Goal: Task Accomplishment & Management: Complete application form

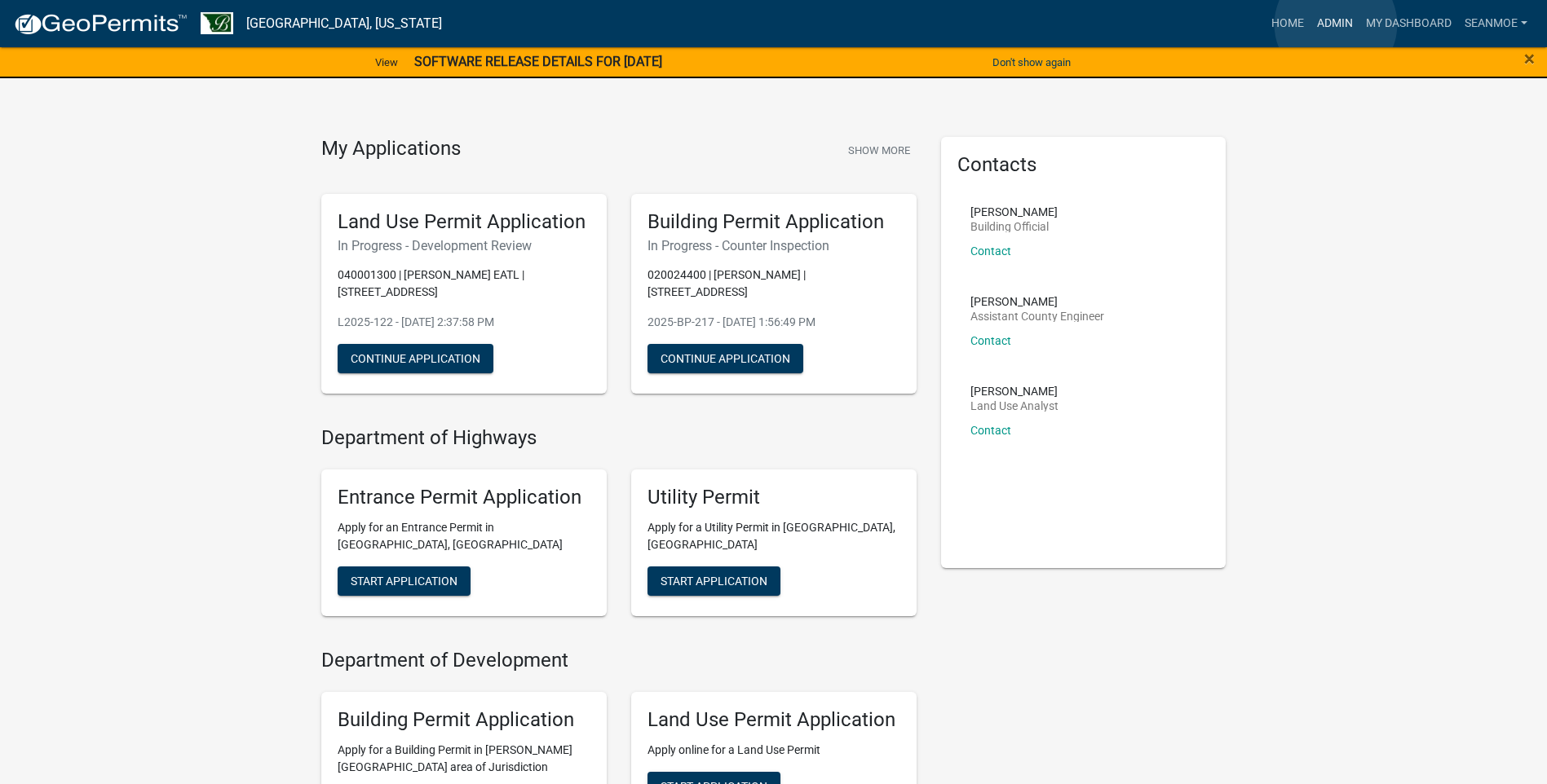
click at [1335, 24] on link "Admin" at bounding box center [1334, 24] width 49 height 31
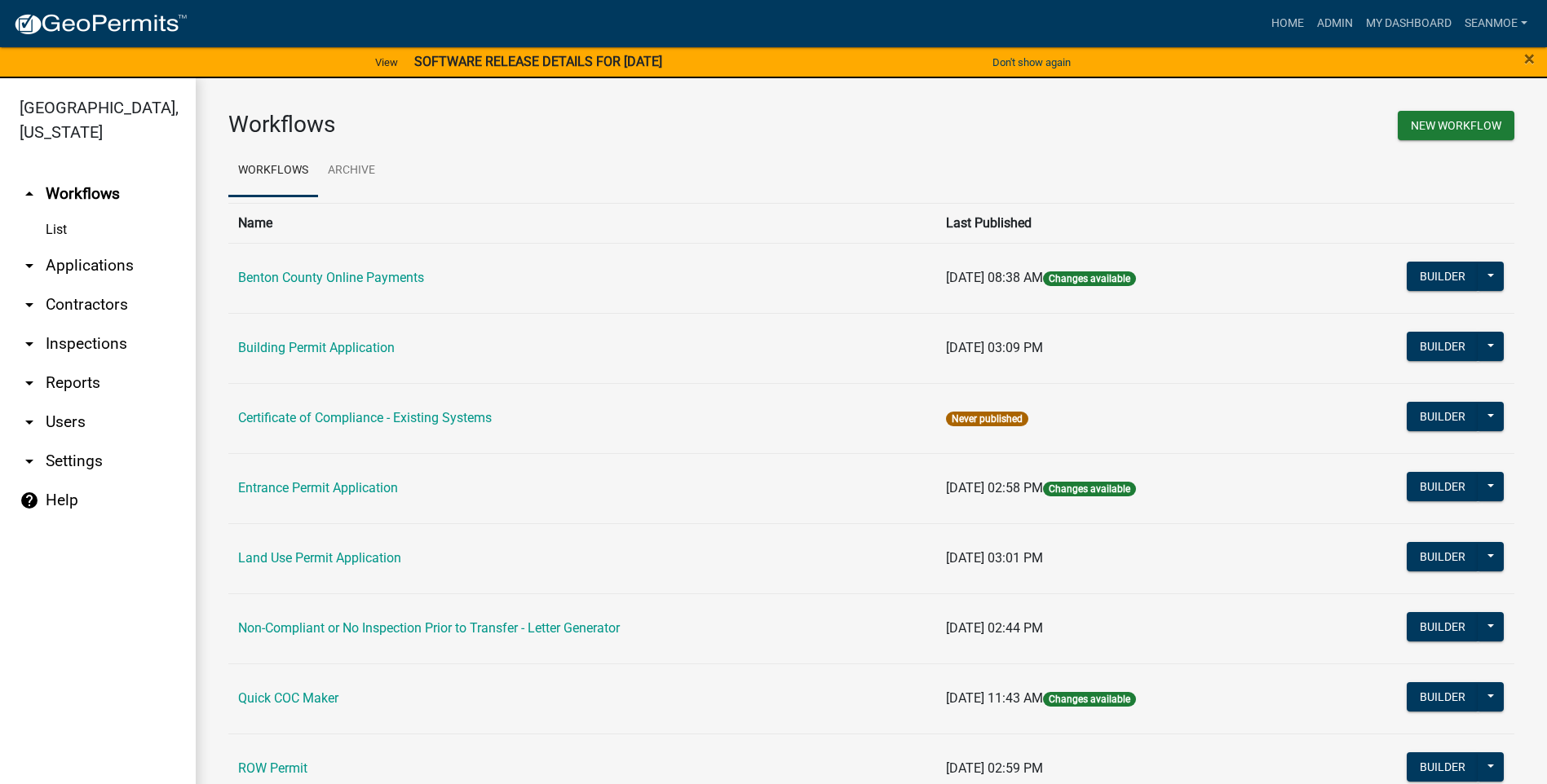
click at [96, 270] on link "arrow_drop_down Applications" at bounding box center [98, 266] width 196 height 39
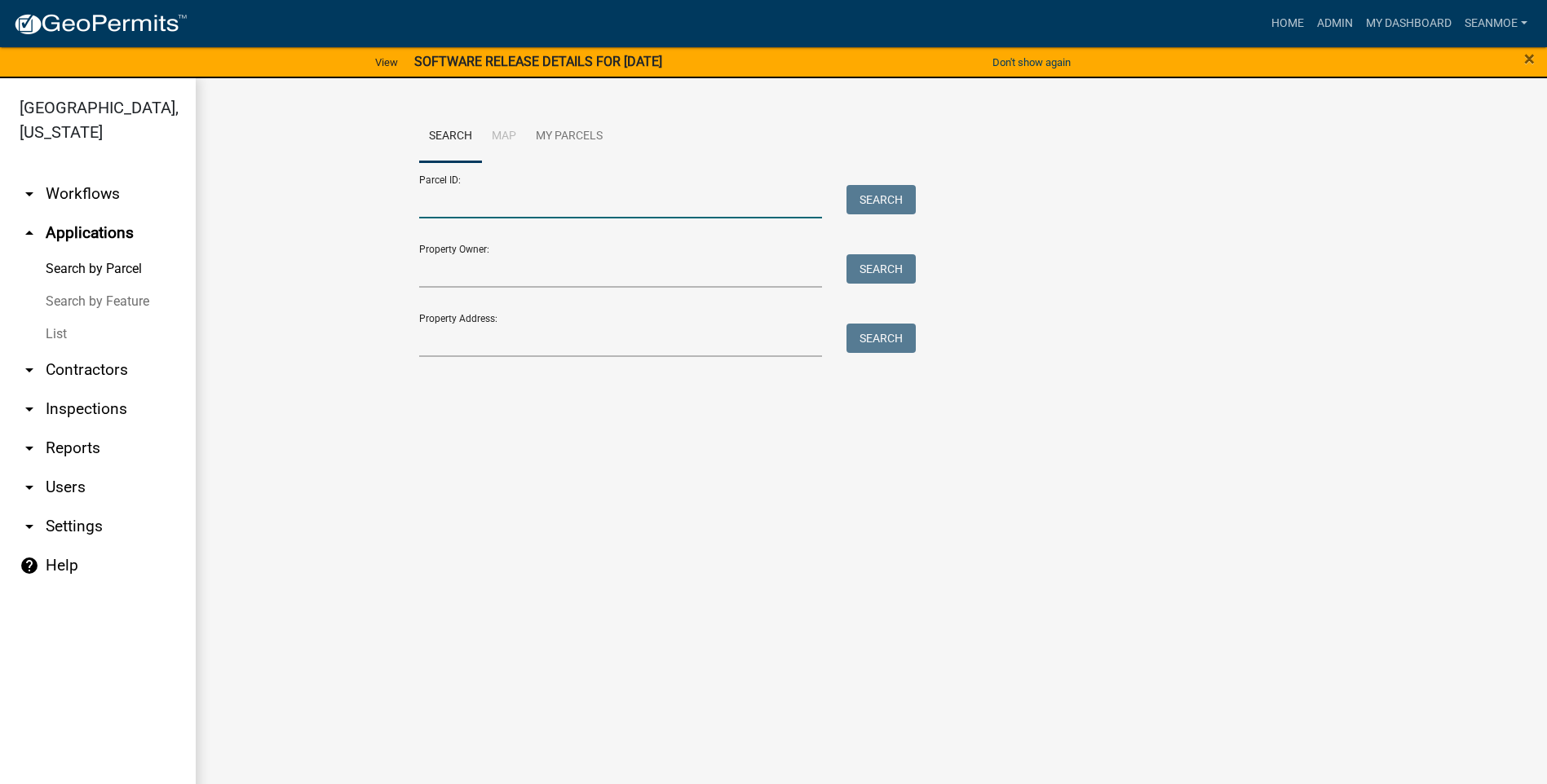
click at [454, 211] on input "Parcel ID:" at bounding box center [621, 201] width 404 height 34
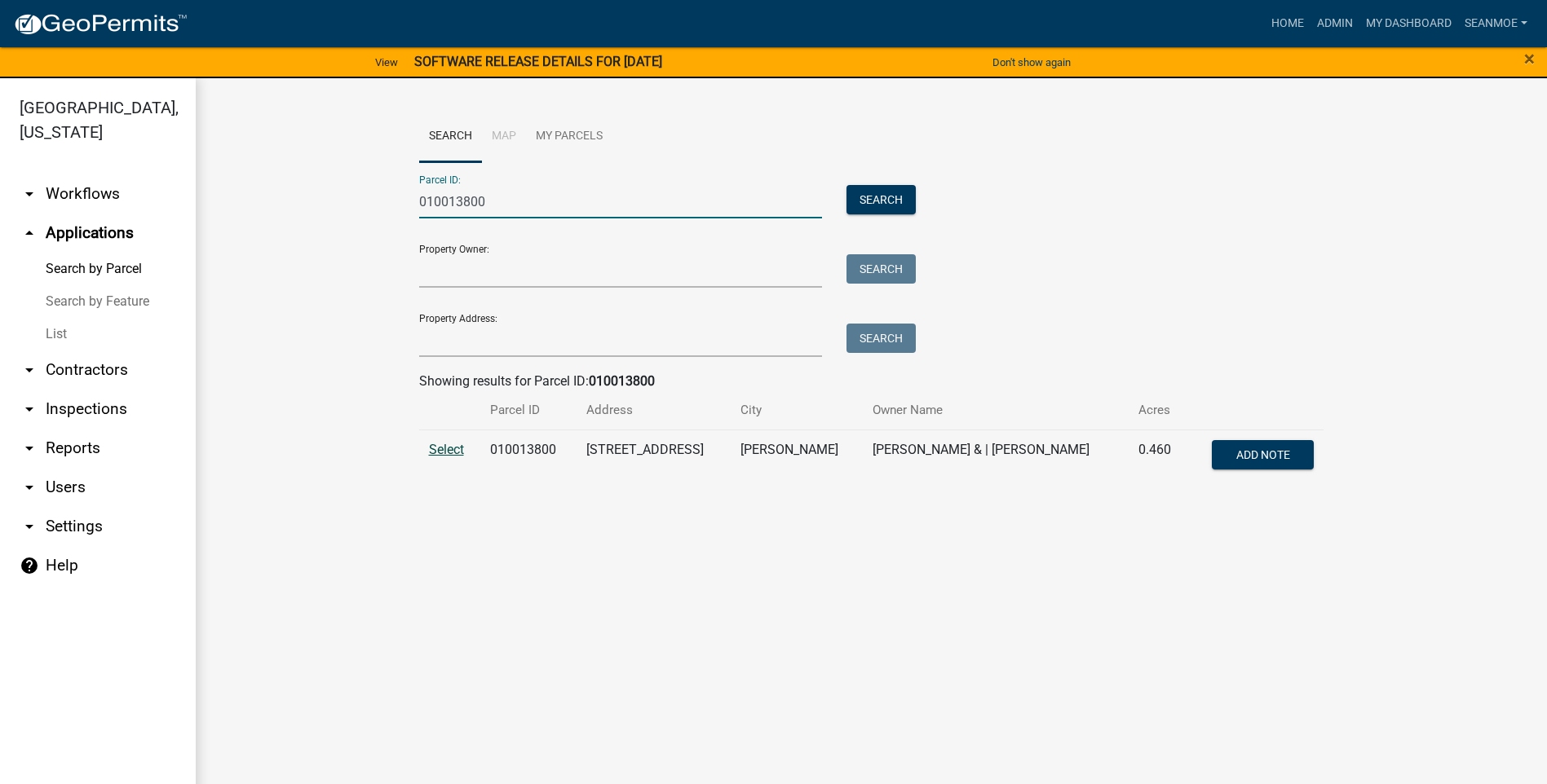
type input "010013800"
click at [453, 447] on span "Select" at bounding box center [446, 449] width 35 height 15
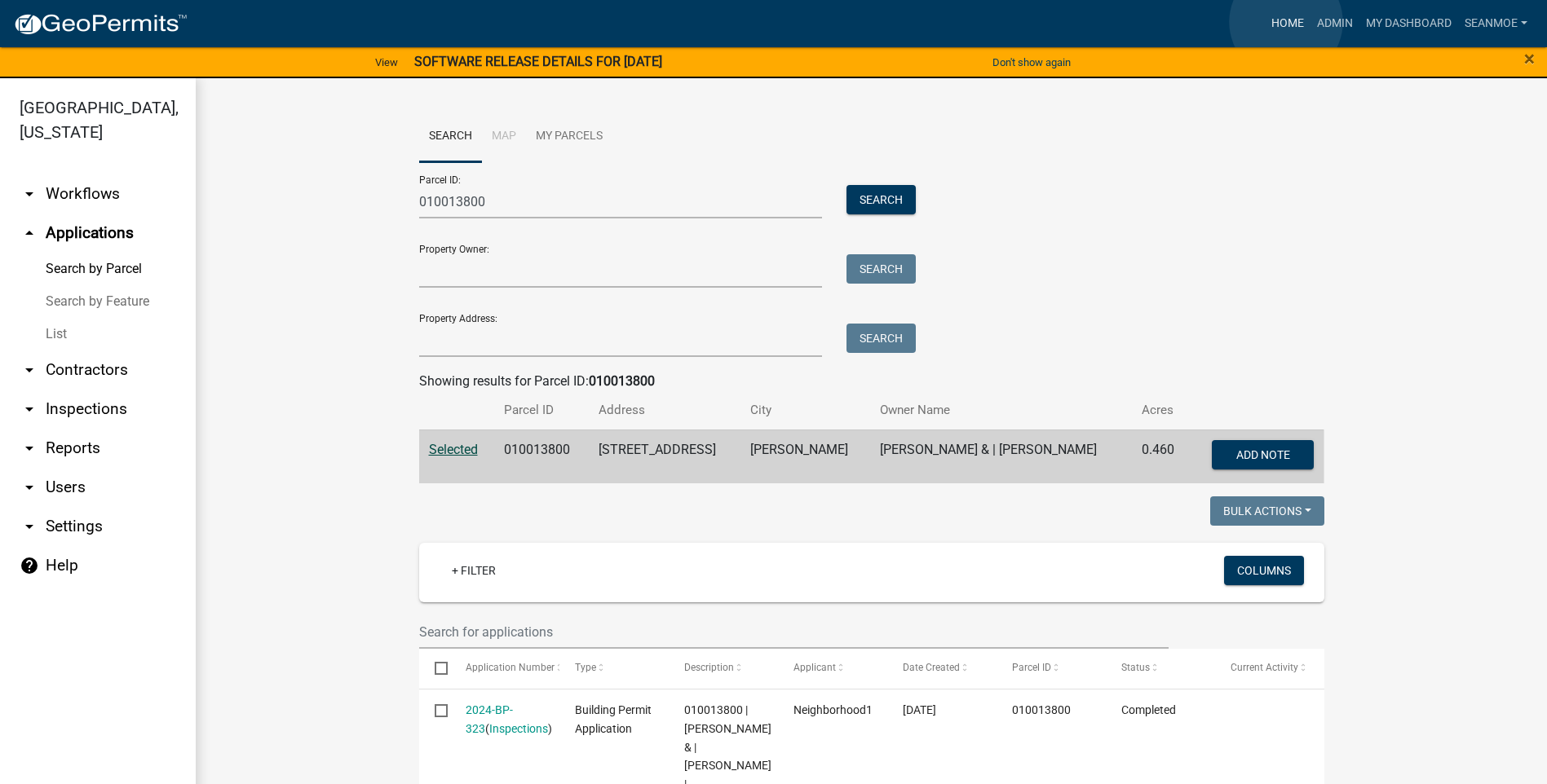
click at [1286, 22] on link "Home" at bounding box center [1287, 24] width 46 height 31
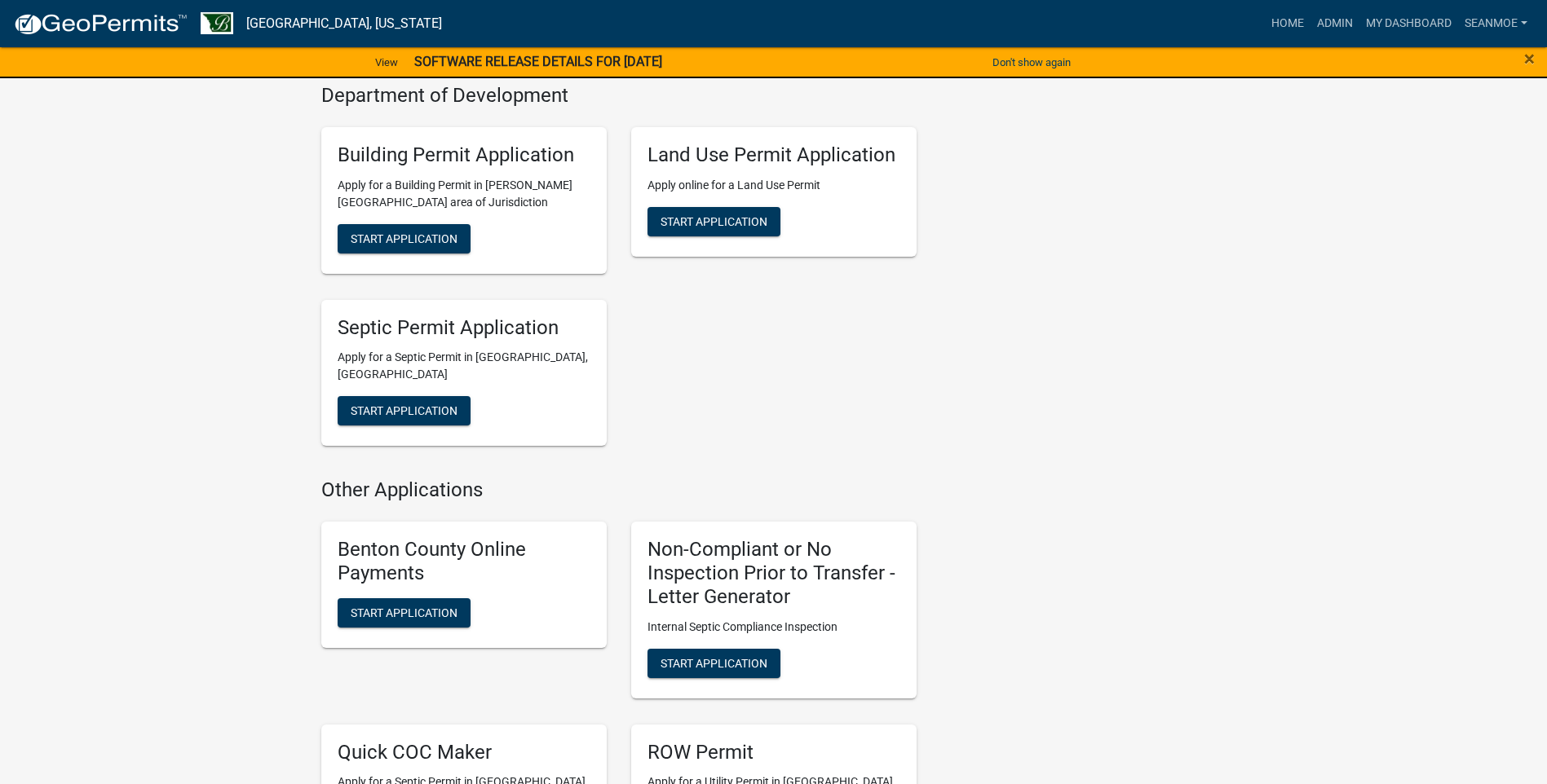
scroll to position [571, 0]
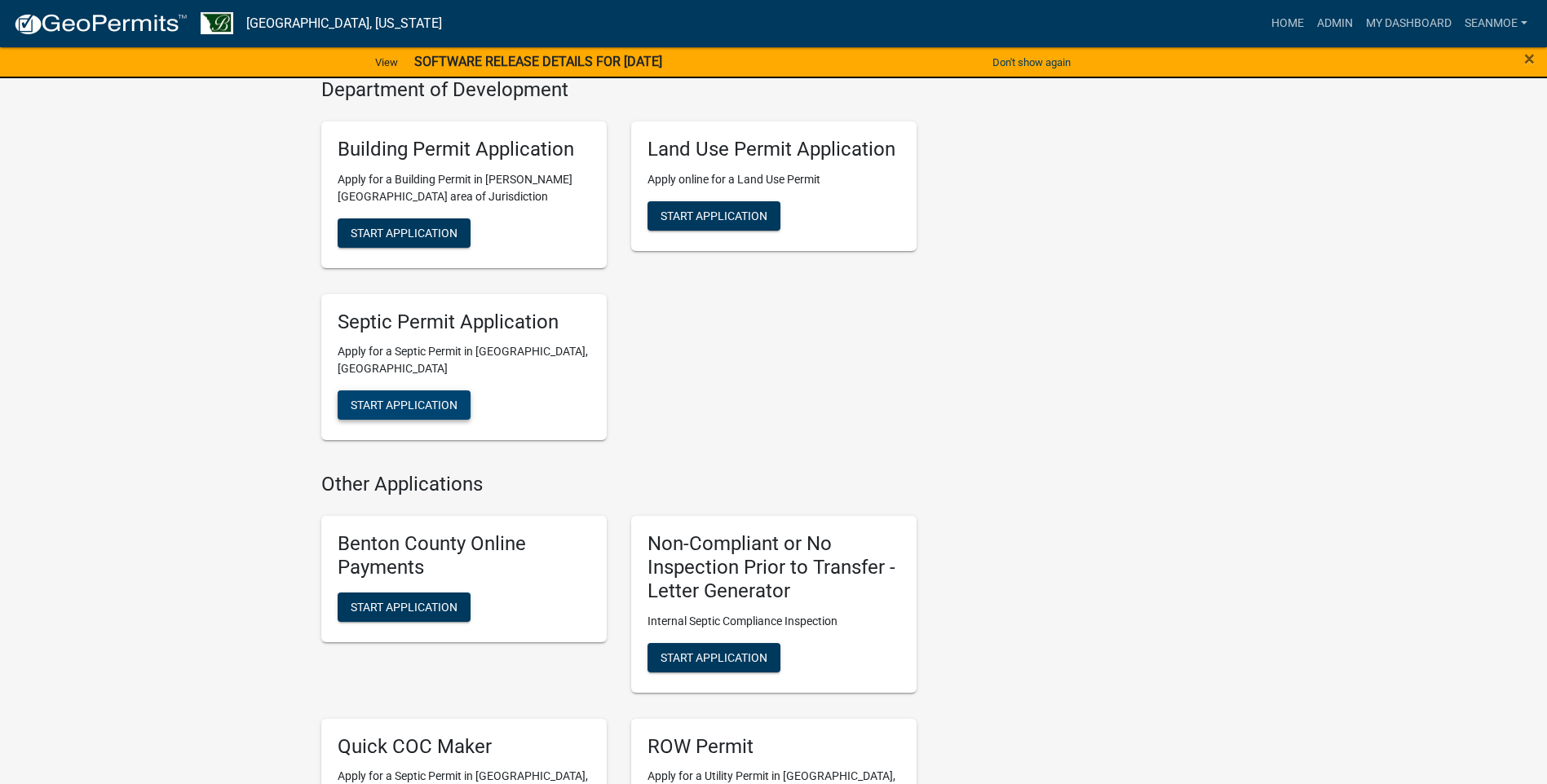
click at [402, 399] on span "Start Application" at bounding box center [404, 405] width 107 height 13
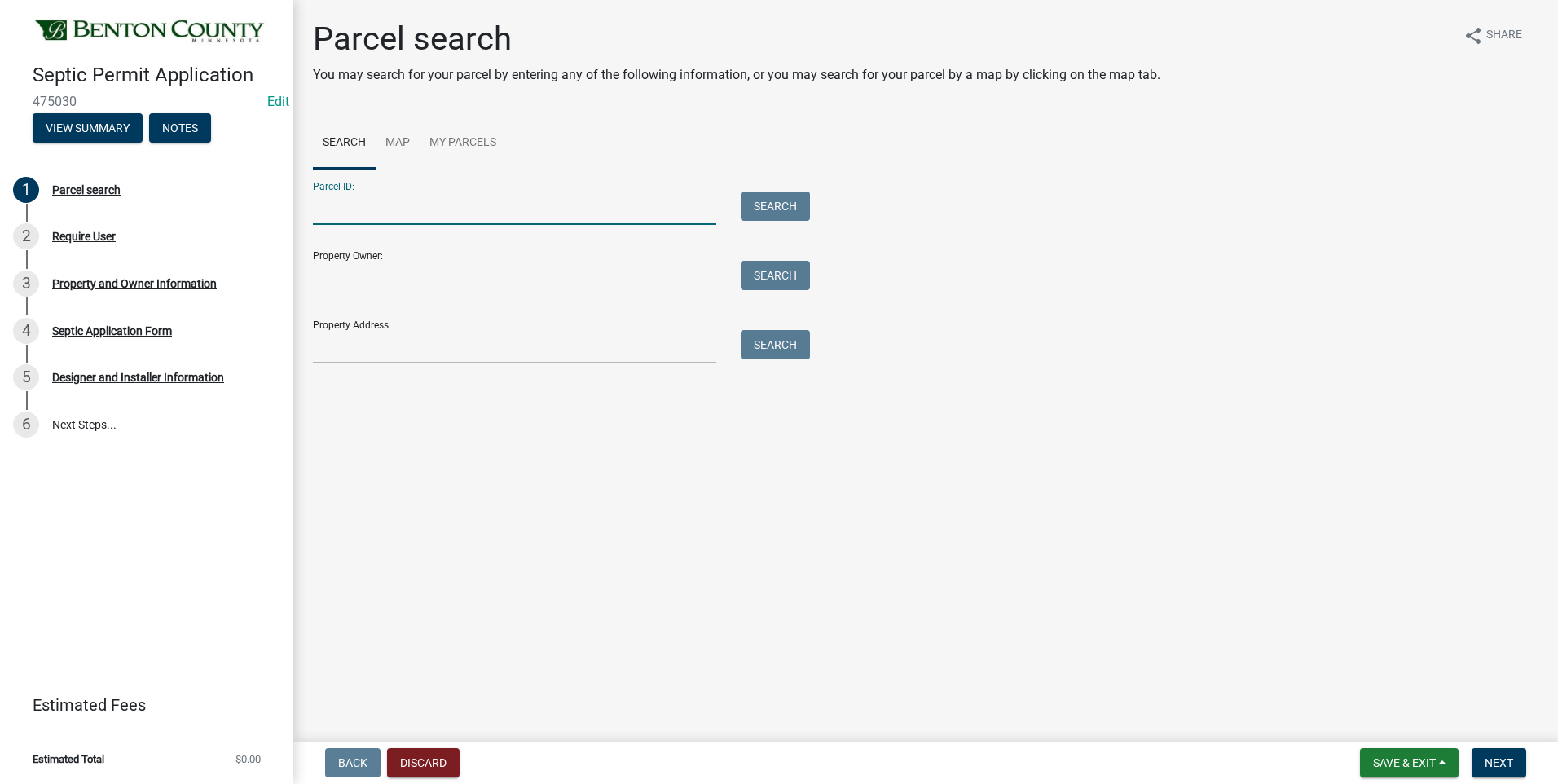
click at [401, 210] on input "Parcel ID:" at bounding box center [514, 208] width 404 height 34
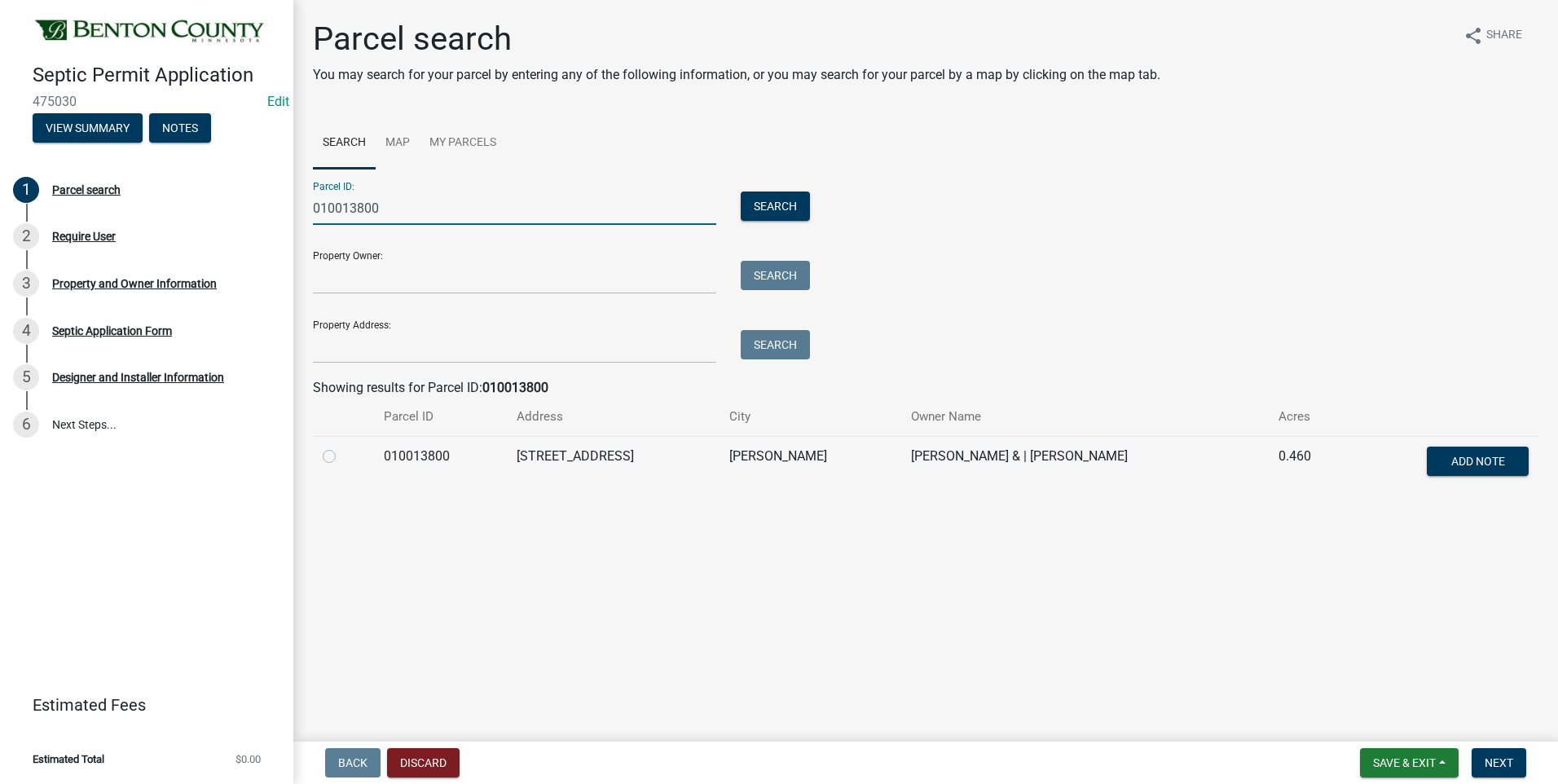
type input "010013800"
click at [342, 447] on label at bounding box center [342, 447] width 0 height 0
click at [342, 457] on input "radio" at bounding box center [347, 452] width 11 height 11
radio input "true"
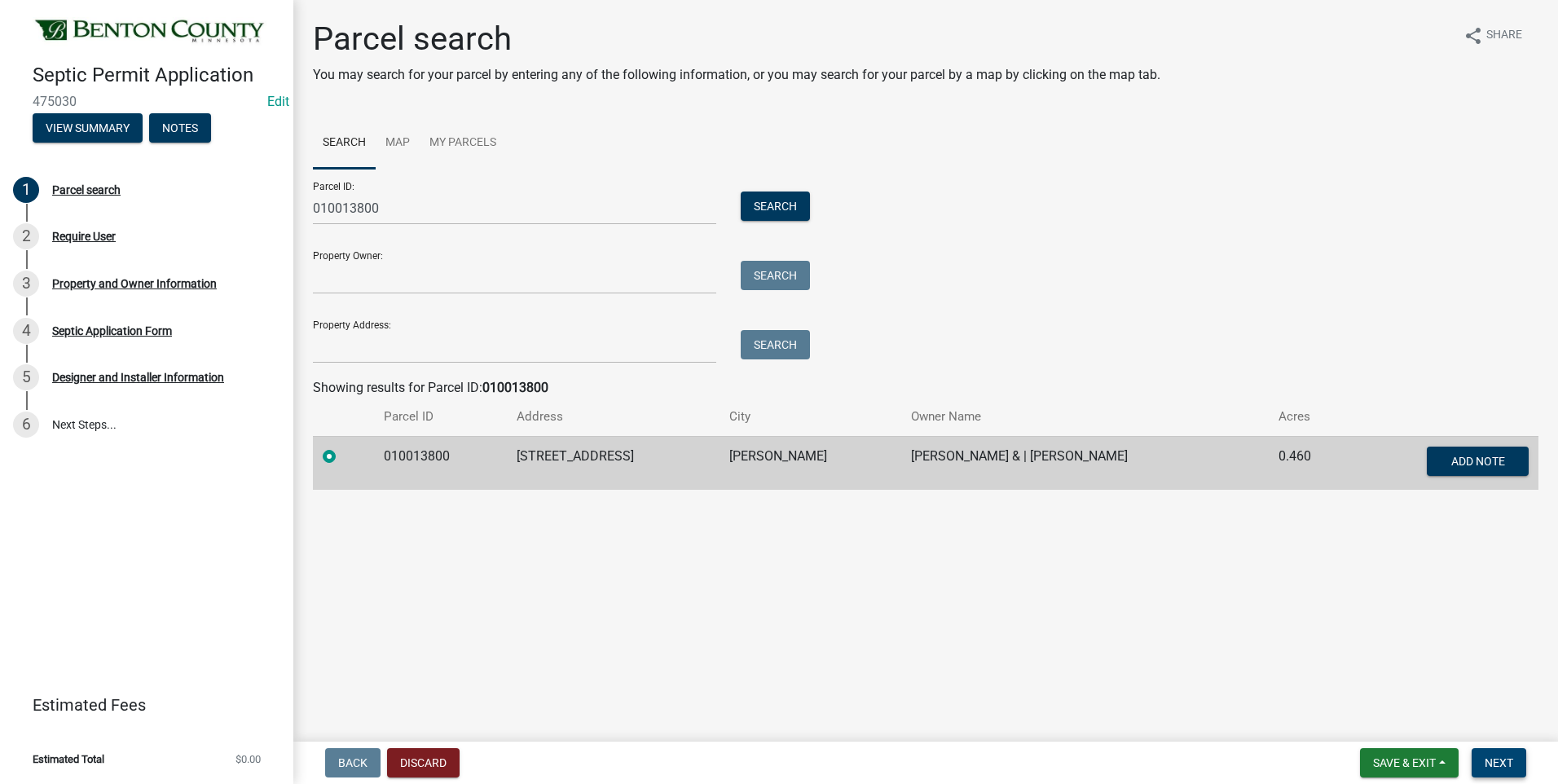
click at [1507, 757] on span "Next" at bounding box center [1499, 762] width 29 height 13
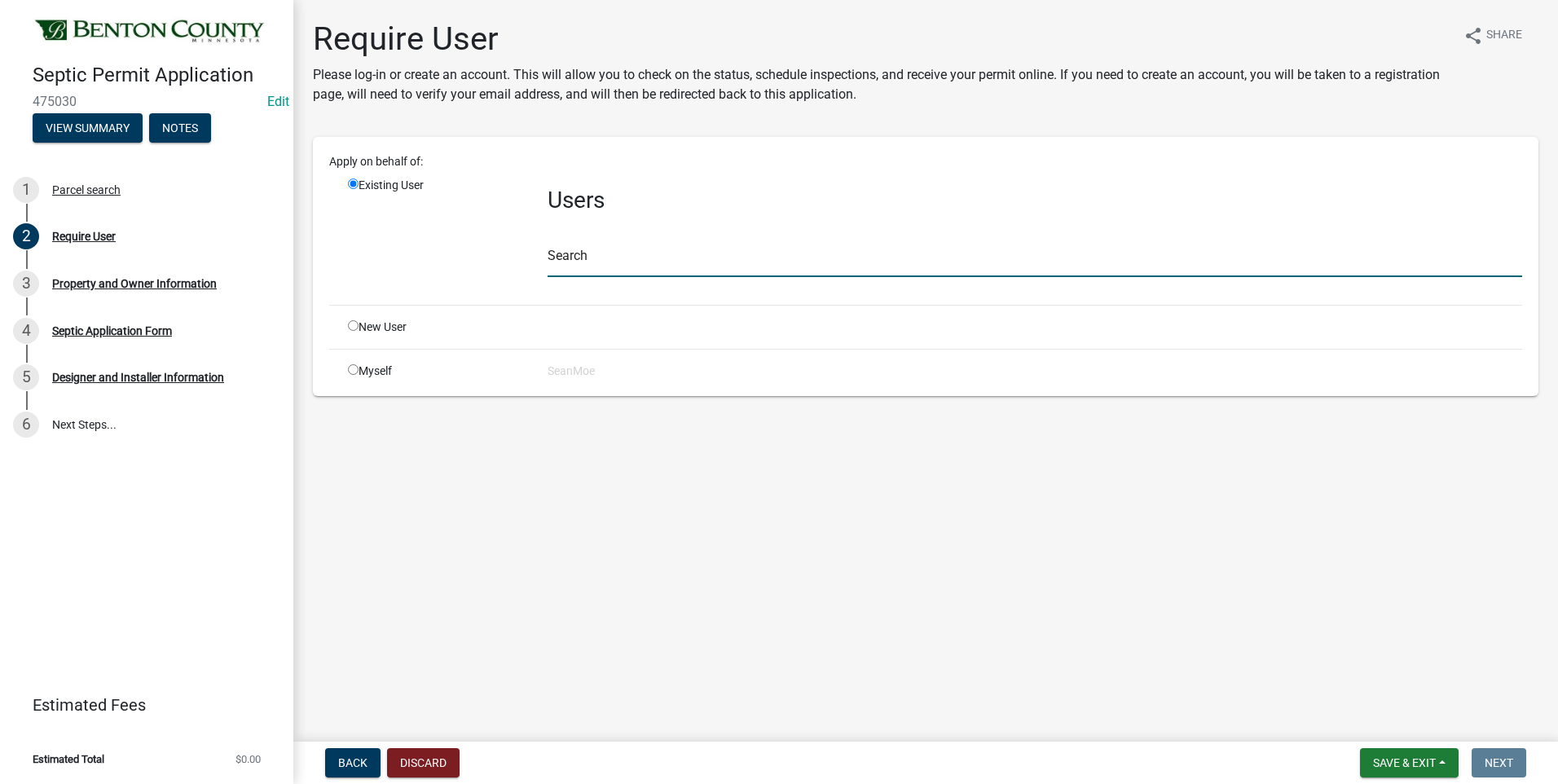
click at [629, 257] on input "text" at bounding box center [1035, 260] width 975 height 34
type input "smoe"
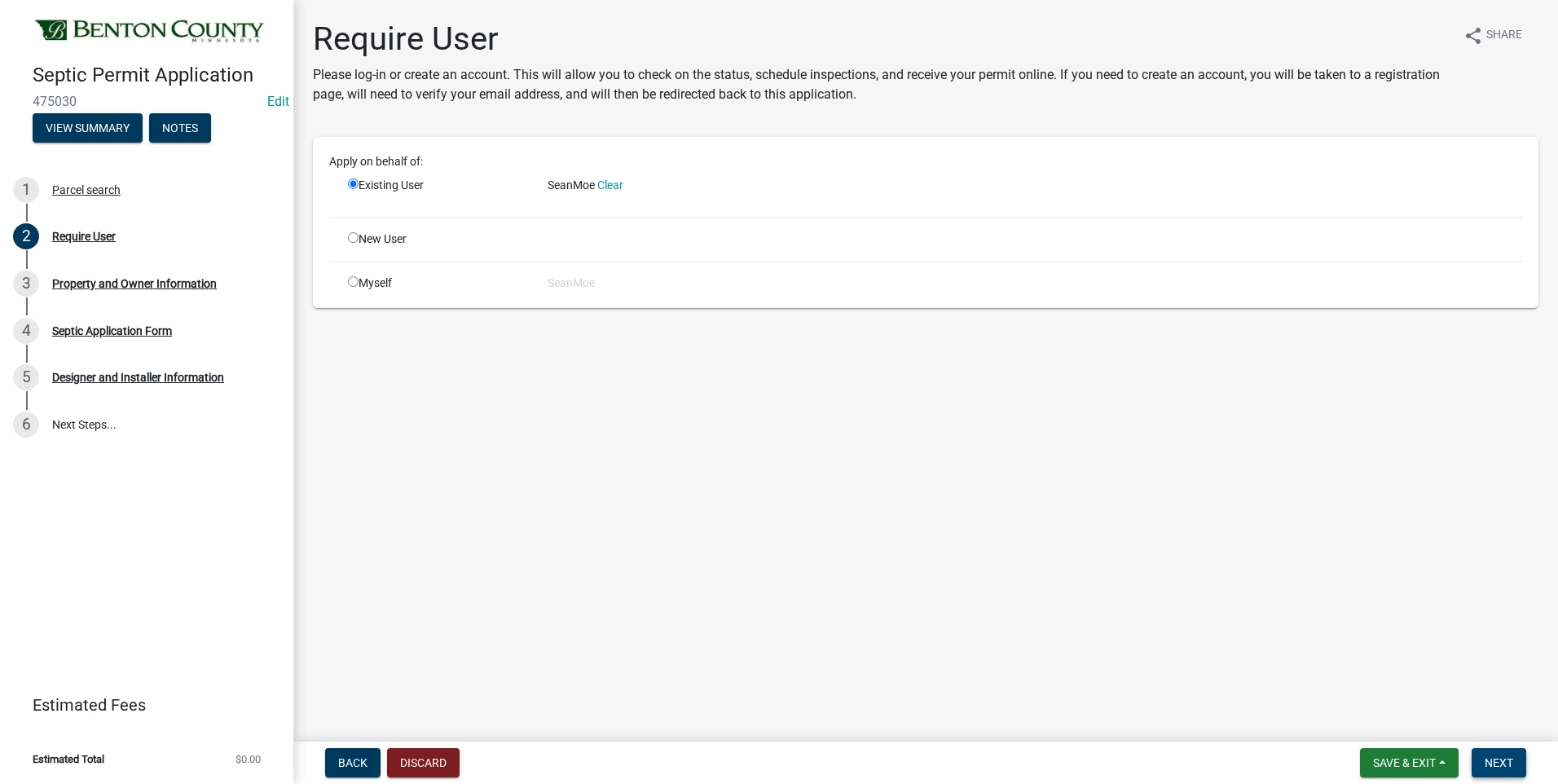
click at [1505, 763] on span "Next" at bounding box center [1499, 762] width 29 height 13
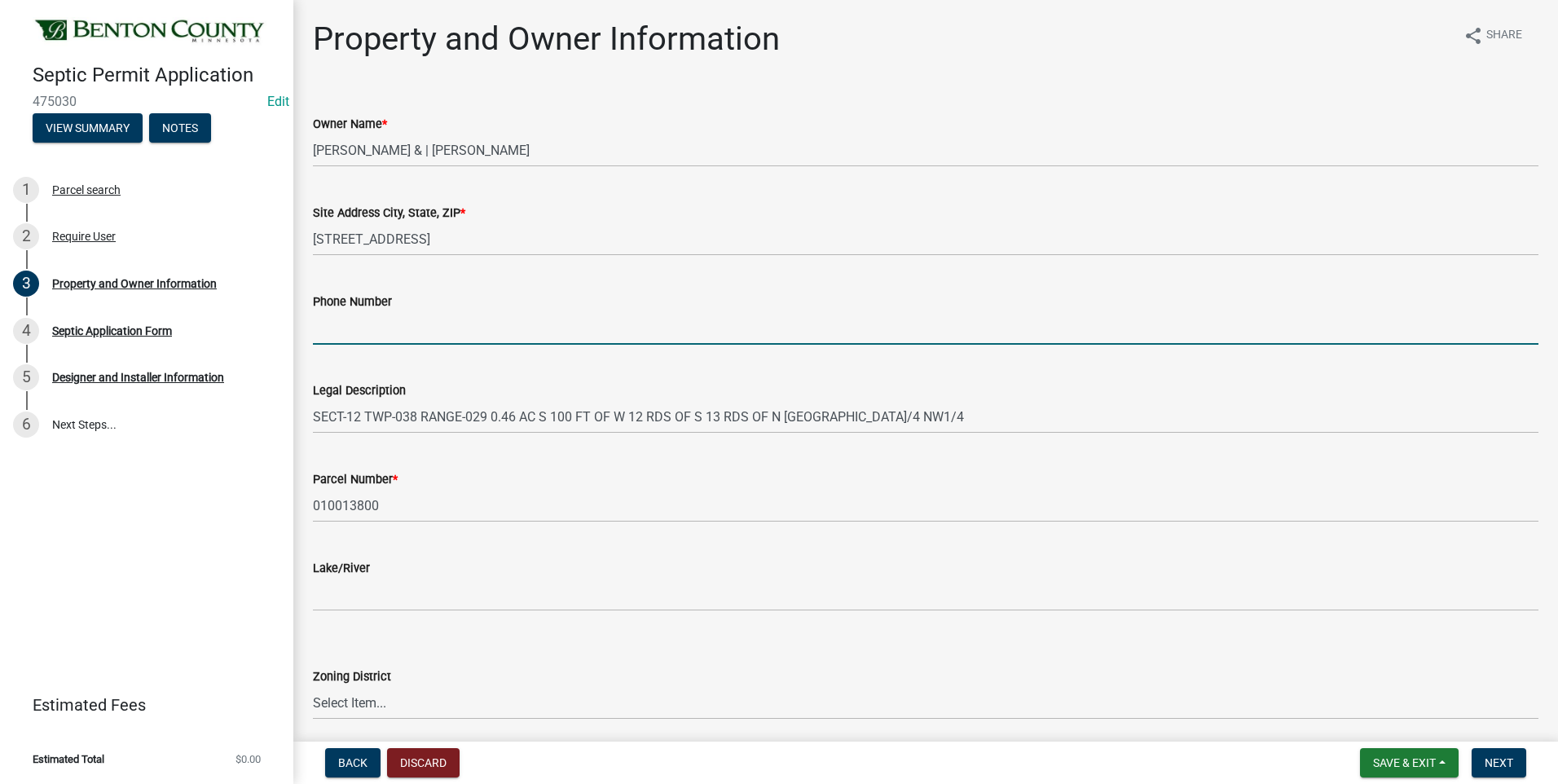
click at [523, 320] on input "Phone Number" at bounding box center [926, 328] width 1226 height 34
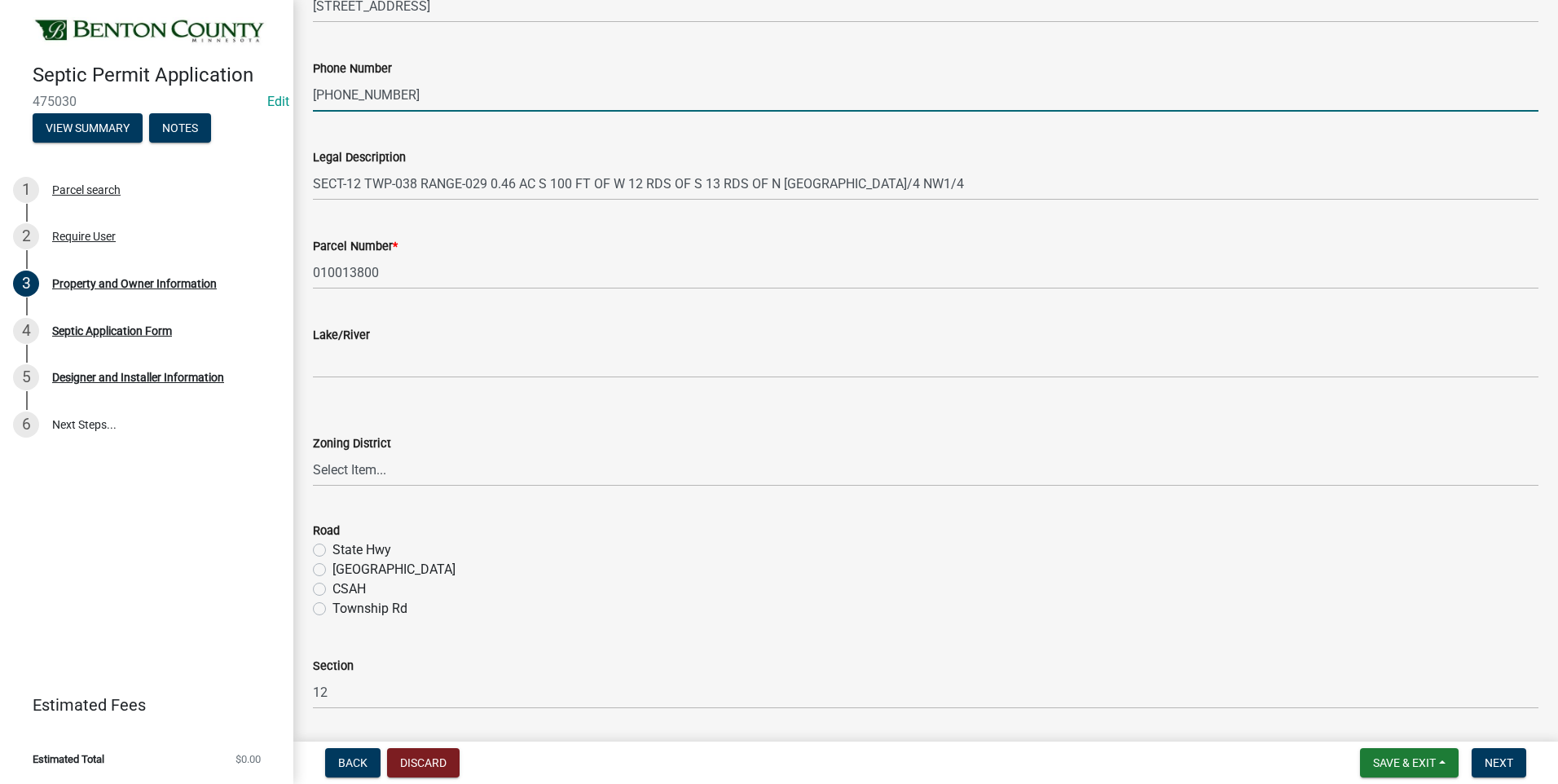
scroll to position [244, 0]
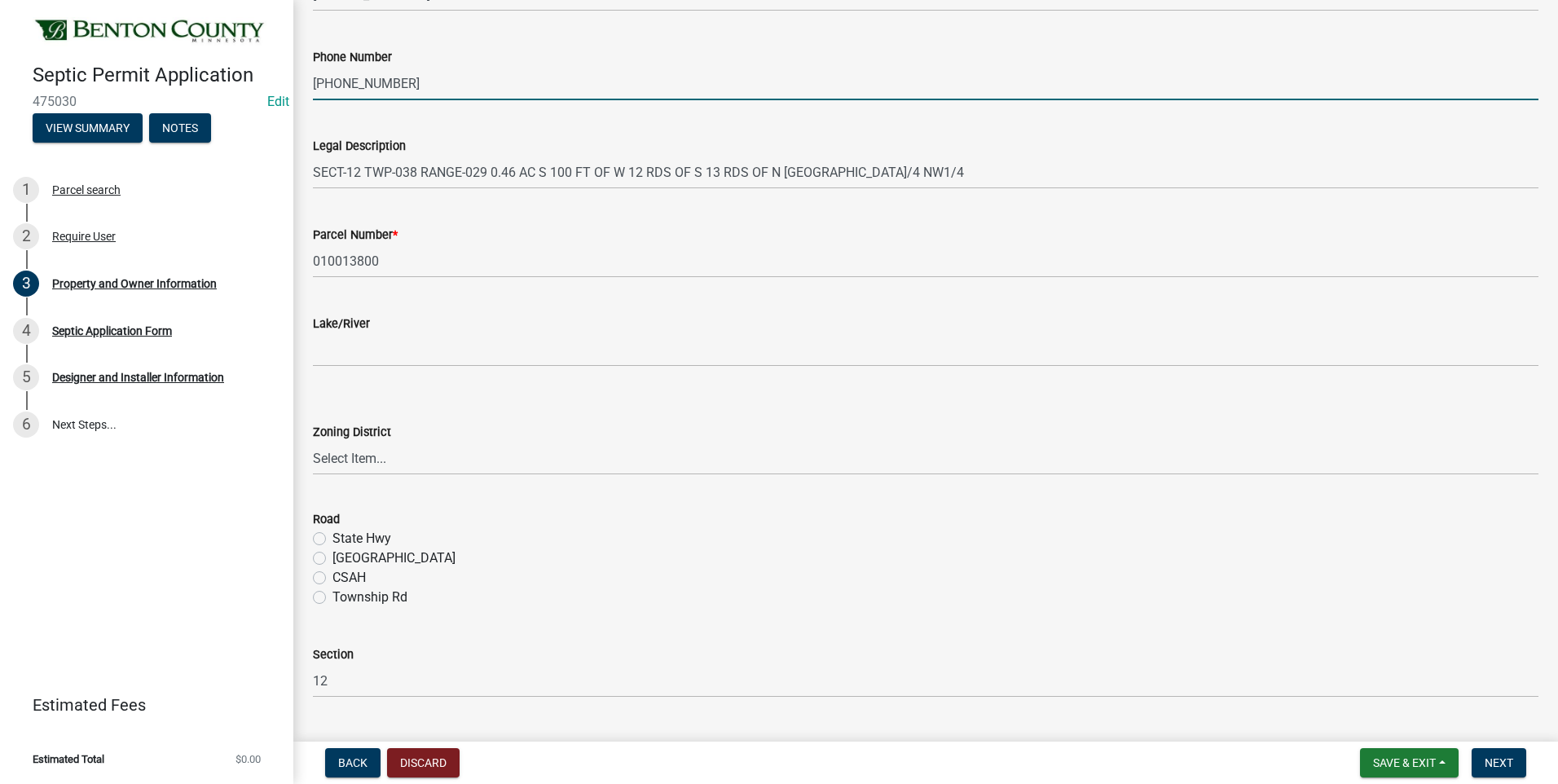
type input "320-249-4203"
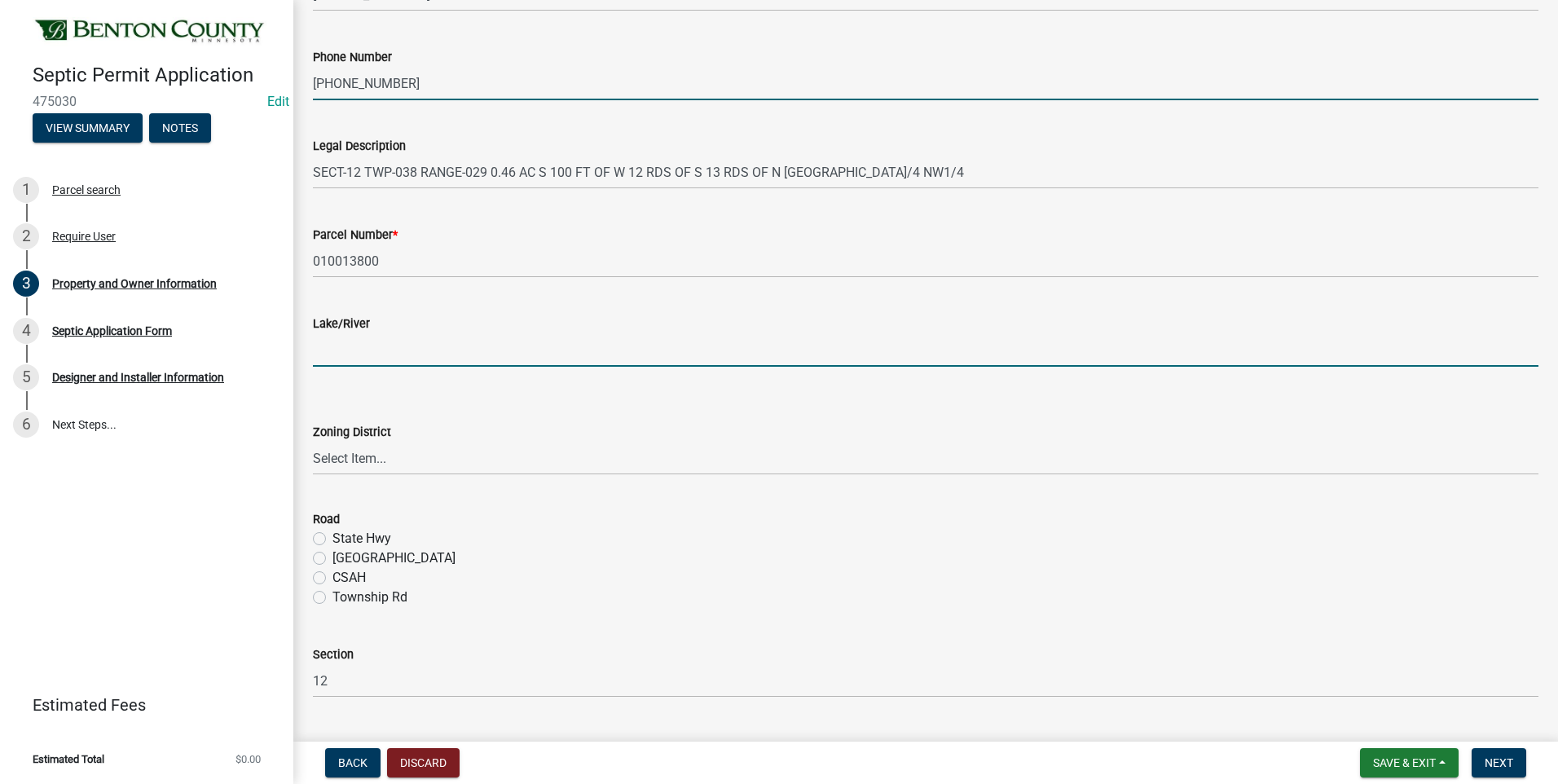
click at [424, 351] on input "Lake/River" at bounding box center [926, 350] width 1226 height 34
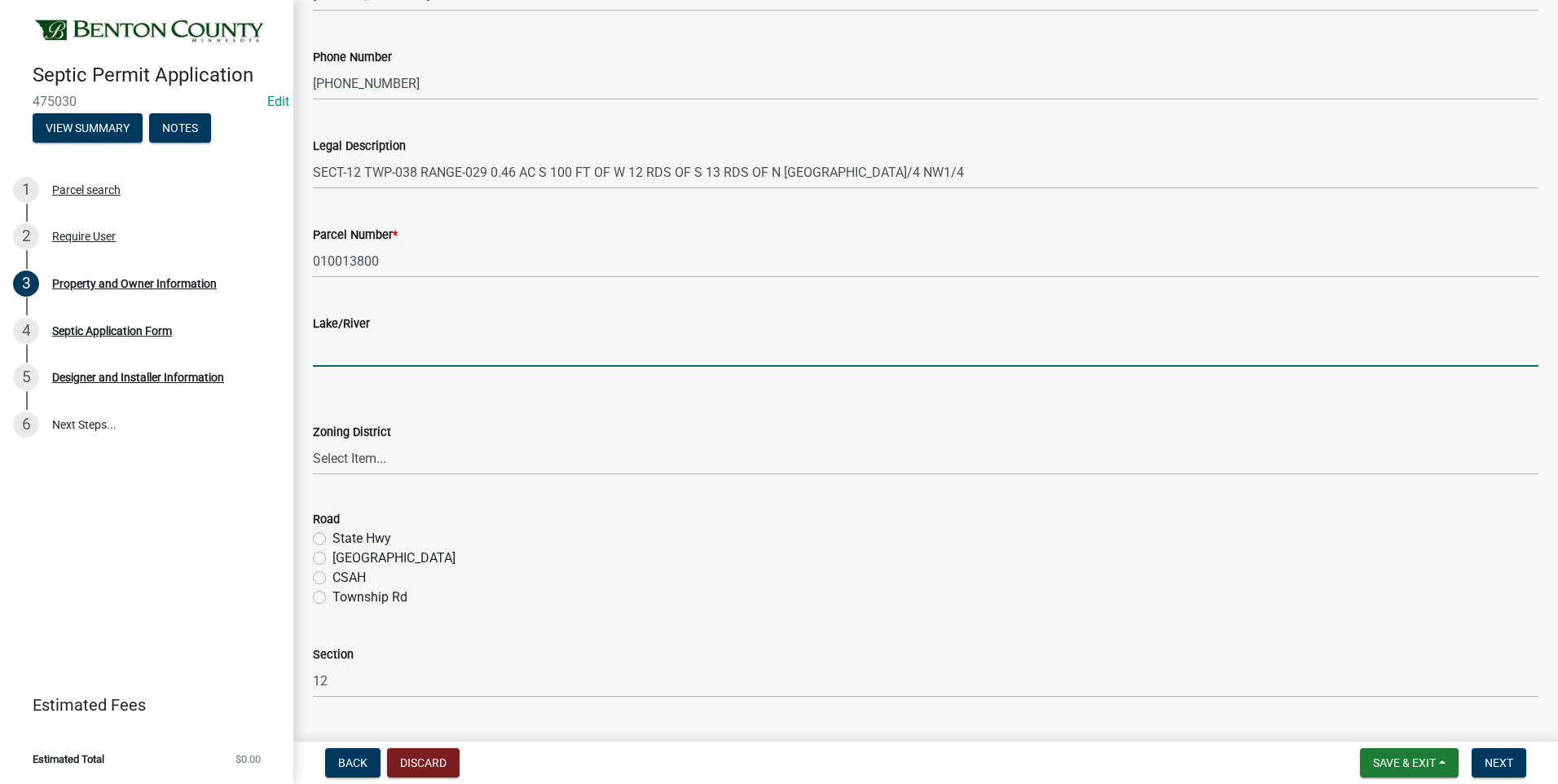
type input "N/A"
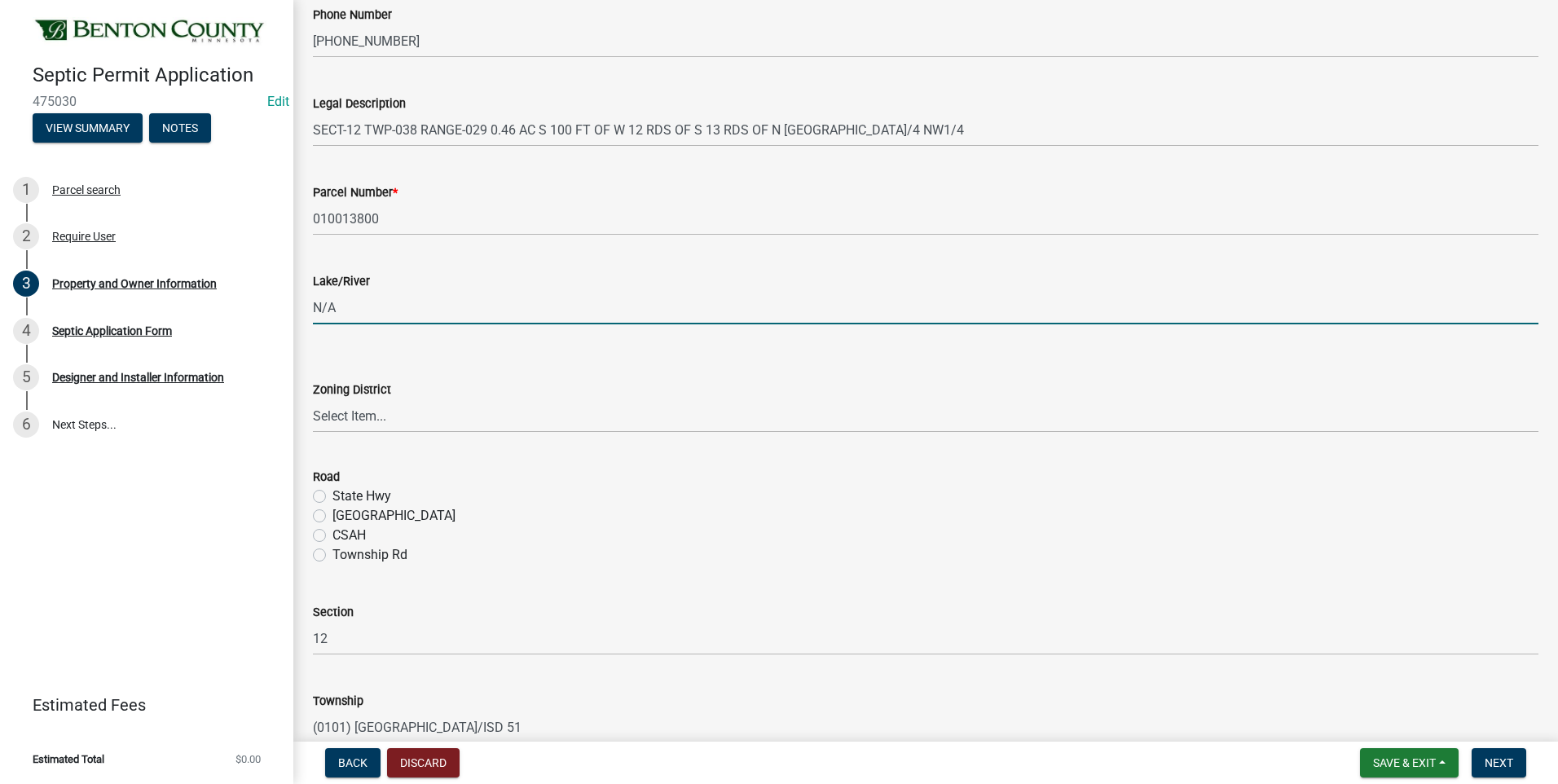
scroll to position [326, 0]
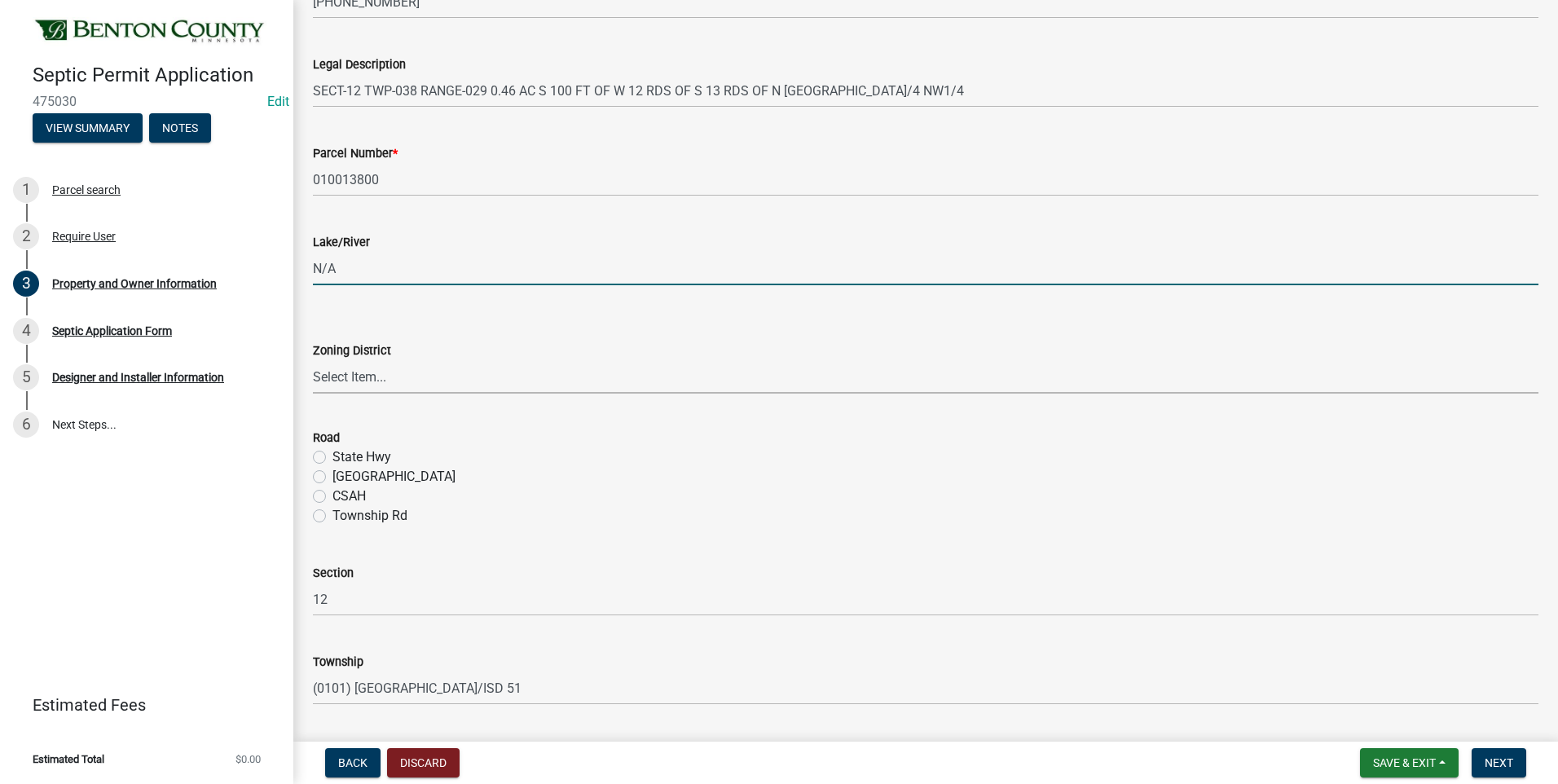
click at [357, 379] on select "Select Item... AG RA RES BUS IND ANNEX CITY" at bounding box center [926, 377] width 1226 height 34
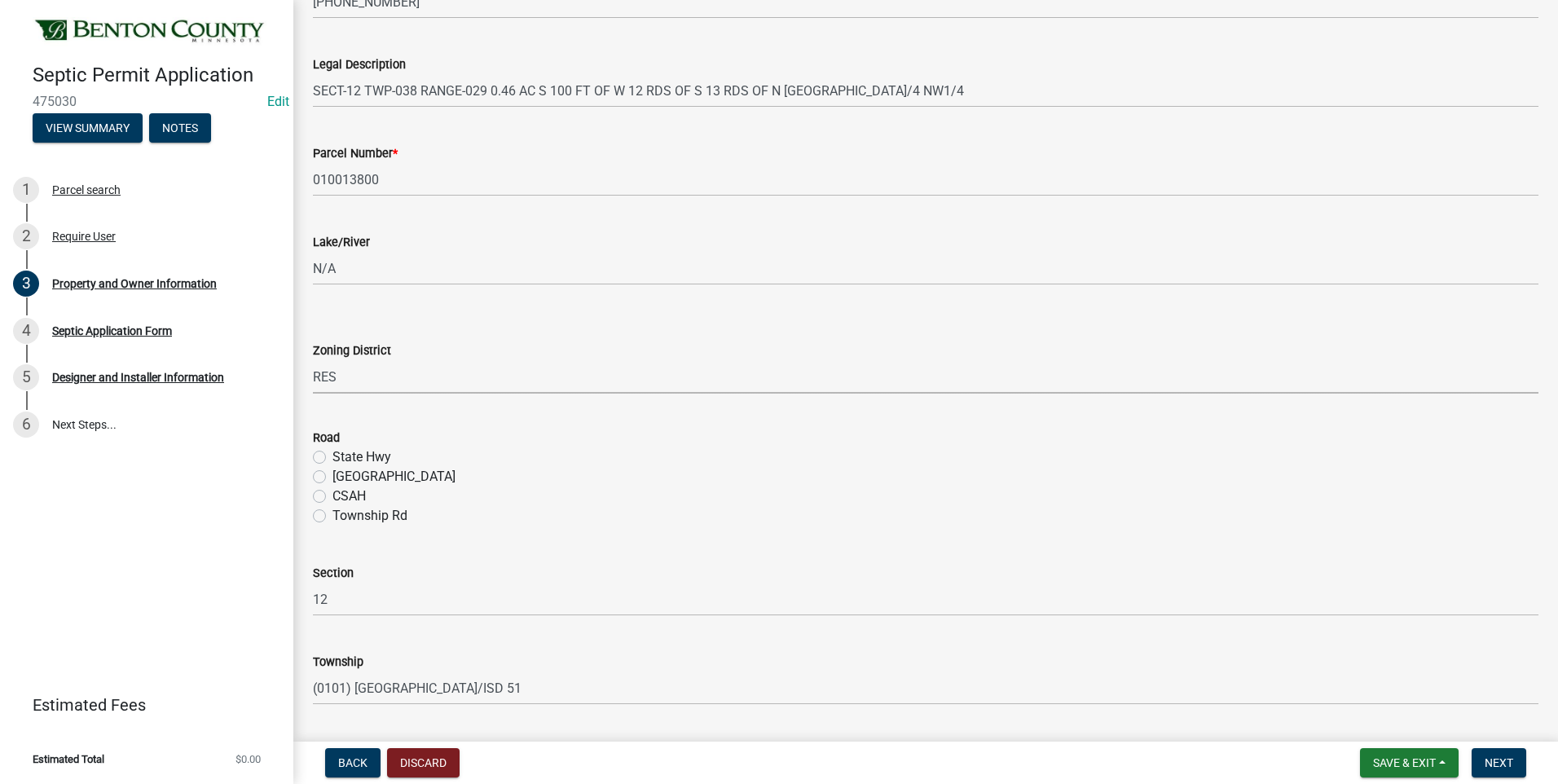
click at [313, 360] on select "Select Item... AG RA RES BUS IND ANNEX CITY" at bounding box center [926, 377] width 1226 height 34
select select "1b7077f2-3b21-4ca0-a6e4-aec9c8776c0c"
click at [332, 477] on label "County Hwy" at bounding box center [394, 476] width 123 height 19
click at [332, 477] on input "County Hwy" at bounding box center [337, 472] width 11 height 11
radio input "true"
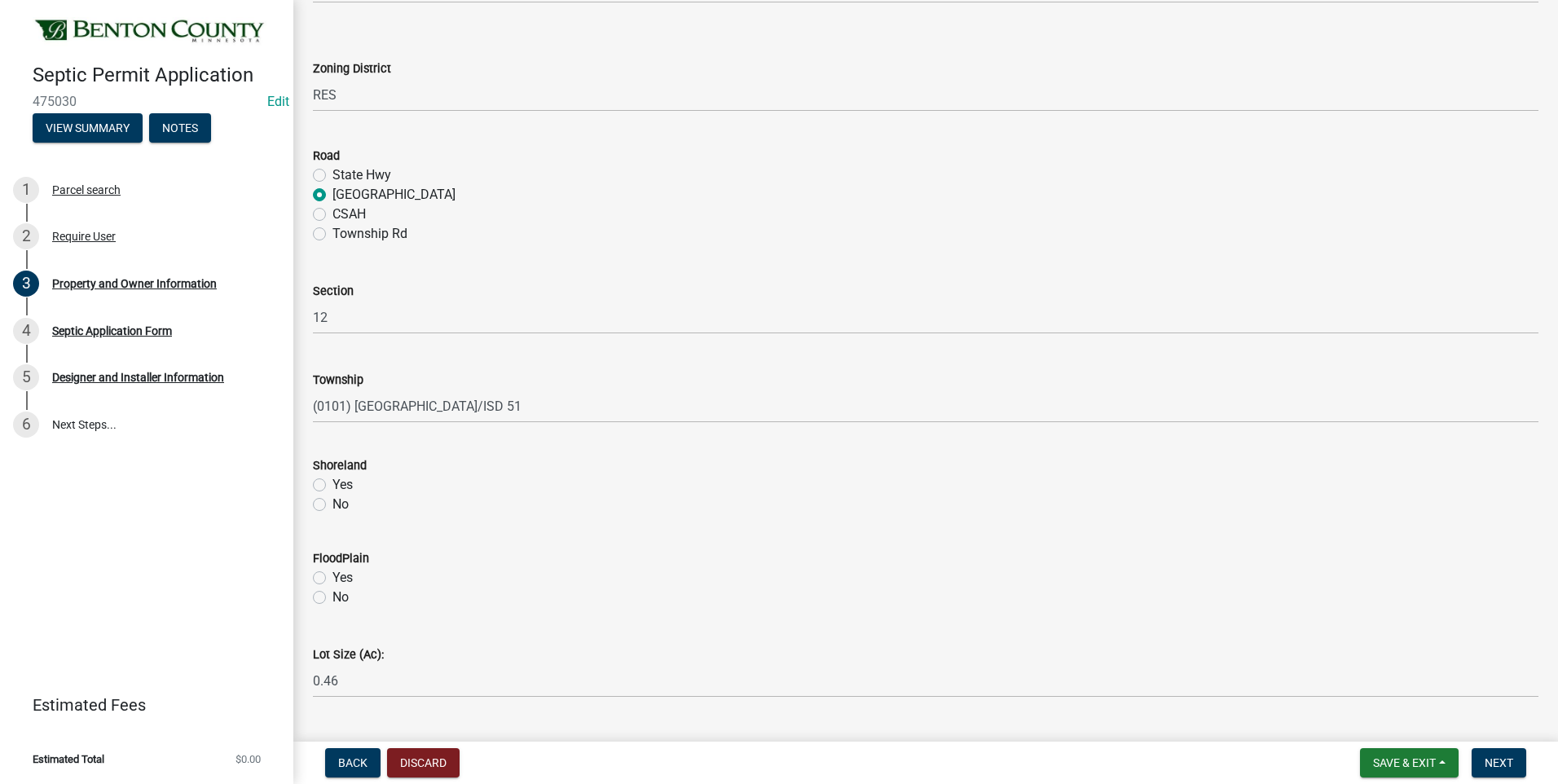
scroll to position [647, 0]
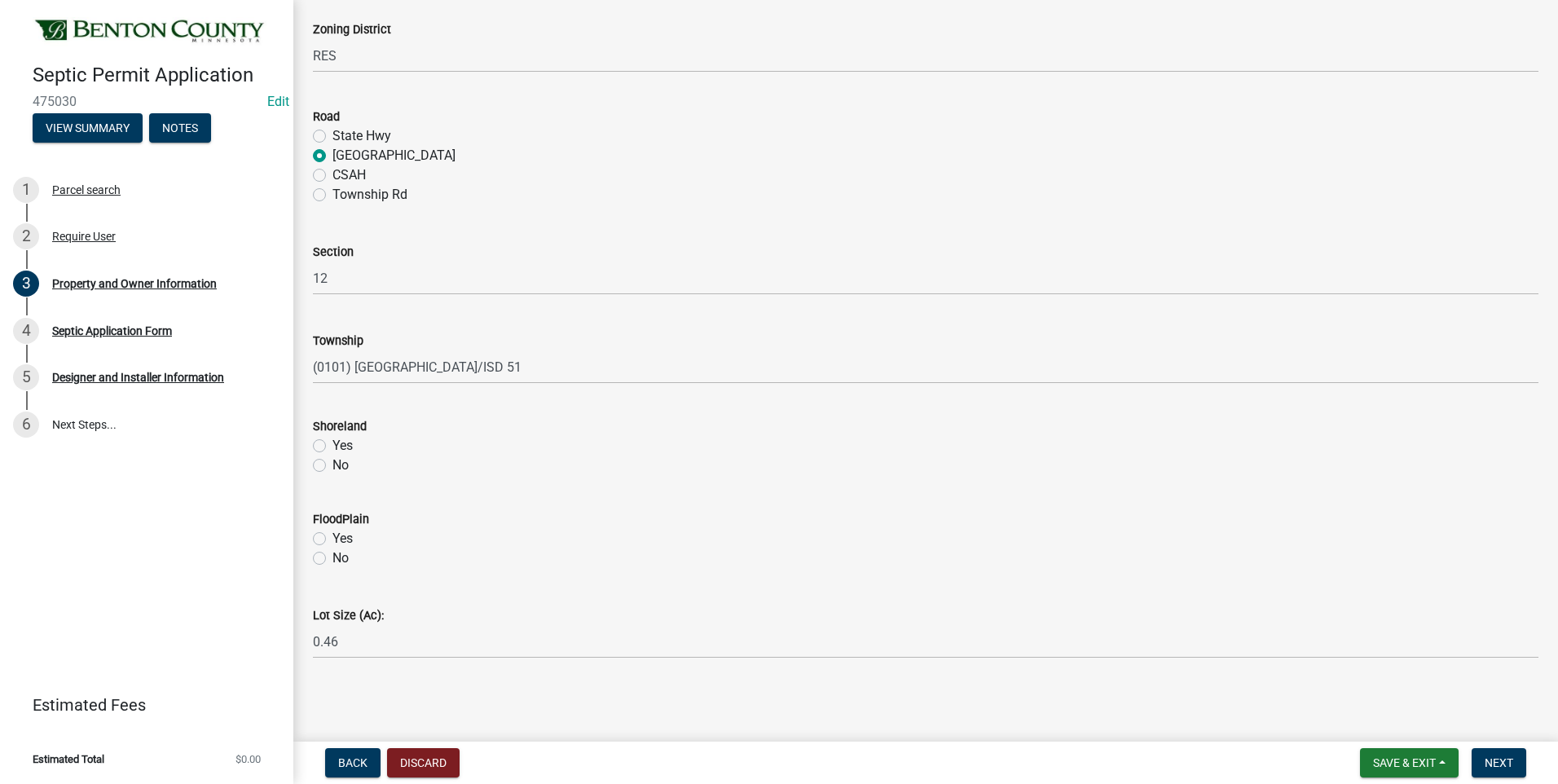
click at [332, 465] on label "No" at bounding box center [340, 464] width 16 height 19
click at [332, 465] on input "No" at bounding box center [337, 460] width 11 height 11
radio input "true"
click at [332, 561] on label "No" at bounding box center [340, 558] width 16 height 19
click at [332, 559] on input "No" at bounding box center [337, 554] width 11 height 11
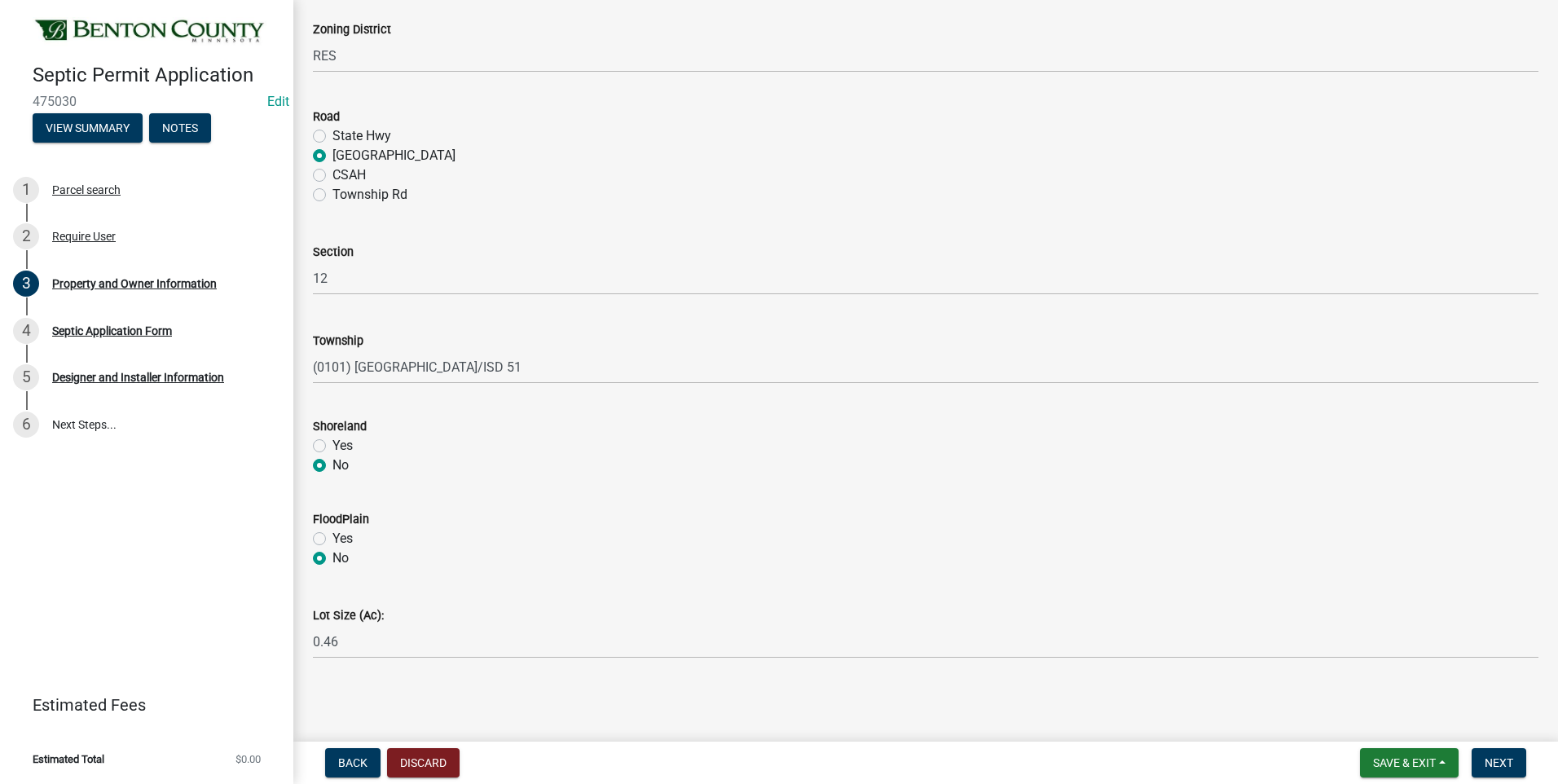
radio input "true"
click at [1502, 761] on span "Next" at bounding box center [1499, 762] width 29 height 13
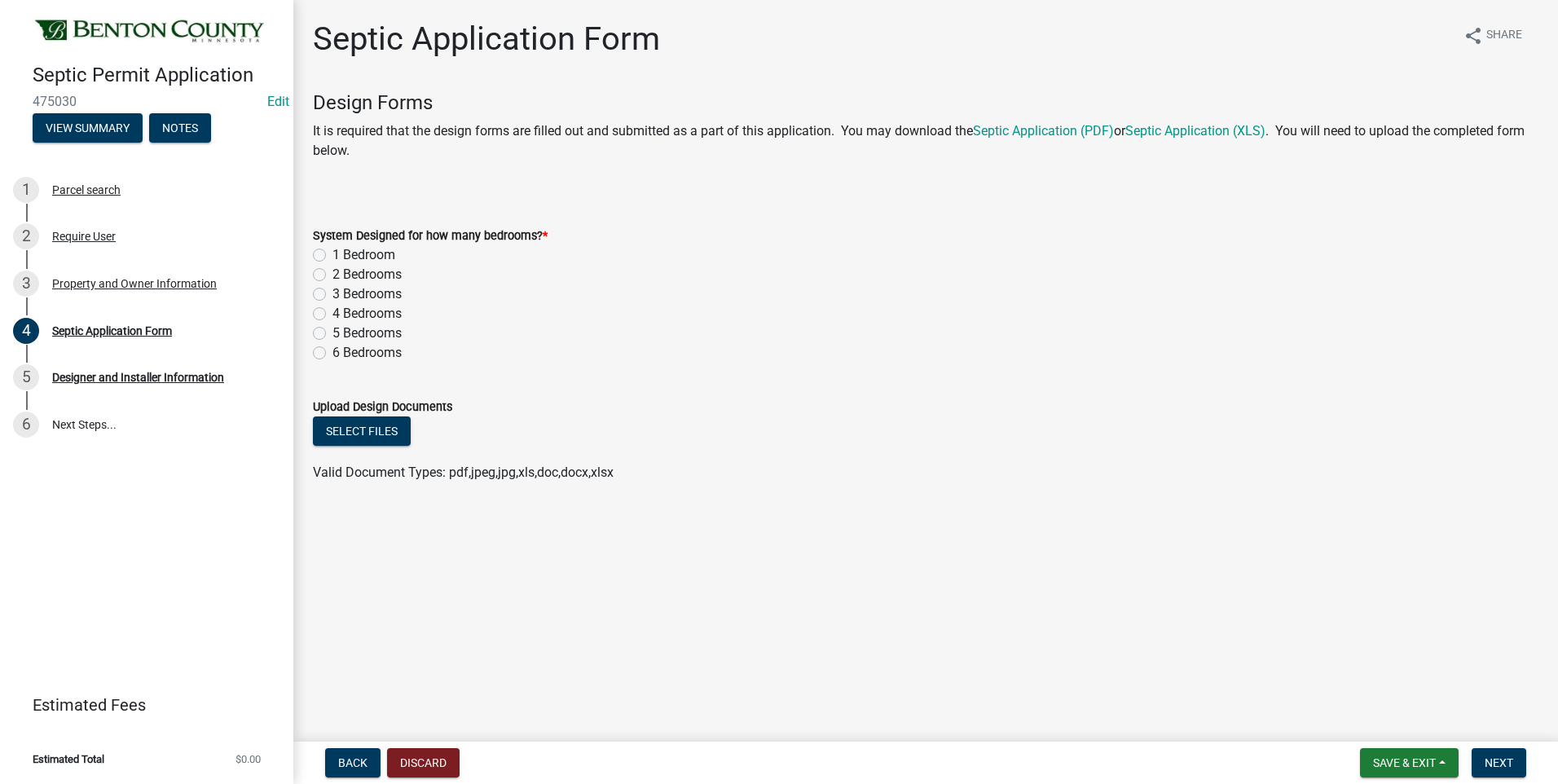
click at [332, 293] on label "3 Bedrooms" at bounding box center [367, 293] width 69 height 19
click at [332, 293] on input "3 Bedrooms" at bounding box center [337, 289] width 11 height 11
radio input "true"
click at [375, 432] on button "Select files" at bounding box center [362, 431] width 98 height 30
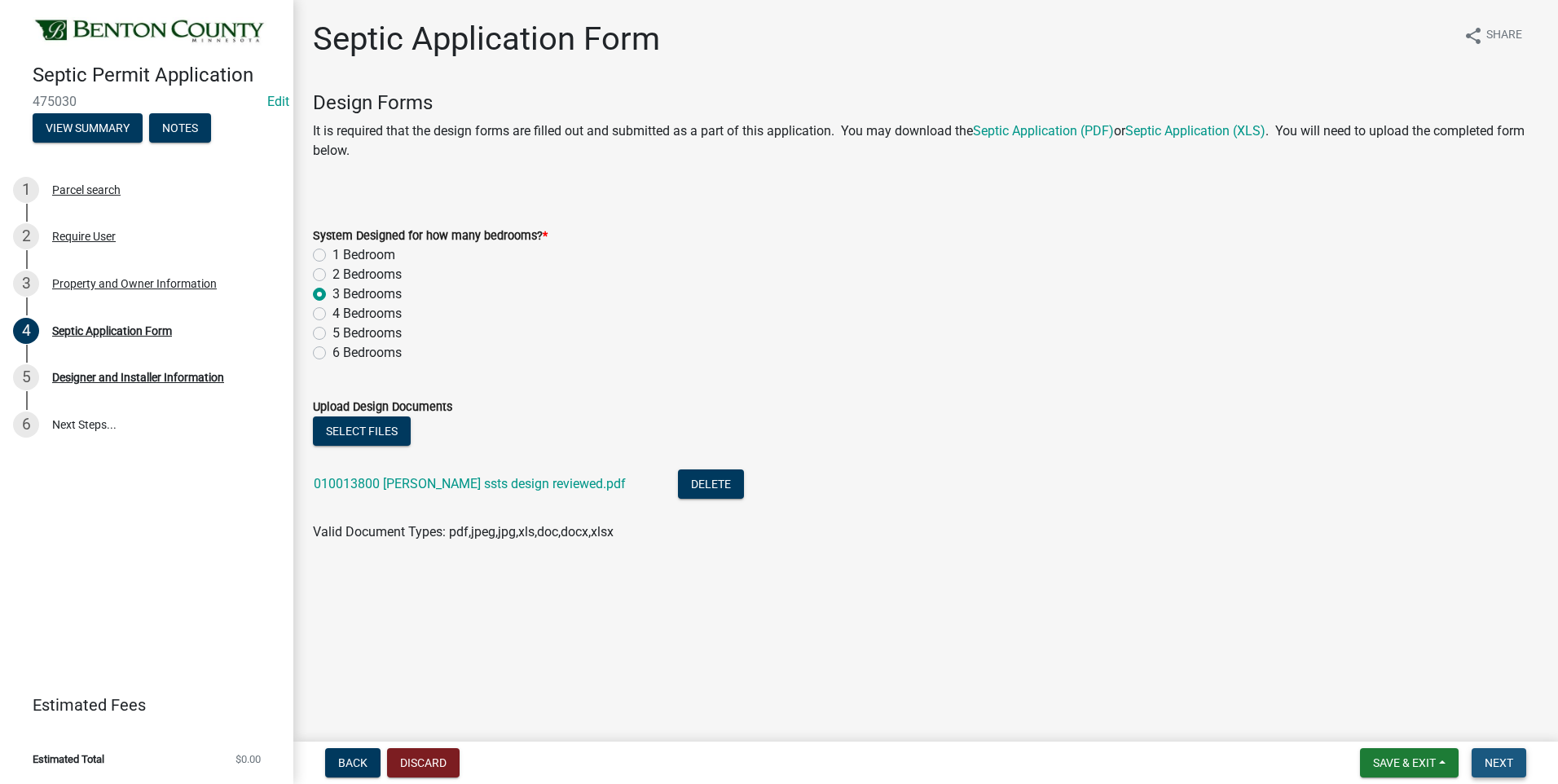
click at [1499, 760] on span "Next" at bounding box center [1499, 762] width 29 height 13
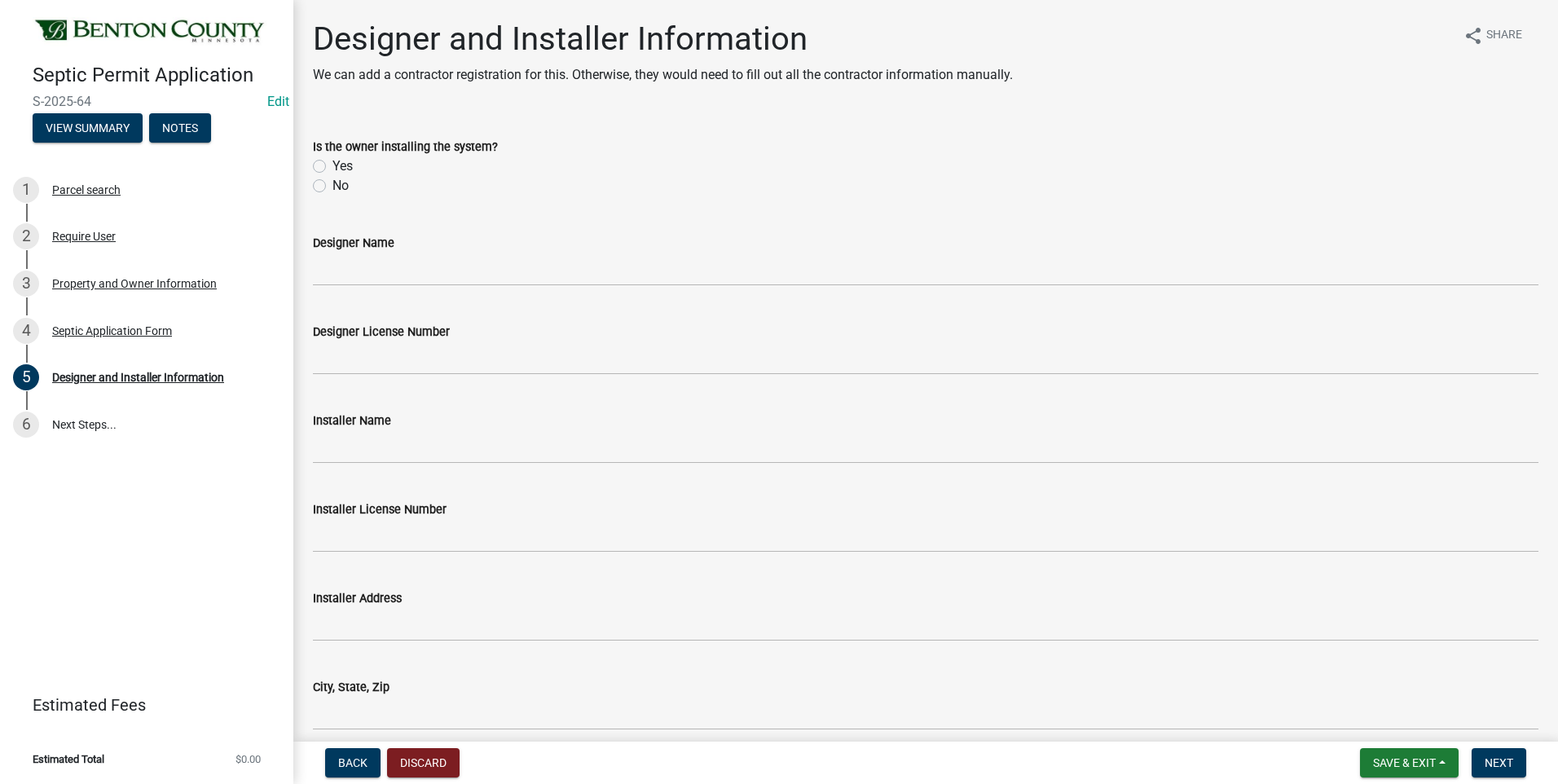
click at [332, 184] on label "No" at bounding box center [340, 185] width 16 height 19
click at [332, 184] on input "No" at bounding box center [337, 181] width 11 height 11
radio input "true"
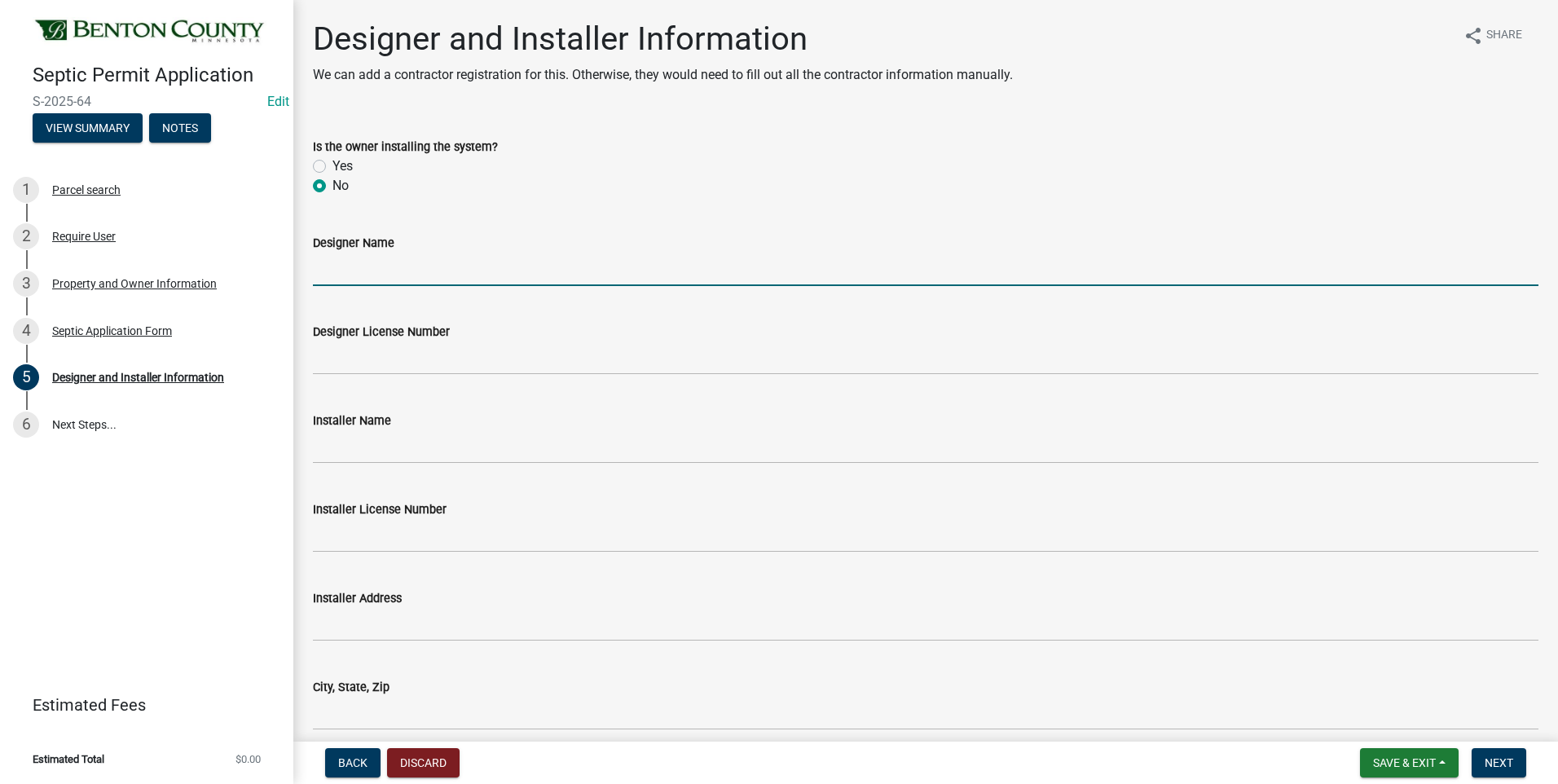
click at [397, 276] on input "Designer Name" at bounding box center [926, 270] width 1226 height 34
type input "Ark Septic - Ashley Krause"
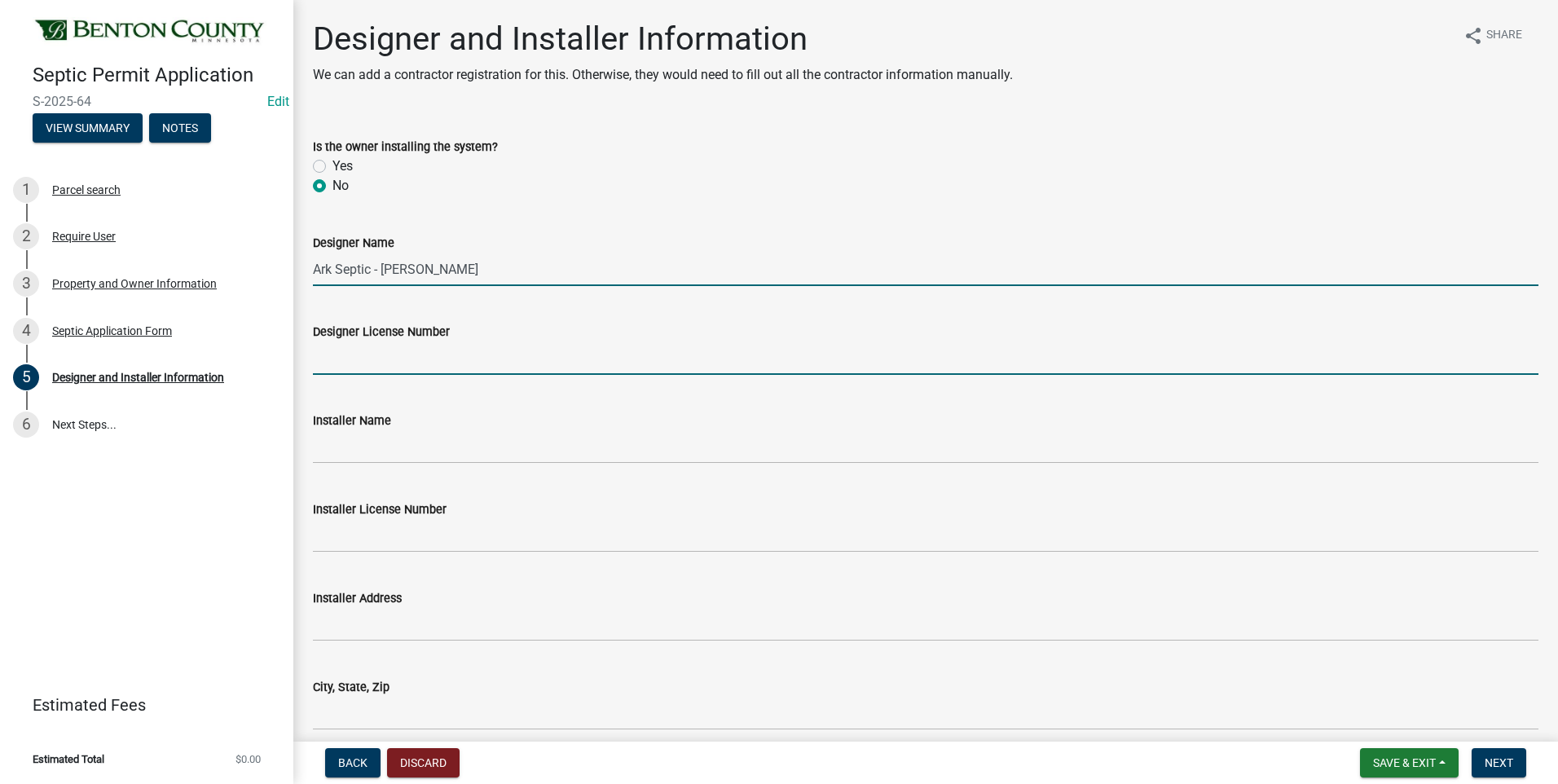
click at [434, 358] on input "Designer License Number" at bounding box center [926, 358] width 1226 height 34
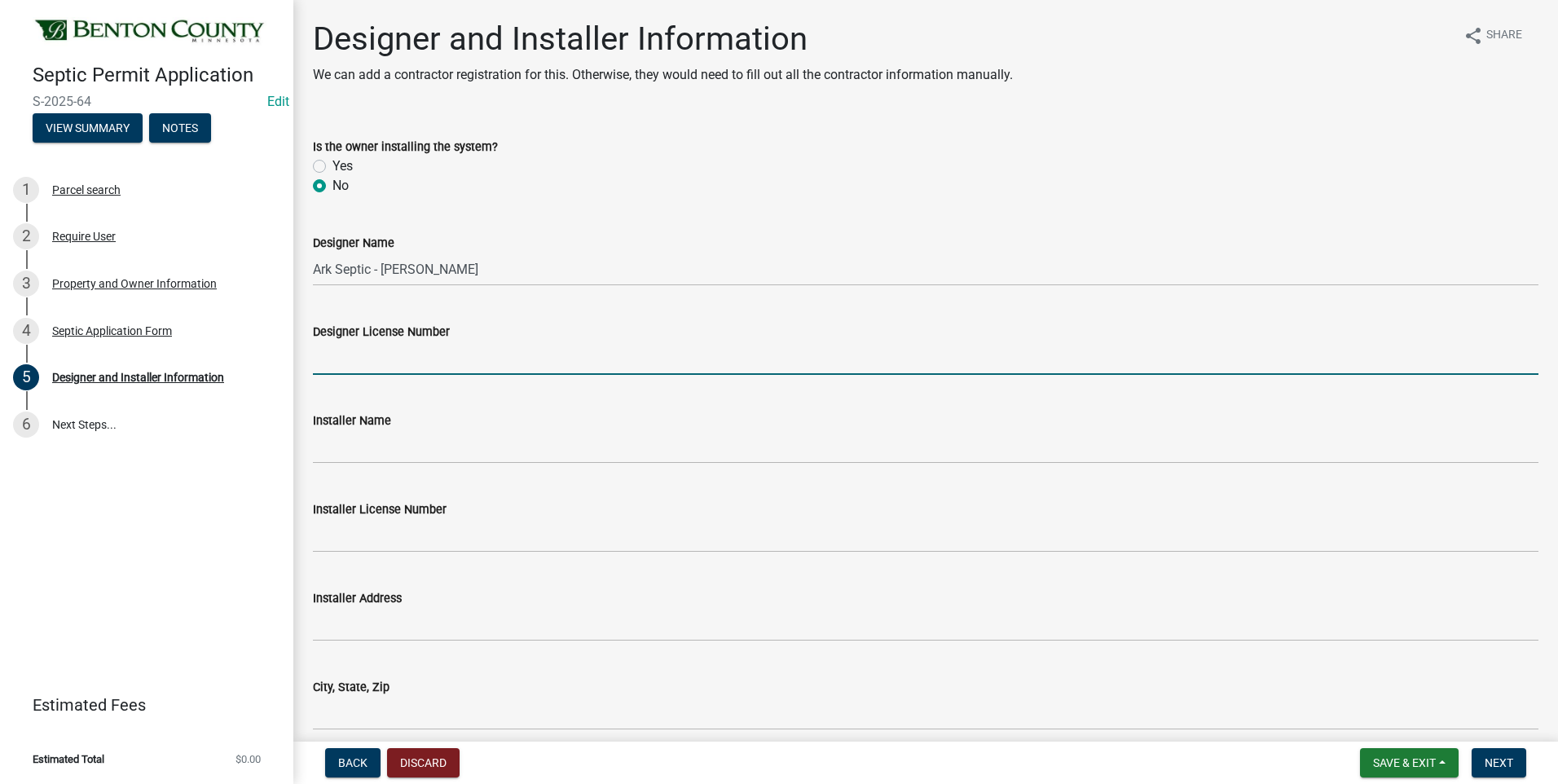
type input "3974"
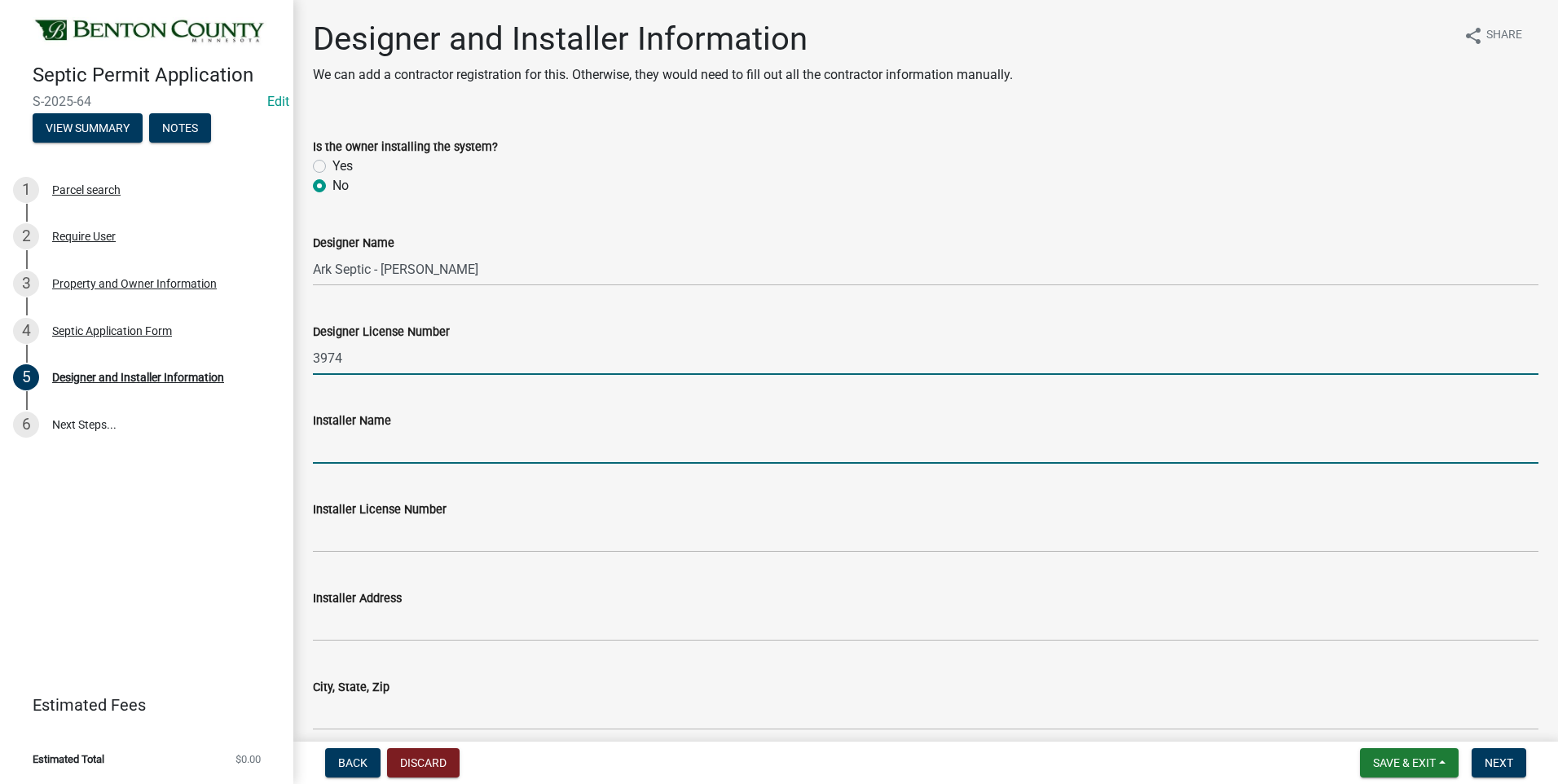
click at [389, 450] on input "Installer Name" at bounding box center [926, 447] width 1226 height 34
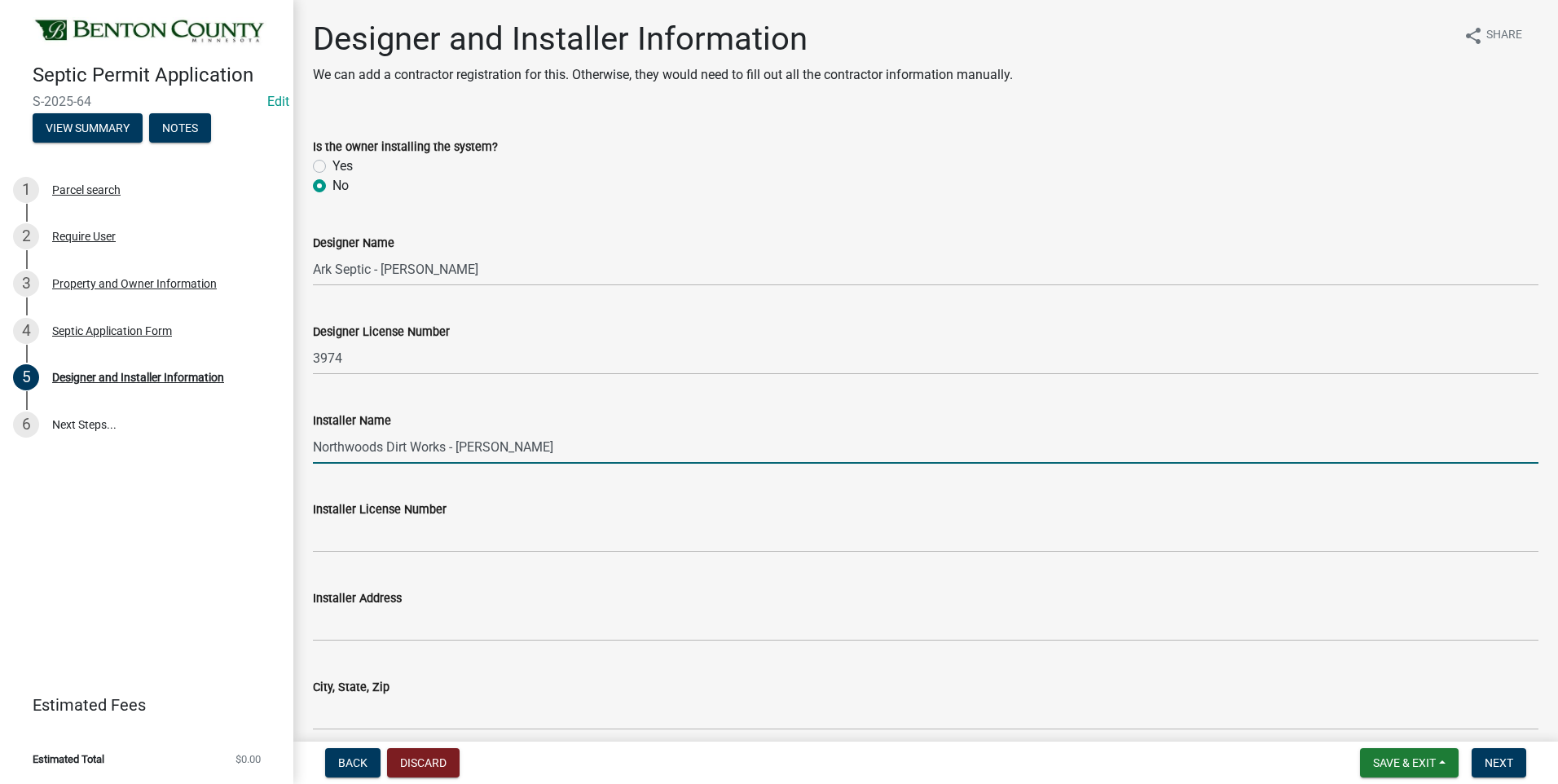
type input "Northwoods Dirt Works - Ray Novak"
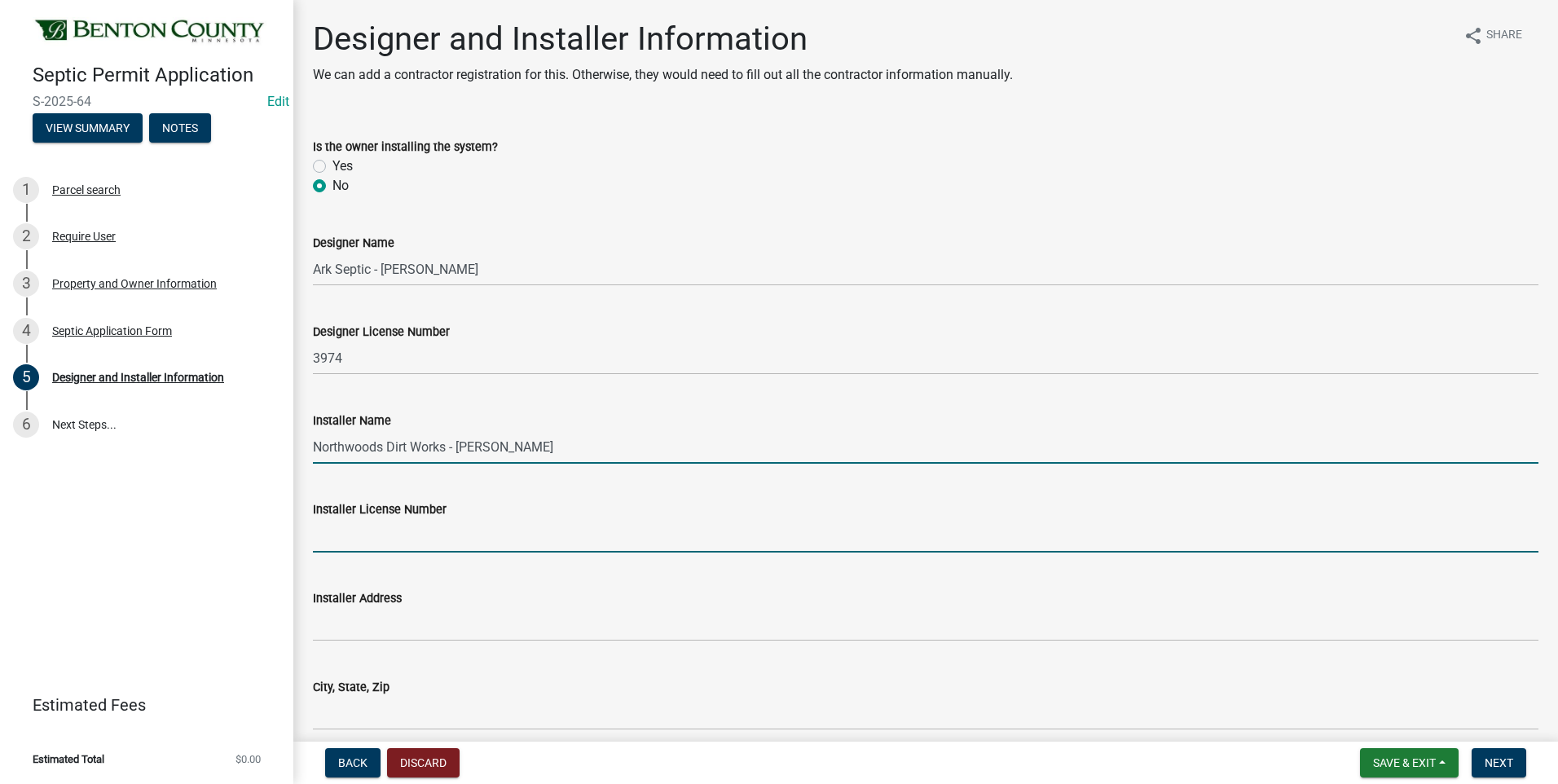
click at [392, 536] on input "Installer License Number" at bounding box center [926, 536] width 1226 height 34
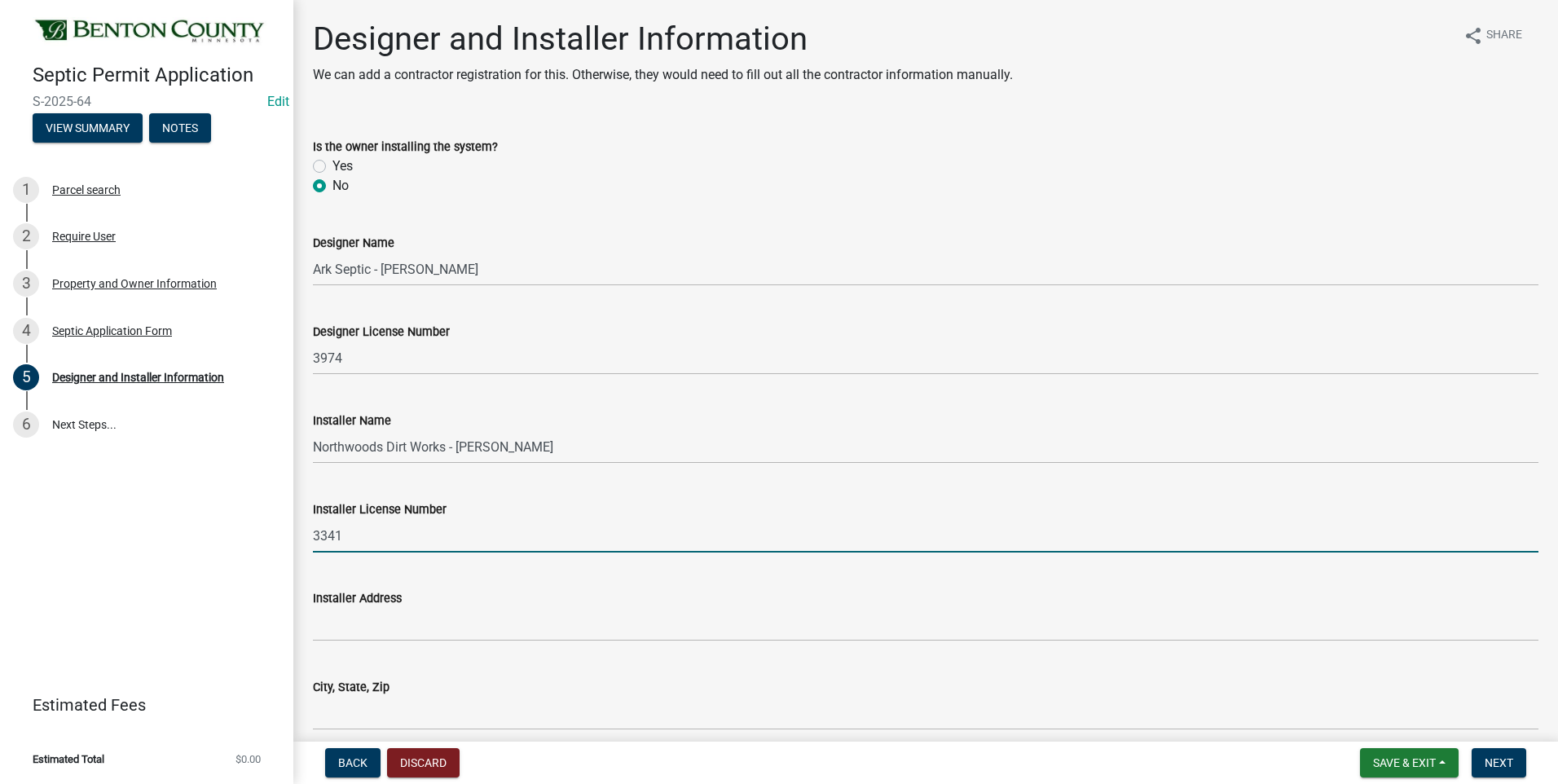
type input "3341"
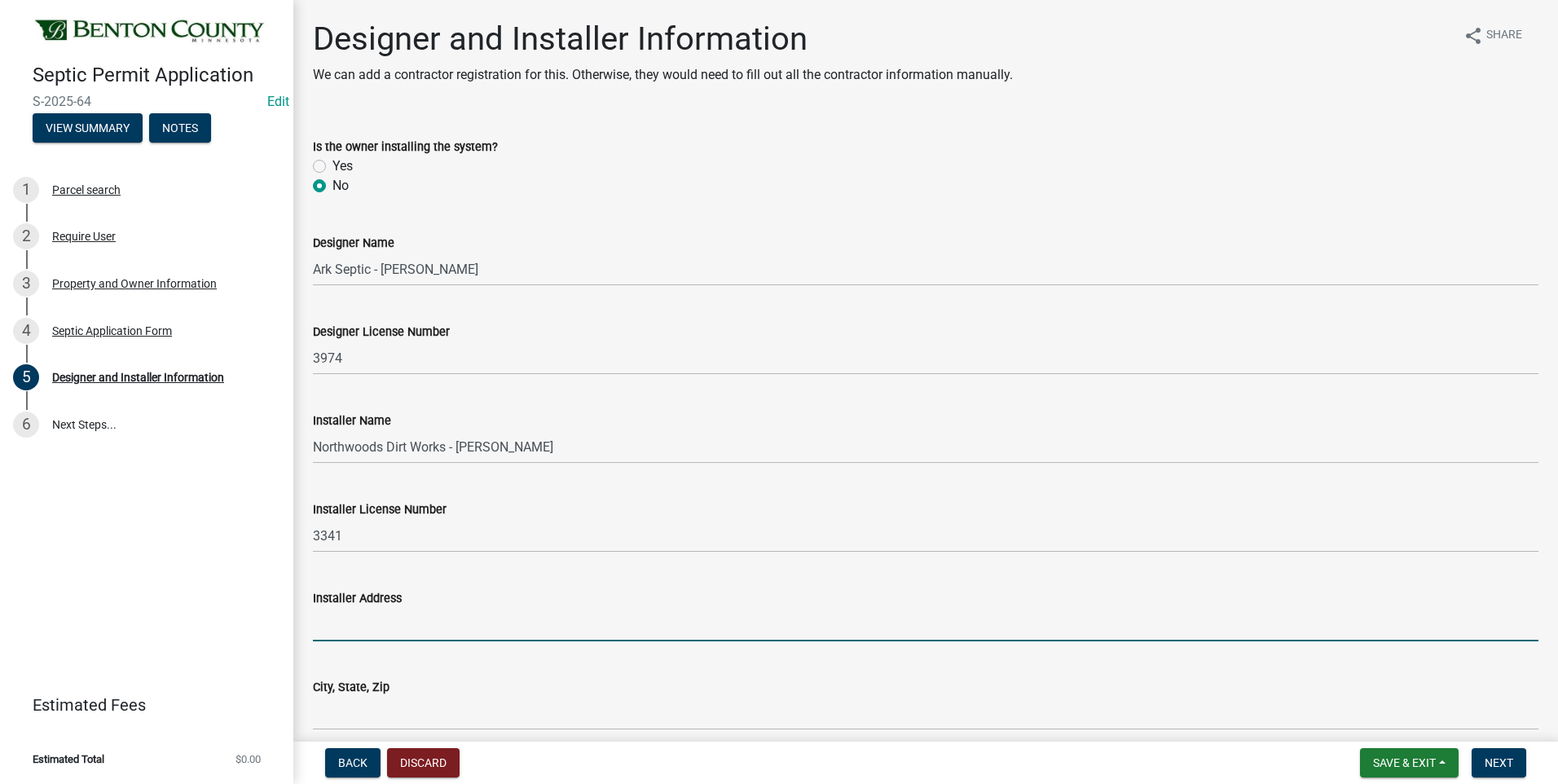
click at [477, 619] on input "Installer Address" at bounding box center [926, 625] width 1226 height 34
click at [1508, 761] on span "Next" at bounding box center [1499, 762] width 29 height 13
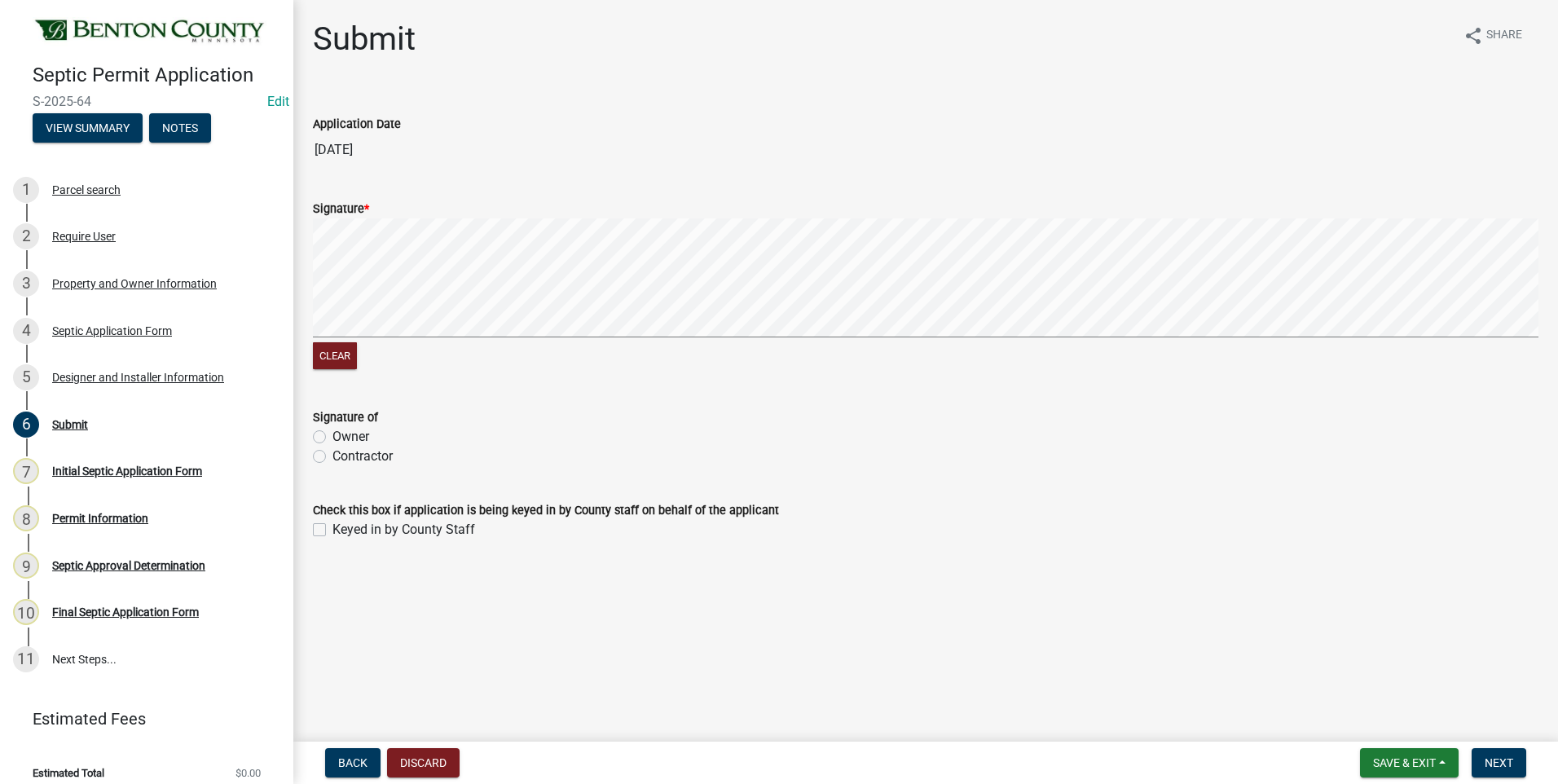
click at [332, 436] on label "Owner" at bounding box center [351, 437] width 37 height 19
click at [332, 436] on input "Owner" at bounding box center [337, 432] width 11 height 11
radio input "true"
click at [332, 529] on label "Keyed in by County Staff" at bounding box center [403, 529] width 142 height 19
click at [332, 529] on input "Keyed in by County Staff" at bounding box center [337, 525] width 11 height 11
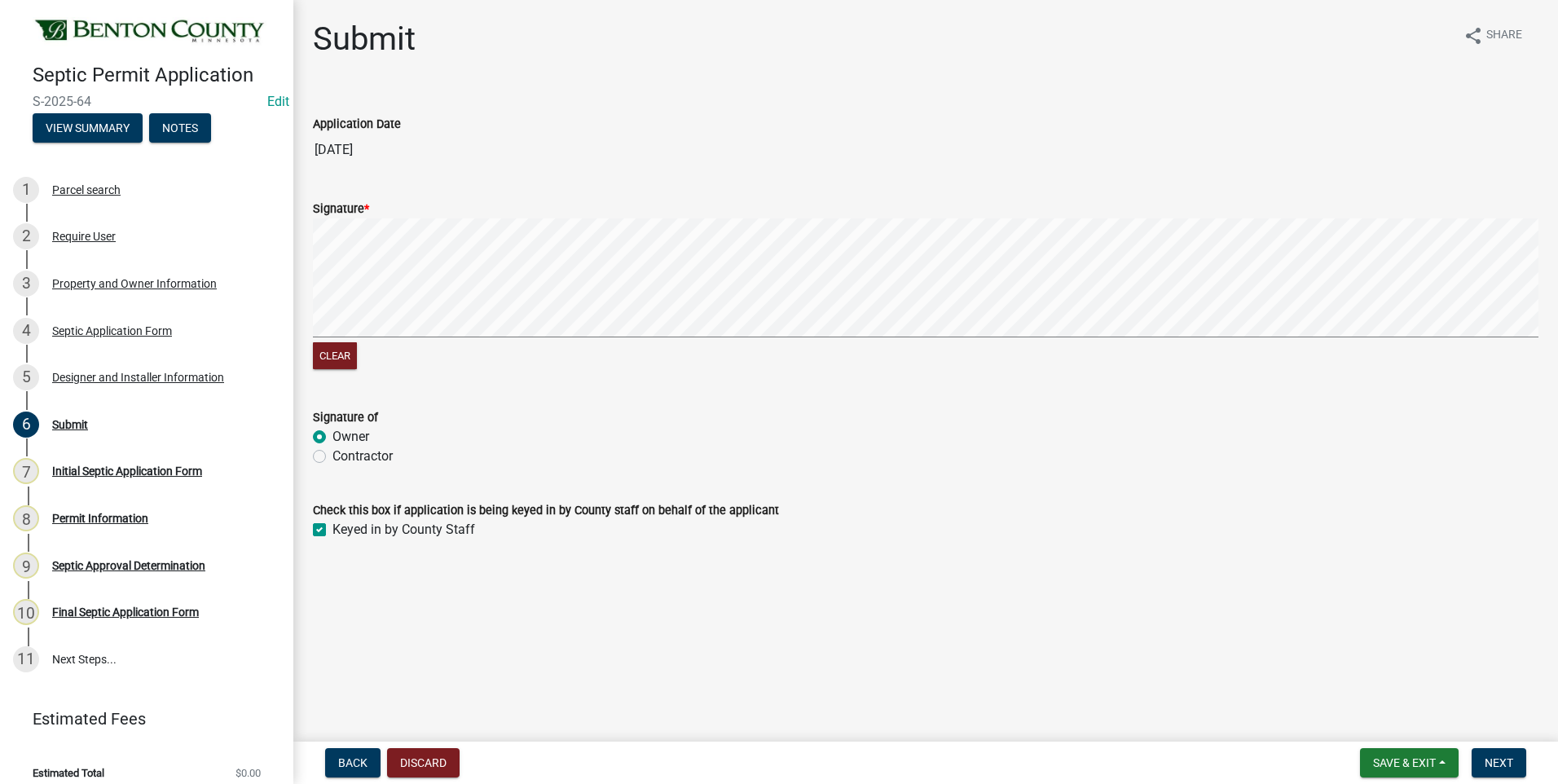
checkbox input "true"
click at [1502, 756] on span "Next" at bounding box center [1499, 762] width 29 height 13
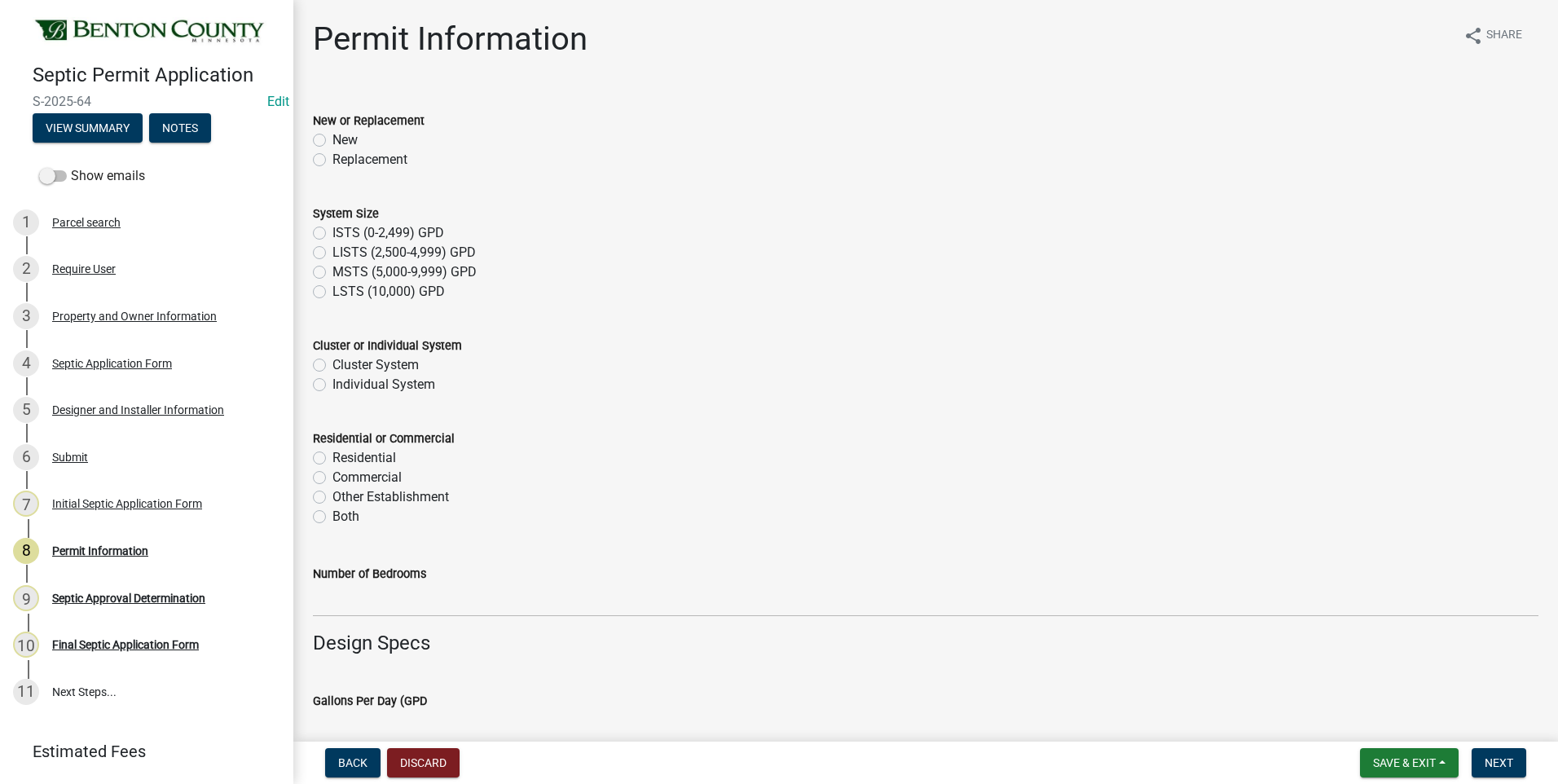
click at [332, 159] on label "Replacement" at bounding box center [369, 159] width 75 height 19
click at [332, 159] on input "Replacement" at bounding box center [337, 155] width 11 height 11
radio input "true"
click at [332, 234] on label "ISTS (0-2,499) GPD" at bounding box center [388, 233] width 111 height 19
click at [332, 234] on input "ISTS (0-2,499) GPD" at bounding box center [337, 228] width 11 height 11
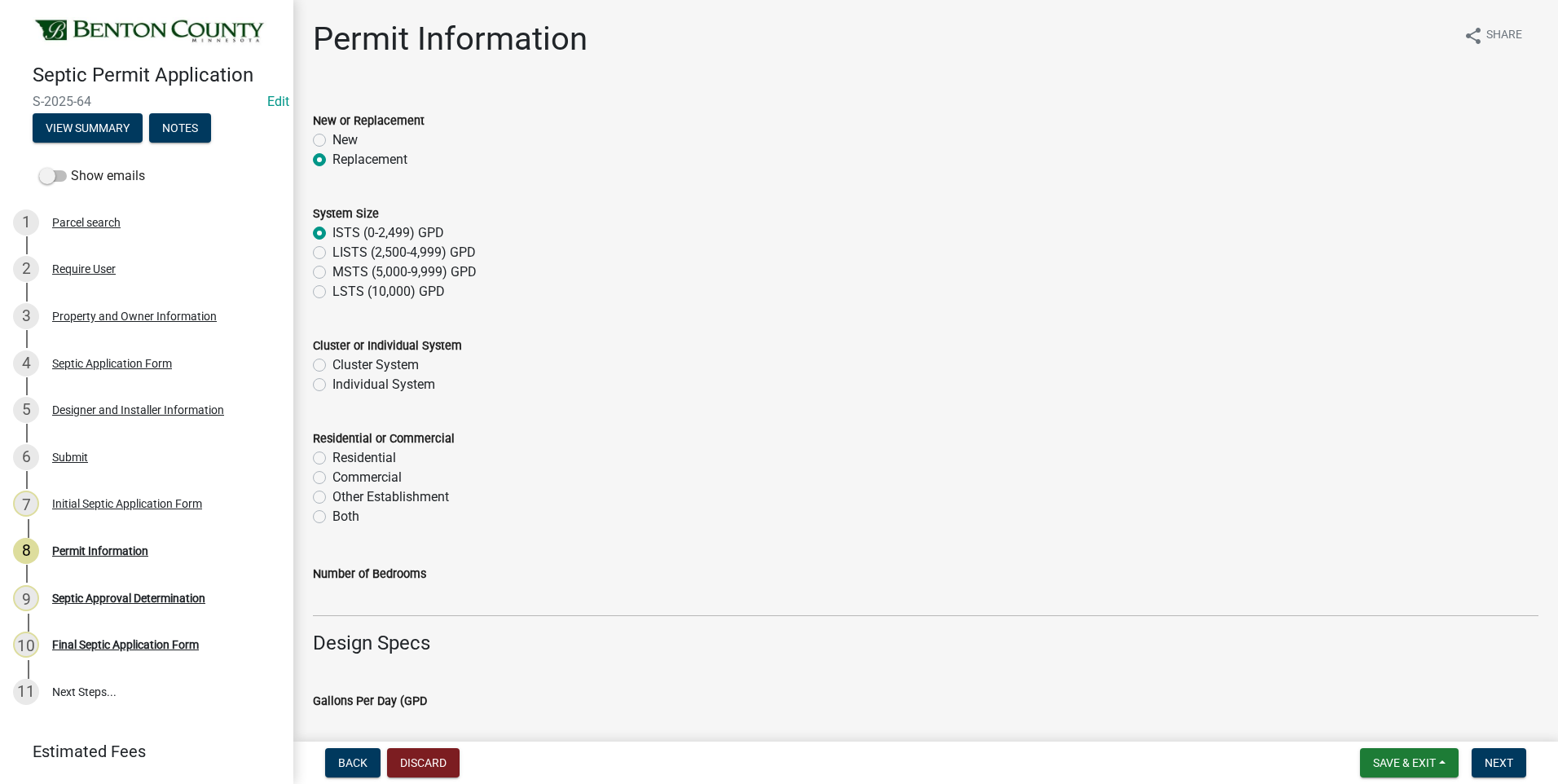
radio input "true"
click at [332, 386] on label "Individual System" at bounding box center [384, 384] width 103 height 19
click at [332, 385] on input "Individual System" at bounding box center [337, 380] width 11 height 11
radio input "true"
click at [332, 458] on label "Residential" at bounding box center [363, 458] width 63 height 19
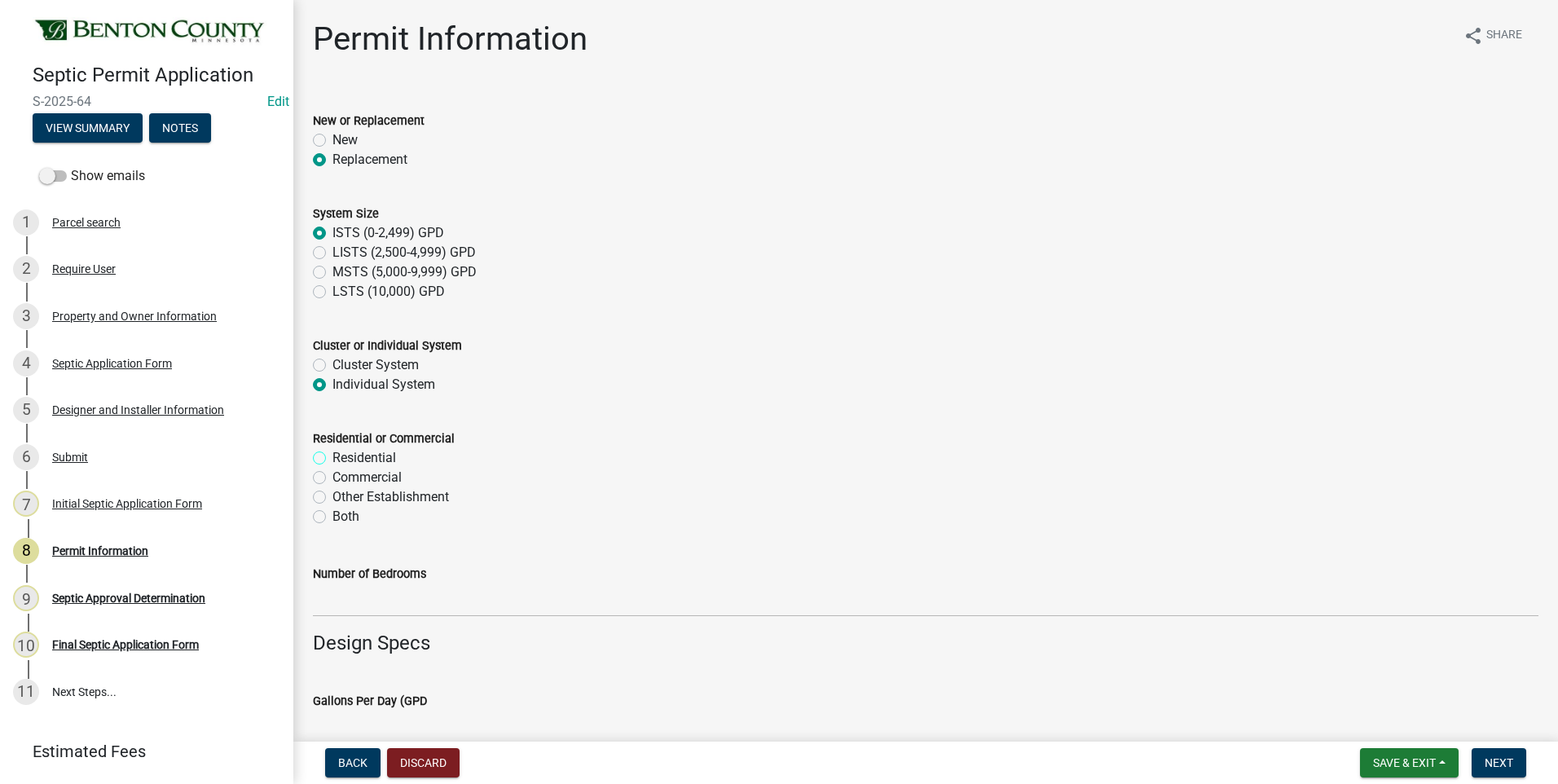
click at [332, 458] on input "Residential" at bounding box center [337, 454] width 11 height 11
radio input "true"
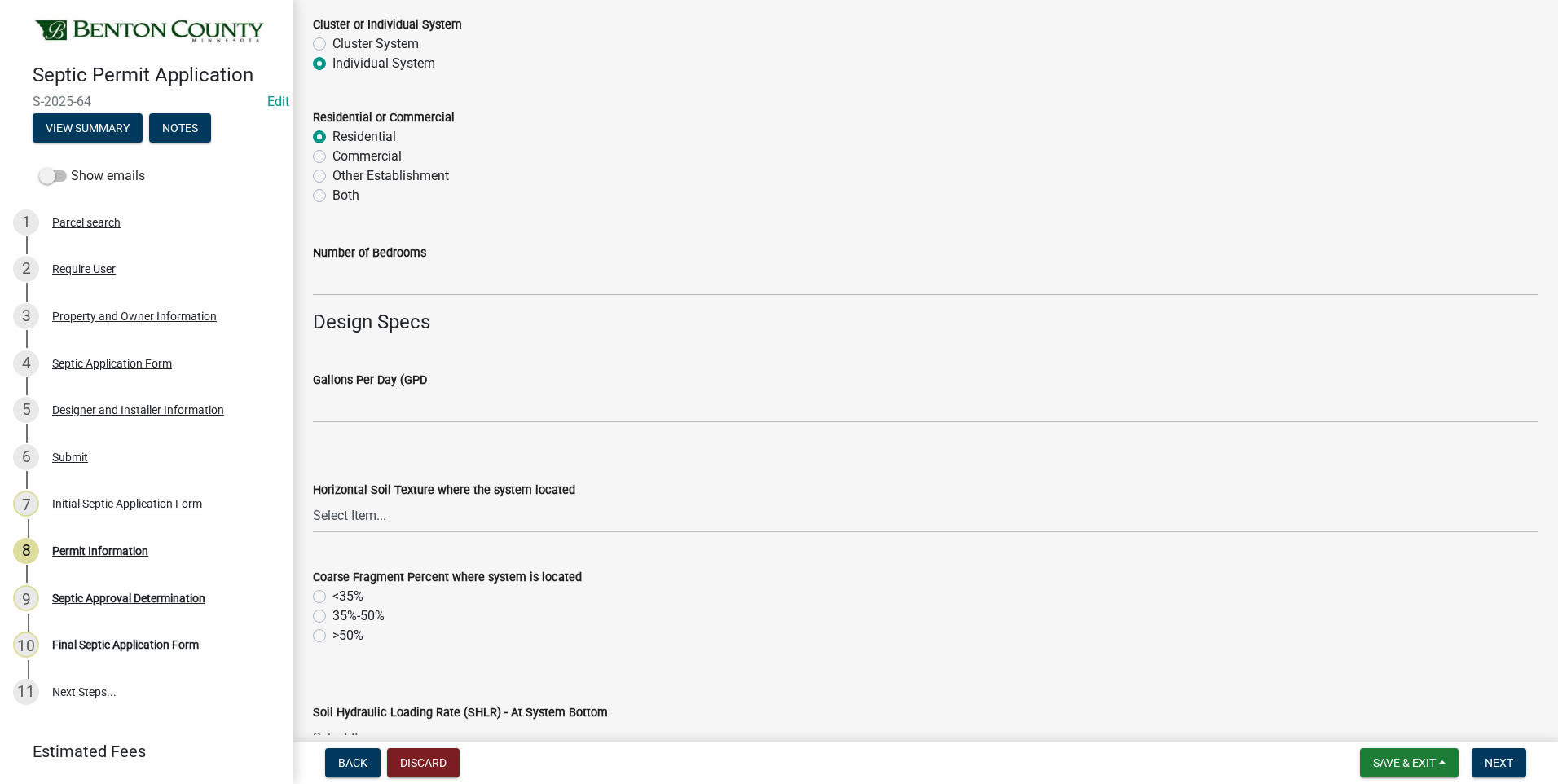
scroll to position [326, 0]
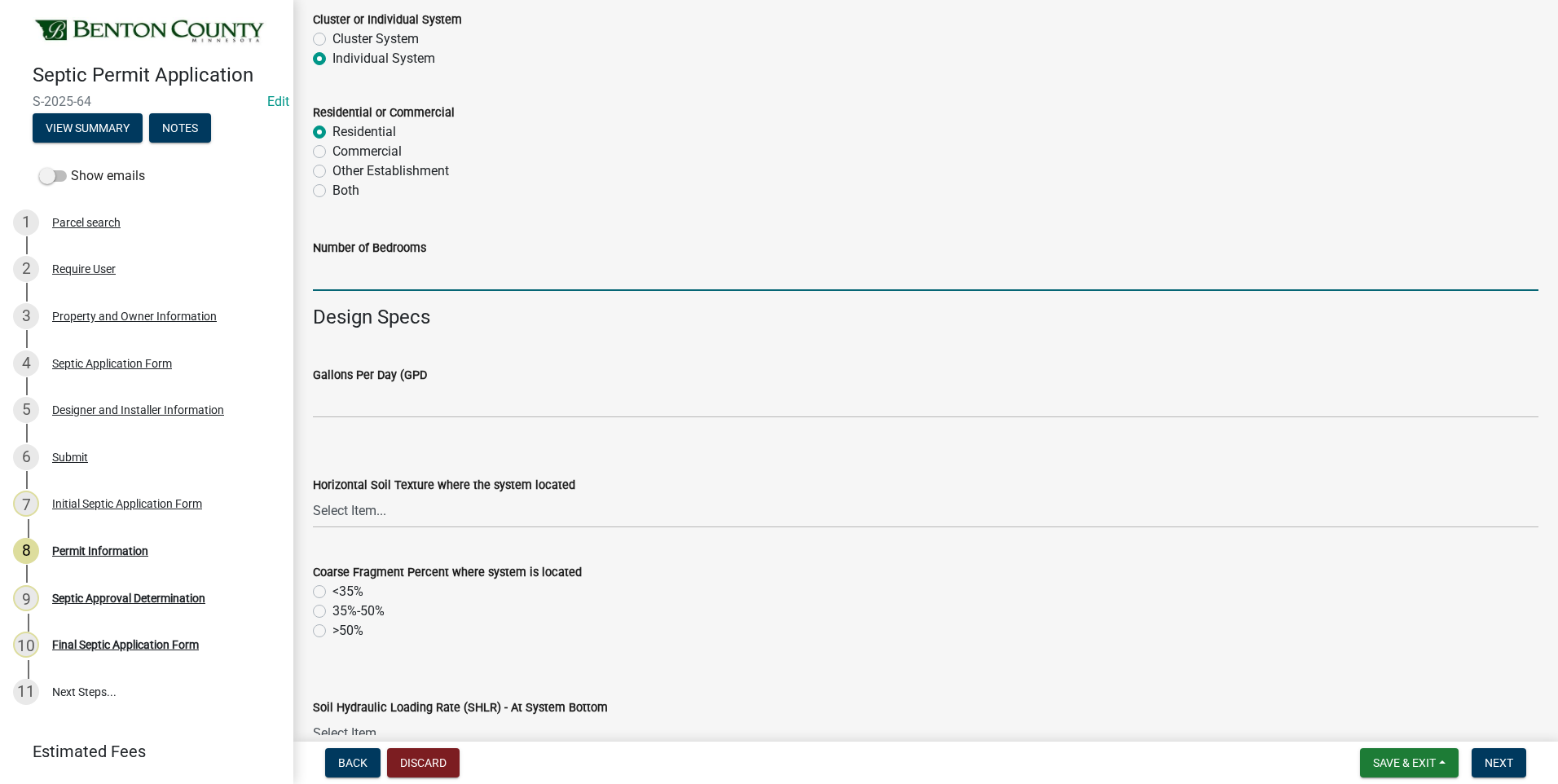
click at [420, 282] on input "text" at bounding box center [926, 274] width 1226 height 34
type input "3"
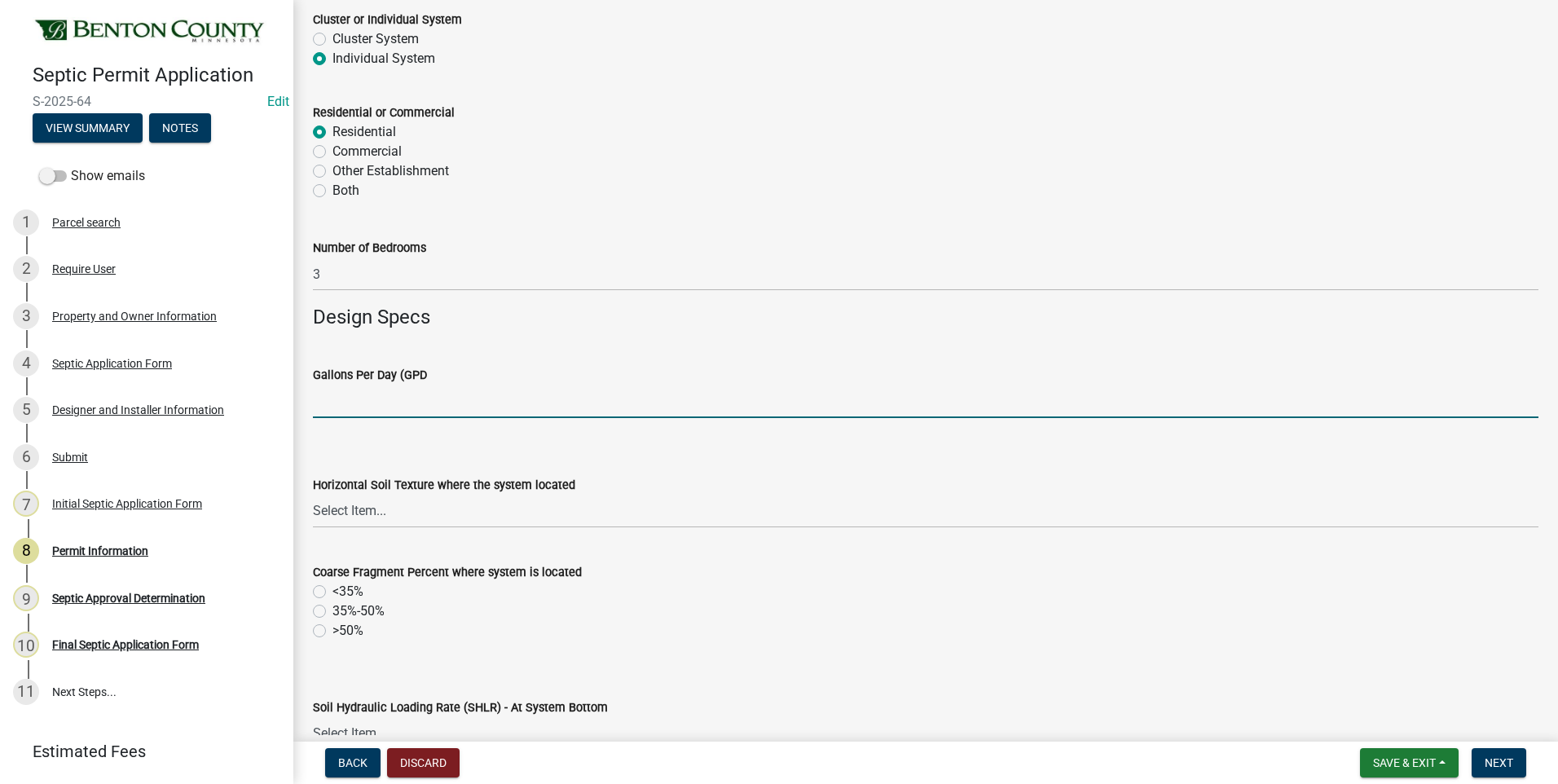
click at [428, 400] on input "text" at bounding box center [926, 401] width 1226 height 34
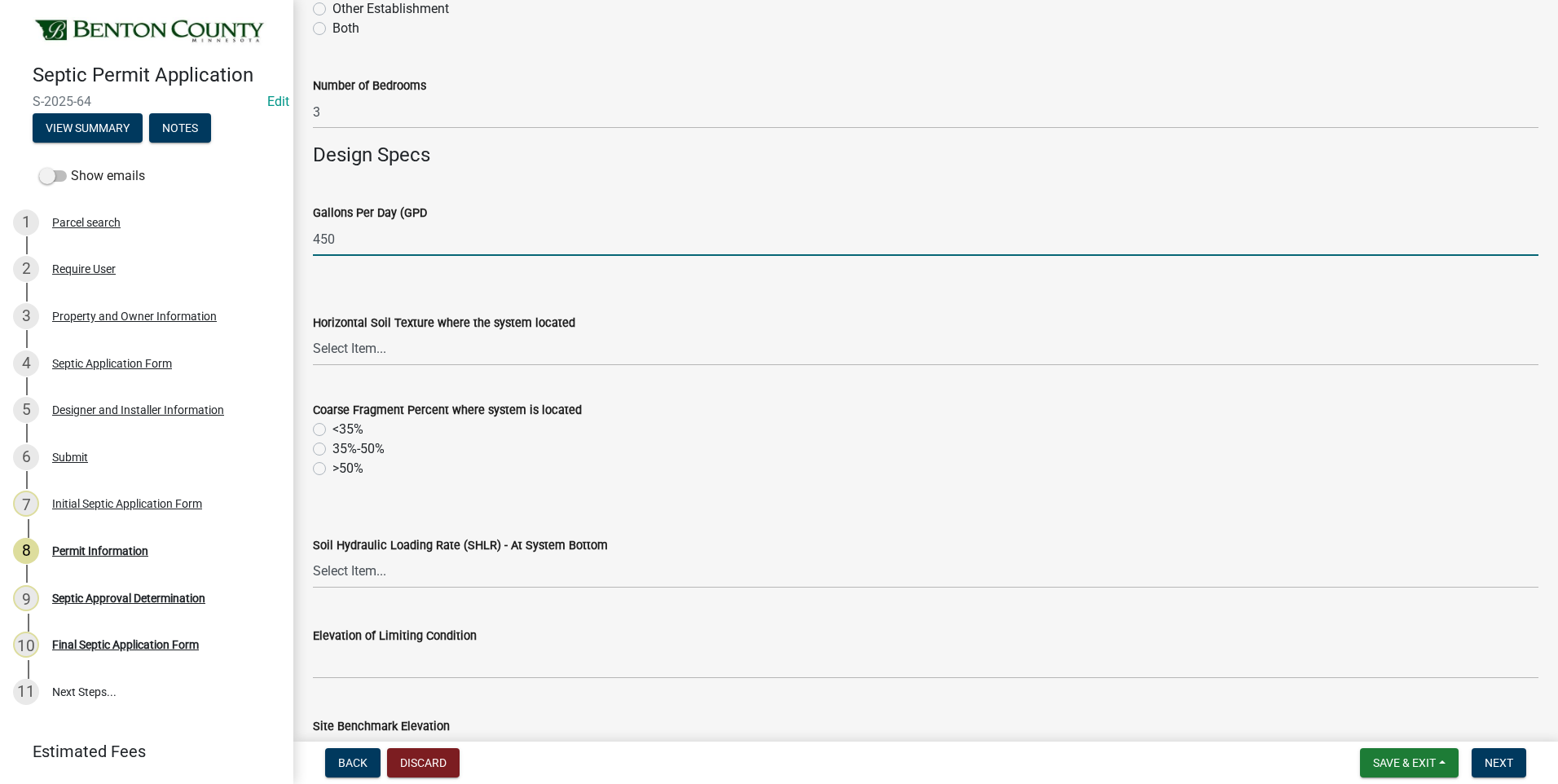
scroll to position [489, 0]
type input "450"
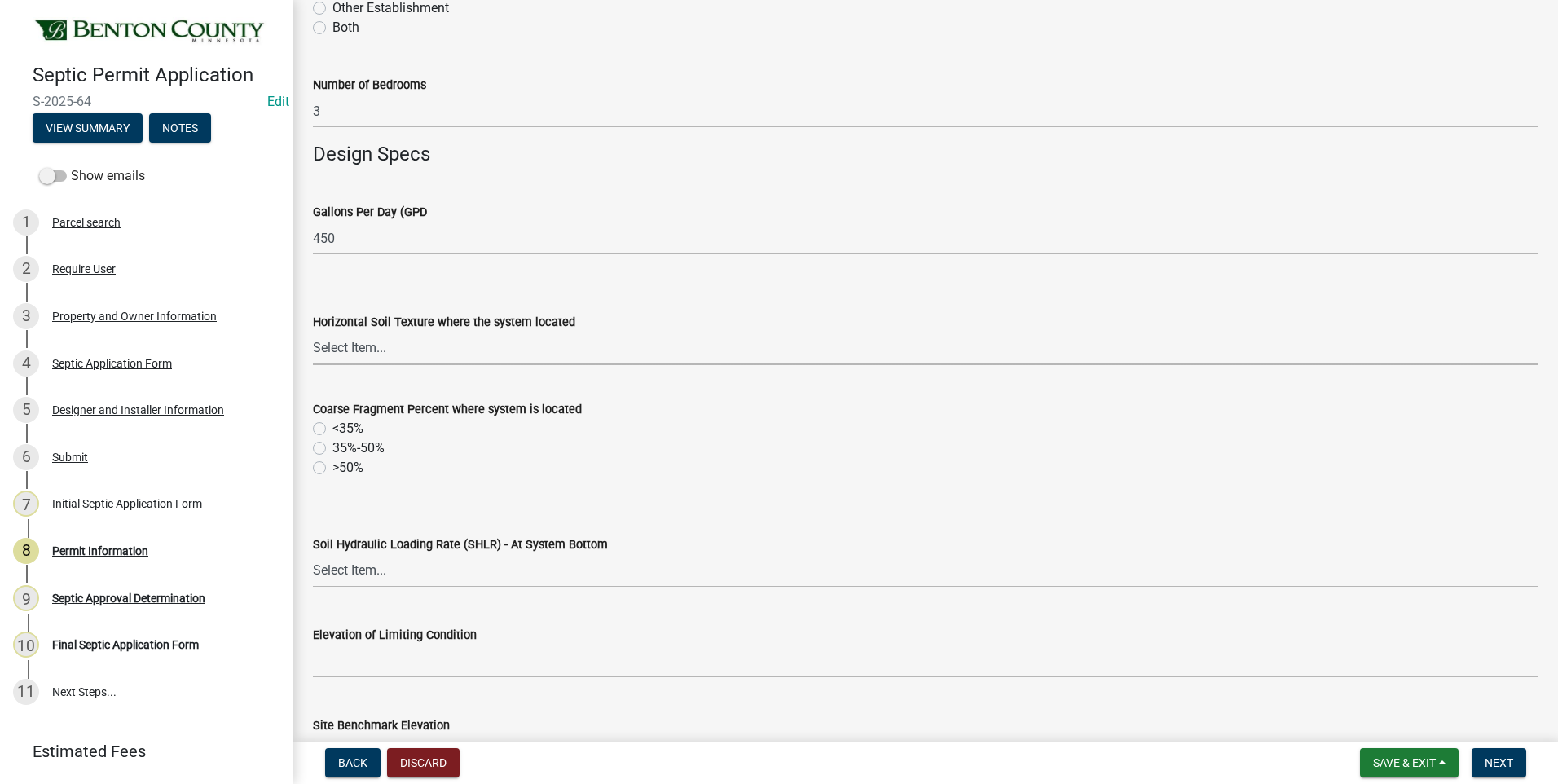
click at [369, 347] on select "Select Item... Sand Coarse Sand Loamy Sand Loamy Coarse Sand Loamy Fine Sand Lo…" at bounding box center [926, 348] width 1226 height 34
click at [313, 331] on select "Select Item... Sand Coarse Sand Loamy Sand Loamy Coarse Sand Loamy Fine Sand Lo…" at bounding box center [926, 348] width 1226 height 34
select select "76b0c624-ec4c-44c7-bbb7-ce321b68233c"
click at [332, 428] on label "<35%" at bounding box center [347, 428] width 31 height 19
click at [332, 428] on input "<35%" at bounding box center [337, 424] width 11 height 11
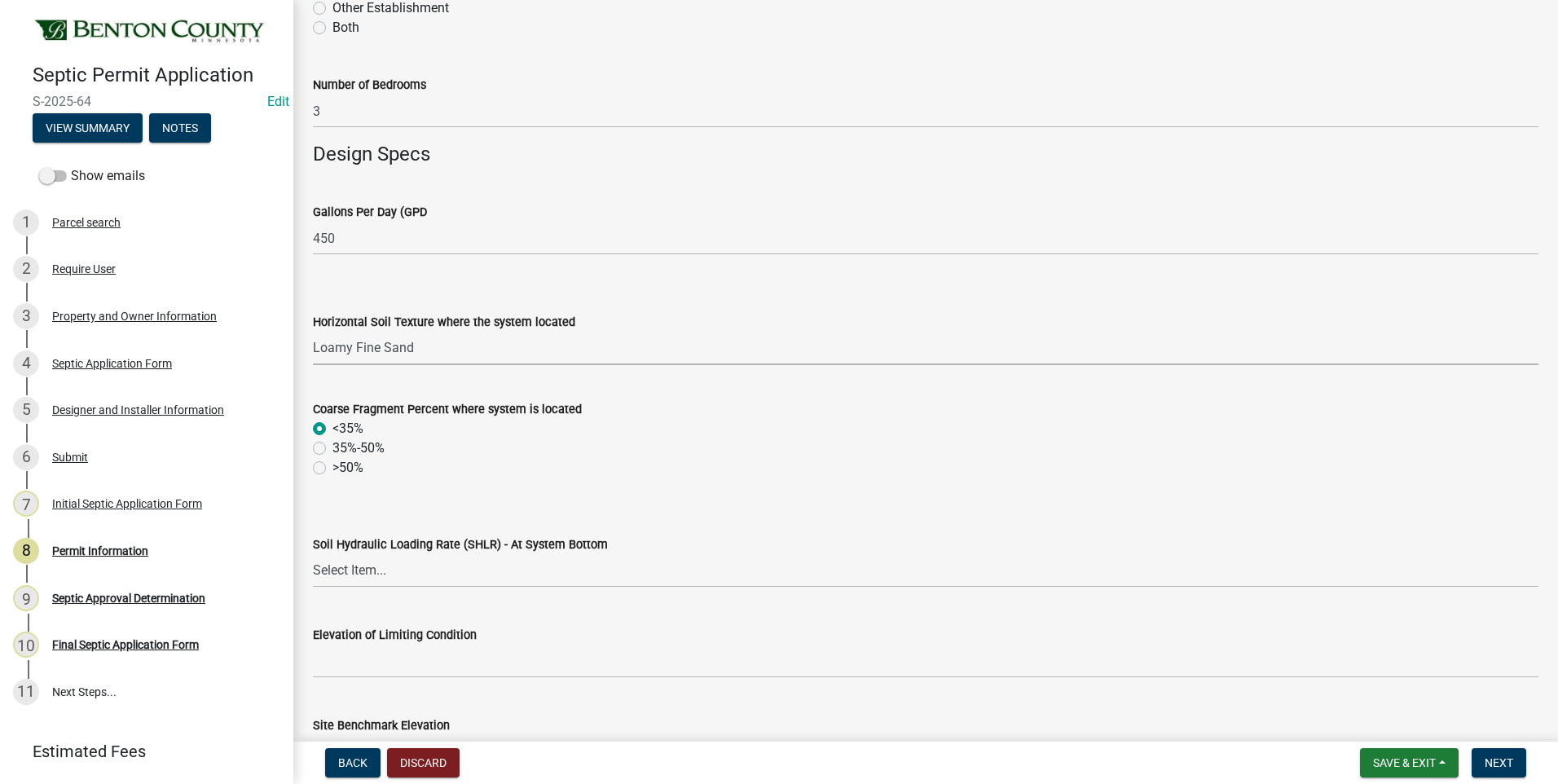
radio input "true"
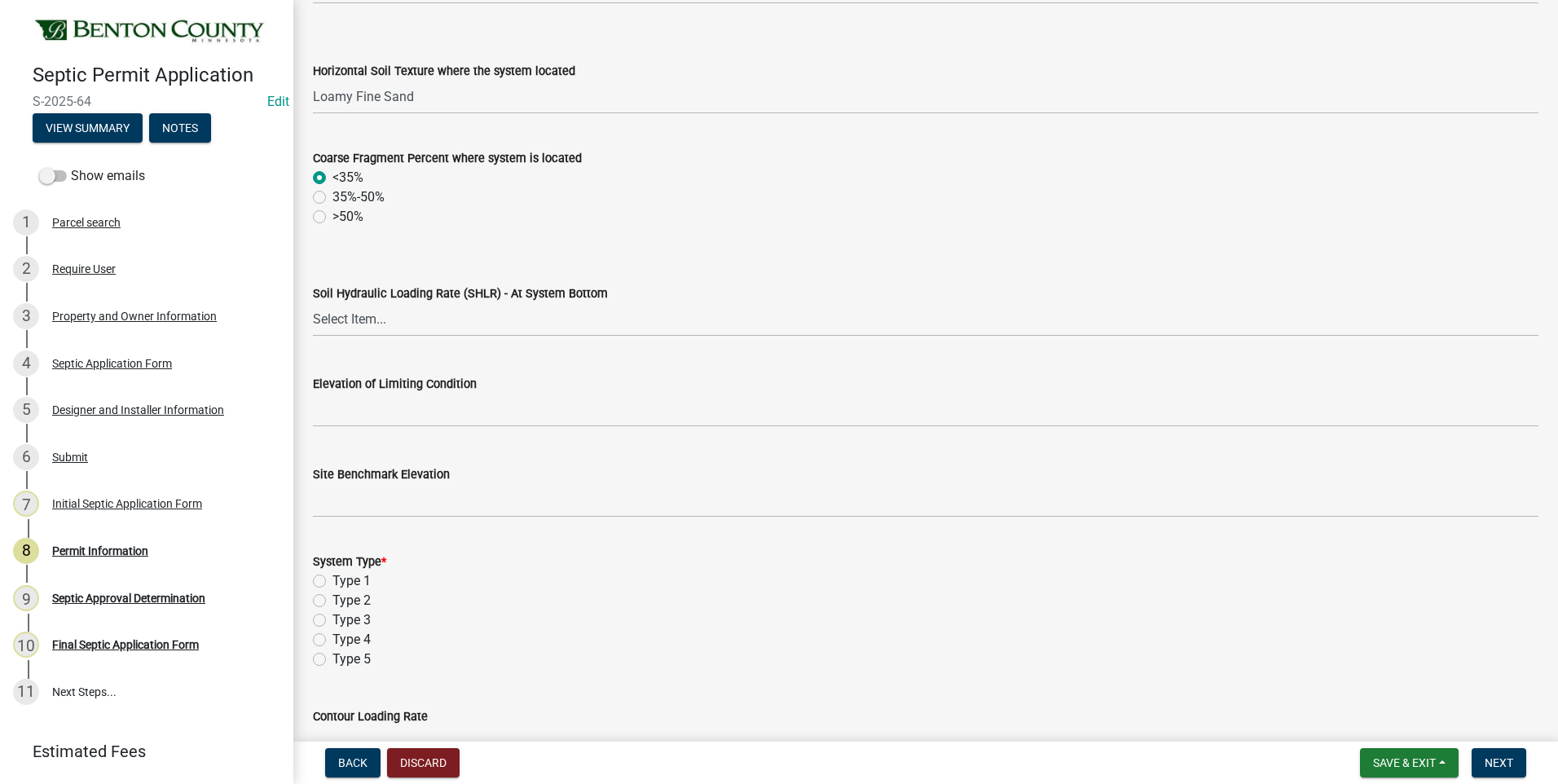
scroll to position [815, 0]
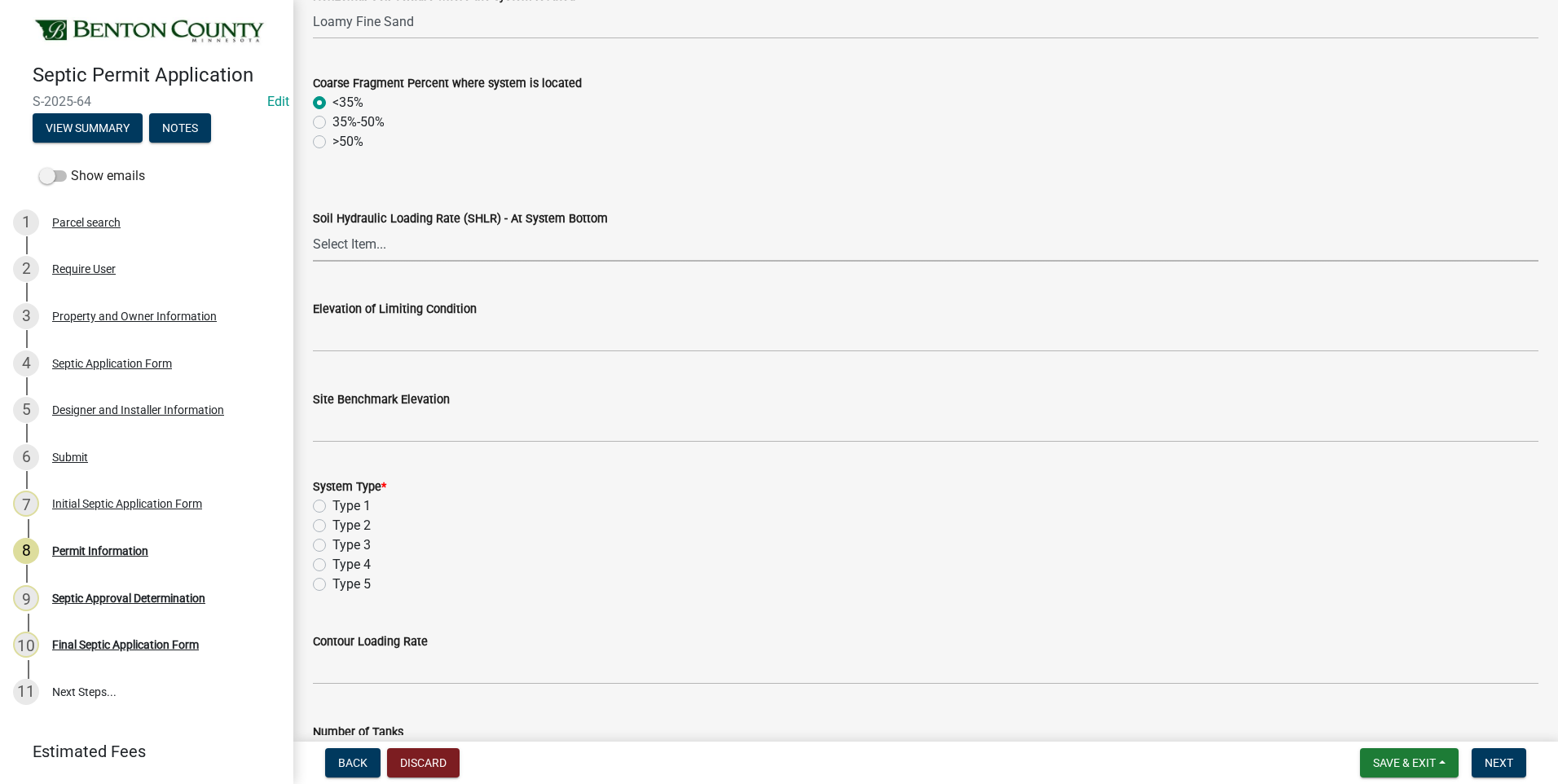
click at [336, 244] on select "Select Item... 1.2 0.78 0.68 0.6 0.52 0.5 0.45 0.42 0.24 0 Other" at bounding box center [926, 245] width 1226 height 34
click at [313, 228] on select "Select Item... 1.2 0.78 0.68 0.6 0.52 0.5 0.45 0.42 0.24 0 Other" at bounding box center [926, 245] width 1226 height 34
select select "b3653c79-cd03-40dc-830a-fd4e6b226d5b"
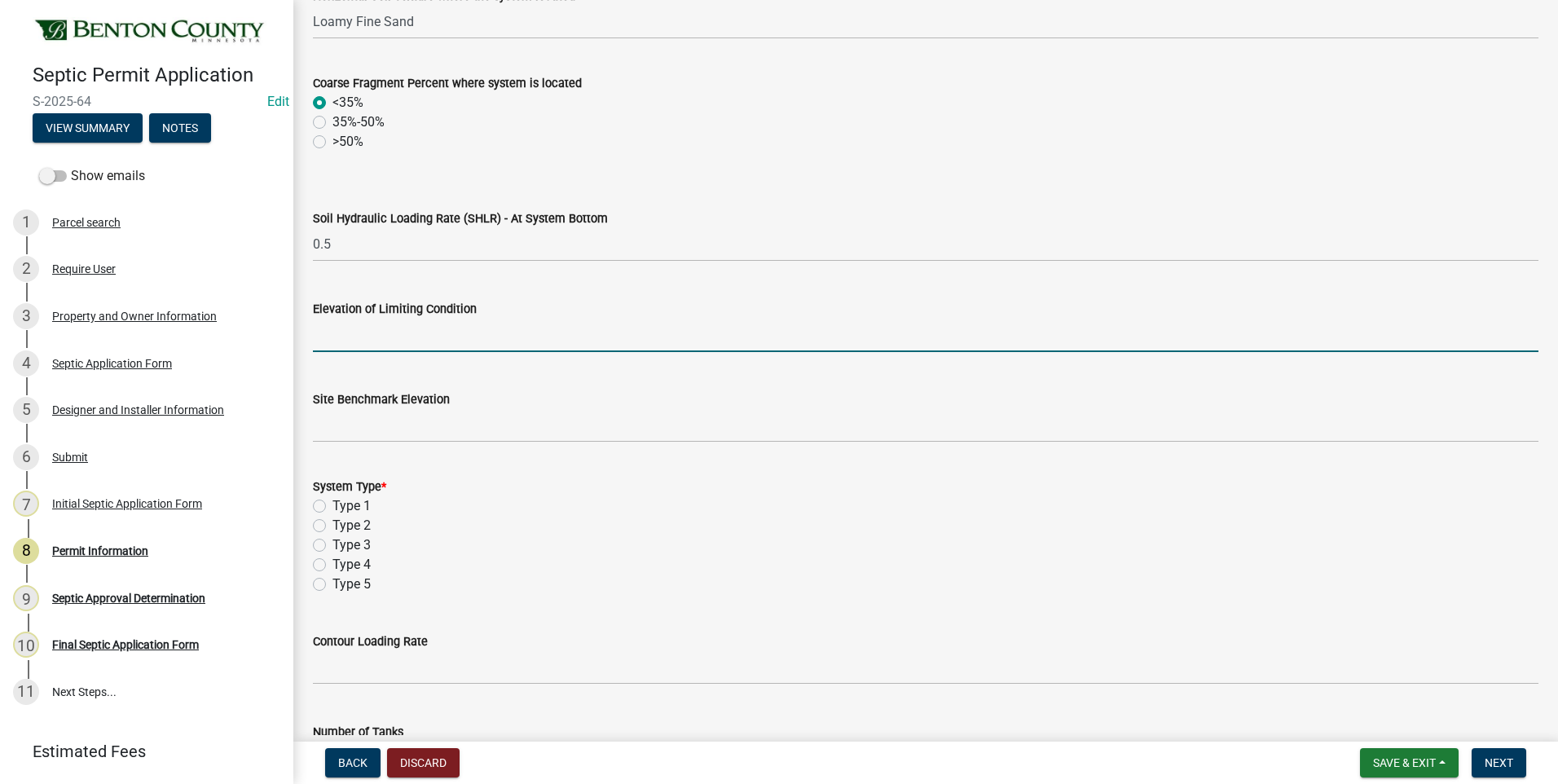
click at [360, 343] on input "text" at bounding box center [926, 336] width 1226 height 34
type input "99.2"
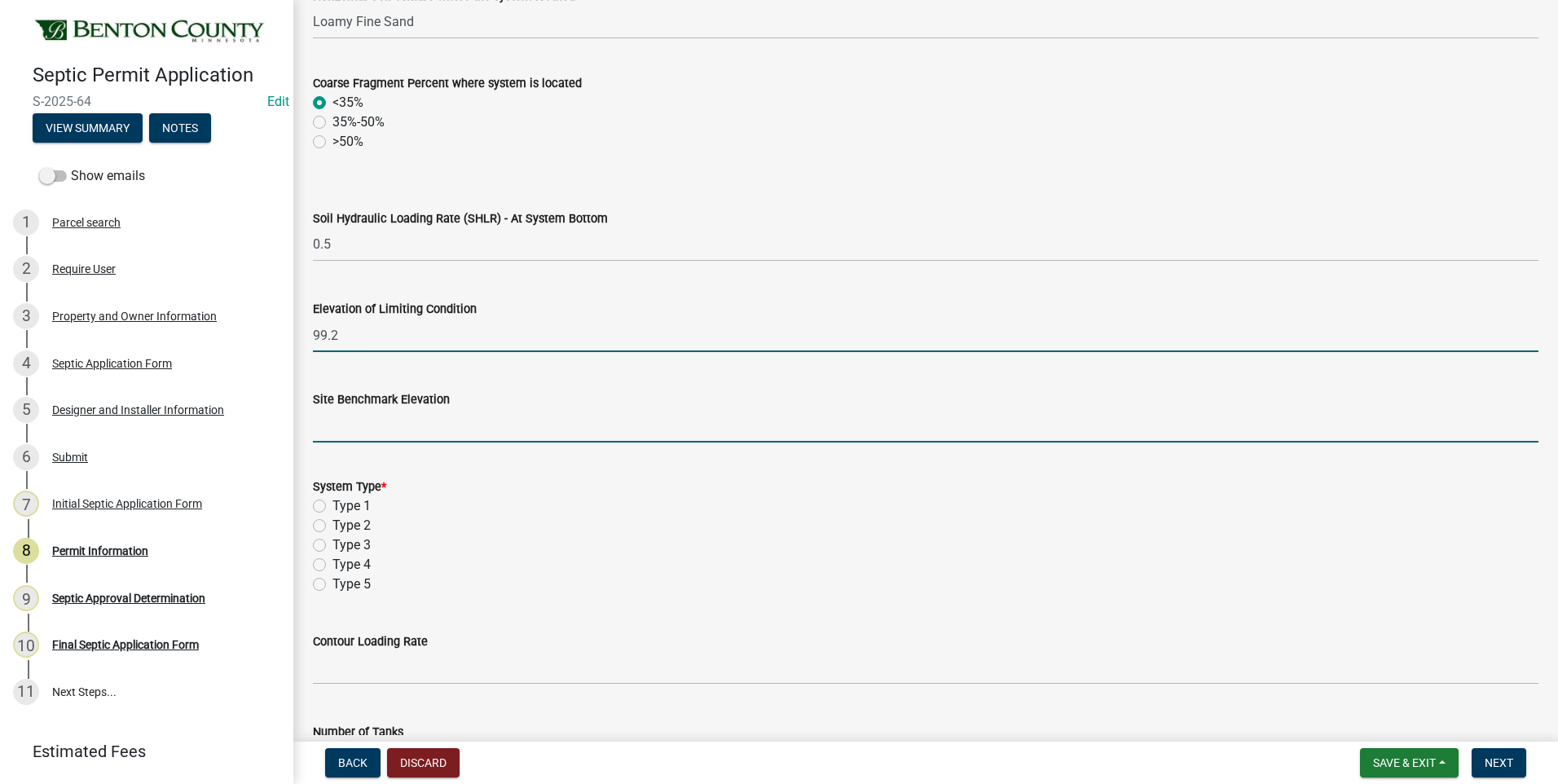
click at [357, 427] on input "text" at bounding box center [926, 426] width 1226 height 34
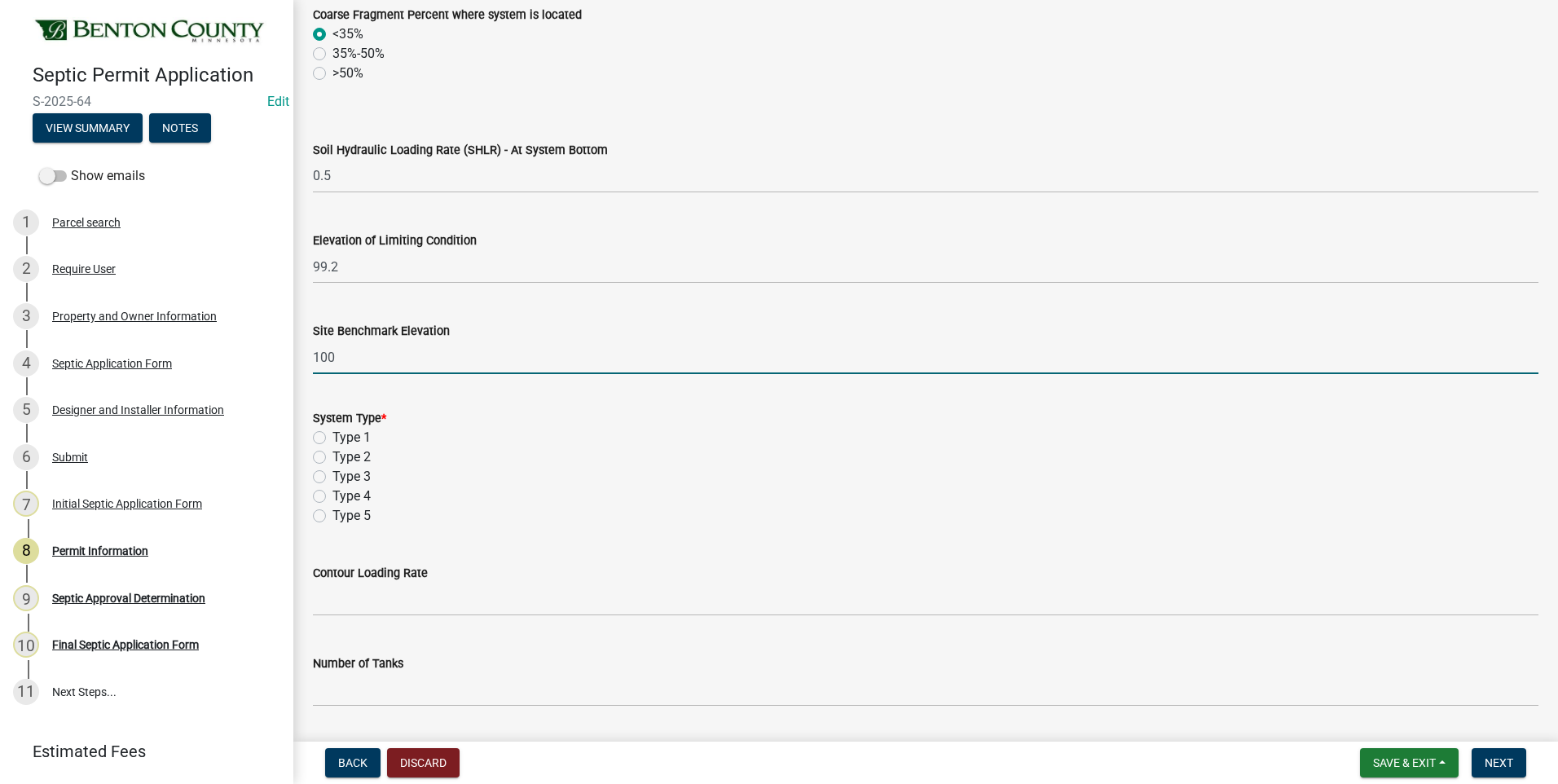
scroll to position [978, 0]
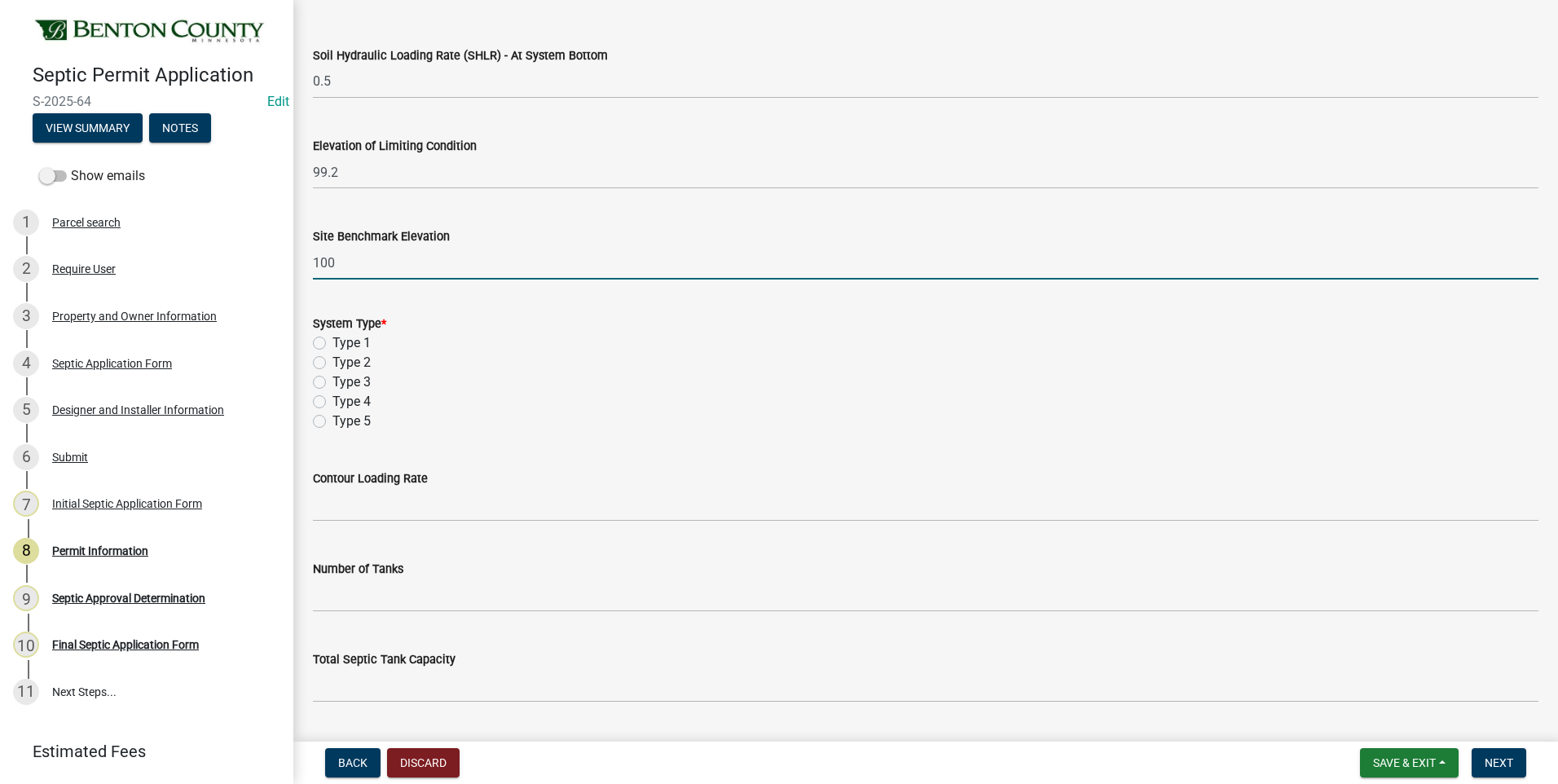
type input "100"
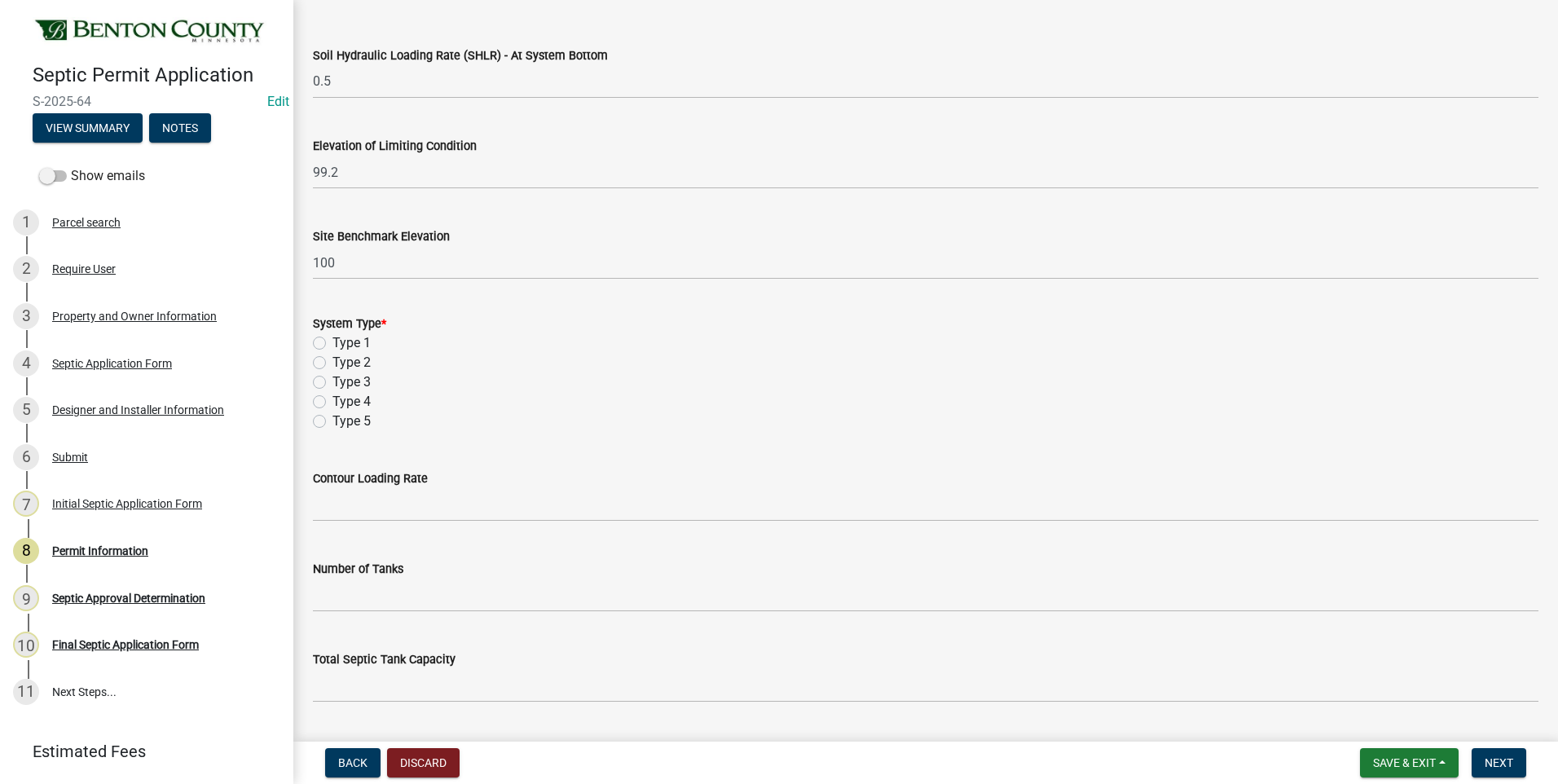
click at [332, 345] on label "Type 1" at bounding box center [351, 342] width 38 height 19
click at [332, 344] on input "Type 1" at bounding box center [337, 338] width 11 height 11
radio input "true"
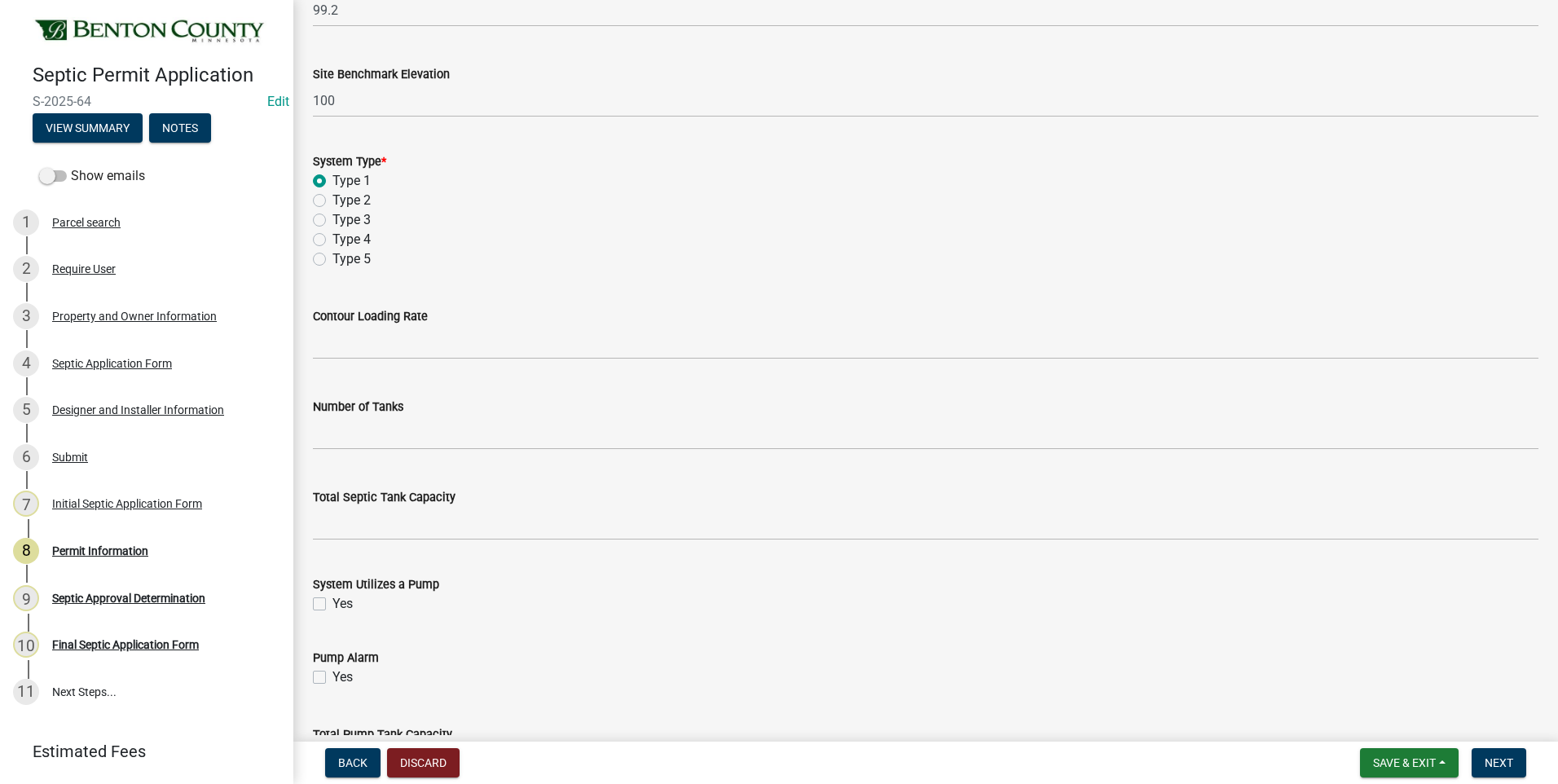
scroll to position [1141, 0]
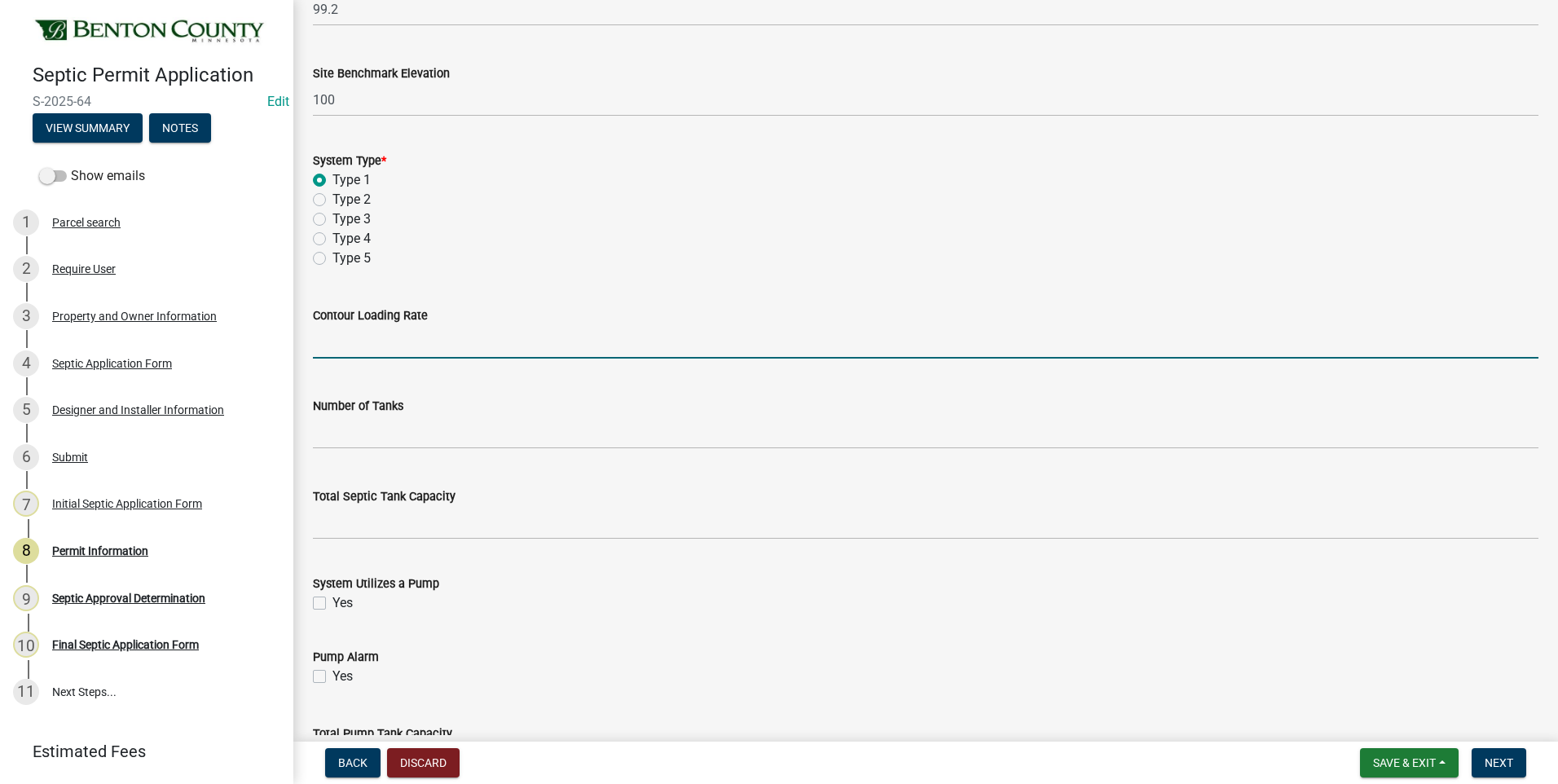
click at [370, 348] on input "text" at bounding box center [926, 342] width 1226 height 34
type input "12"
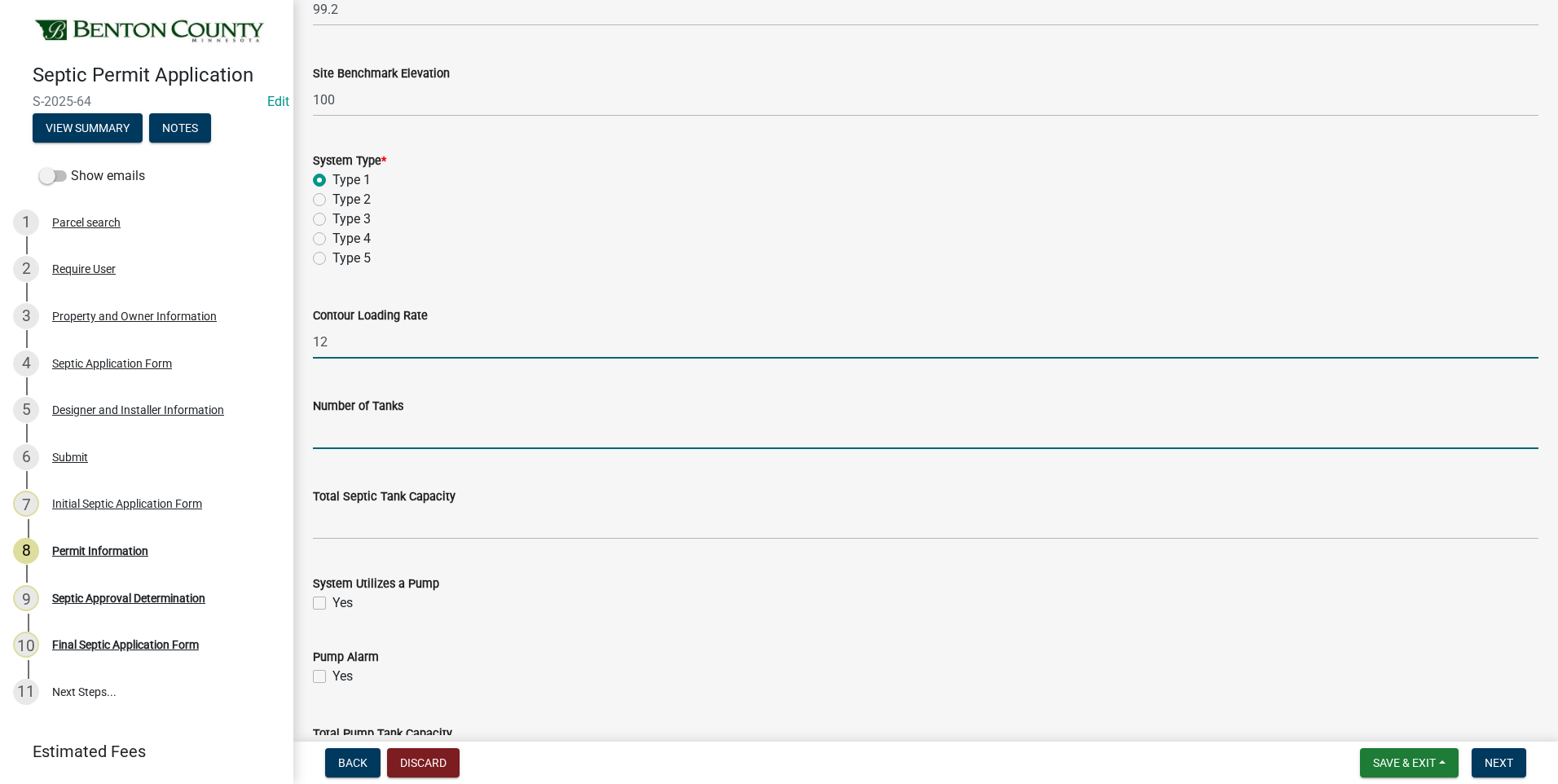
click at [392, 431] on input "text" at bounding box center [926, 432] width 1226 height 34
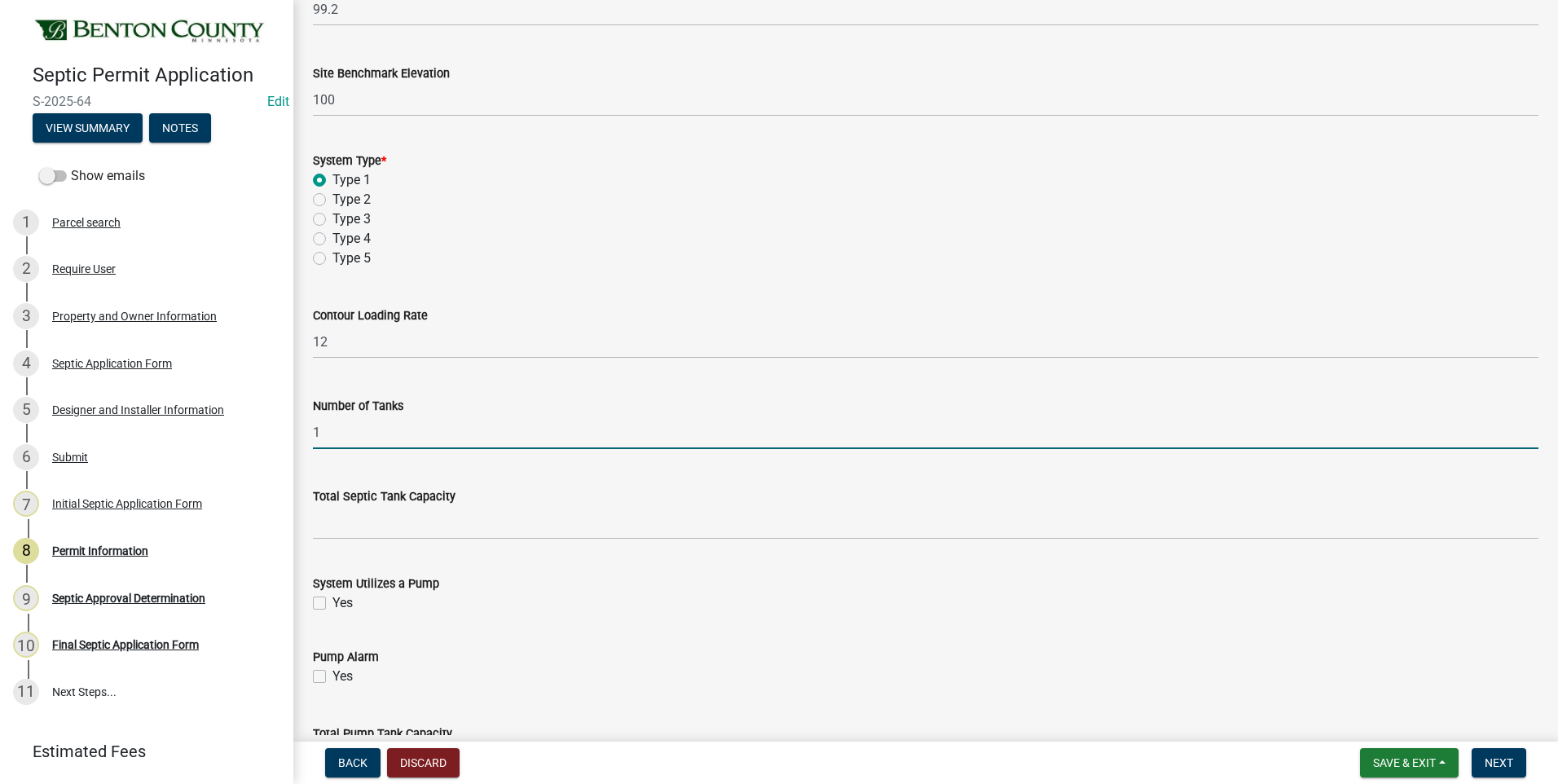
type input "1"
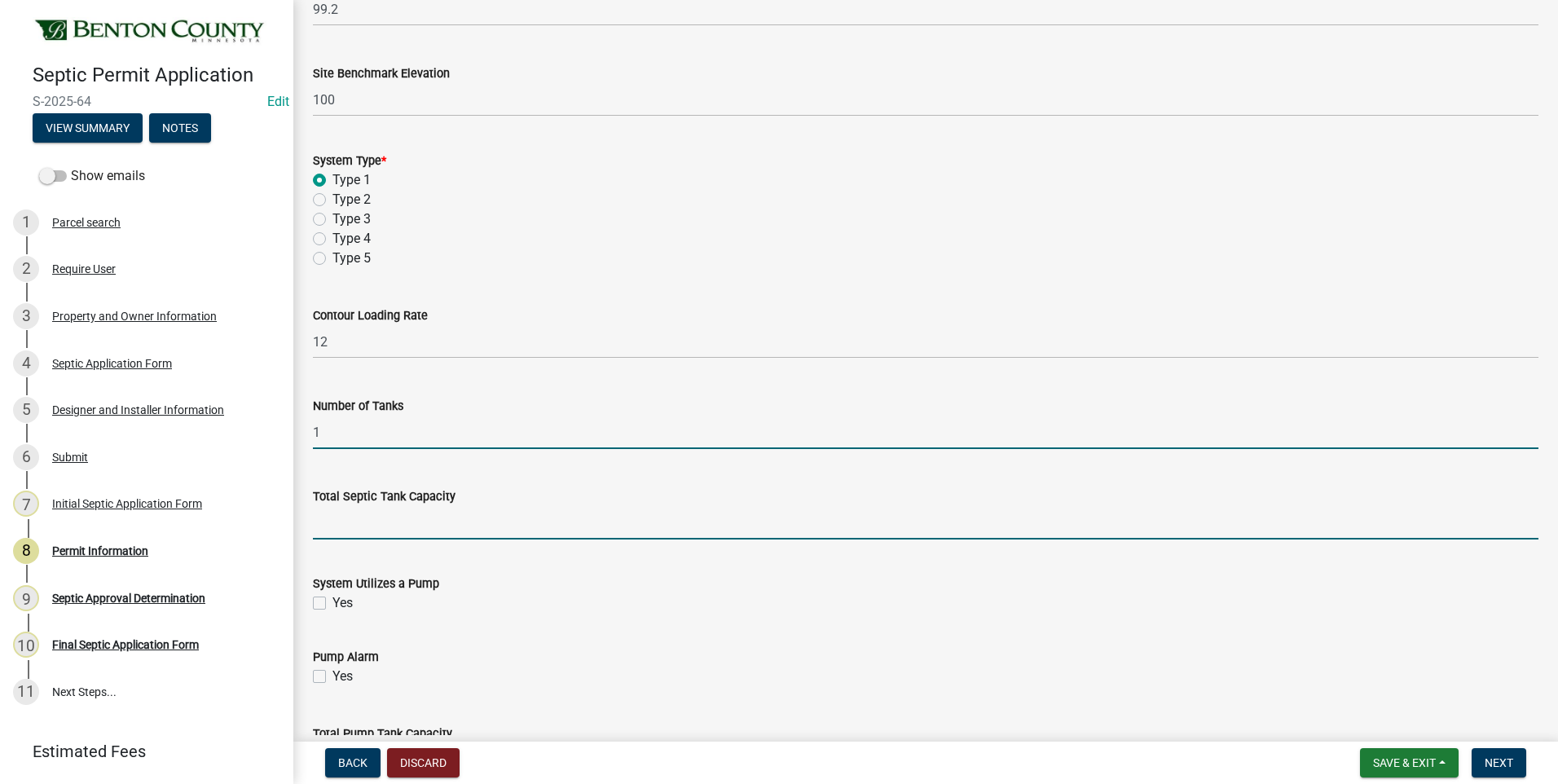
click at [330, 524] on input "text" at bounding box center [926, 523] width 1226 height 34
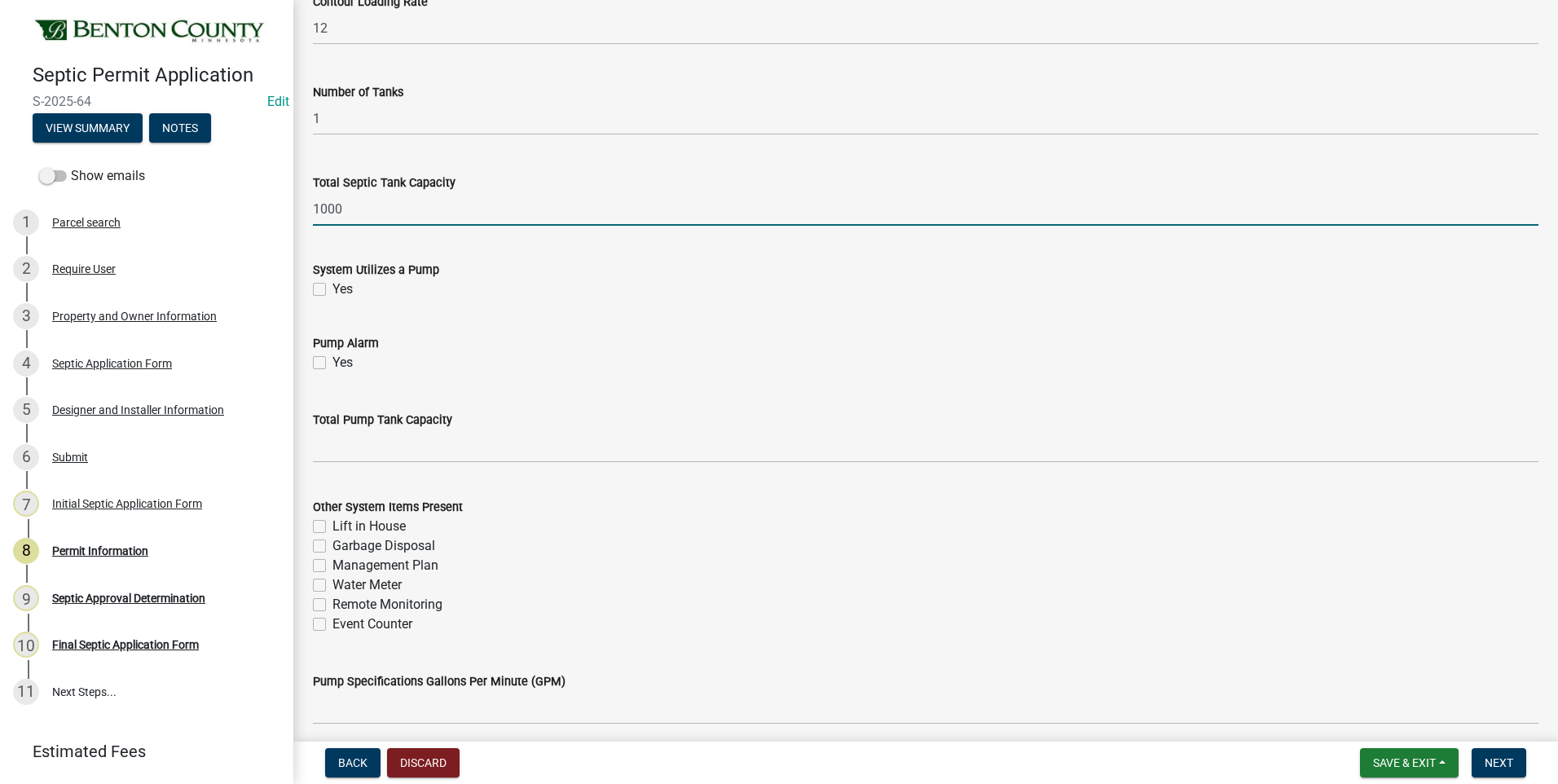
scroll to position [1549, 0]
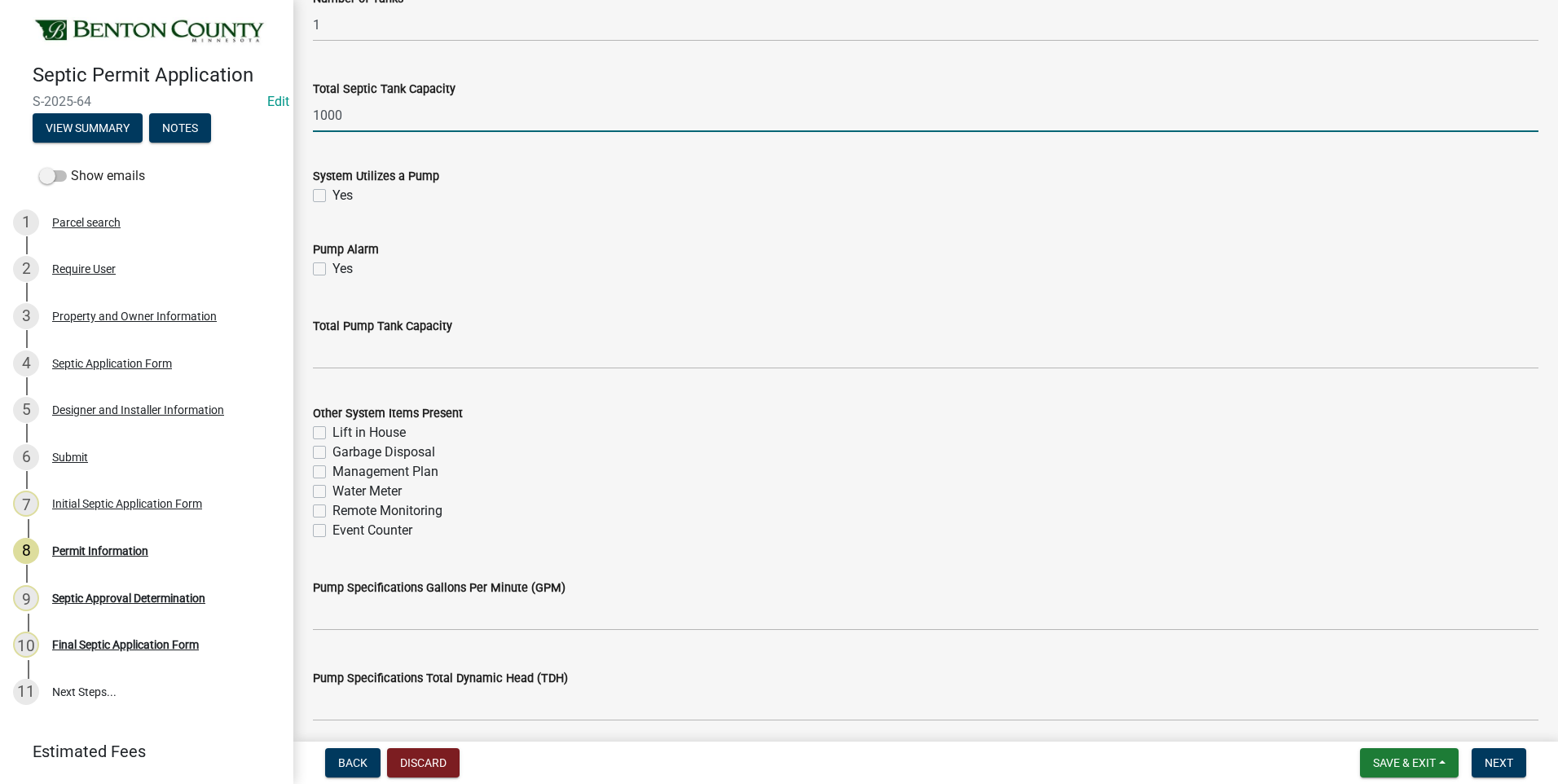
type input "1000"
drag, startPoint x: 319, startPoint y: 193, endPoint x: 320, endPoint y: 202, distance: 9.1
click at [332, 195] on label "Yes" at bounding box center [342, 195] width 20 height 19
click at [332, 195] on input "Yes" at bounding box center [337, 191] width 11 height 11
checkbox input "true"
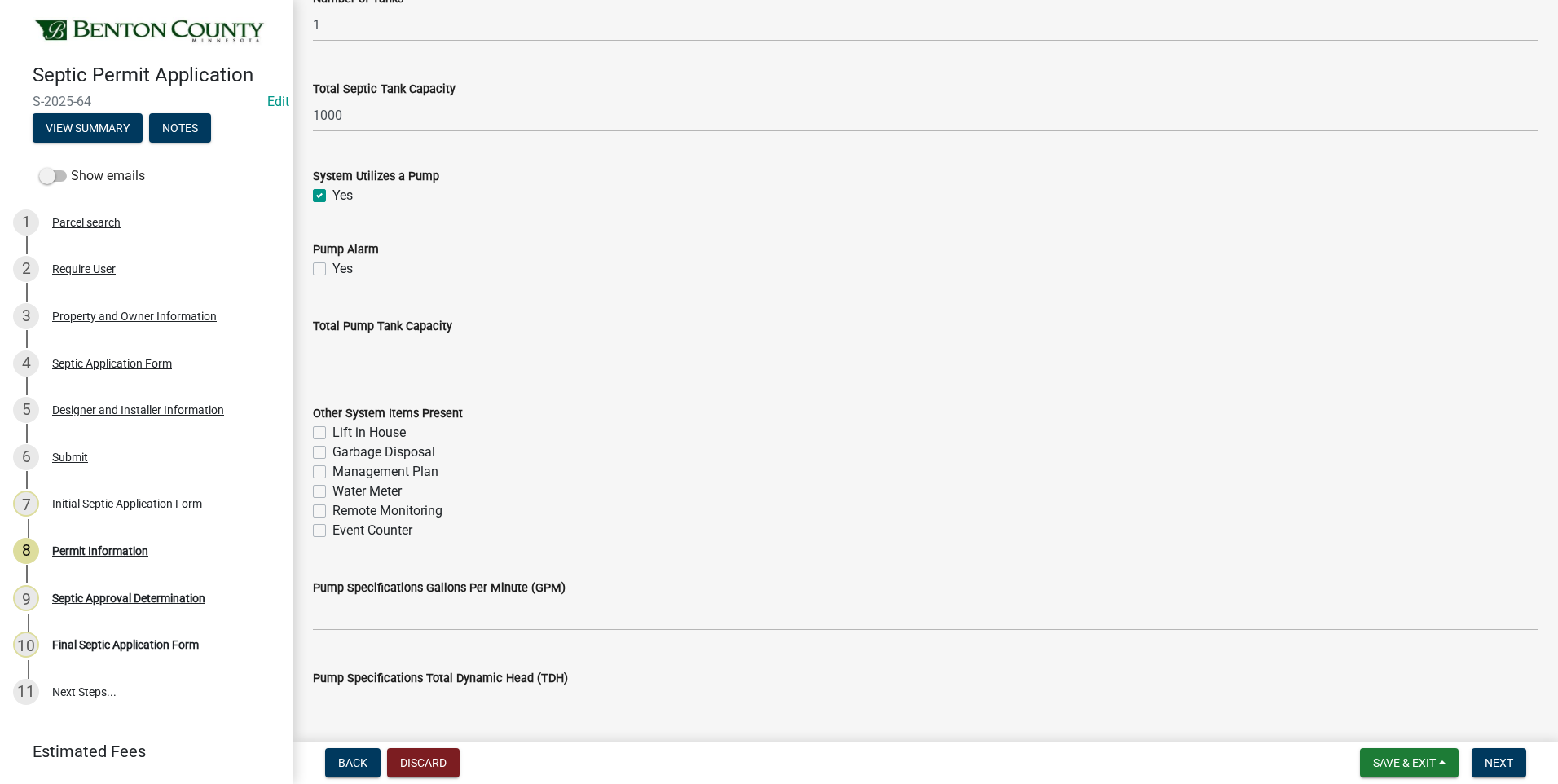
click at [332, 268] on label "Yes" at bounding box center [342, 268] width 20 height 19
click at [332, 268] on input "Yes" at bounding box center [337, 264] width 11 height 11
checkbox input "true"
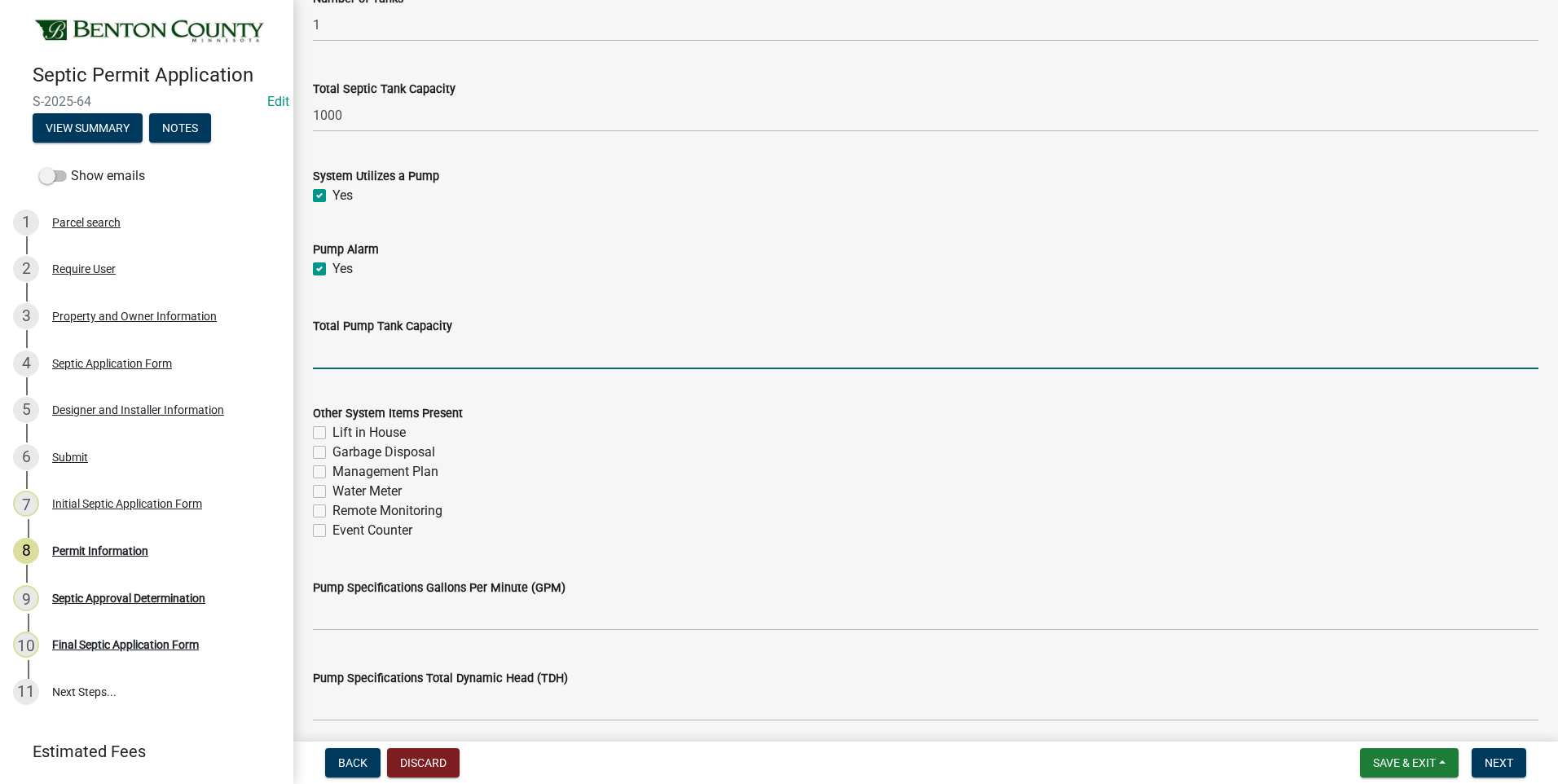
click at [416, 353] on input "text" at bounding box center [926, 352] width 1226 height 34
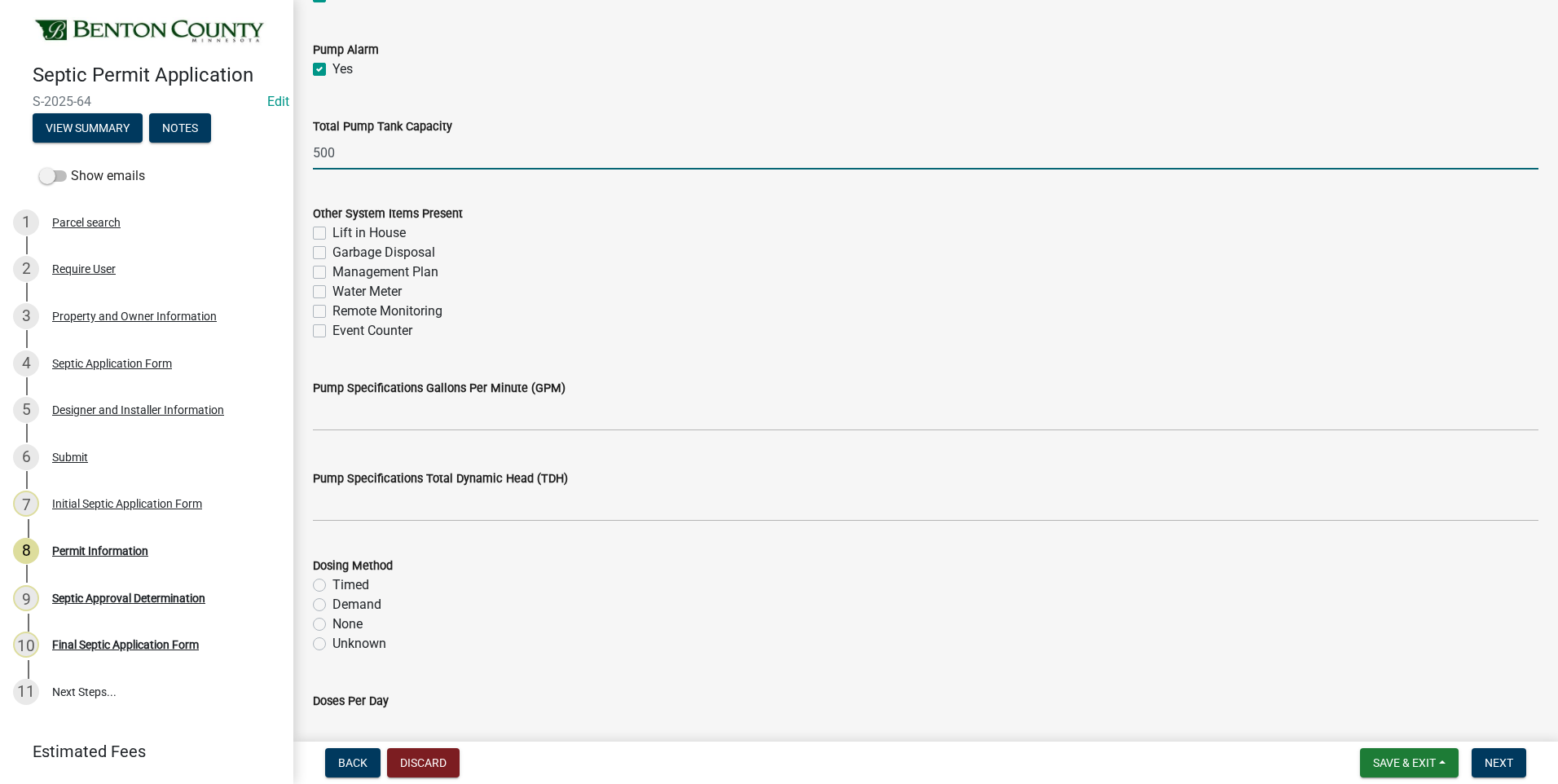
scroll to position [1793, 0]
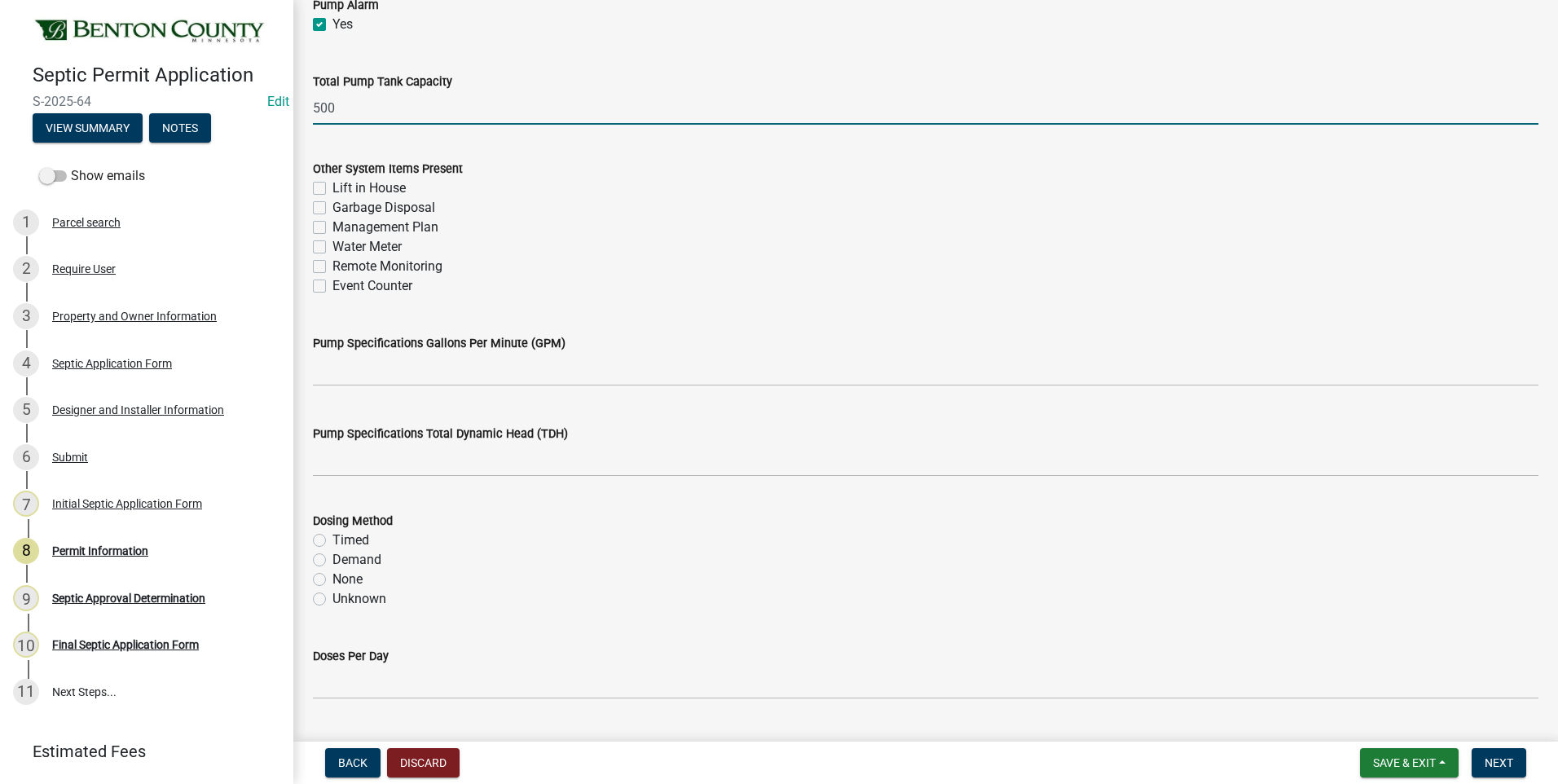
type input "500"
click at [332, 282] on label "Event Counter" at bounding box center [372, 286] width 80 height 19
click at [332, 282] on input "Event Counter" at bounding box center [337, 282] width 11 height 11
checkbox input "true"
checkbox input "false"
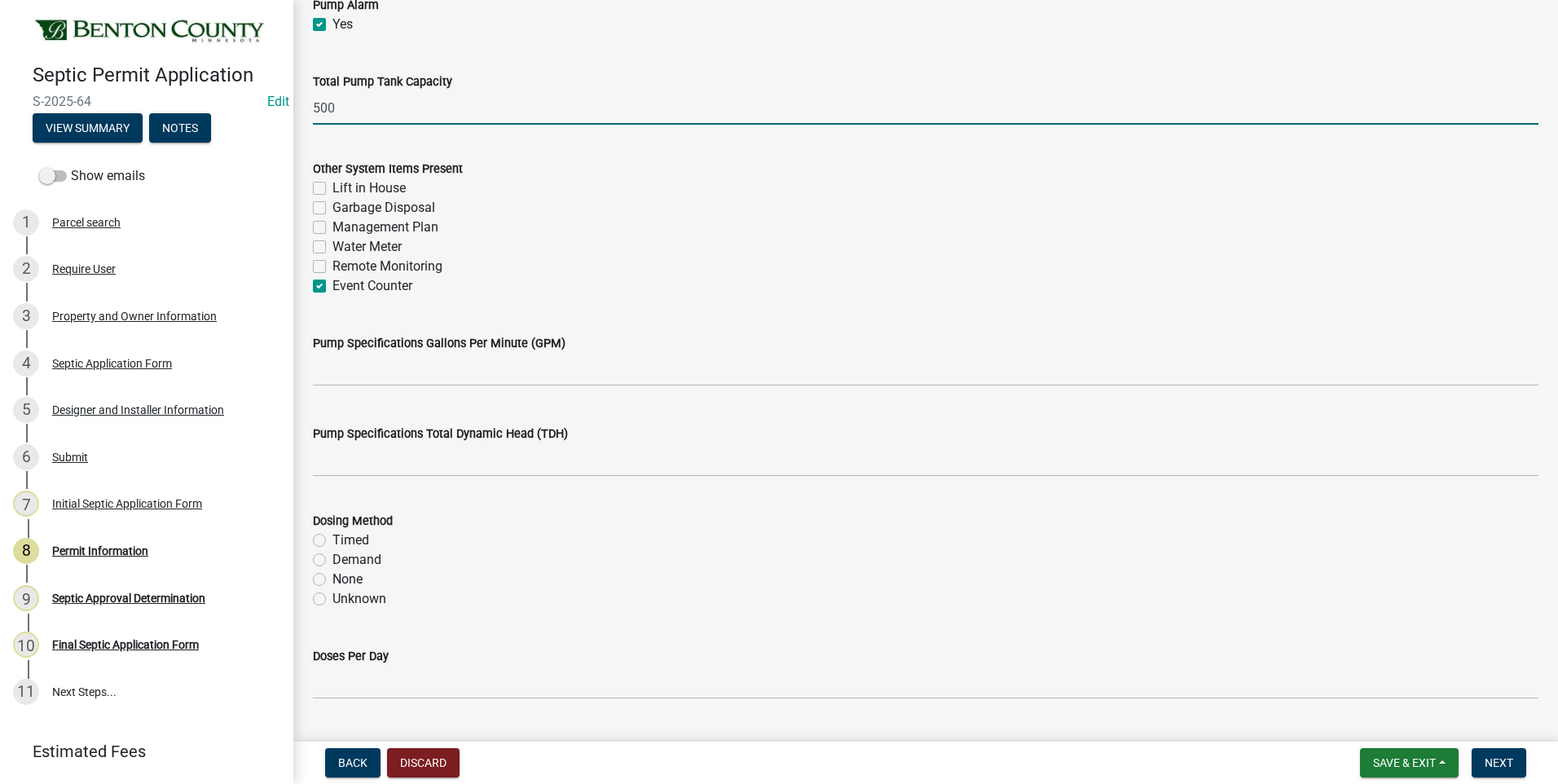
checkbox input "false"
checkbox input "true"
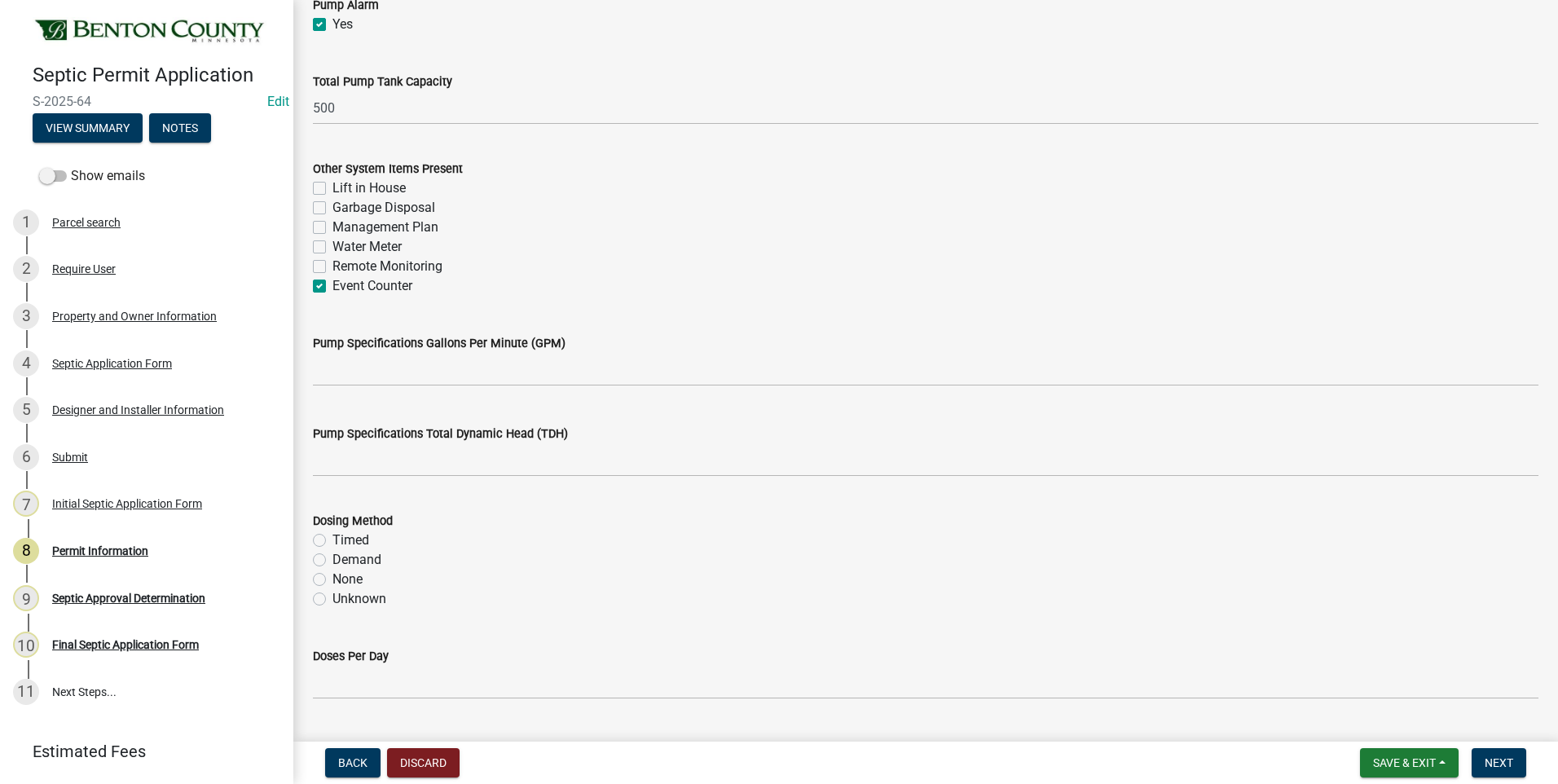
click at [332, 228] on label "Management Plan" at bounding box center [385, 227] width 106 height 19
click at [332, 228] on input "Management Plan" at bounding box center [337, 223] width 11 height 11
checkbox input "true"
checkbox input "false"
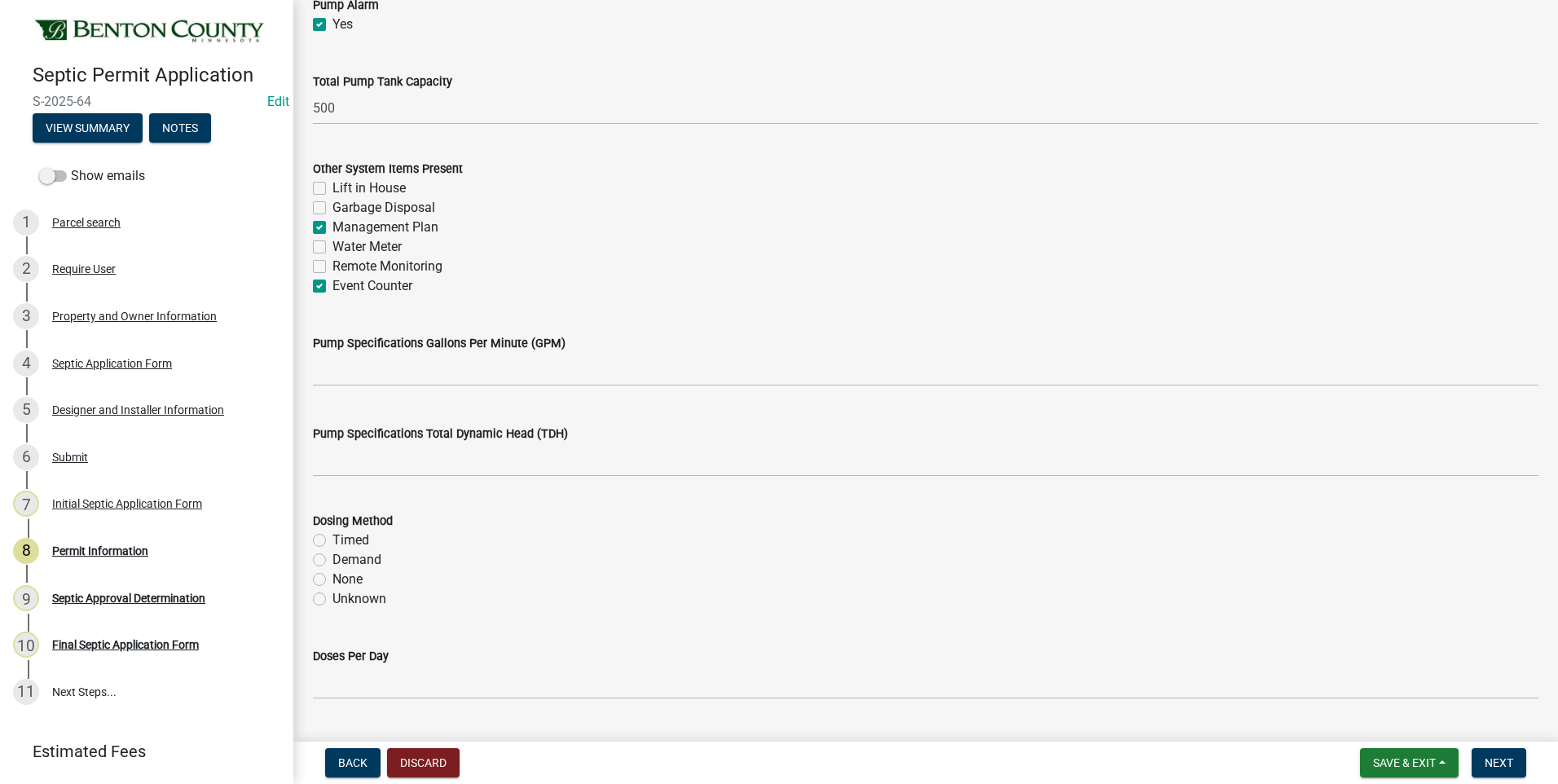
checkbox input "true"
checkbox input "false"
checkbox input "true"
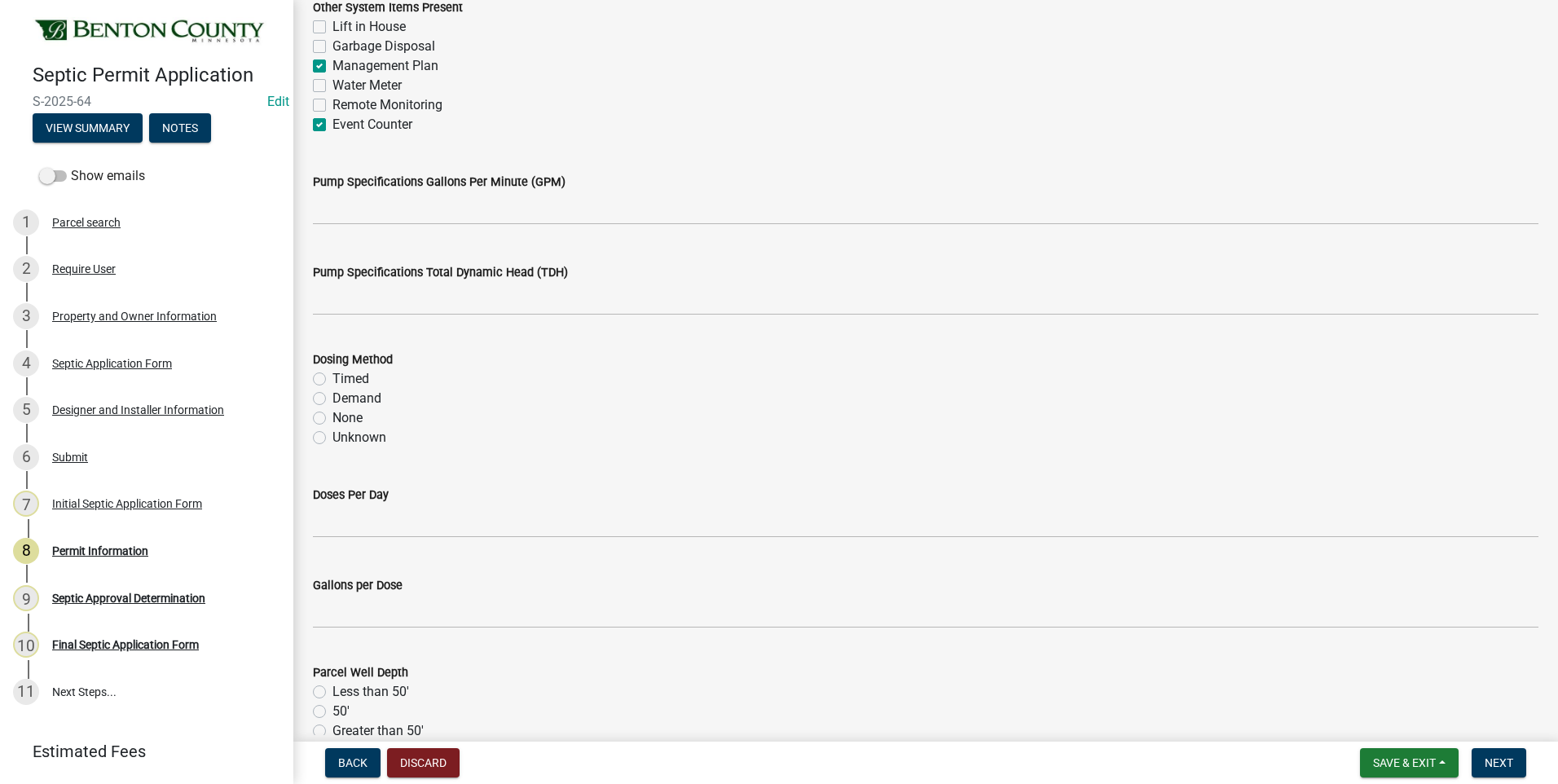
scroll to position [1956, 0]
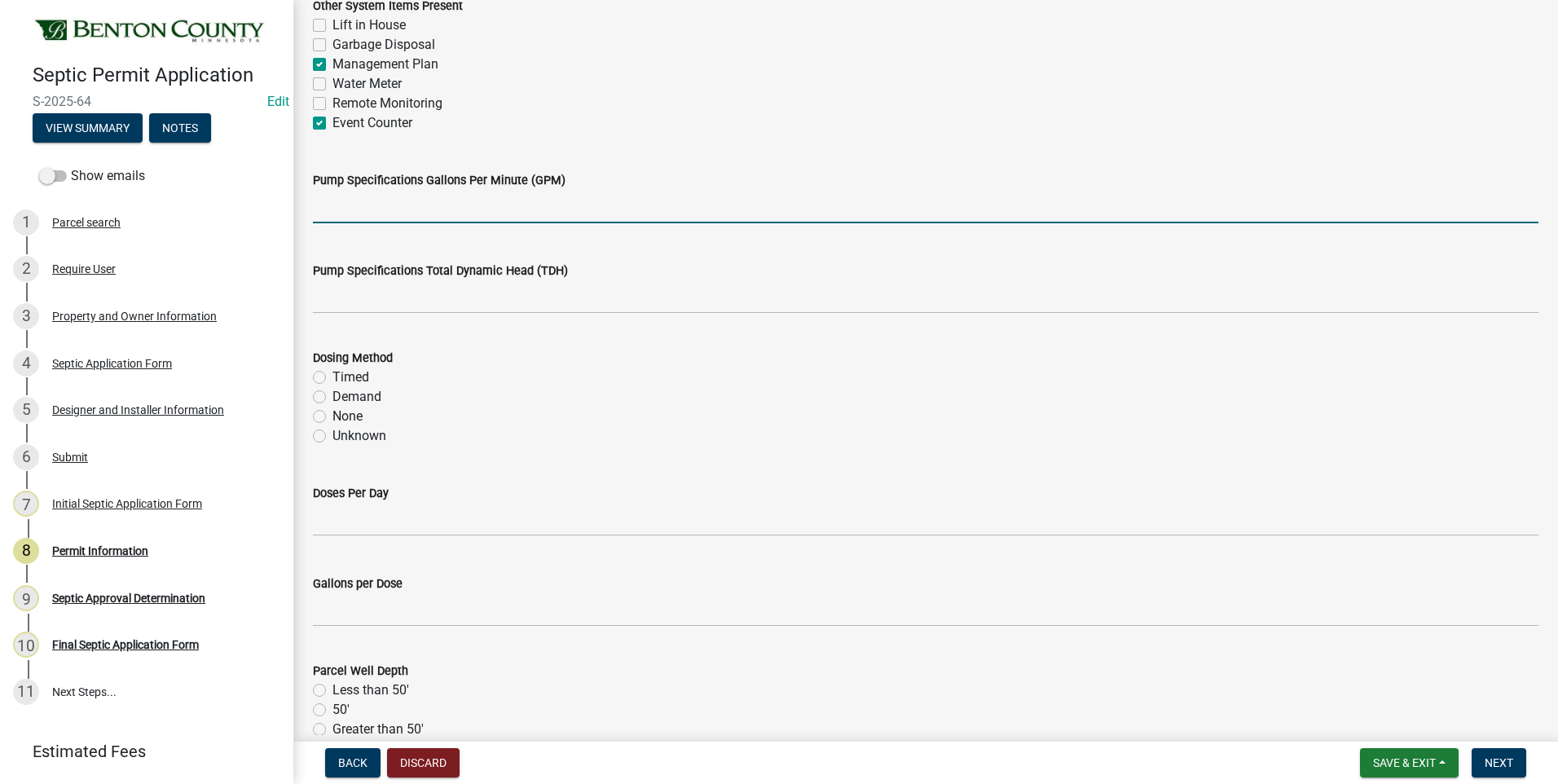
click at [533, 209] on input "text" at bounding box center [926, 207] width 1226 height 34
type input "27"
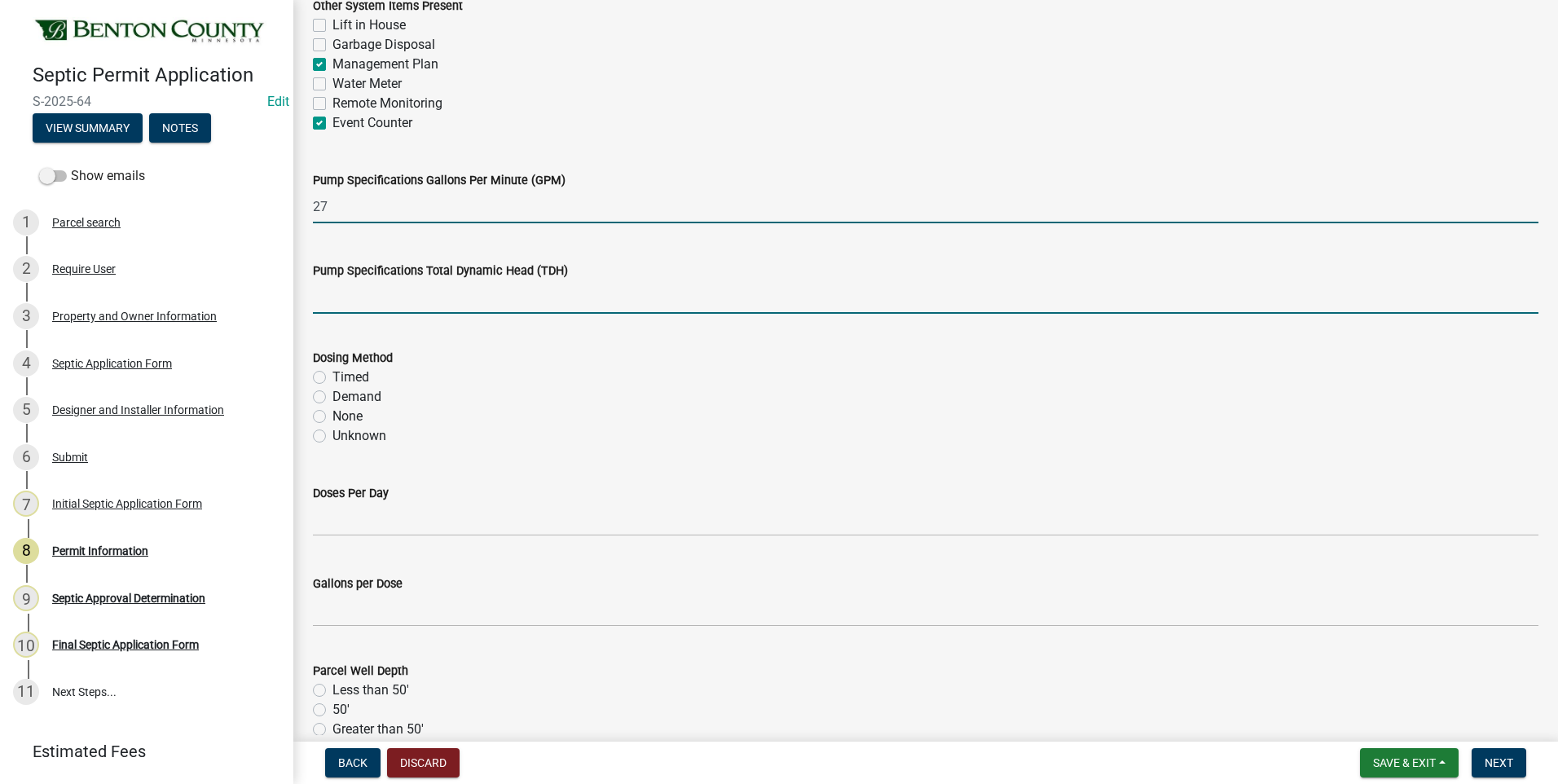
click at [440, 298] on input "text" at bounding box center [926, 298] width 1226 height 34
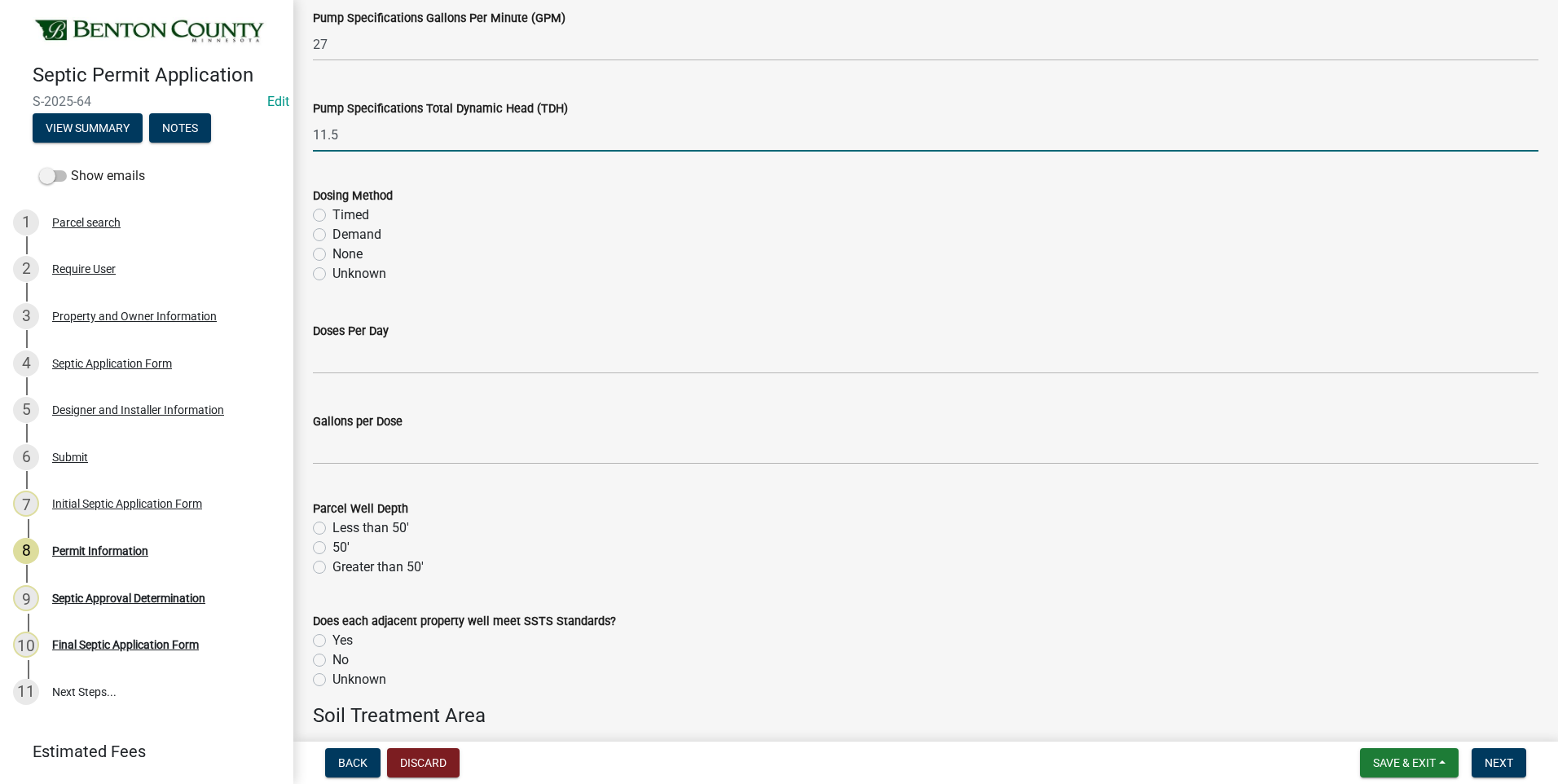
scroll to position [2118, 0]
type input "11.5"
click at [332, 234] on label "Demand" at bounding box center [357, 234] width 49 height 19
click at [332, 234] on input "Demand" at bounding box center [337, 229] width 11 height 11
radio input "true"
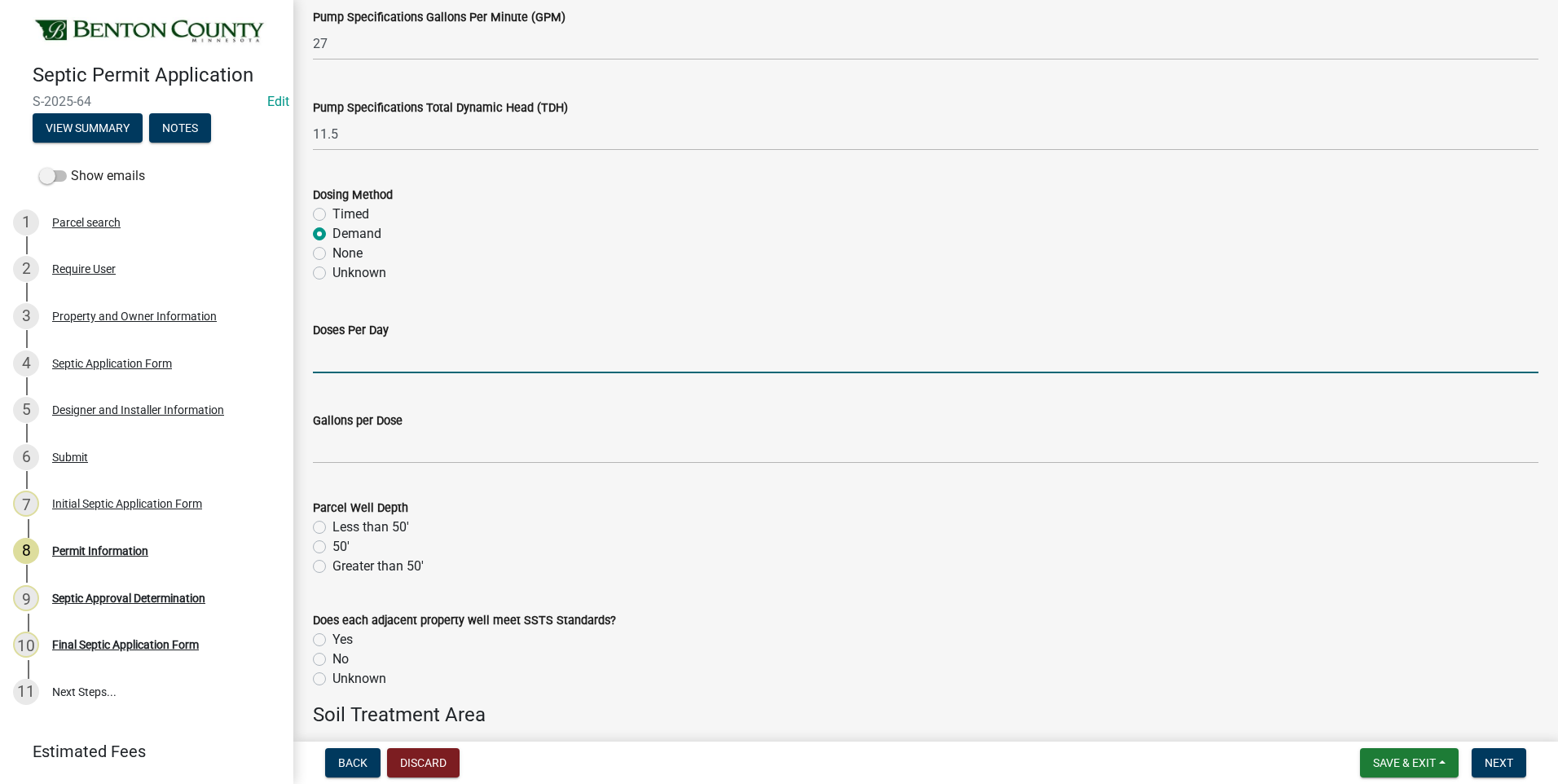
click at [387, 361] on input "text" at bounding box center [926, 357] width 1226 height 34
type input "4.5"
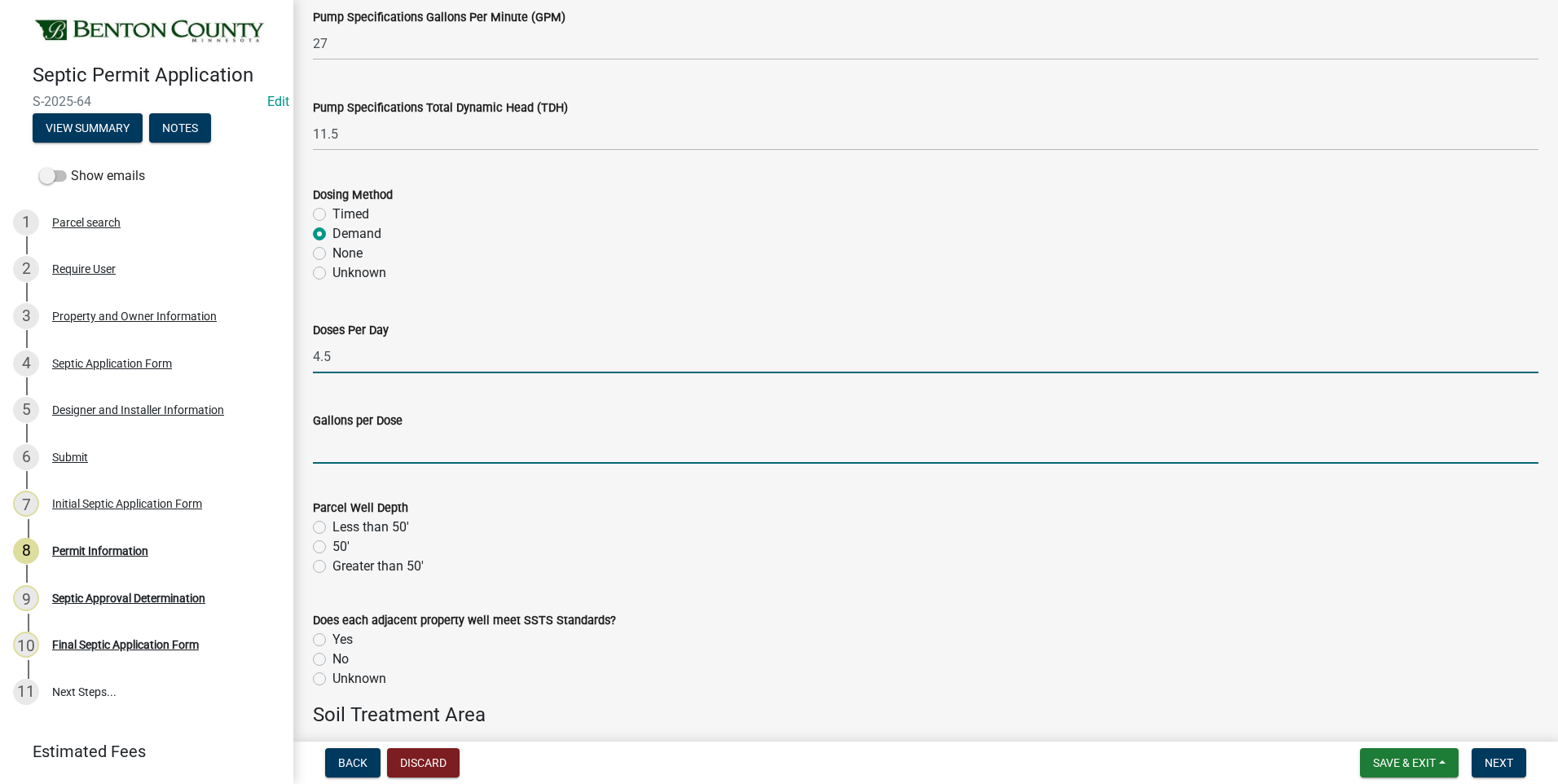
click at [404, 454] on input "text" at bounding box center [926, 447] width 1226 height 34
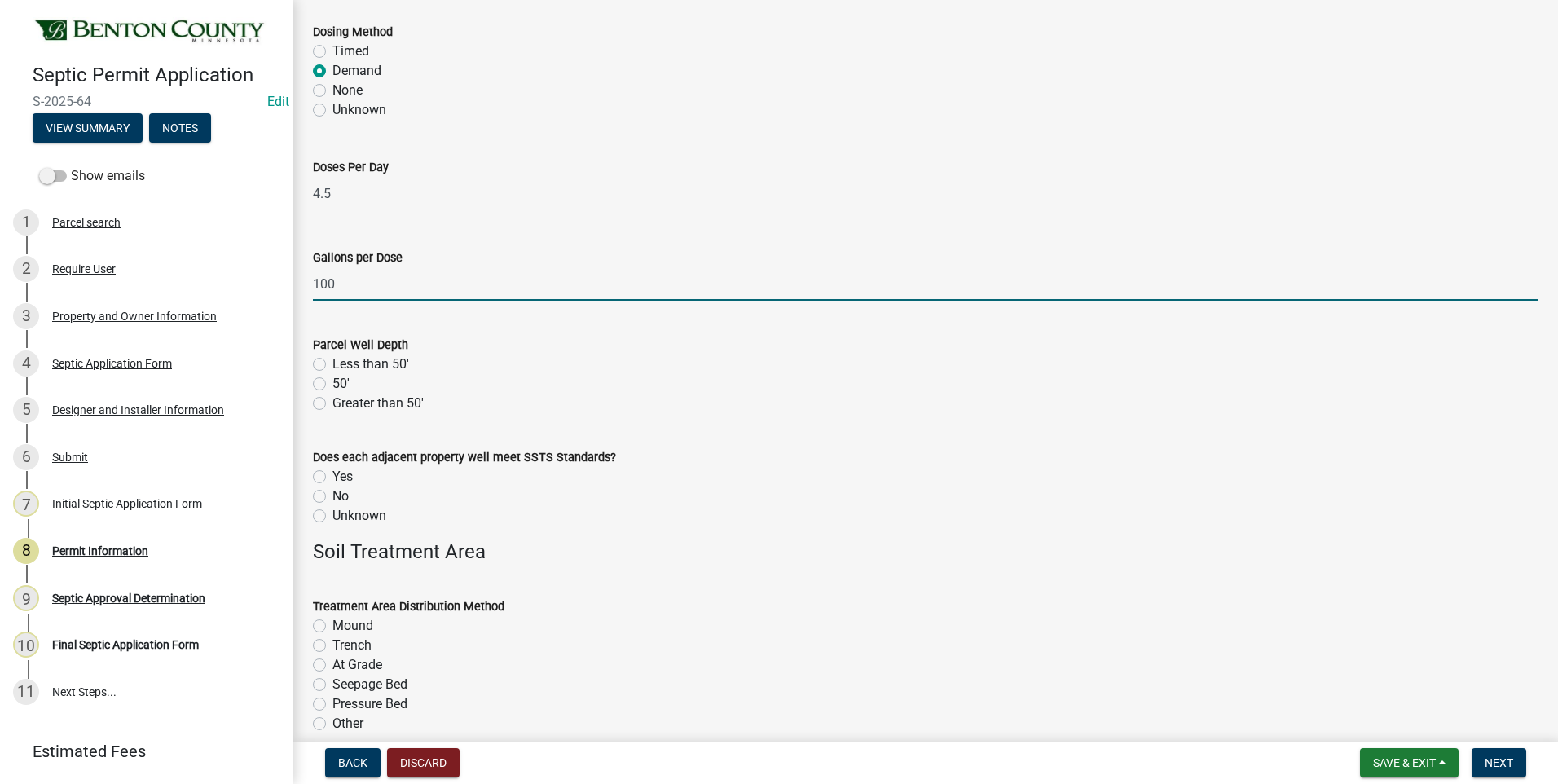
scroll to position [2363, 0]
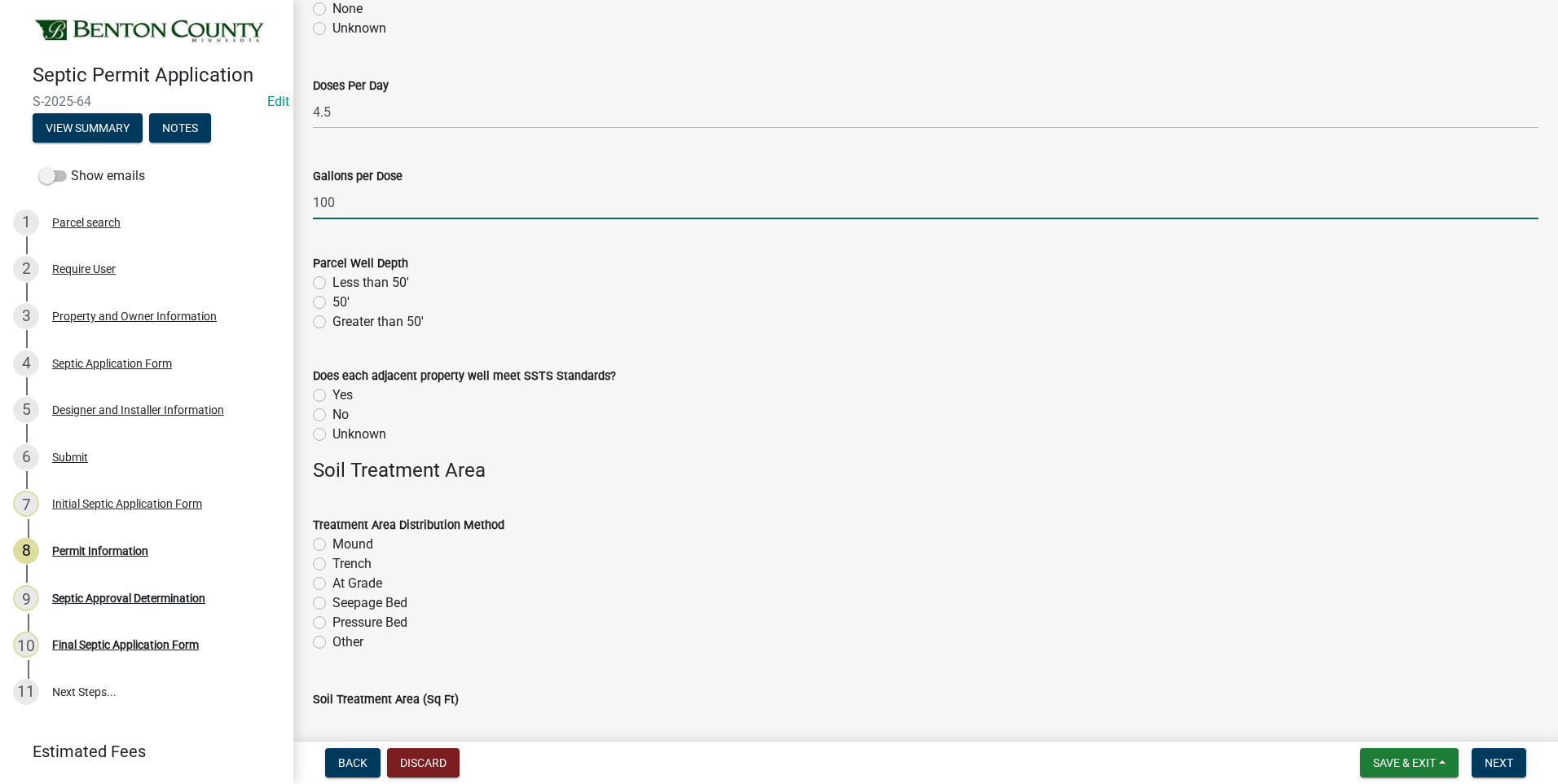
type input "100"
click at [332, 322] on label "Greater than 50'" at bounding box center [378, 321] width 91 height 19
click at [332, 322] on input "Greater than 50'" at bounding box center [337, 317] width 11 height 11
radio input "true"
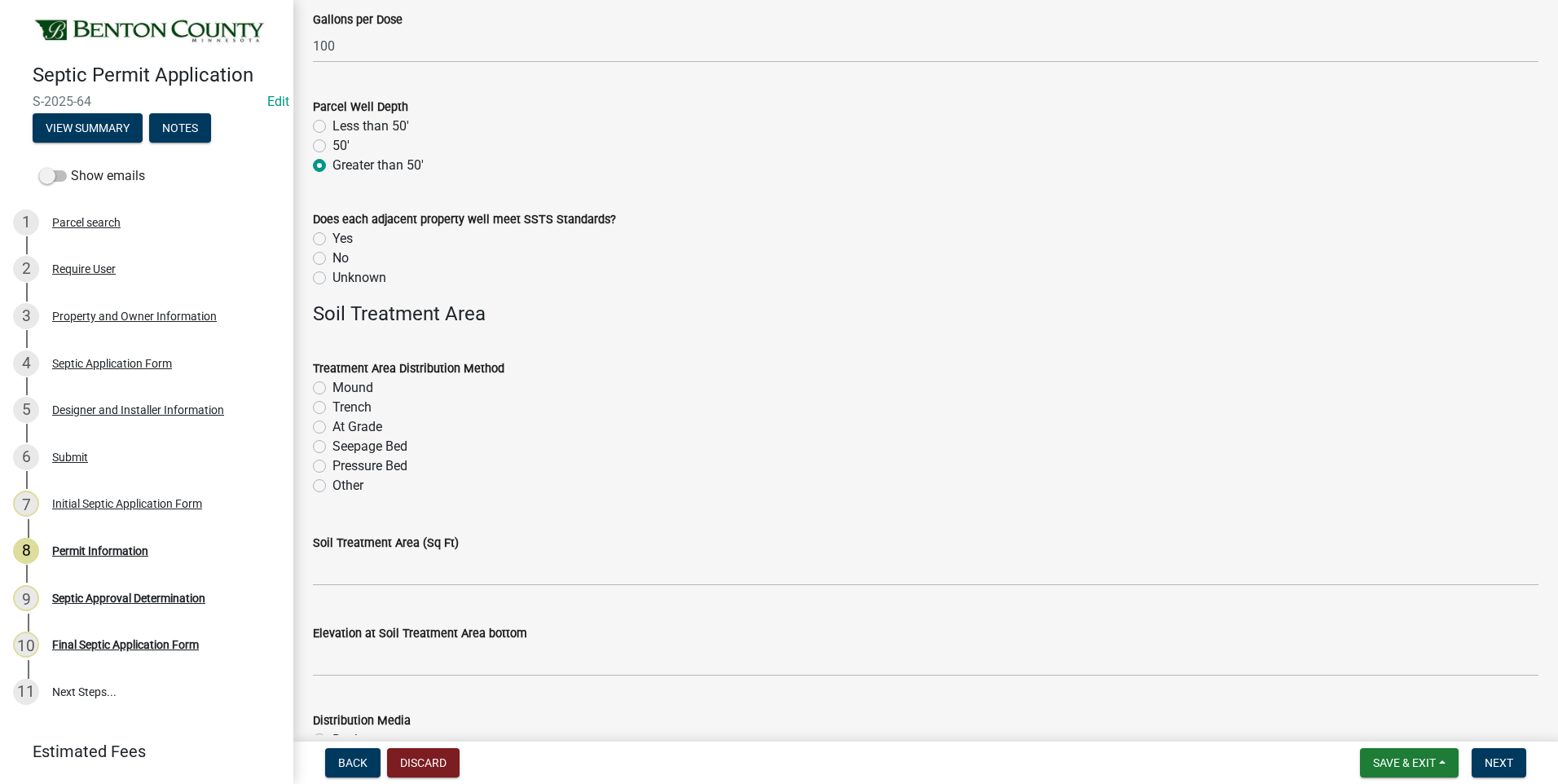
scroll to position [2527, 0]
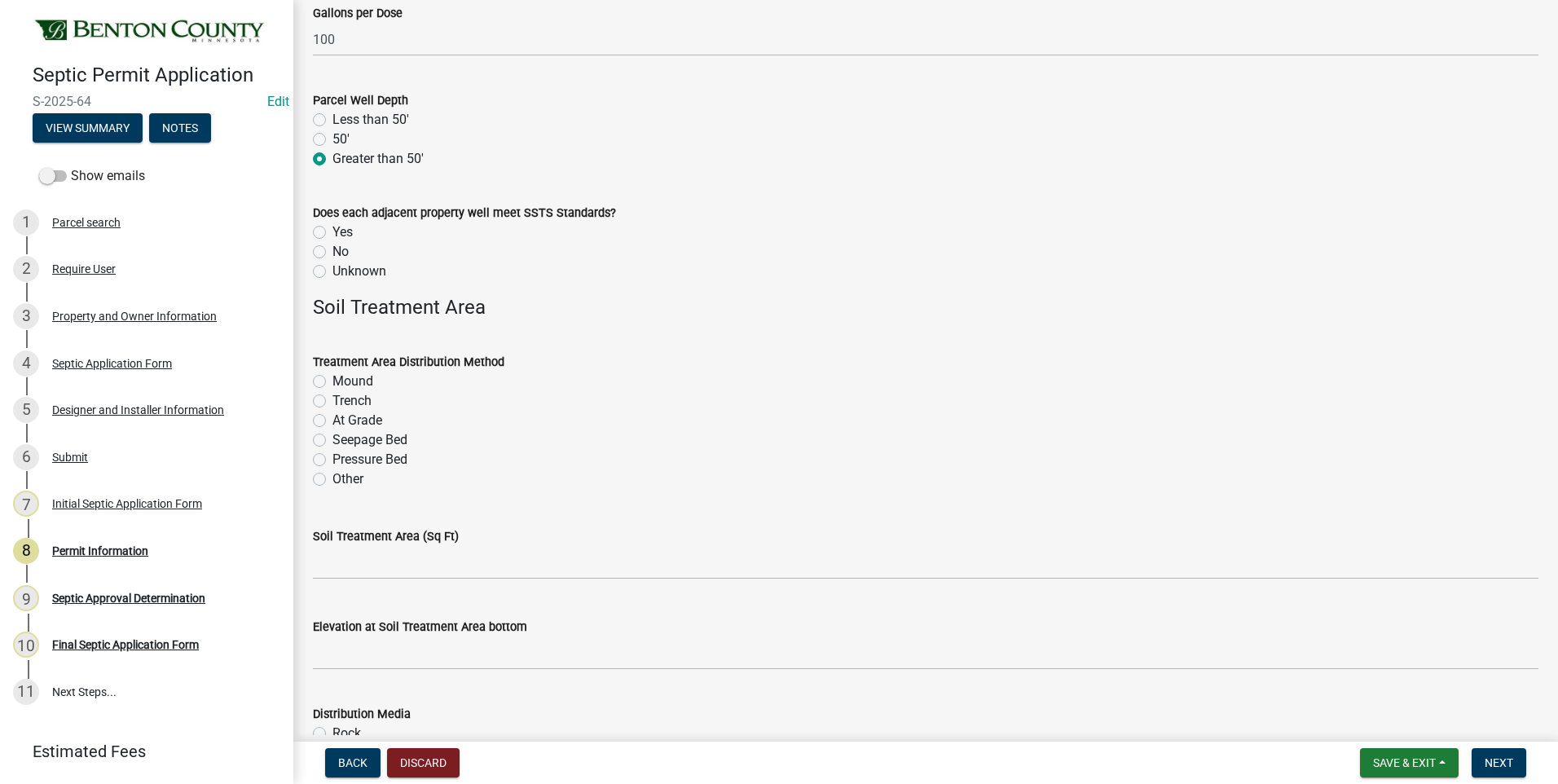
drag, startPoint x: 320, startPoint y: 272, endPoint x: 599, endPoint y: 210, distance: 285.8
click at [332, 272] on label "Unknown" at bounding box center [359, 271] width 54 height 19
click at [332, 272] on input "Unknown" at bounding box center [337, 266] width 11 height 11
radio input "true"
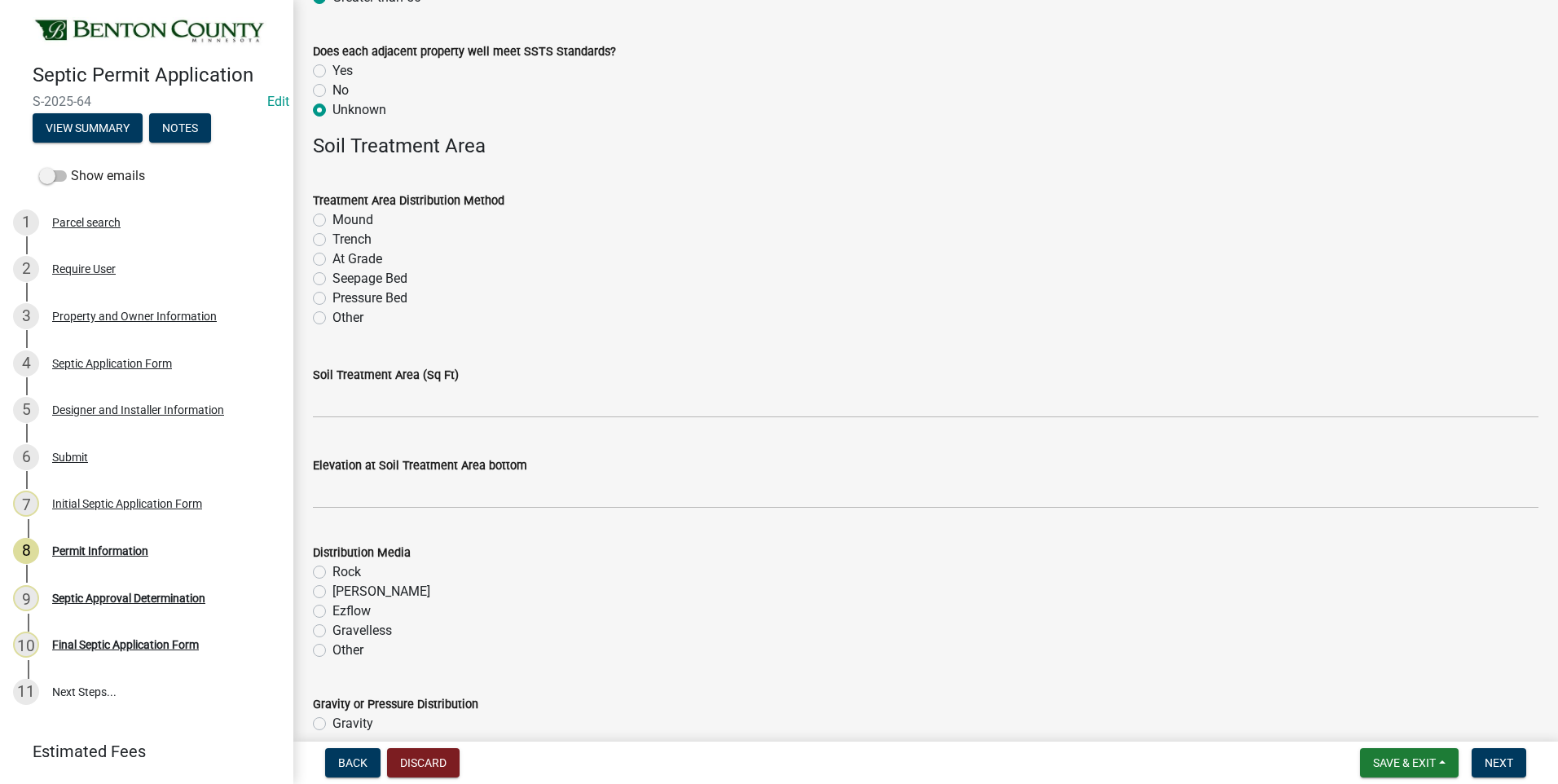
scroll to position [2689, 0]
drag, startPoint x: 319, startPoint y: 221, endPoint x: 330, endPoint y: 218, distance: 11.4
click at [332, 220] on label "Mound" at bounding box center [352, 217] width 40 height 19
click at [332, 219] on input "Mound" at bounding box center [337, 213] width 11 height 11
radio input "true"
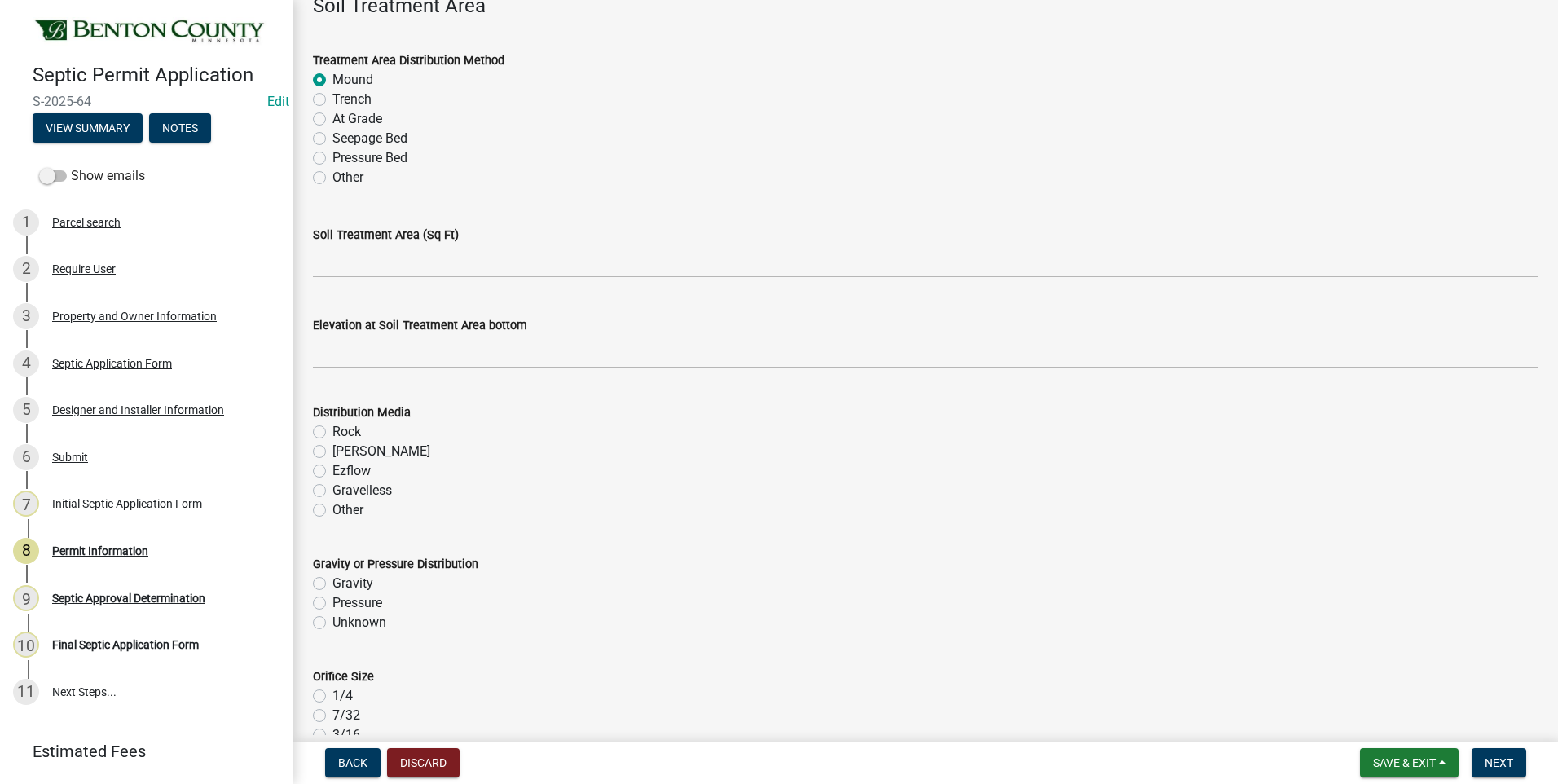
scroll to position [2852, 0]
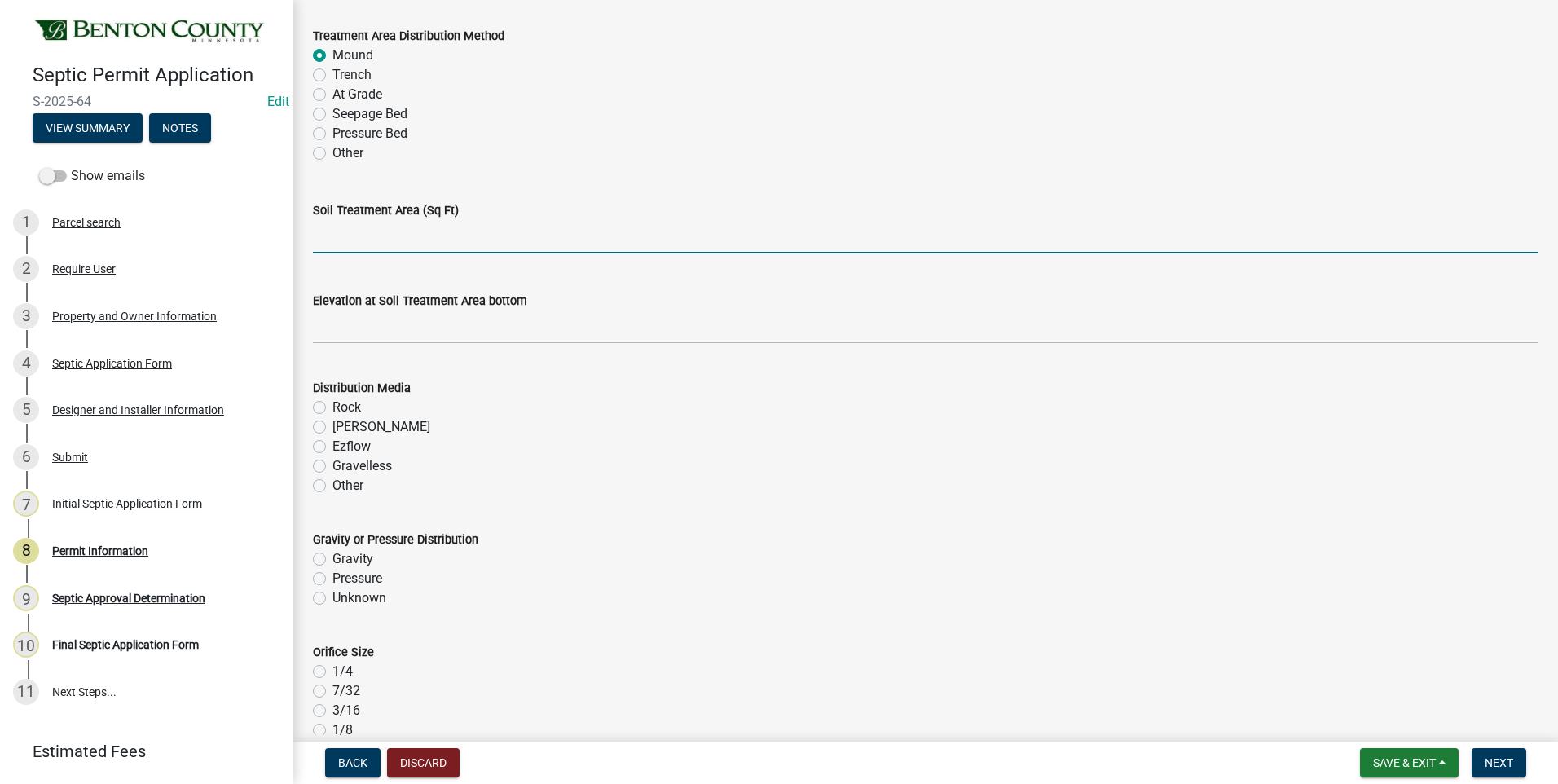
click at [437, 239] on input "text" at bounding box center [926, 237] width 1226 height 34
type input "375"
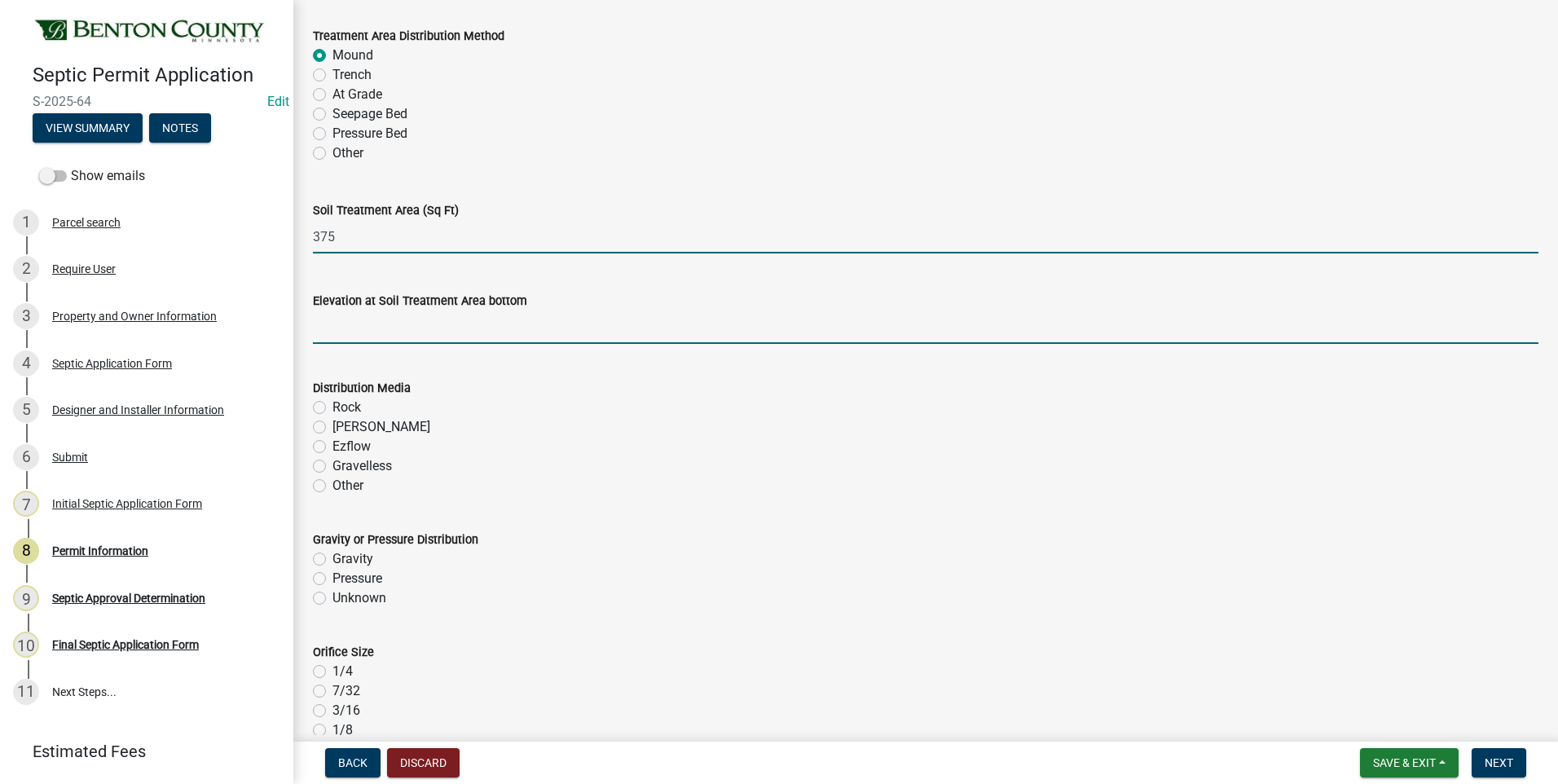
click at [447, 330] on input "text" at bounding box center [926, 327] width 1226 height 34
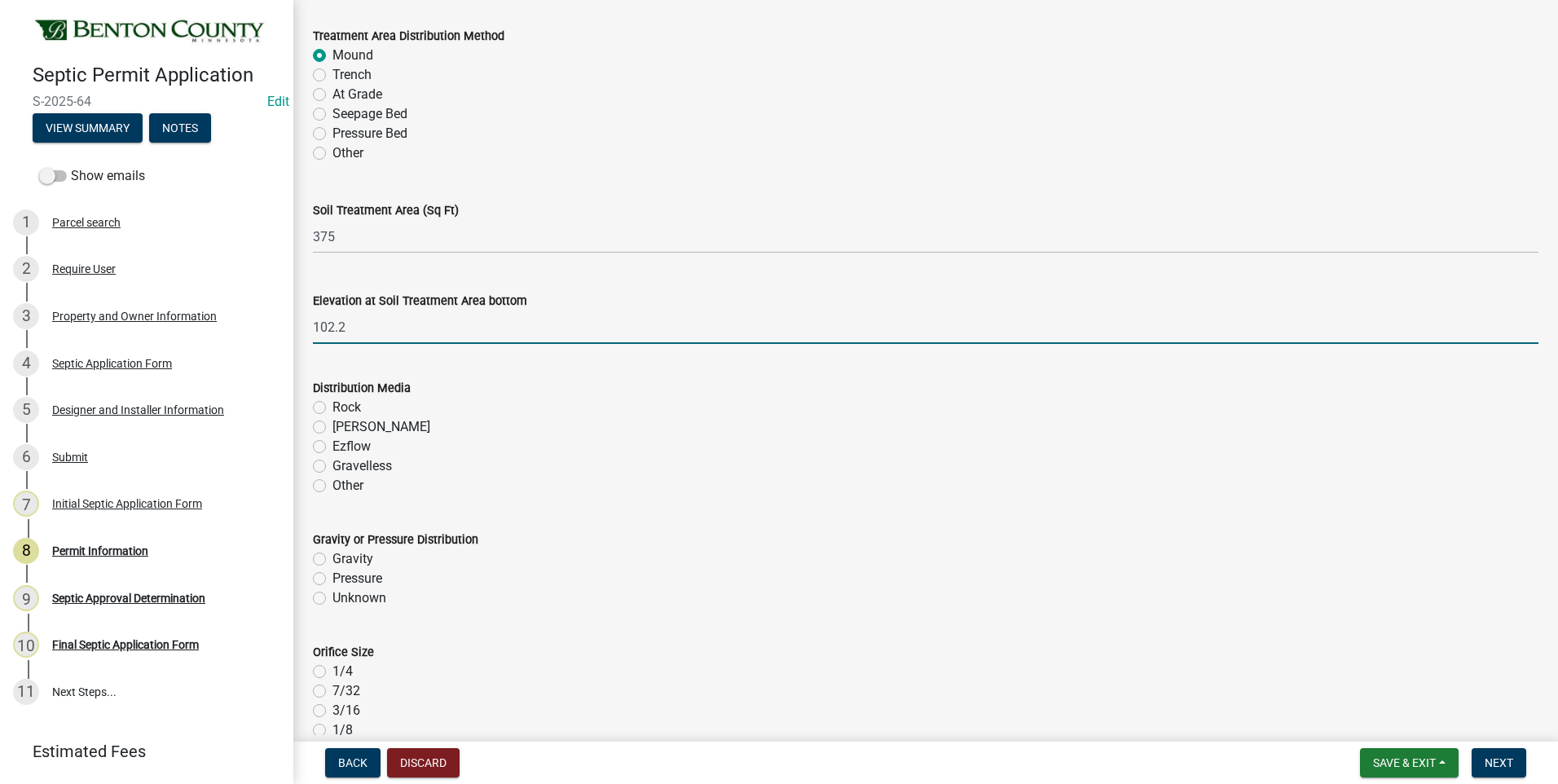
type input "102.2"
drag, startPoint x: 319, startPoint y: 408, endPoint x: 416, endPoint y: 346, distance: 115.1
click at [332, 408] on label "Rock" at bounding box center [347, 407] width 29 height 19
click at [332, 408] on input "Rock" at bounding box center [337, 403] width 11 height 11
radio input "true"
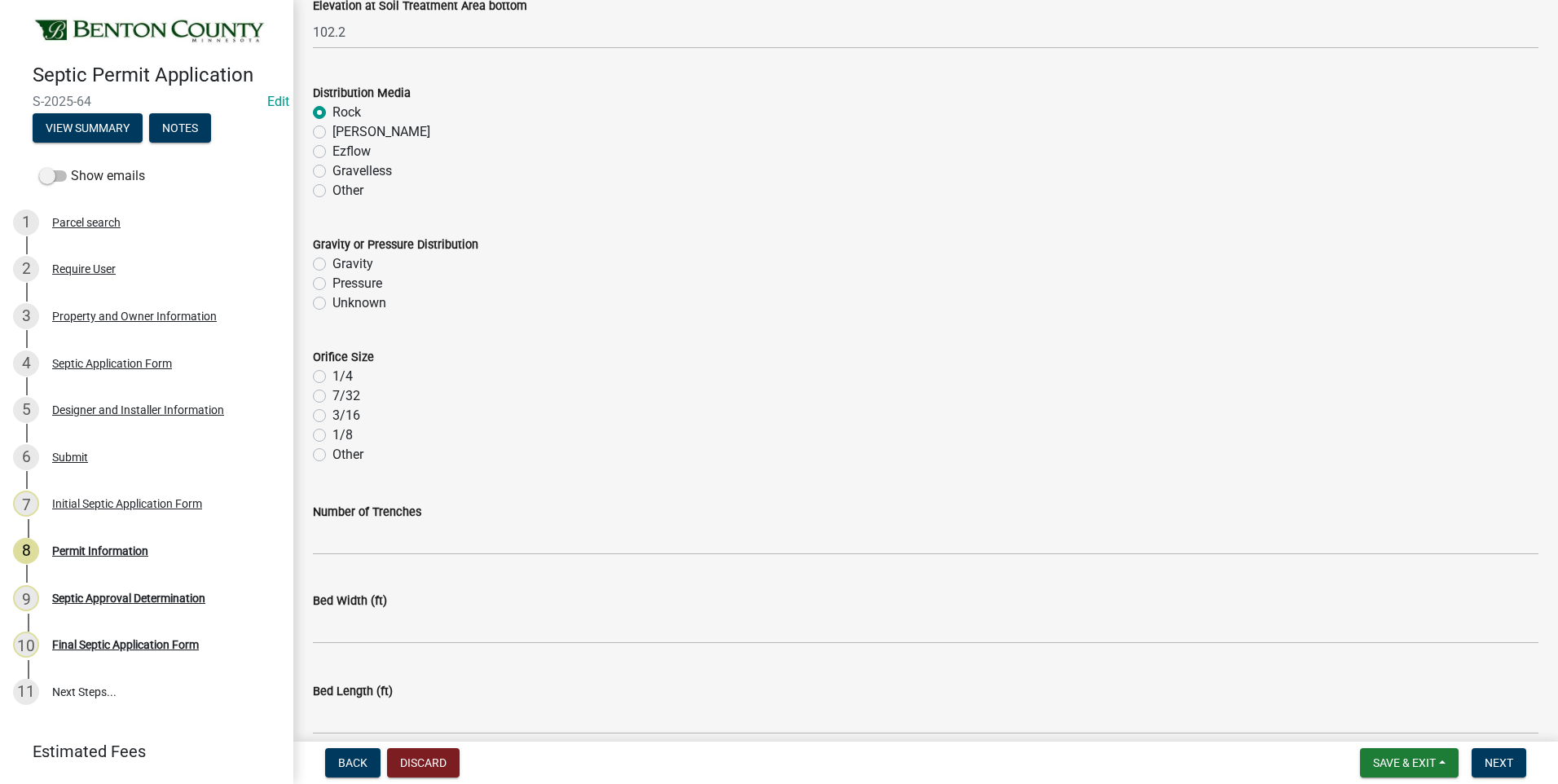
scroll to position [3178, 0]
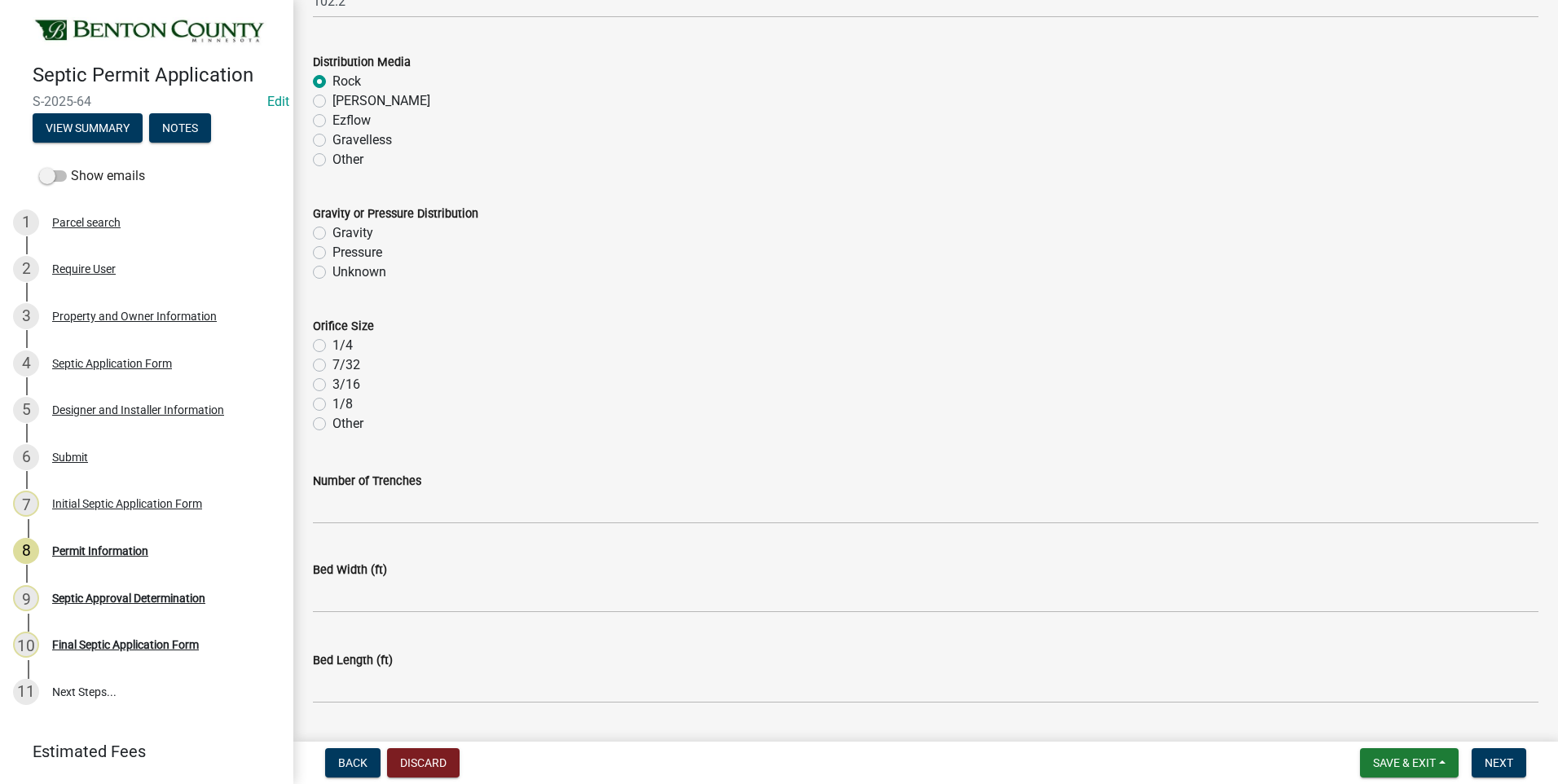
click at [332, 255] on label "Pressure" at bounding box center [357, 252] width 50 height 19
click at [332, 254] on input "Pressure" at bounding box center [337, 248] width 11 height 11
radio input "true"
click at [332, 344] on label "1/4" at bounding box center [342, 345] width 20 height 19
click at [332, 344] on input "1/4" at bounding box center [337, 341] width 11 height 11
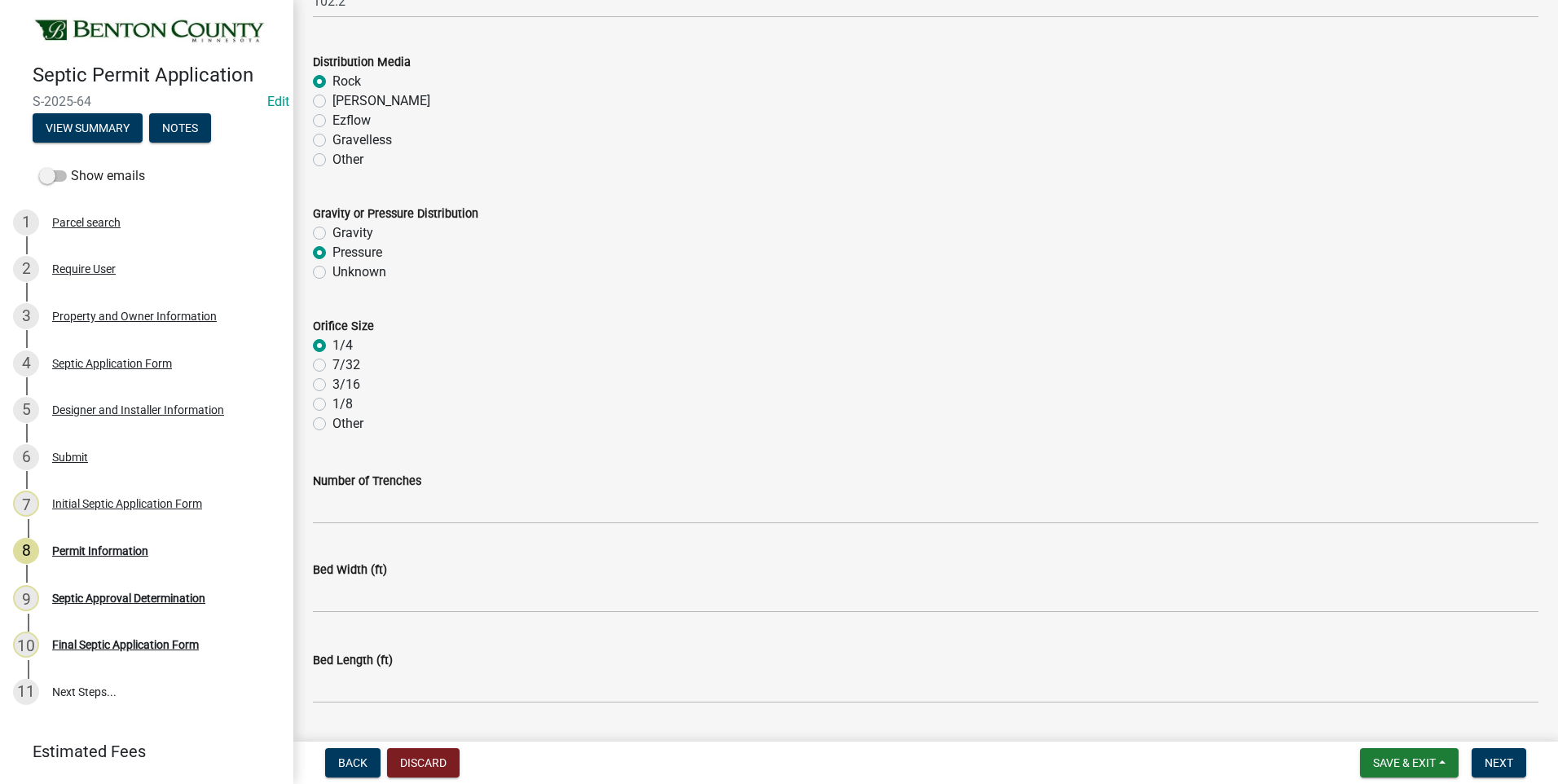
radio input "true"
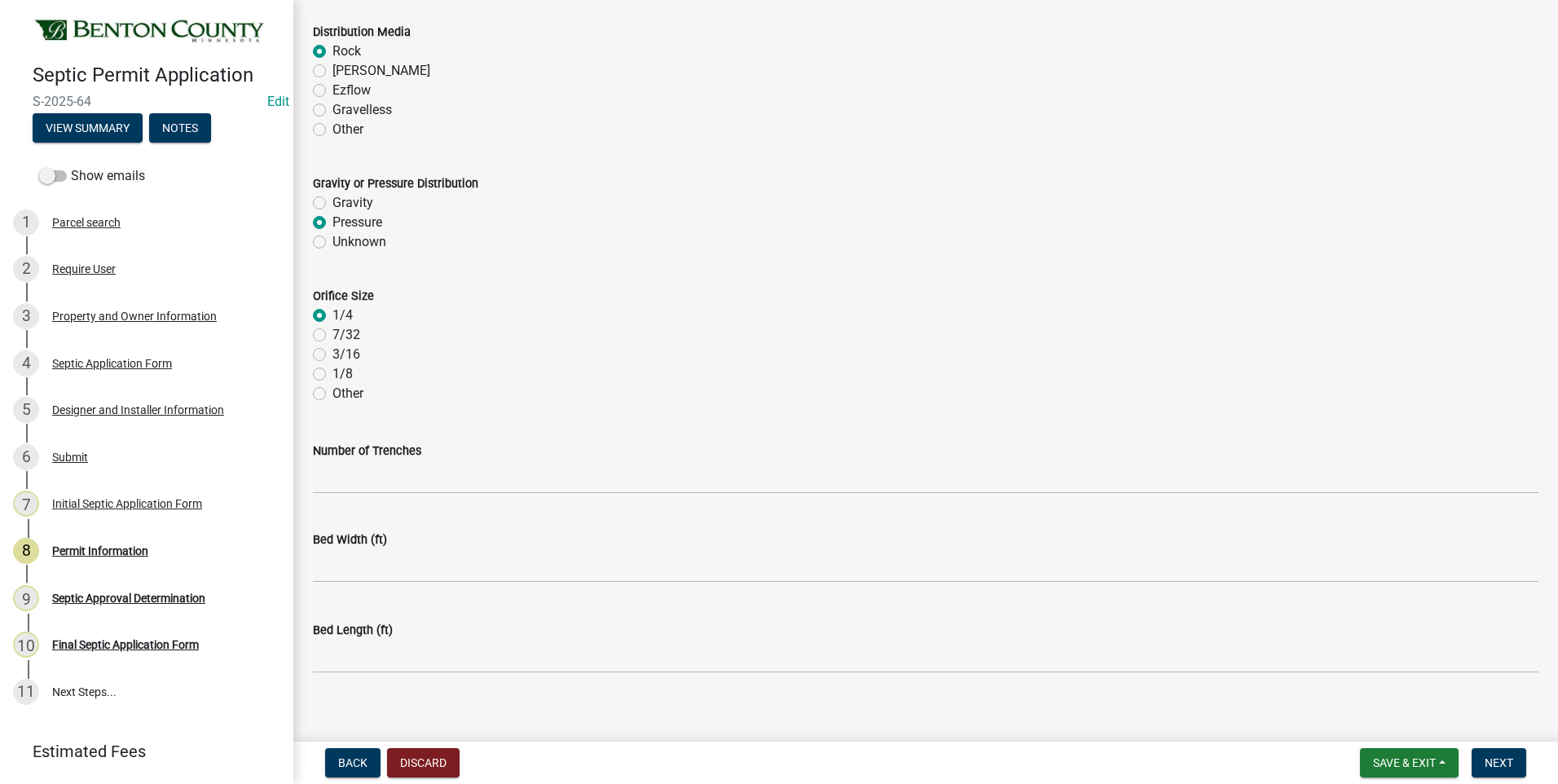
scroll to position [3225, 0]
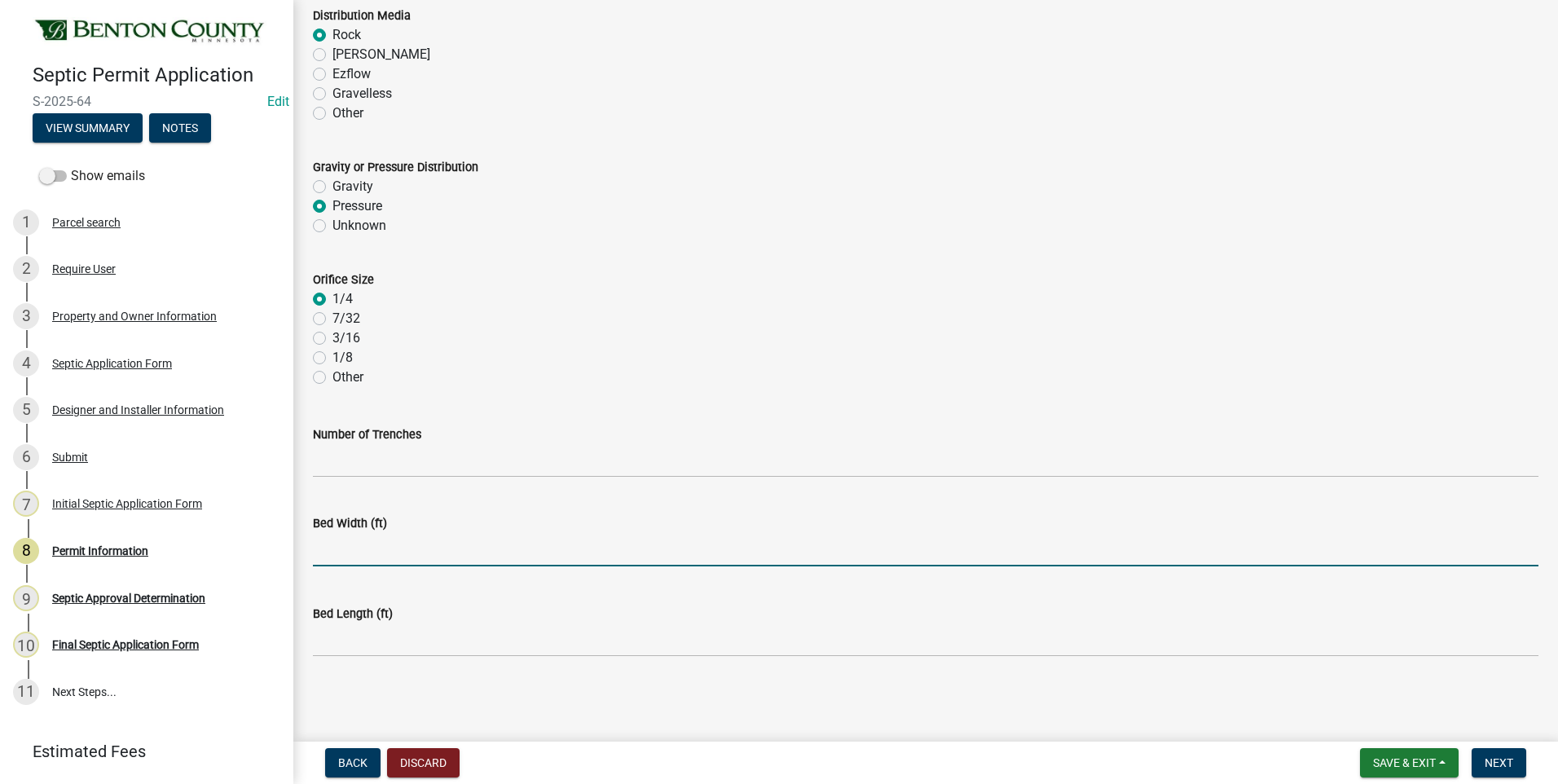
click at [363, 556] on input "text" at bounding box center [926, 550] width 1226 height 34
type input "10"
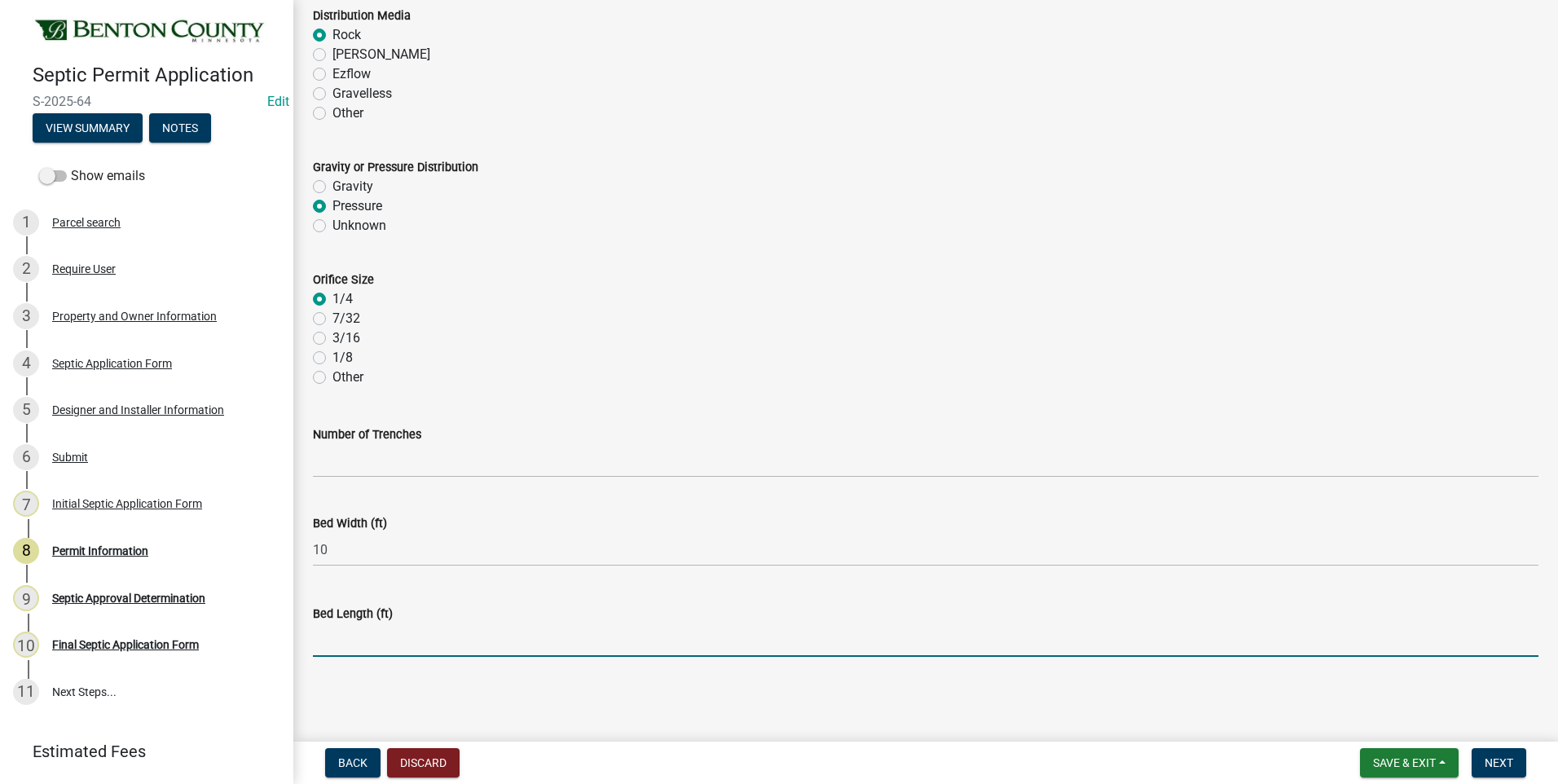
click at [366, 639] on input "text" at bounding box center [926, 641] width 1226 height 34
type input "37.5"
click at [1509, 764] on span "Next" at bounding box center [1499, 762] width 29 height 13
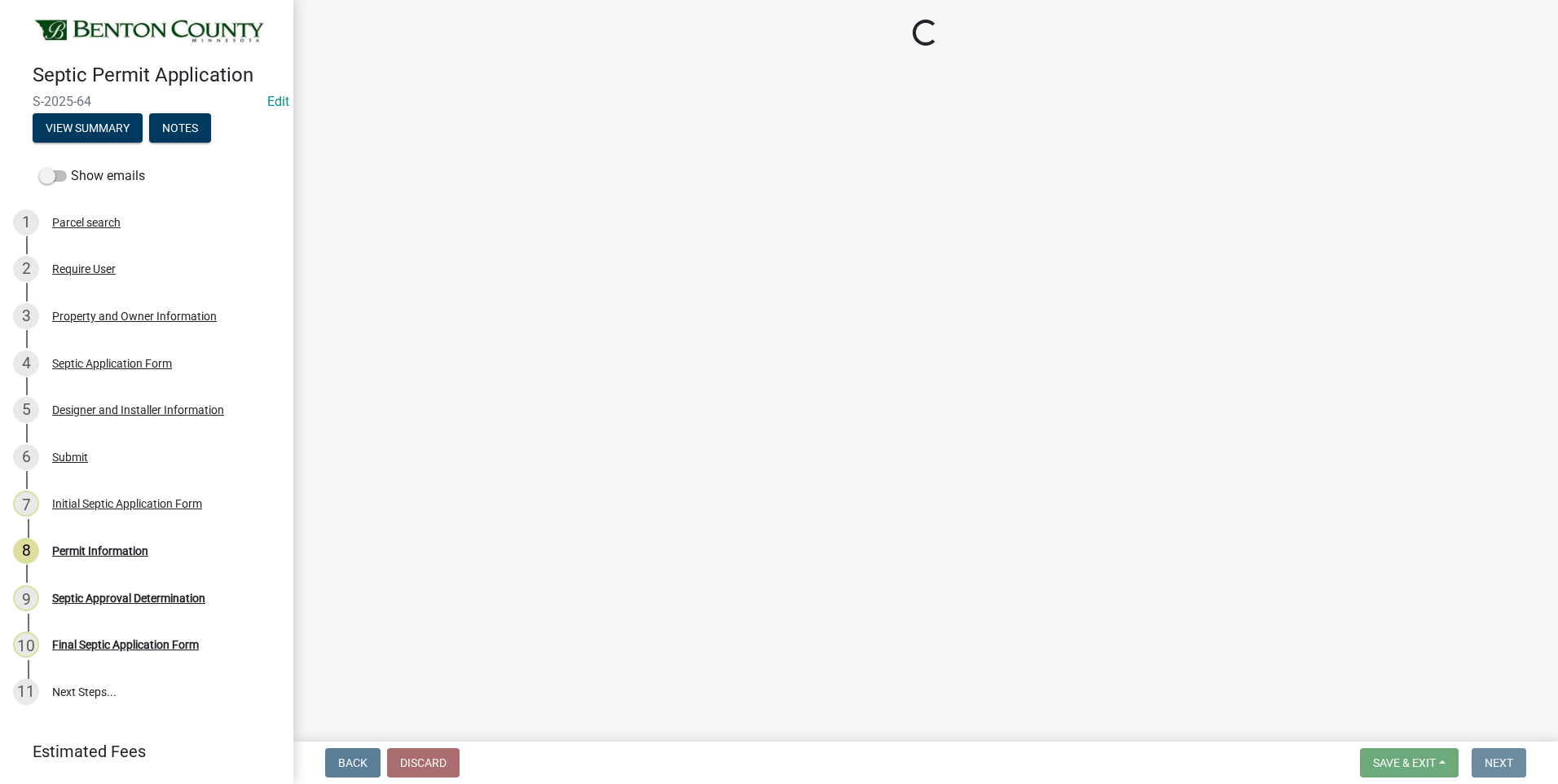
scroll to position [0, 0]
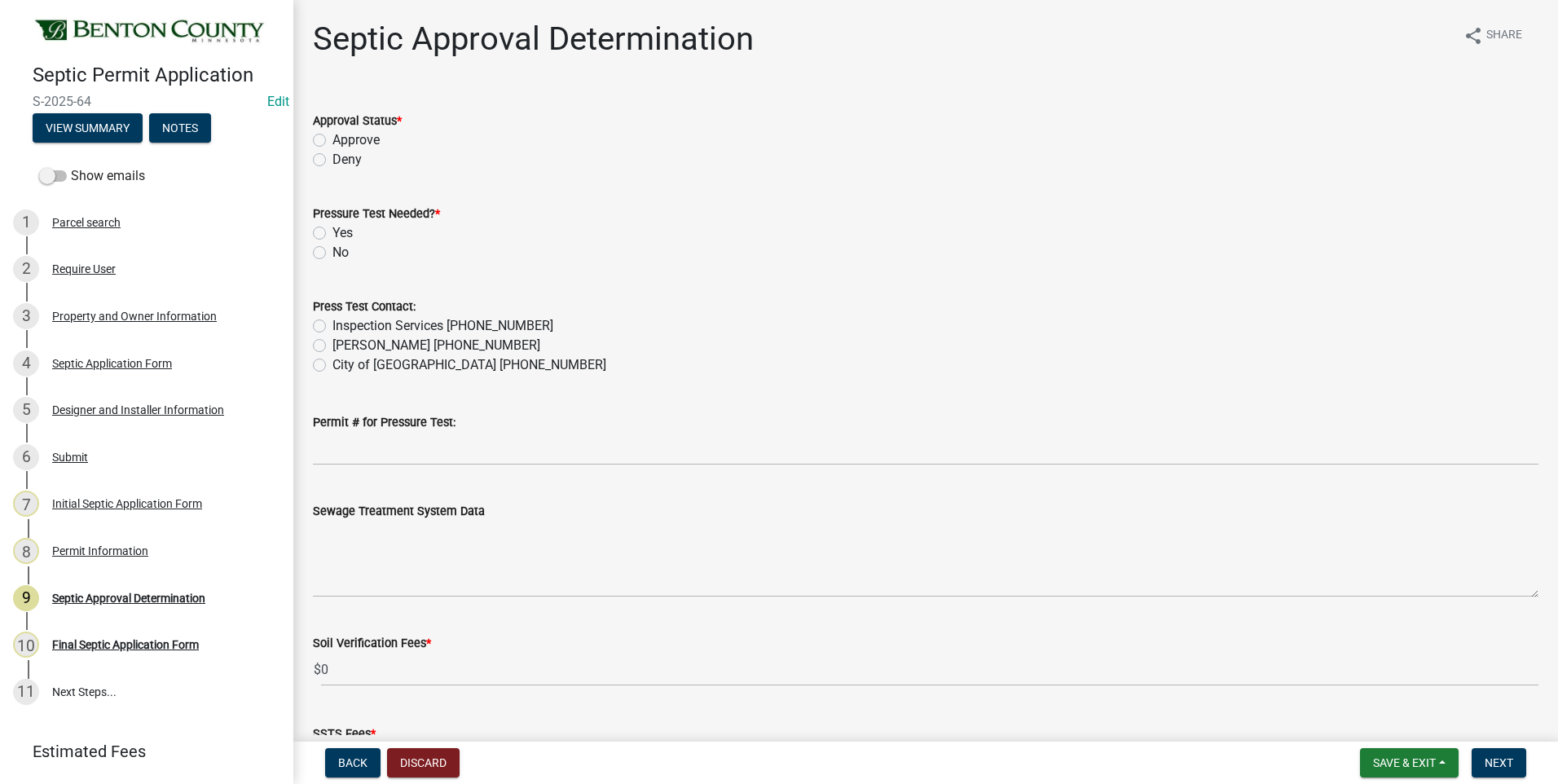
click at [332, 140] on label "Approve" at bounding box center [356, 140] width 47 height 19
click at [332, 140] on input "Approve" at bounding box center [337, 136] width 11 height 11
radio input "true"
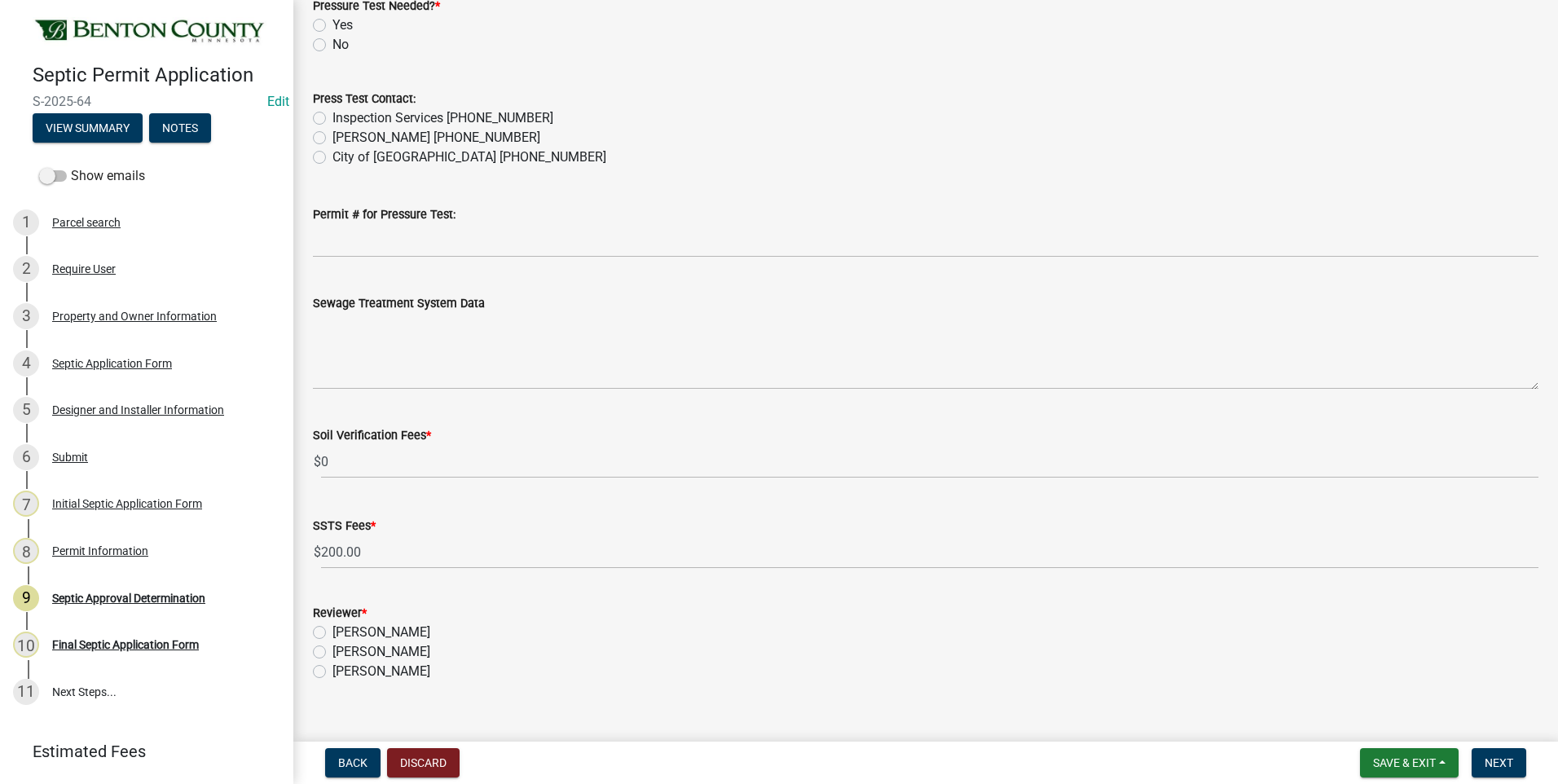
scroll to position [244, 0]
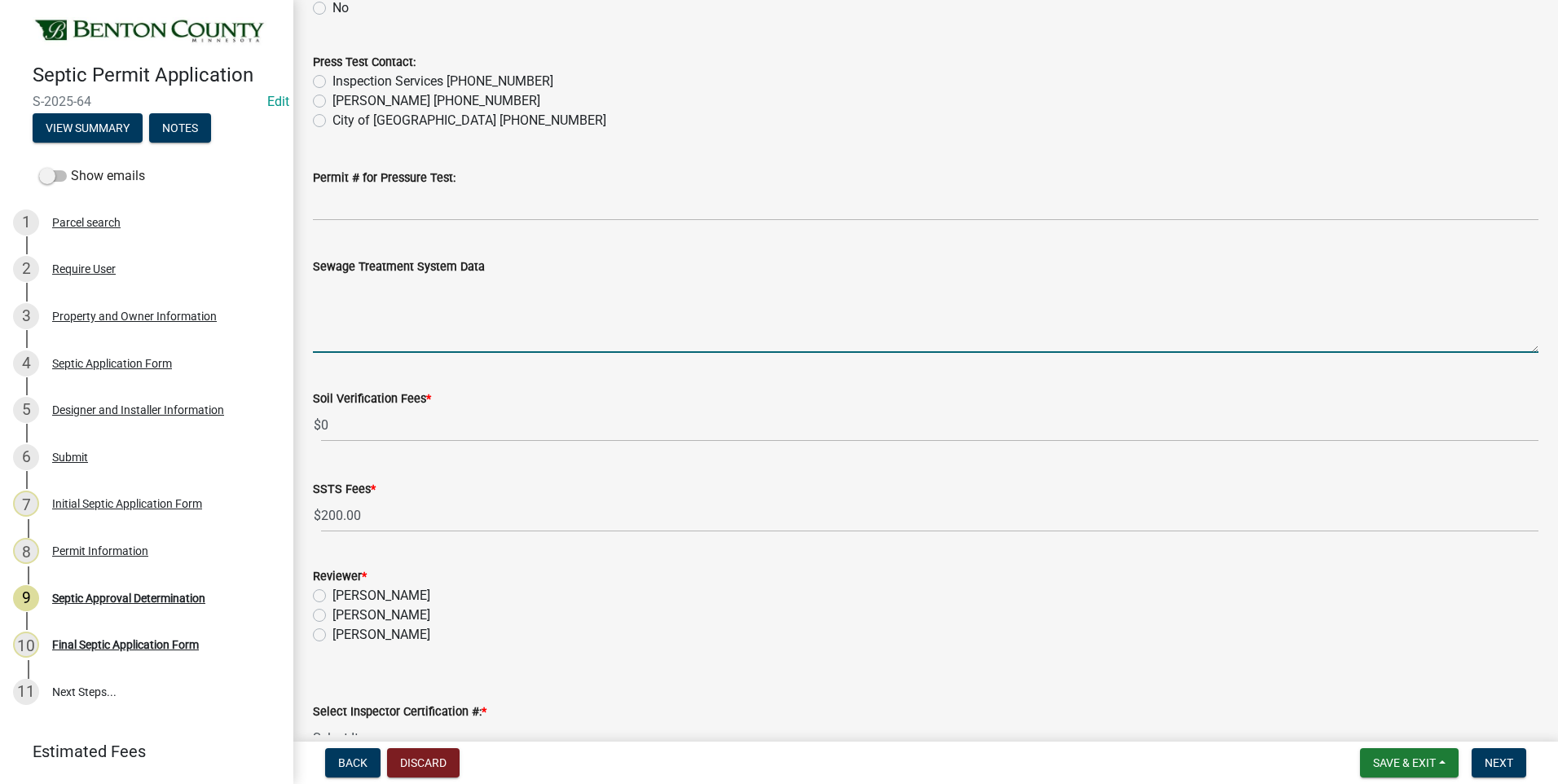
click at [388, 314] on textarea "Sewage Treatment System Data" at bounding box center [926, 314] width 1226 height 77
paste textarea "Installation of a 10'x37.5' ROCKBED MOUND SYSTEM w/ 30" clean sand lift to elev…"
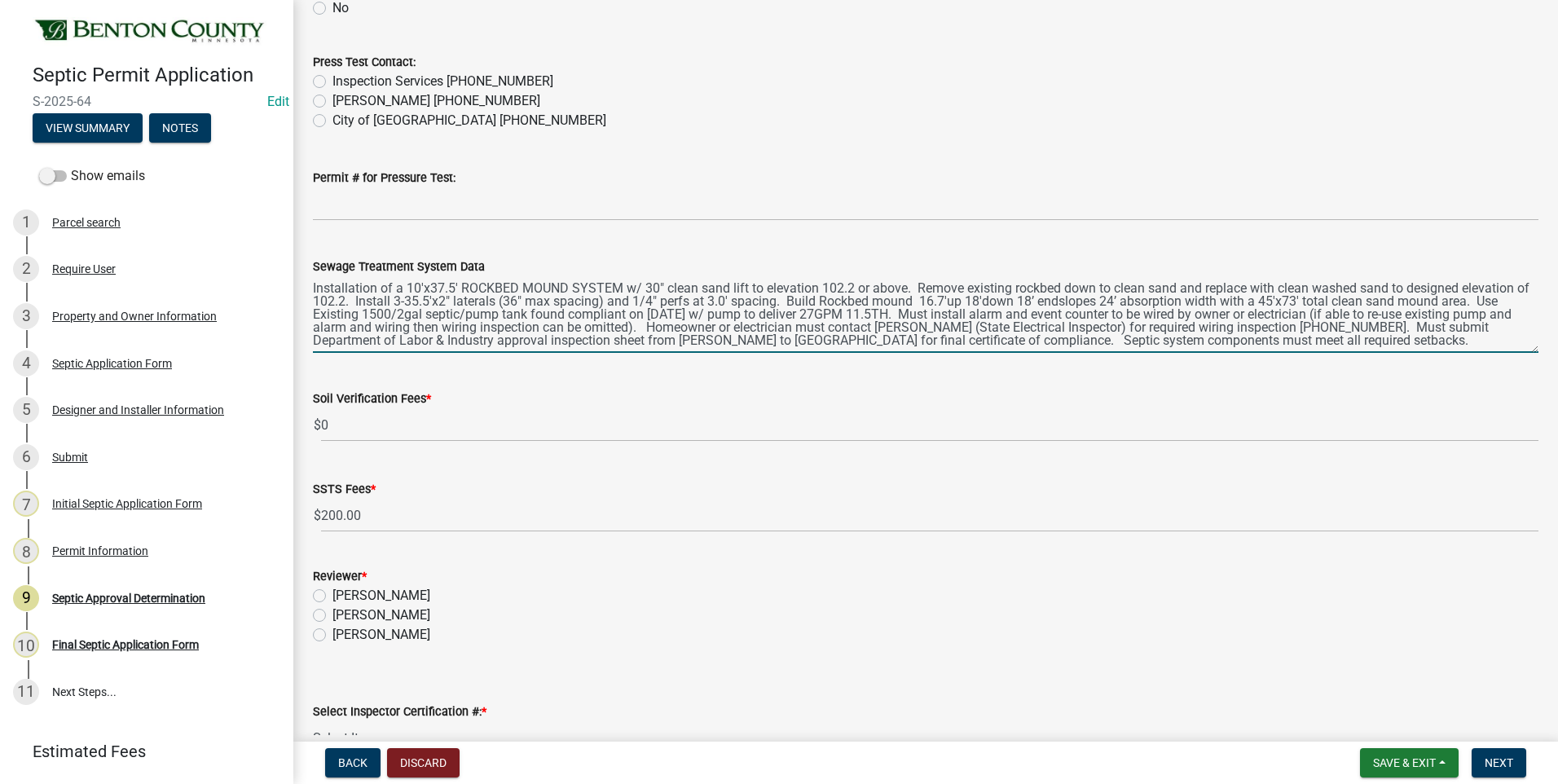
type textarea "Installation of a 10'x37.5' ROCKBED MOUND SYSTEM w/ 30" clean sand lift to elev…"
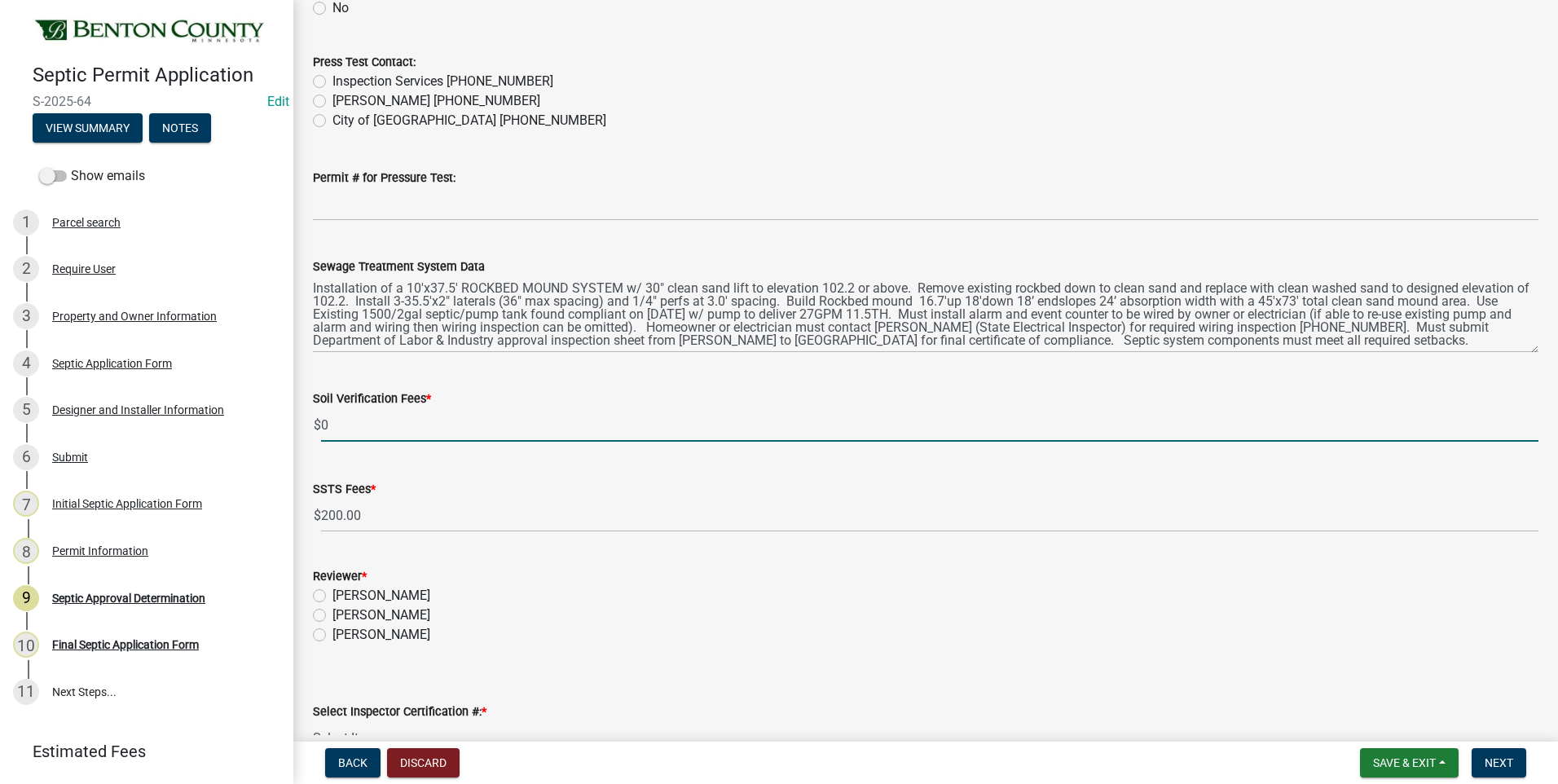
click at [324, 423] on input "0" at bounding box center [930, 425] width 1217 height 34
type input "100"
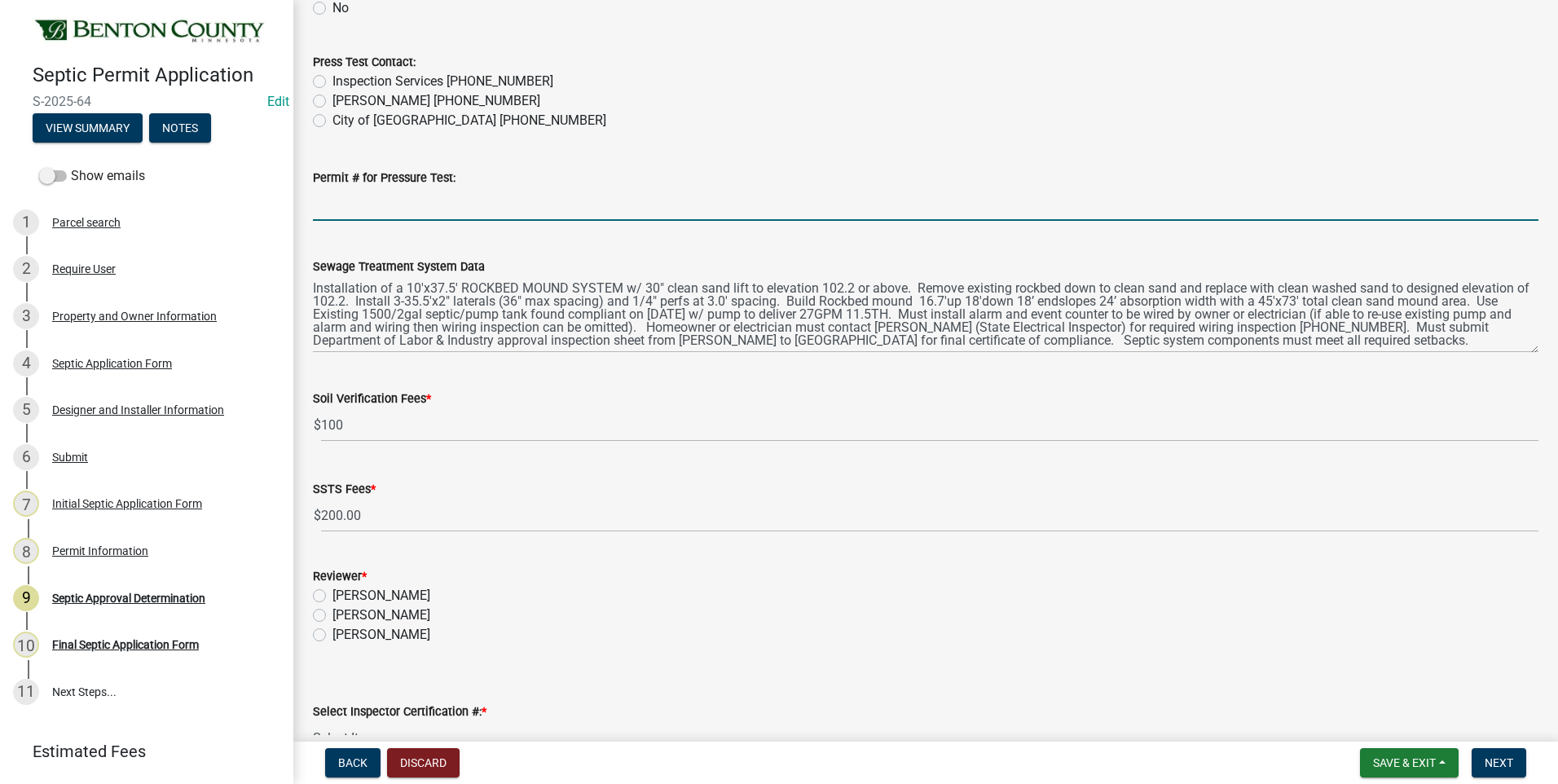
click at [474, 201] on input "Permit # for Pressure Test:" at bounding box center [926, 204] width 1226 height 34
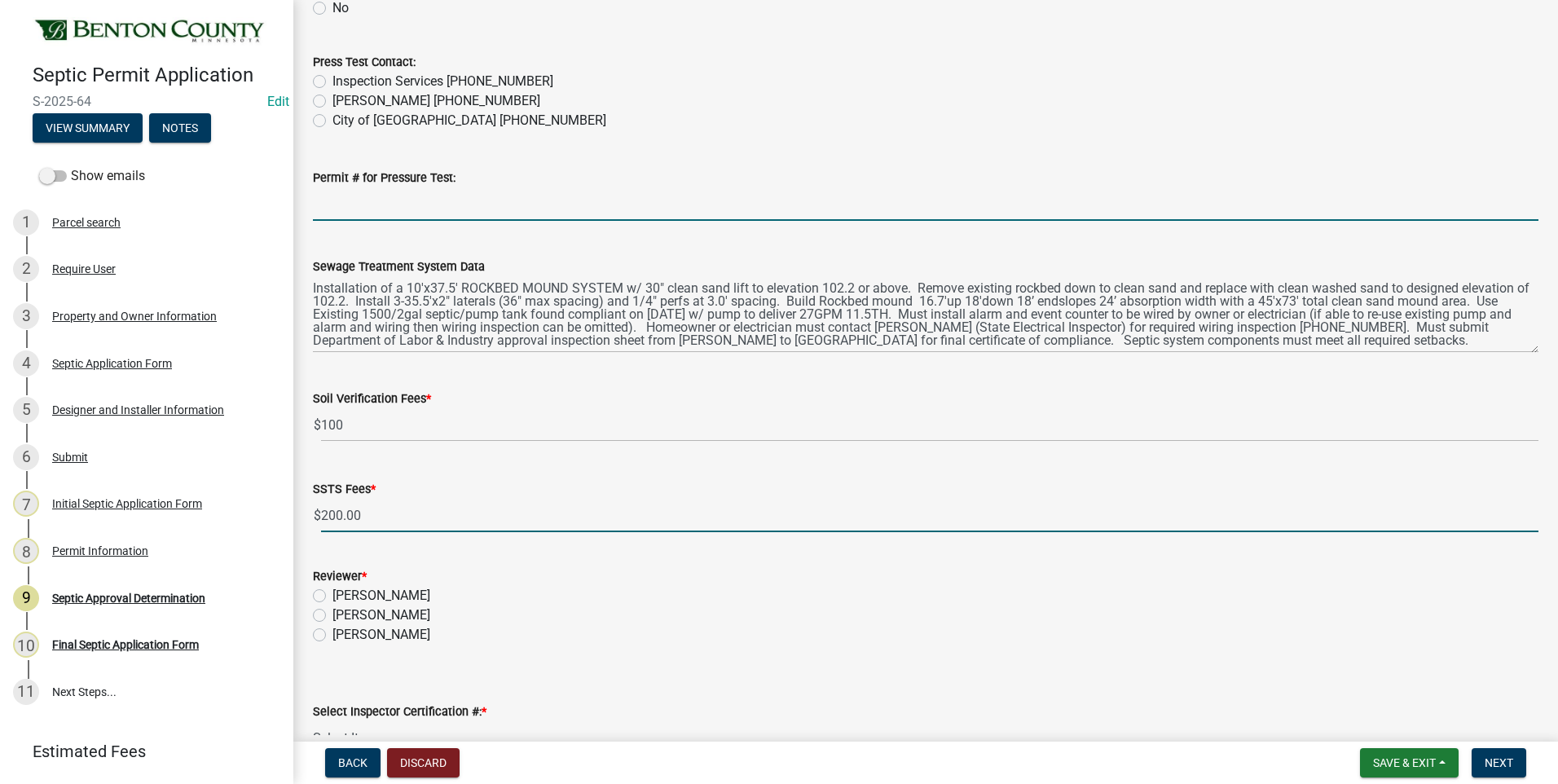
click at [427, 513] on input "200.00" at bounding box center [930, 516] width 1217 height 34
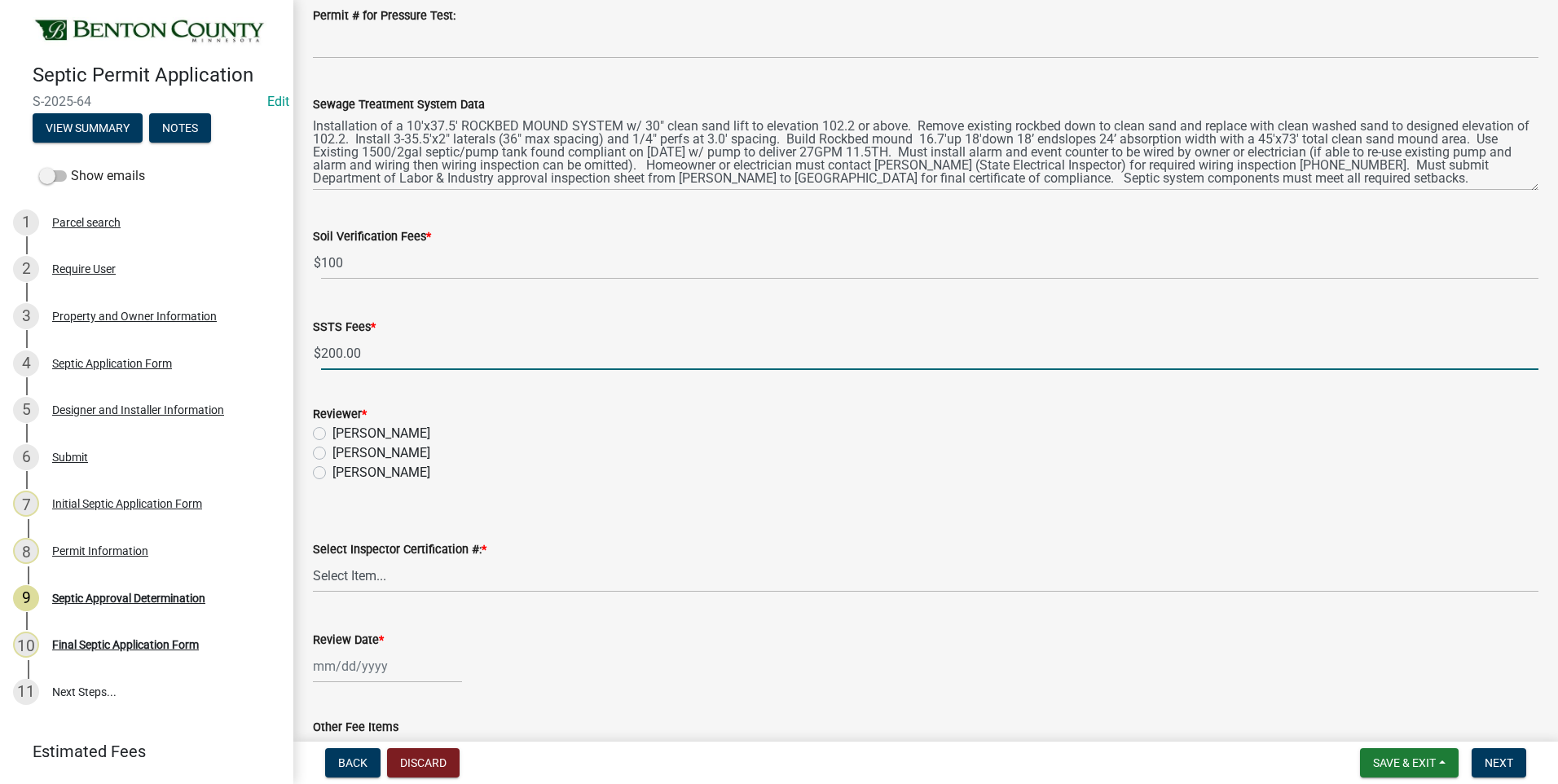
scroll to position [571, 0]
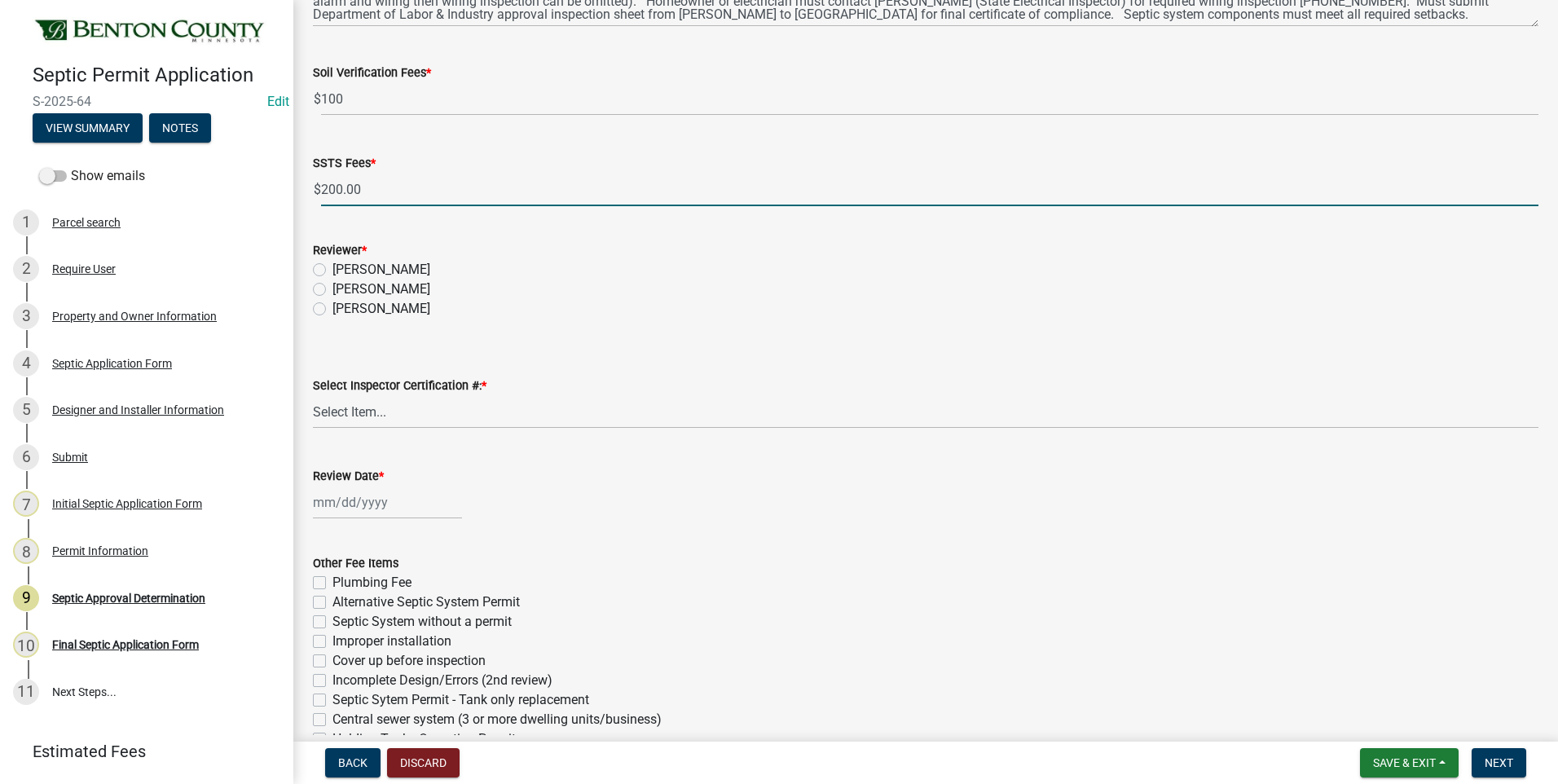
click at [332, 290] on label "Sean Moe" at bounding box center [381, 289] width 98 height 19
click at [332, 290] on input "Sean Moe" at bounding box center [337, 285] width 11 height 11
radio input "true"
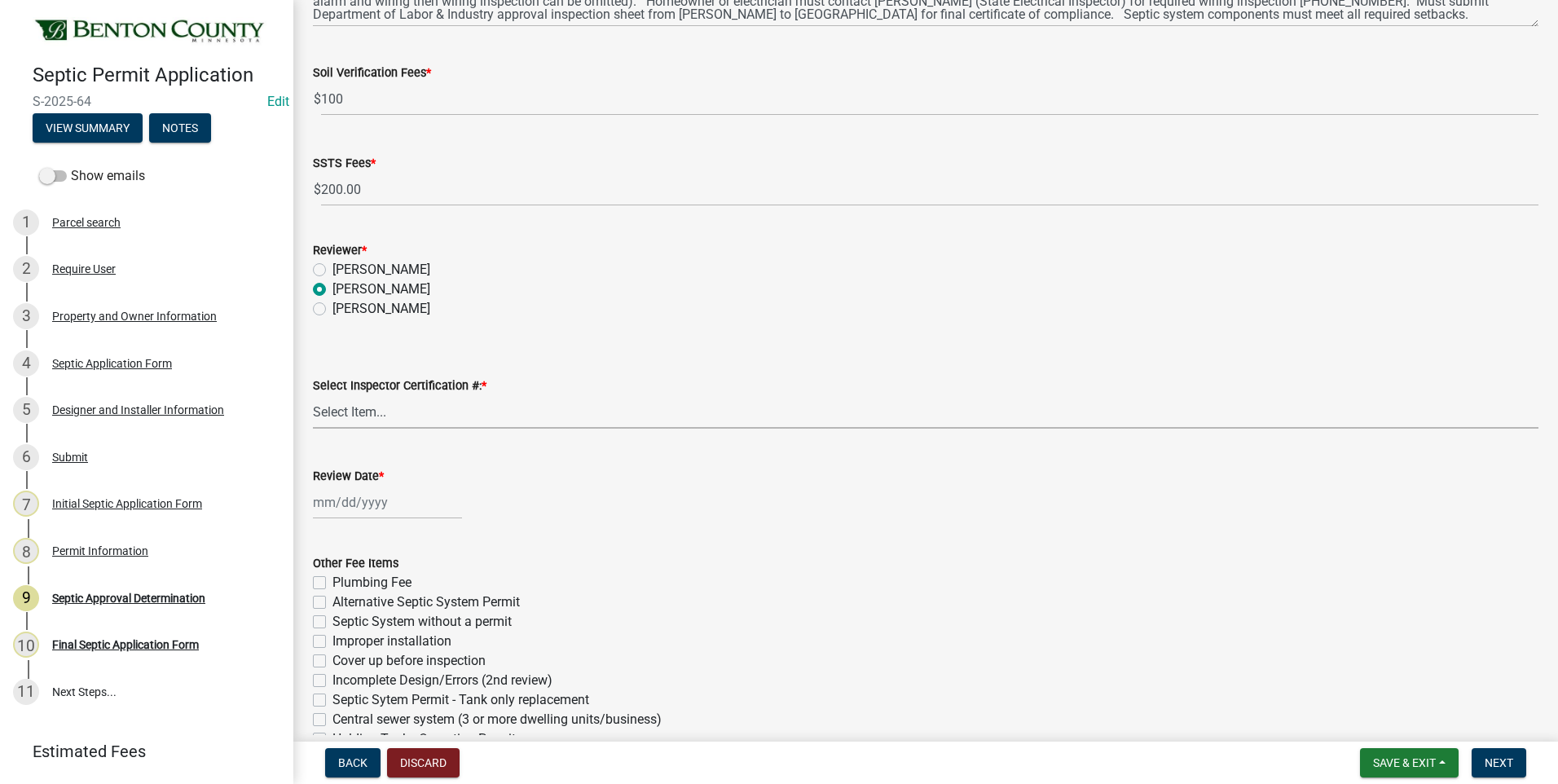
click at [378, 411] on select "Select Item... C8970 C10350" at bounding box center [926, 412] width 1226 height 34
click at [313, 395] on select "Select Item... C8970 C10350" at bounding box center [926, 412] width 1226 height 34
select select "d675f826-2bf1-4ce2-9ebe-43c1842a6c70"
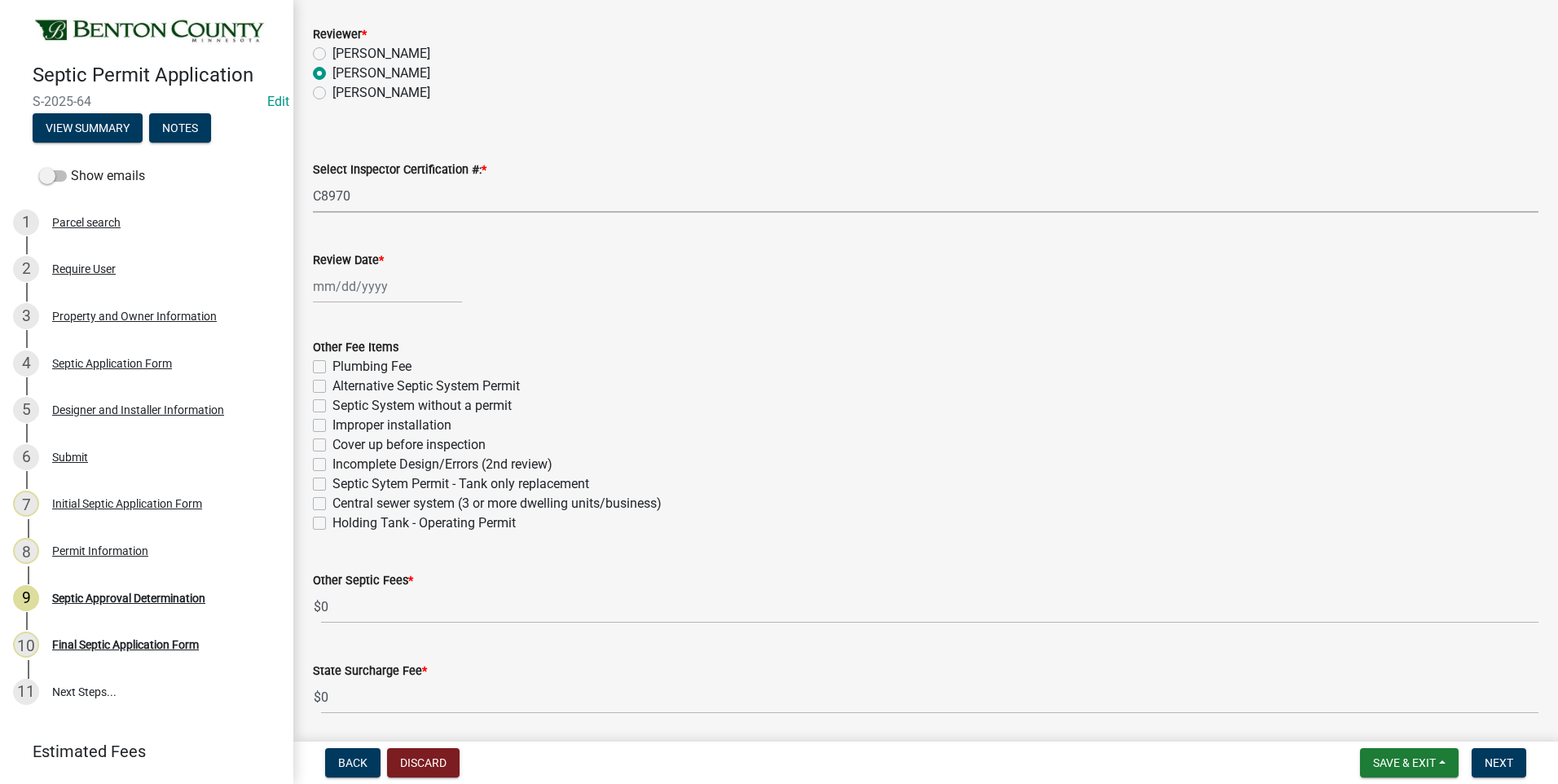
scroll to position [815, 0]
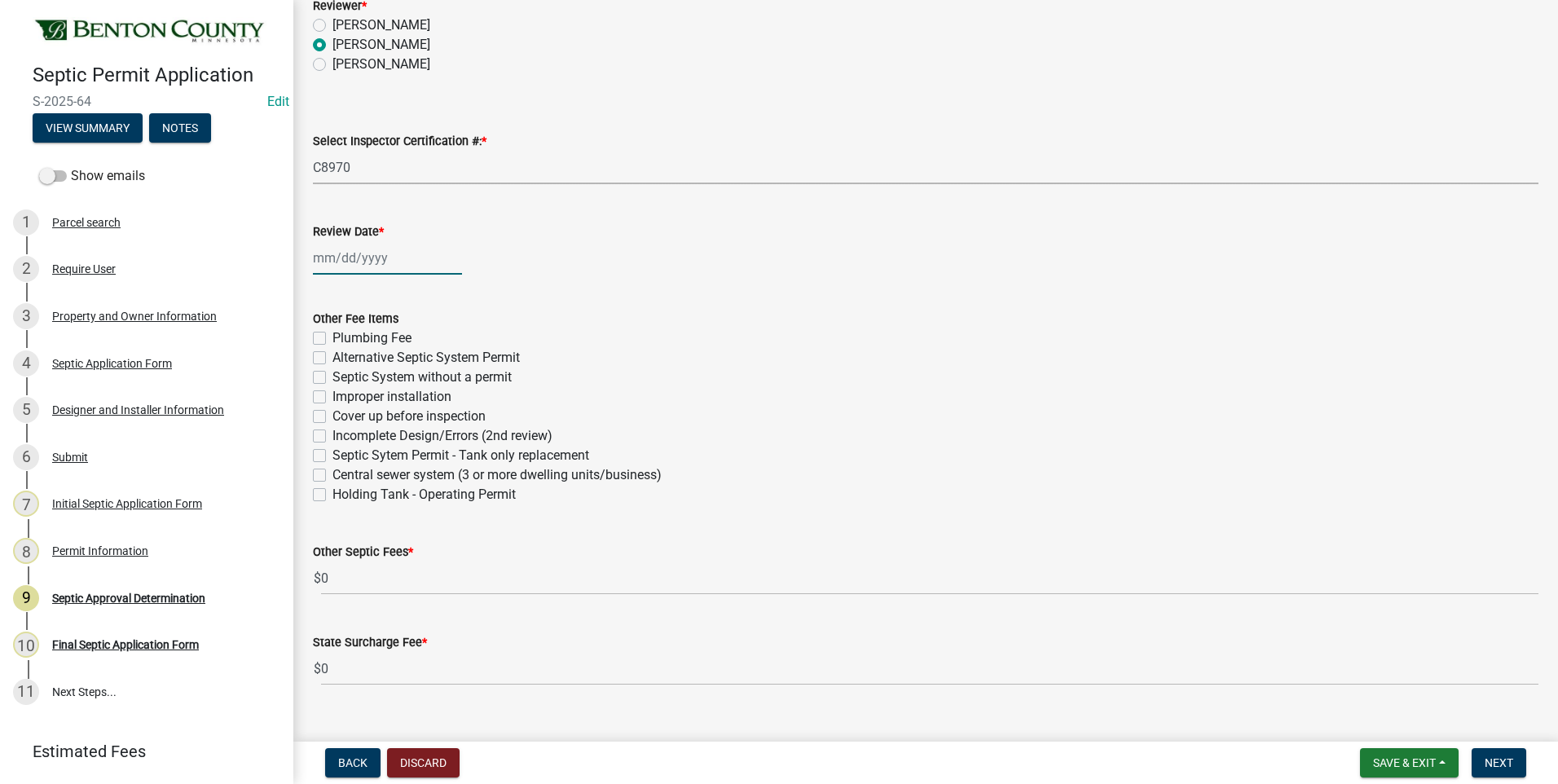
click at [341, 256] on div at bounding box center [387, 258] width 149 height 34
select select "9"
select select "2025"
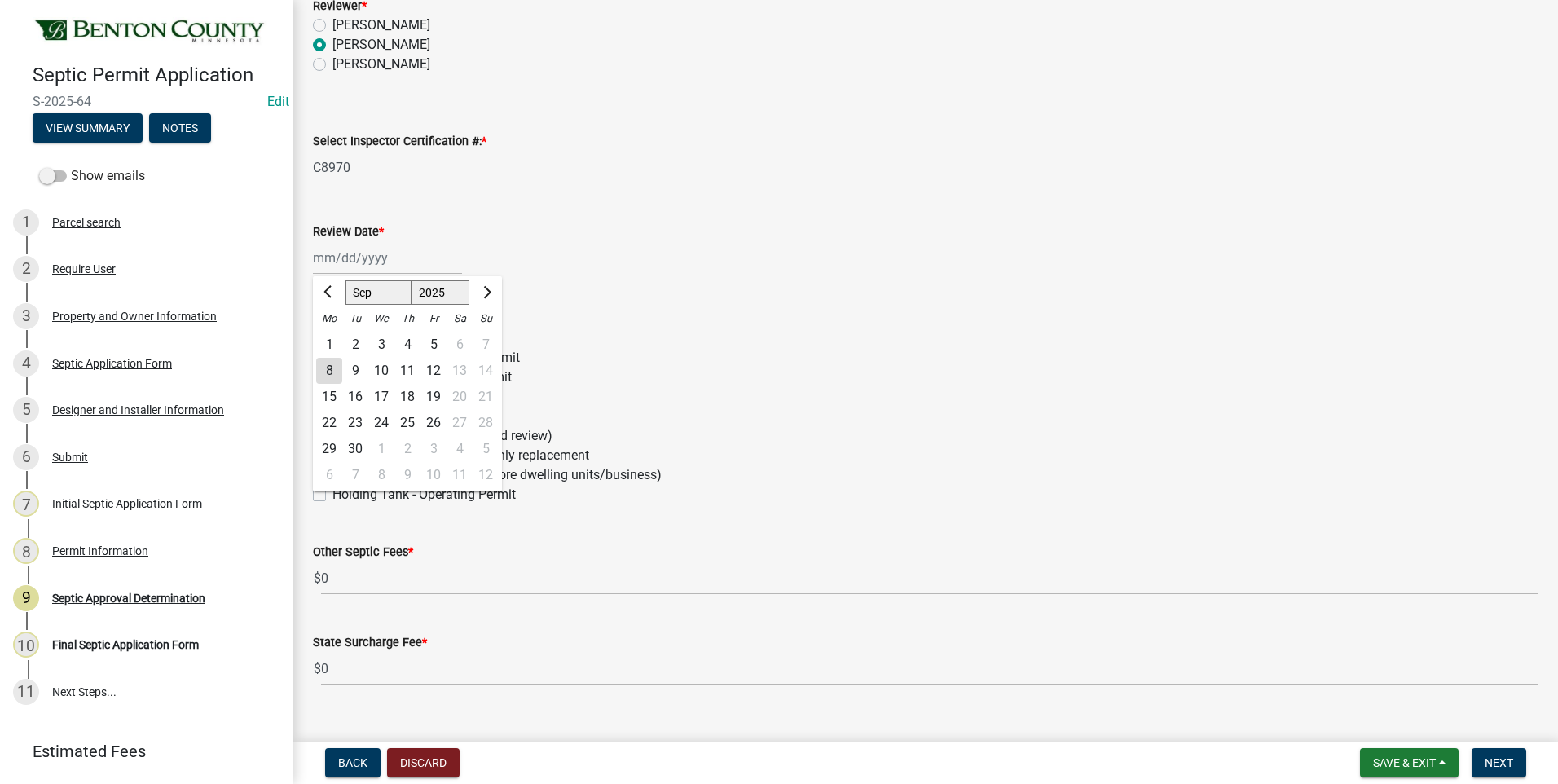
click at [329, 370] on div "8" at bounding box center [329, 370] width 26 height 26
type input "09/08/2025"
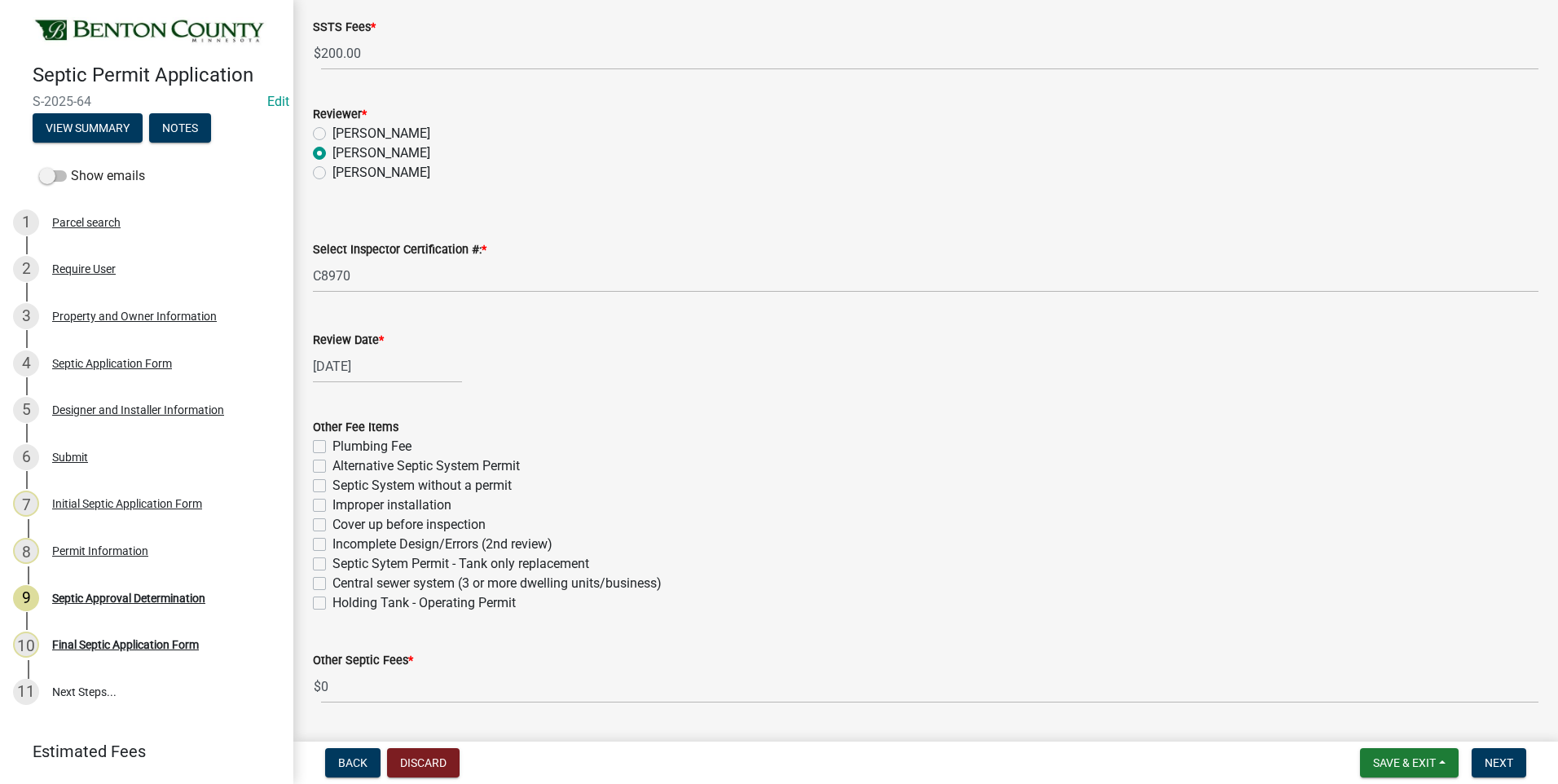
scroll to position [844, 0]
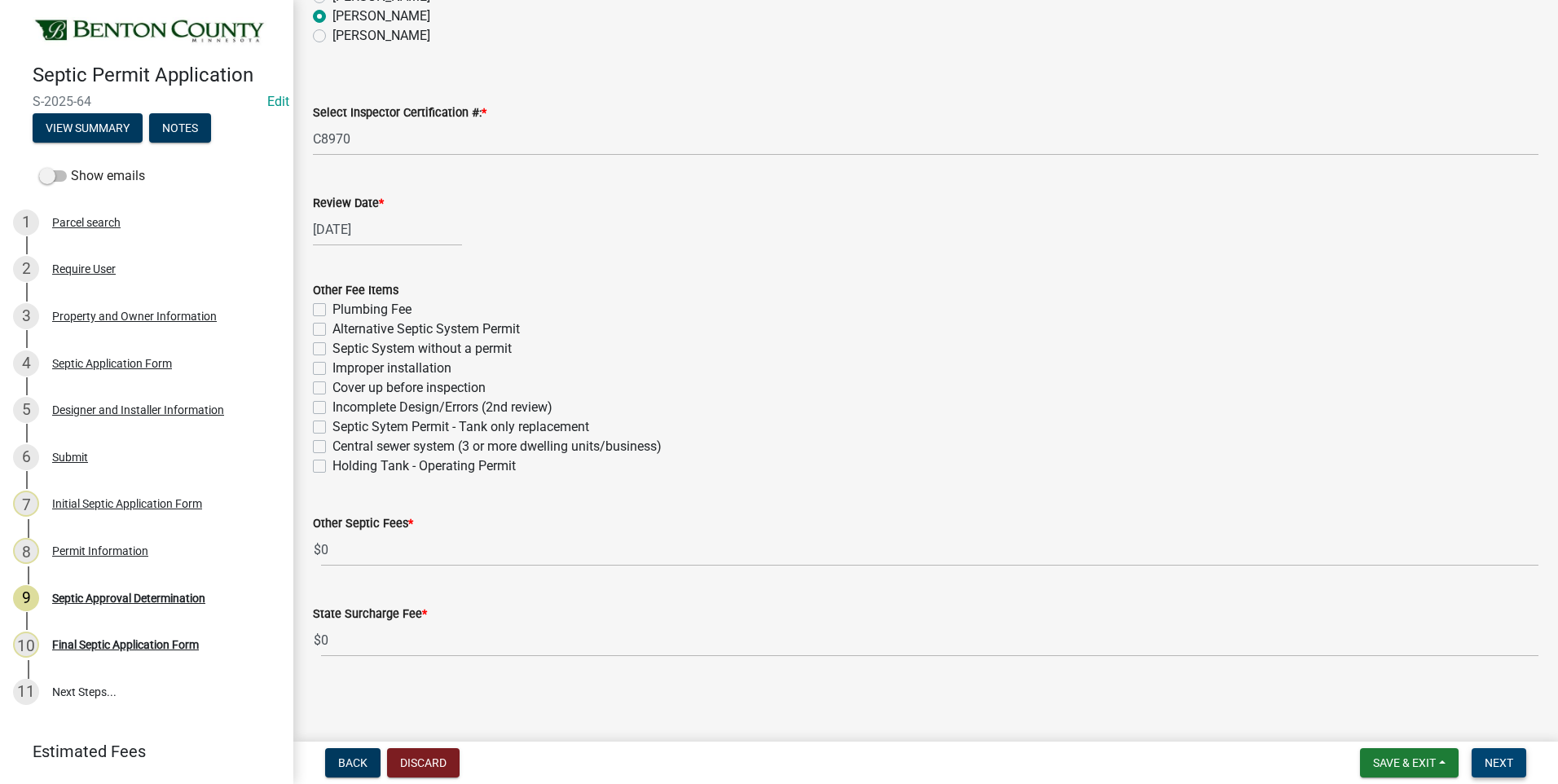
click at [1498, 758] on span "Next" at bounding box center [1499, 762] width 29 height 13
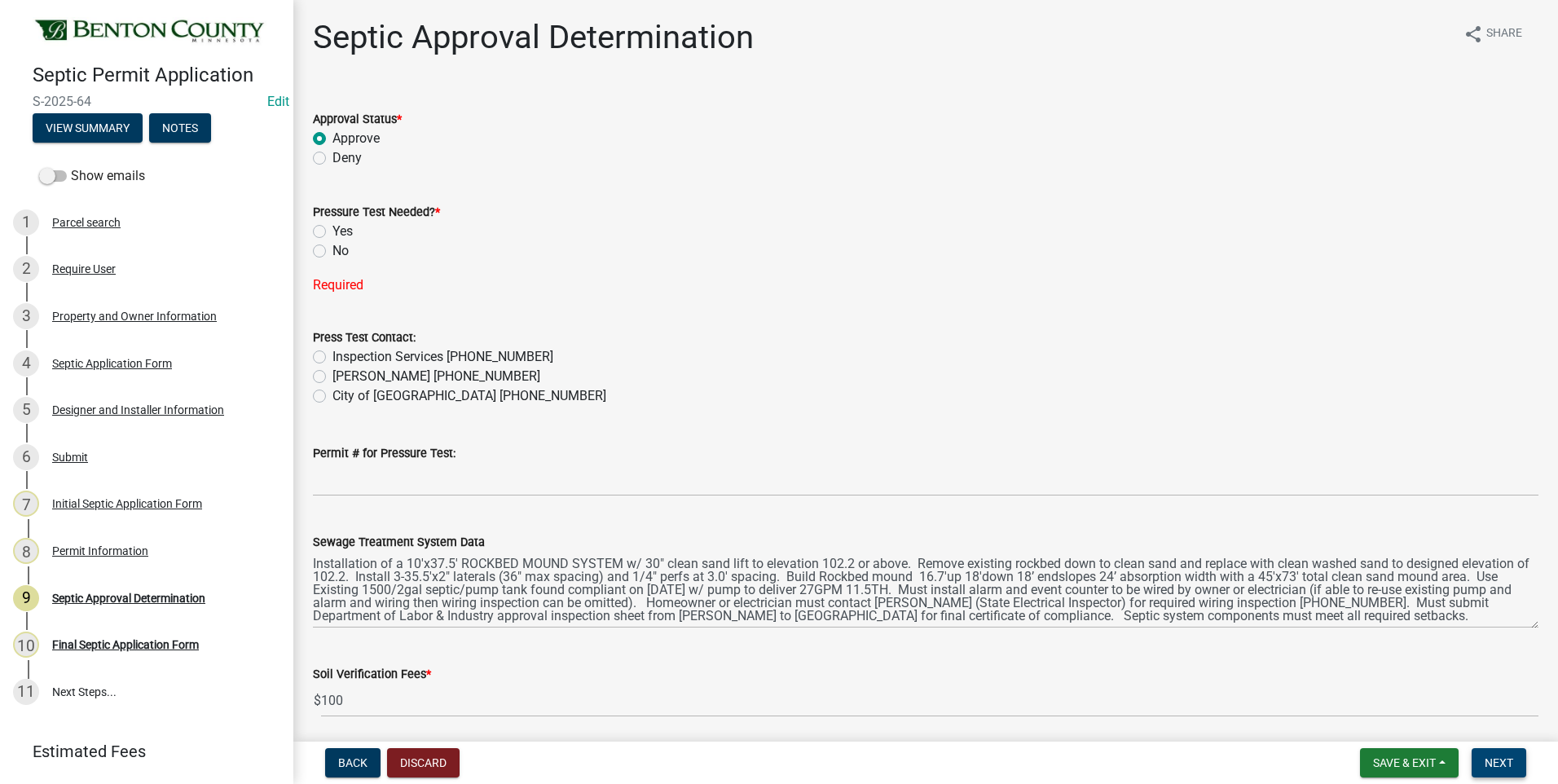
scroll to position [0, 0]
click at [332, 251] on label "No" at bounding box center [340, 252] width 16 height 19
click at [332, 251] on input "No" at bounding box center [337, 248] width 11 height 11
radio input "true"
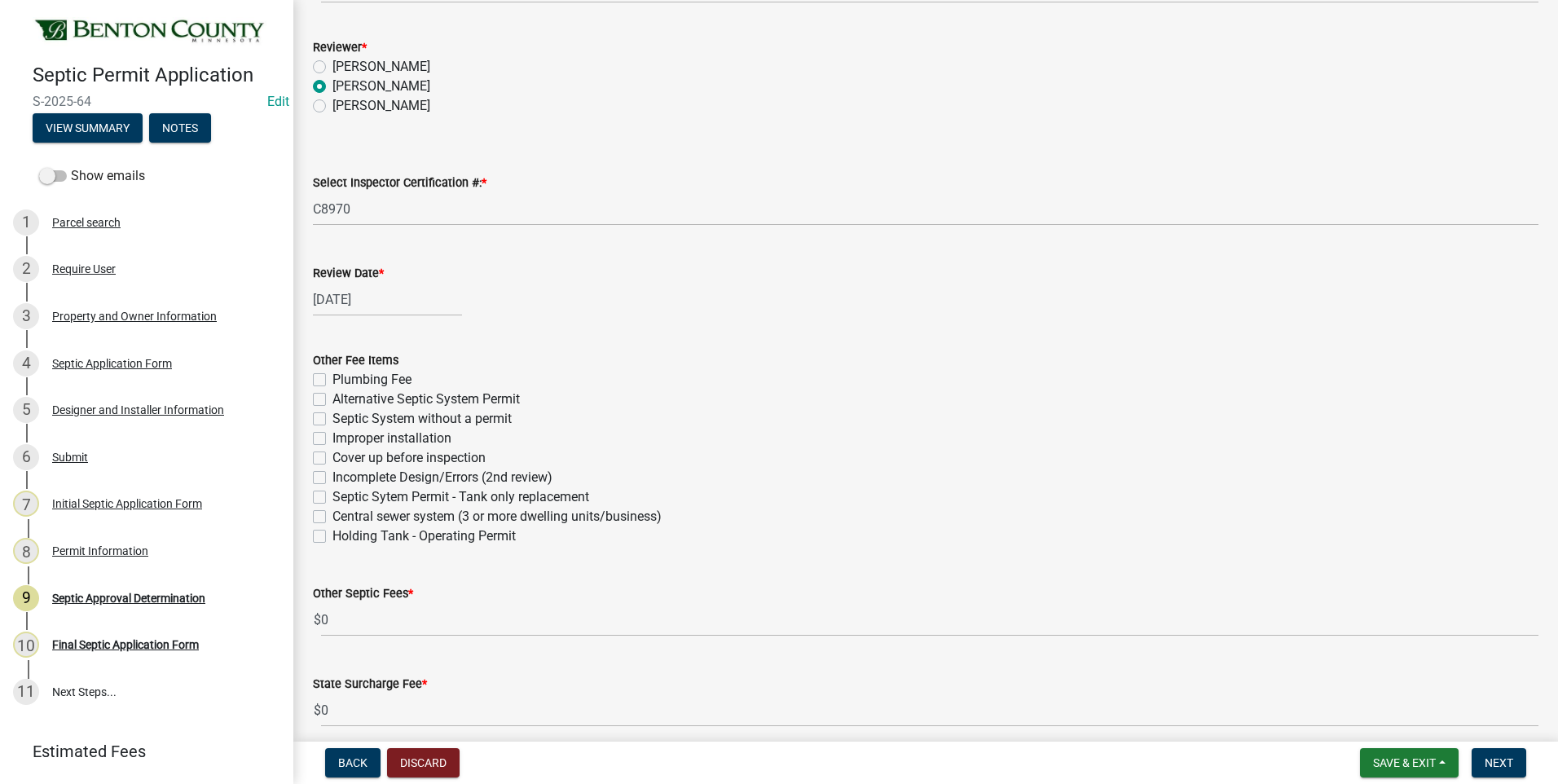
scroll to position [844, 0]
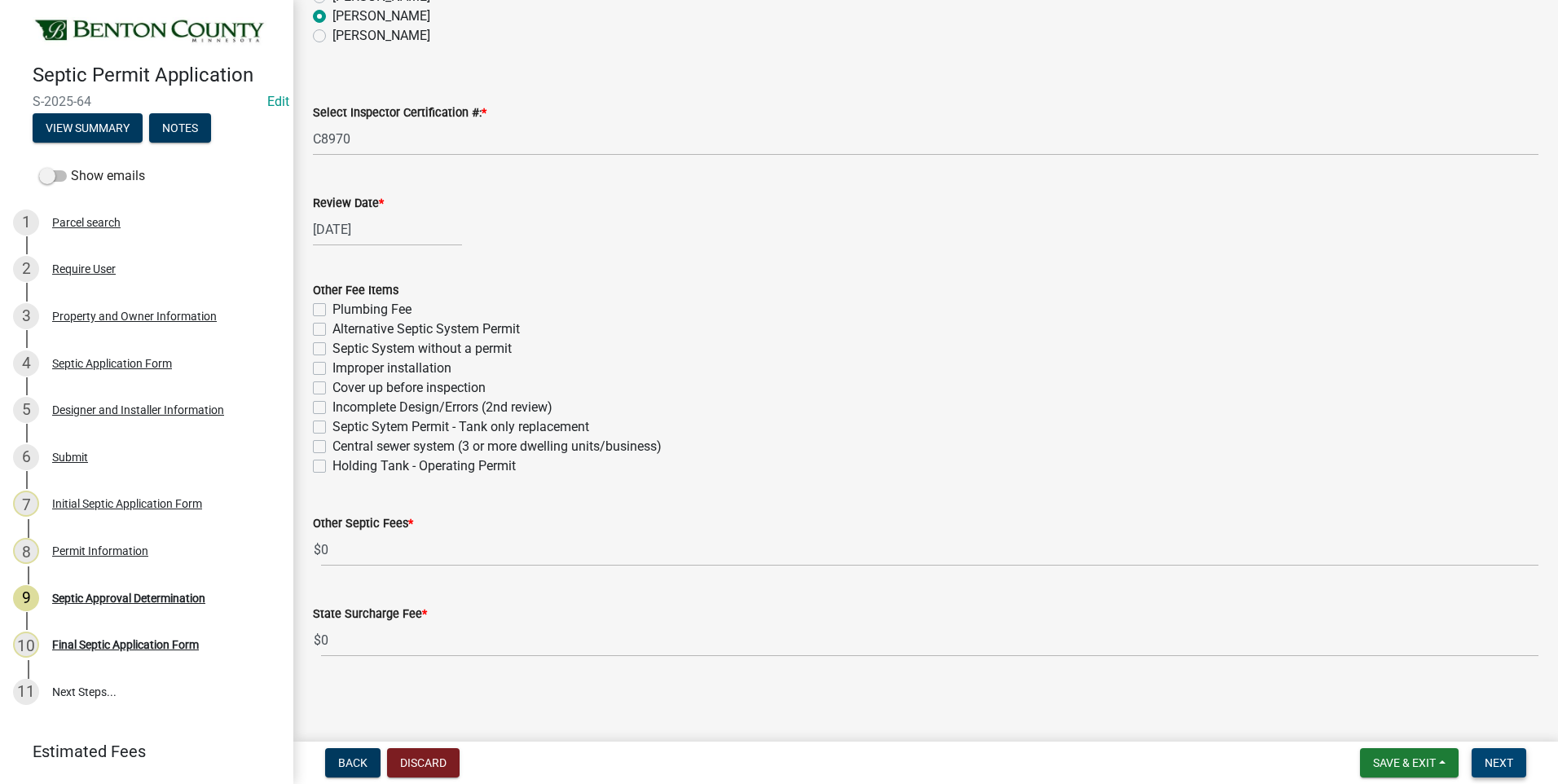
click at [1505, 767] on span "Next" at bounding box center [1499, 762] width 29 height 13
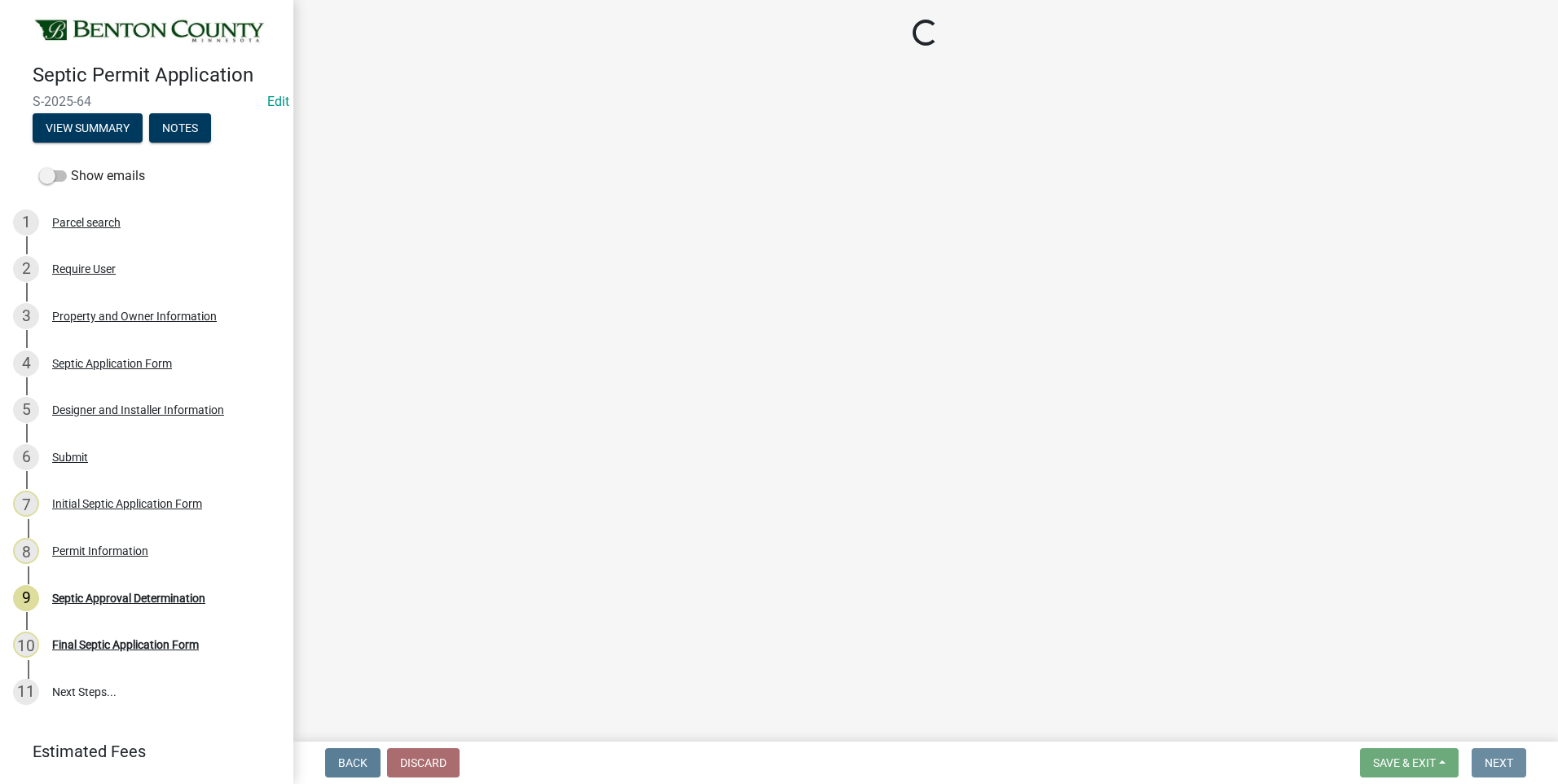
scroll to position [0, 0]
select select "3: 3"
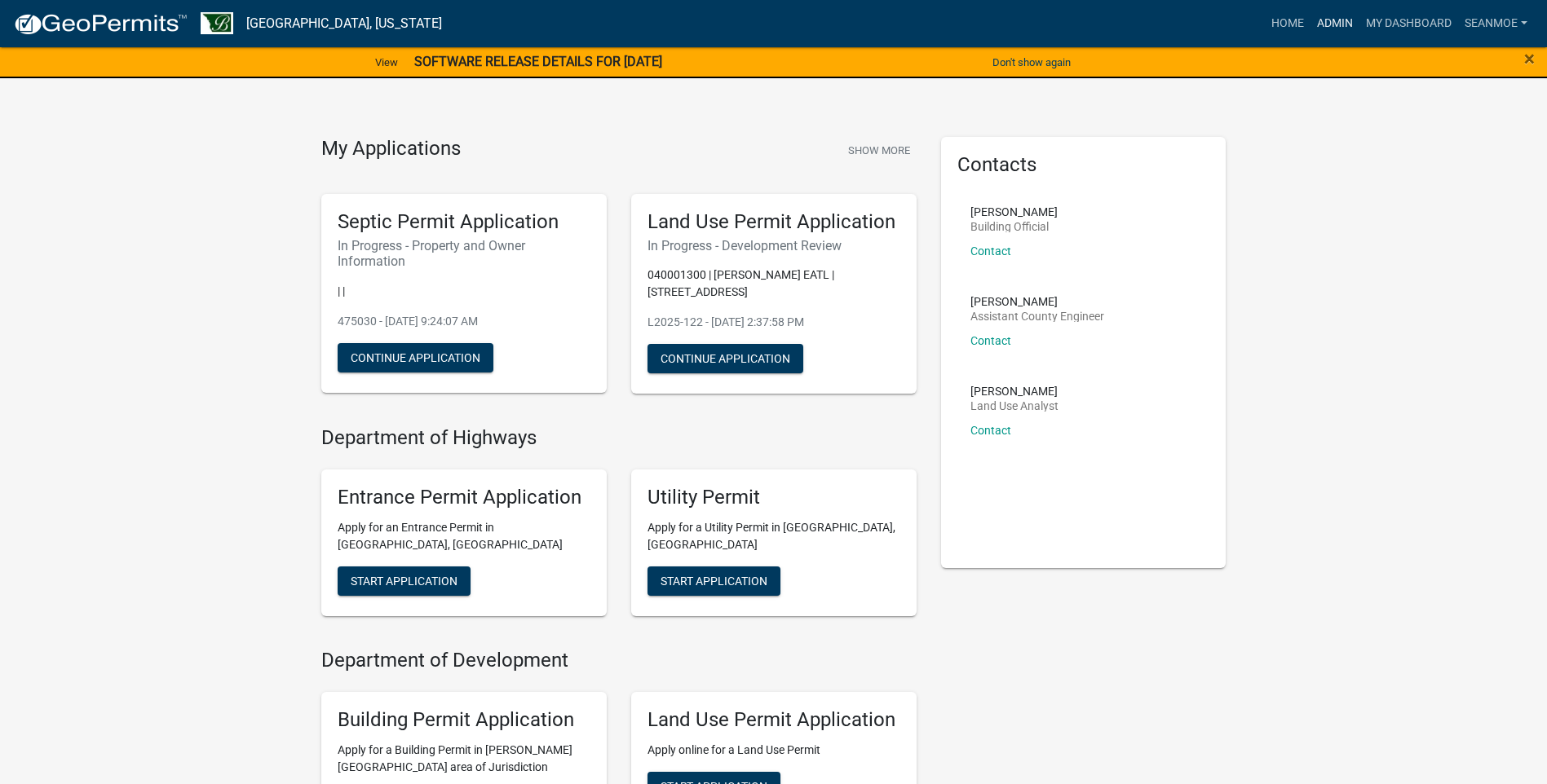
click at [1337, 28] on link "Admin" at bounding box center [1334, 24] width 49 height 31
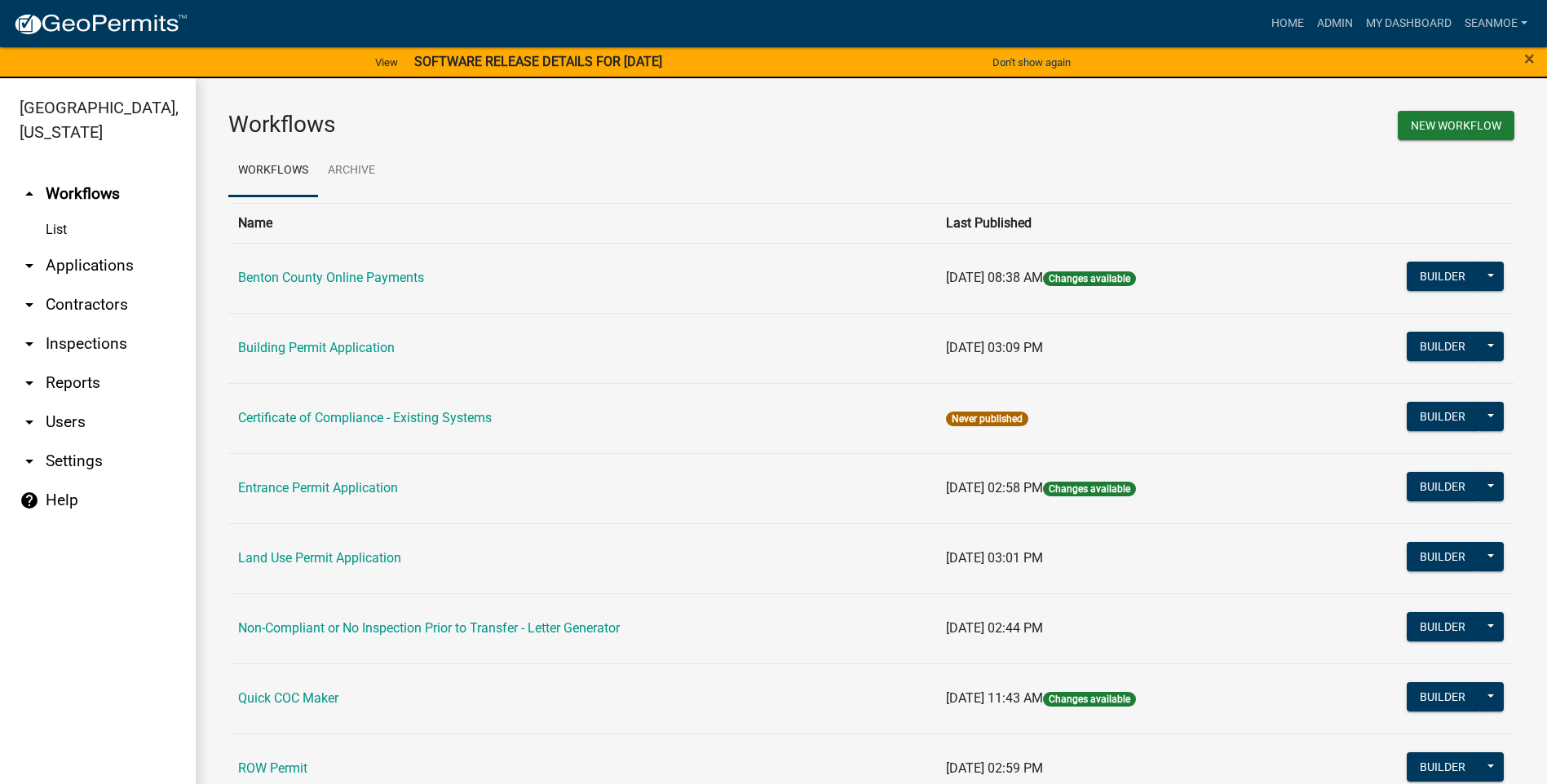
click at [115, 273] on link "arrow_drop_down Applications" at bounding box center [98, 266] width 196 height 39
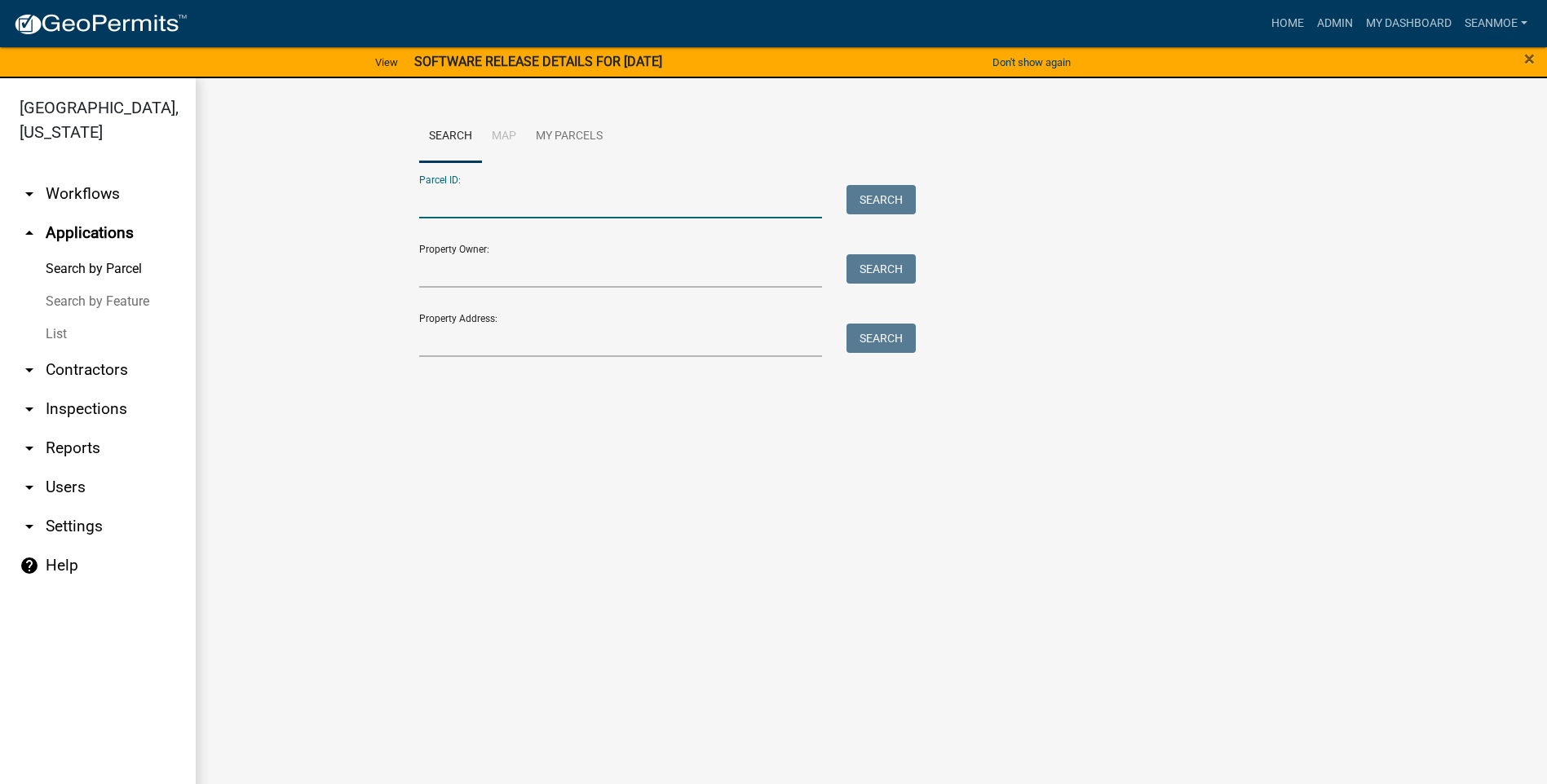
click at [505, 208] on input "Parcel ID:" at bounding box center [621, 201] width 404 height 34
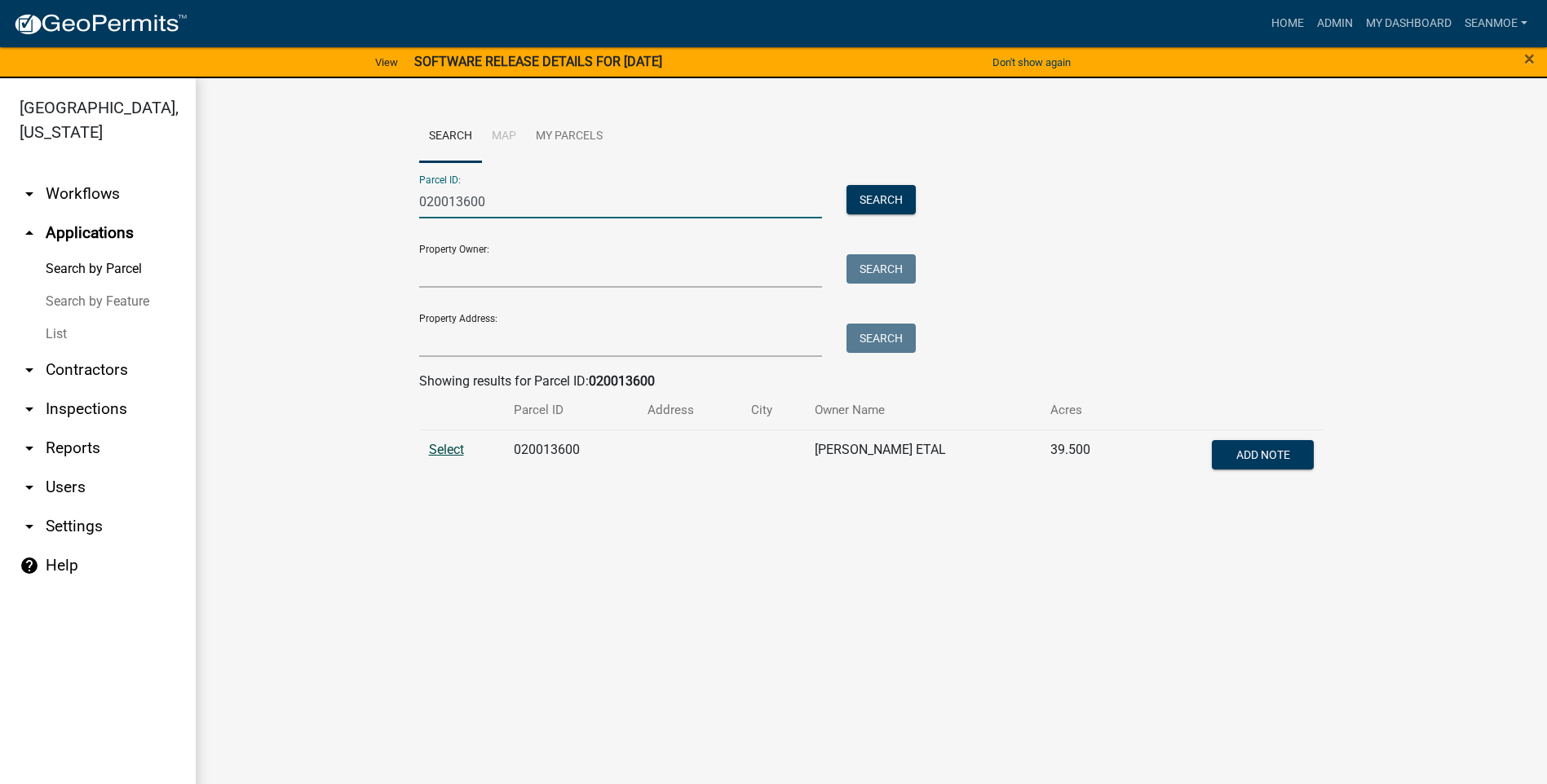
type input "020013600"
click at [453, 447] on span "Select" at bounding box center [446, 449] width 35 height 15
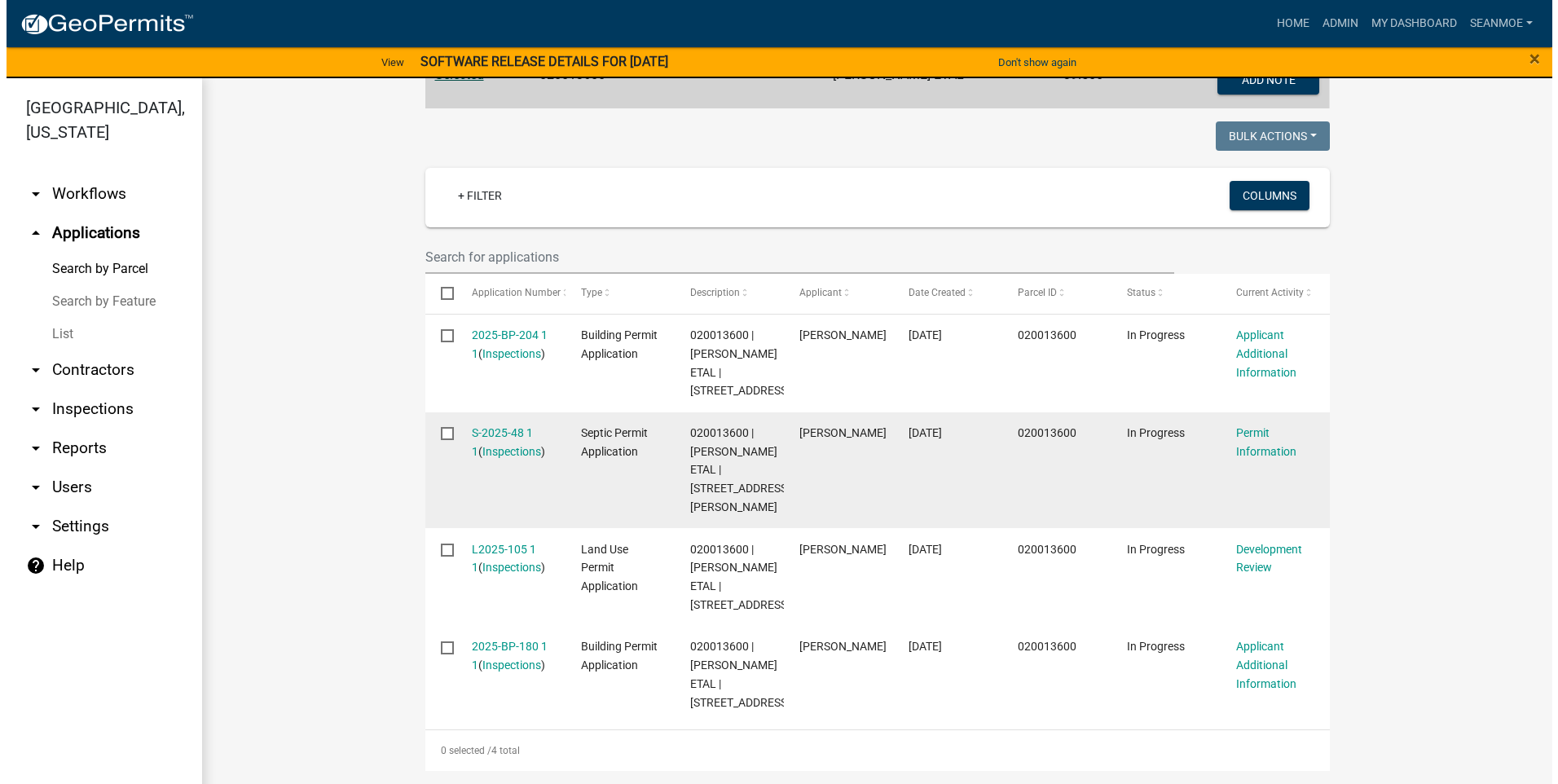
scroll to position [467, 0]
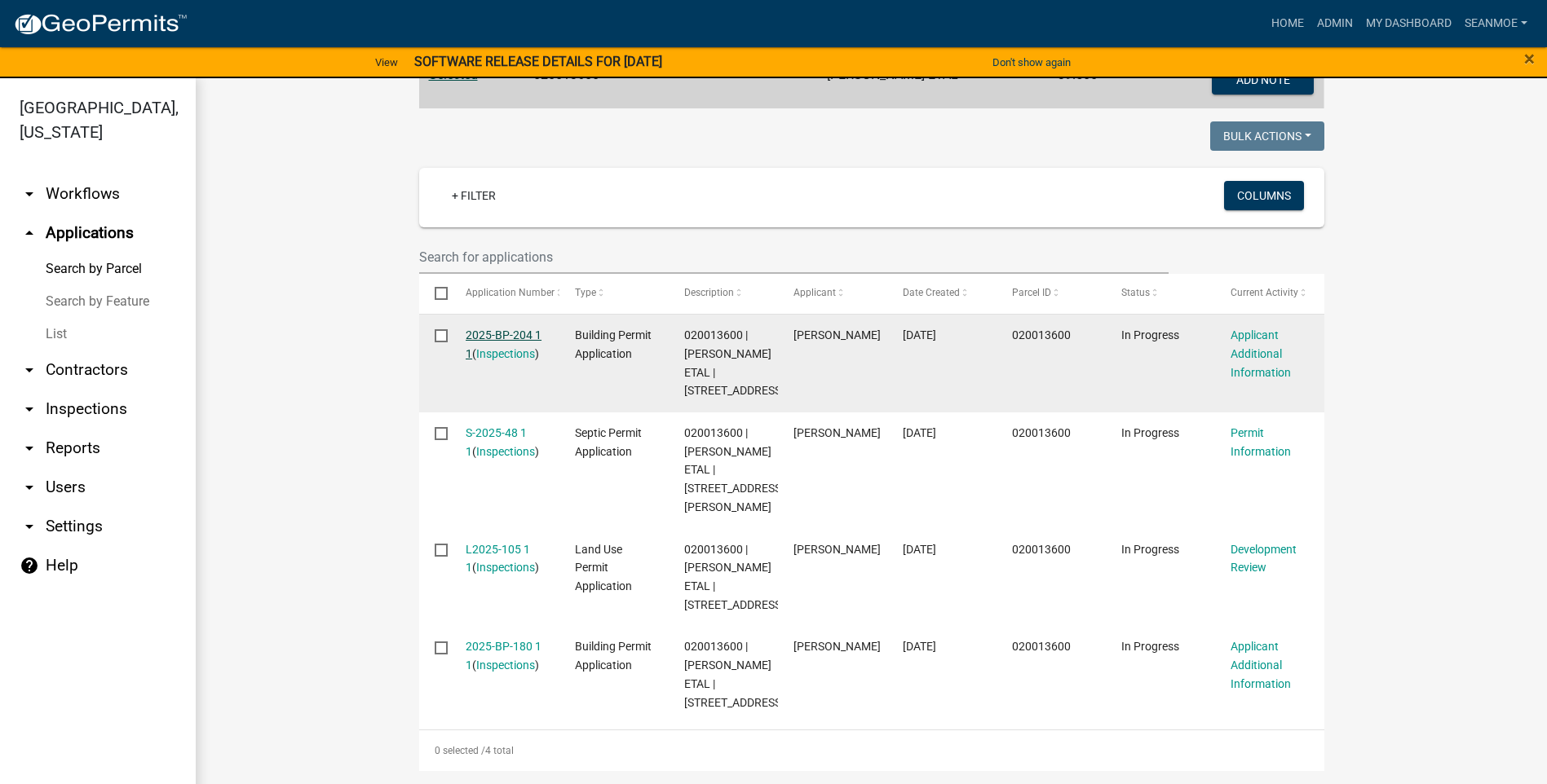
click at [505, 329] on link "2025-BP-204 1 1" at bounding box center [504, 345] width 76 height 32
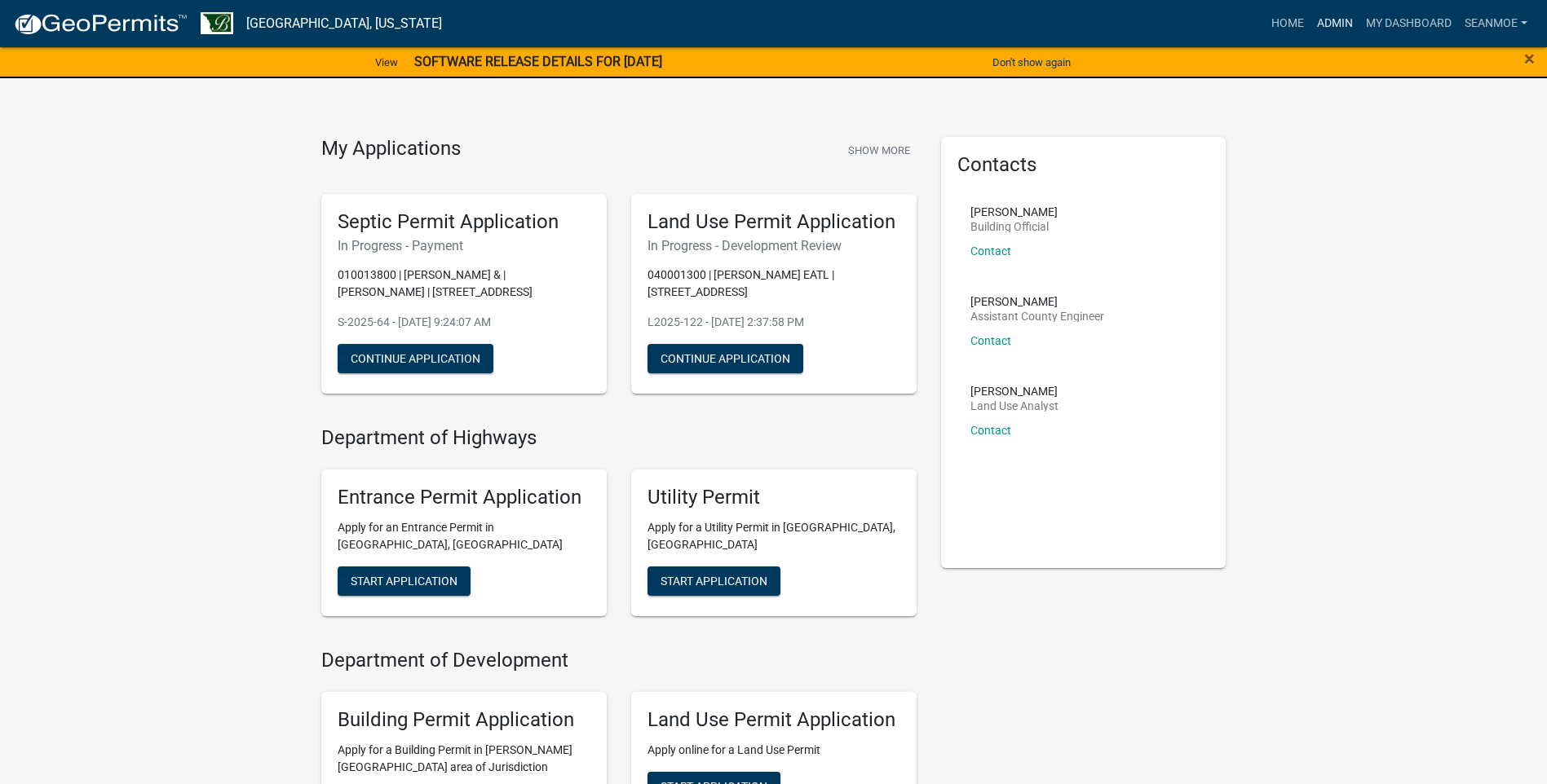
click at [1335, 22] on link "Admin" at bounding box center [1334, 24] width 49 height 31
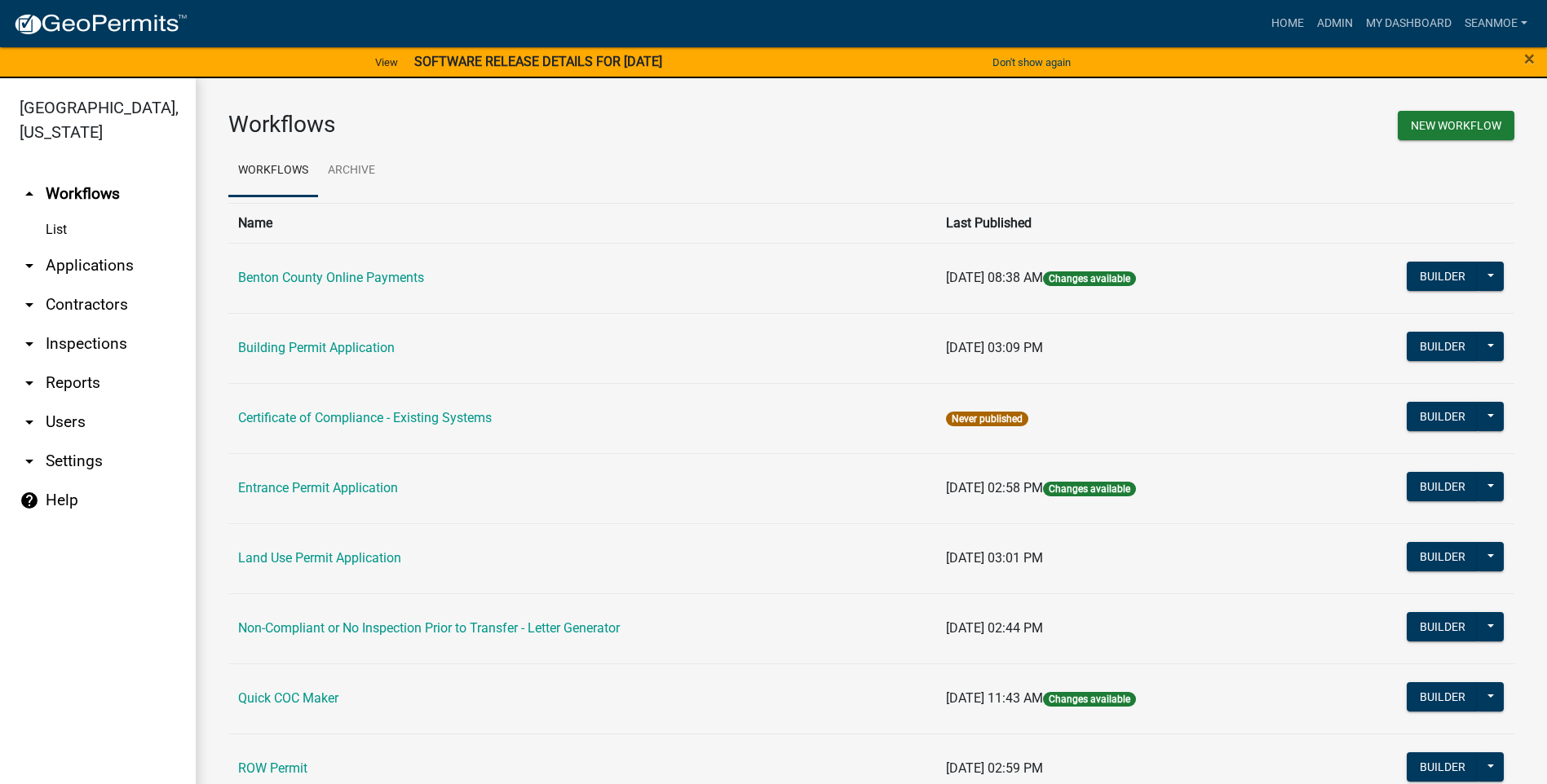
click at [94, 270] on link "arrow_drop_down Applications" at bounding box center [98, 266] width 196 height 39
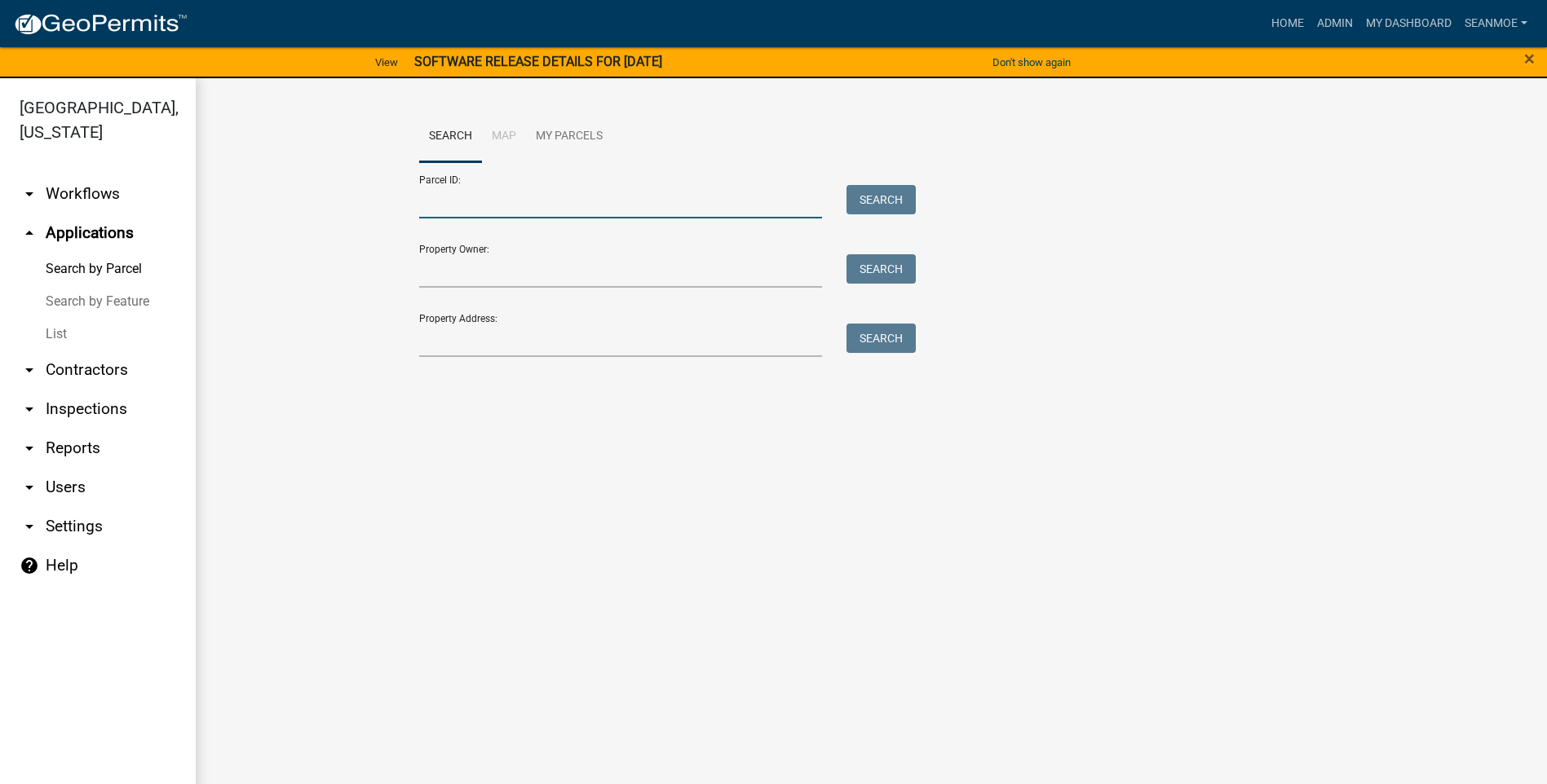
click at [473, 206] on input "Parcel ID:" at bounding box center [621, 201] width 404 height 34
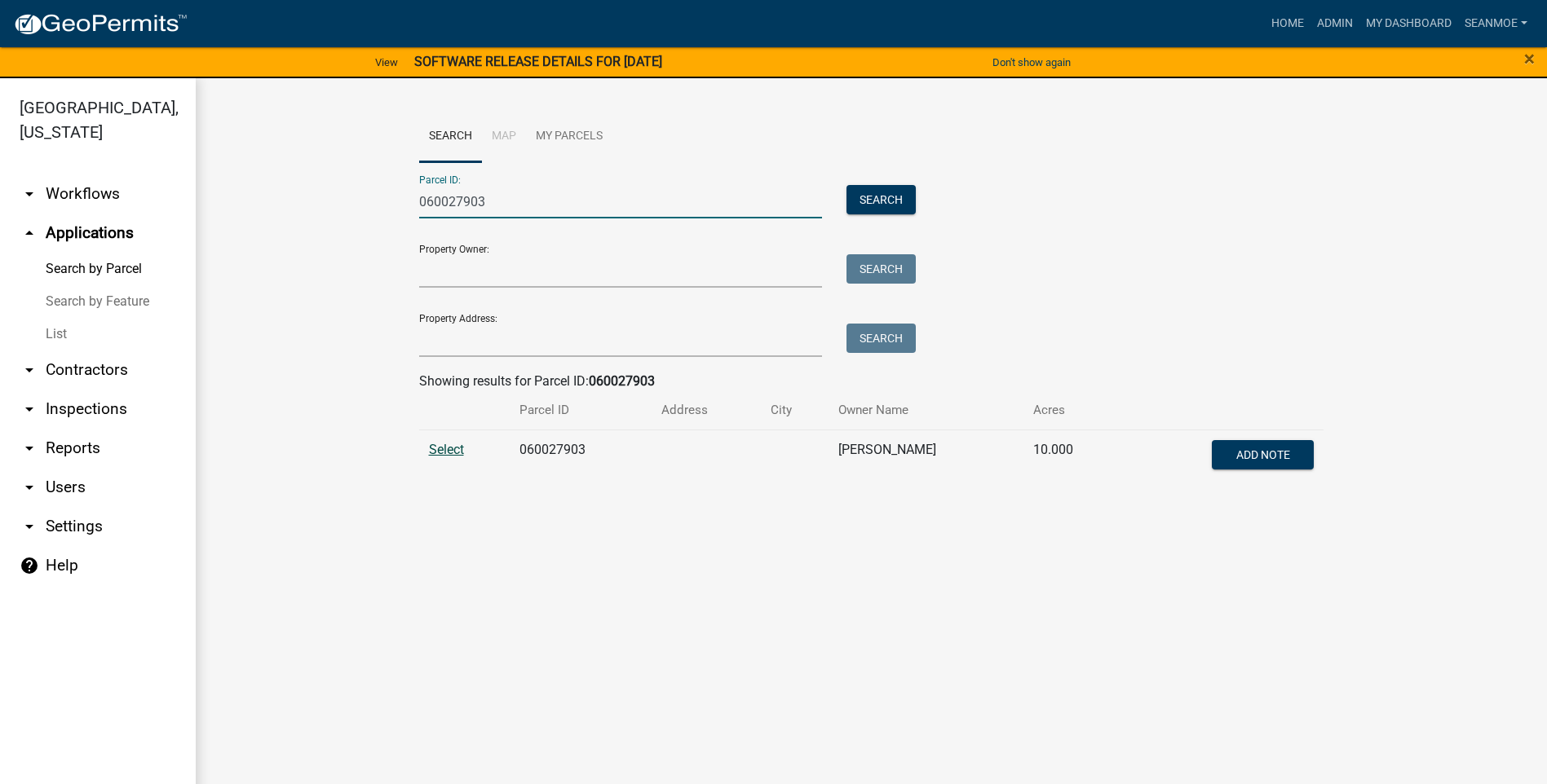
type input "060027903"
click at [449, 452] on span "Select" at bounding box center [446, 449] width 35 height 15
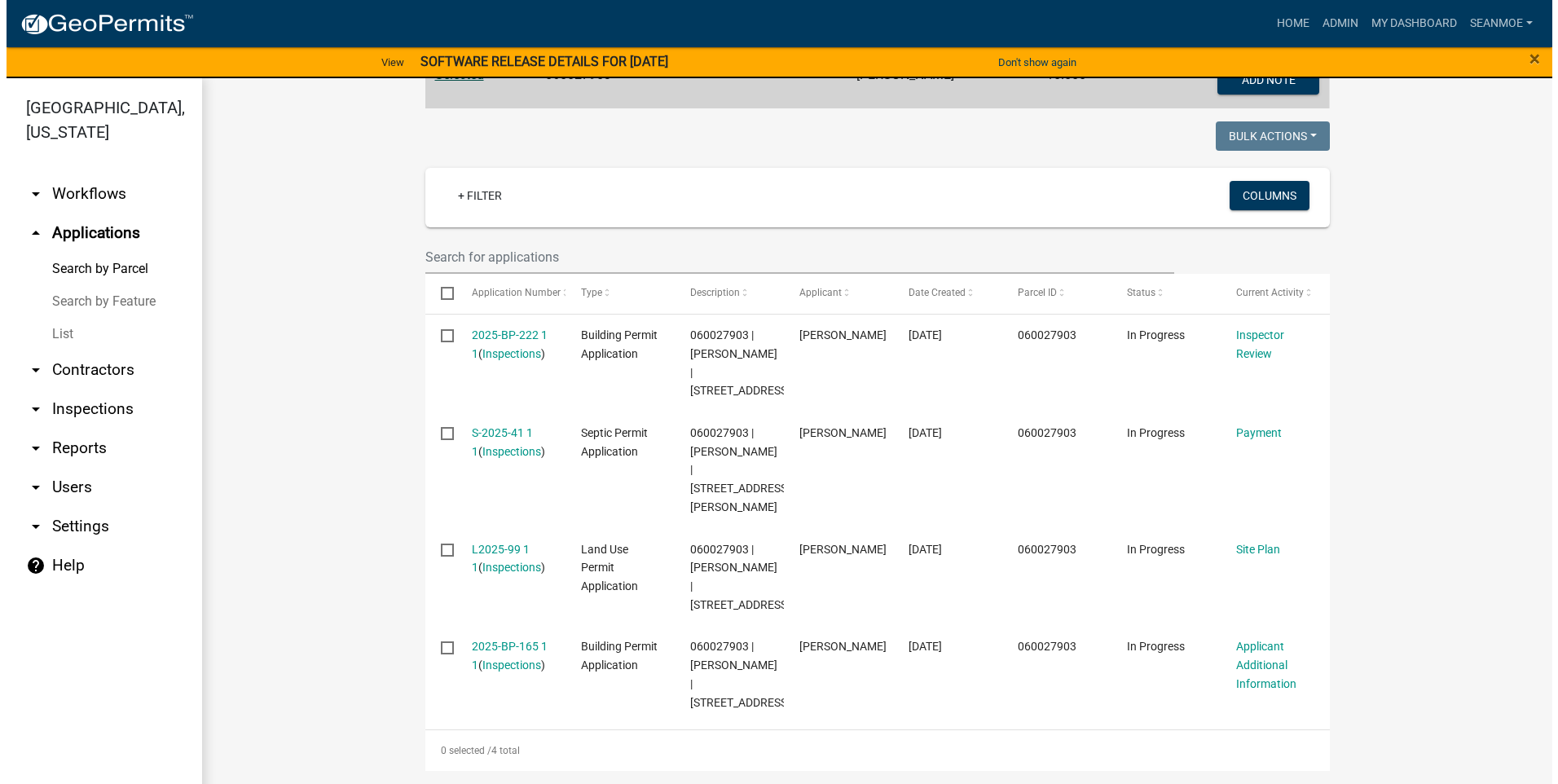
scroll to position [407, 0]
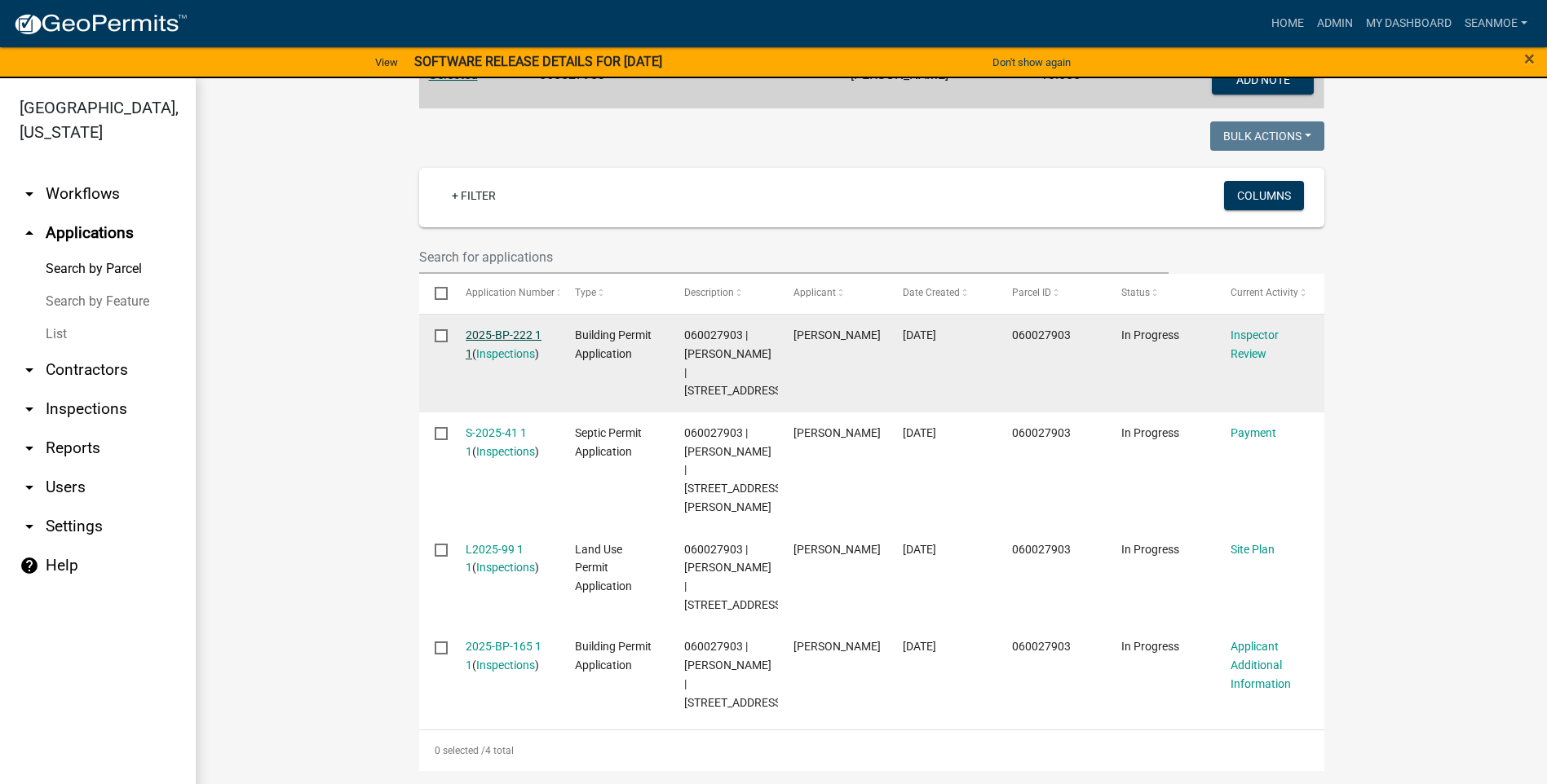
click at [493, 329] on link "2025-BP-222 1 1" at bounding box center [504, 345] width 76 height 32
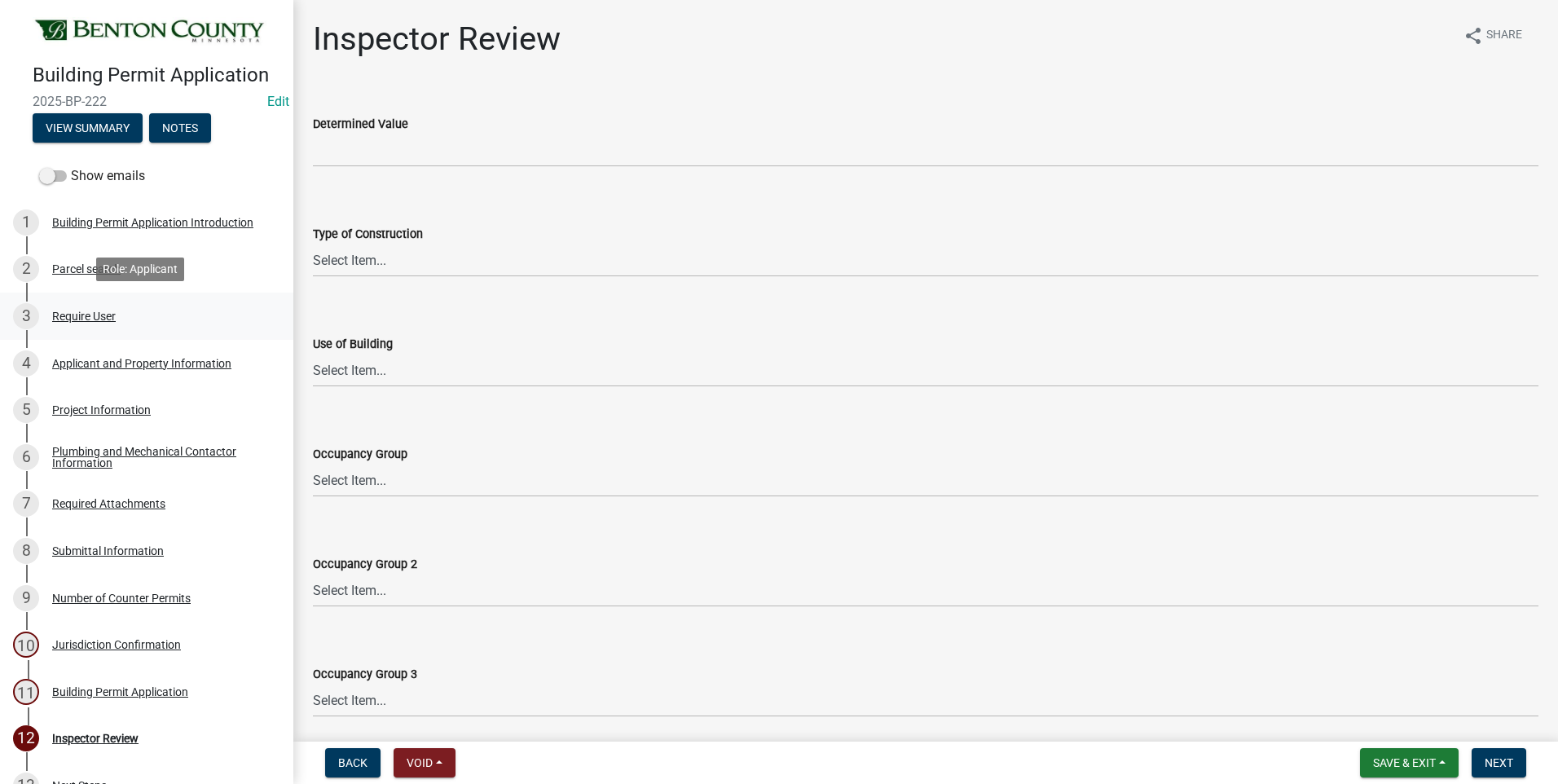
click at [93, 316] on div "Require User" at bounding box center [83, 316] width 63 height 12
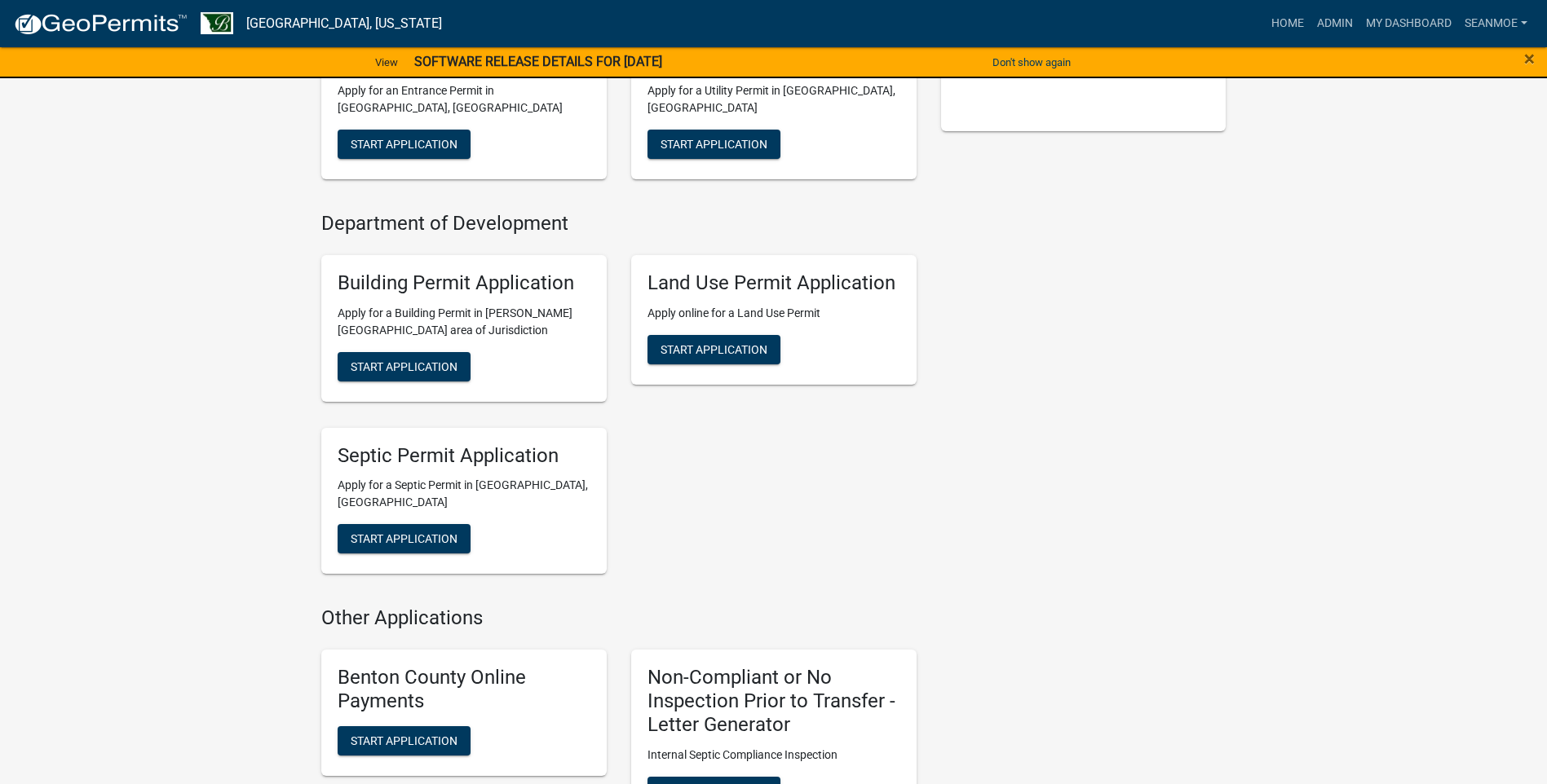
scroll to position [407, 0]
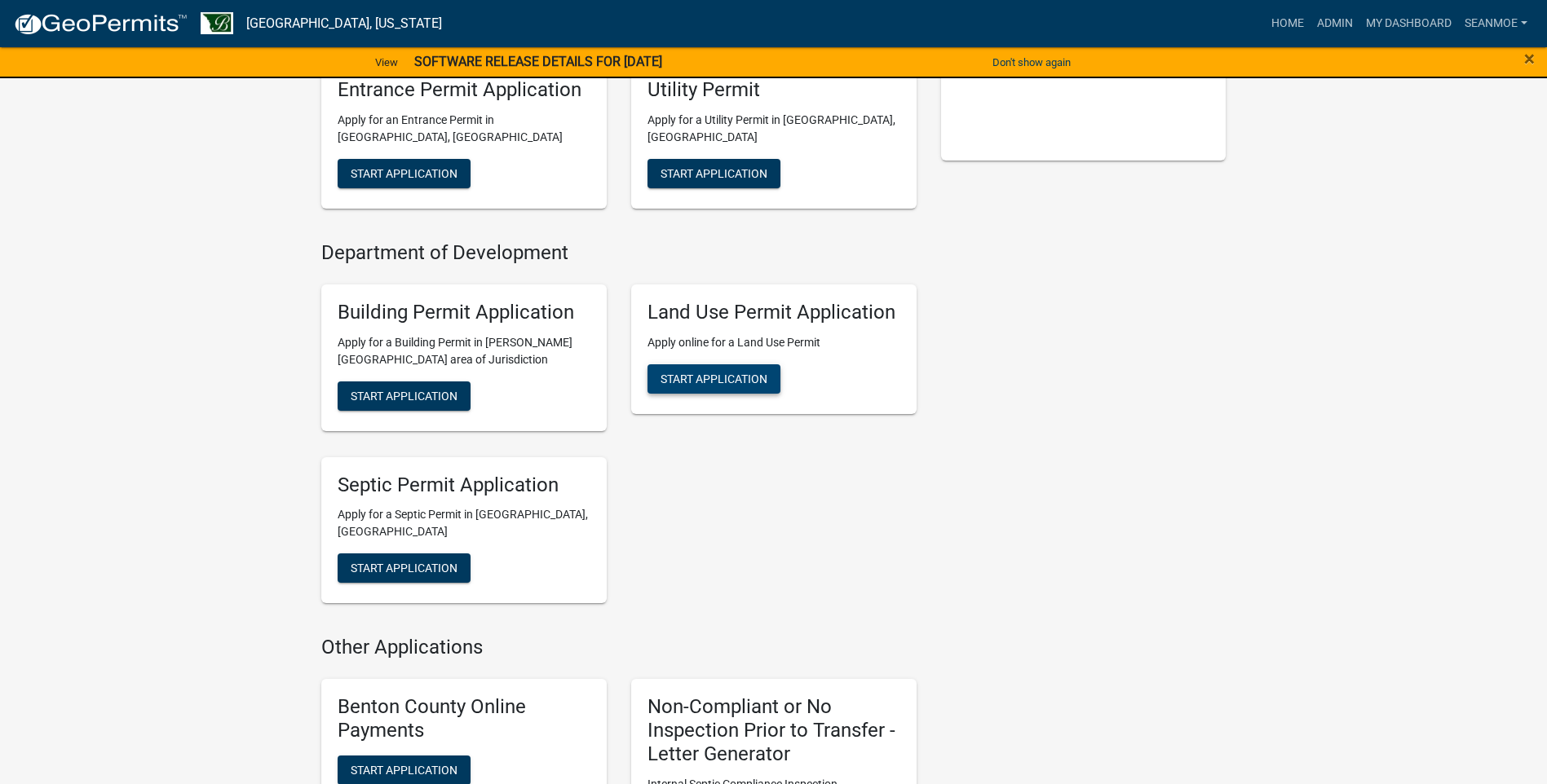
click at [715, 379] on span "Start Application" at bounding box center [714, 378] width 107 height 13
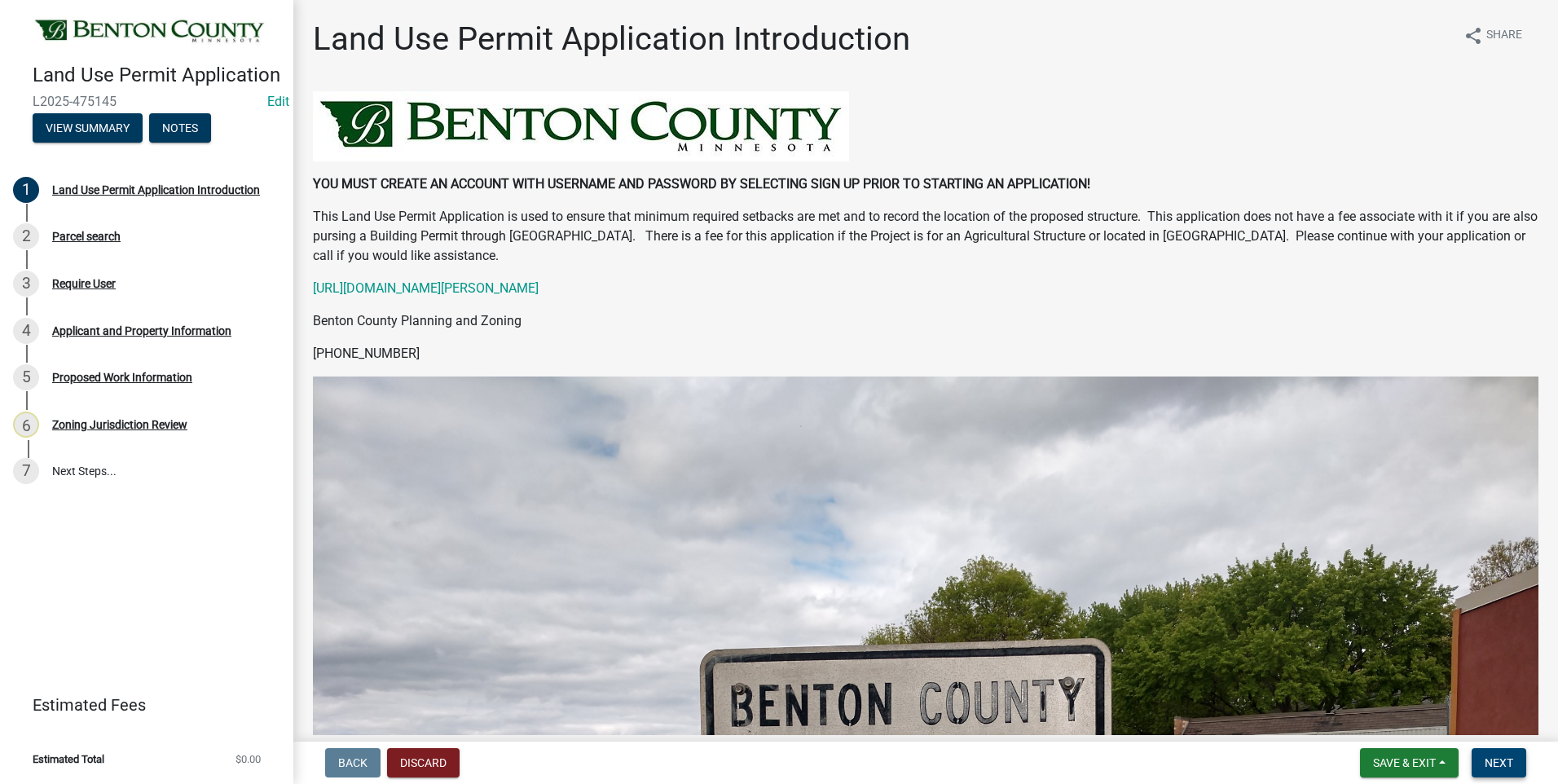
click at [1501, 767] on span "Next" at bounding box center [1499, 762] width 29 height 13
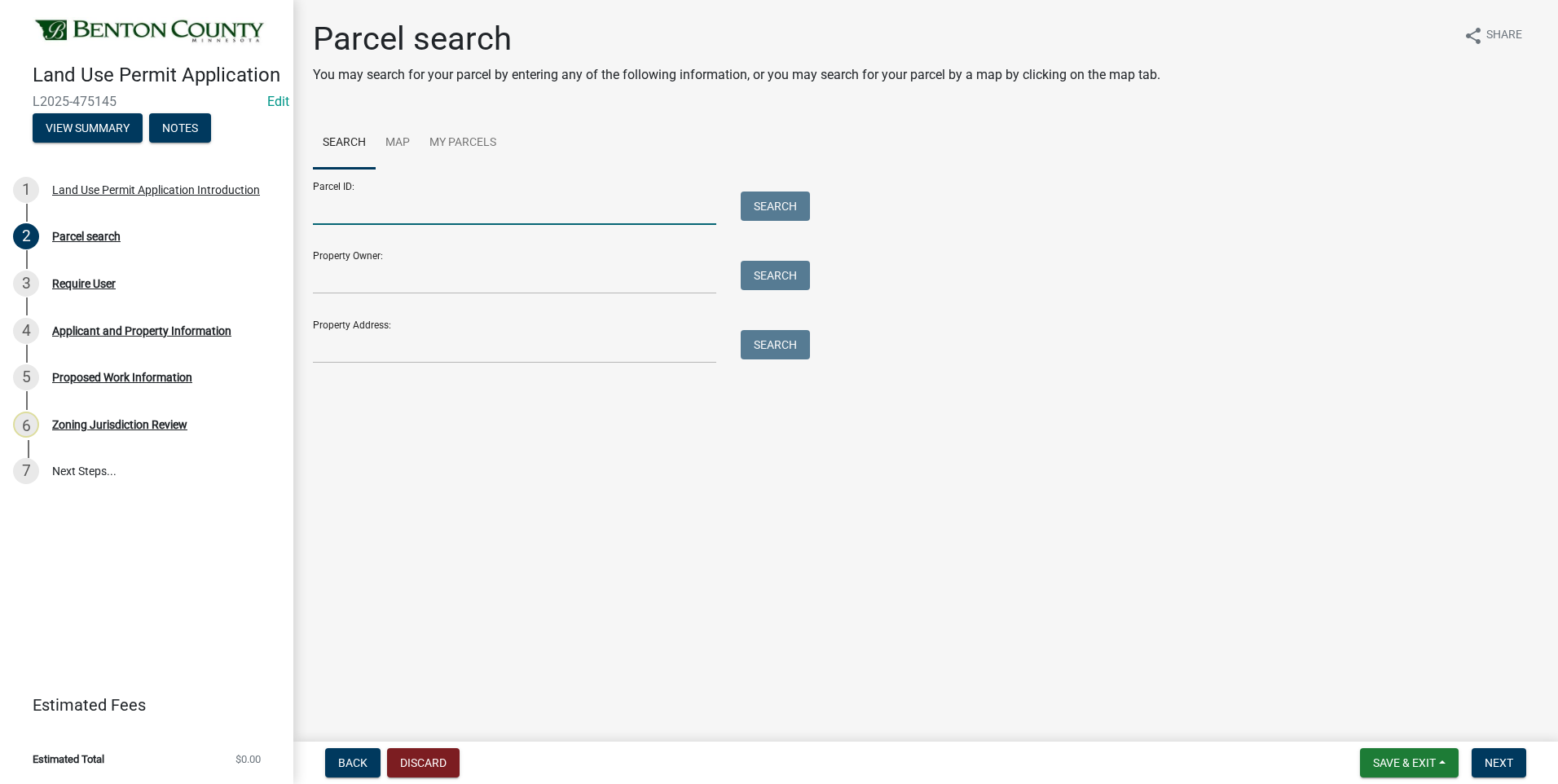
click at [438, 213] on input "Parcel ID:" at bounding box center [514, 208] width 404 height 34
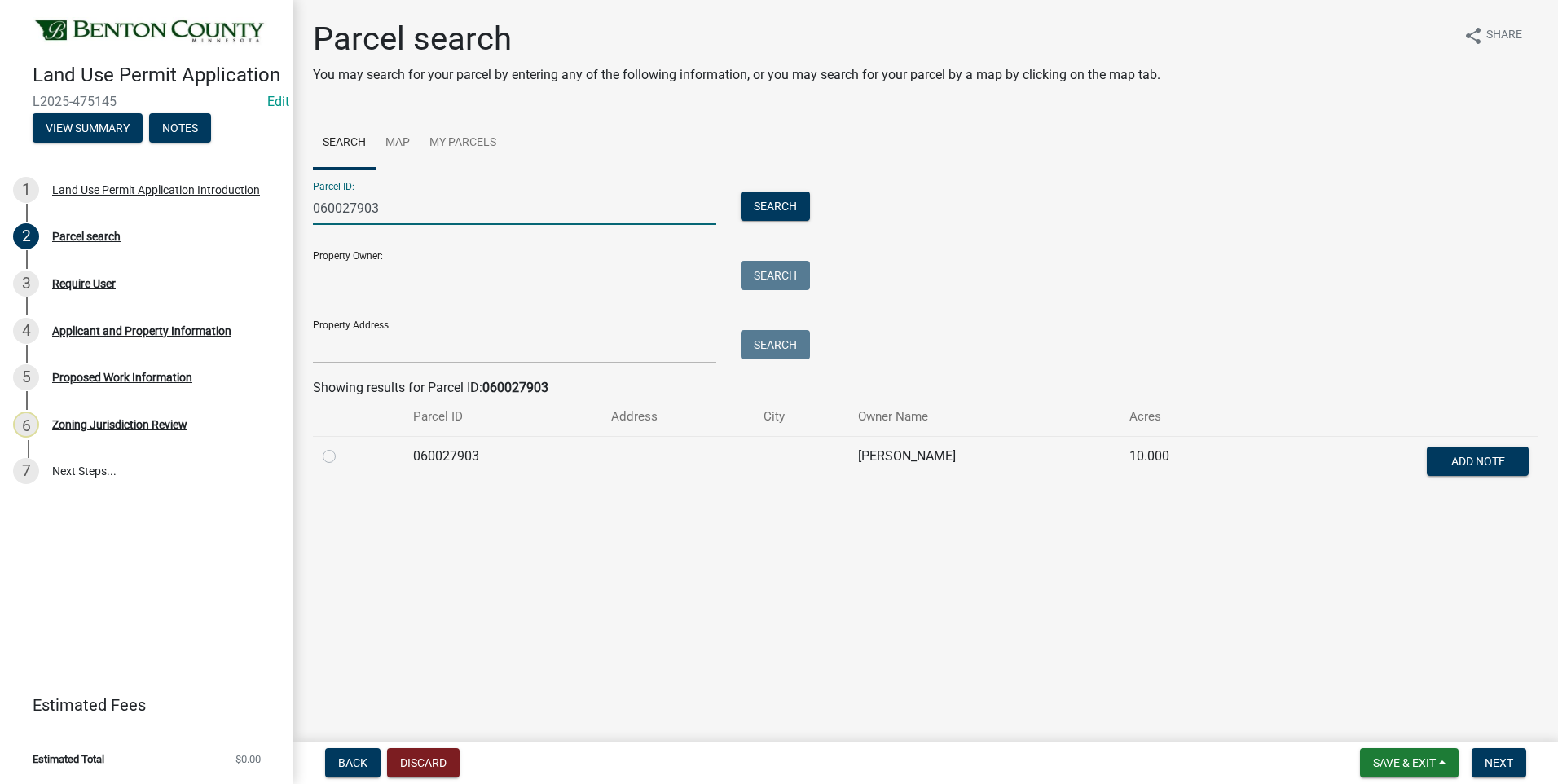
type input "060027903"
click at [342, 447] on label at bounding box center [342, 447] width 0 height 0
click at [342, 454] on input "radio" at bounding box center [347, 452] width 11 height 11
radio input "true"
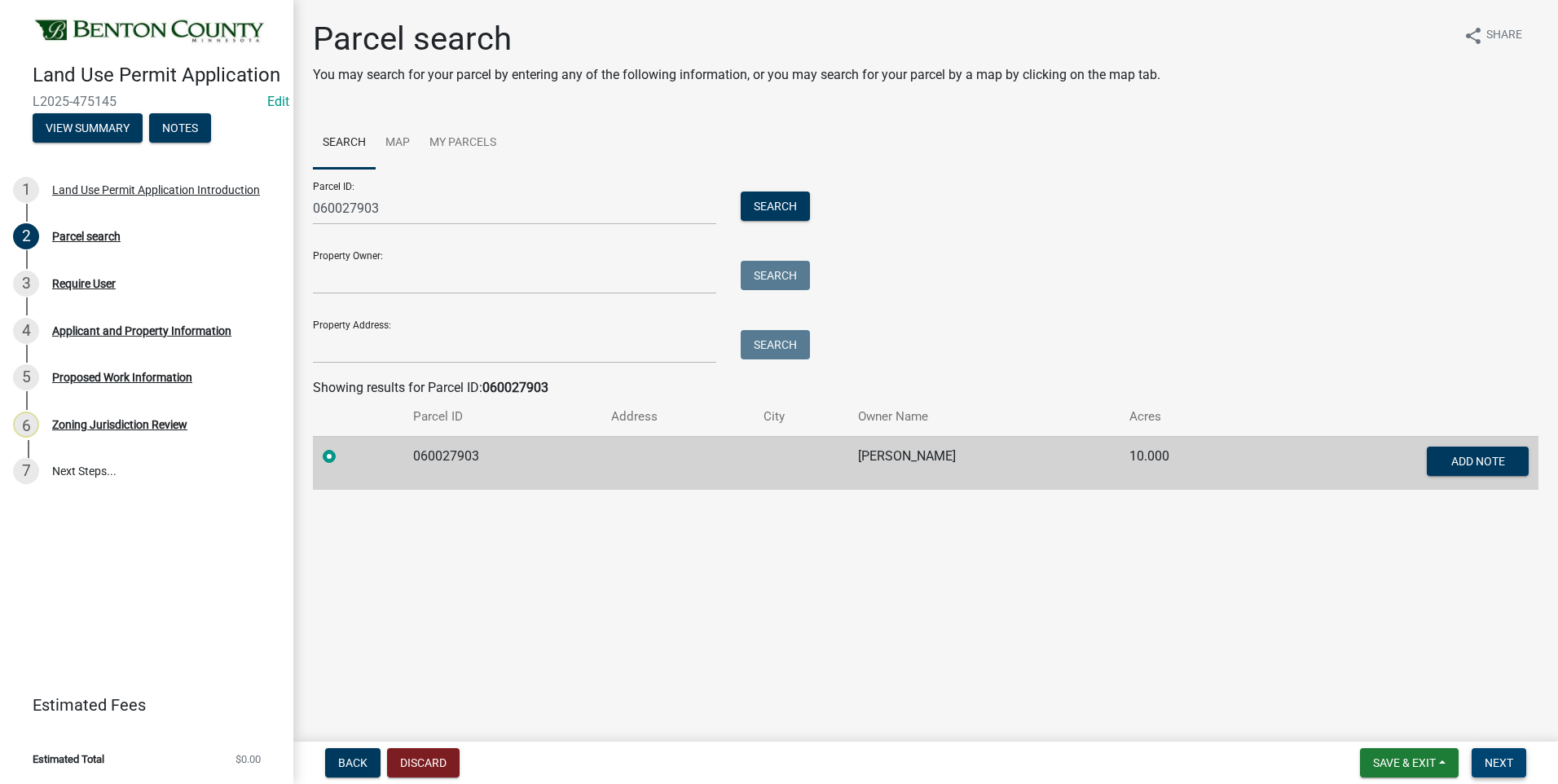
click at [1500, 771] on button "Next" at bounding box center [1499, 762] width 55 height 30
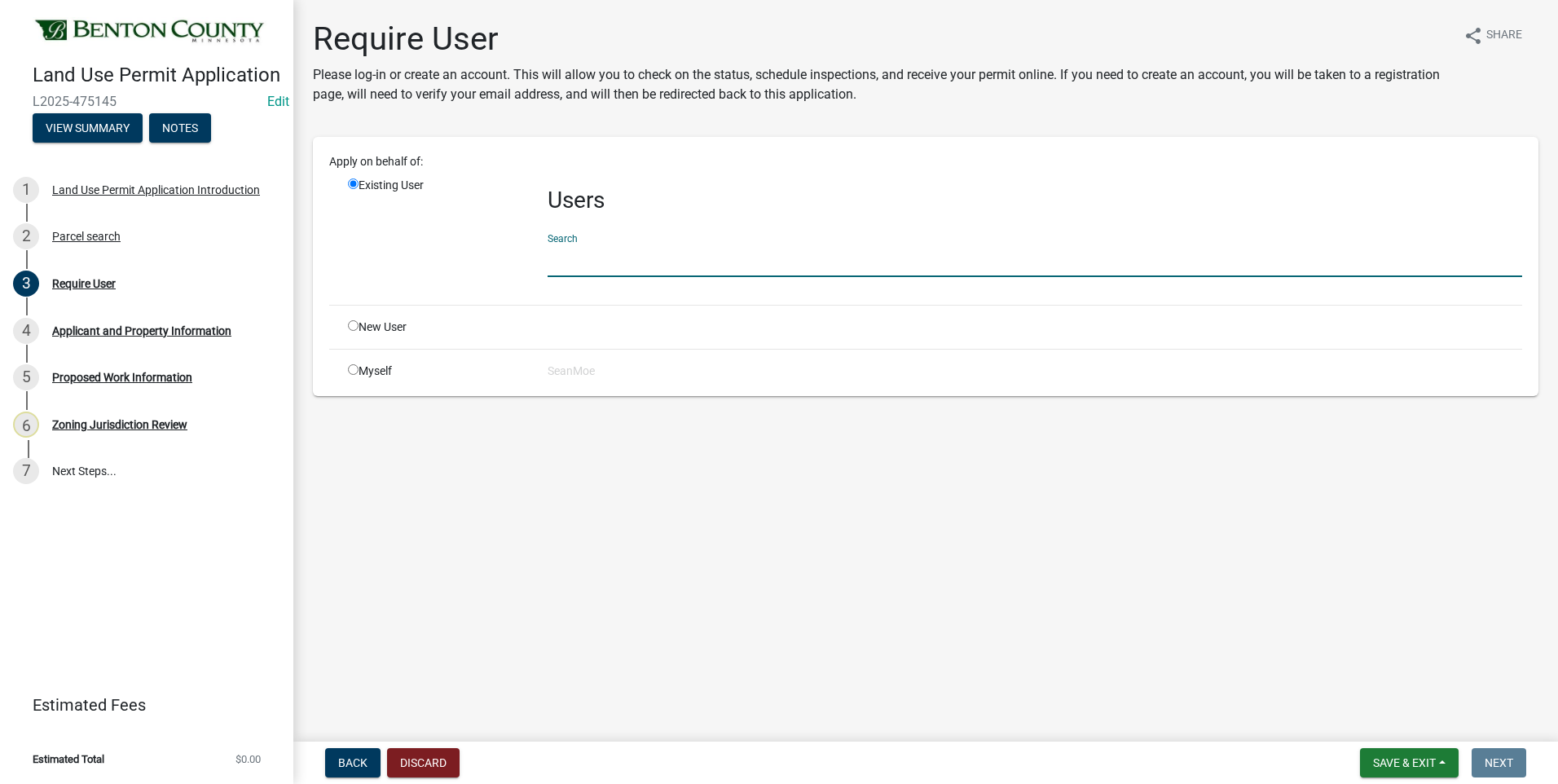
click at [662, 261] on input "text" at bounding box center [1035, 260] width 975 height 34
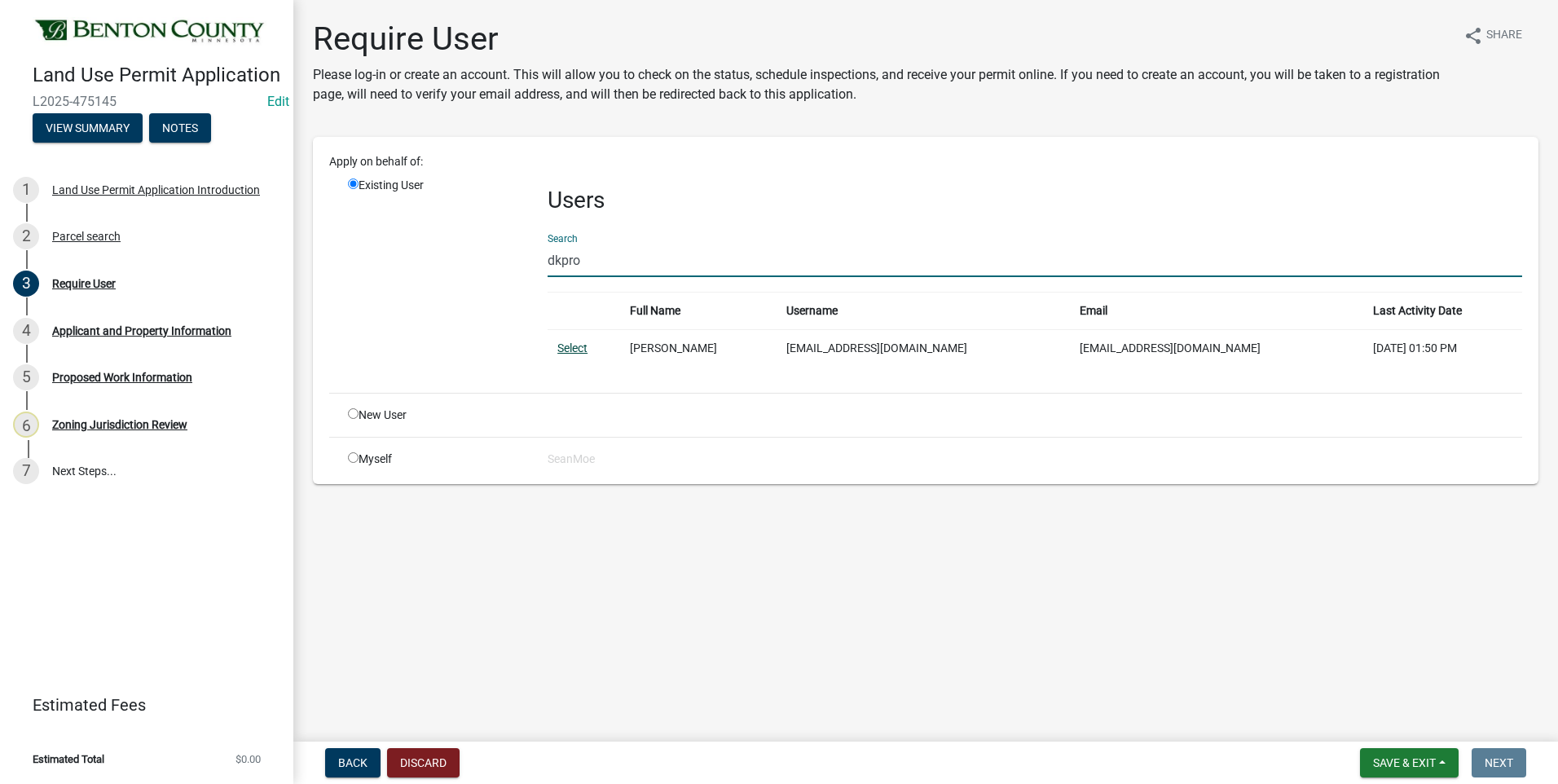
type input "dkpro"
click at [572, 350] on link "Select" at bounding box center [572, 347] width 30 height 13
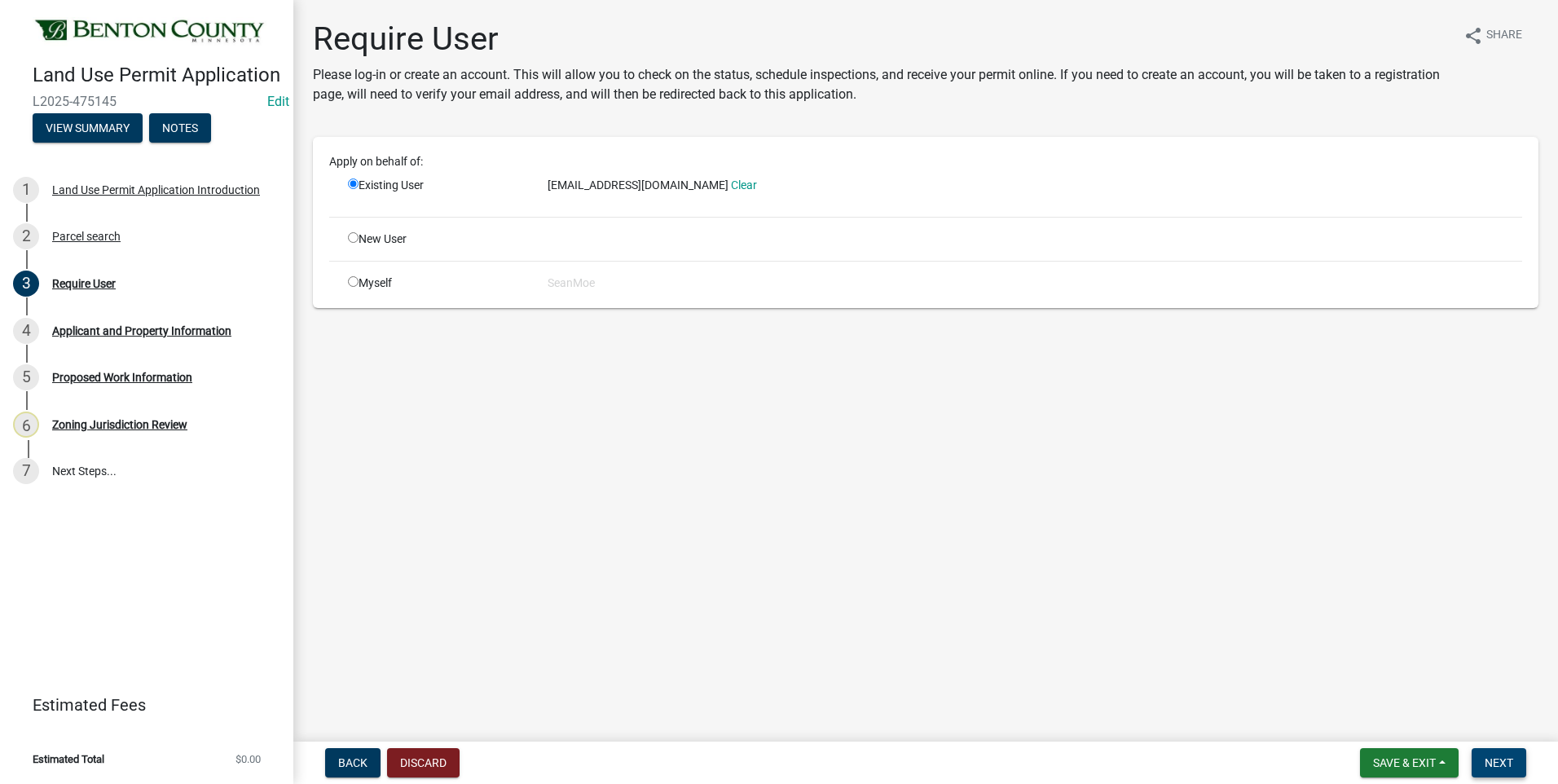
click at [1505, 760] on span "Next" at bounding box center [1499, 762] width 29 height 13
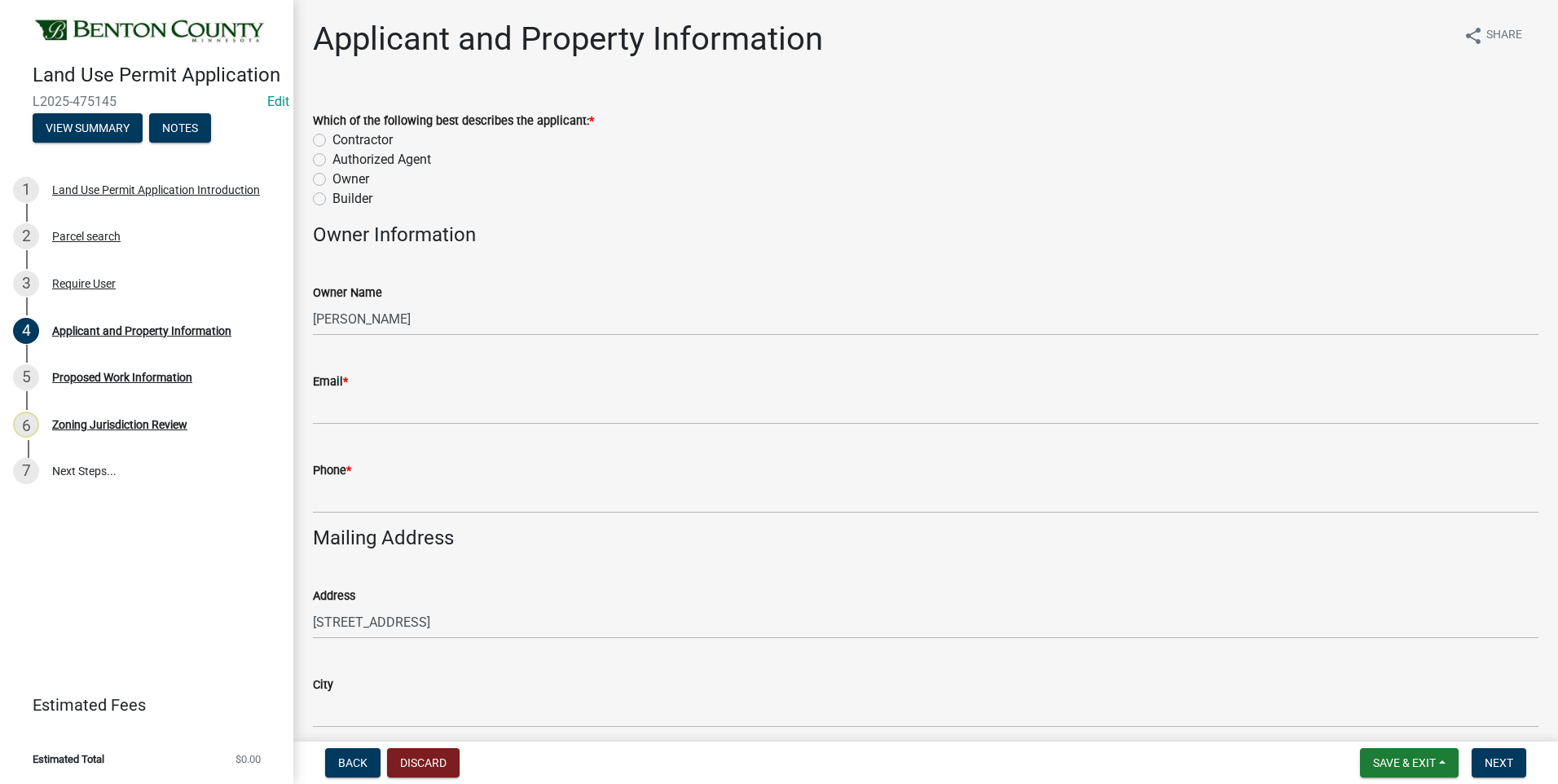
click at [332, 138] on label "Contractor" at bounding box center [363, 140] width 61 height 19
click at [332, 138] on input "Contractor" at bounding box center [337, 136] width 11 height 11
radio input "true"
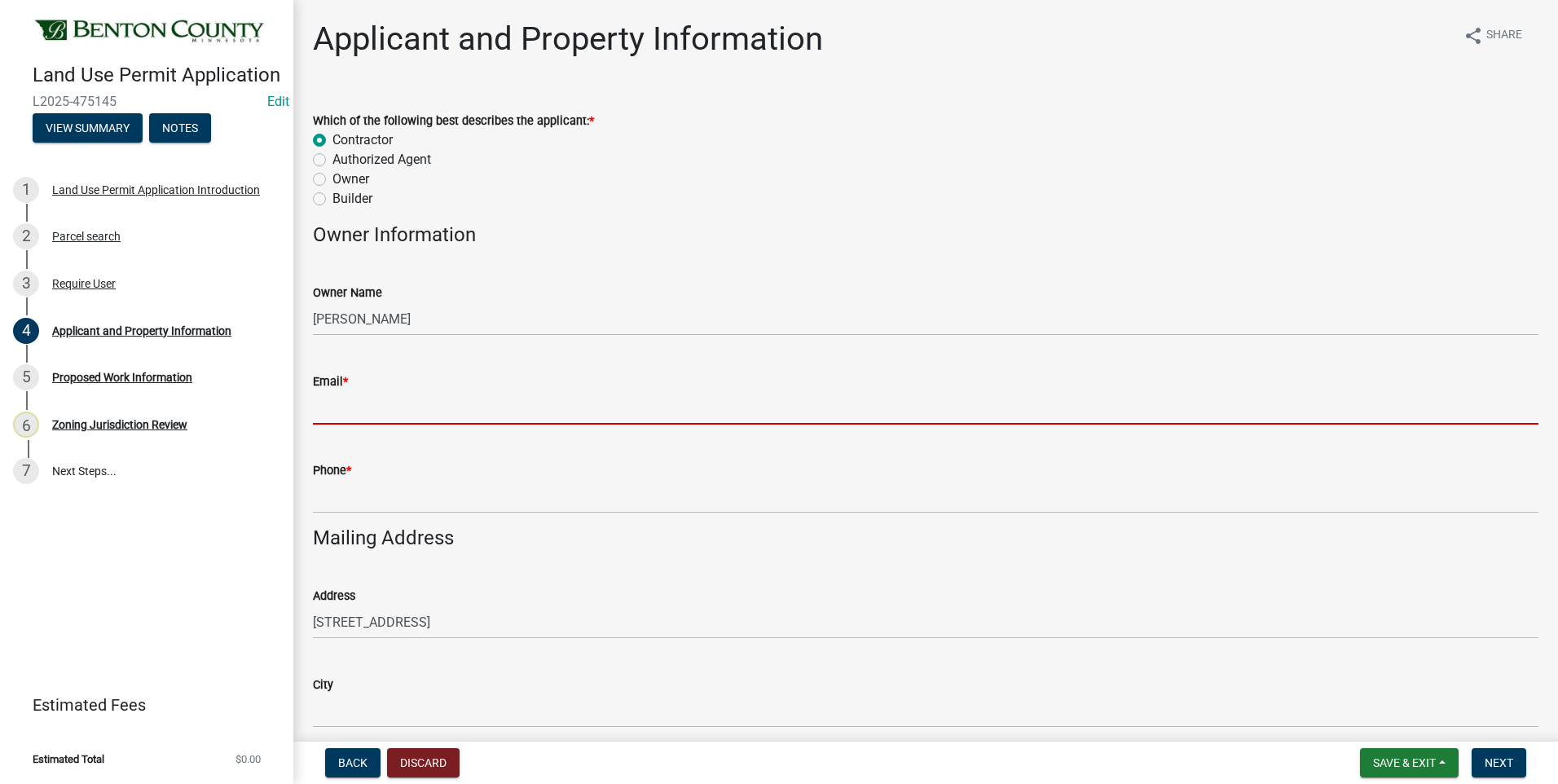
click at [345, 407] on input "Email *" at bounding box center [926, 408] width 1226 height 34
paste input "dkprotkott@gmail.com"
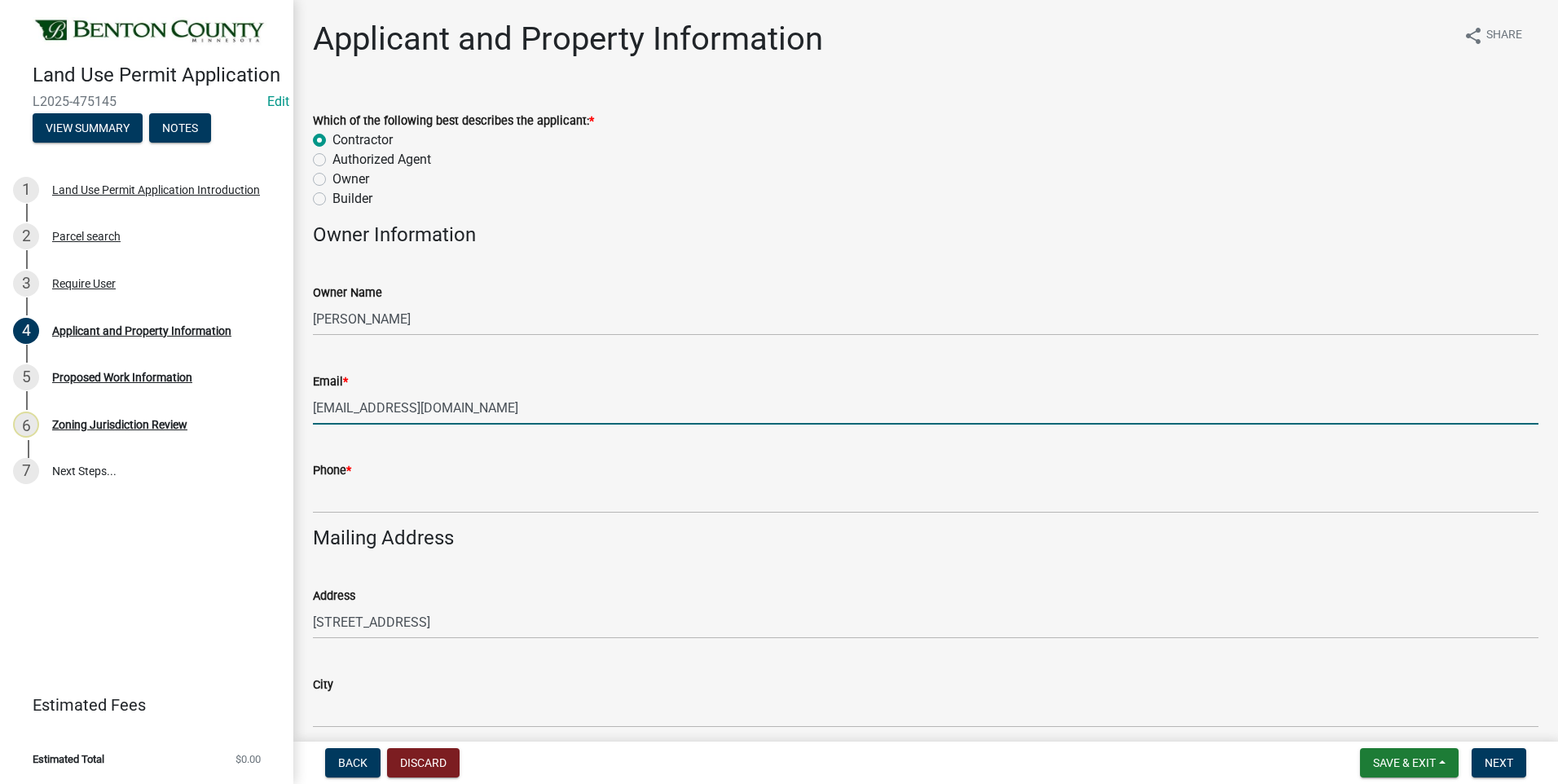
drag, startPoint x: 349, startPoint y: 406, endPoint x: 360, endPoint y: 410, distance: 11.7
click at [349, 406] on input "dkprotkott@gmail.com" at bounding box center [926, 408] width 1226 height 34
click at [505, 409] on input "[EMAIL_ADDRESS][DOMAIN_NAME]" at bounding box center [926, 408] width 1226 height 34
type input "[EMAIL_ADDRESS][DOMAIN_NAME]"
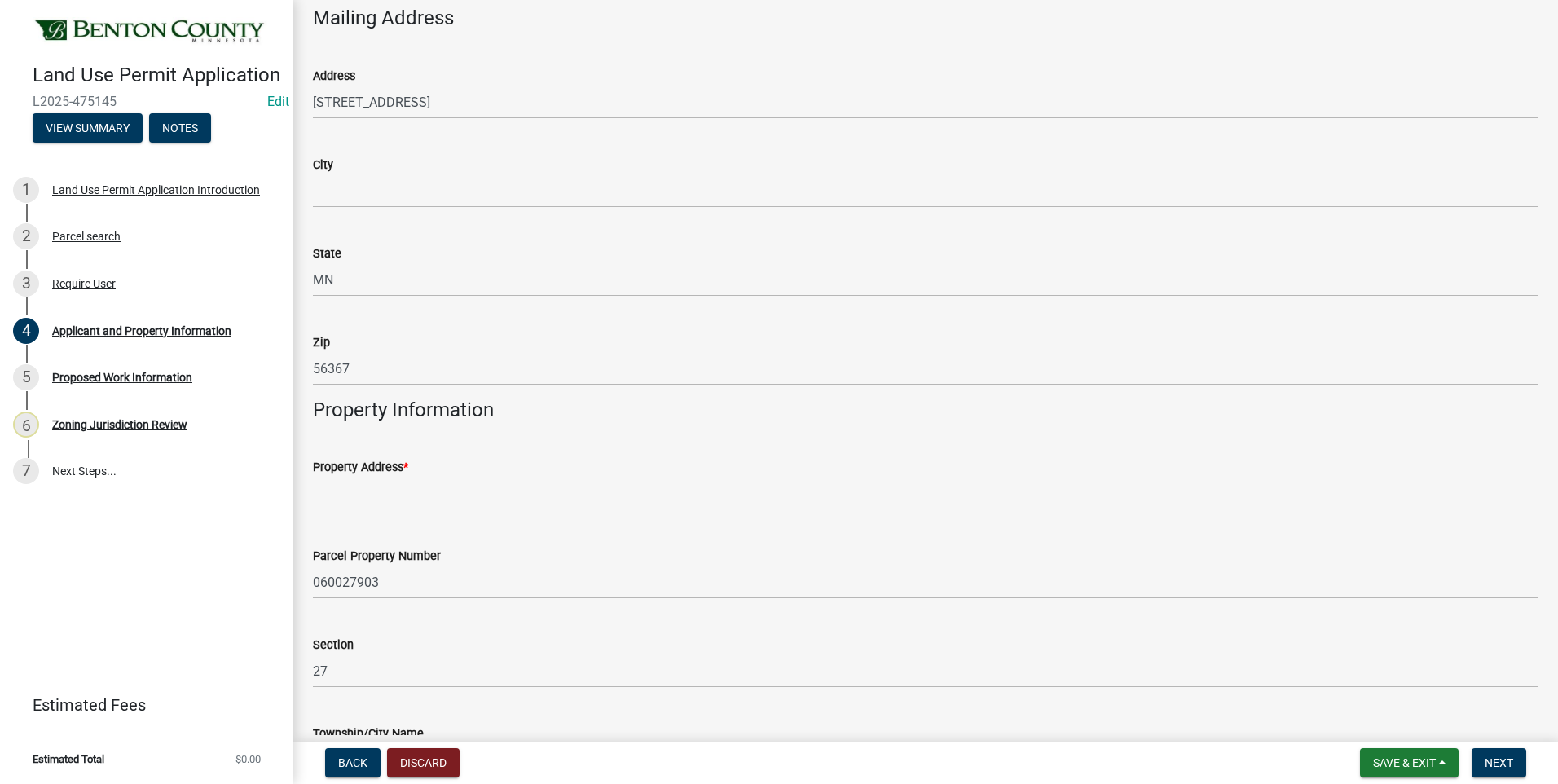
scroll to position [571, 0]
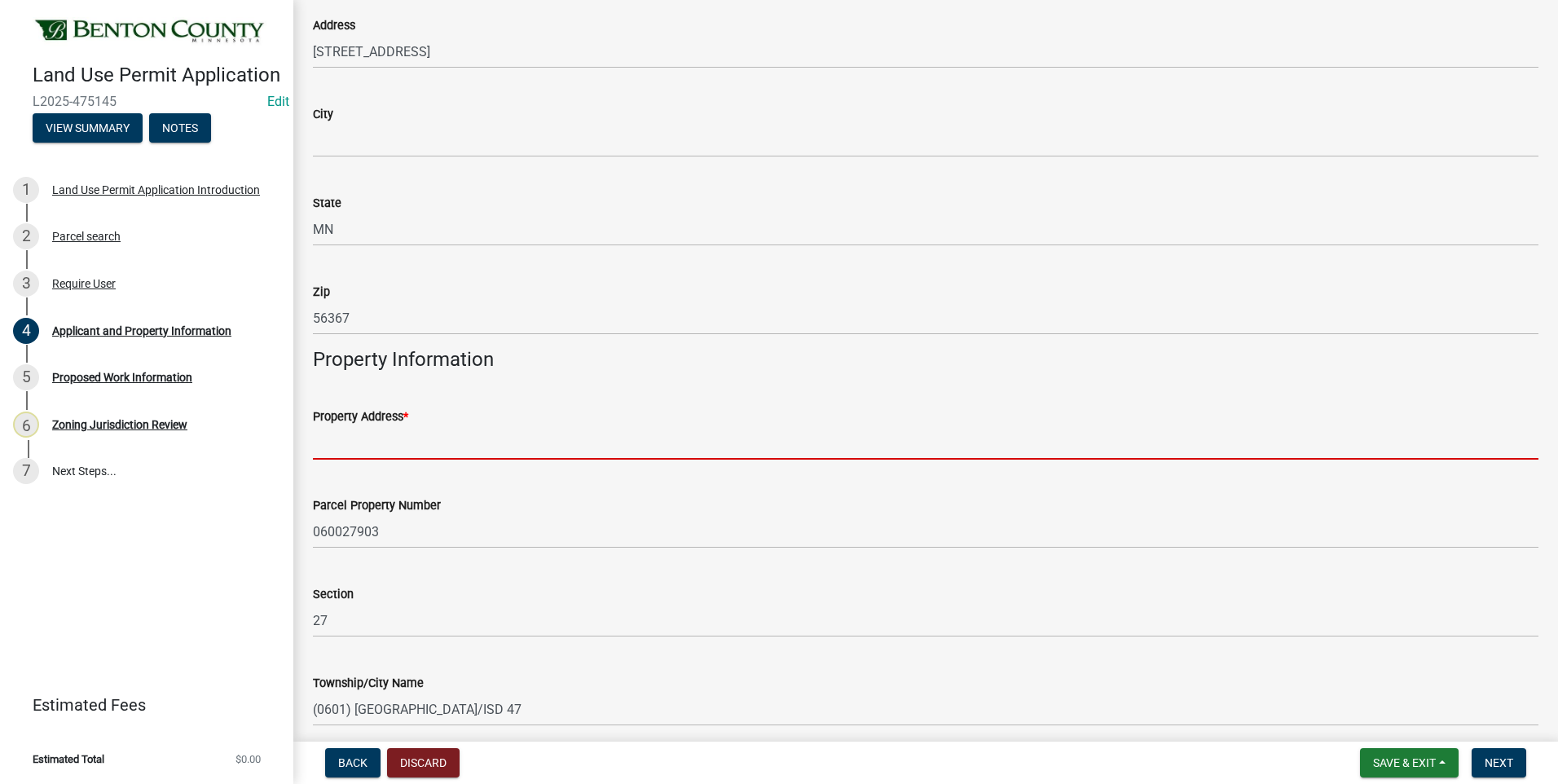
click at [402, 443] on input "Property Address *" at bounding box center [926, 443] width 1226 height 34
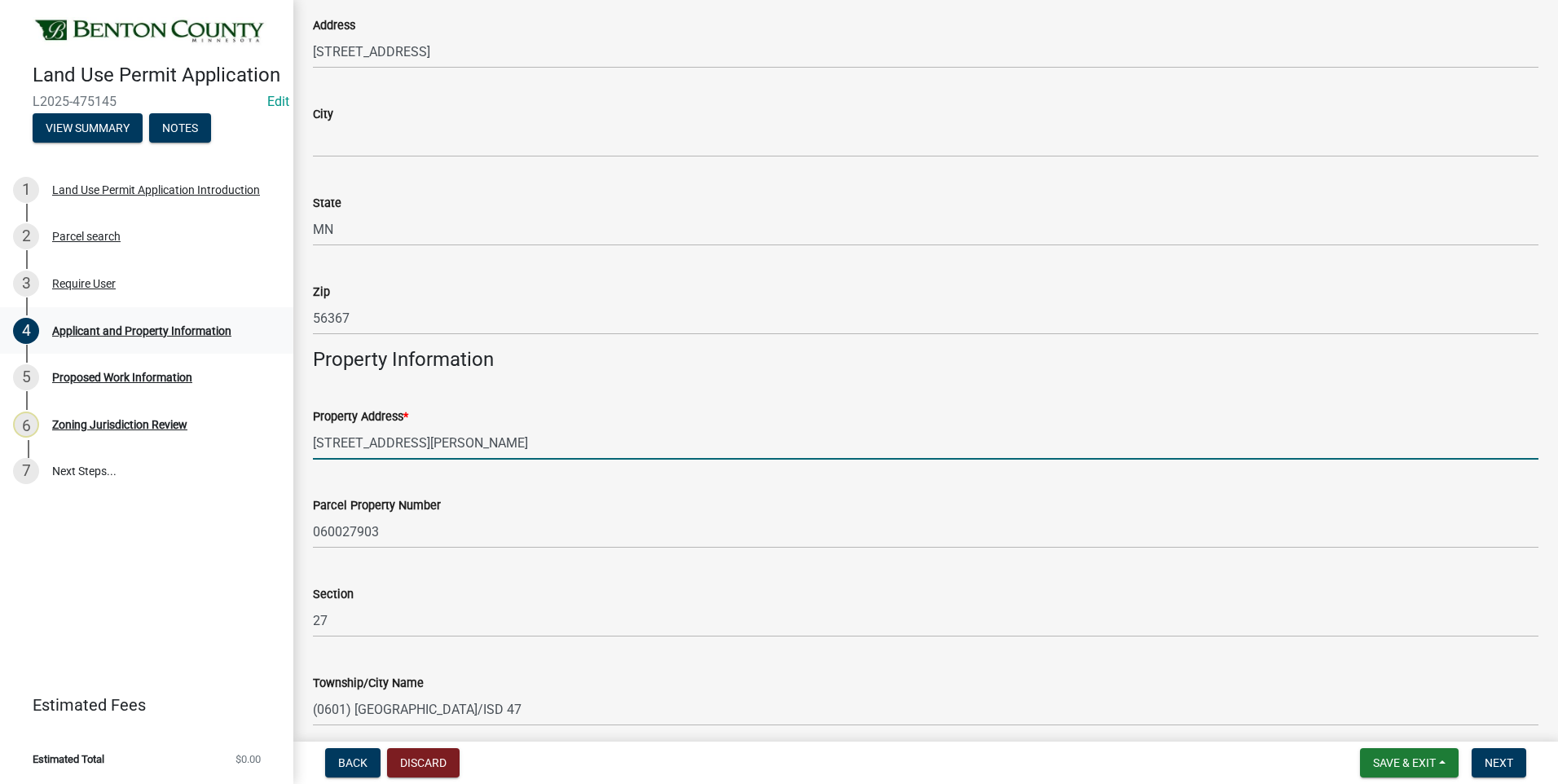
type input "1173 125TH ST NW RICE MN 56367"
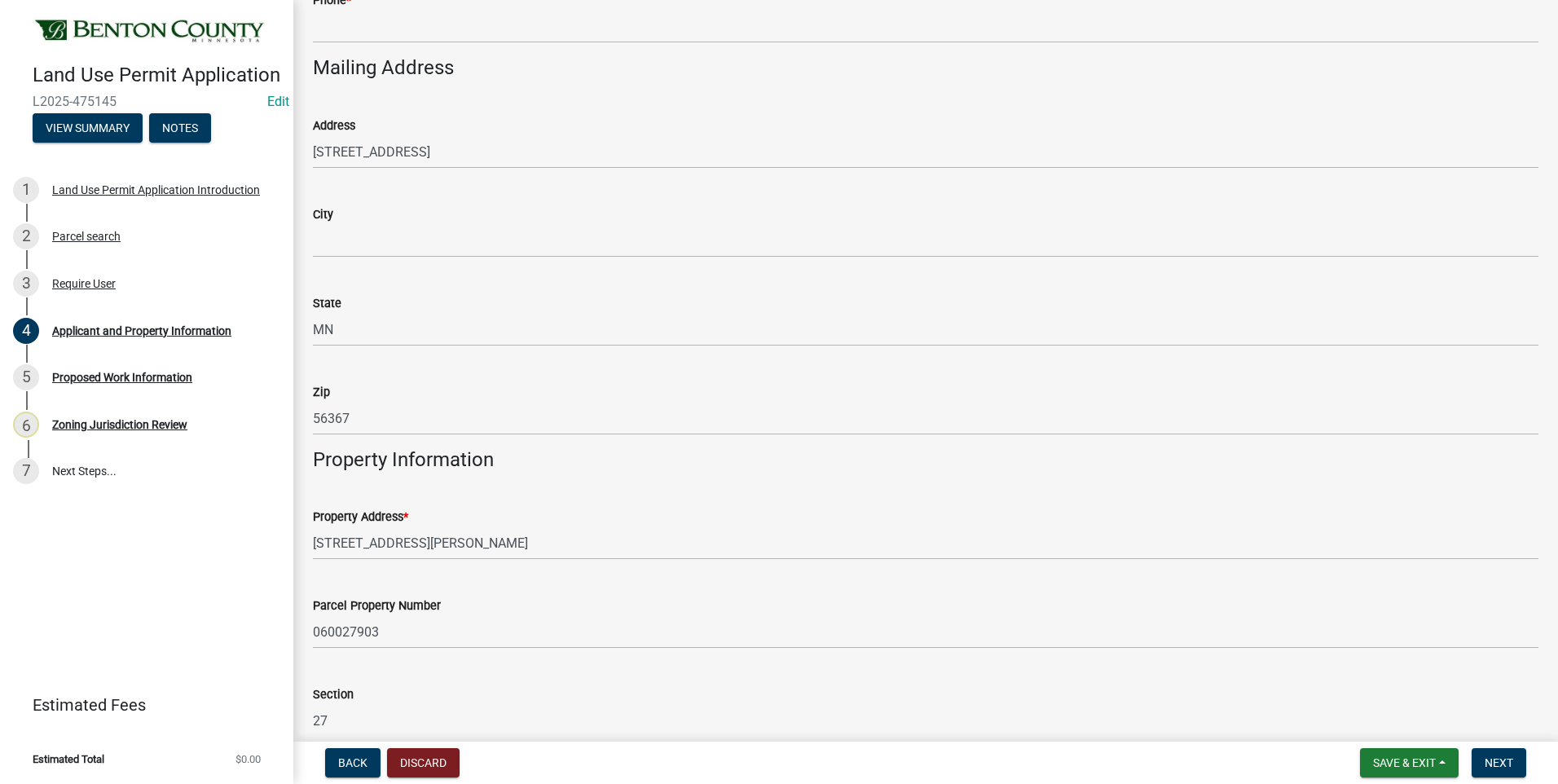
scroll to position [244, 0]
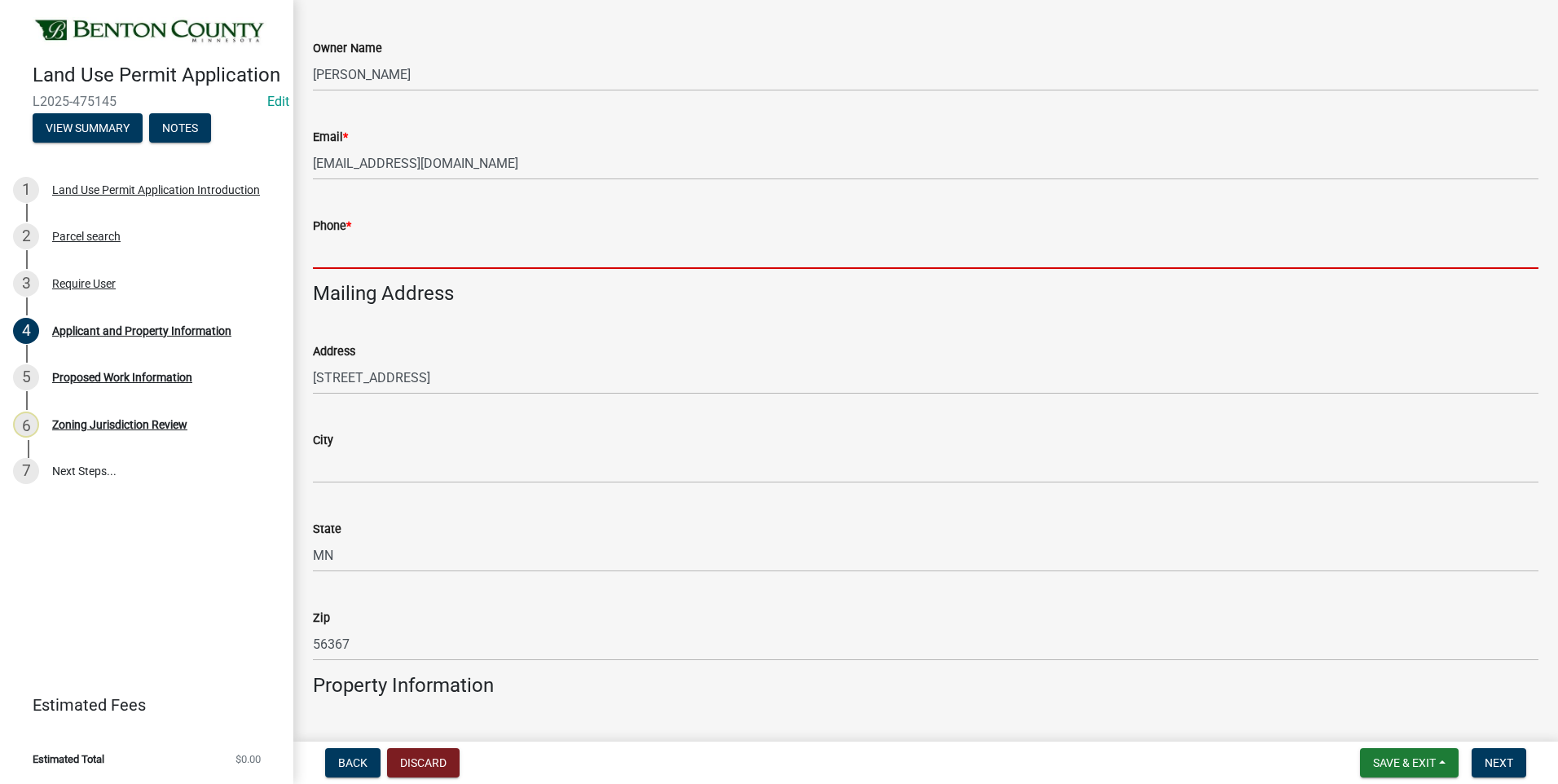
click at [384, 252] on input "Phone *" at bounding box center [926, 252] width 1226 height 34
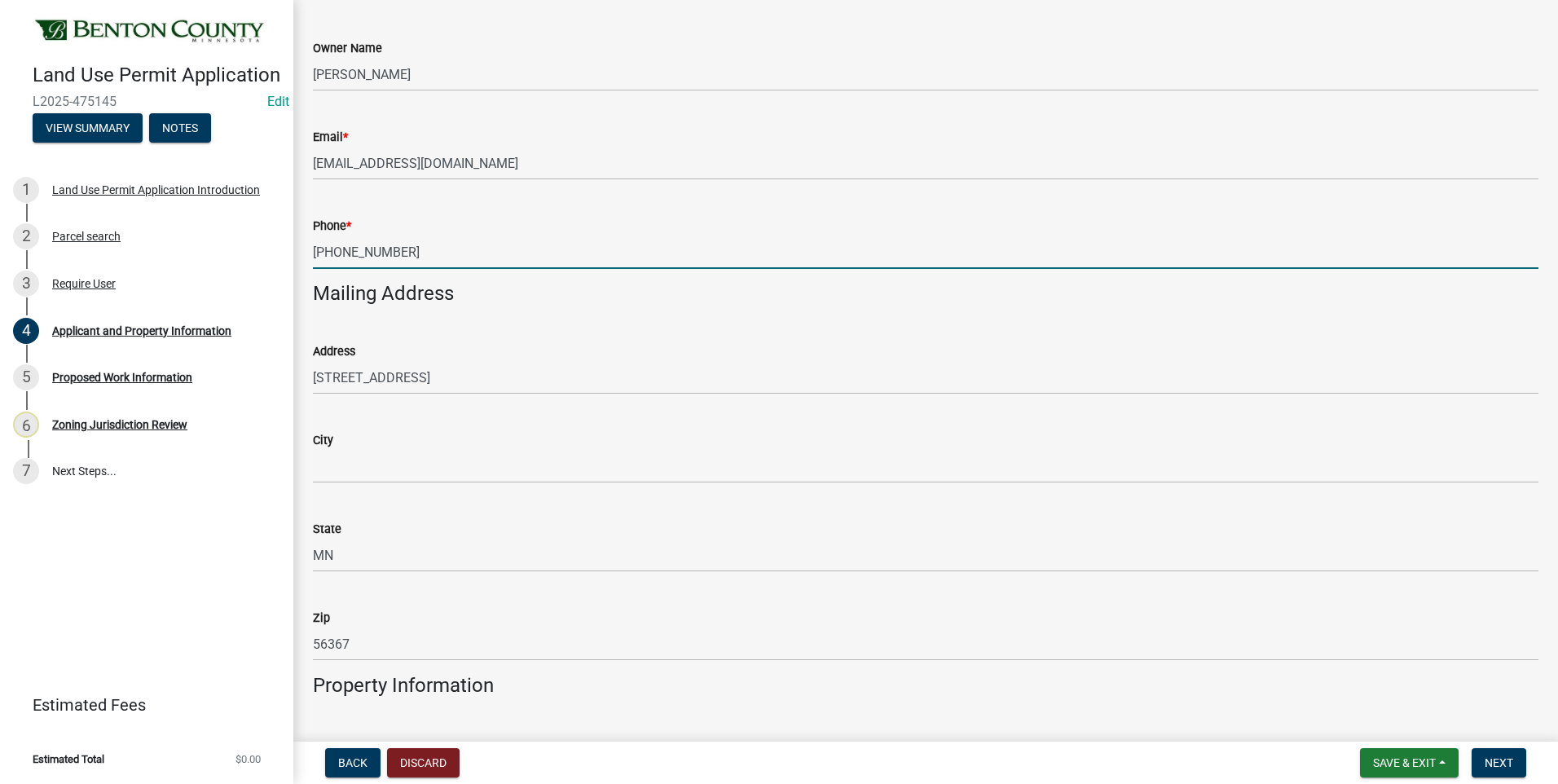
type input "320-260-6915"
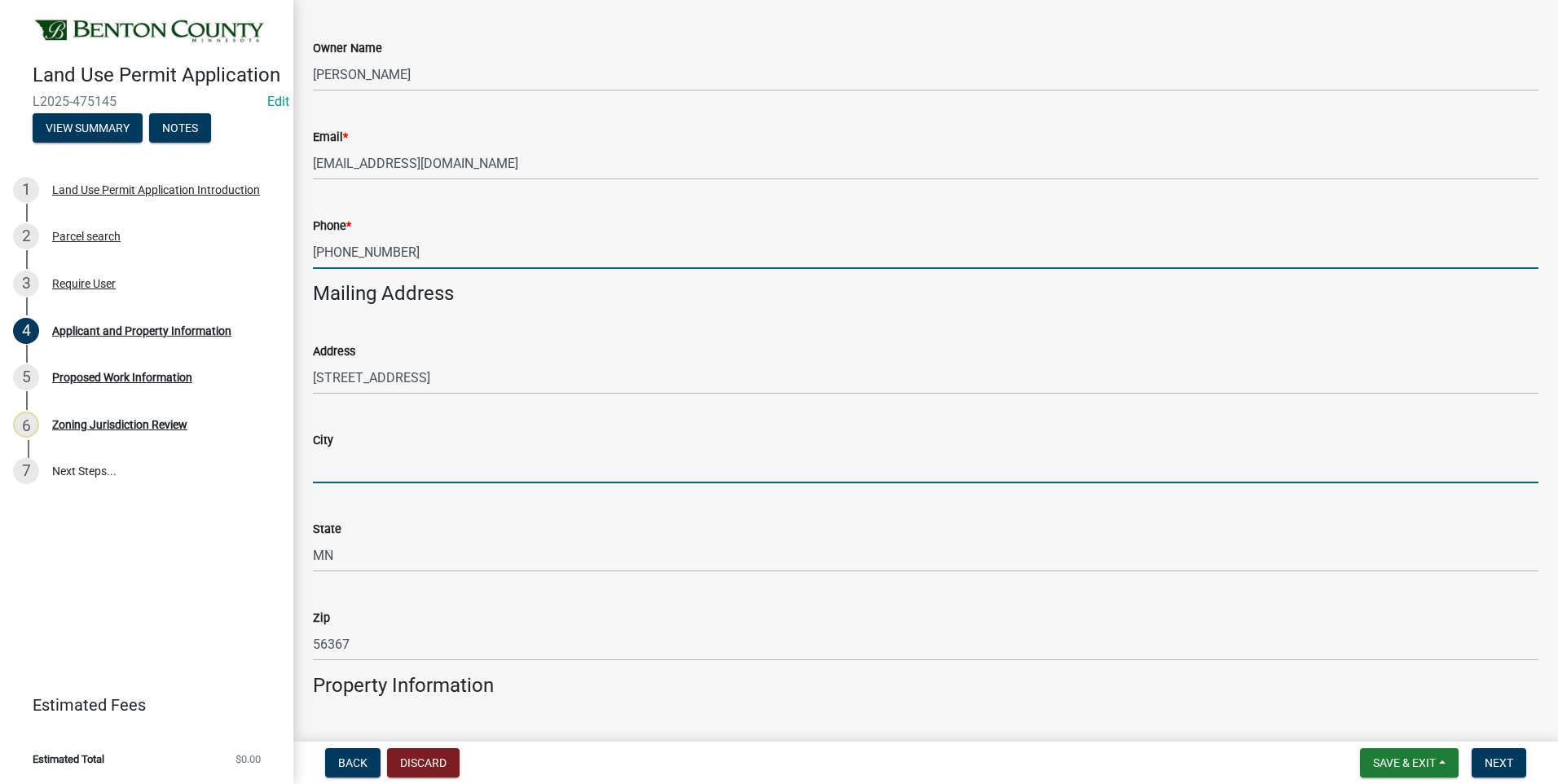
click at [384, 470] on input "City" at bounding box center [926, 467] width 1226 height 34
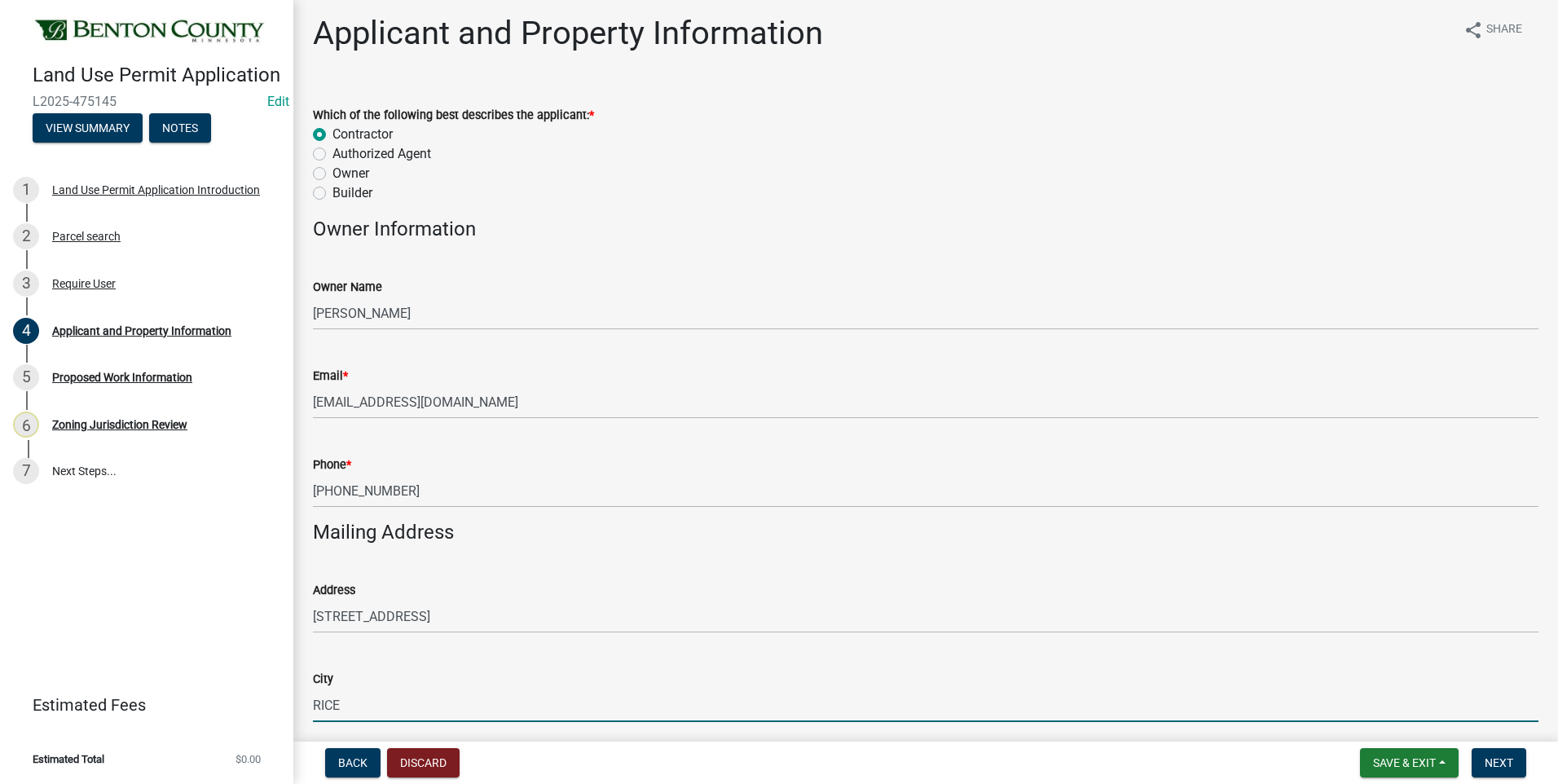
scroll to position [0, 0]
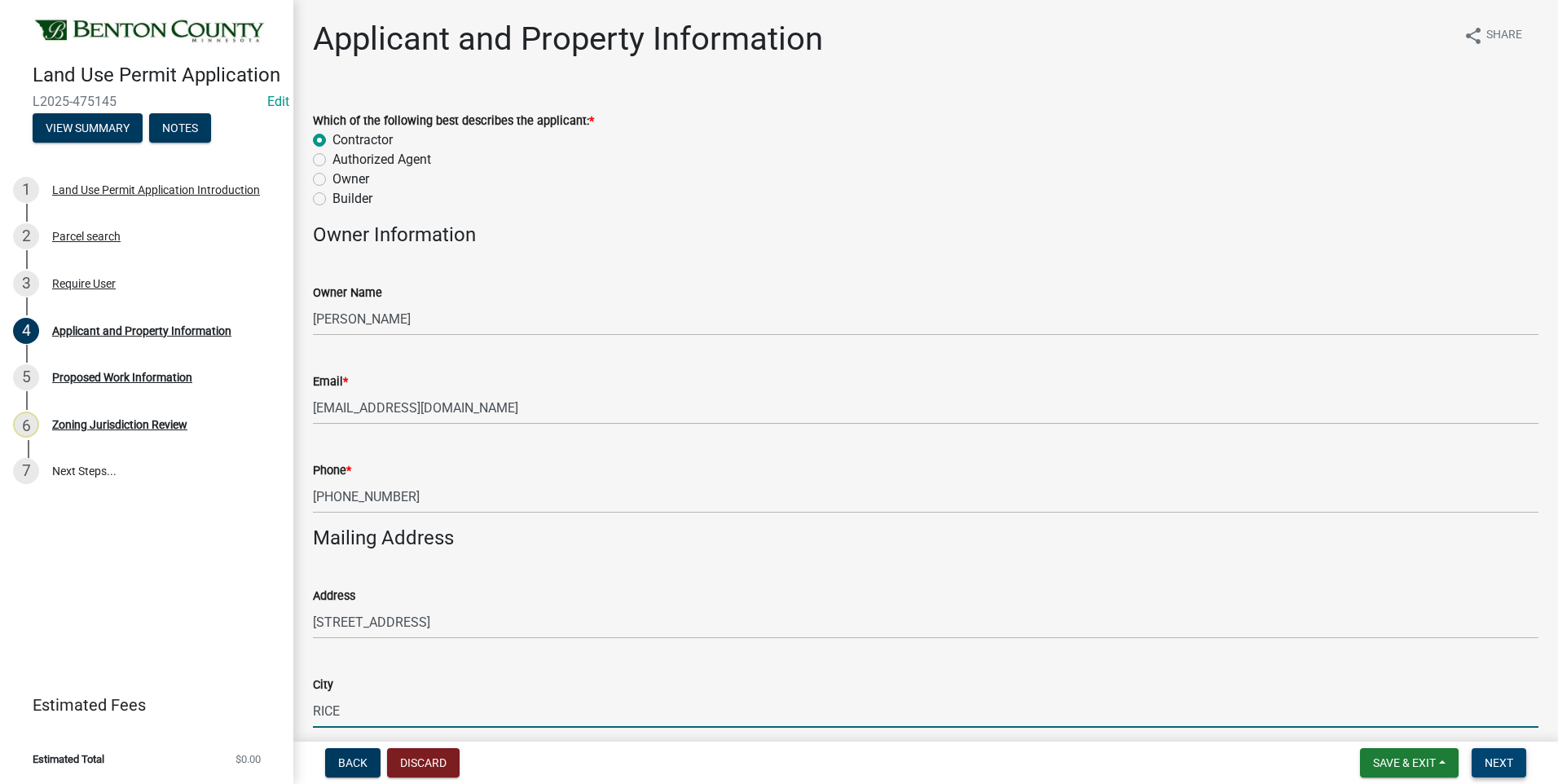
type input "RICE"
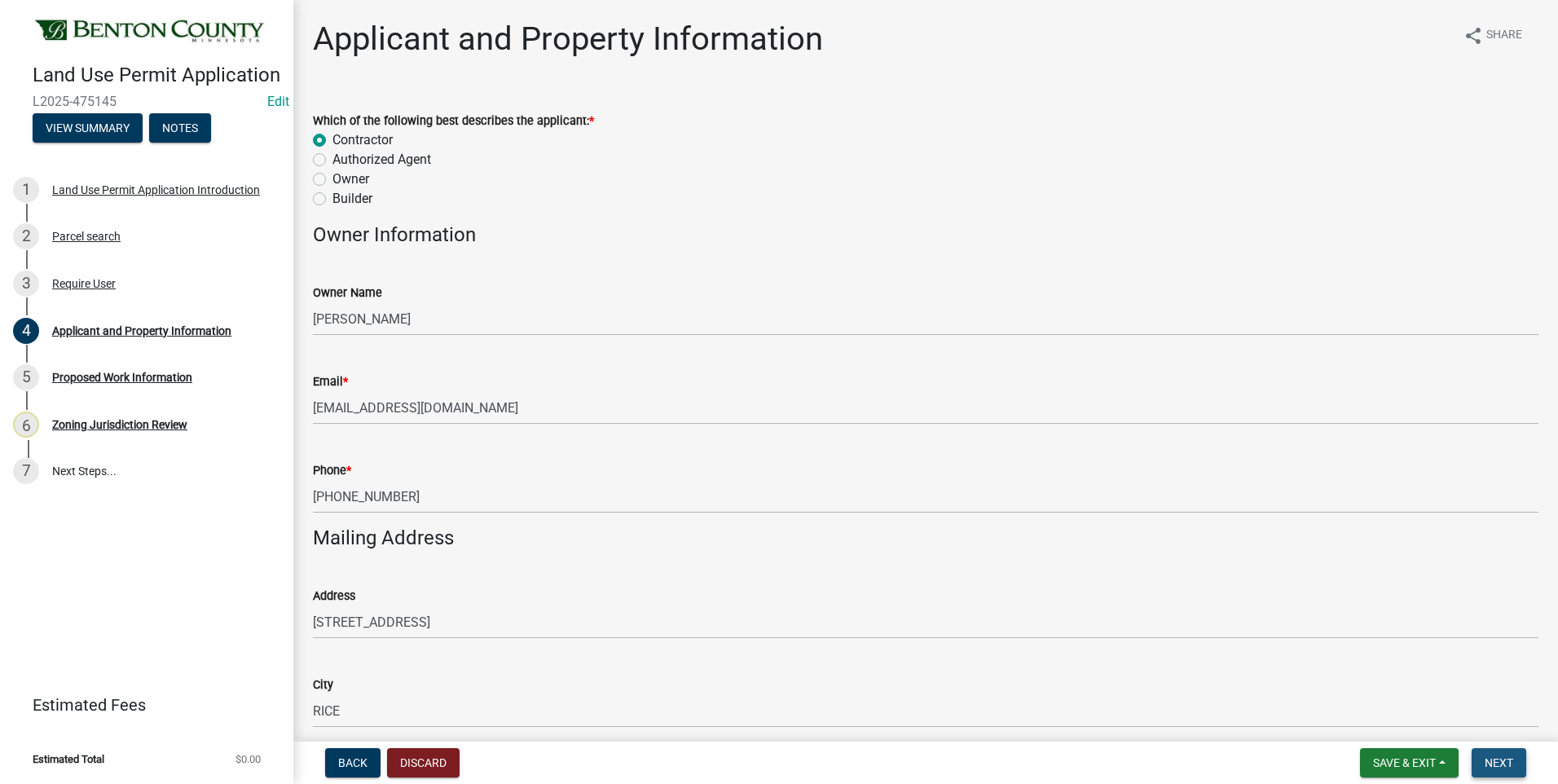
click at [1495, 756] on span "Next" at bounding box center [1499, 762] width 29 height 13
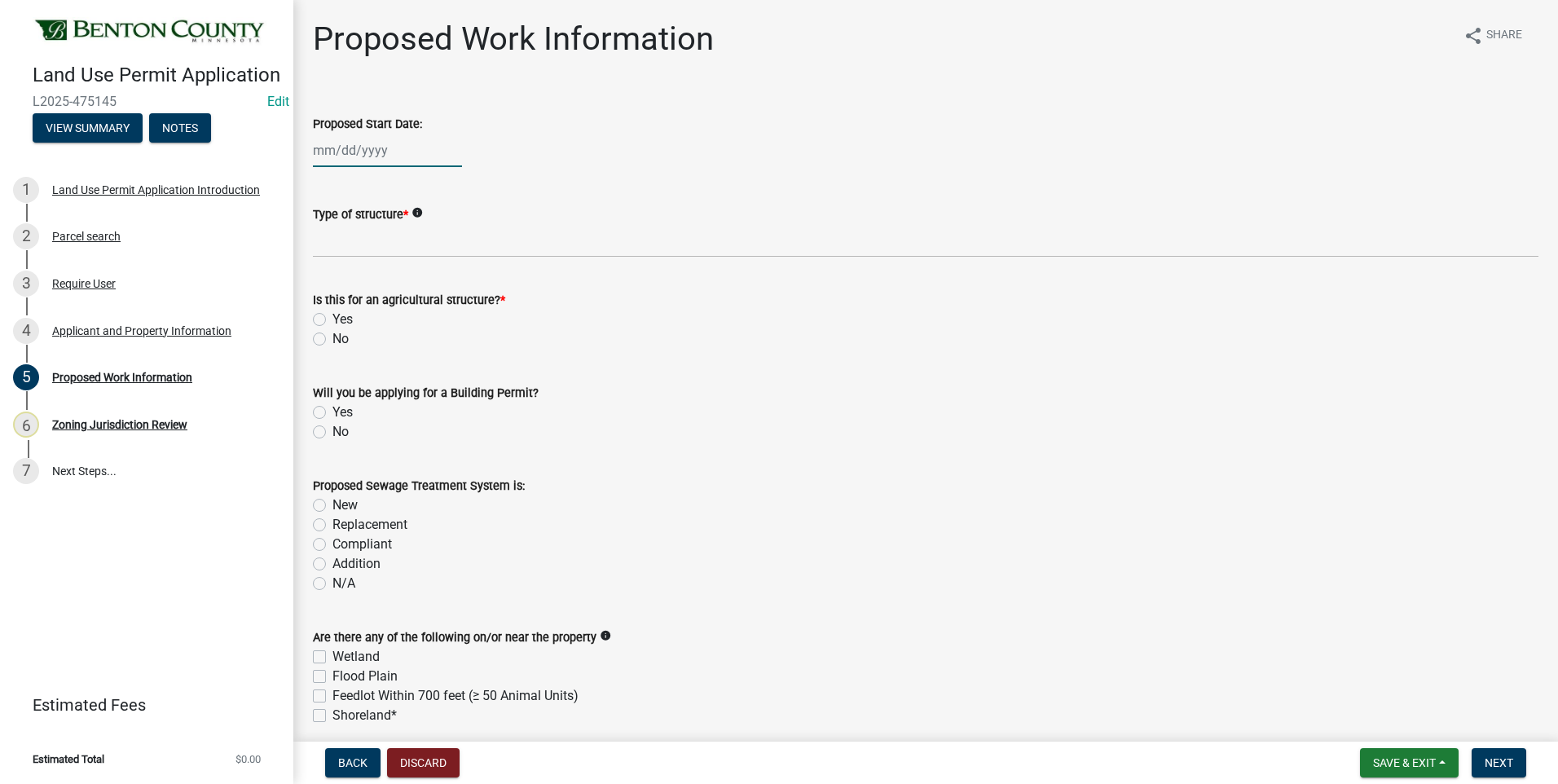
click at [361, 148] on div at bounding box center [387, 151] width 149 height 34
select select "9"
select select "2025"
click at [430, 260] on div "12" at bounding box center [433, 263] width 26 height 26
type input "09/12/2025"
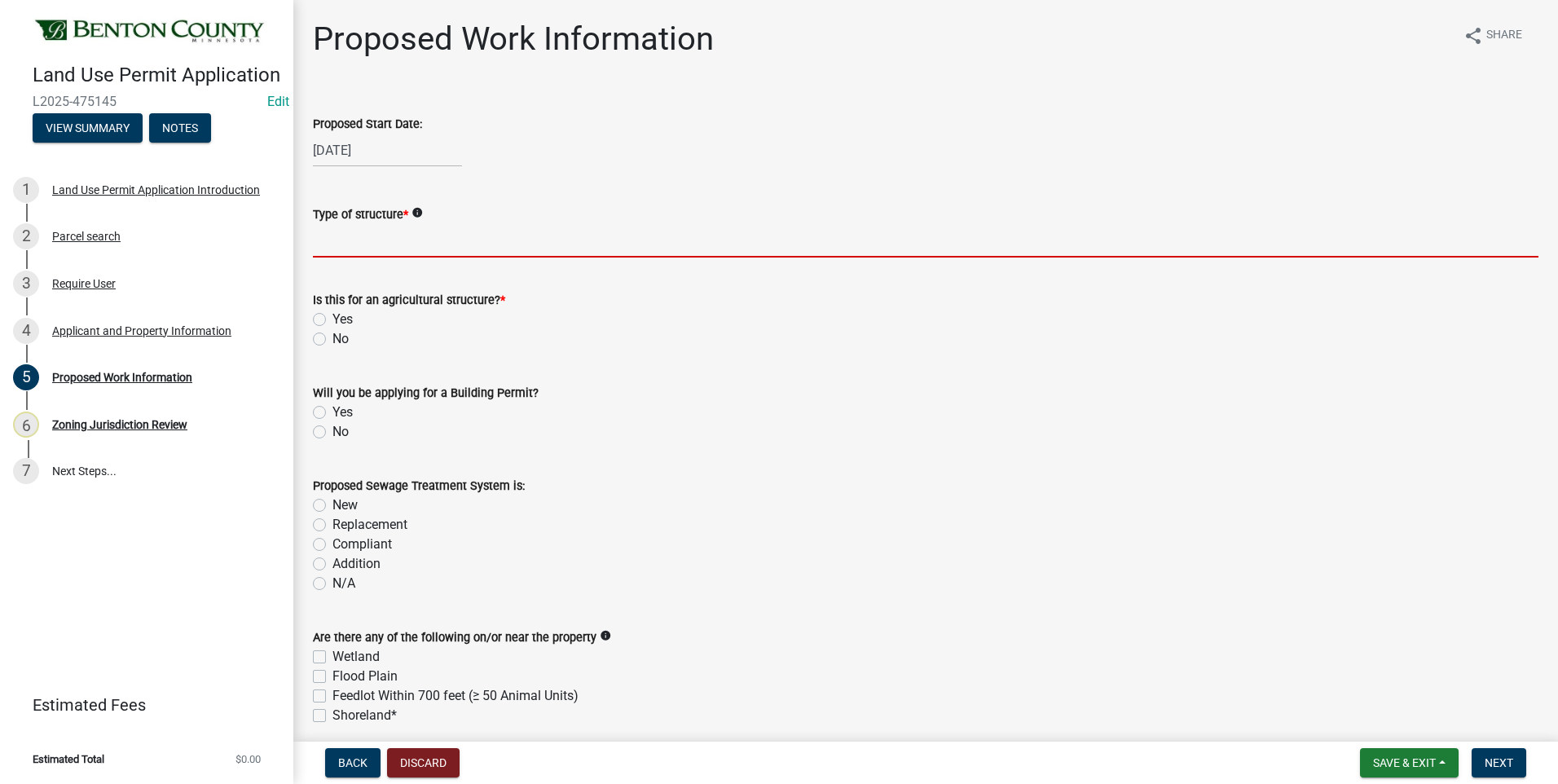
click at [424, 244] on input "Type of structure *" at bounding box center [926, 241] width 1226 height 34
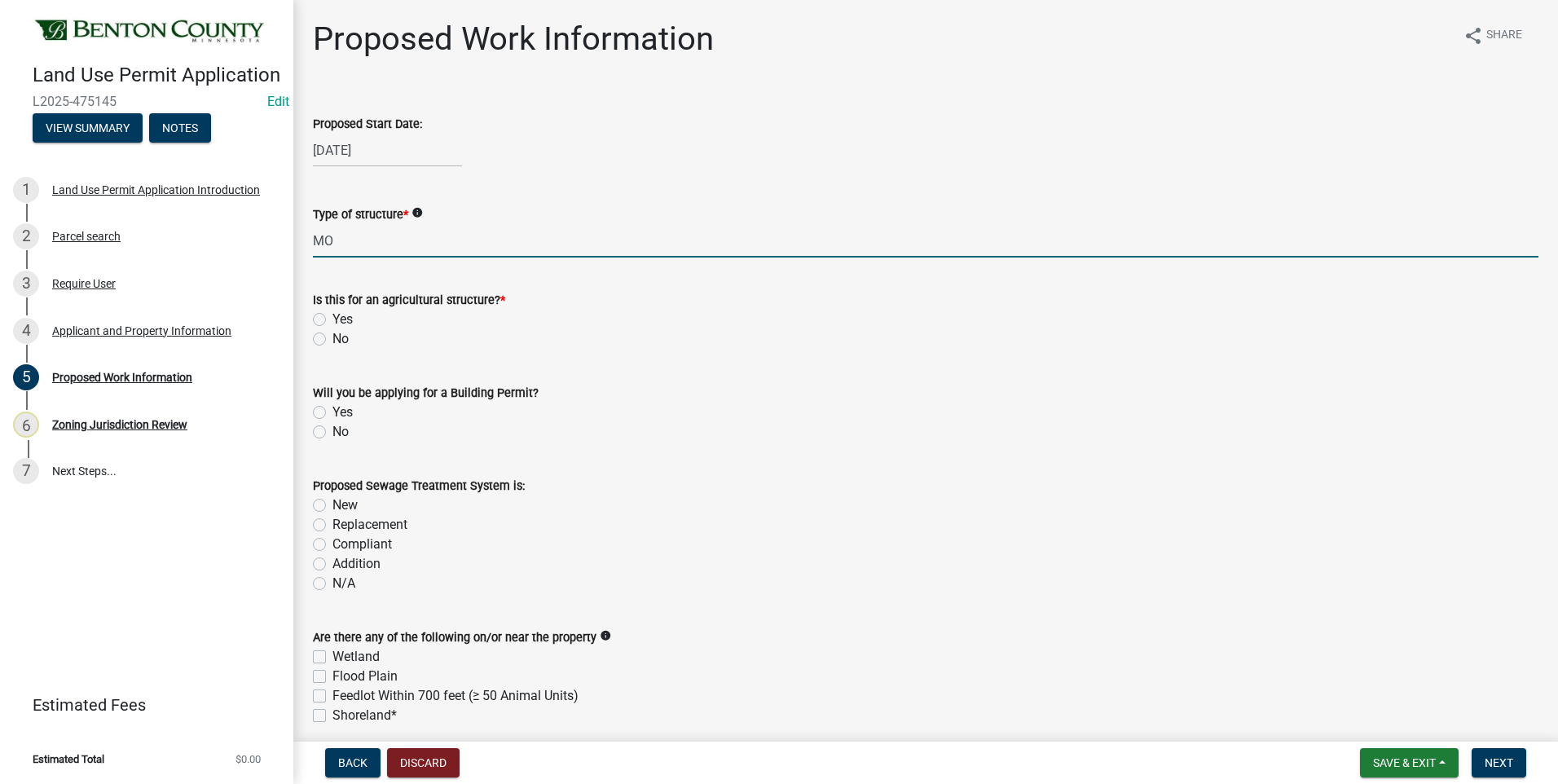
type input "M"
drag, startPoint x: 432, startPoint y: 241, endPoint x: 446, endPoint y: 245, distance: 14.6
click at [664, 239] on input "Moving existing stick-built house onto property" at bounding box center [926, 241] width 1226 height 34
type input "Moving existing stick-built house onto property"
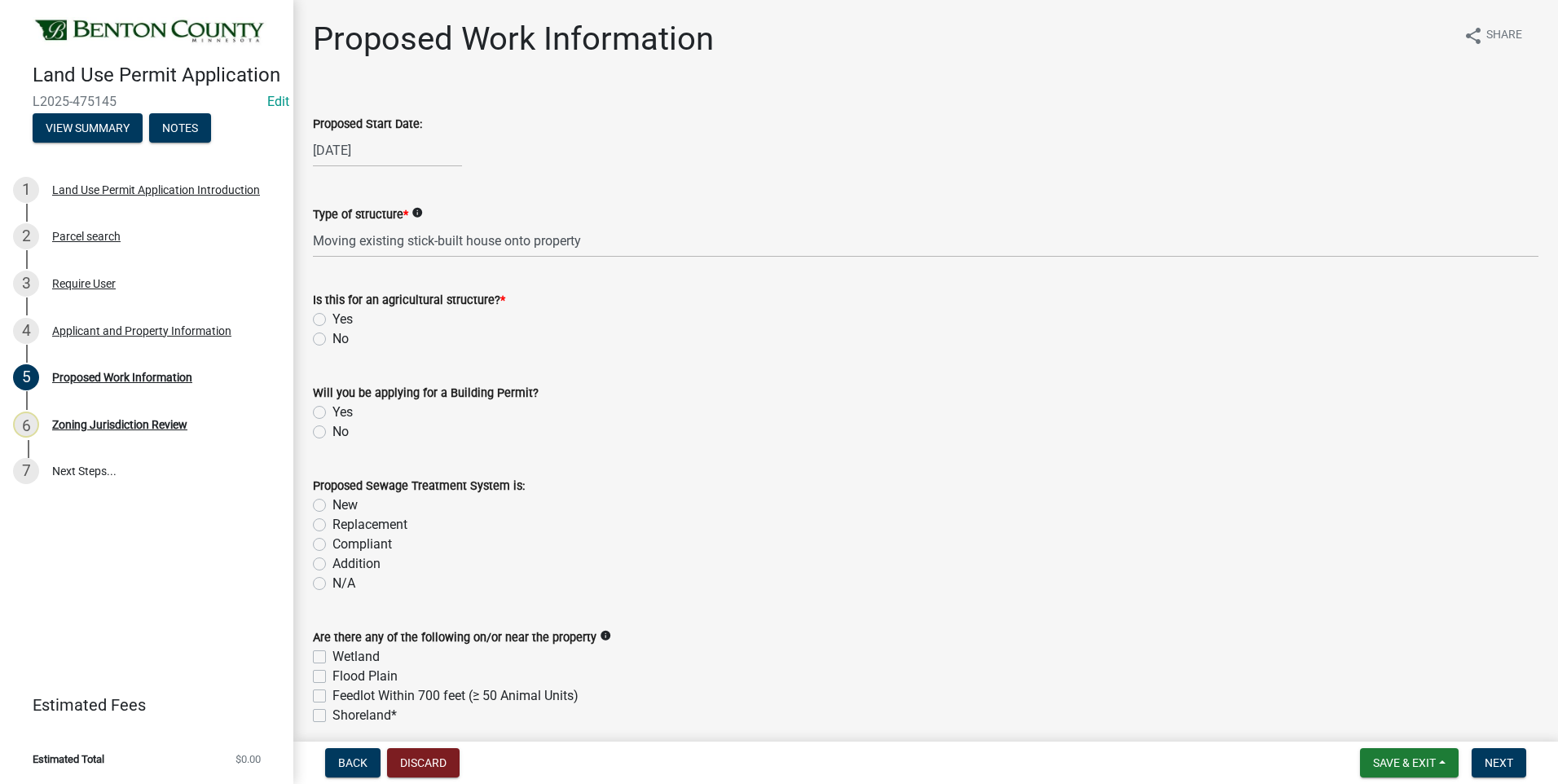
click at [332, 339] on label "No" at bounding box center [340, 339] width 16 height 19
click at [332, 339] on input "No" at bounding box center [337, 335] width 11 height 11
radio input "true"
click at [332, 411] on label "Yes" at bounding box center [342, 412] width 20 height 19
click at [332, 411] on input "Yes" at bounding box center [337, 408] width 11 height 11
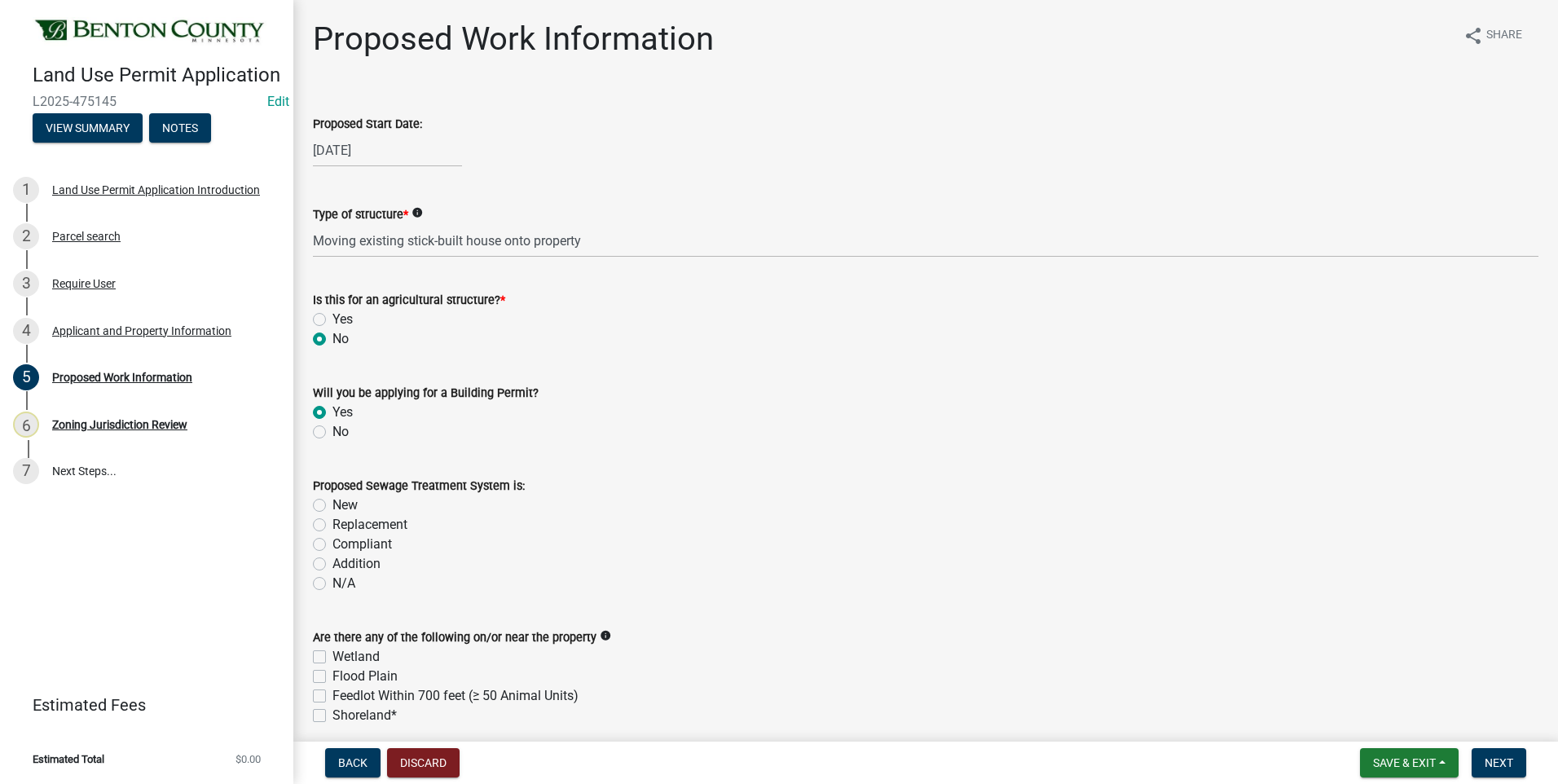
radio input "true"
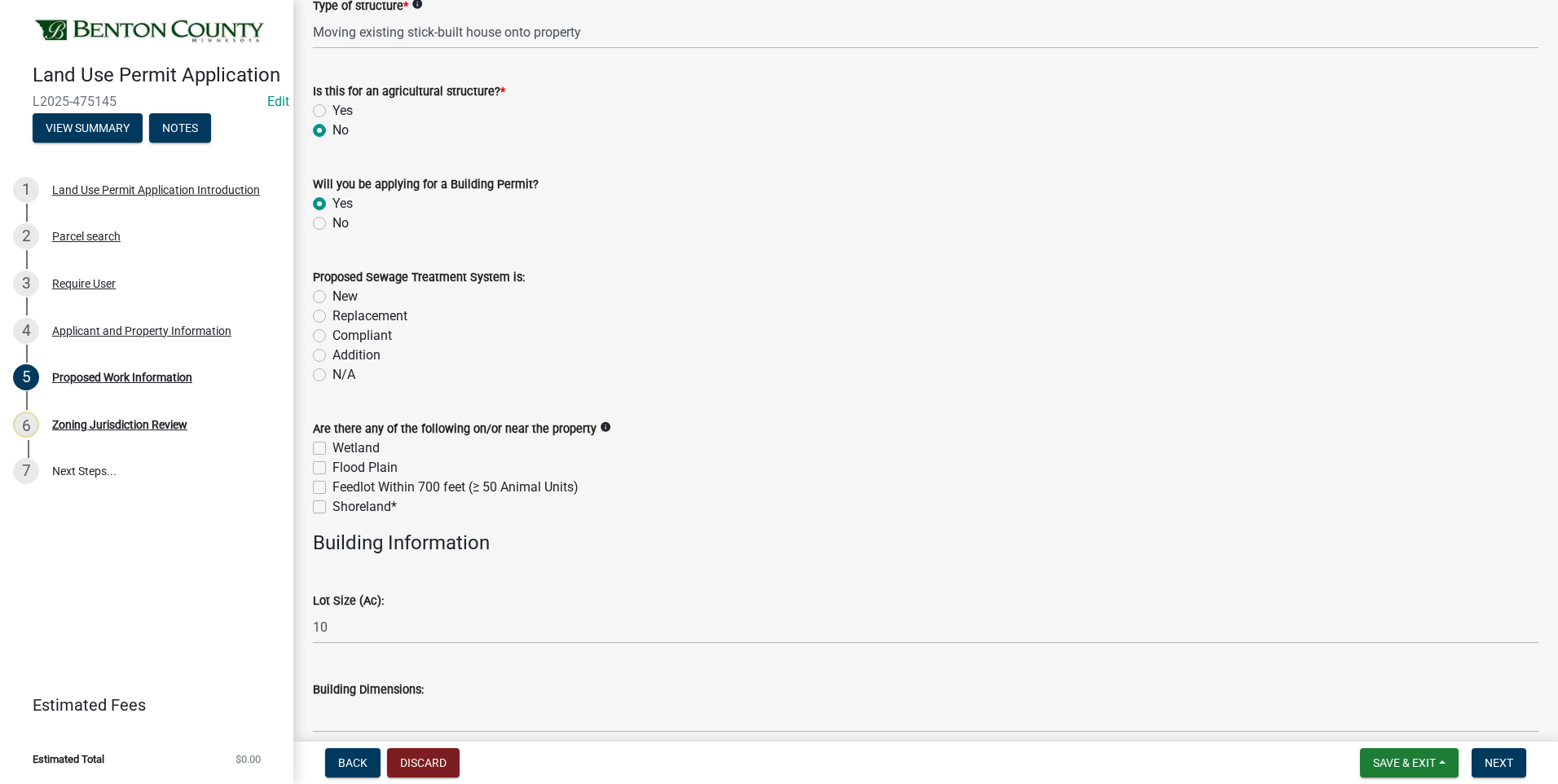
scroll to position [244, 0]
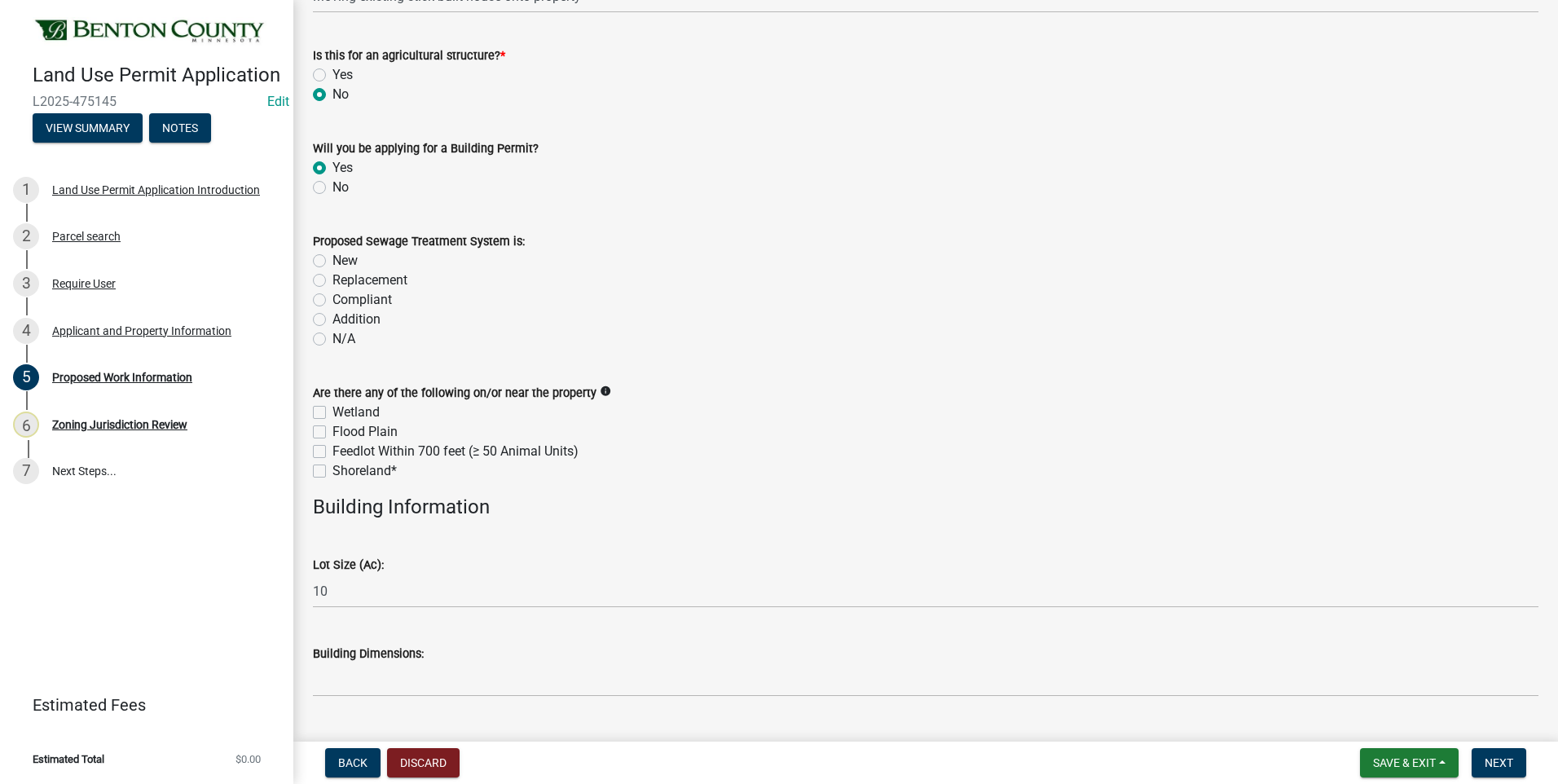
click at [332, 260] on label "New" at bounding box center [345, 260] width 25 height 19
click at [332, 260] on input "New" at bounding box center [337, 256] width 11 height 11
radio input "true"
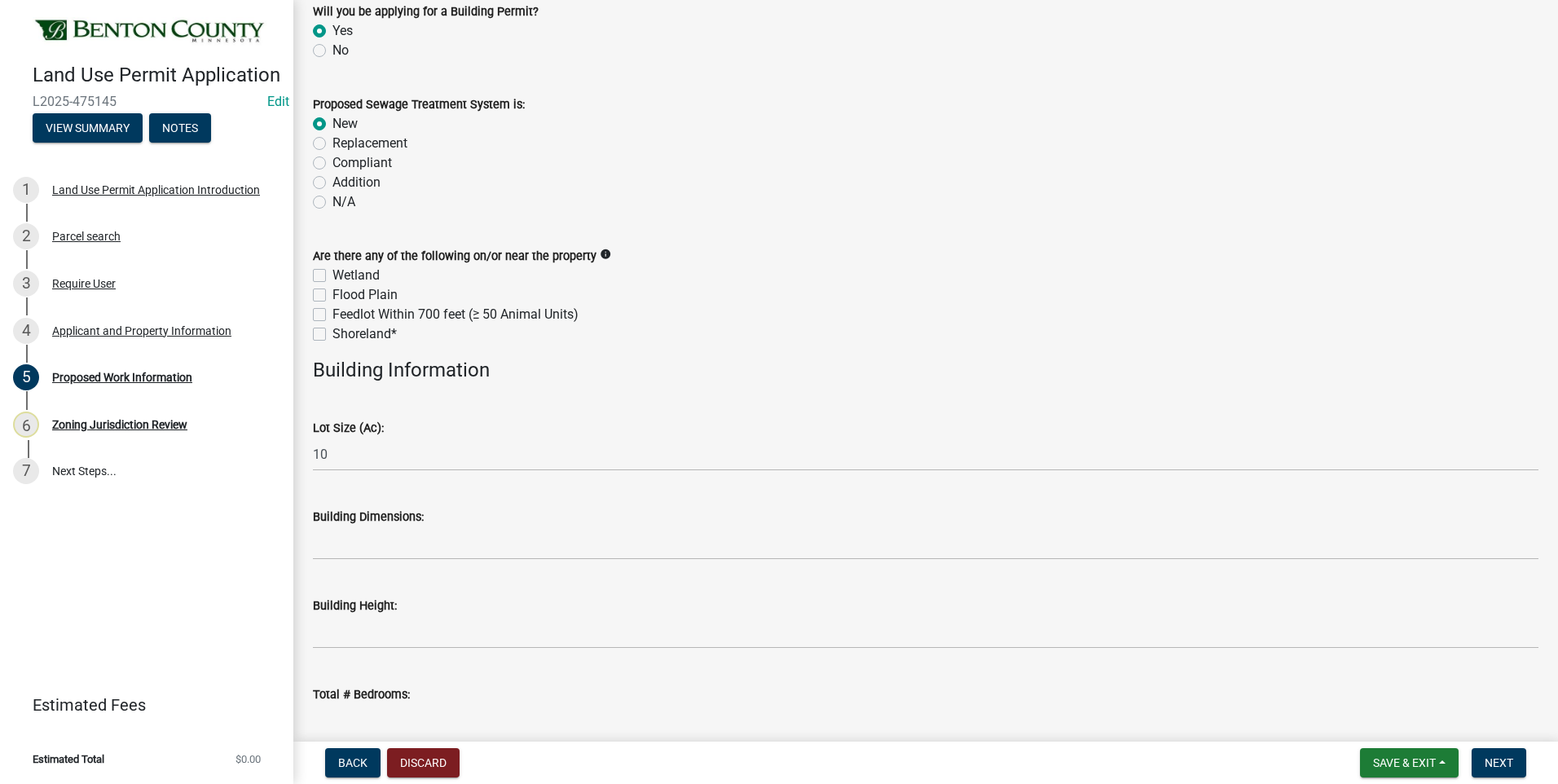
scroll to position [407, 0]
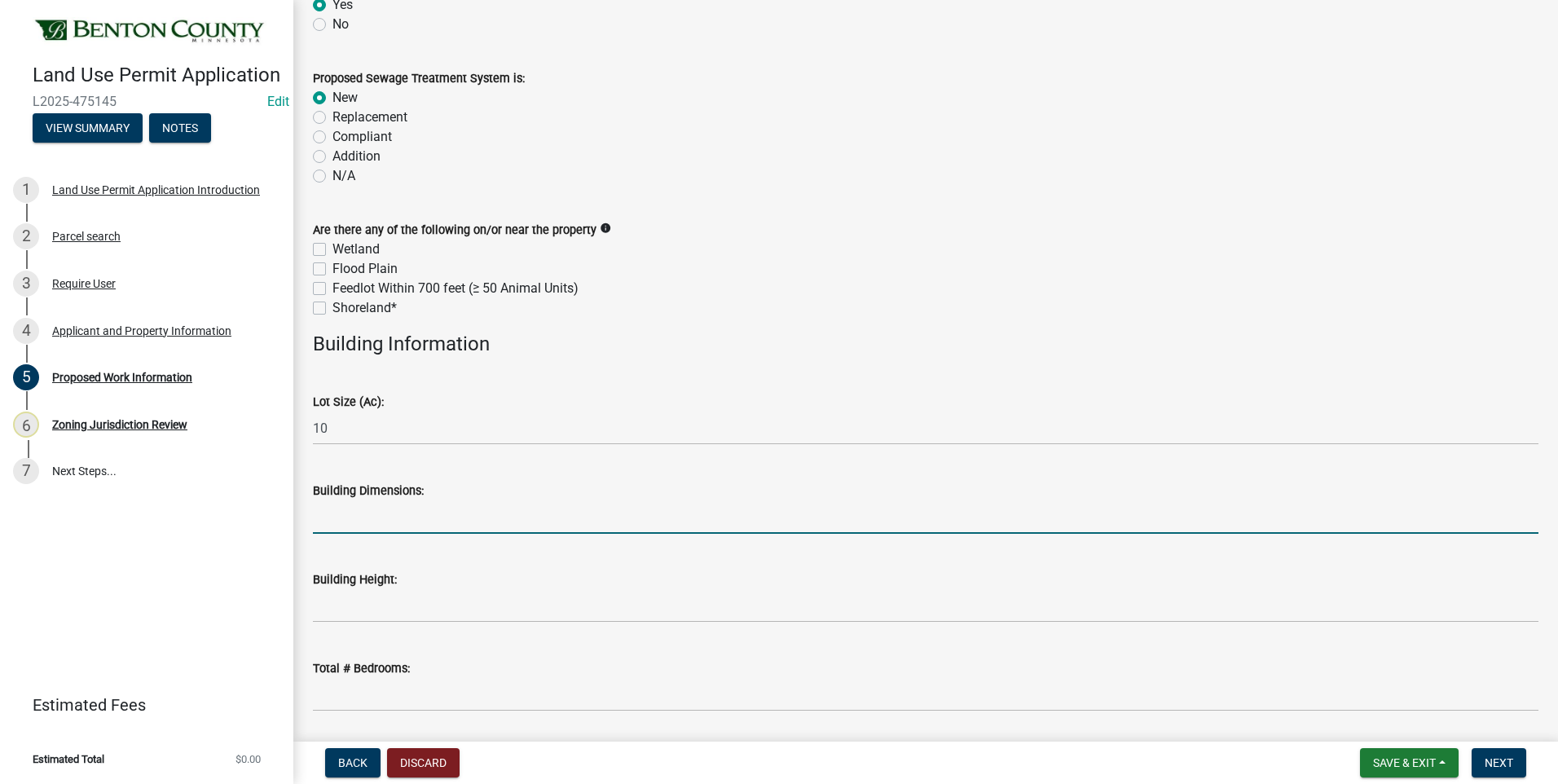
click at [393, 519] on input "Building Dimensions:" at bounding box center [926, 518] width 1226 height 34
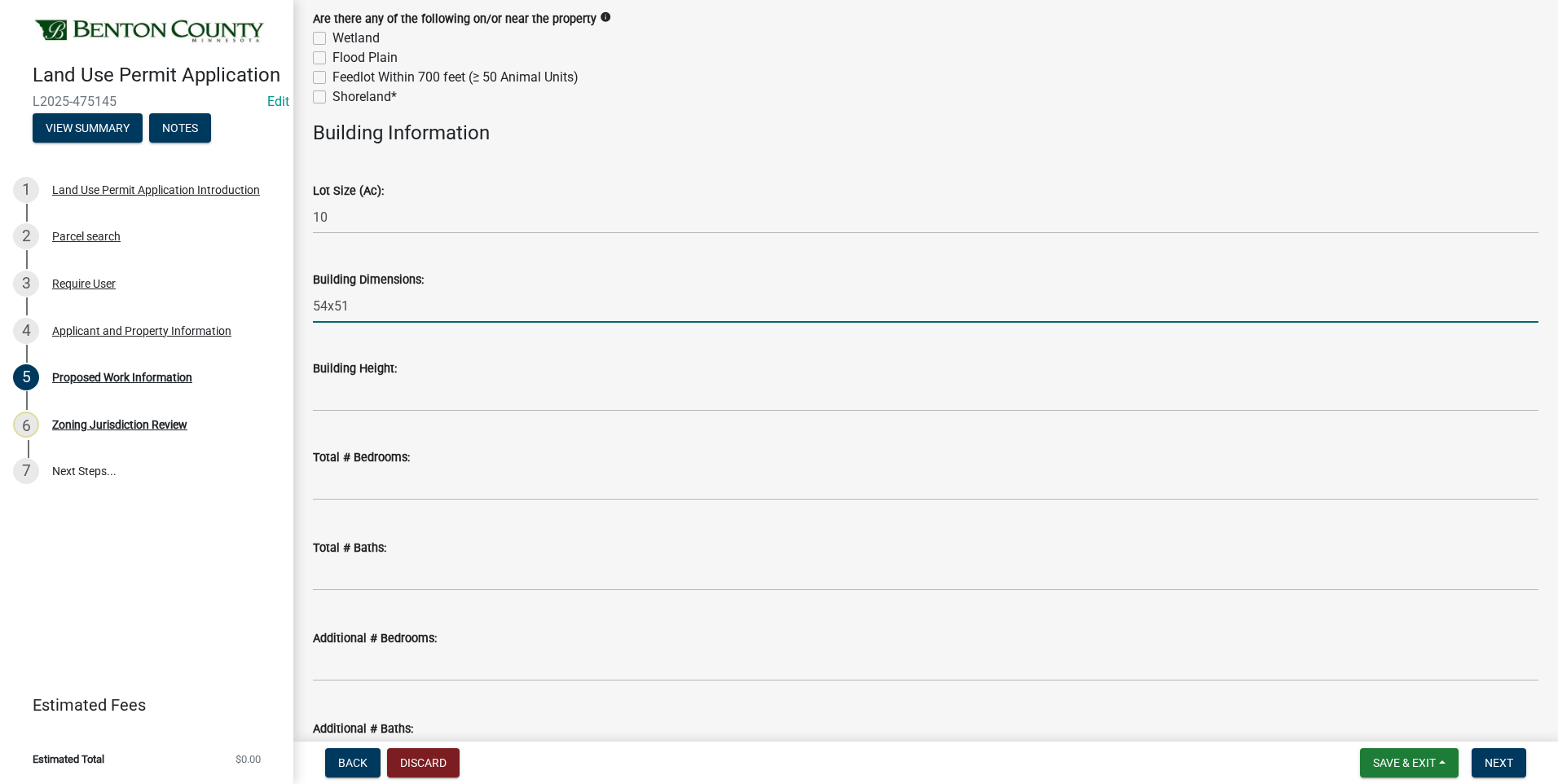
scroll to position [652, 0]
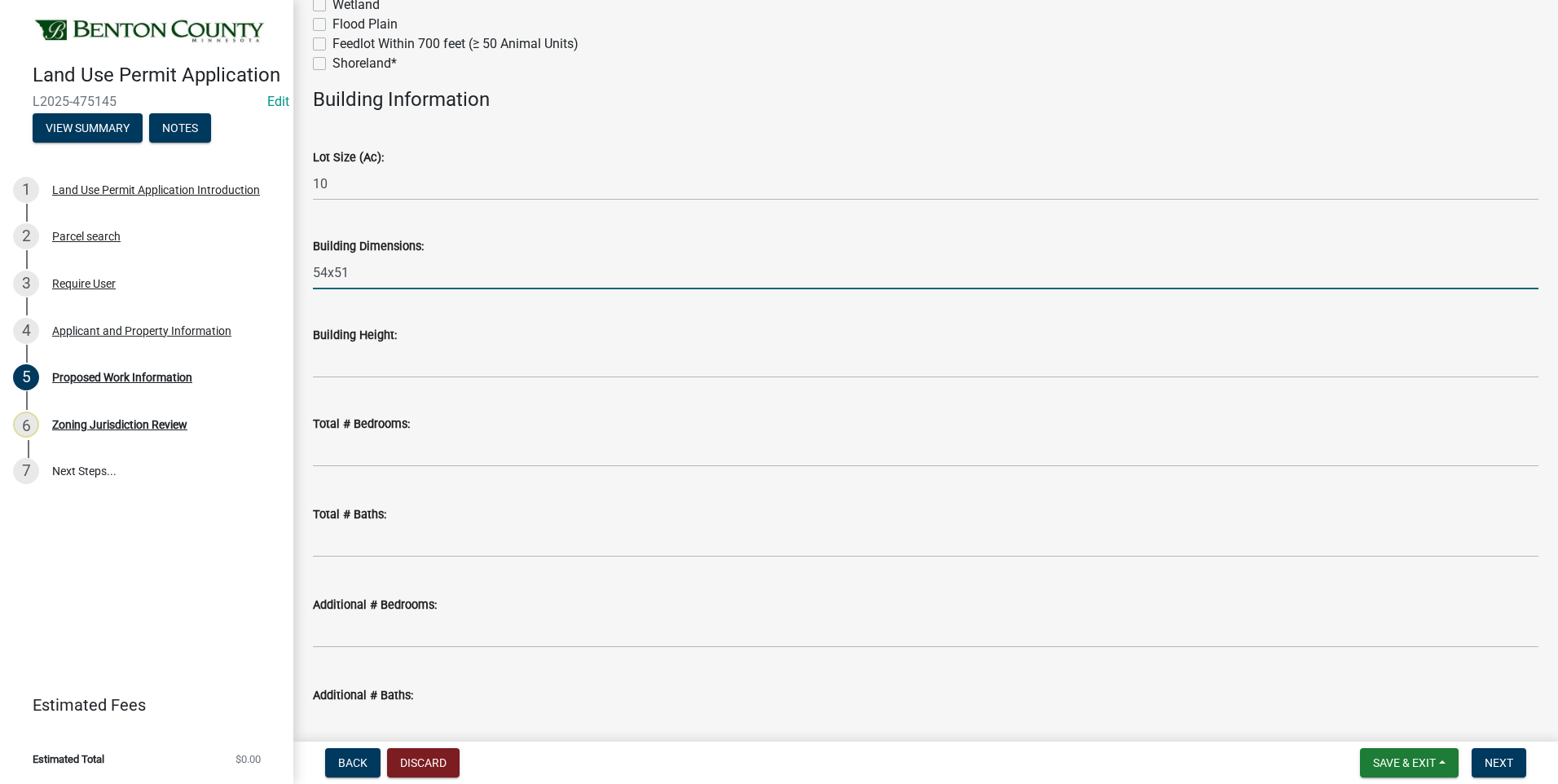
type input "54x51"
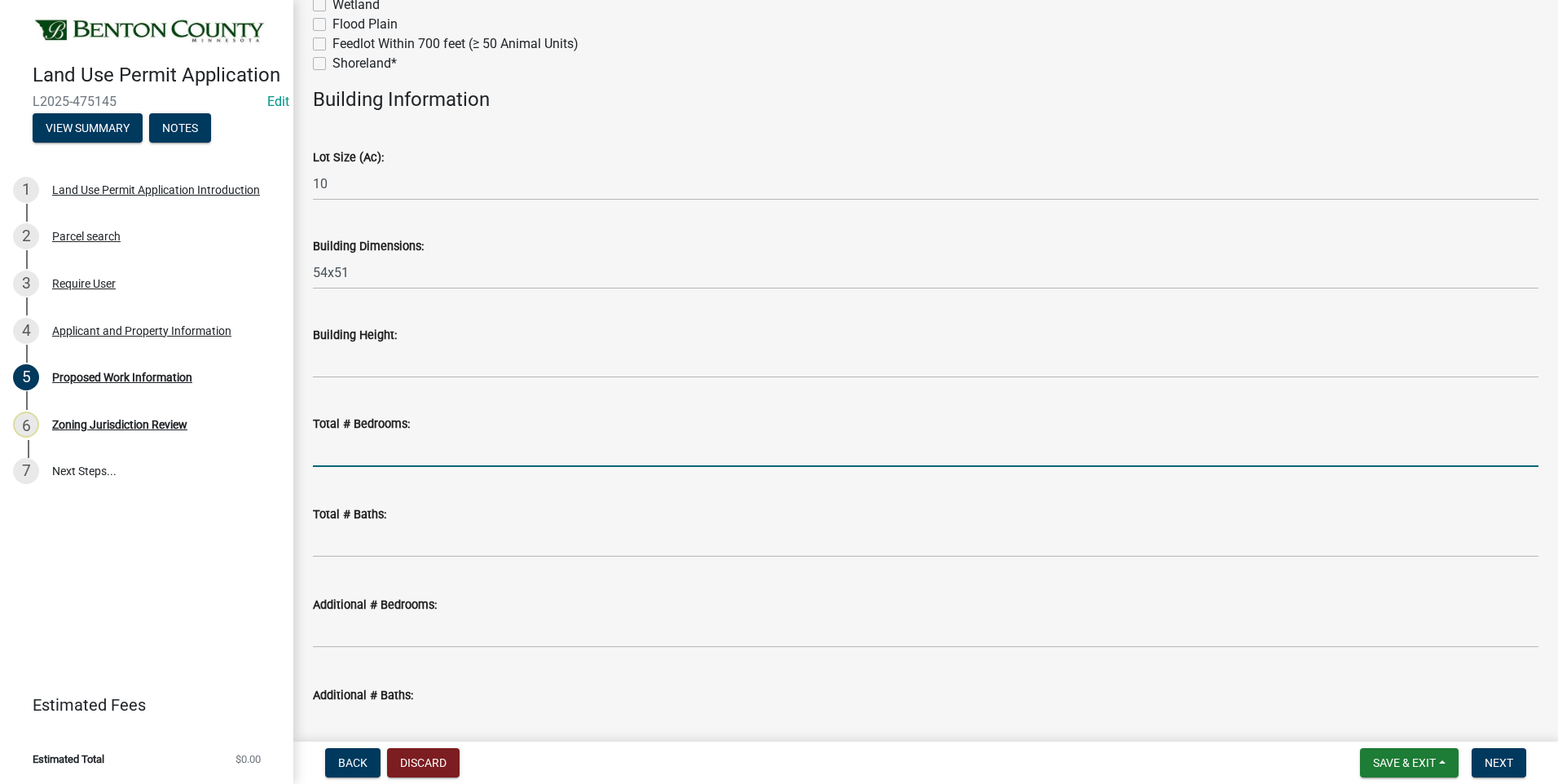
click at [403, 453] on input "text" at bounding box center [926, 450] width 1226 height 34
type input "3"
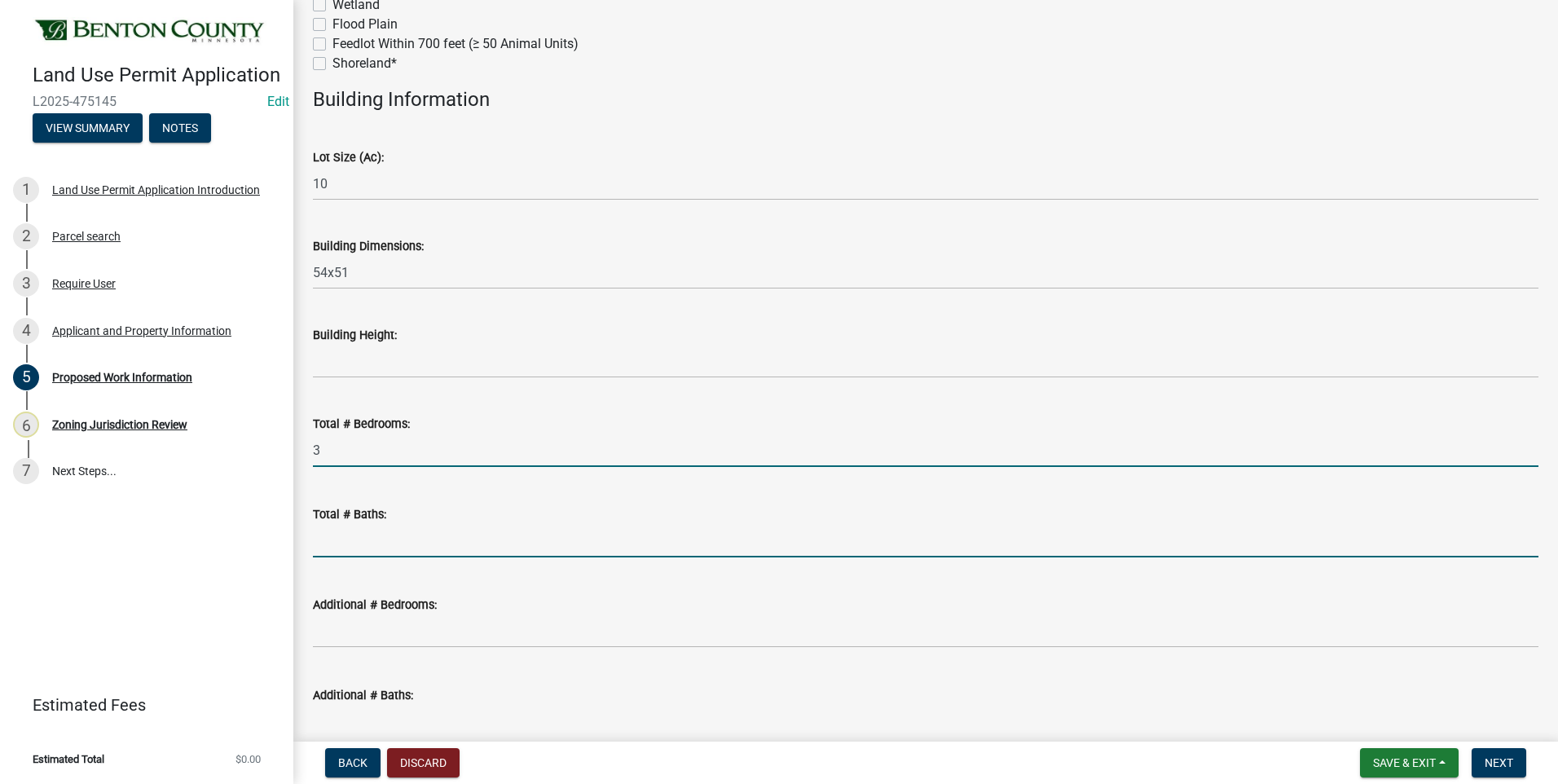
click at [385, 536] on input "text" at bounding box center [926, 541] width 1226 height 34
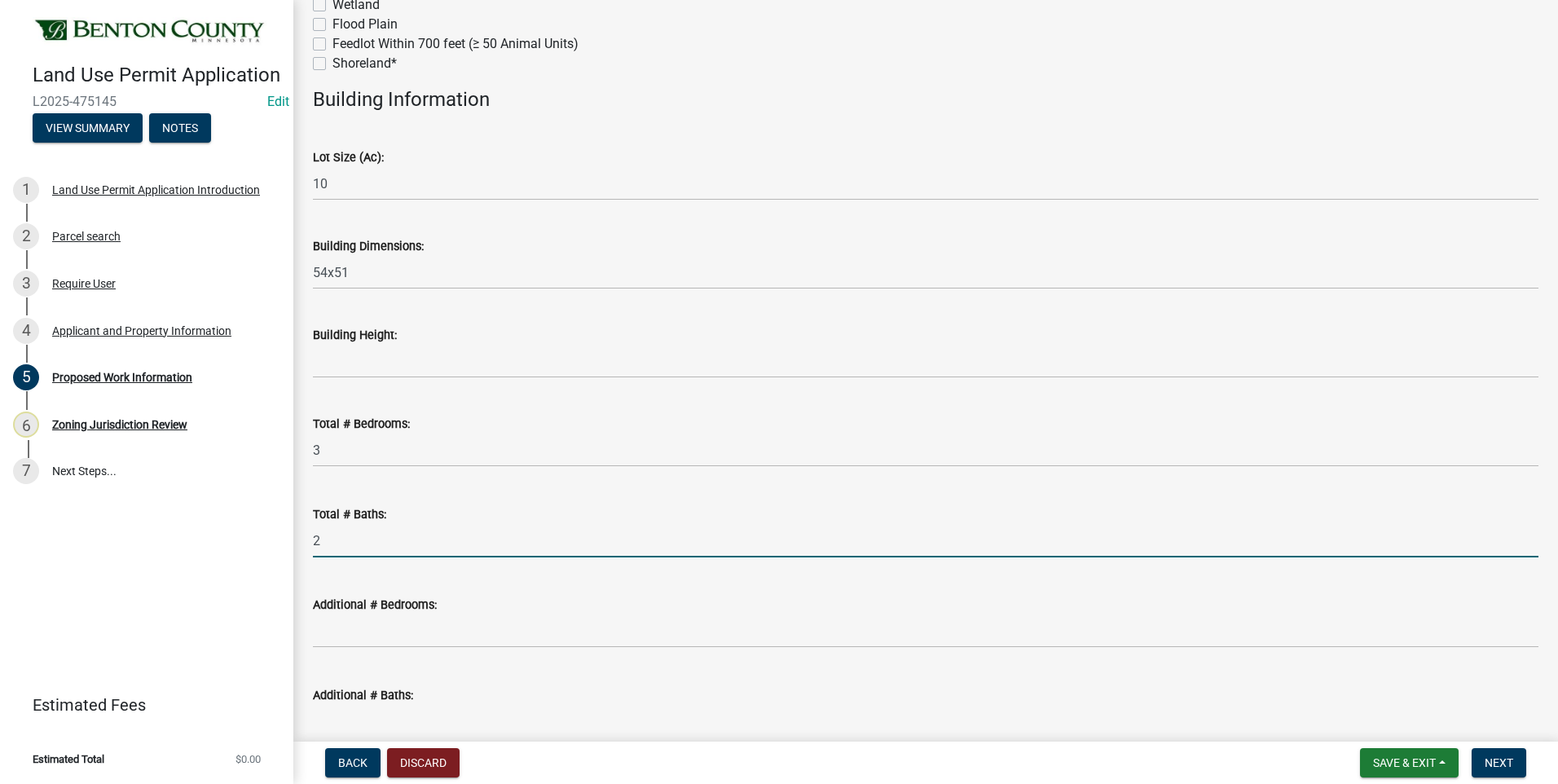
type input "2"
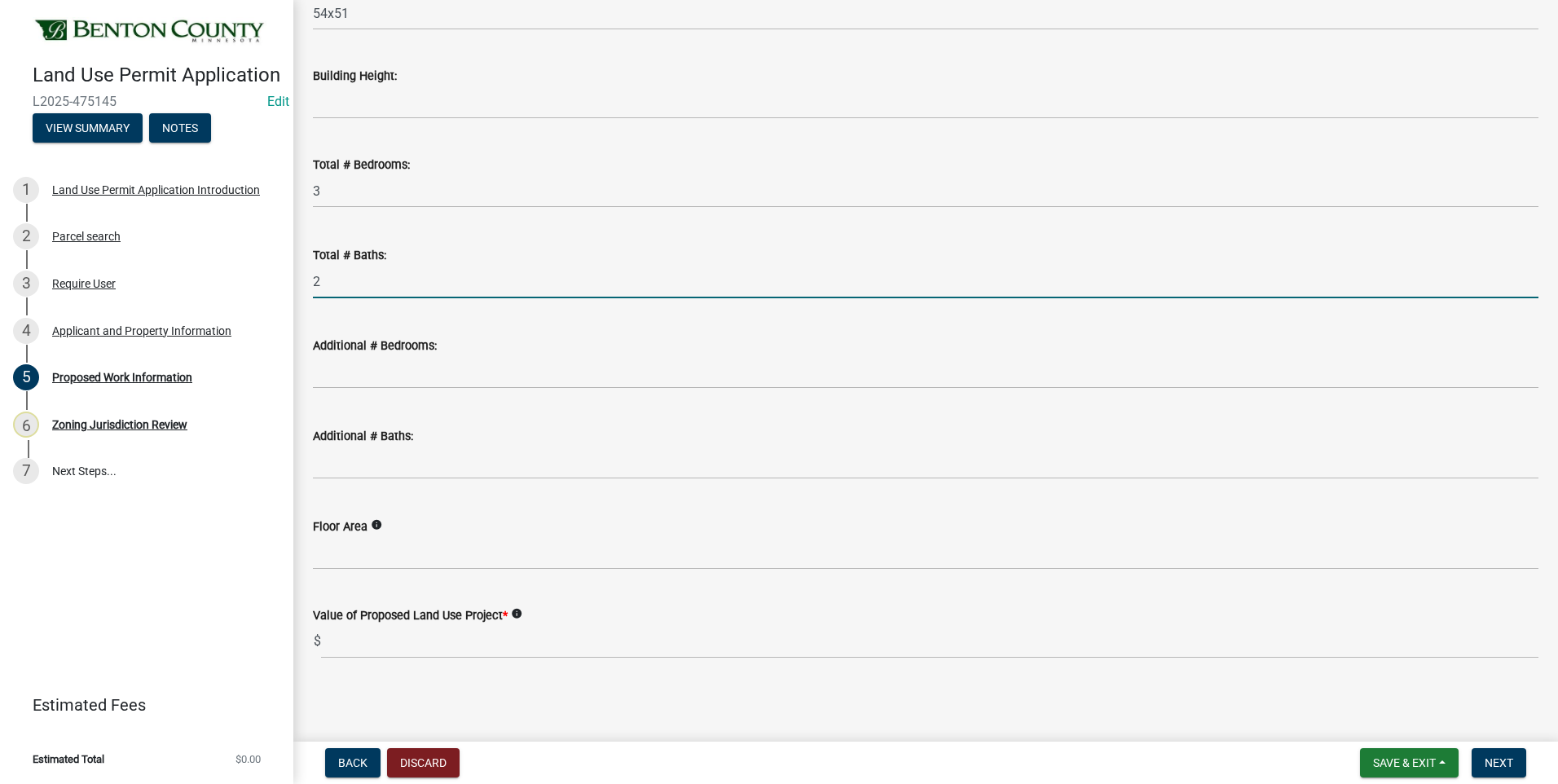
scroll to position [913, 0]
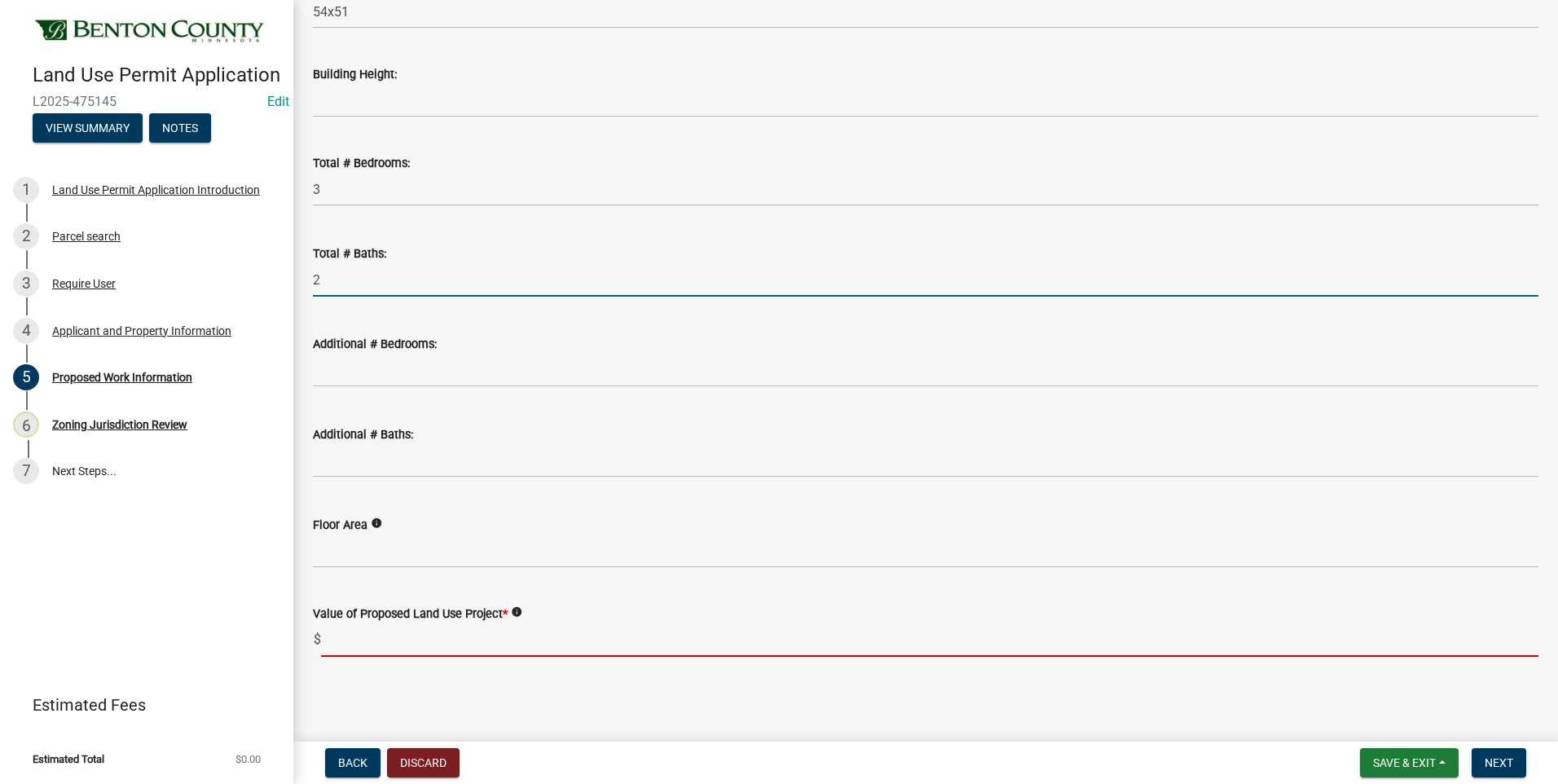
click at [339, 643] on input "text" at bounding box center [930, 641] width 1217 height 34
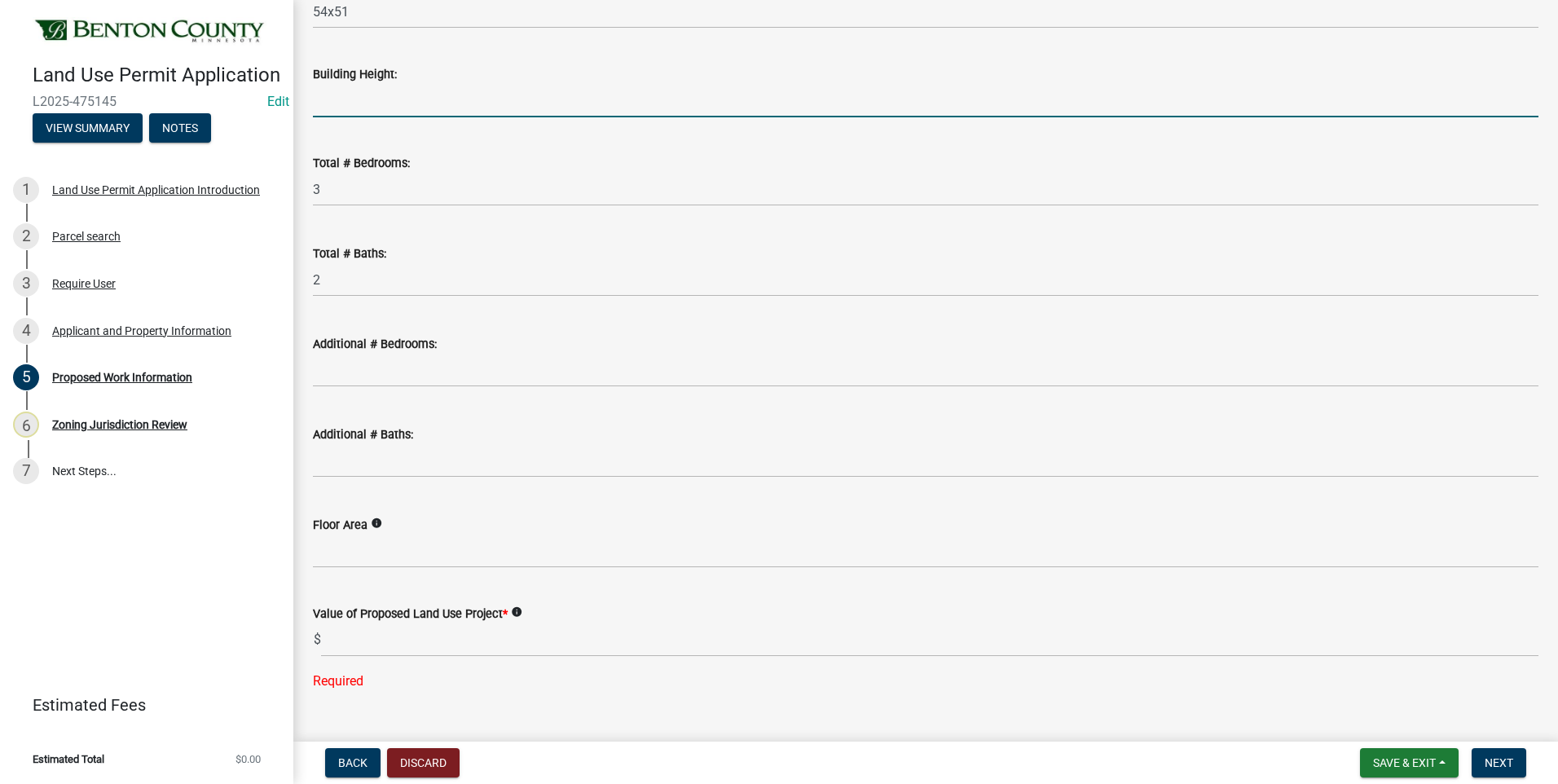
click at [390, 105] on input "Building Height:" at bounding box center [926, 101] width 1226 height 34
type input "16"
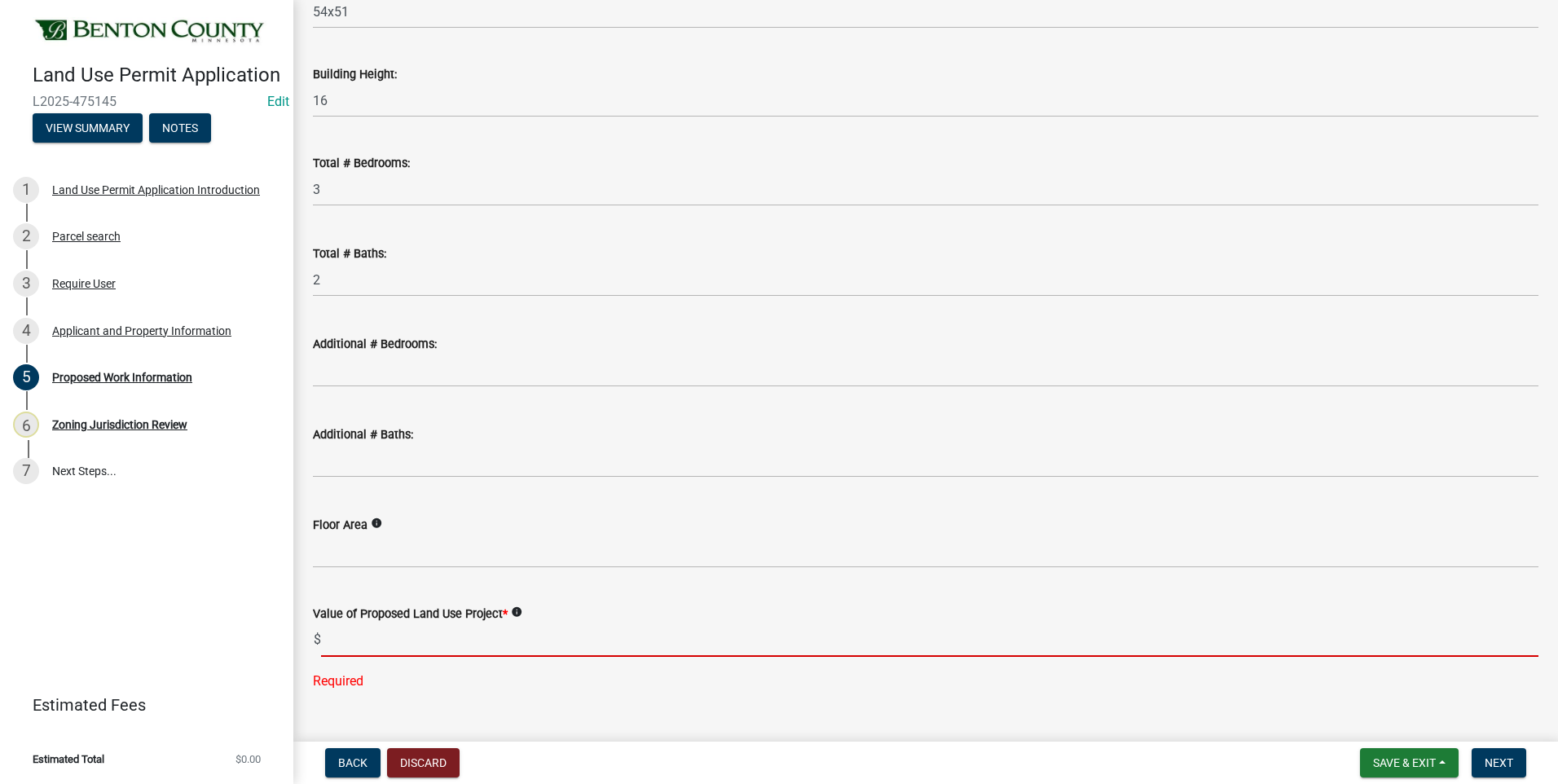
click at [358, 642] on input "text" at bounding box center [930, 641] width 1217 height 34
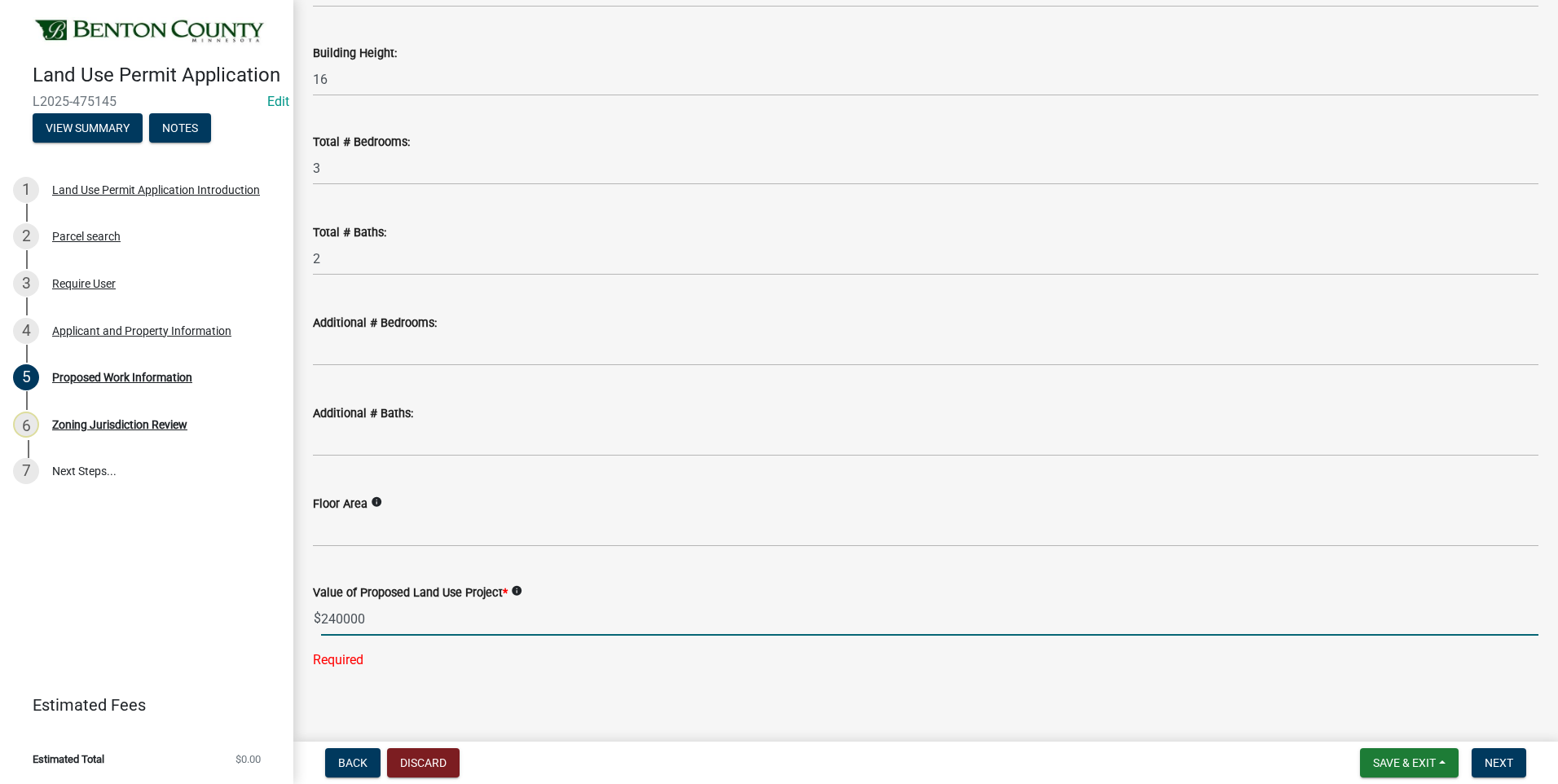
scroll to position [945, 0]
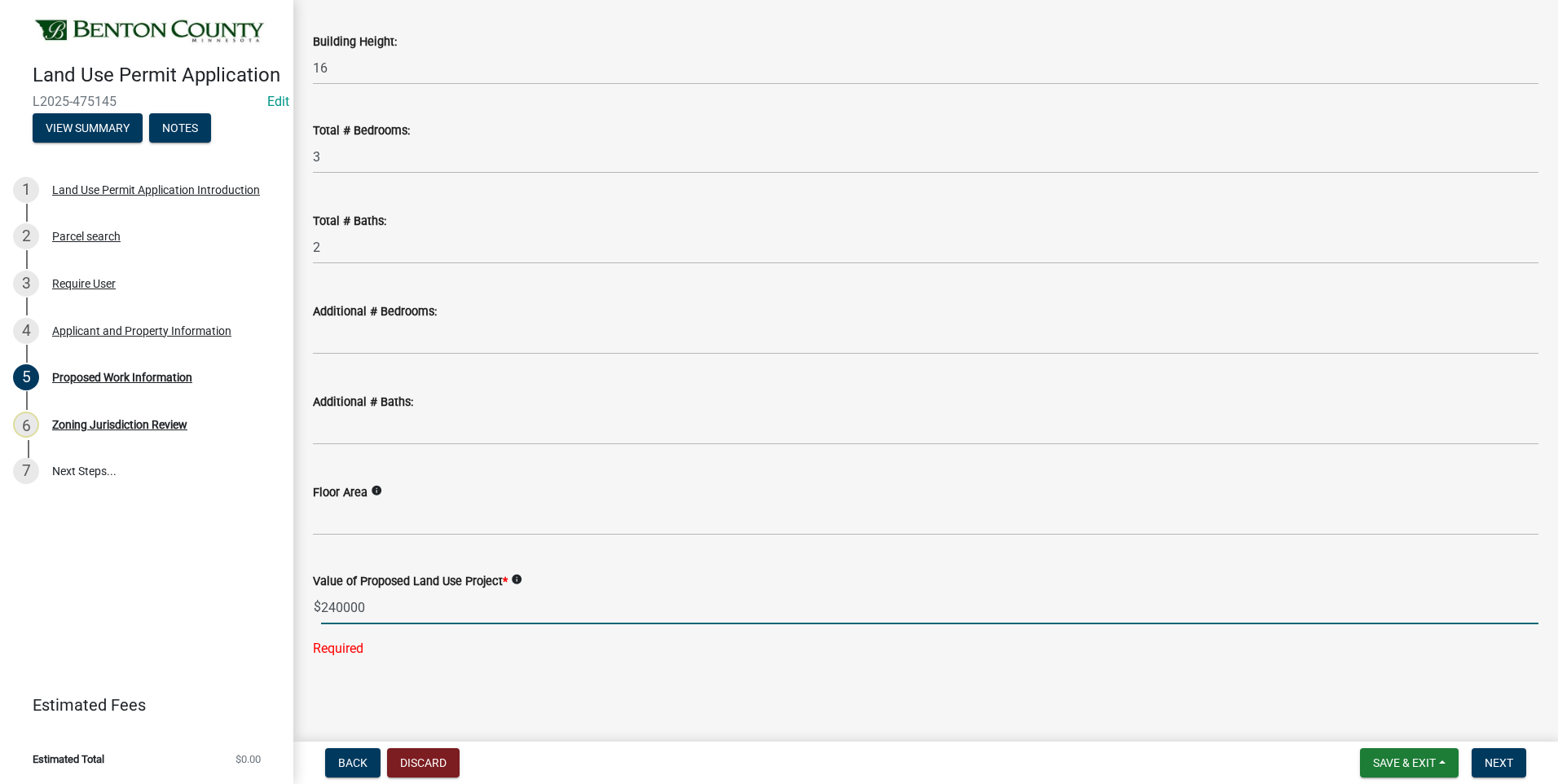
type input "240000"
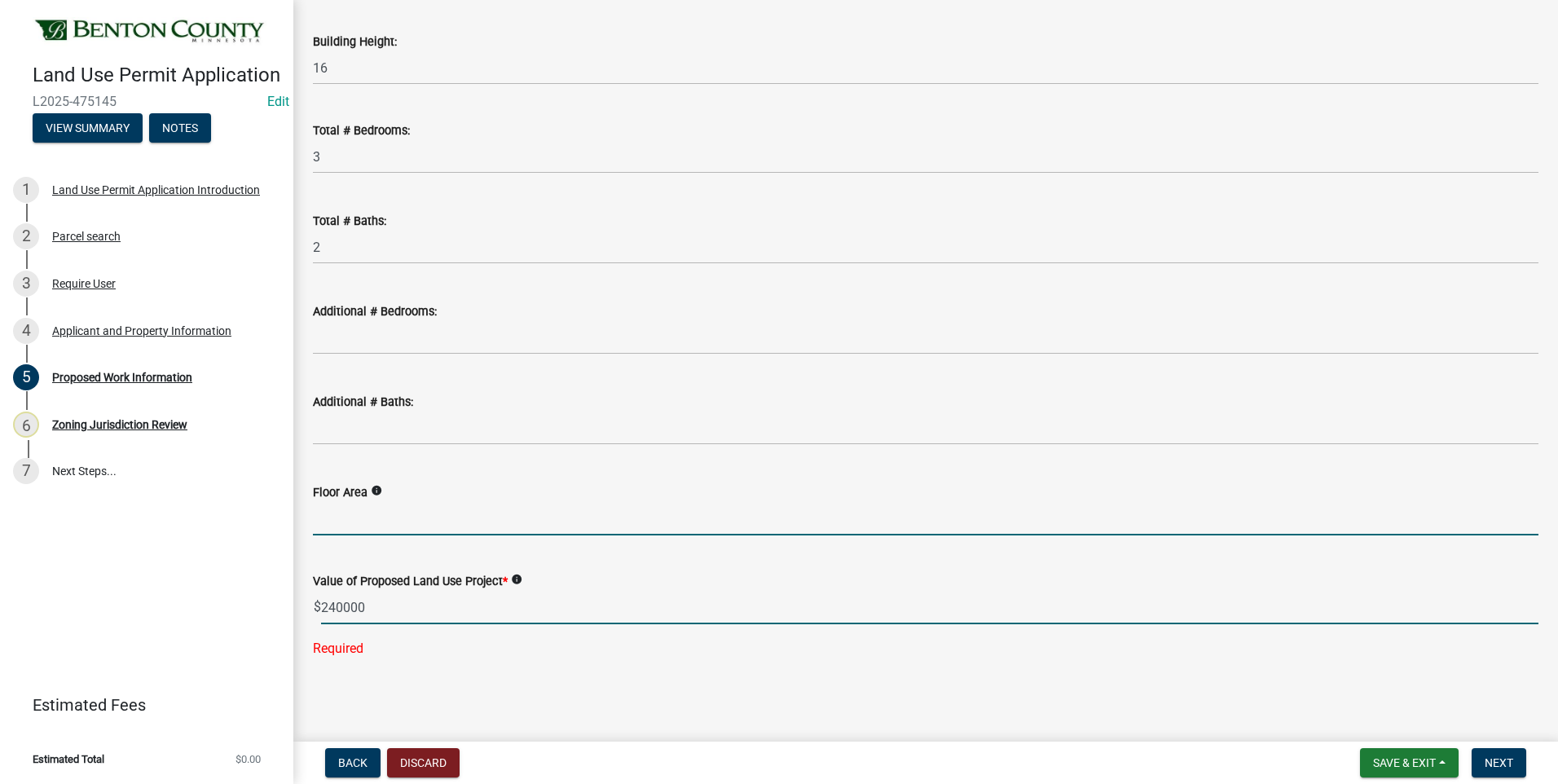
click at [397, 529] on form "Floor Area info" at bounding box center [926, 508] width 1226 height 53
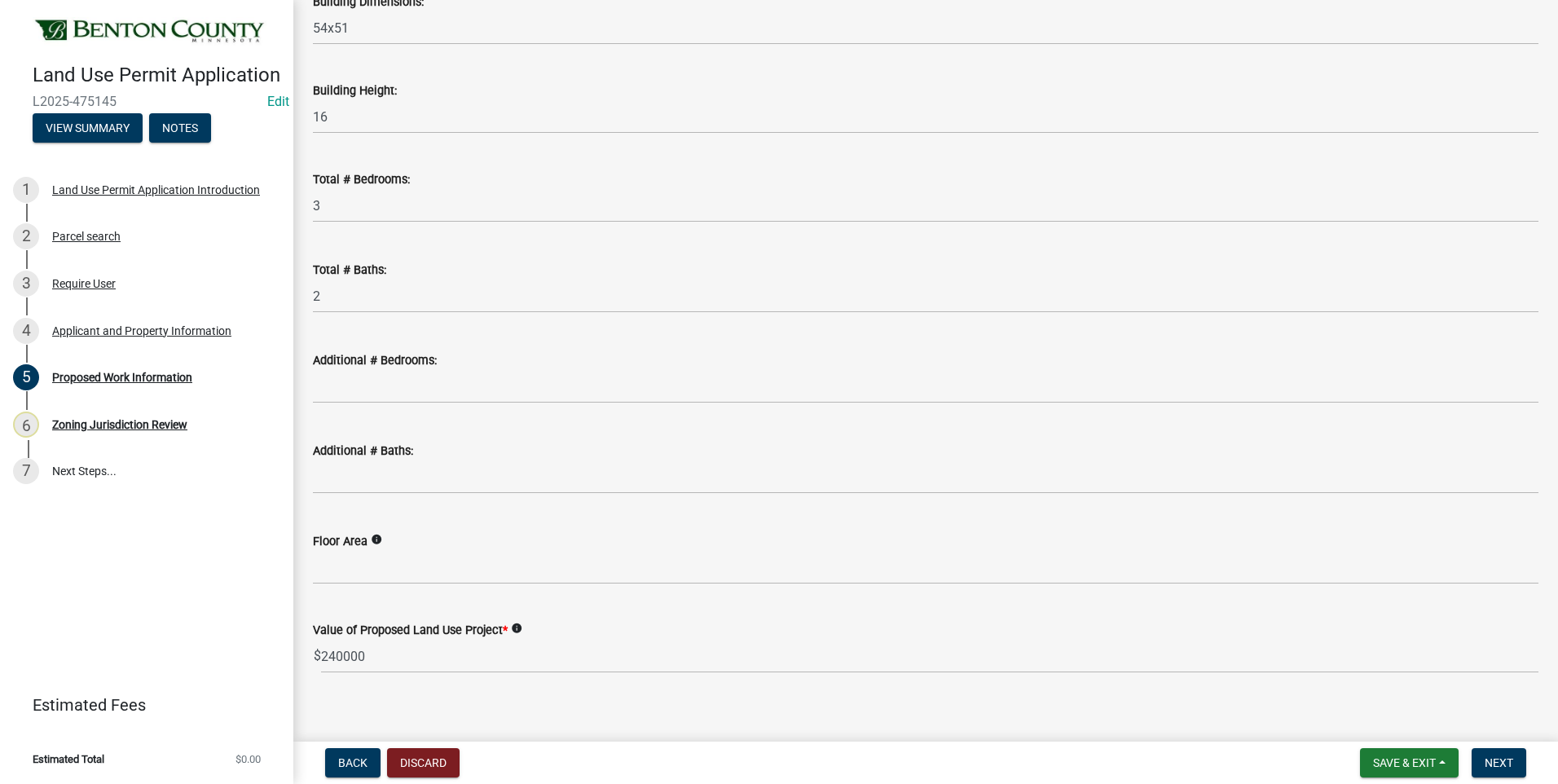
scroll to position [913, 0]
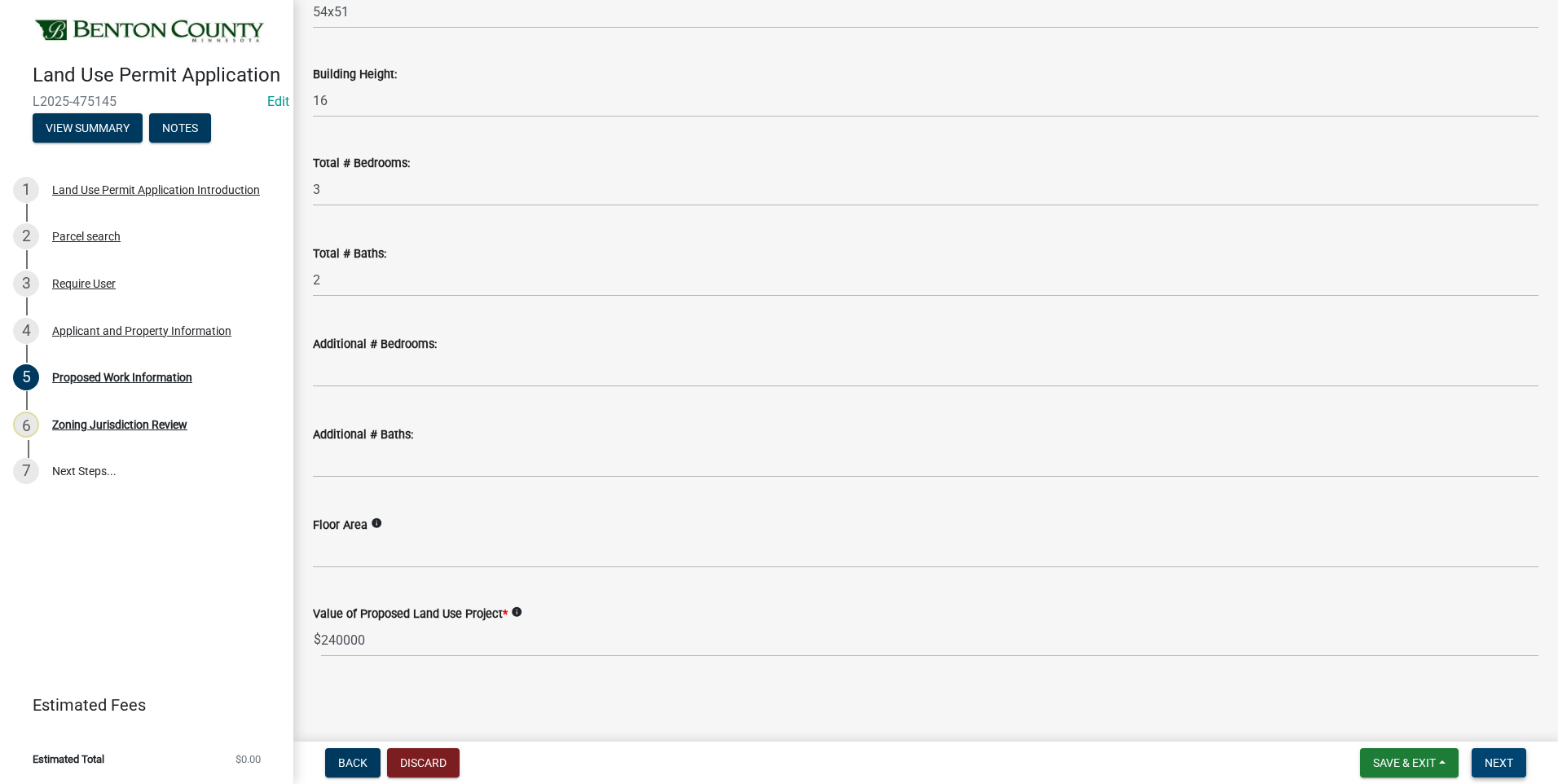
click at [1503, 760] on span "Next" at bounding box center [1499, 762] width 29 height 13
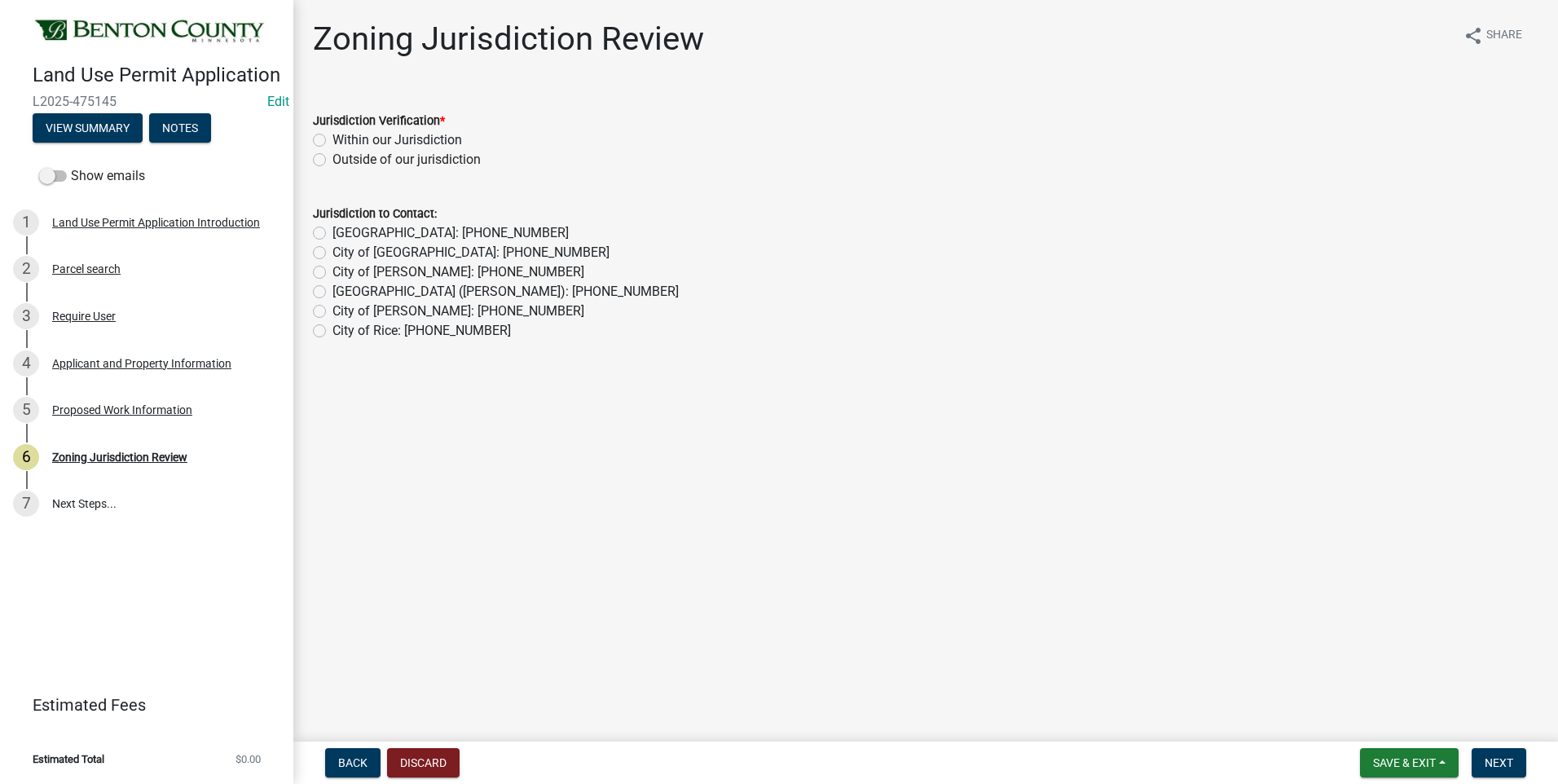
click at [332, 142] on label "Within our Jurisdiction" at bounding box center [397, 140] width 130 height 19
click at [332, 141] on input "Within our Jurisdiction" at bounding box center [337, 136] width 11 height 11
radio input "true"
click at [1497, 763] on span "Next" at bounding box center [1499, 762] width 29 height 13
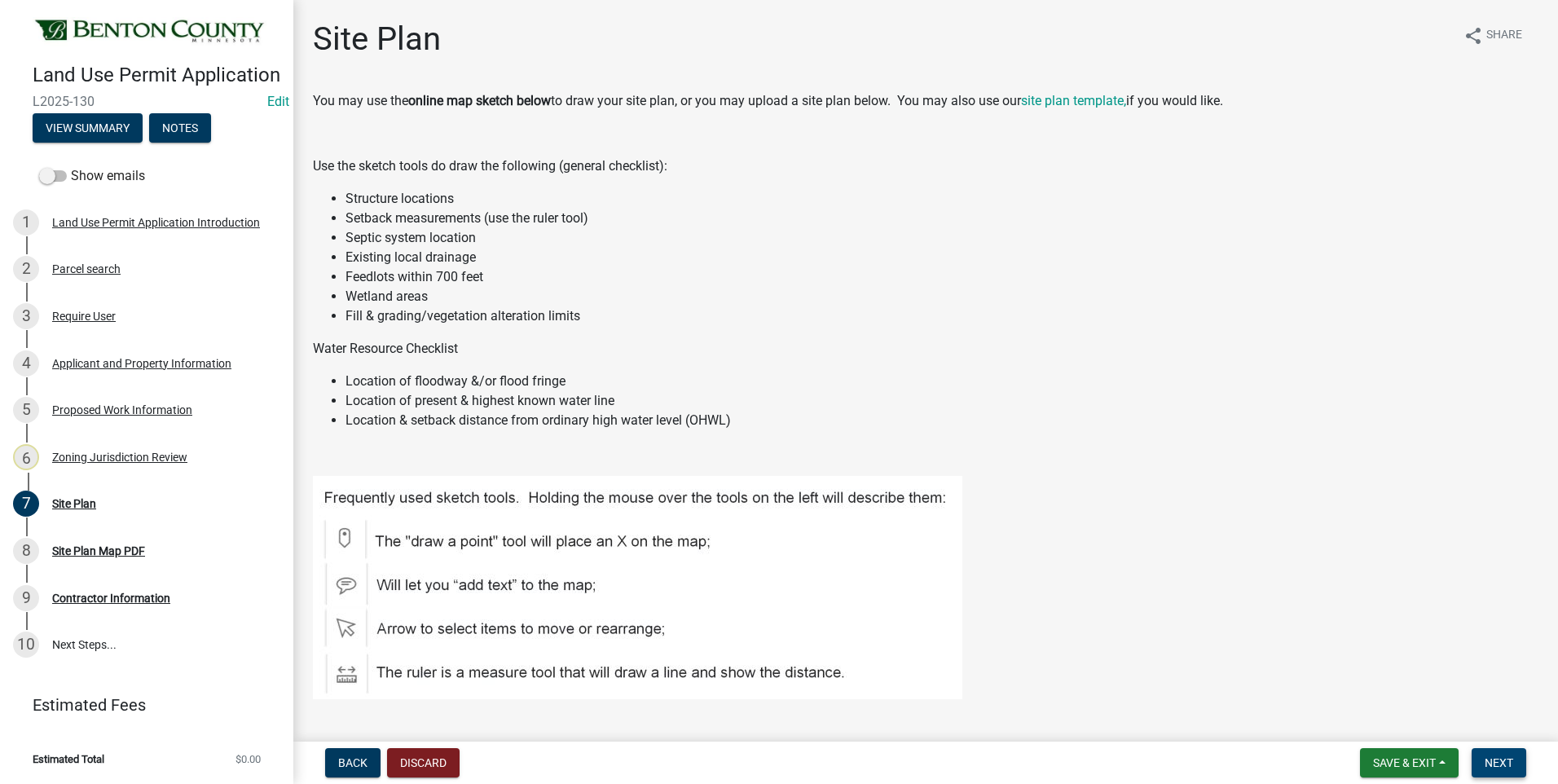
click at [1505, 763] on span "Next" at bounding box center [1499, 762] width 29 height 13
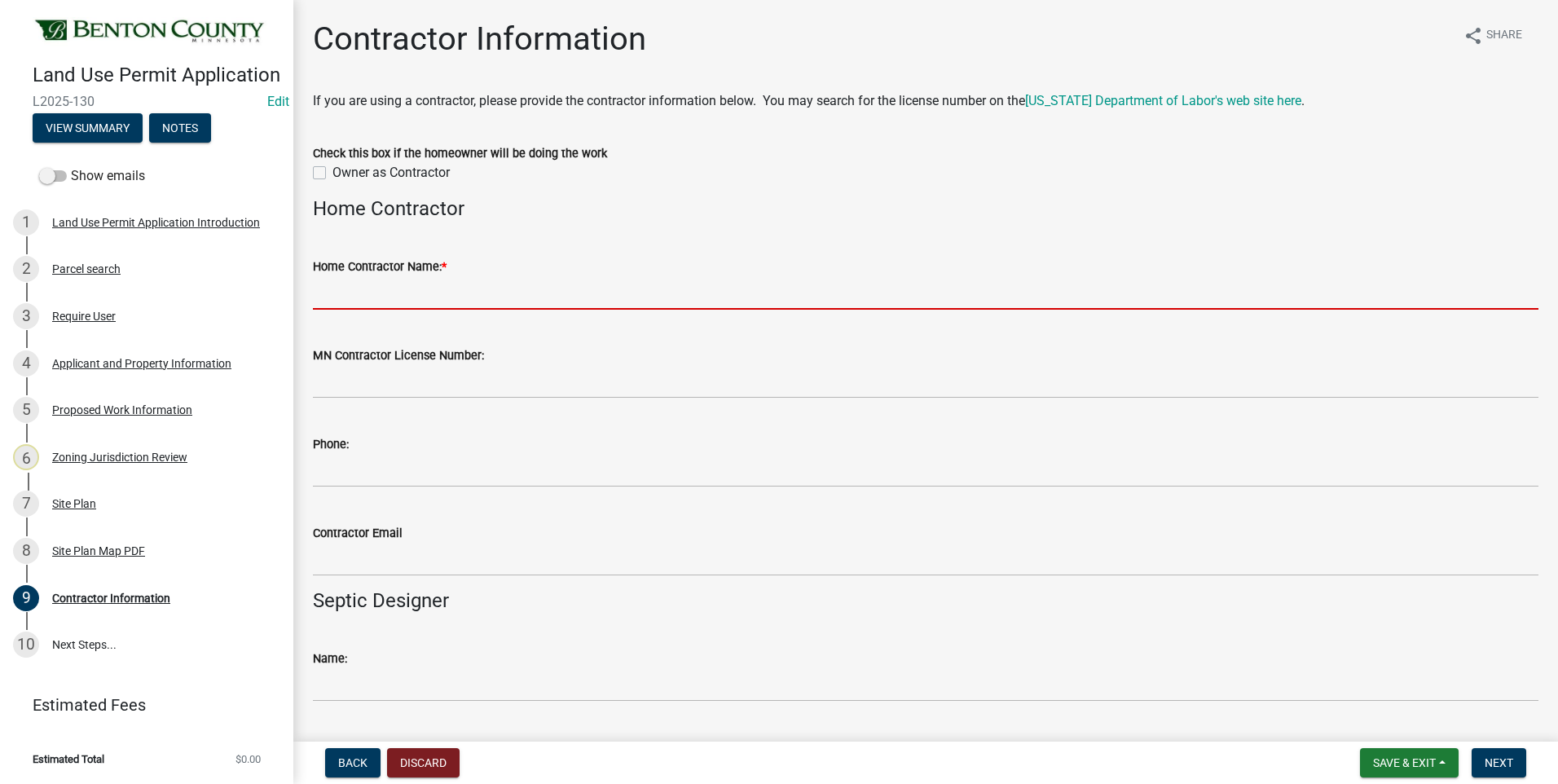
click at [405, 295] on input "Home Contractor Name: *" at bounding box center [926, 293] width 1226 height 34
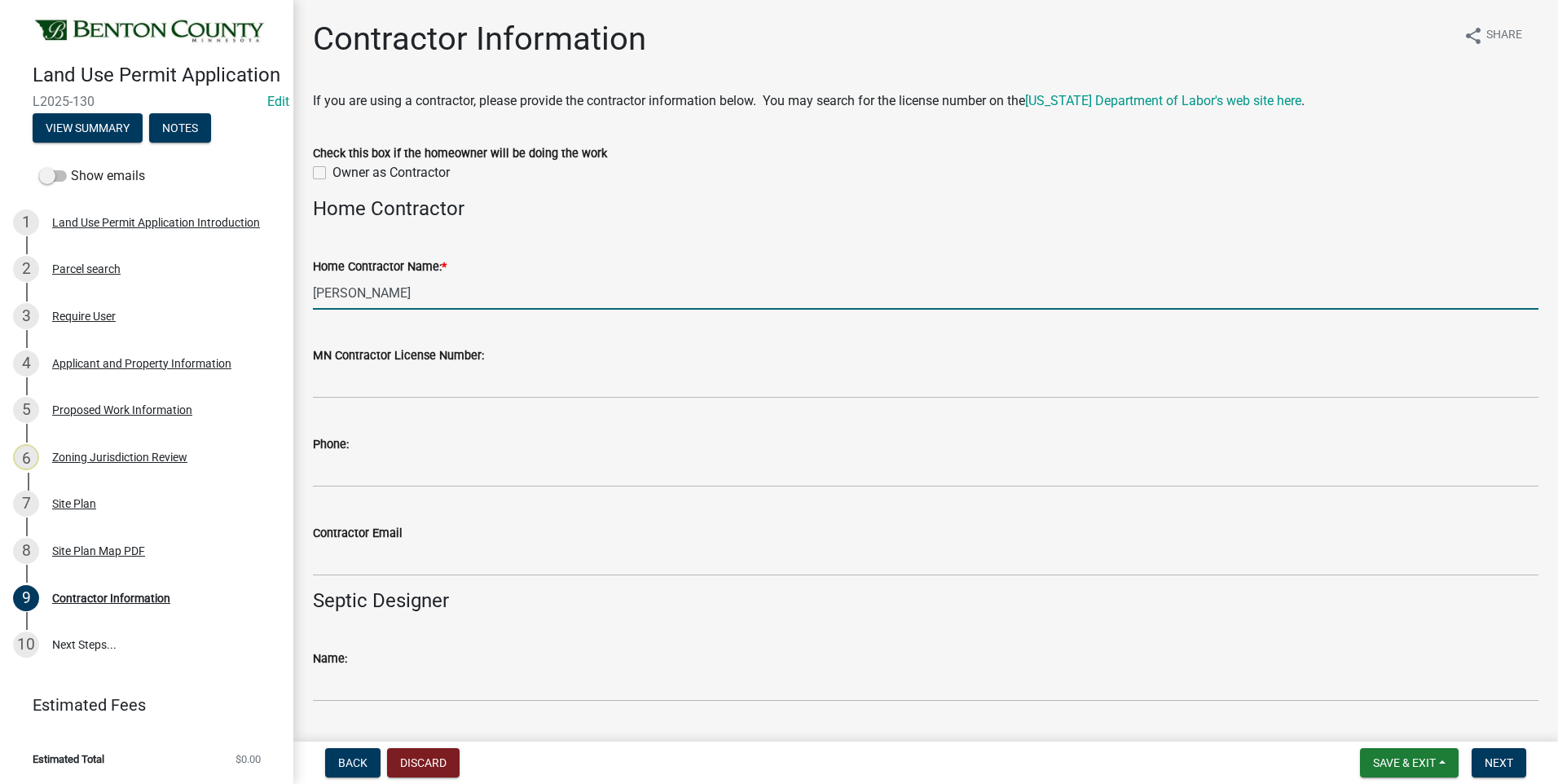
type input "Doug Prokott"
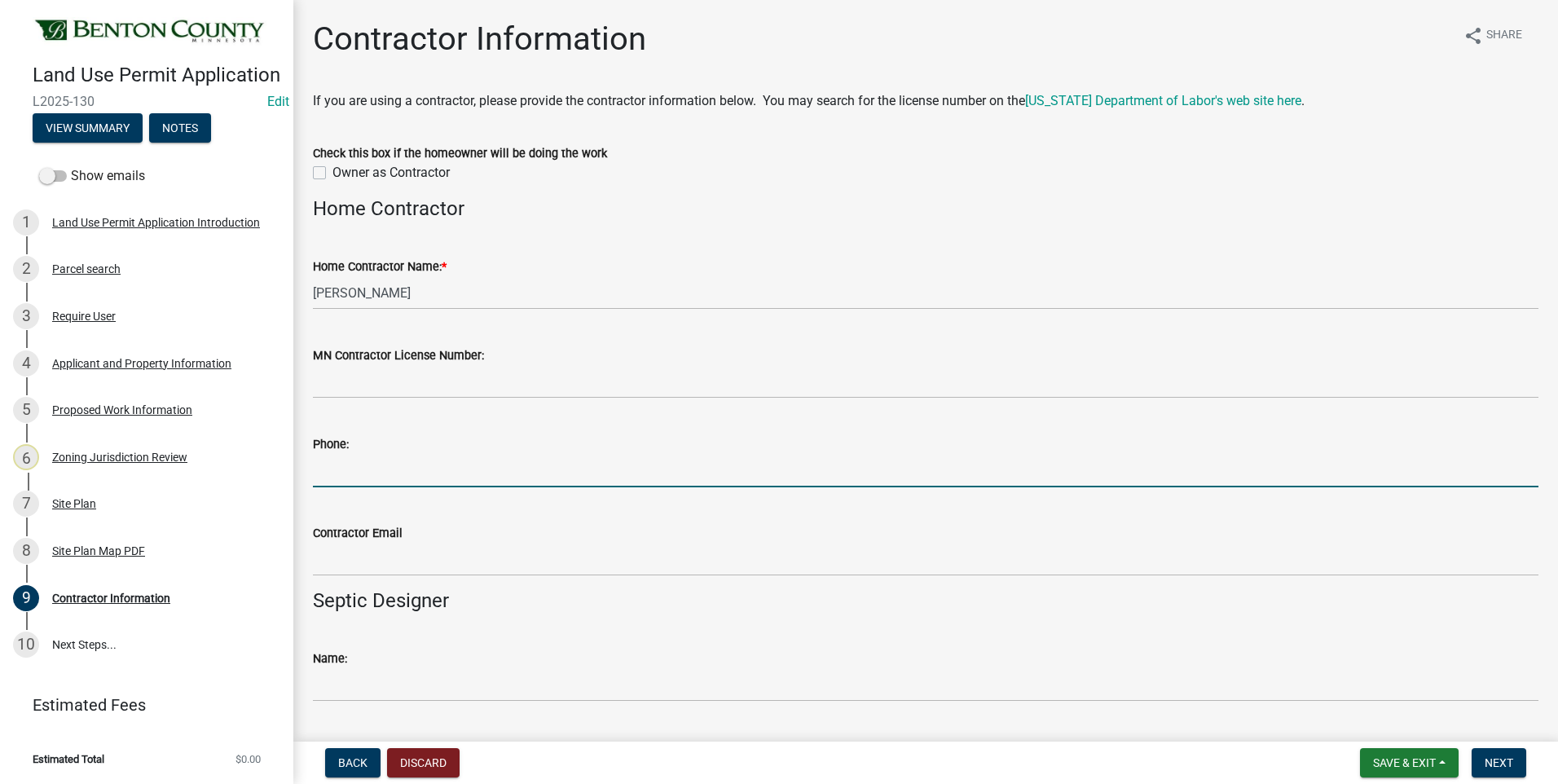
click at [373, 475] on input "Phone:" at bounding box center [926, 470] width 1226 height 34
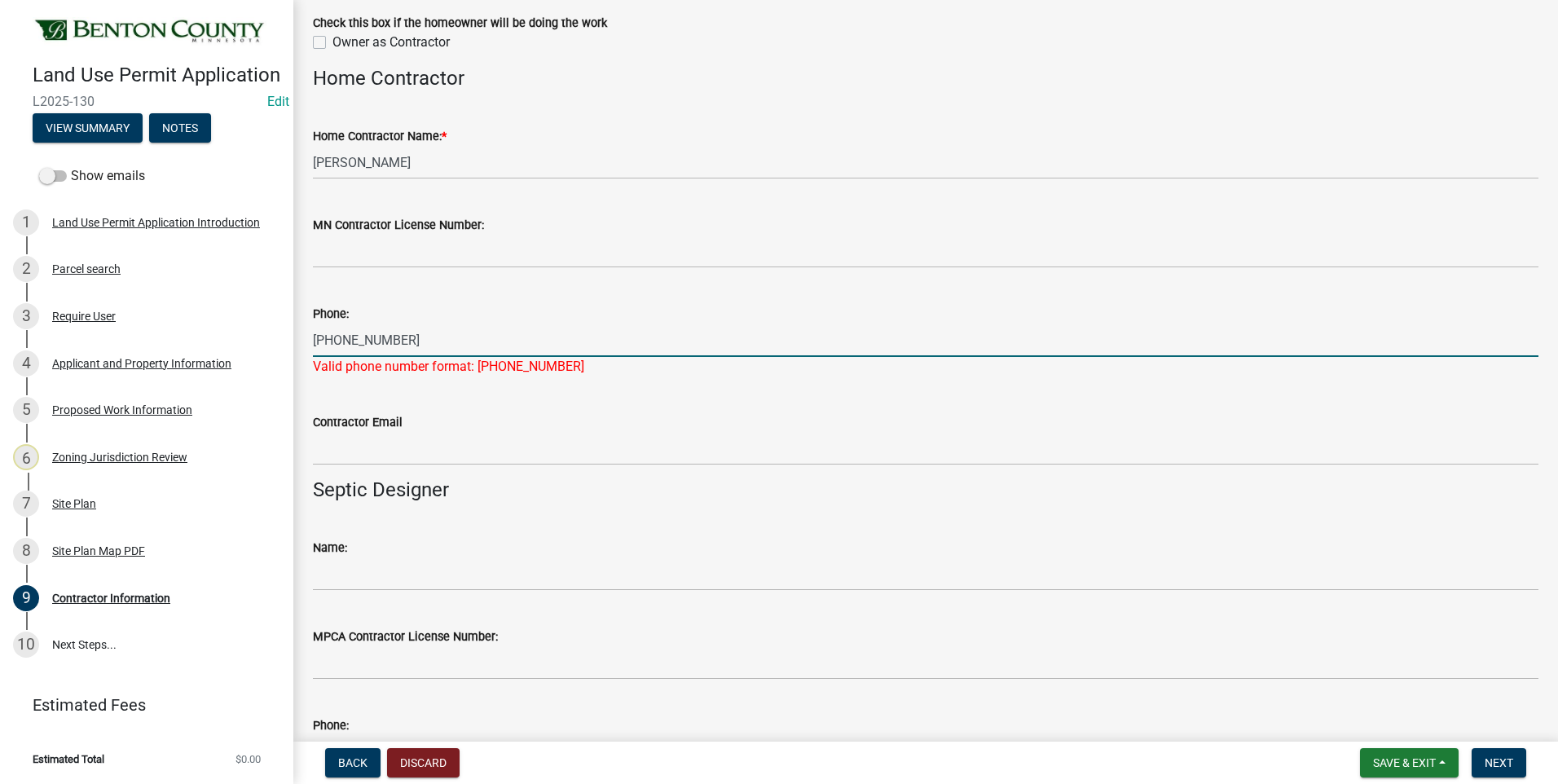
scroll to position [163, 0]
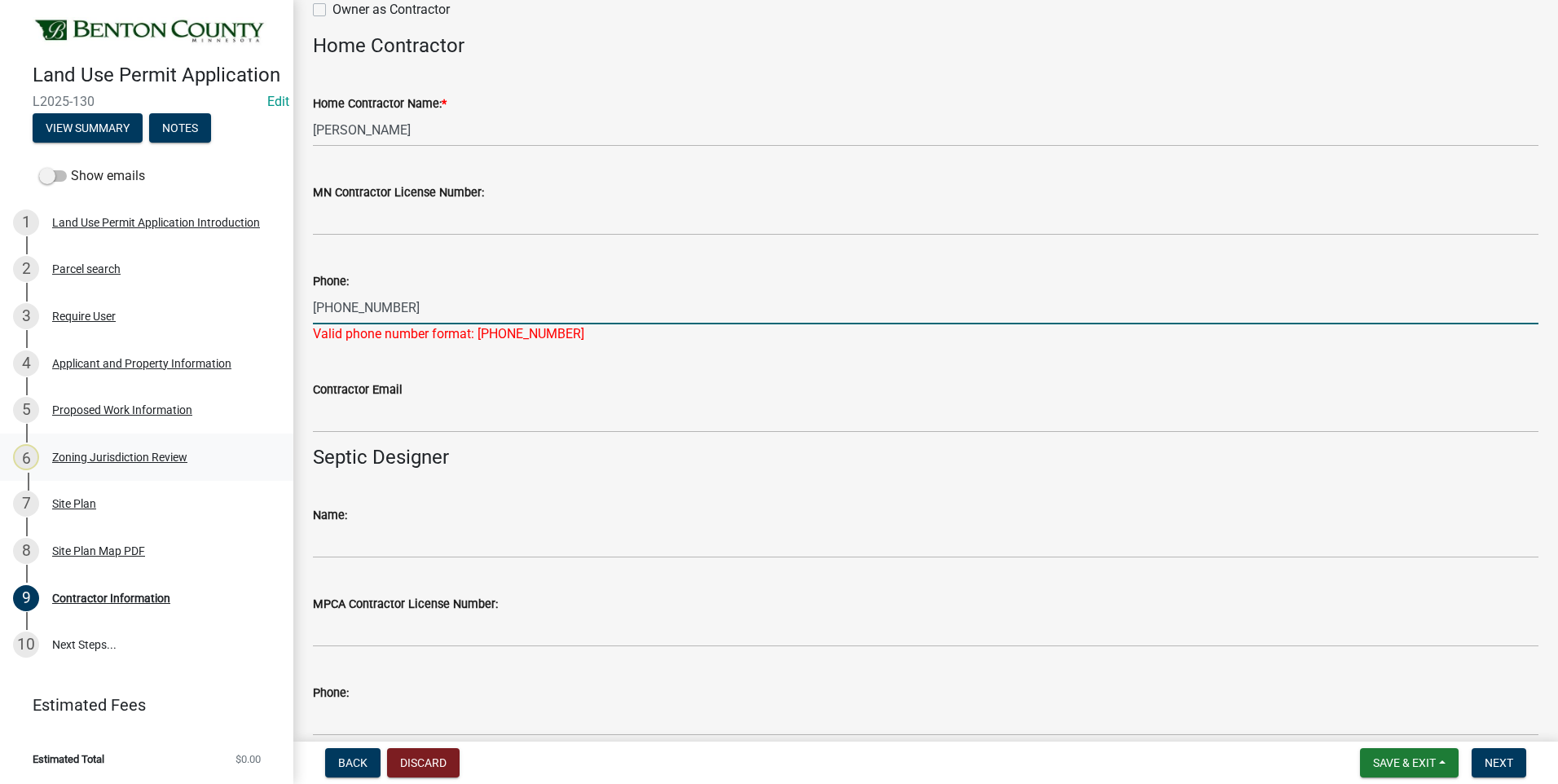
type input "320-260-6915"
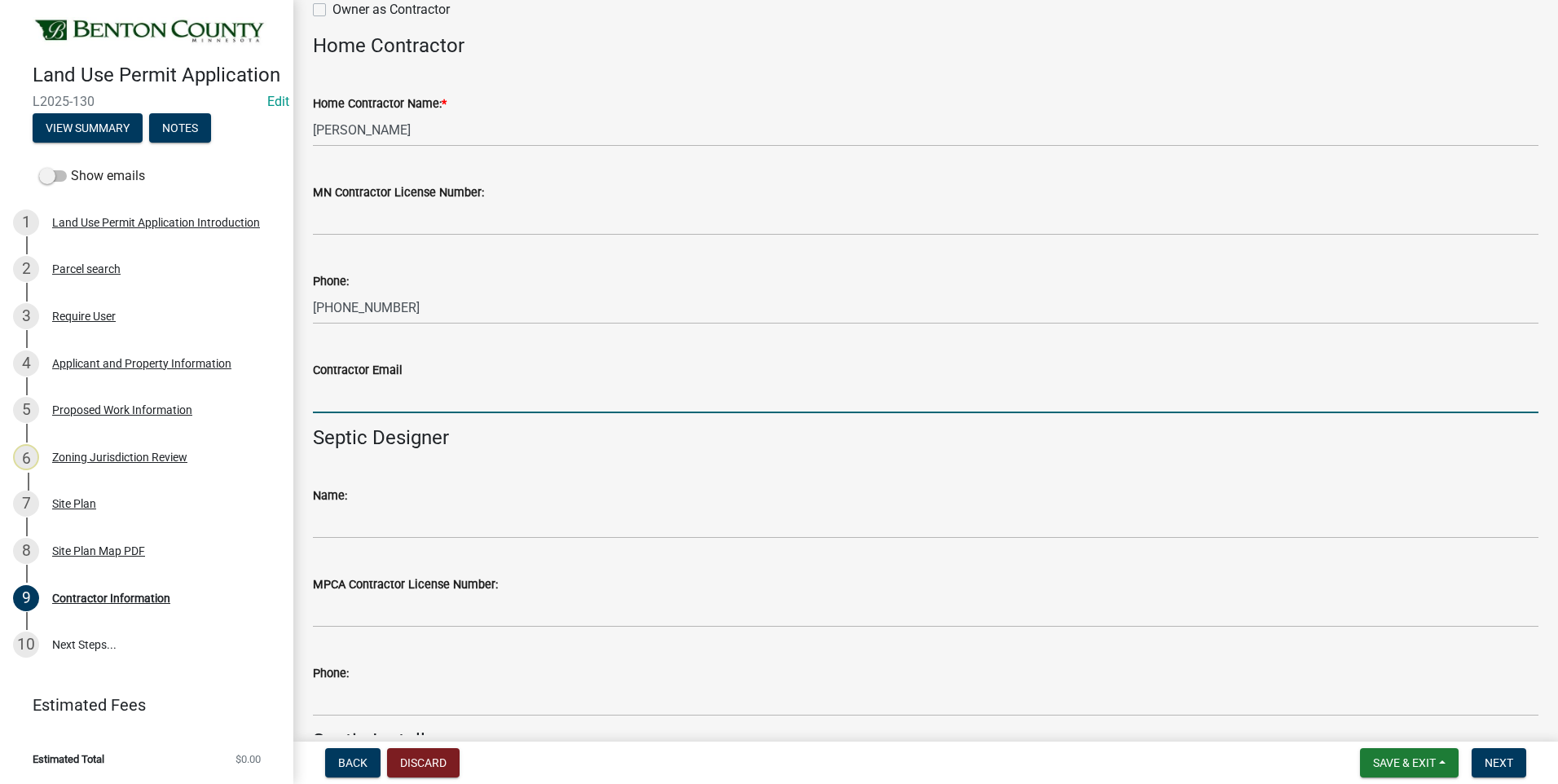
click at [406, 397] on input "Contractor Email" at bounding box center [926, 396] width 1226 height 34
paste input "[EMAIL_ADDRESS][DOMAIN_NAME]"
type input "[EMAIL_ADDRESS][DOMAIN_NAME]"
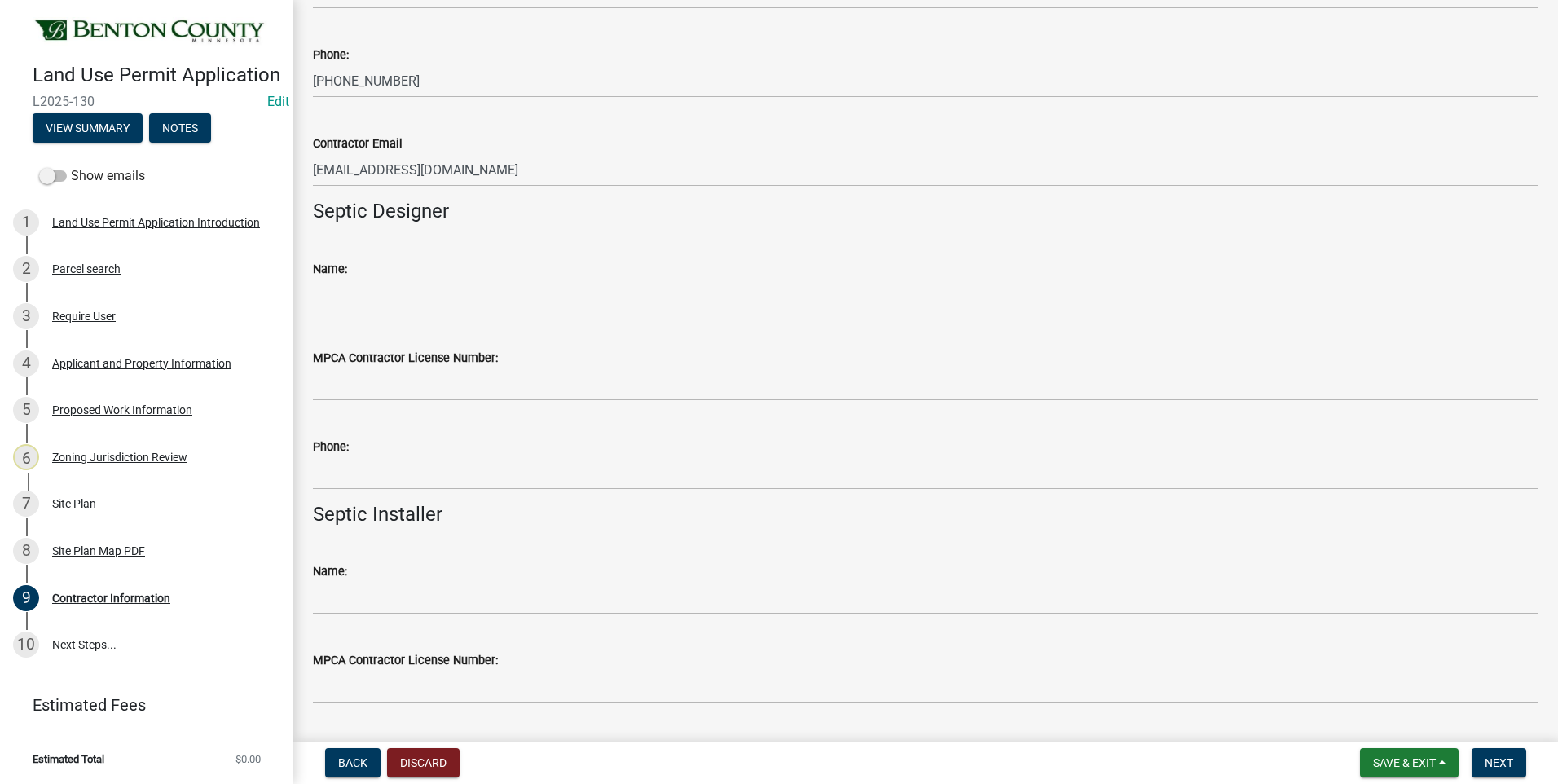
scroll to position [407, 0]
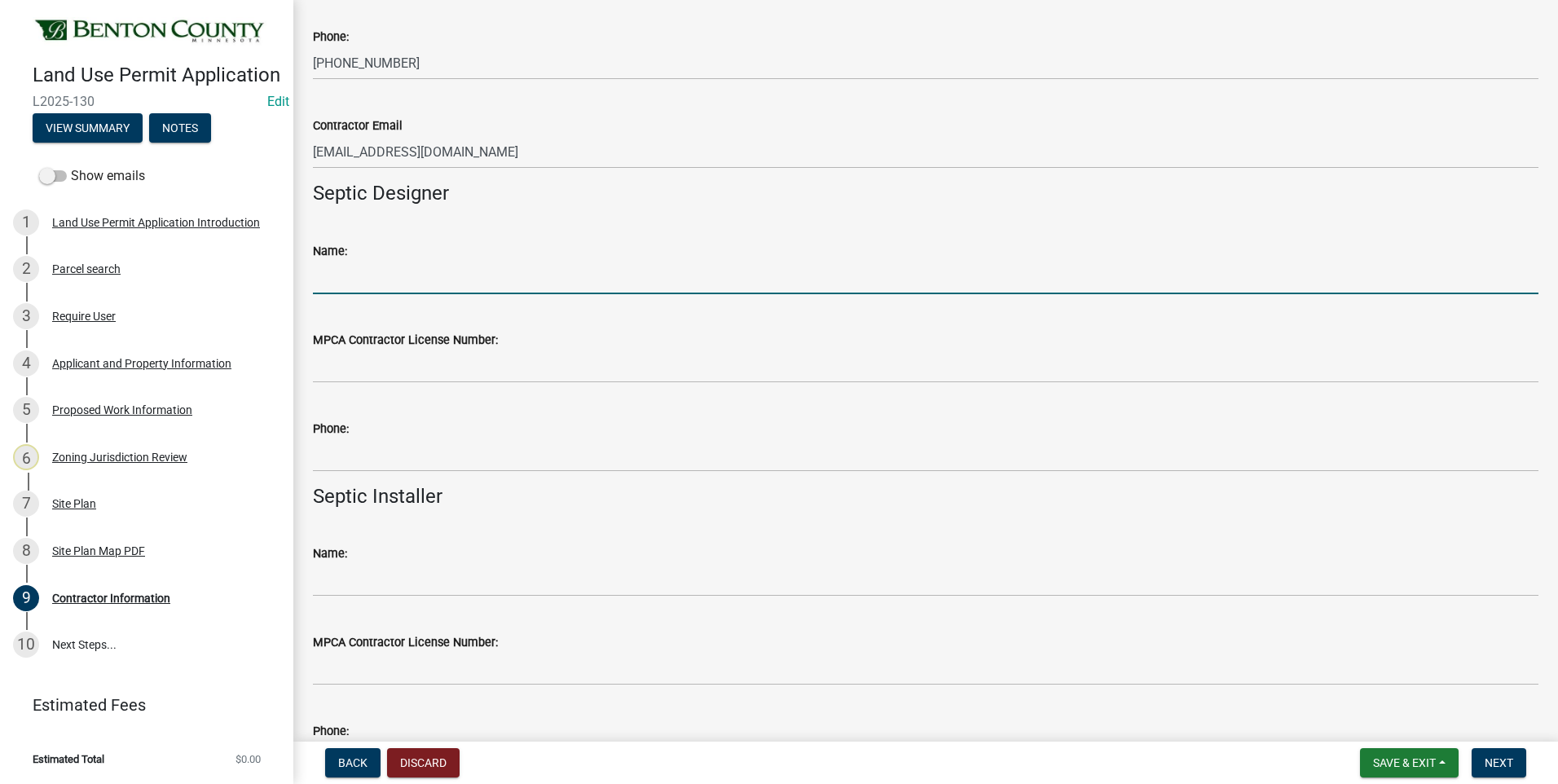
click at [393, 283] on input "Name:" at bounding box center [926, 277] width 1226 height 34
type input "Watab Inc"
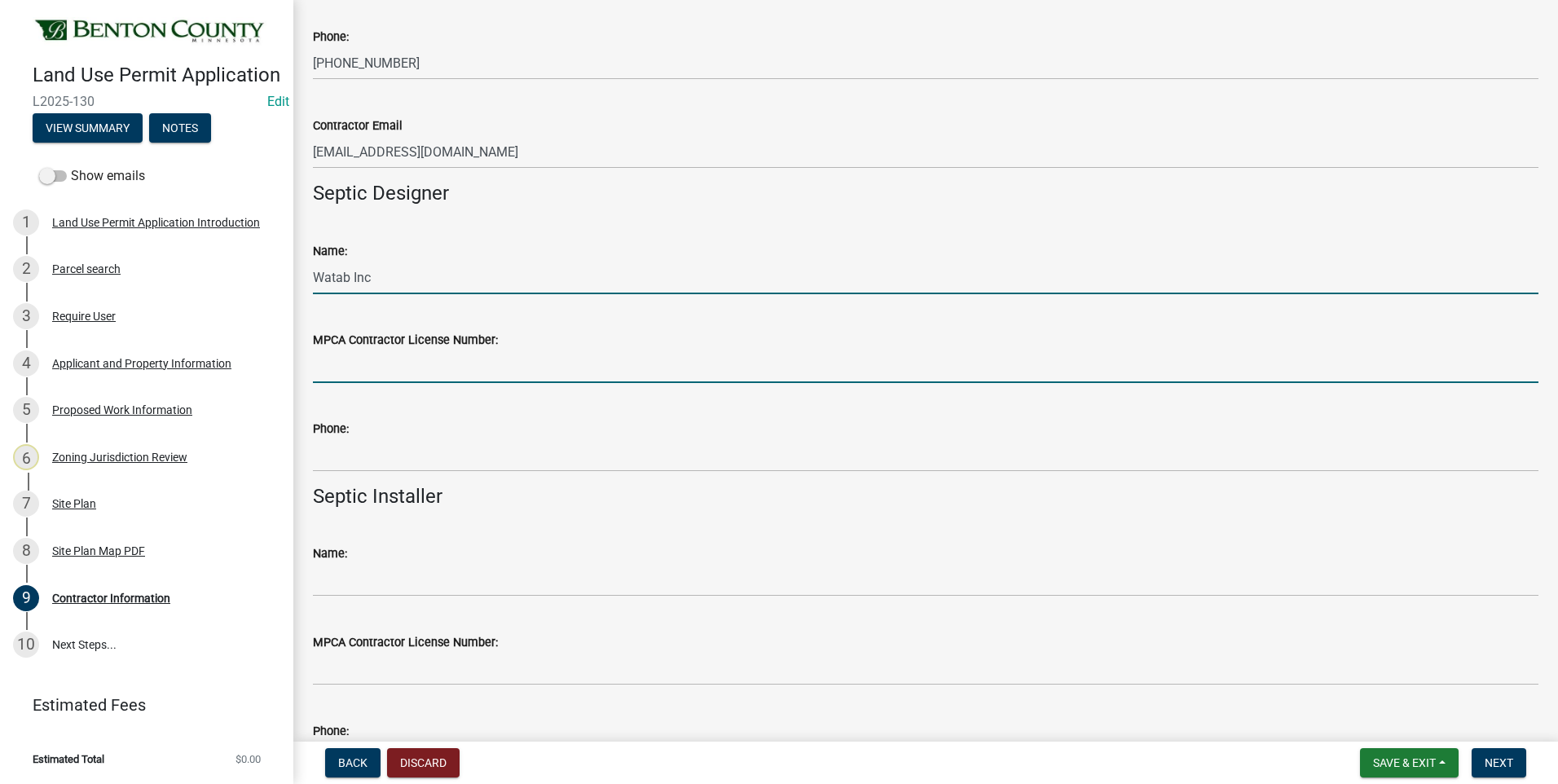
click at [330, 373] on input "MPCA Contractor License Number:" at bounding box center [926, 367] width 1226 height 34
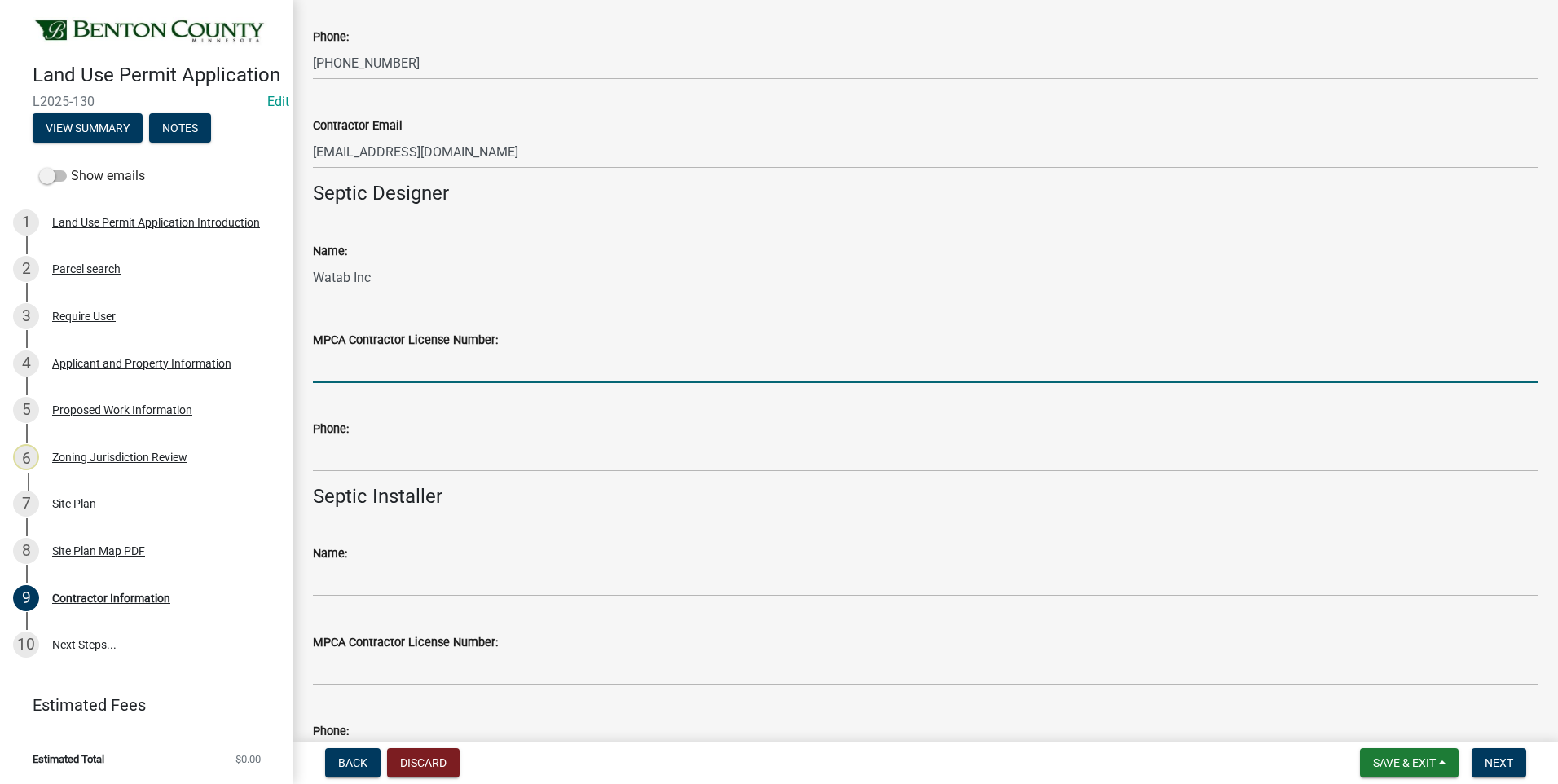
type input "2116"
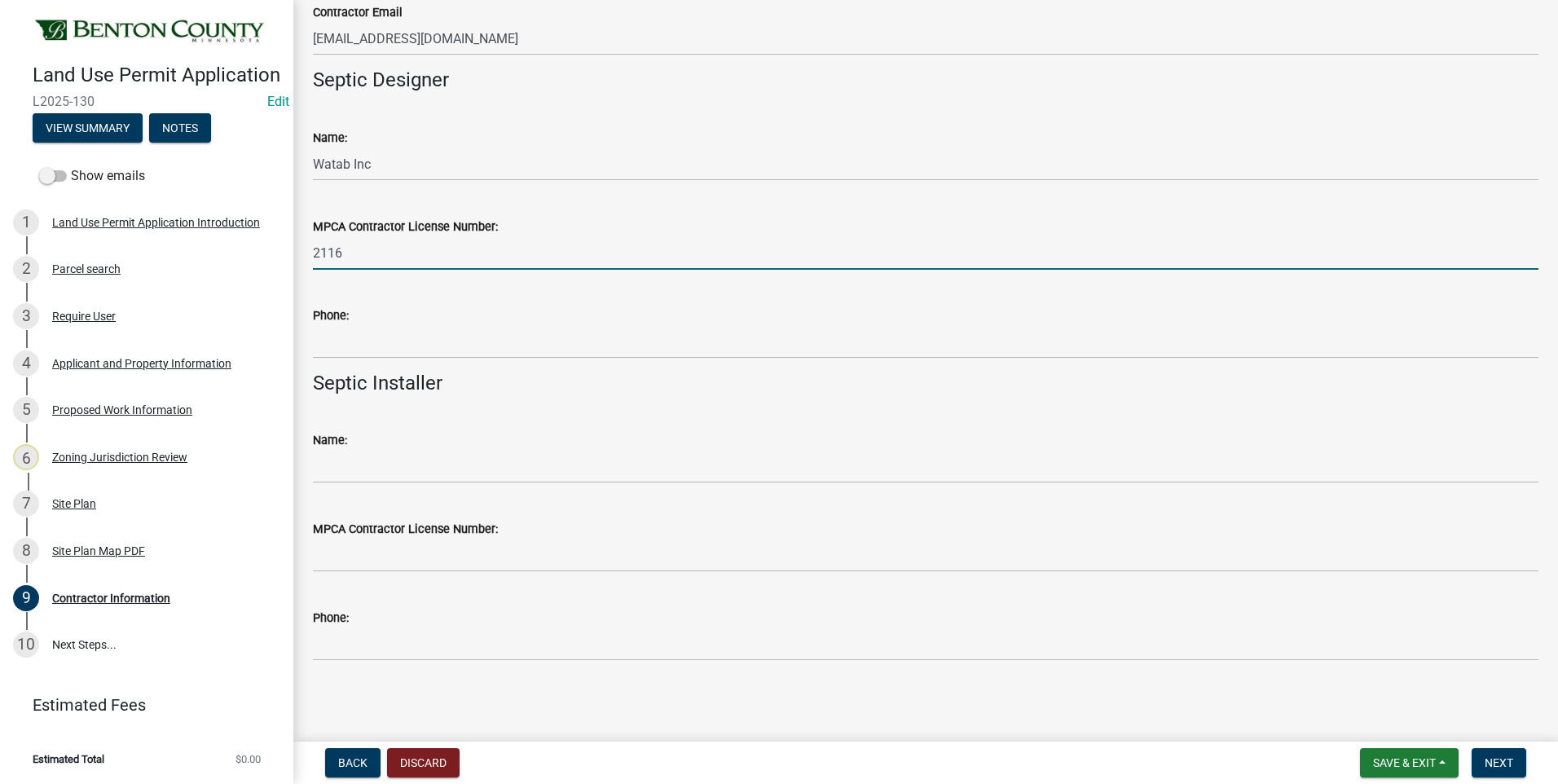
scroll to position [524, 0]
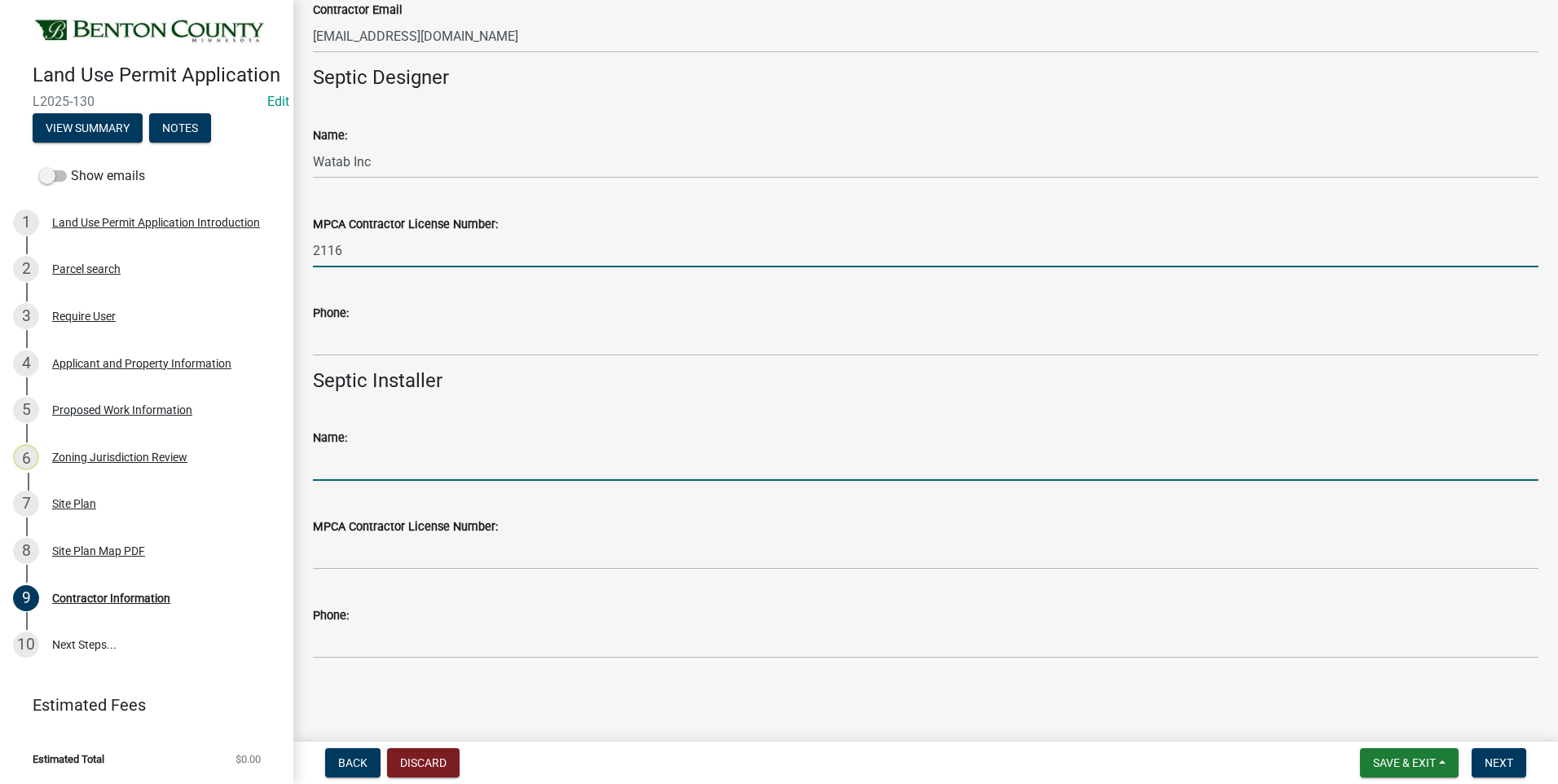
click at [403, 468] on input "Name:" at bounding box center [926, 464] width 1226 height 34
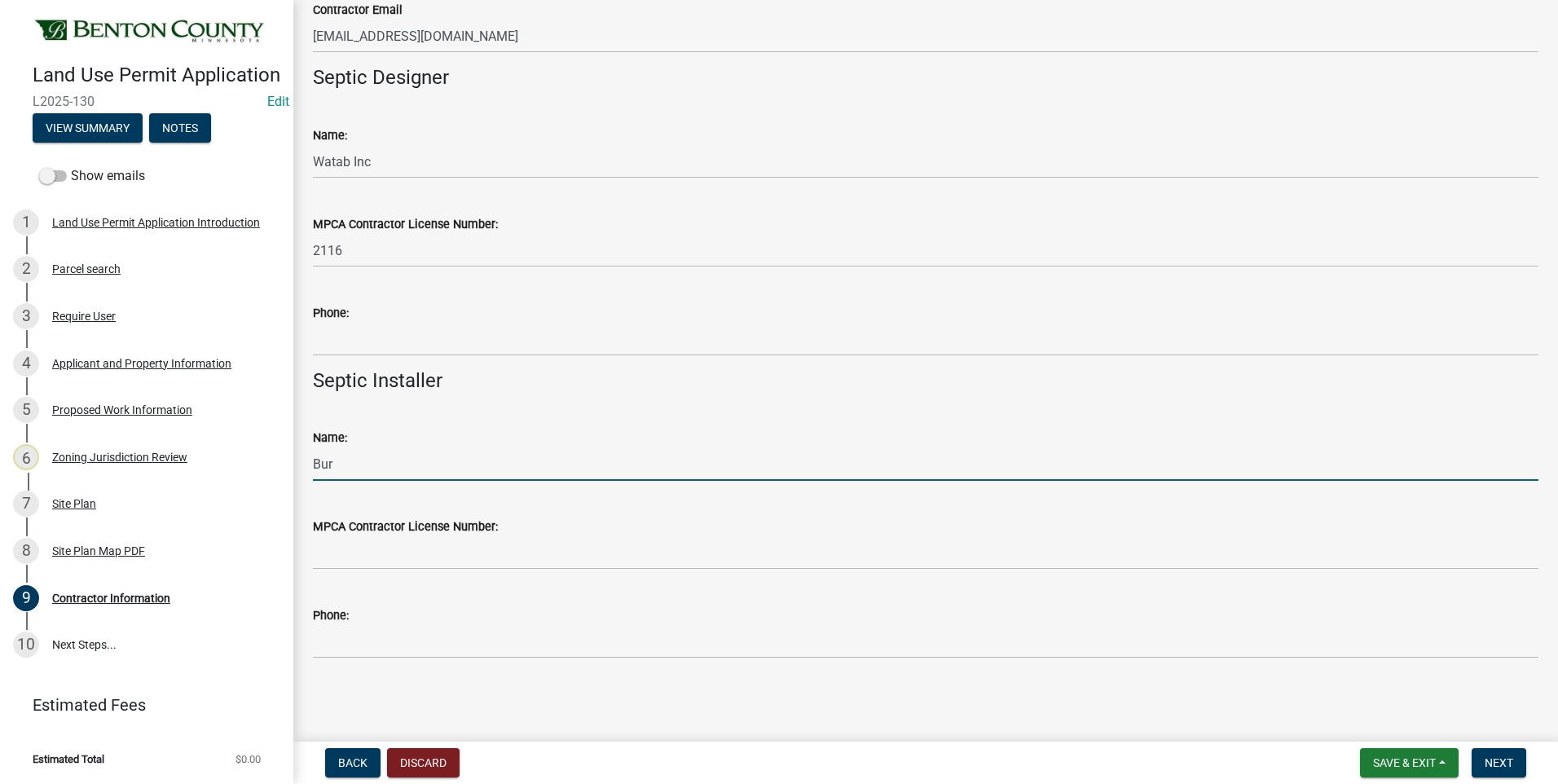
type input "Burski Exc"
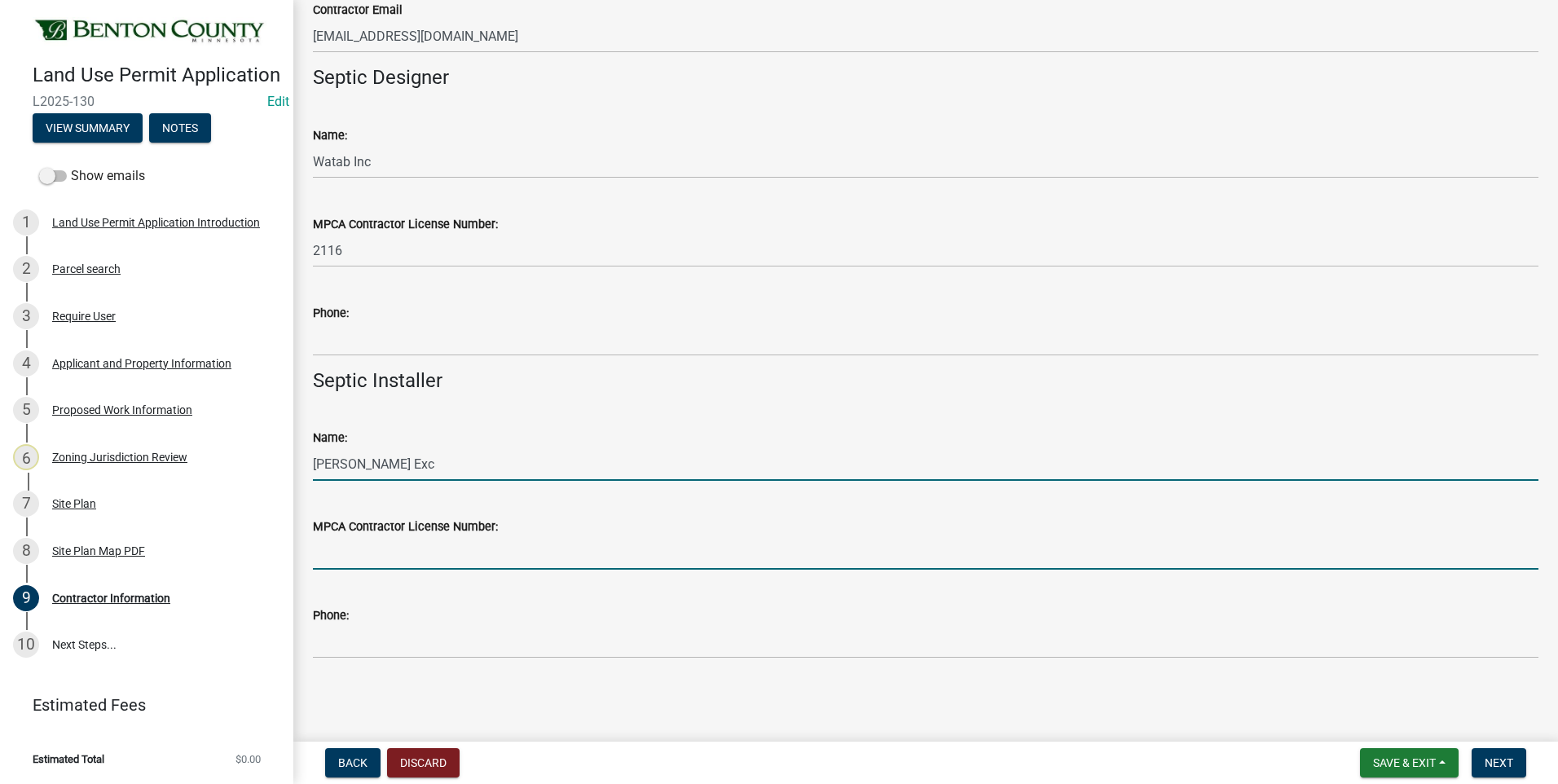
click at [379, 556] on input "MPCA Contractor License Number:" at bounding box center [926, 553] width 1226 height 34
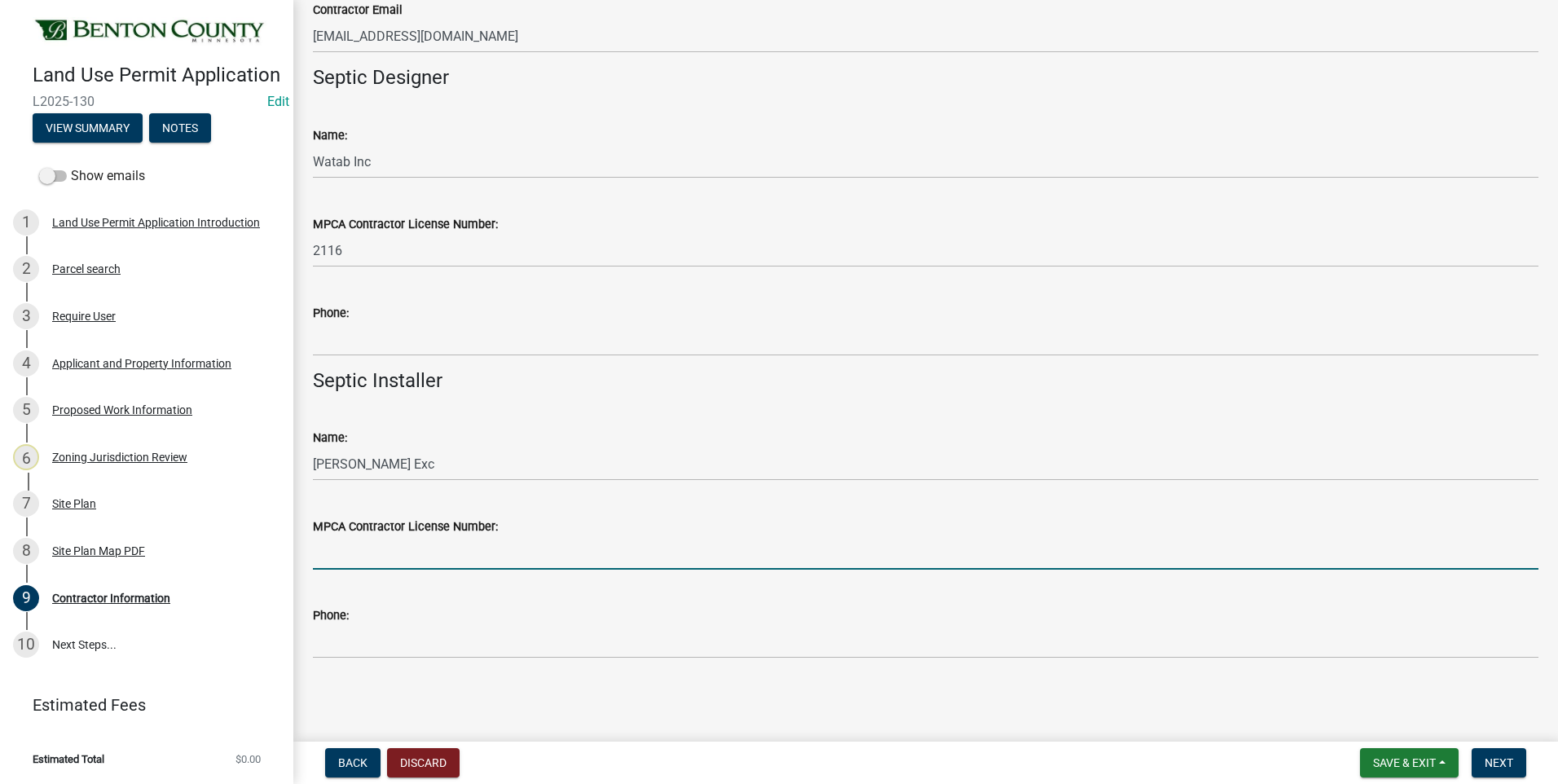
type input "289"
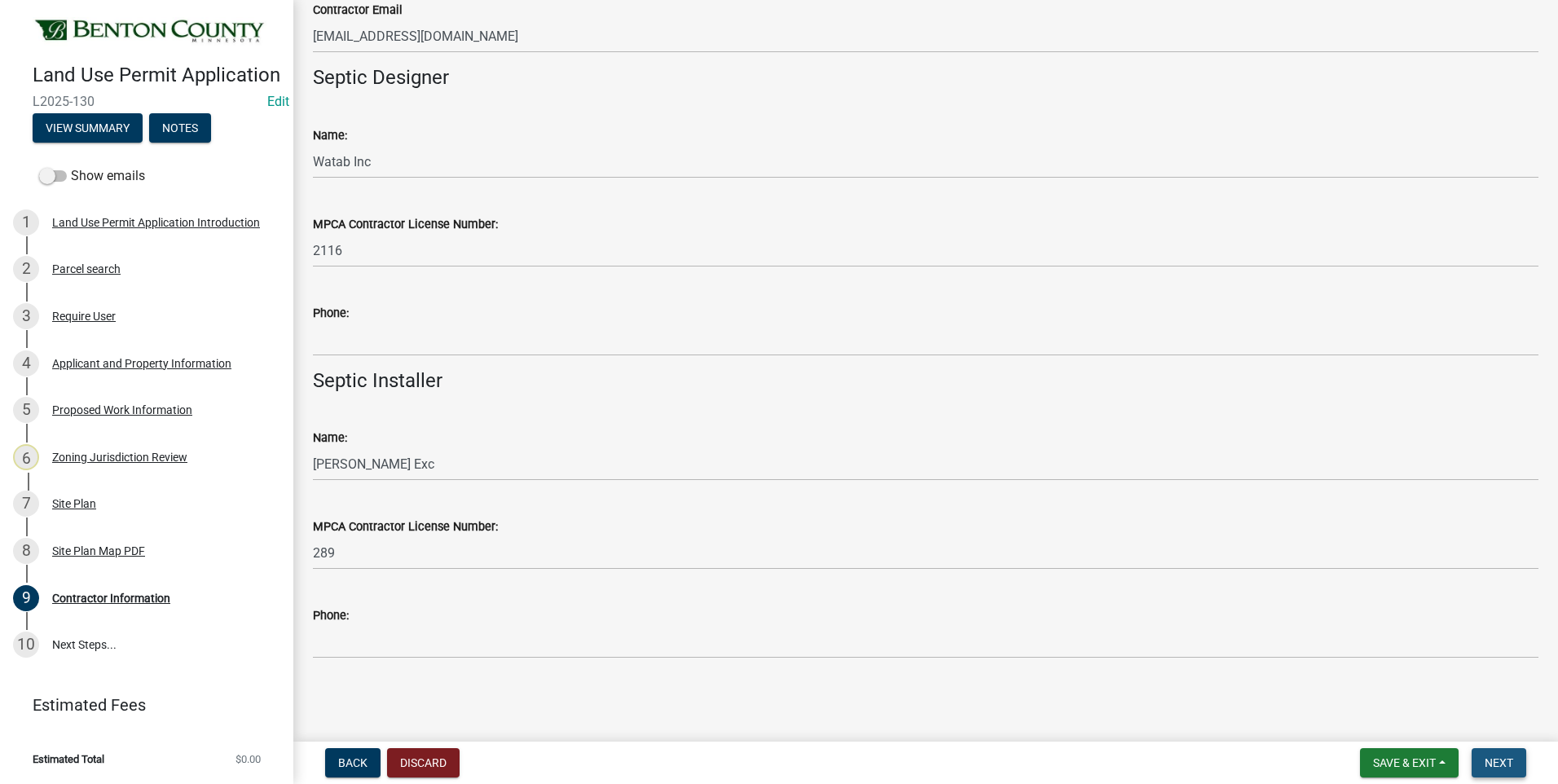
click at [1502, 770] on span "Next" at bounding box center [1499, 762] width 29 height 13
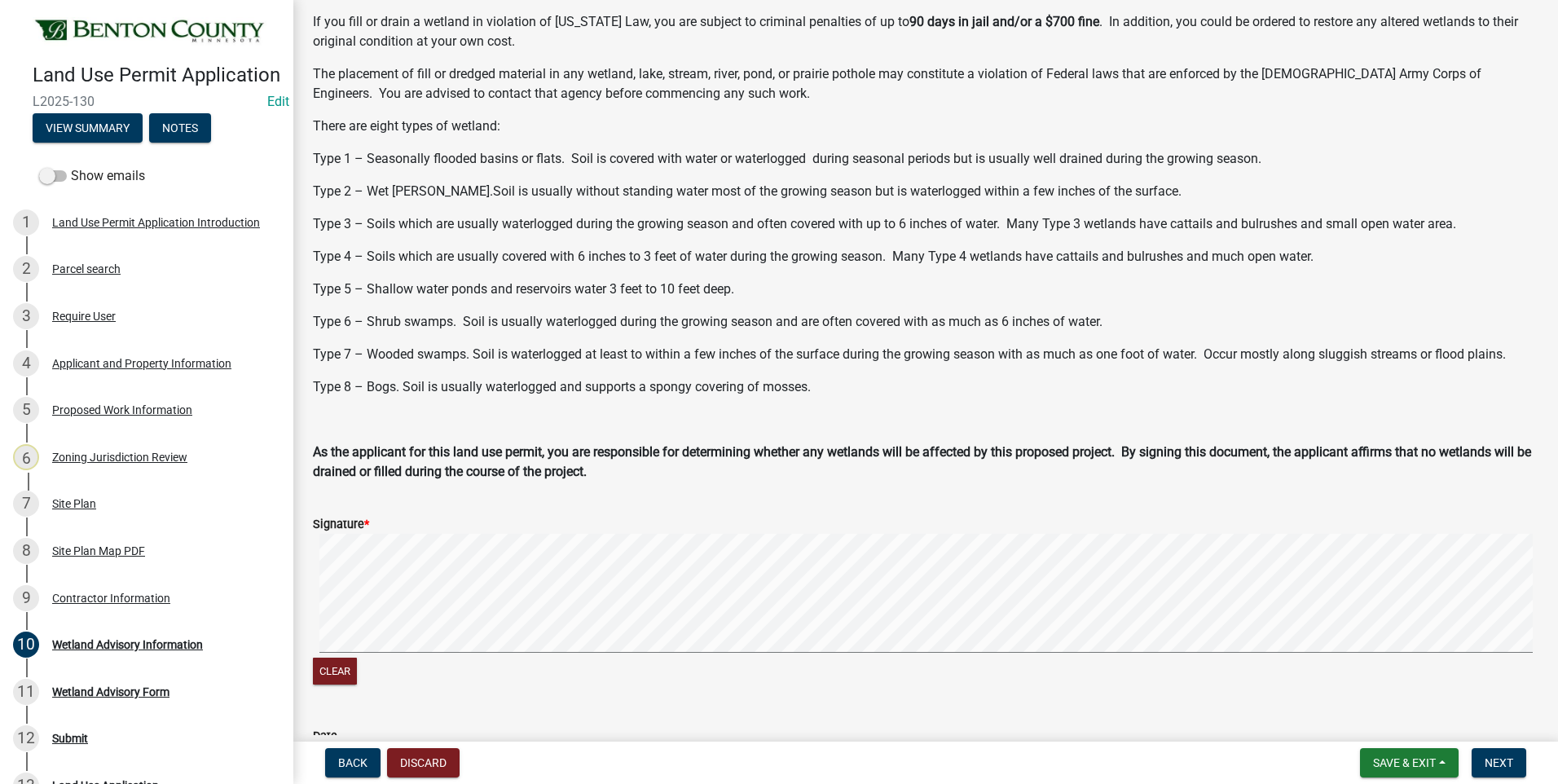
scroll to position [388, 0]
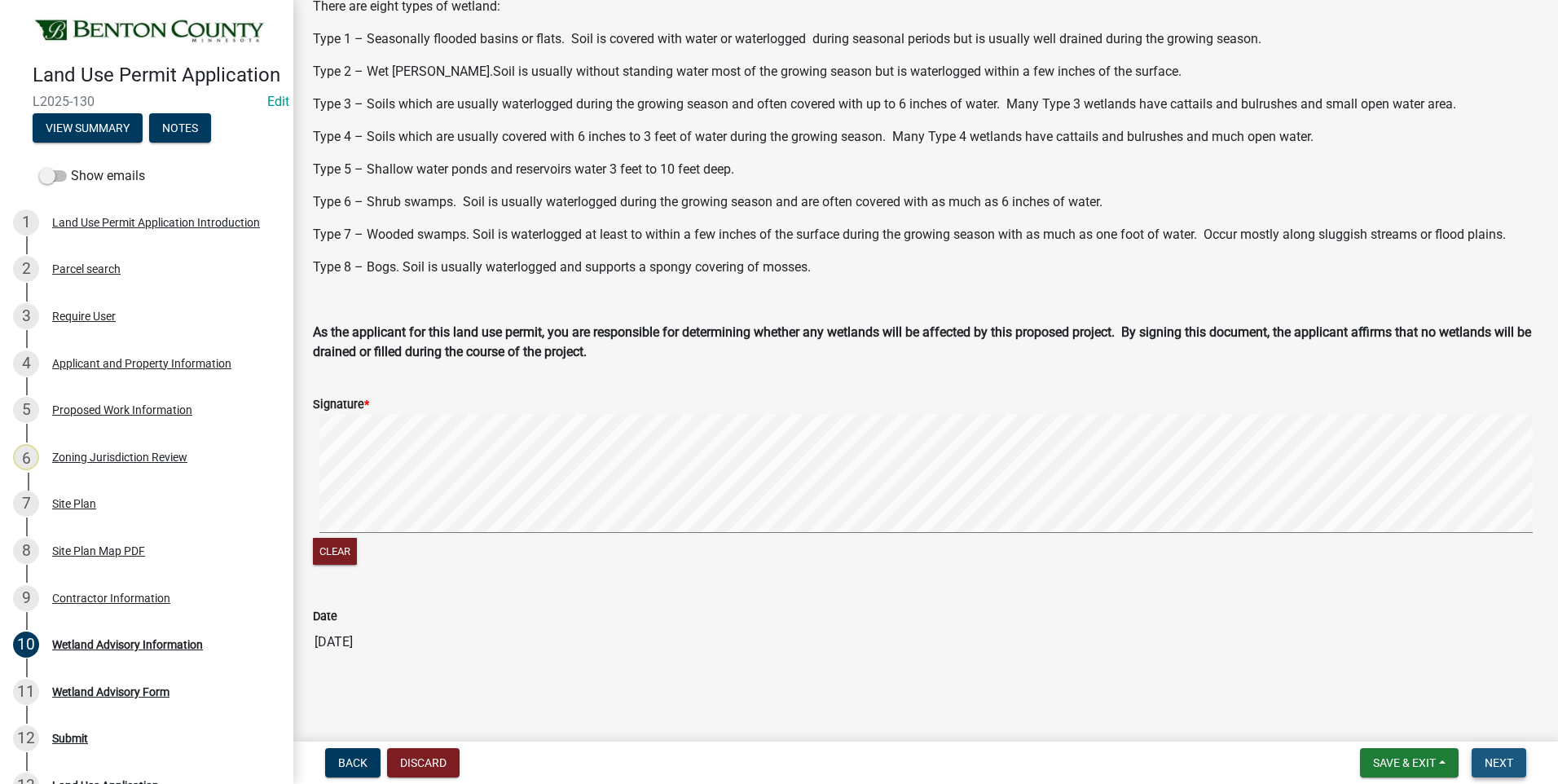
click at [1493, 758] on span "Next" at bounding box center [1499, 762] width 29 height 13
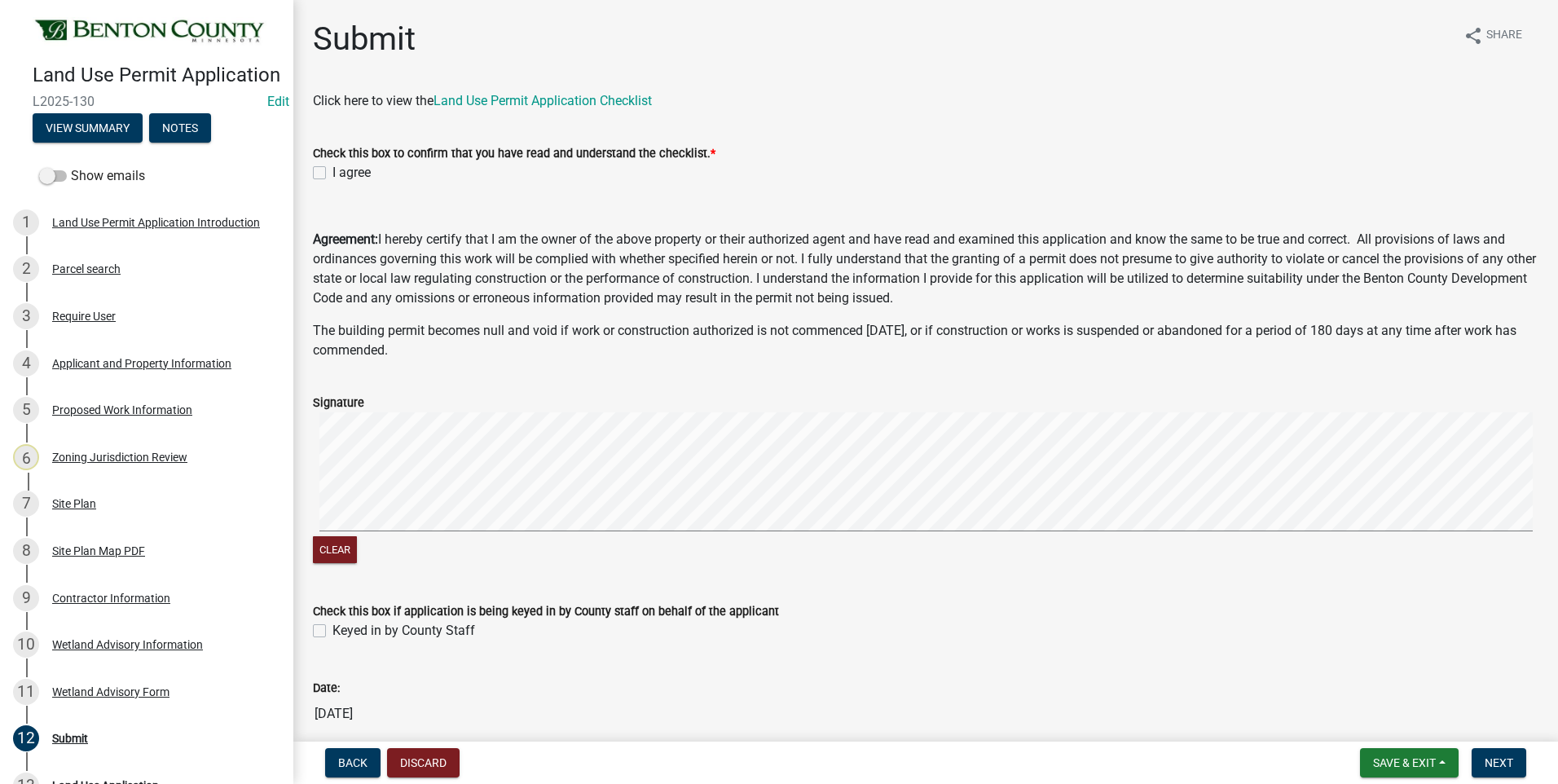
drag, startPoint x: 314, startPoint y: 171, endPoint x: 335, endPoint y: 251, distance: 82.7
click at [332, 171] on label "I agree" at bounding box center [351, 172] width 38 height 19
click at [332, 171] on input "I agree" at bounding box center [337, 168] width 11 height 11
checkbox input "true"
click at [332, 631] on label "Keyed in by County Staff" at bounding box center [403, 631] width 142 height 19
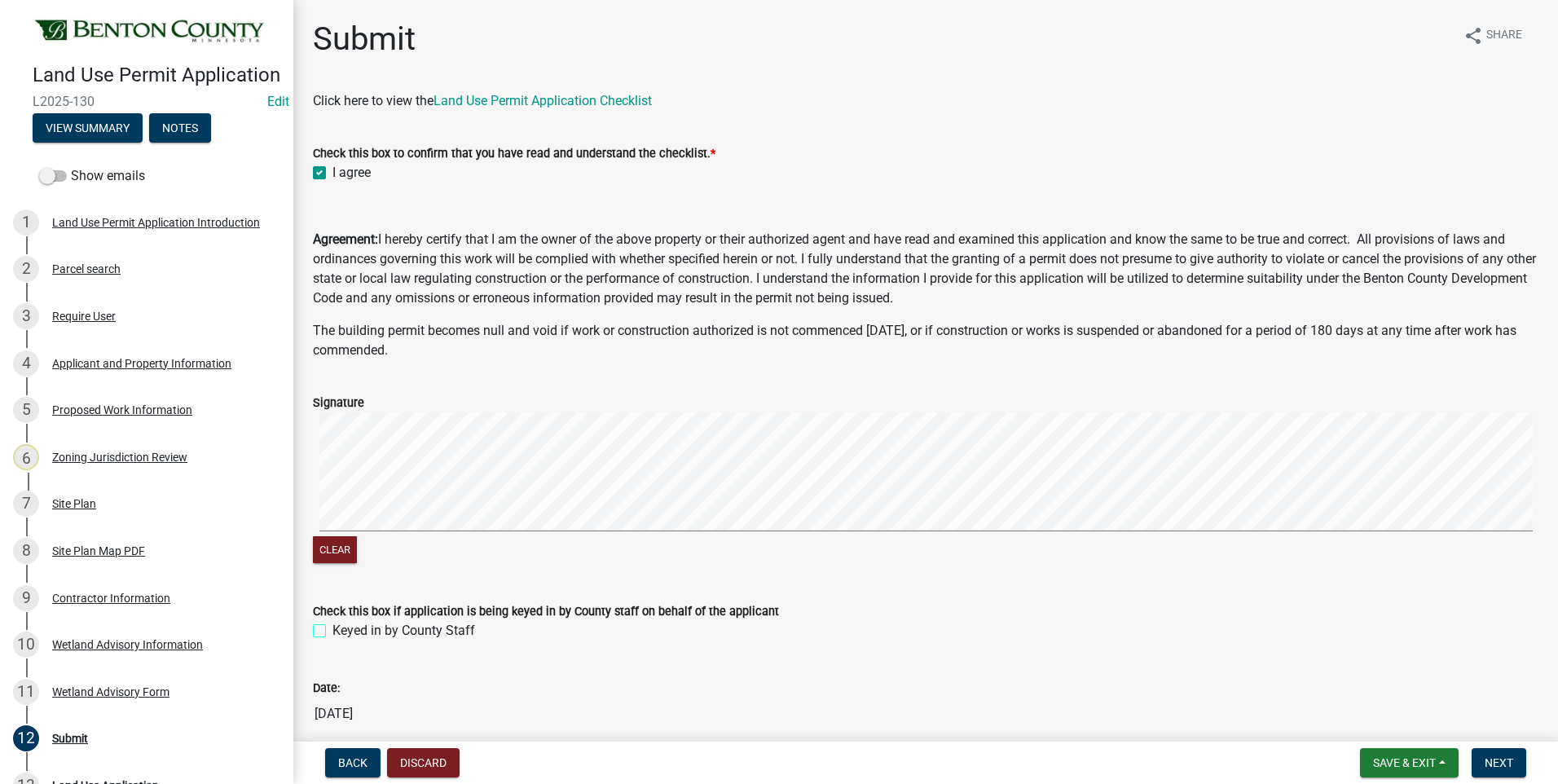
click at [332, 631] on input "Keyed in by County Staff" at bounding box center [337, 626] width 11 height 11
checkbox input "true"
click at [1500, 768] on span "Next" at bounding box center [1499, 762] width 29 height 13
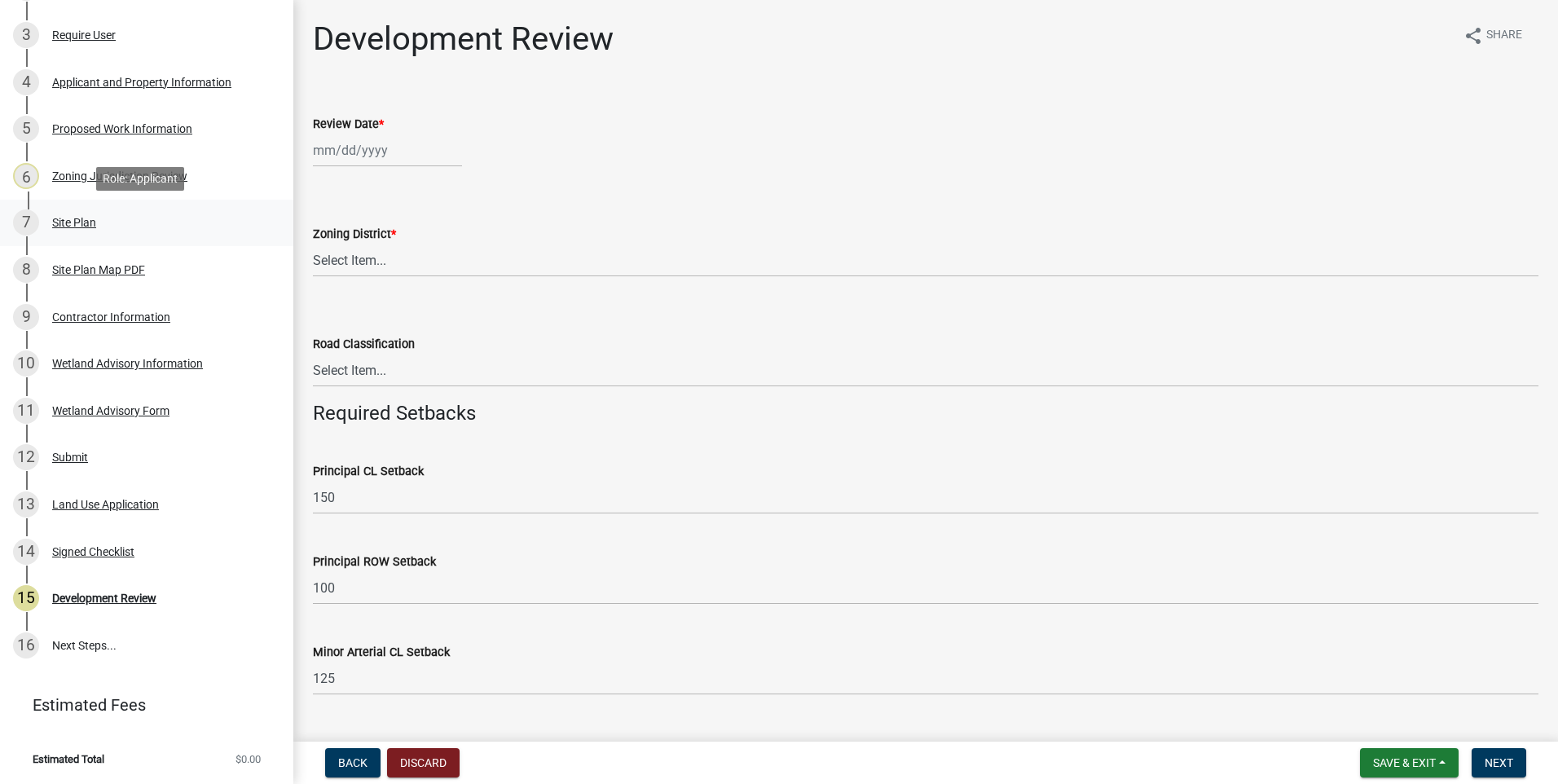
scroll to position [303, 0]
drag, startPoint x: 110, startPoint y: 522, endPoint x: 110, endPoint y: 509, distance: 13.0
click at [110, 509] on div "Land Use Application" at bounding box center [105, 505] width 107 height 12
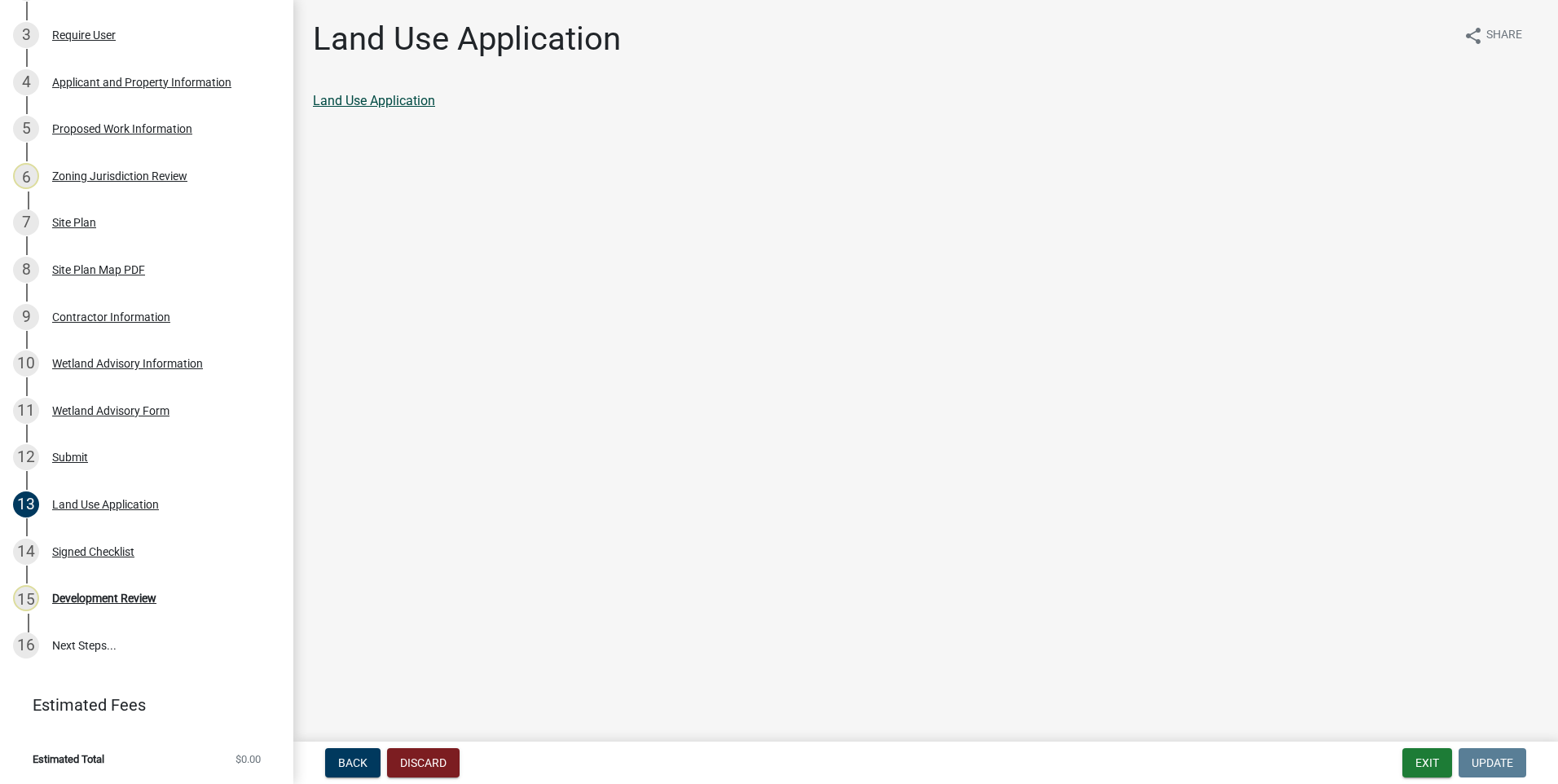
click at [391, 105] on link "Land Use Application" at bounding box center [373, 100] width 122 height 15
click at [126, 602] on div "Development Review" at bounding box center [105, 599] width 105 height 12
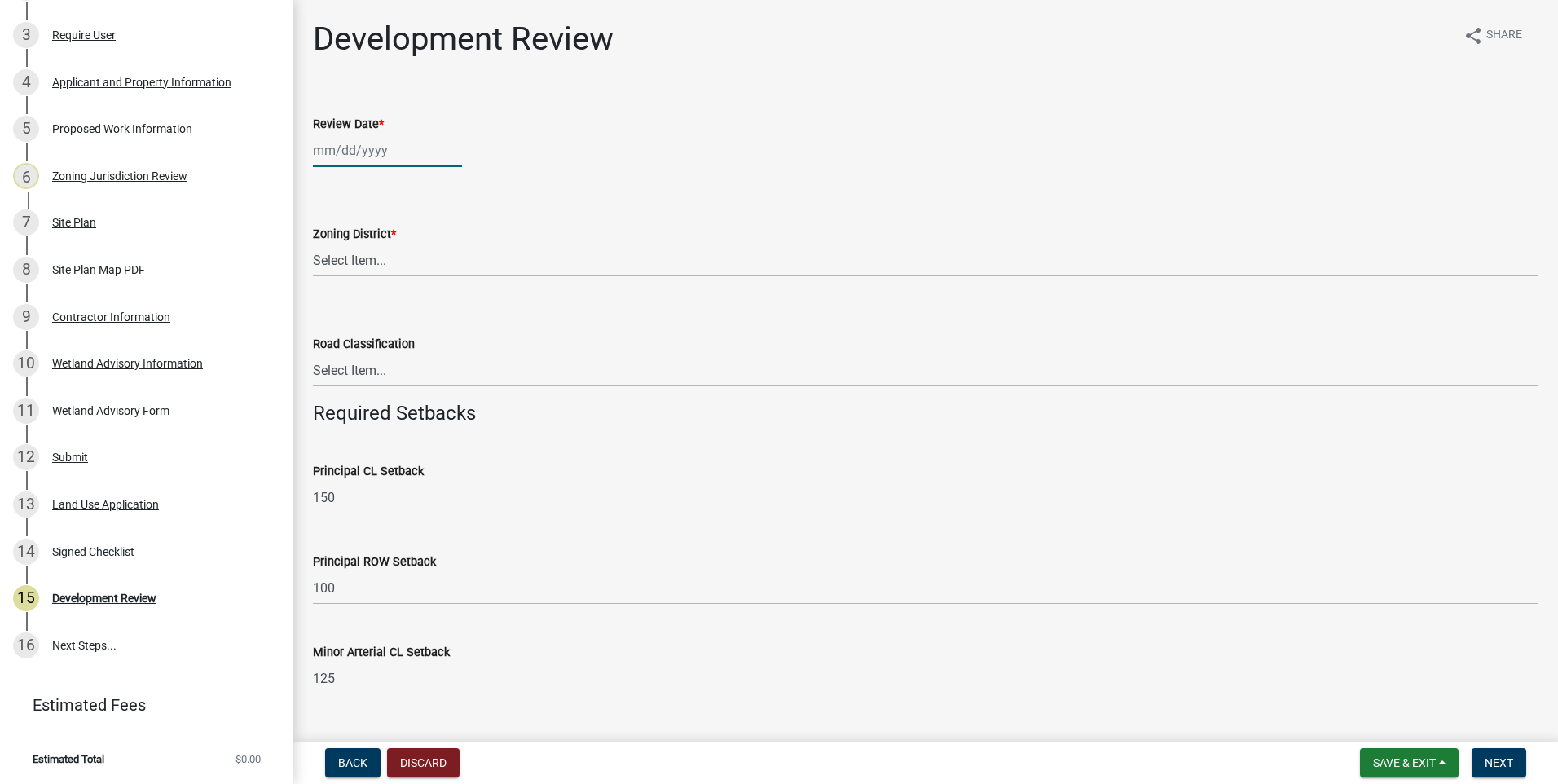
click at [342, 153] on div at bounding box center [387, 151] width 149 height 34
select select "9"
select select "2025"
click at [334, 262] on div "8" at bounding box center [329, 263] width 26 height 26
type input "09/08/2025"
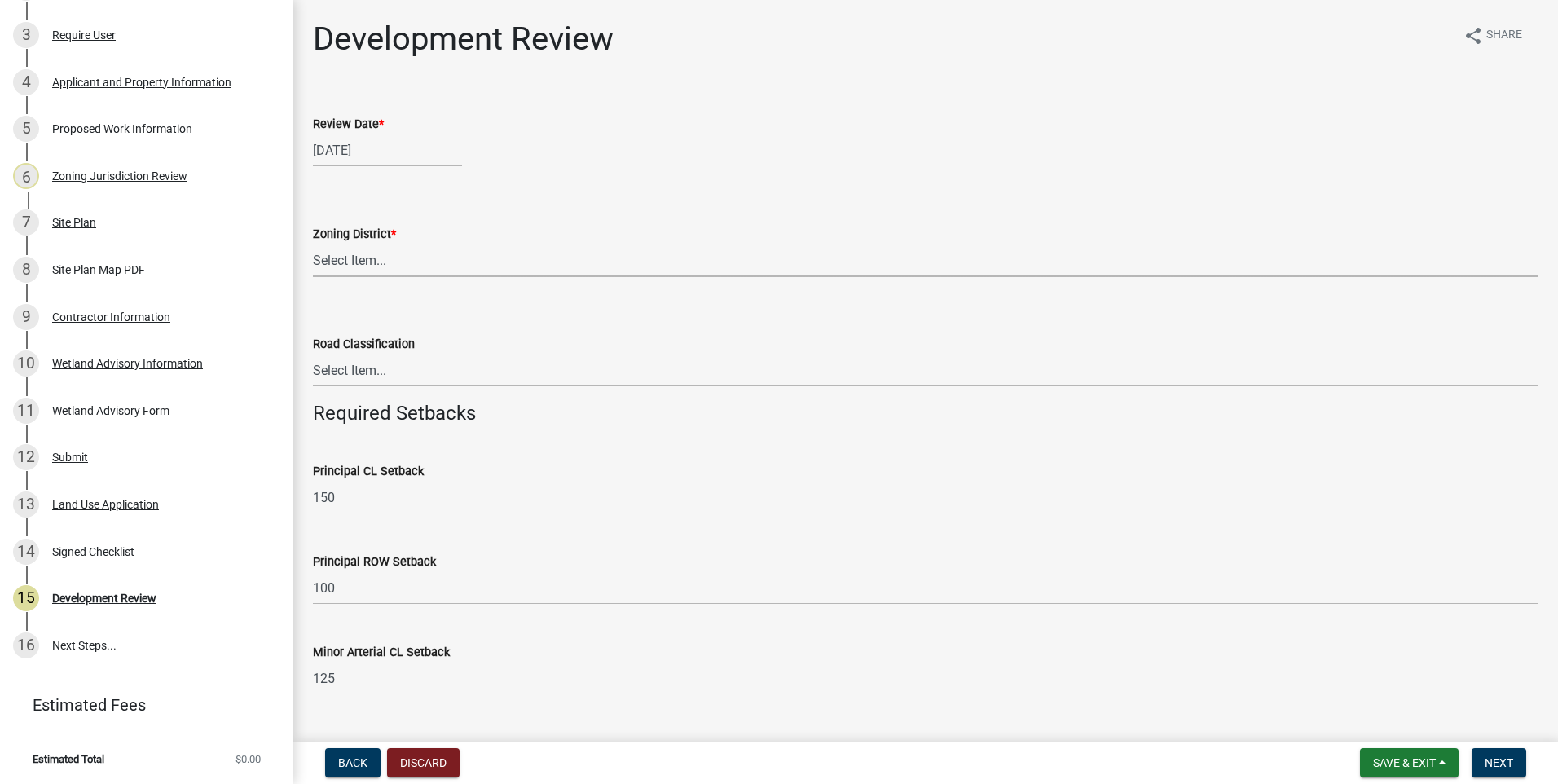
click at [359, 260] on select "Select Item... A B B-2 I-1 I-2 OSD/R-1 PUD R-1 R-2 R-3 R-3/MUD R-A R-S Sauk Rap…" at bounding box center [926, 260] width 1226 height 34
click at [313, 244] on select "Select Item... A B B-2 I-1 I-2 OSD/R-1 PUD R-1 R-2 R-3 R-3/MUD R-A R-S Sauk Rap…" at bounding box center [926, 260] width 1226 height 34
select select "d2e7867d-5e24-48c4-bfac-6c9236854e2a"
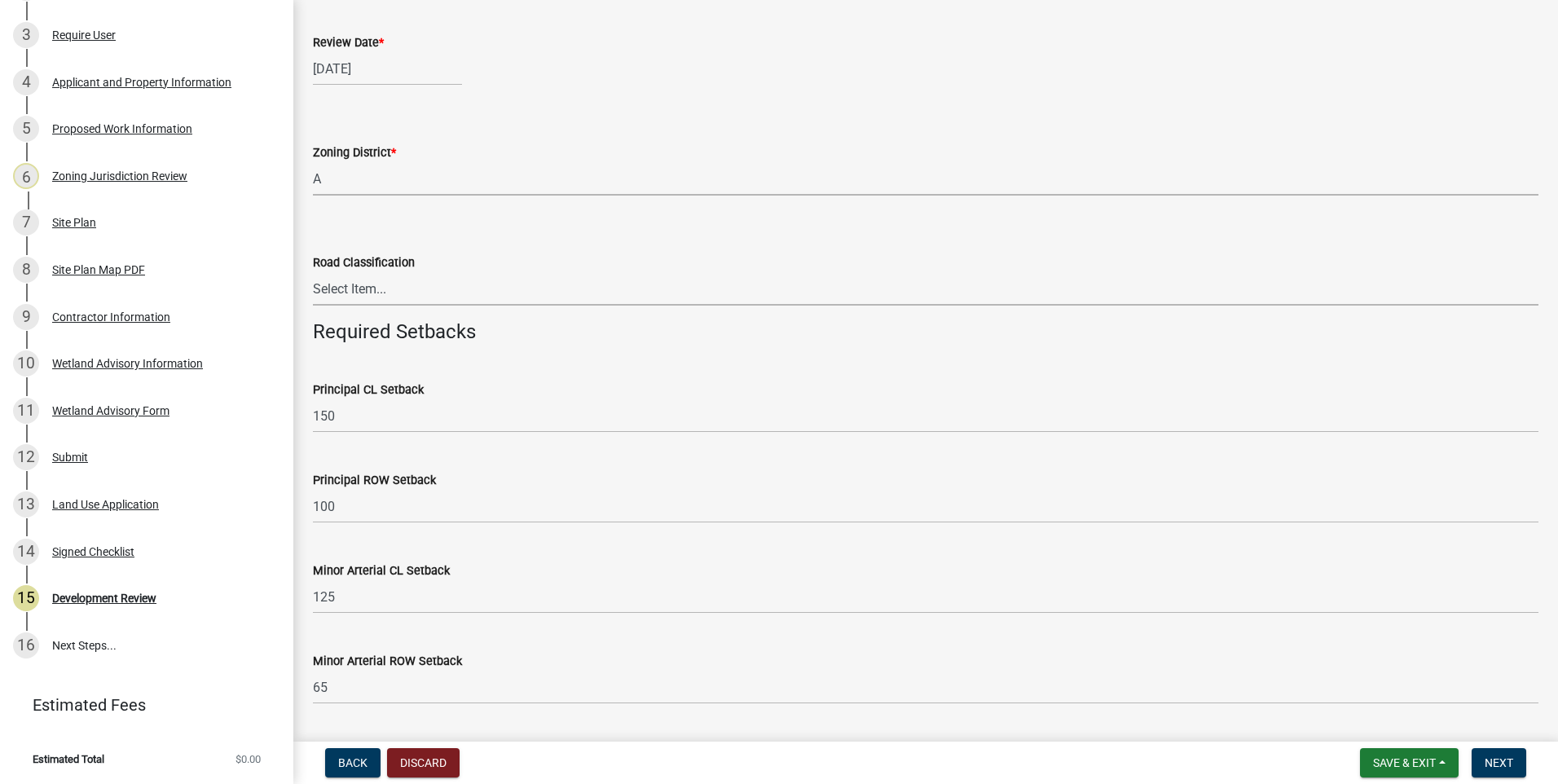
click at [366, 290] on select "Select Item... Principal Arterial Minor Arterial County Road Township Road Town…" at bounding box center [926, 289] width 1226 height 34
click at [313, 272] on select "Select Item... Principal Arterial Minor Arterial County Road Township Road Town…" at bounding box center [926, 289] width 1226 height 34
select select "0b2f72af-957f-4e5e-bc8d-0a492fb2505b"
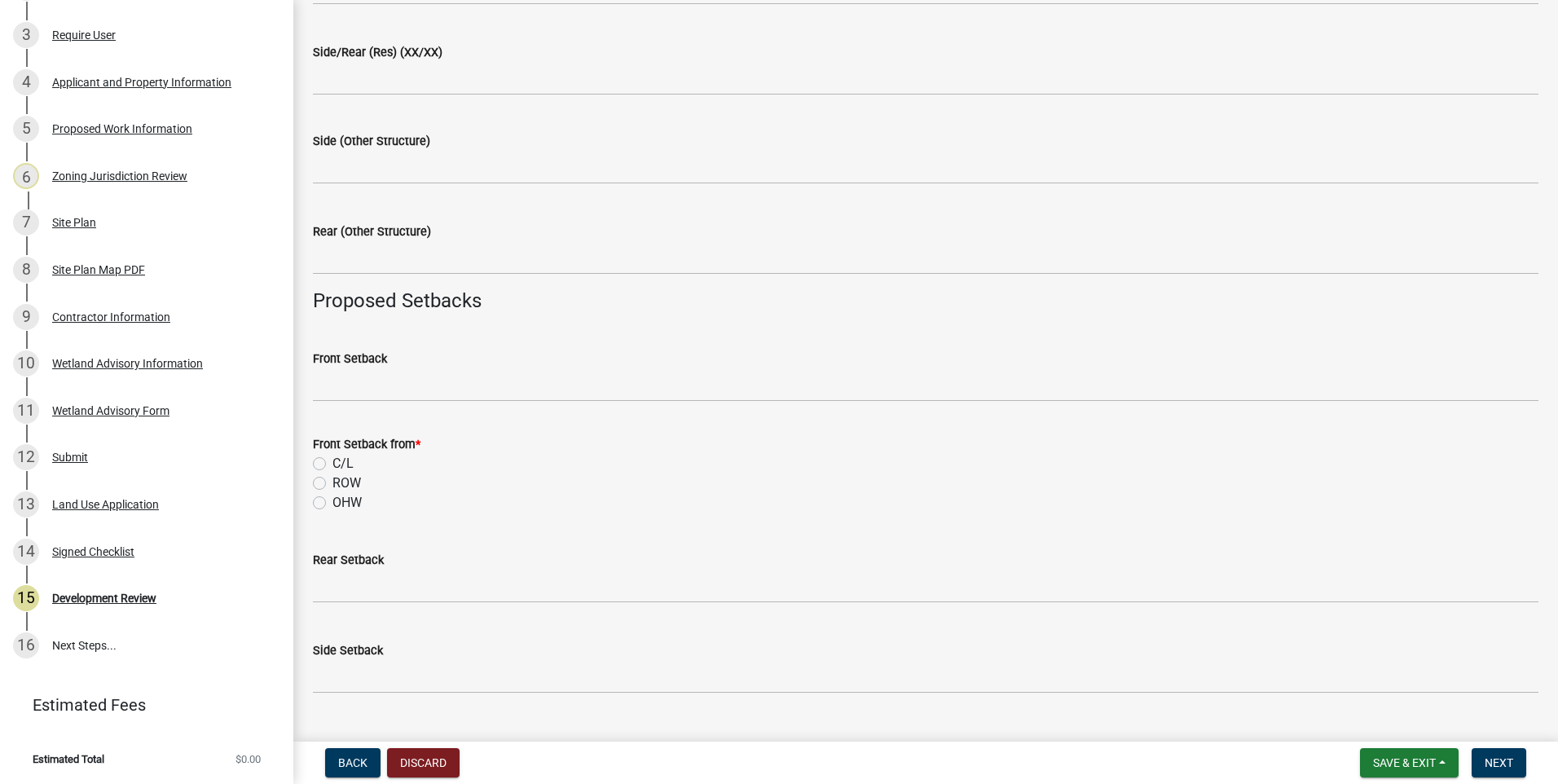
scroll to position [1141, 0]
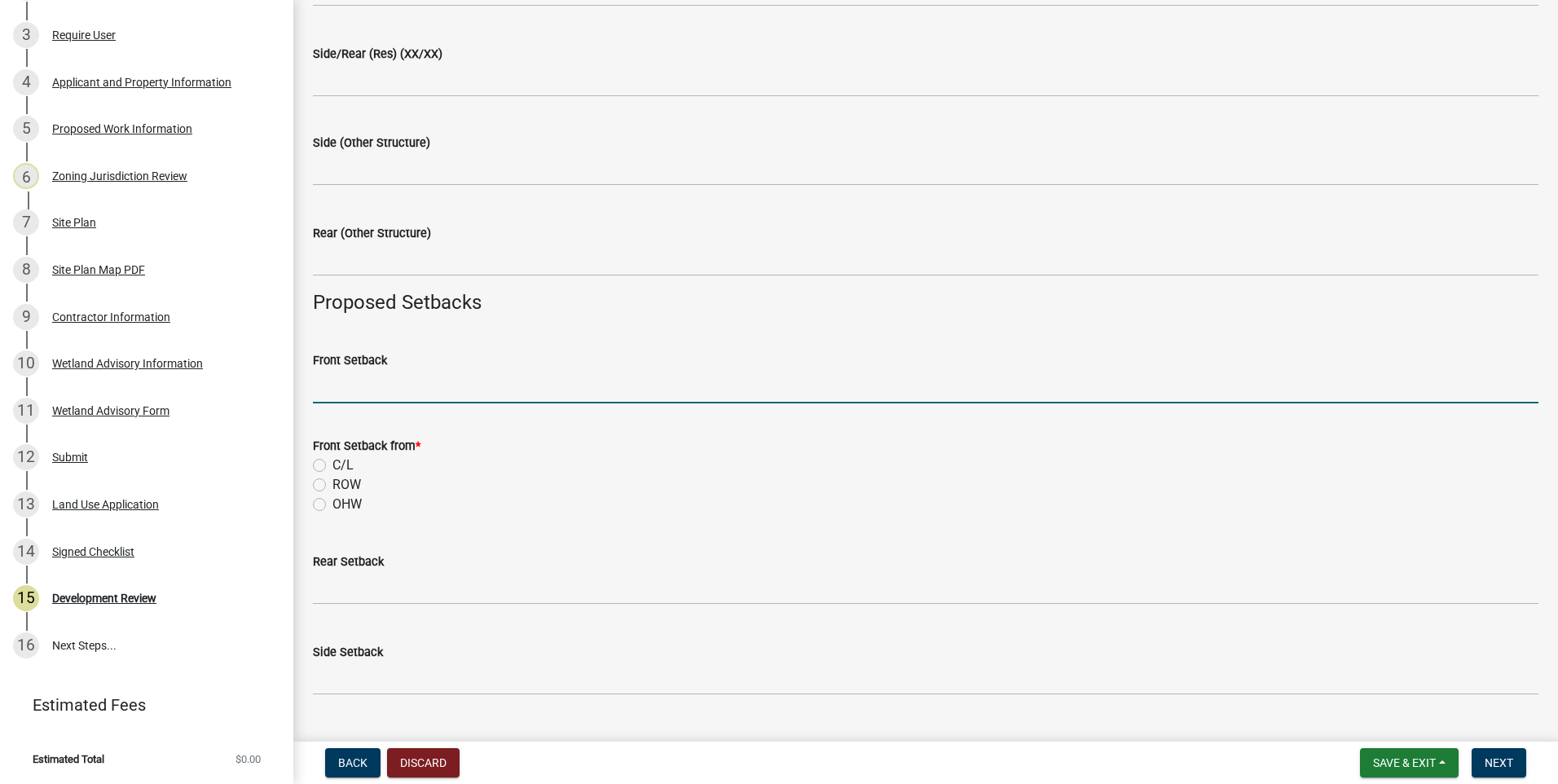
click at [443, 391] on input "Front Setback" at bounding box center [926, 387] width 1226 height 34
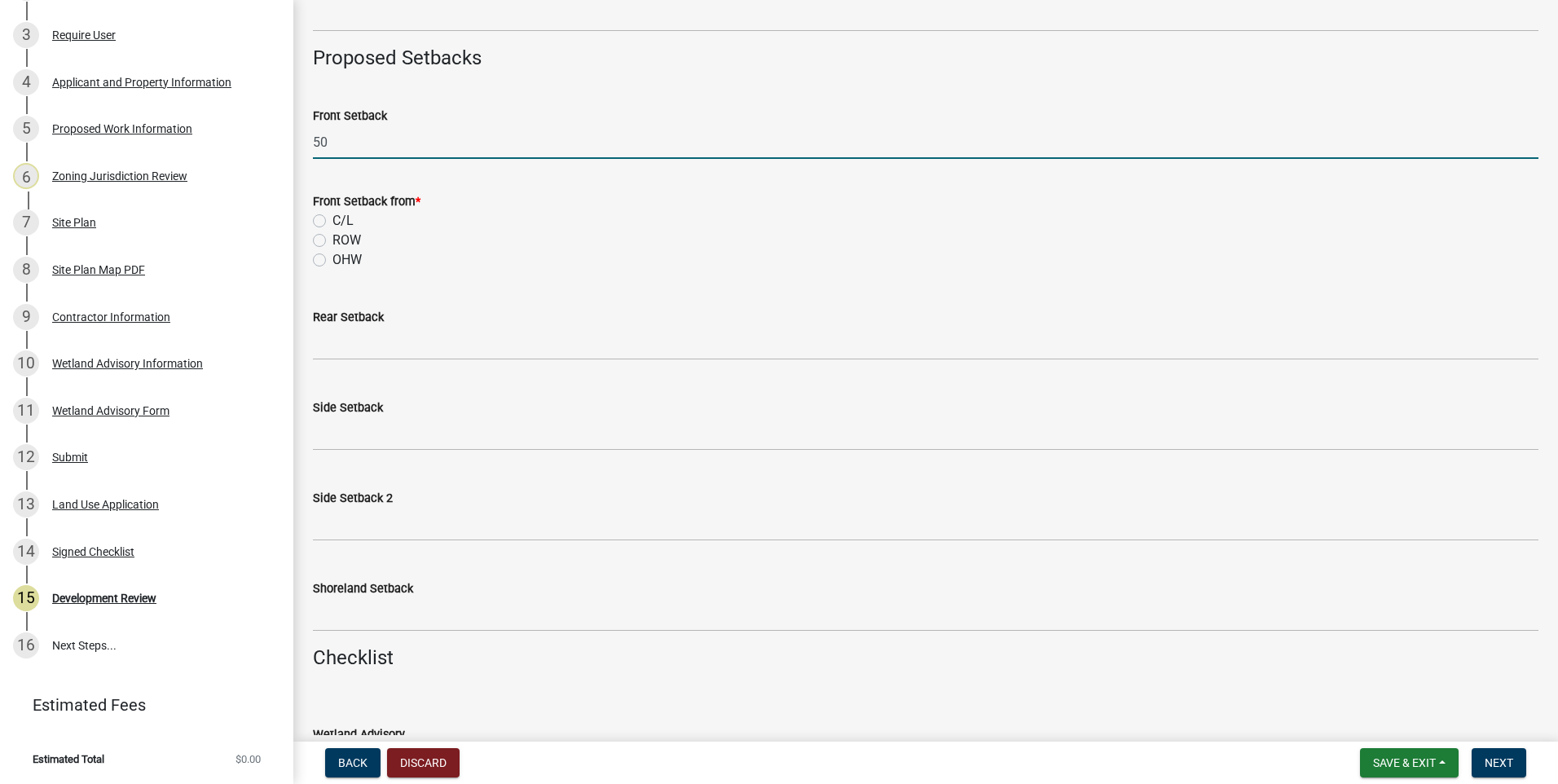
scroll to position [1304, 0]
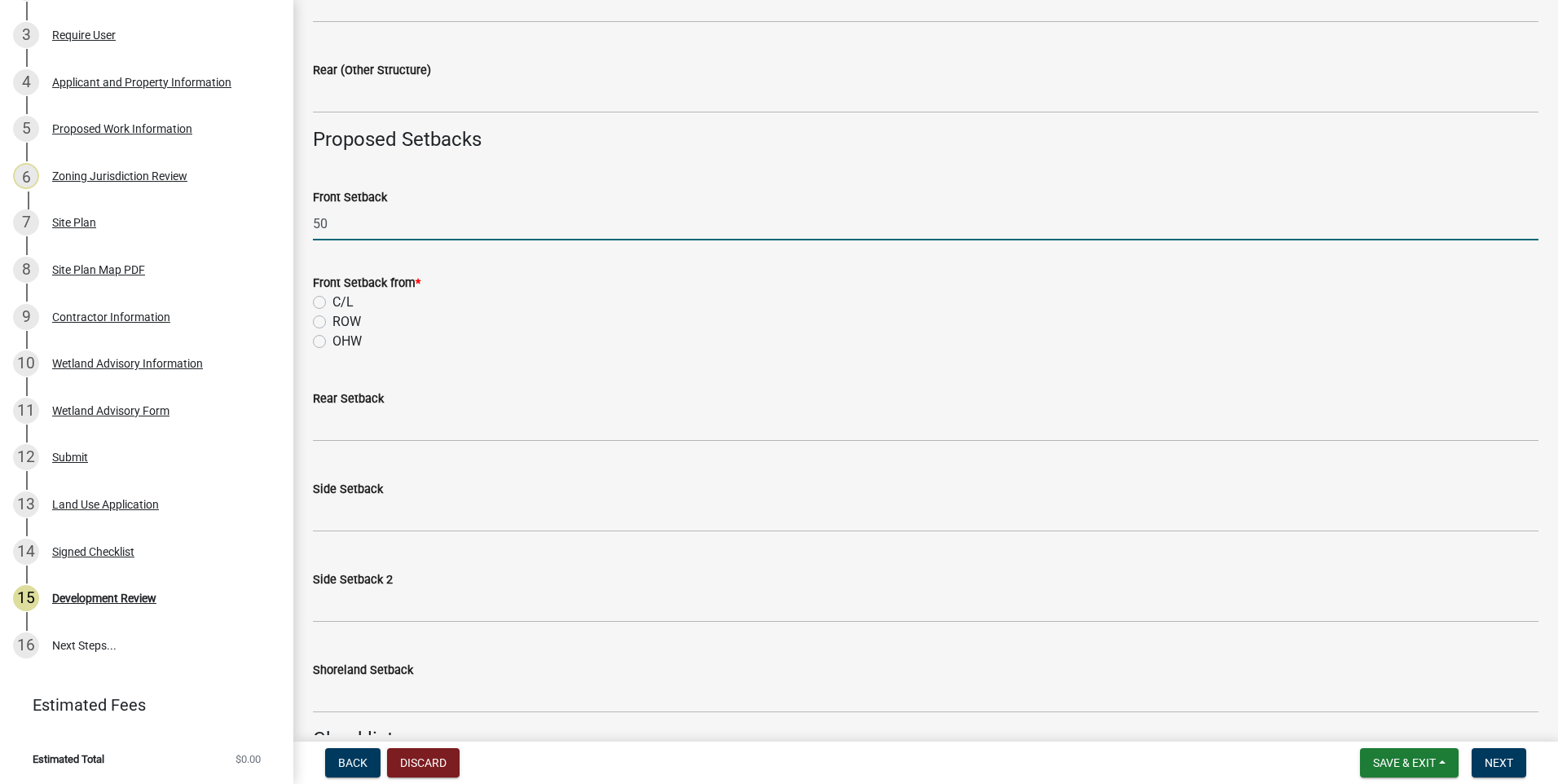
type input "50"
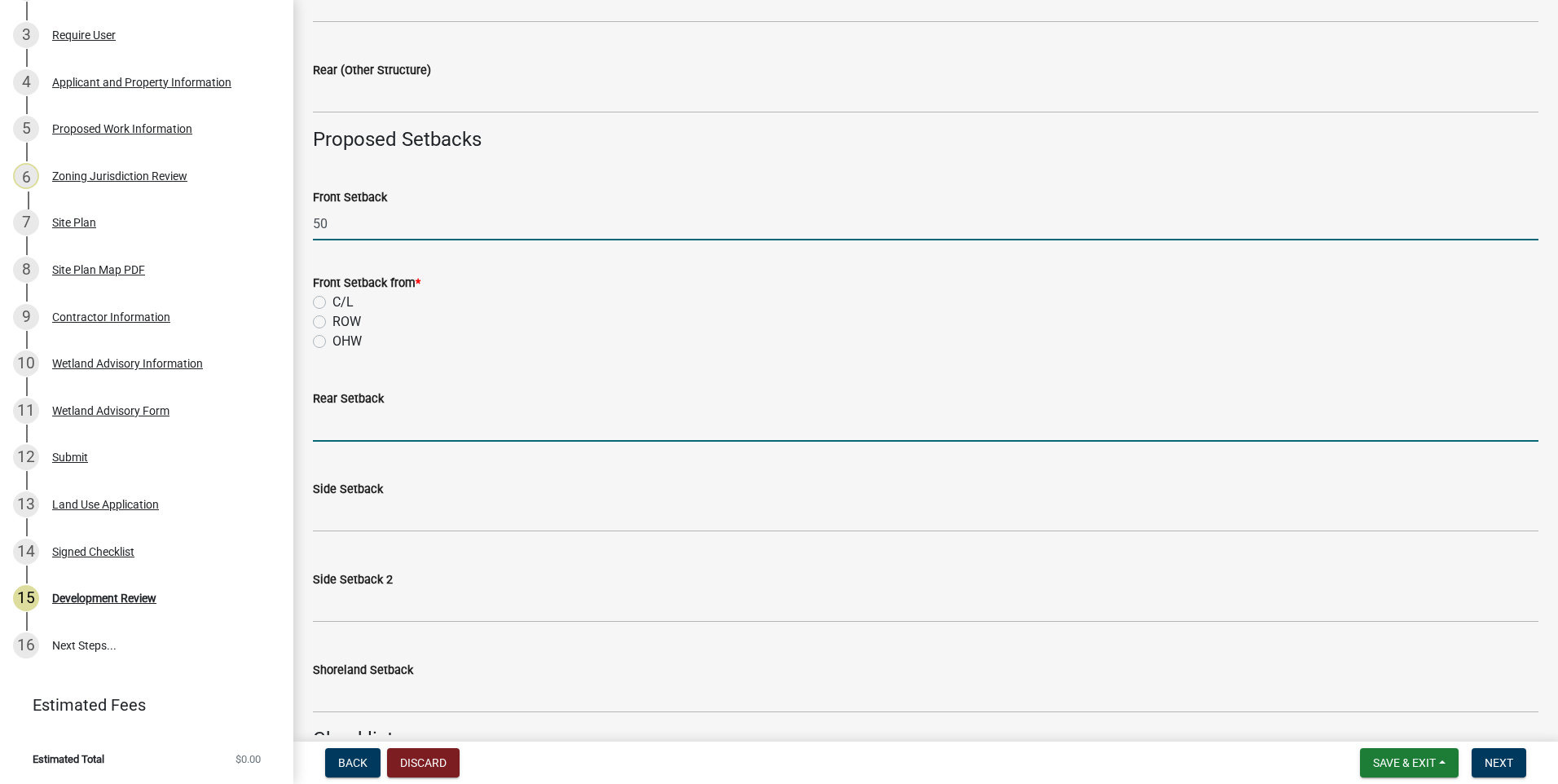
click at [423, 430] on input "text" at bounding box center [926, 425] width 1226 height 34
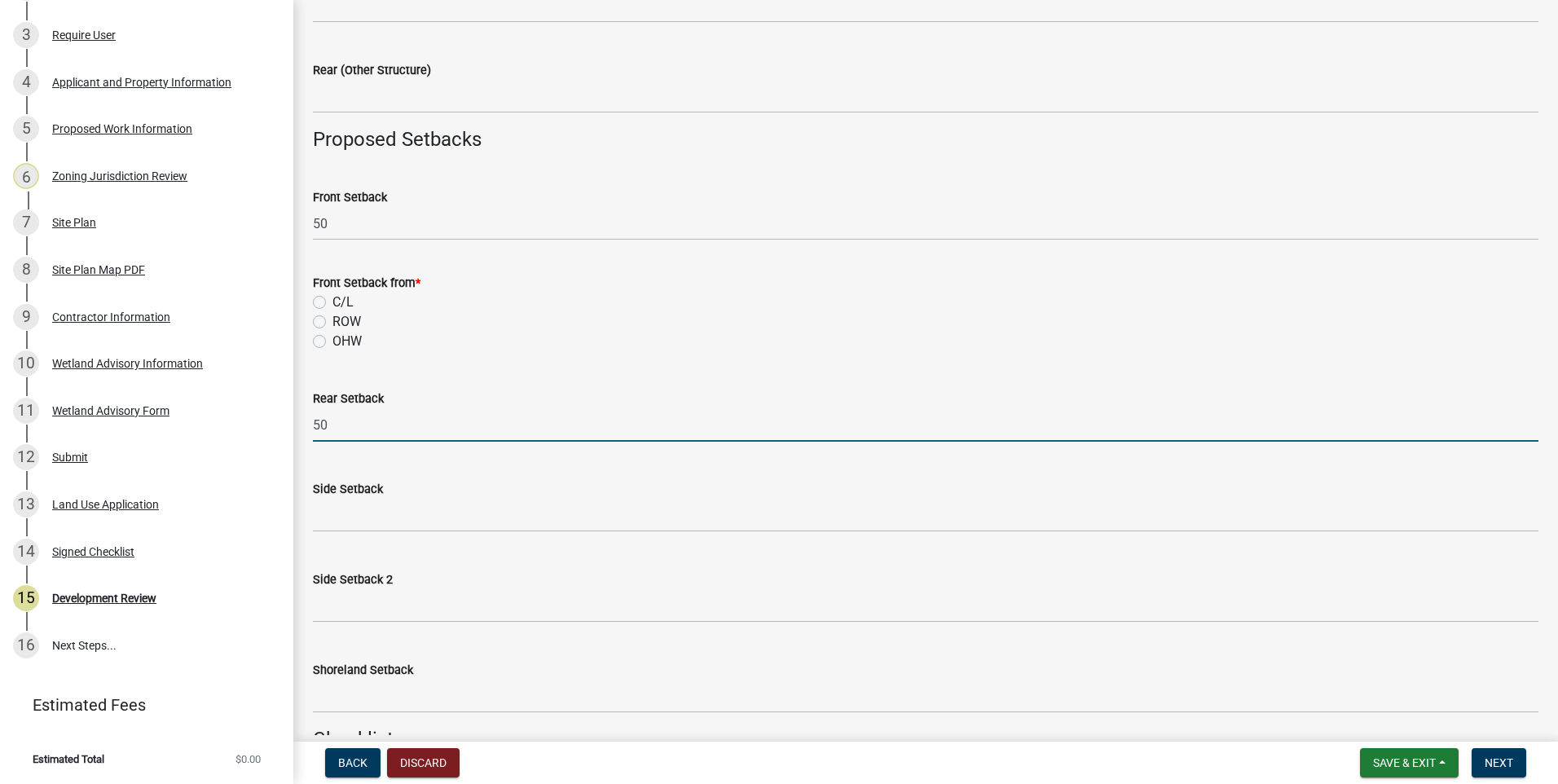
type input "50"
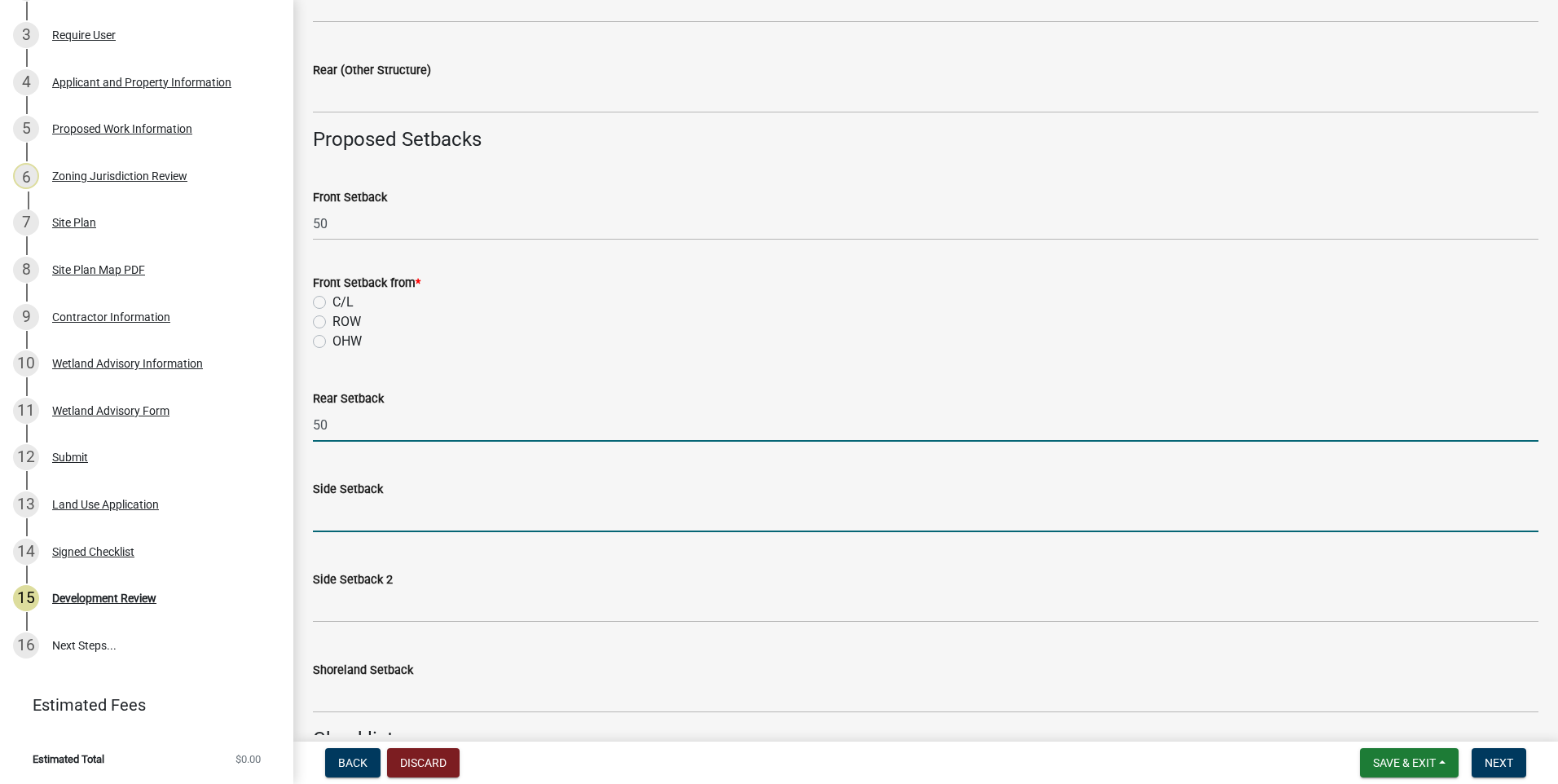
click at [383, 521] on input "text" at bounding box center [926, 516] width 1226 height 34
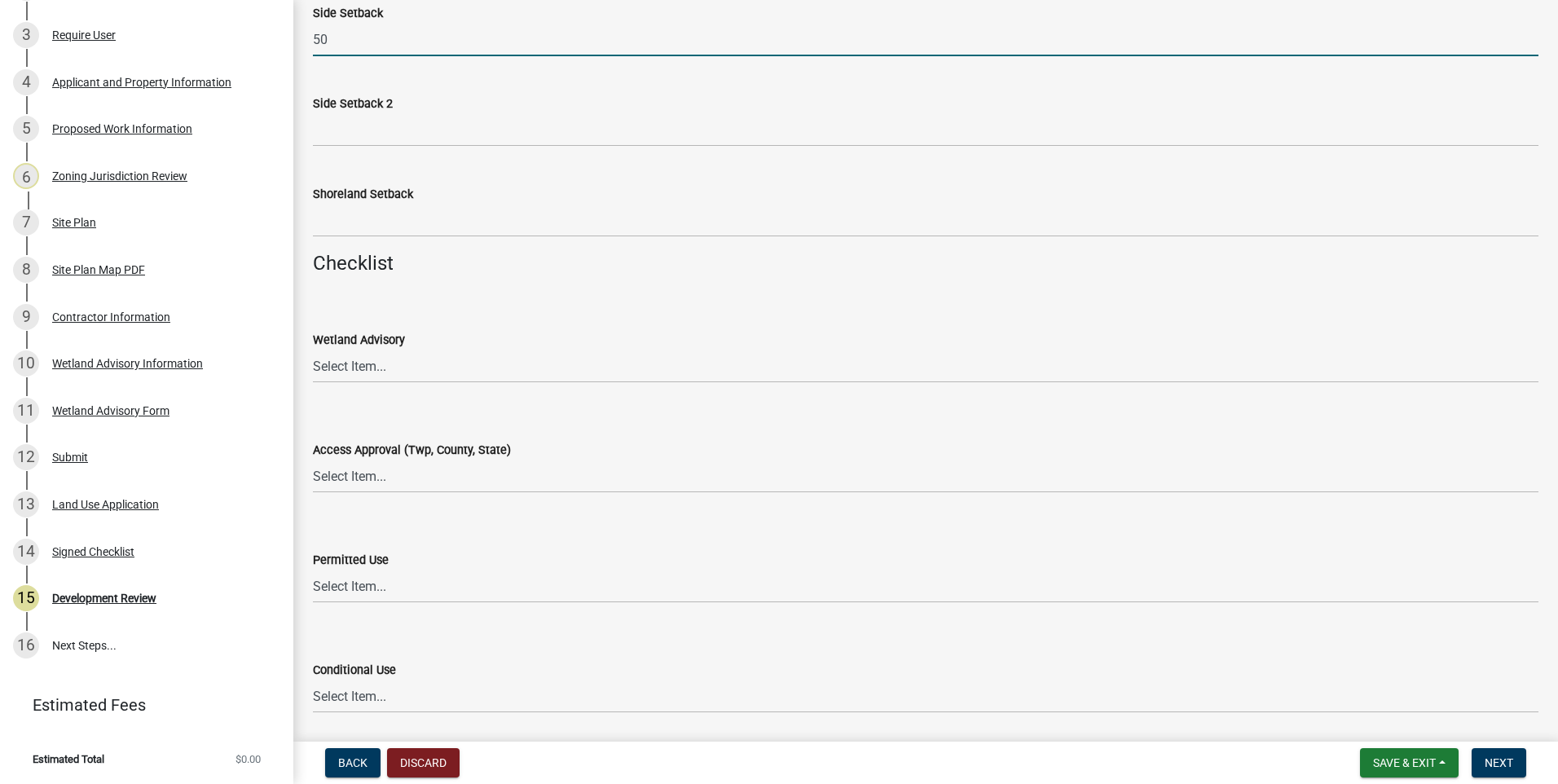
scroll to position [1793, 0]
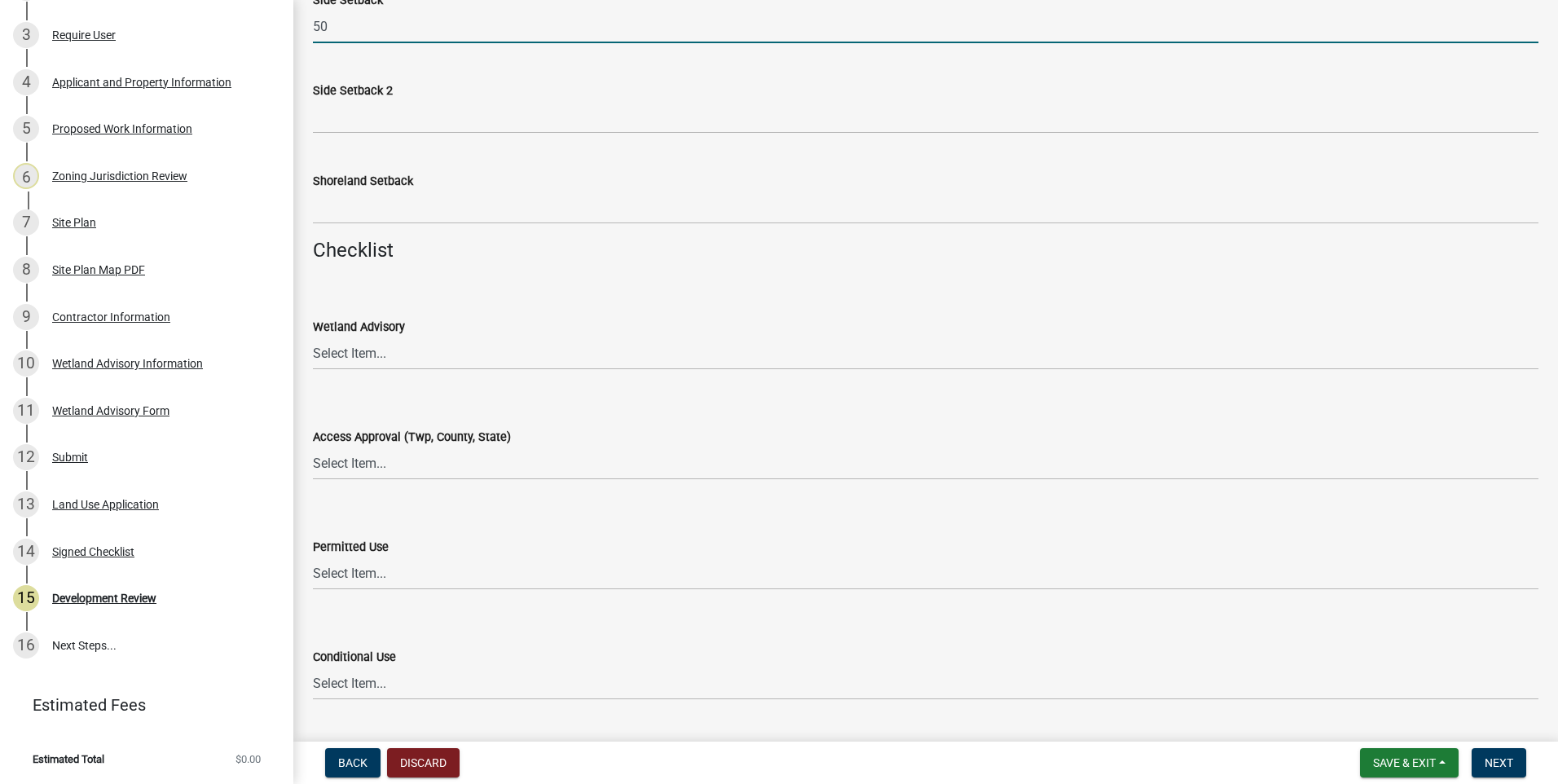
type input "50"
click at [349, 355] on select "Select Item... Yes No OK N/A" at bounding box center [926, 353] width 1226 height 34
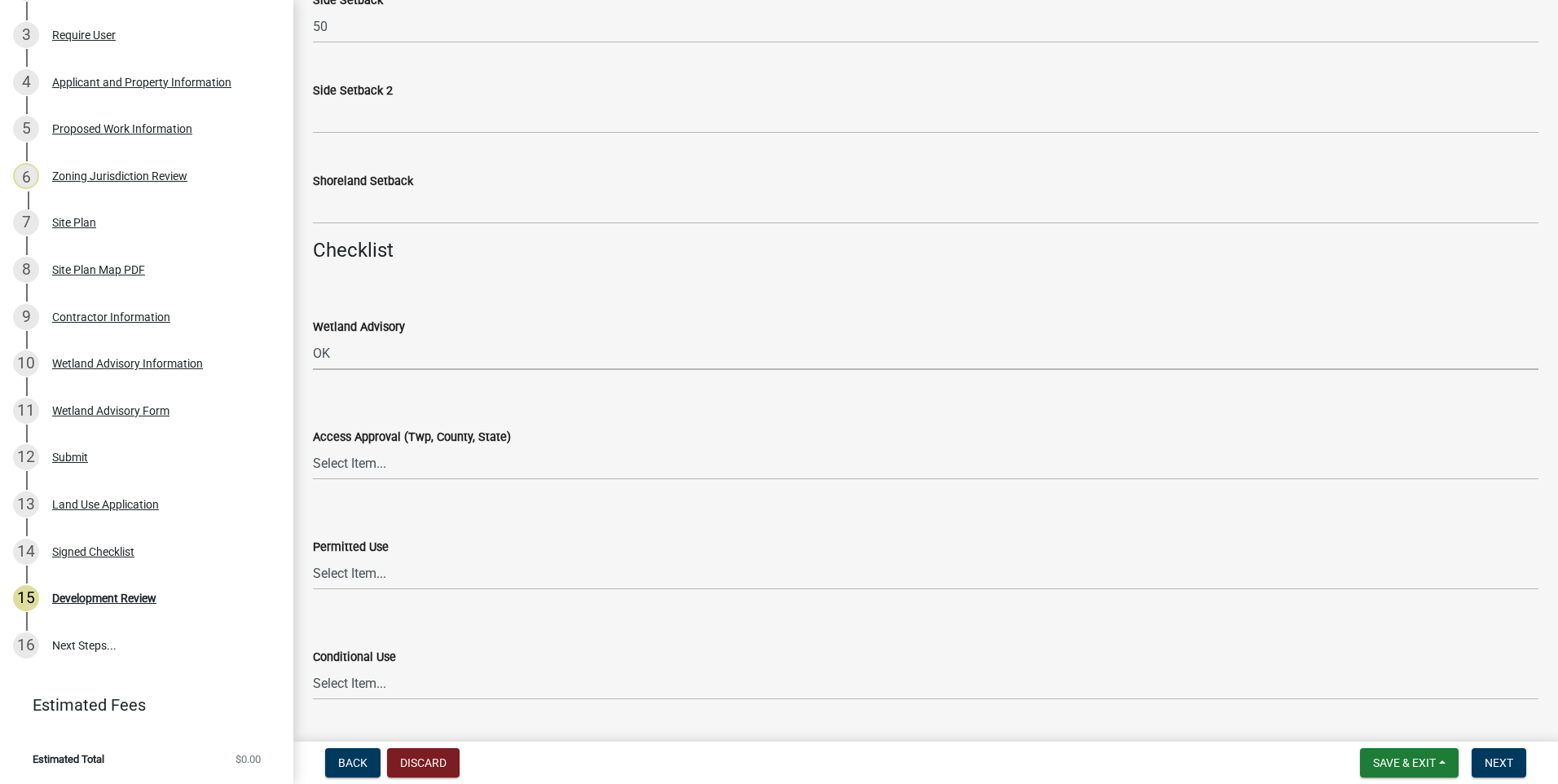
click at [313, 336] on select "Select Item... Yes No OK N/A" at bounding box center [926, 353] width 1226 height 34
select select "29e042a6-806b-4b88-8ad4-222f55a74e1f"
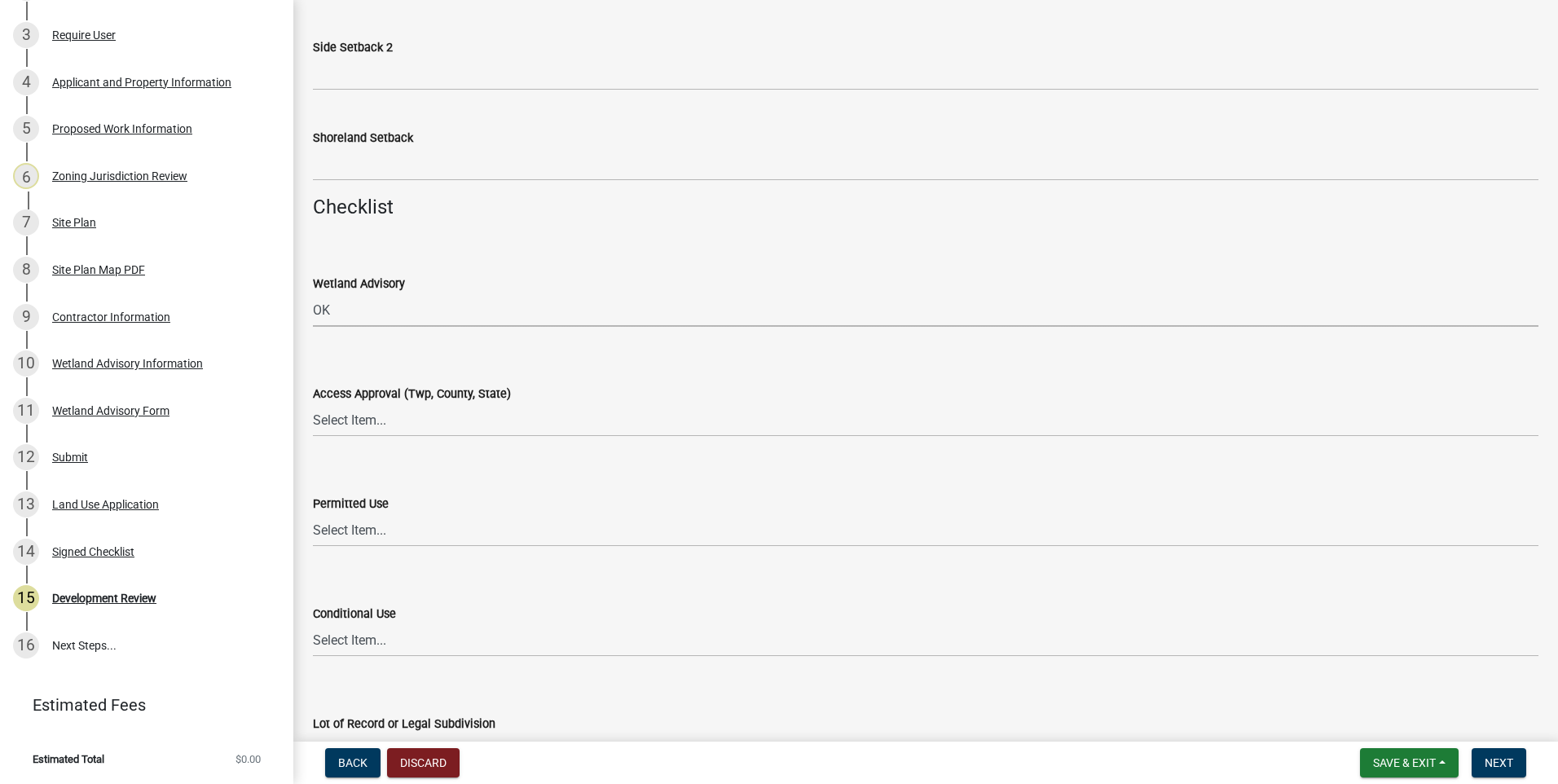
scroll to position [1874, 0]
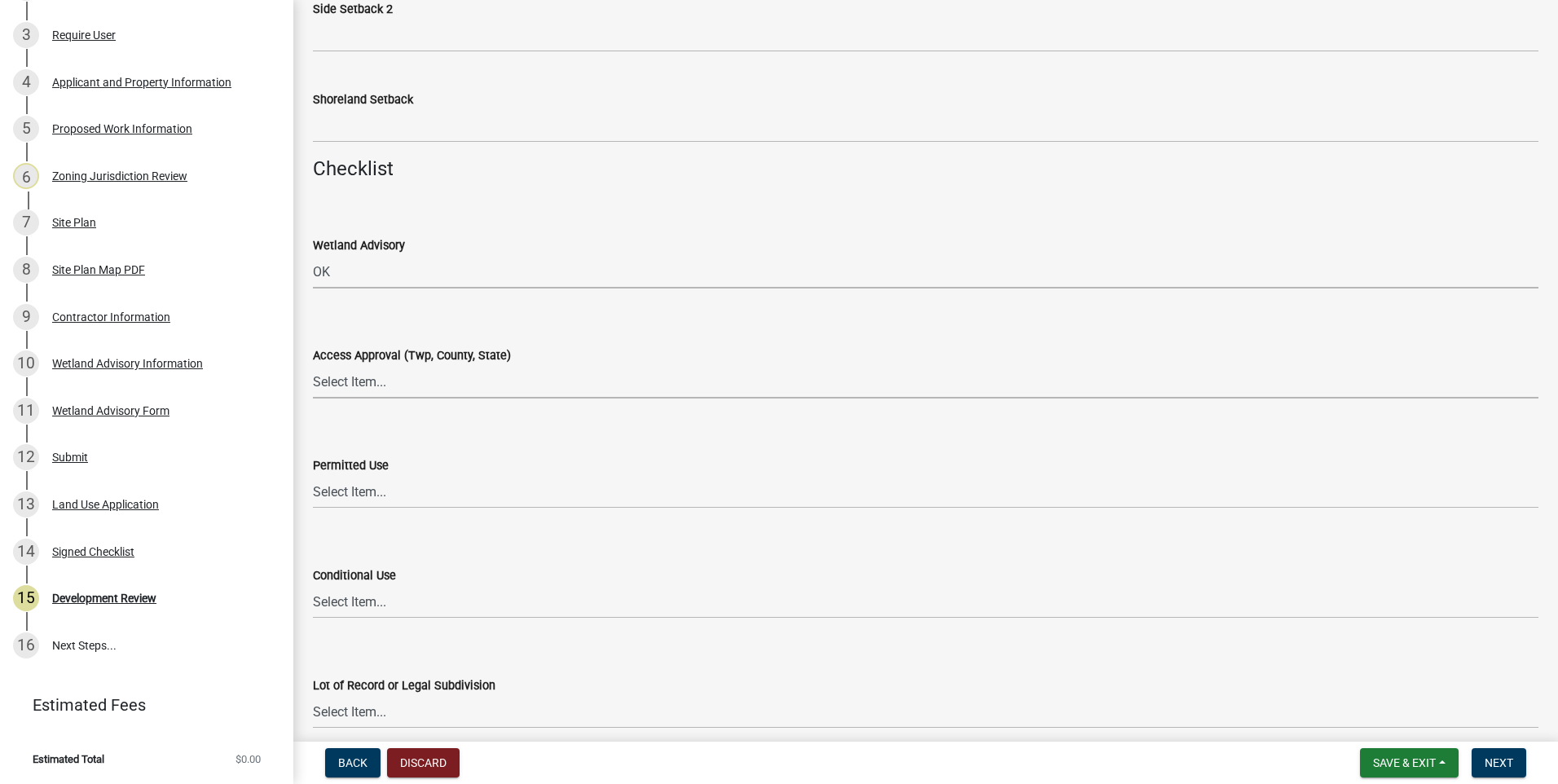
click at [352, 387] on select "Select Item... Yes No OK N/A" at bounding box center [926, 382] width 1226 height 34
click at [313, 365] on select "Select Item... Yes No OK N/A" at bounding box center [926, 382] width 1226 height 34
select select "29e042a6-806b-4b88-8ad4-222f55a74e1f"
click at [360, 496] on select "Select Item... Yes No OK N/A" at bounding box center [926, 492] width 1226 height 34
click at [313, 475] on select "Select Item... Yes No OK N/A" at bounding box center [926, 492] width 1226 height 34
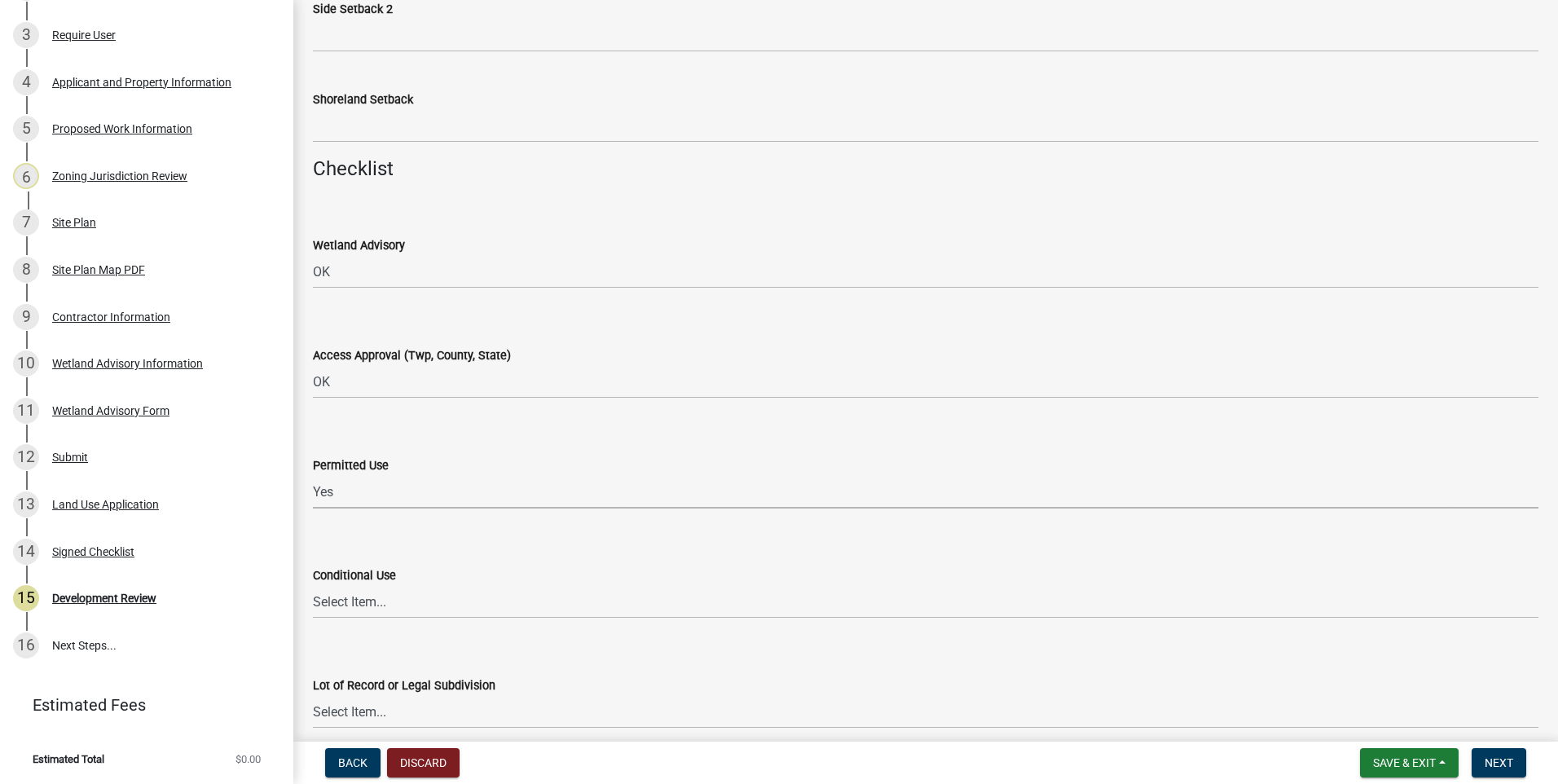
select select "72748fc4-3f0a-45e2-b467-dc37e2b15731"
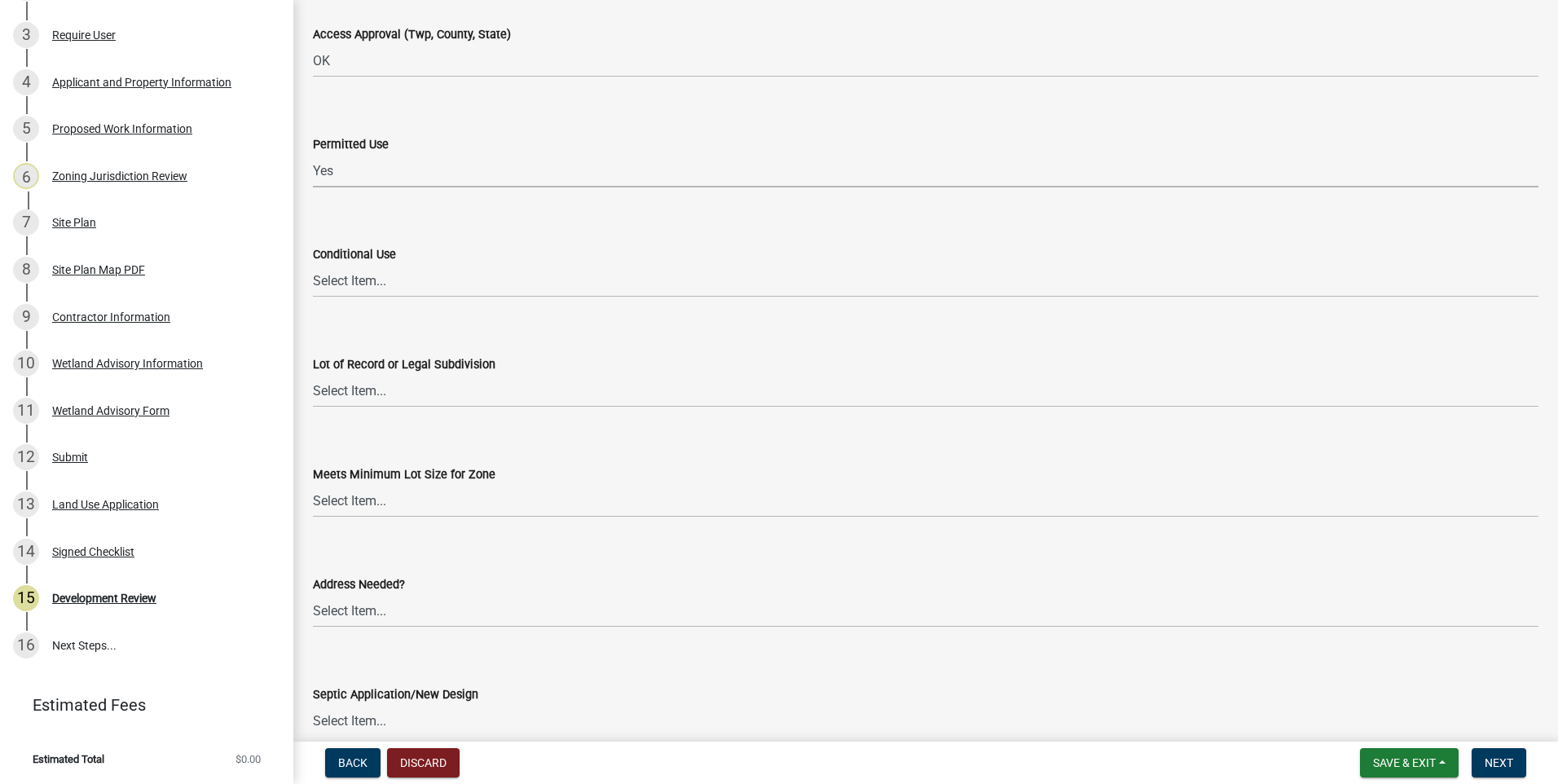
scroll to position [2200, 0]
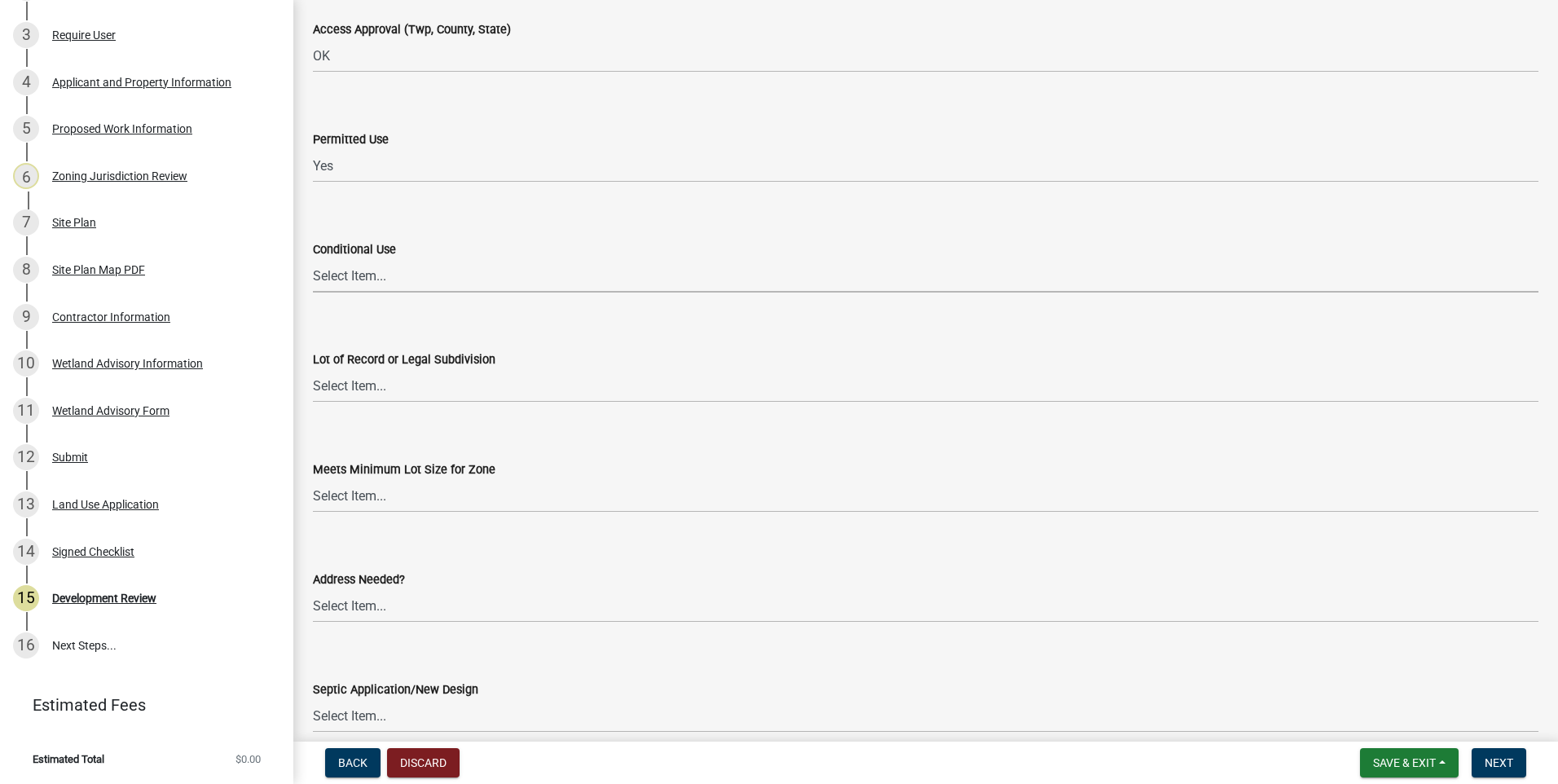
drag, startPoint x: 336, startPoint y: 276, endPoint x: 335, endPoint y: 293, distance: 17.0
click at [335, 277] on select "Select Item... Yes No OK N/A" at bounding box center [926, 276] width 1226 height 34
click at [313, 259] on select "Select Item... Yes No OK N/A" at bounding box center [926, 276] width 1226 height 34
select select "886b3fcf-7535-4eb7-bda7-c47490aa8987"
click at [368, 497] on select "Select Item... Yes No OK N/A" at bounding box center [926, 496] width 1226 height 34
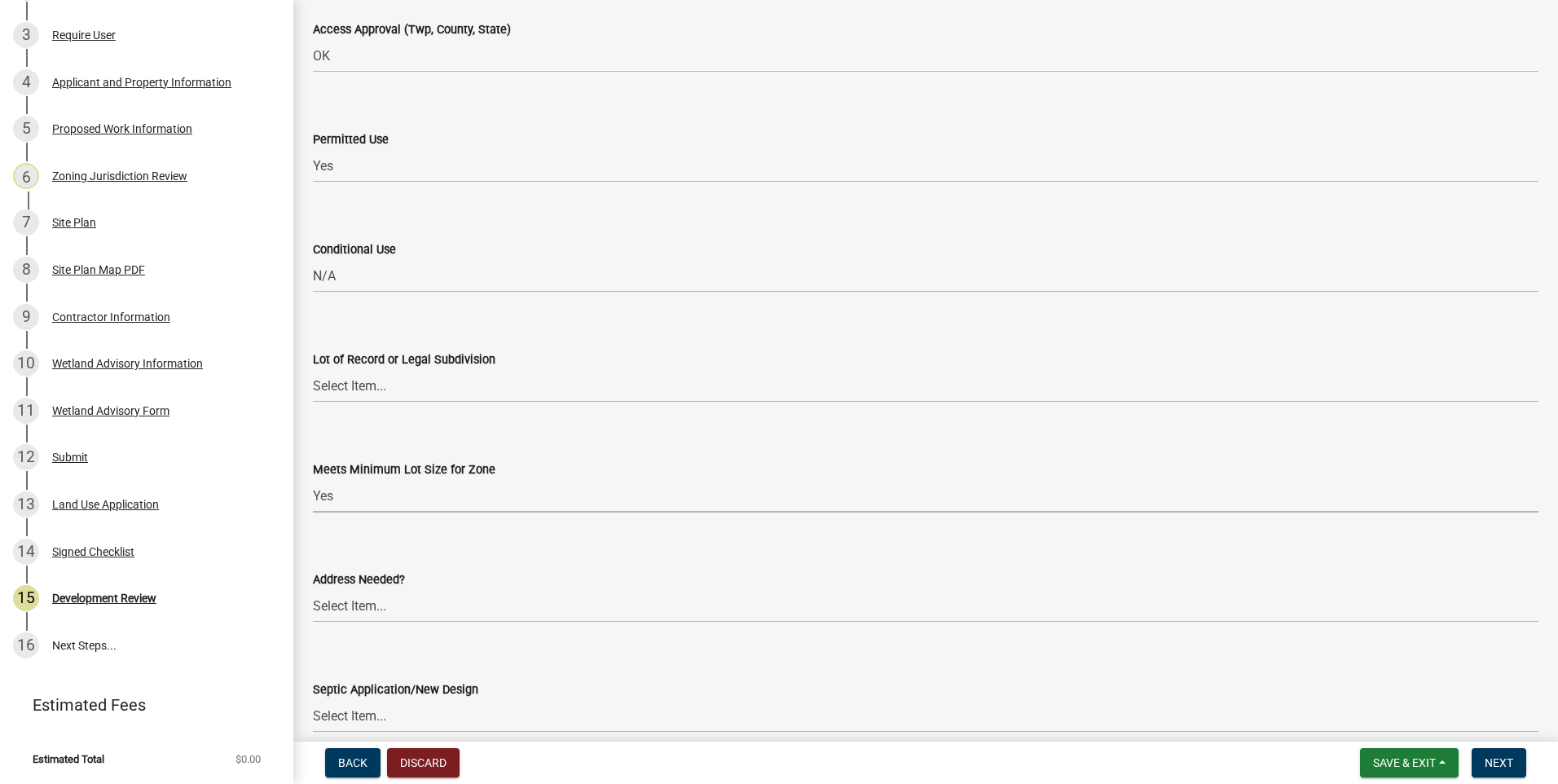
click at [313, 479] on select "Select Item... Yes No OK N/A" at bounding box center [926, 496] width 1226 height 34
select select "72748fc4-3f0a-45e2-b467-dc37e2b15731"
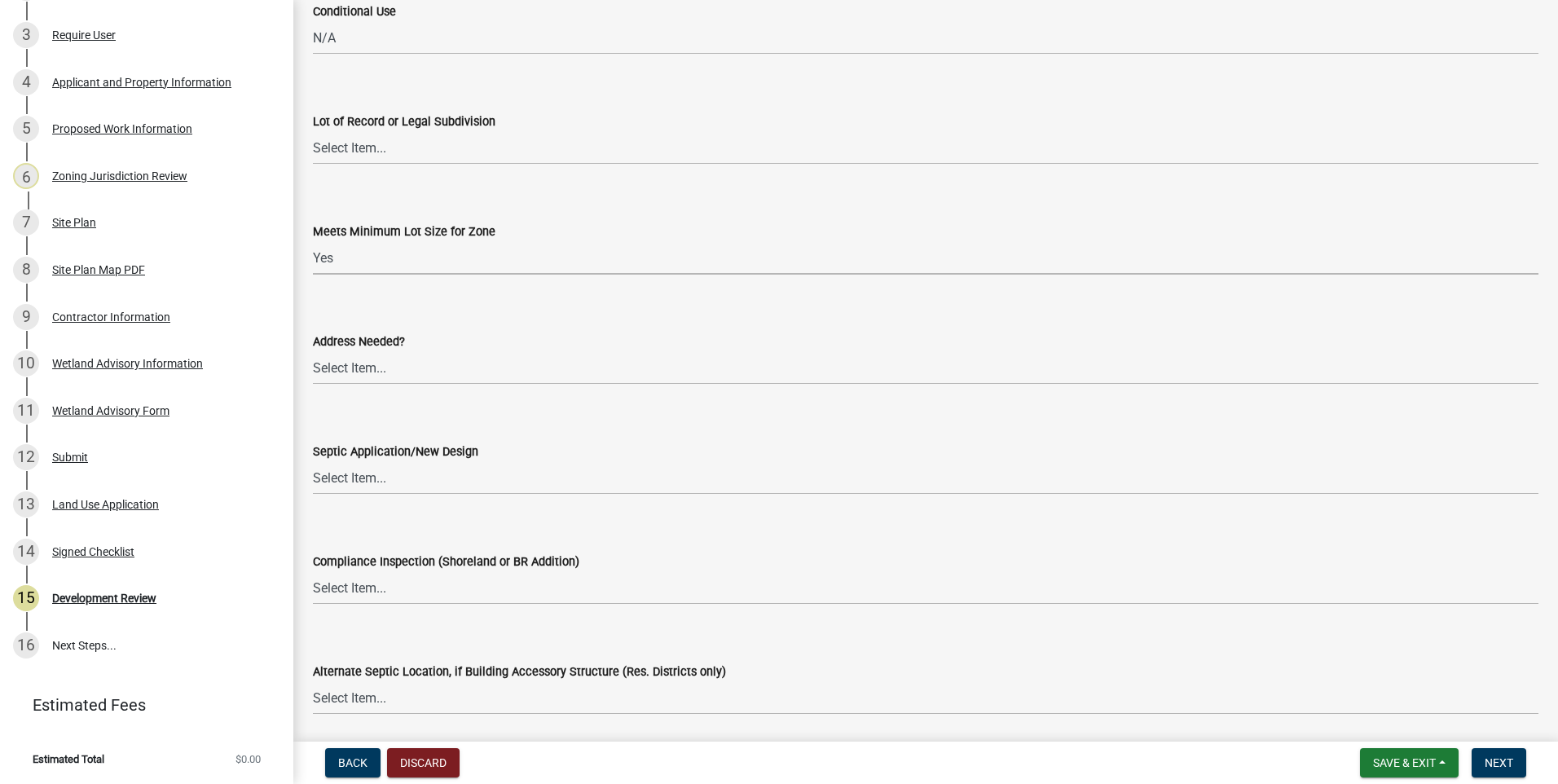
scroll to position [2527, 0]
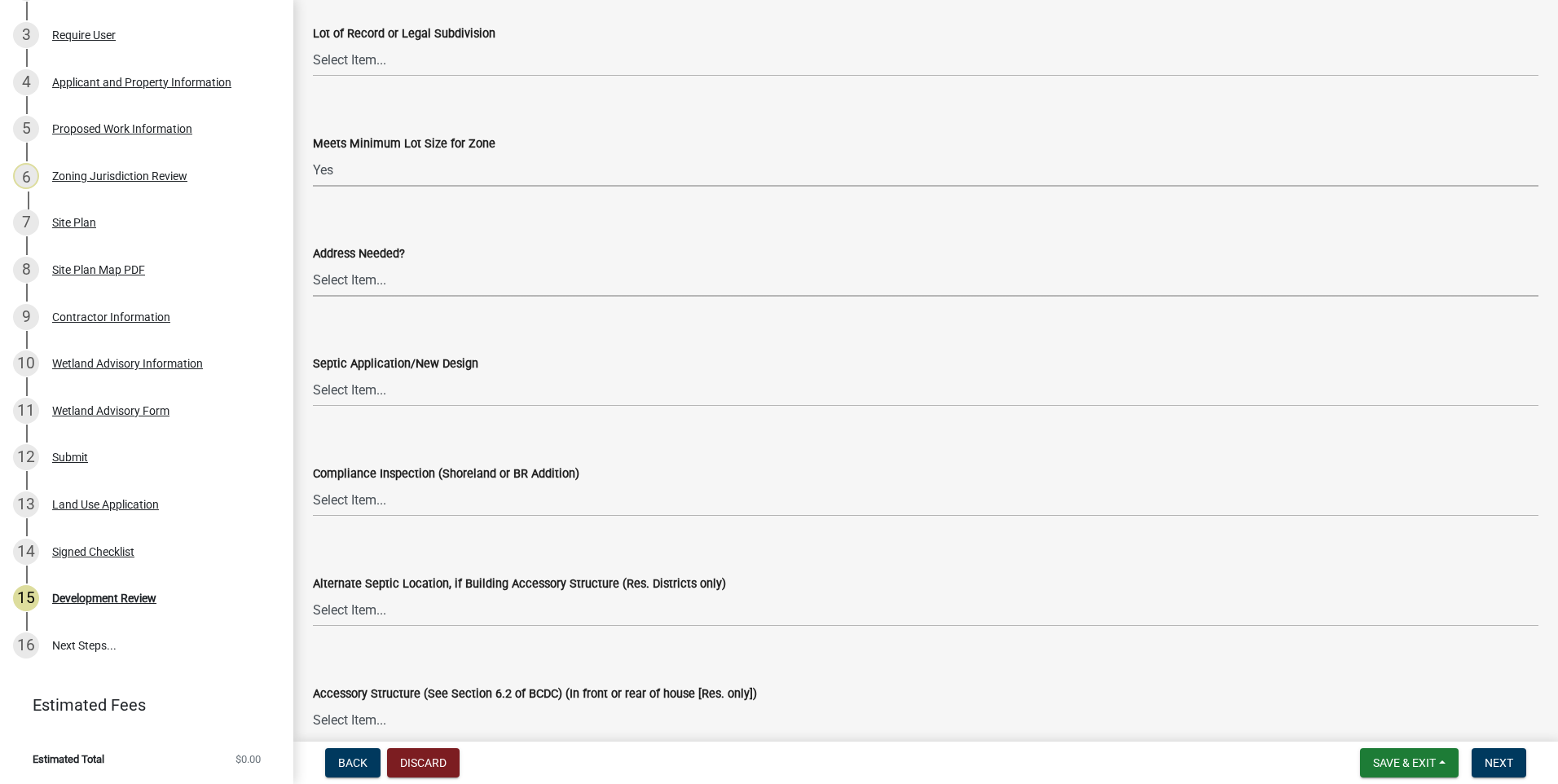
click at [345, 282] on select "Select Item... Yes No OK N/A" at bounding box center [926, 280] width 1226 height 34
click at [313, 263] on select "Select Item... Yes No OK N/A" at bounding box center [926, 280] width 1226 height 34
select select "72748fc4-3f0a-45e2-b467-dc37e2b15731"
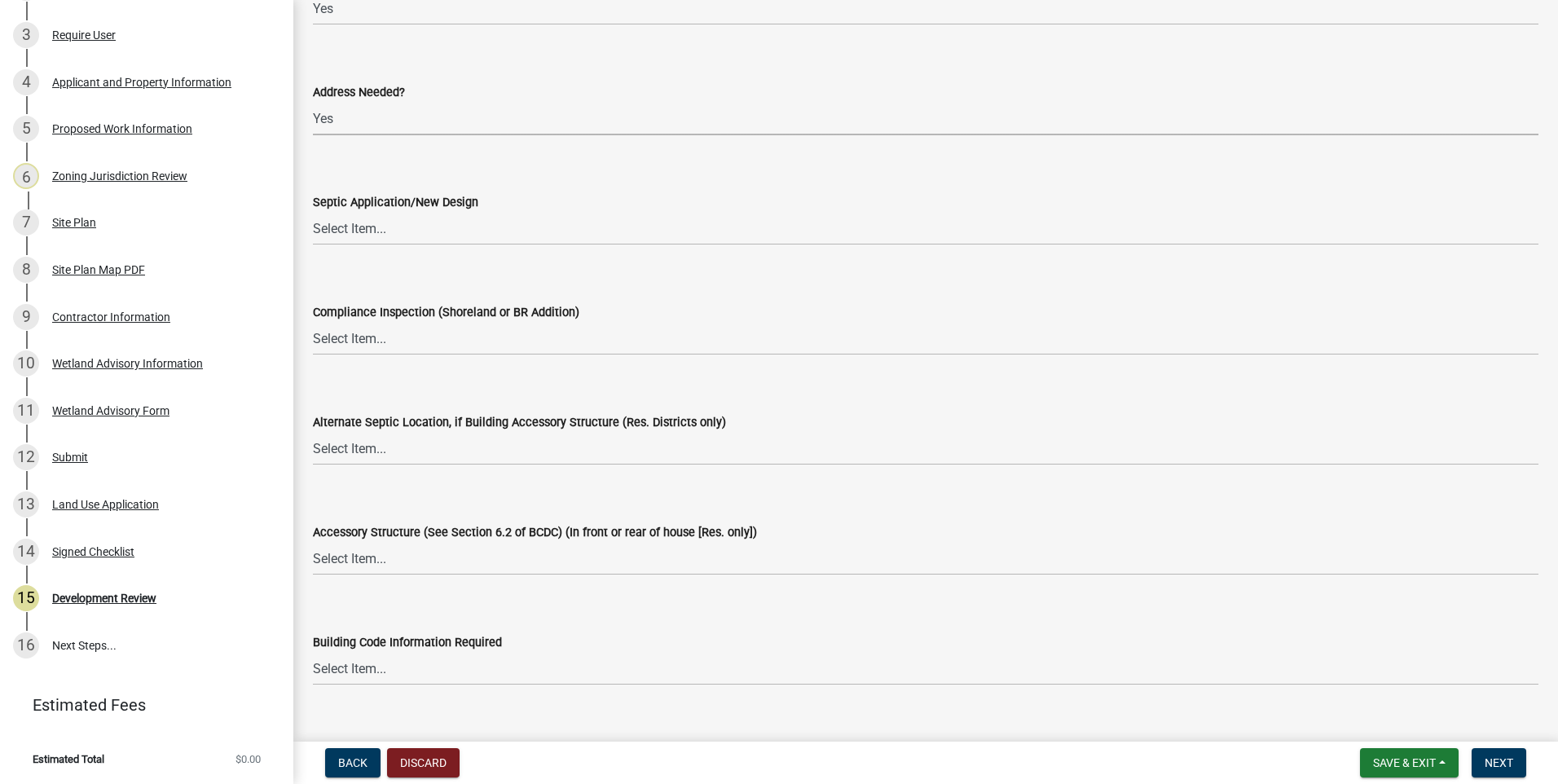
scroll to position [2689, 0]
click at [352, 233] on select "Select Item... Yes No OK N/A" at bounding box center [926, 227] width 1226 height 34
click at [313, 210] on select "Select Item... Yes No OK N/A" at bounding box center [926, 227] width 1226 height 34
select select "72748fc4-3f0a-45e2-b467-dc37e2b15731"
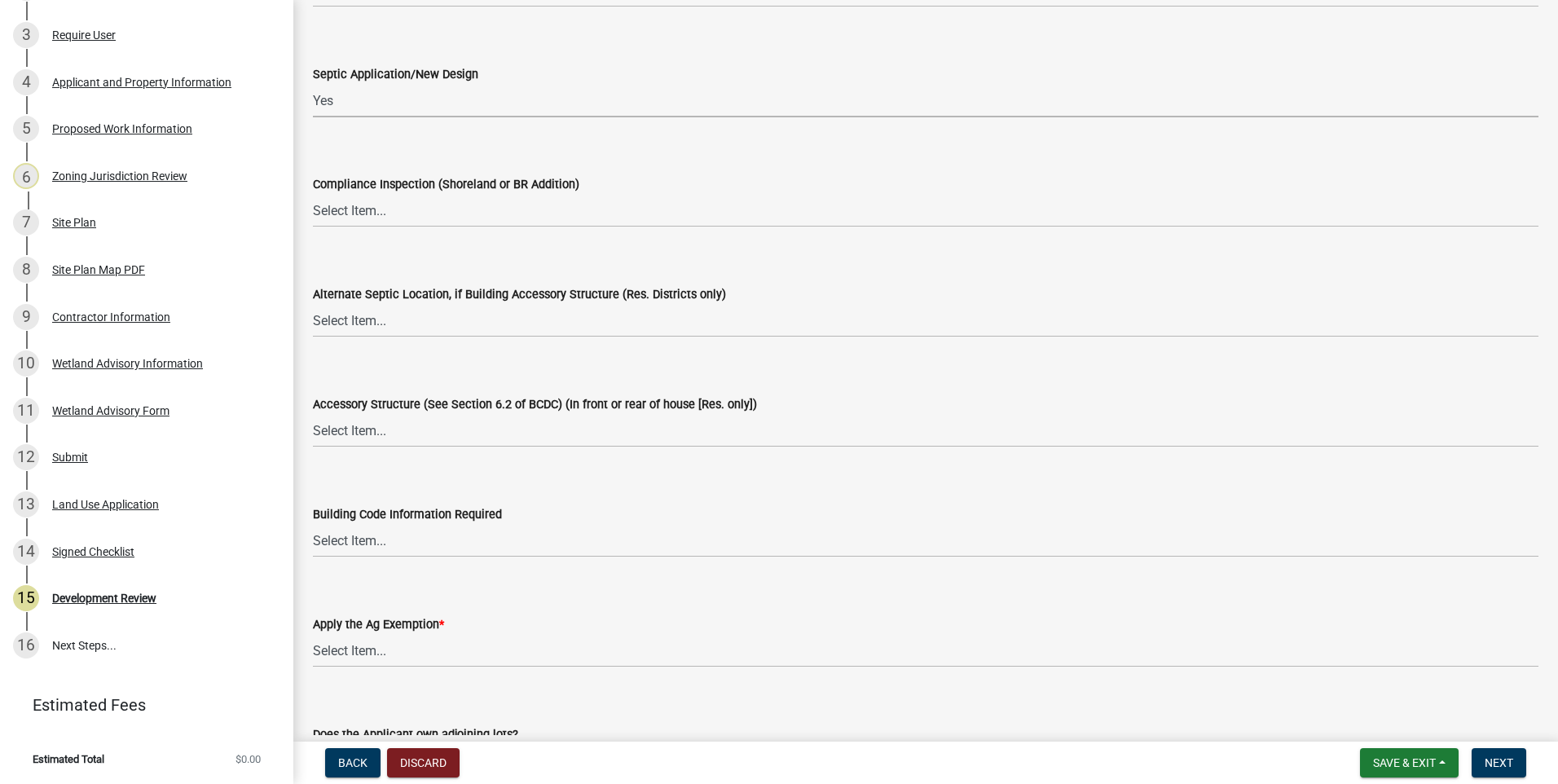
scroll to position [2852, 0]
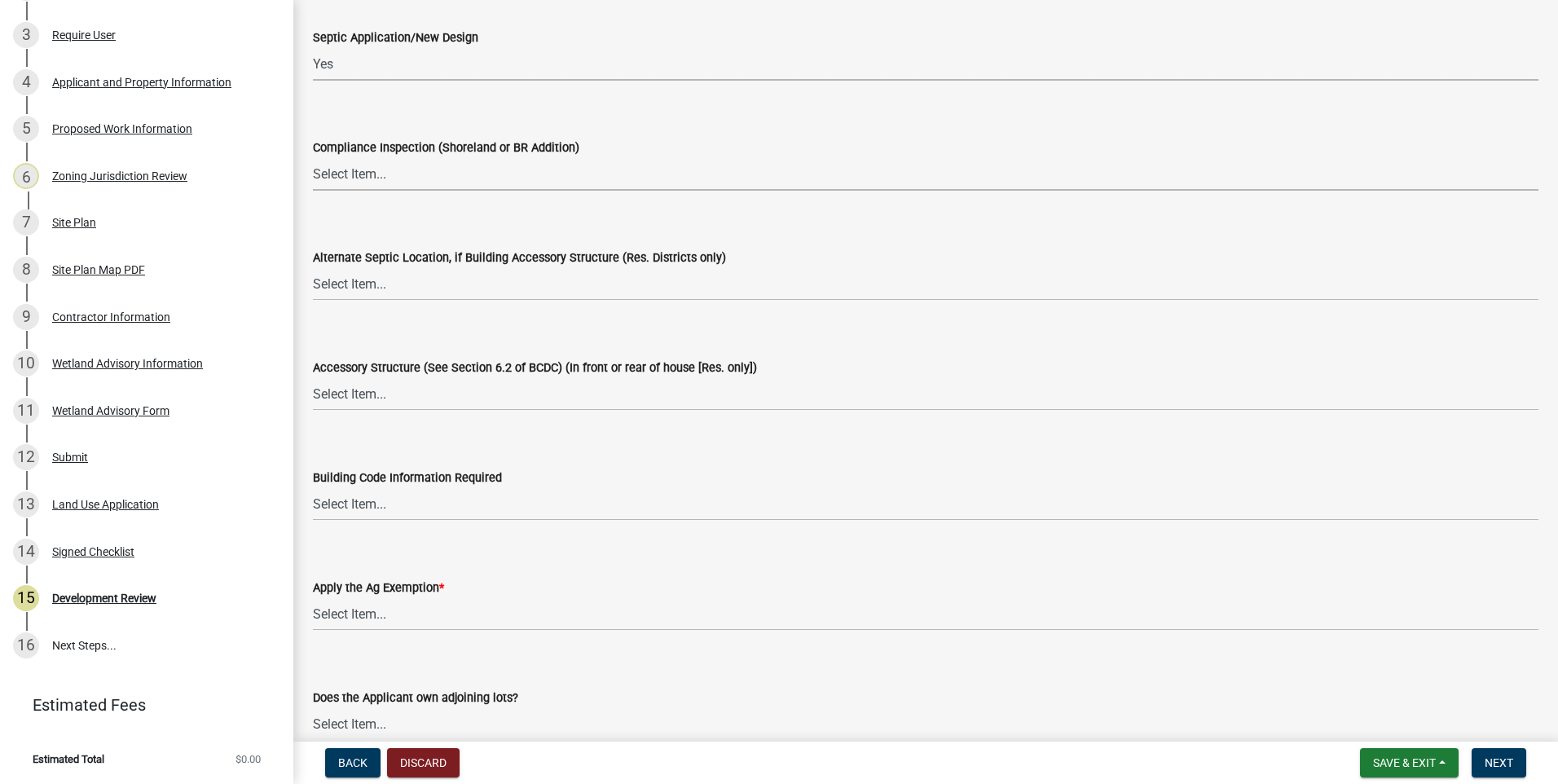
drag, startPoint x: 331, startPoint y: 176, endPoint x: 335, endPoint y: 192, distance: 16.5
click at [331, 176] on select "Select Item... Yes No OK N/A" at bounding box center [926, 175] width 1226 height 34
click at [313, 158] on select "Select Item... Yes No OK N/A" at bounding box center [926, 175] width 1226 height 34
select select "886b3fcf-7535-4eb7-bda7-c47490aa8987"
click at [354, 287] on select "Select Item... Yes No OK N/A" at bounding box center [926, 284] width 1226 height 34
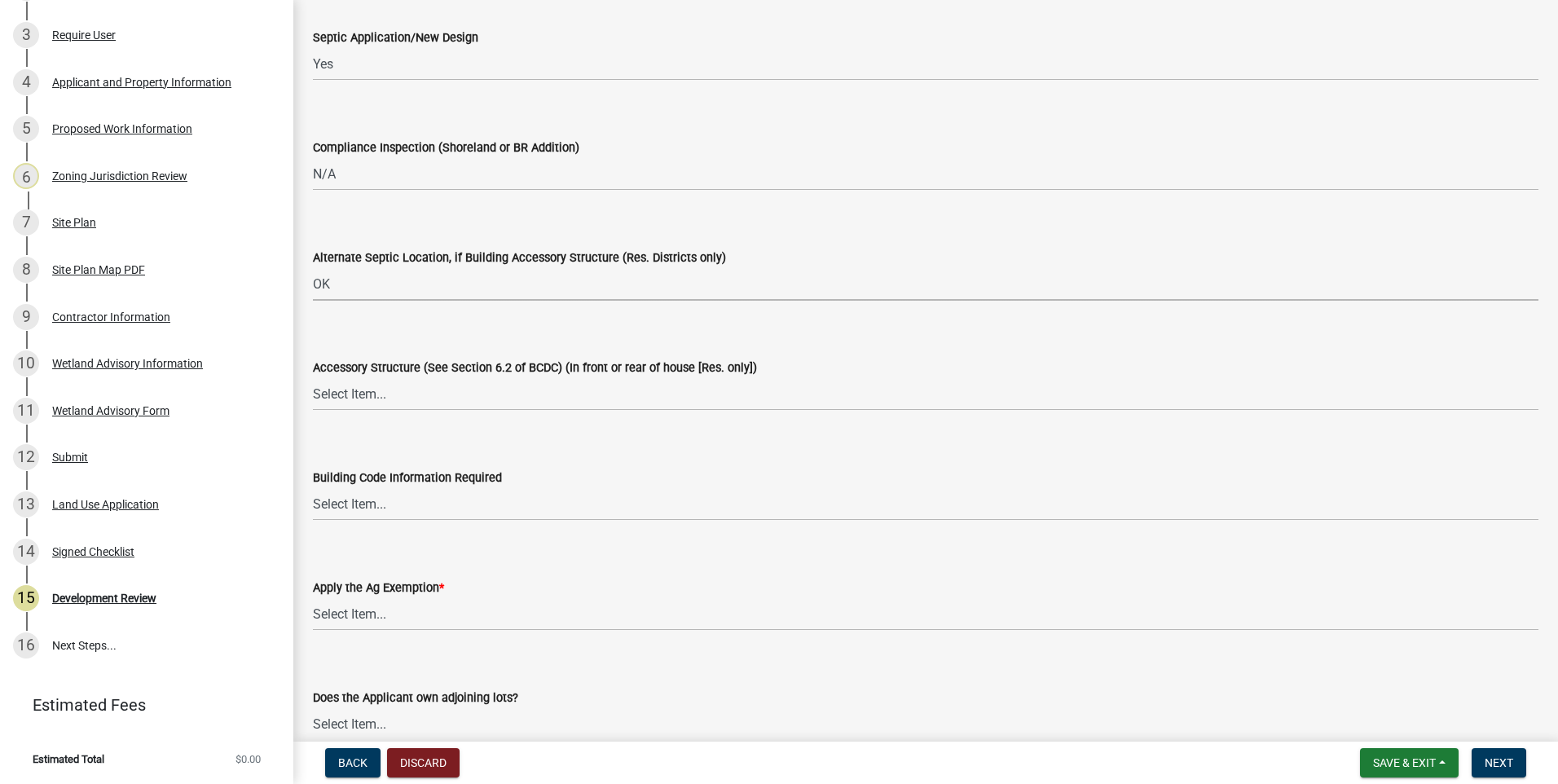
click at [313, 267] on select "Select Item... Yes No OK N/A" at bounding box center [926, 284] width 1226 height 34
select select "29e042a6-806b-4b88-8ad4-222f55a74e1f"
click at [363, 395] on select "Select Item... Yes No OK N/A" at bounding box center [926, 395] width 1226 height 34
click at [313, 378] on select "Select Item... Yes No OK N/A" at bounding box center [926, 395] width 1226 height 34
select select "886b3fcf-7535-4eb7-bda7-c47490aa8987"
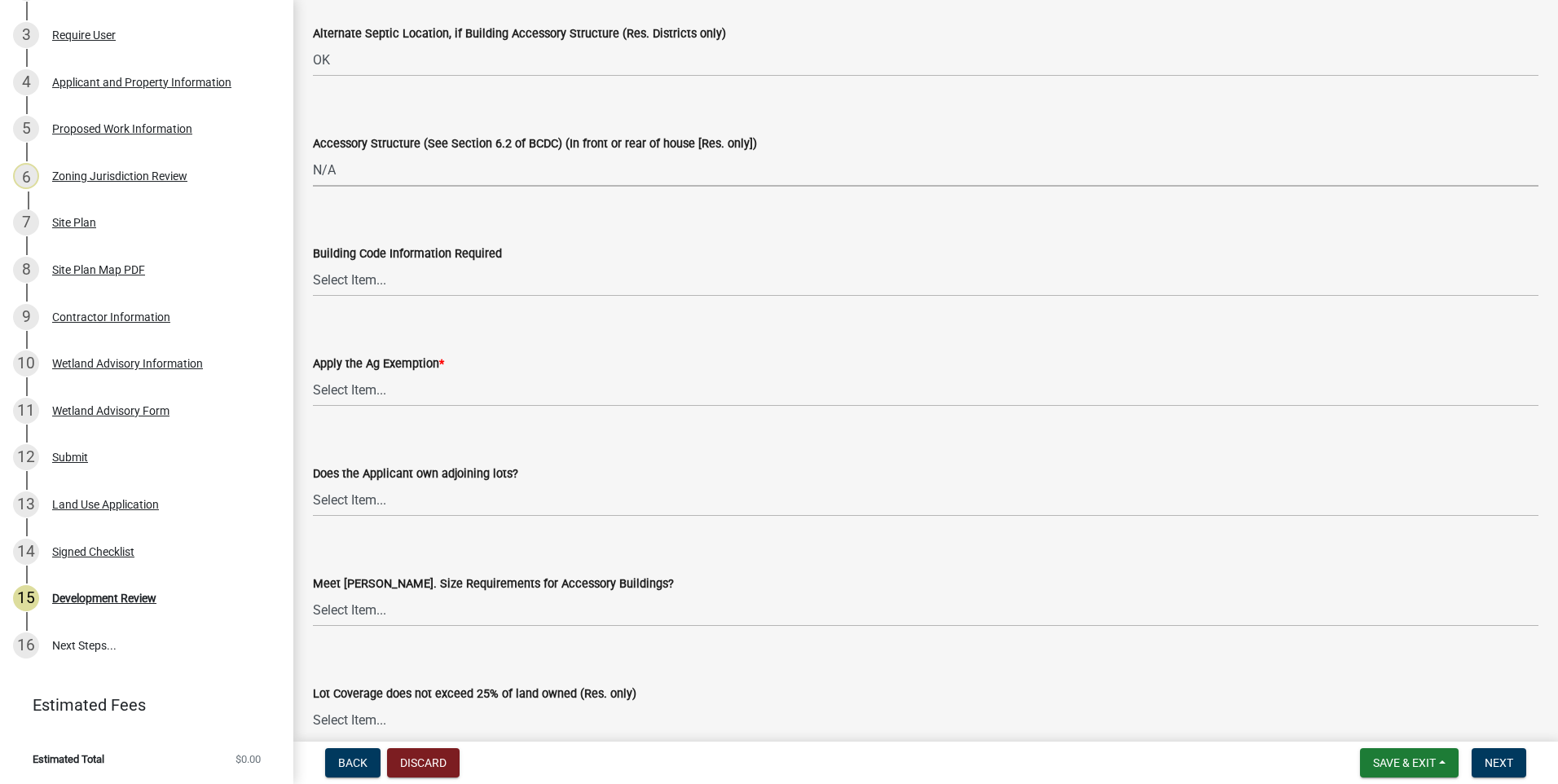
scroll to position [3178, 0]
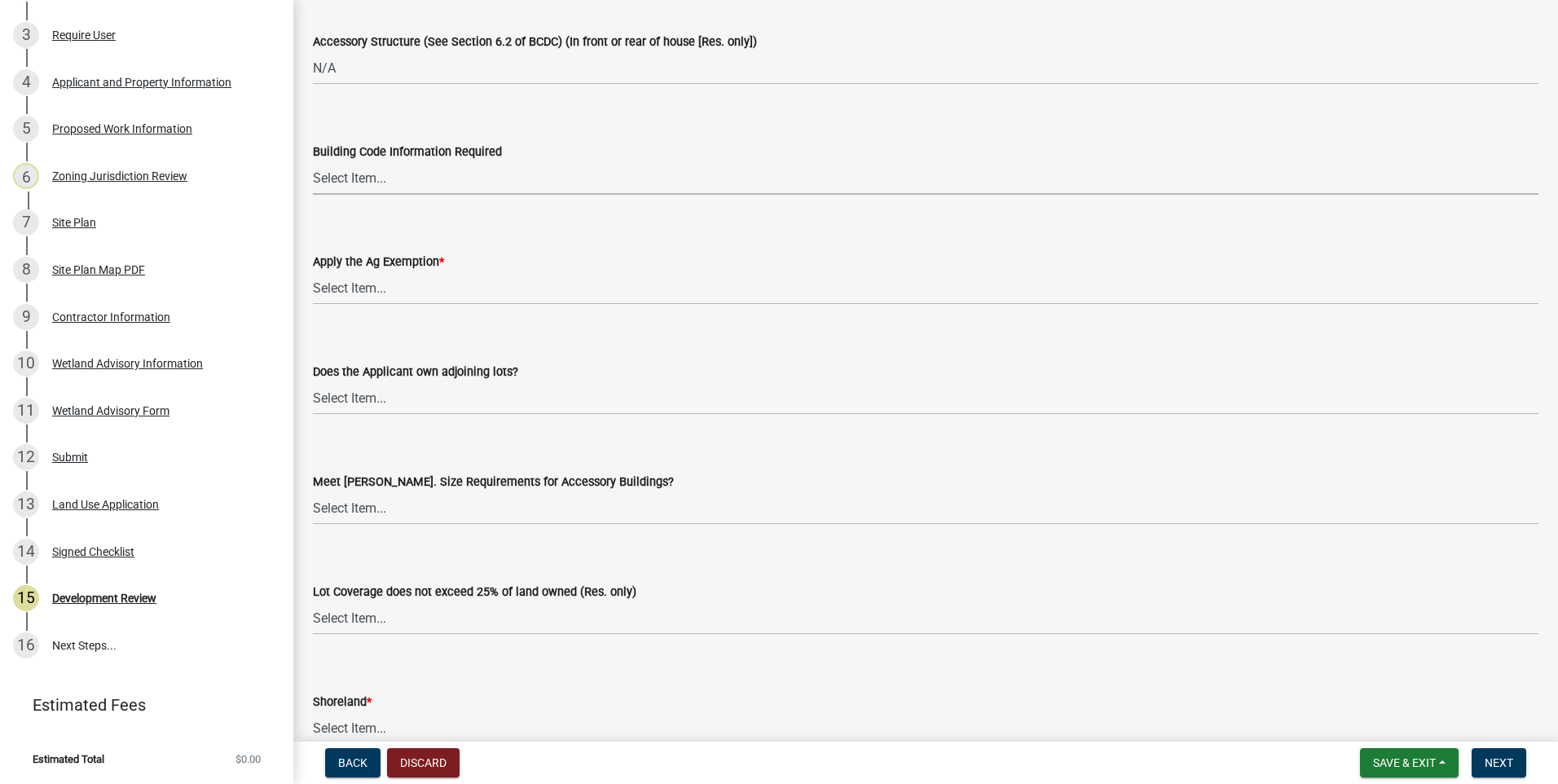
click at [354, 179] on select "Select Item... Yes No OK N/A" at bounding box center [926, 178] width 1226 height 34
click at [313, 161] on select "Select Item... Yes No OK N/A" at bounding box center [926, 178] width 1226 height 34
select select "72748fc4-3f0a-45e2-b467-dc37e2b15731"
drag, startPoint x: 365, startPoint y: 289, endPoint x: 363, endPoint y: 307, distance: 18.1
click at [365, 289] on select "Select Item... Yes No" at bounding box center [926, 288] width 1226 height 34
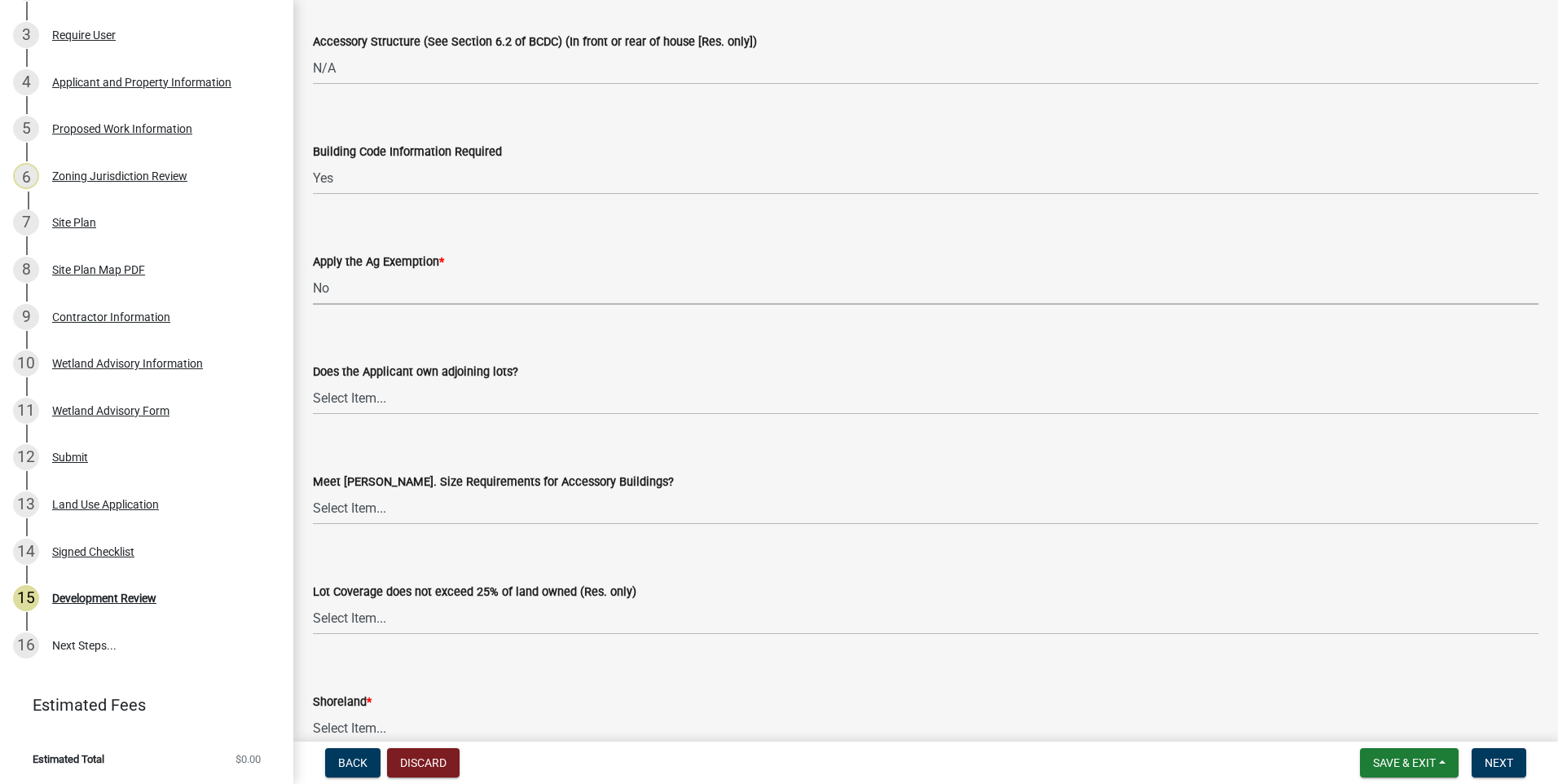
click at [313, 271] on select "Select Item... Yes No" at bounding box center [926, 288] width 1226 height 34
select select "523f7e88-fc73-440c-a56f-38c702f7ffe1"
click at [355, 401] on select "Select Item... Yes No OK N/A" at bounding box center [926, 398] width 1226 height 34
click at [313, 381] on select "Select Item... Yes No OK N/A" at bounding box center [926, 398] width 1226 height 34
select select "72748fc4-3f0a-45e2-b467-dc37e2b15731"
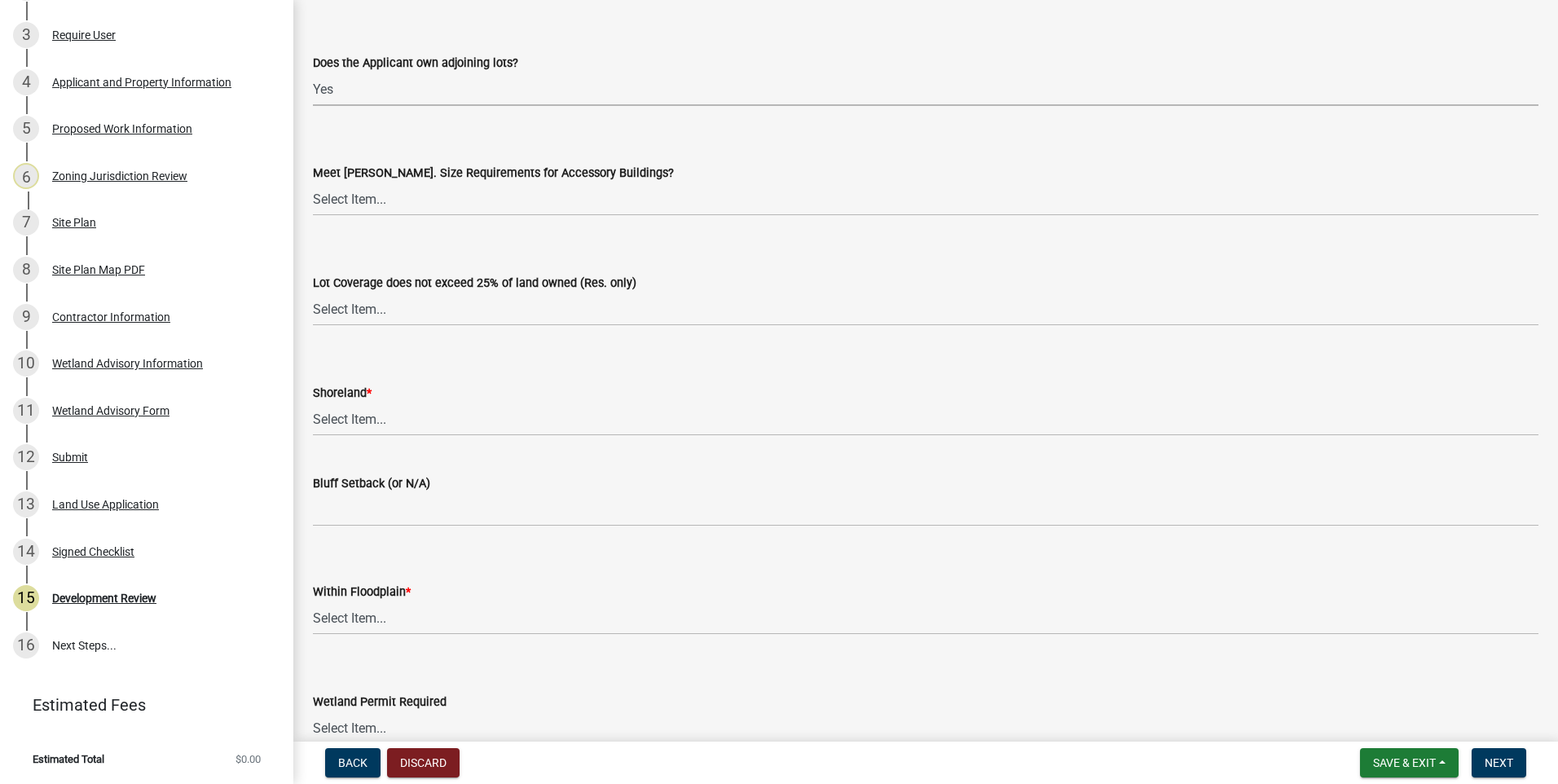
scroll to position [3504, 0]
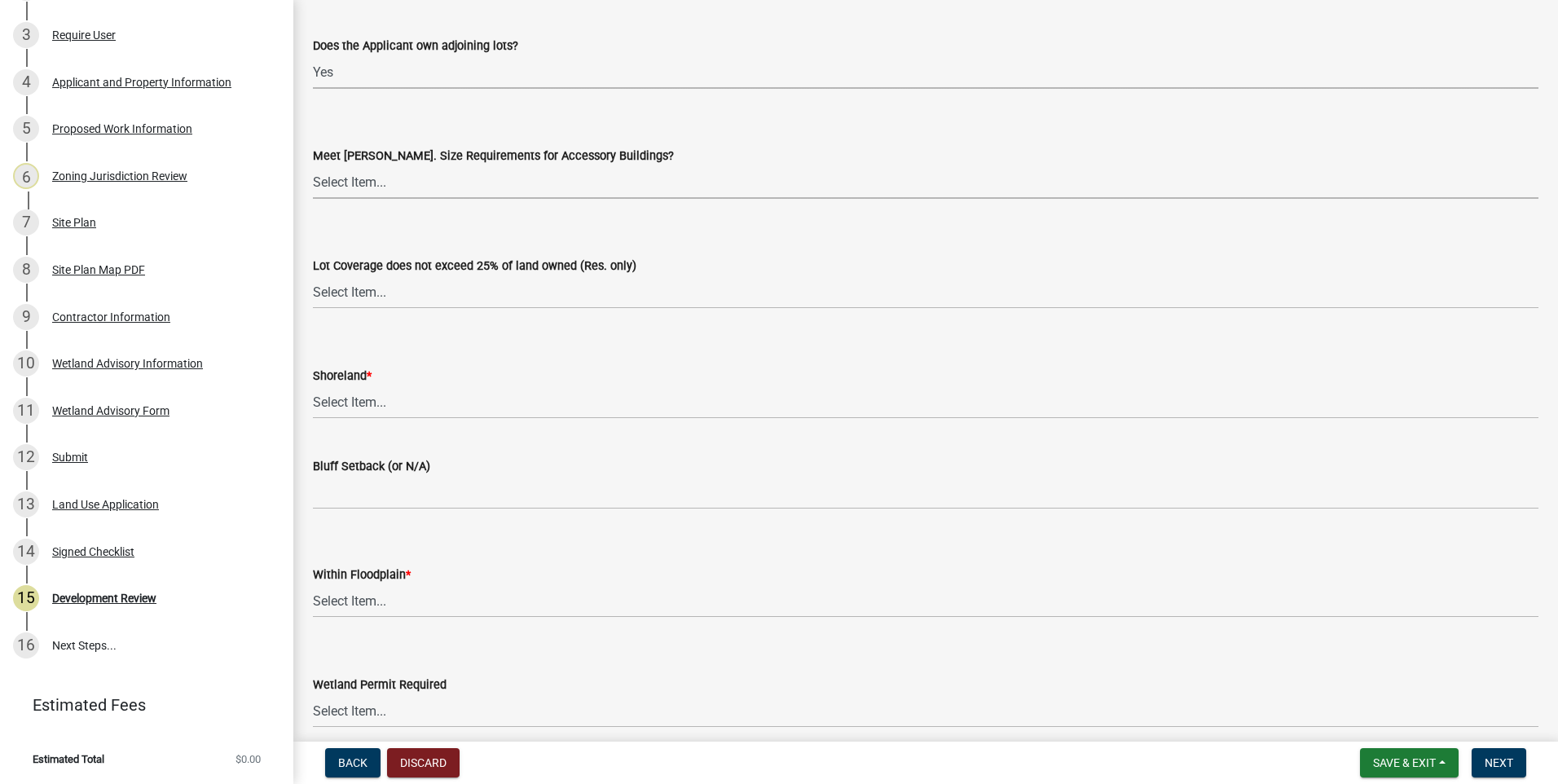
click at [353, 185] on select "Select Item... Yes No OK N/A" at bounding box center [926, 182] width 1226 height 34
click at [313, 165] on select "Select Item... Yes No OK N/A" at bounding box center [926, 182] width 1226 height 34
select select "886b3fcf-7535-4eb7-bda7-c47490aa8987"
drag, startPoint x: 344, startPoint y: 294, endPoint x: 341, endPoint y: 311, distance: 17.3
click at [344, 294] on select "Select Item... Yes No OK N/A" at bounding box center [926, 293] width 1226 height 34
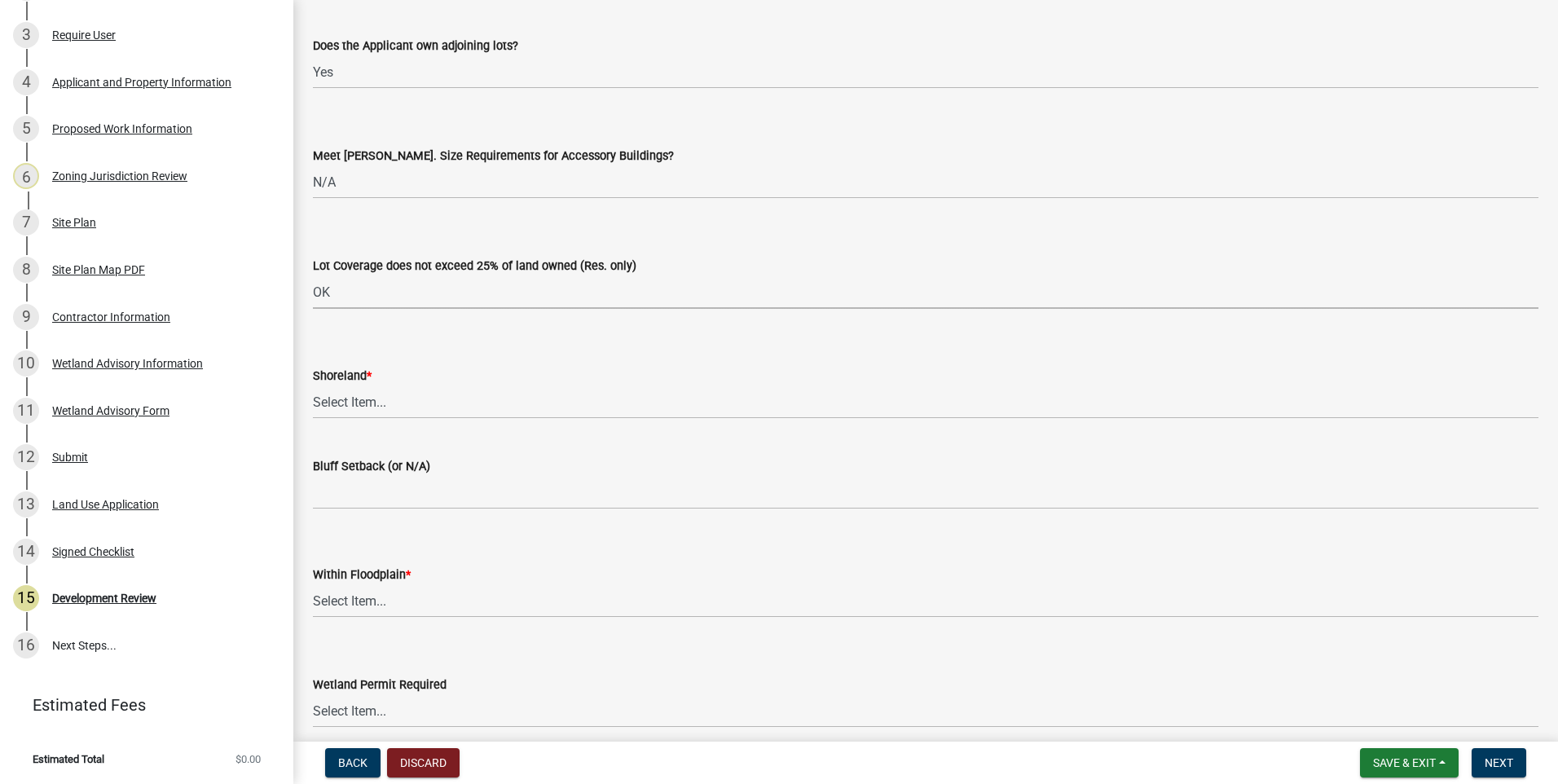
click at [313, 276] on select "Select Item... Yes No OK N/A" at bounding box center [926, 293] width 1226 height 34
select select "29e042a6-806b-4b88-8ad4-222f55a74e1f"
drag, startPoint x: 347, startPoint y: 402, endPoint x: 342, endPoint y: 422, distance: 20.6
click at [347, 402] on select "Select Item... Yes No OK N/A" at bounding box center [926, 402] width 1226 height 34
click at [313, 385] on select "Select Item... Yes No OK N/A" at bounding box center [926, 402] width 1226 height 34
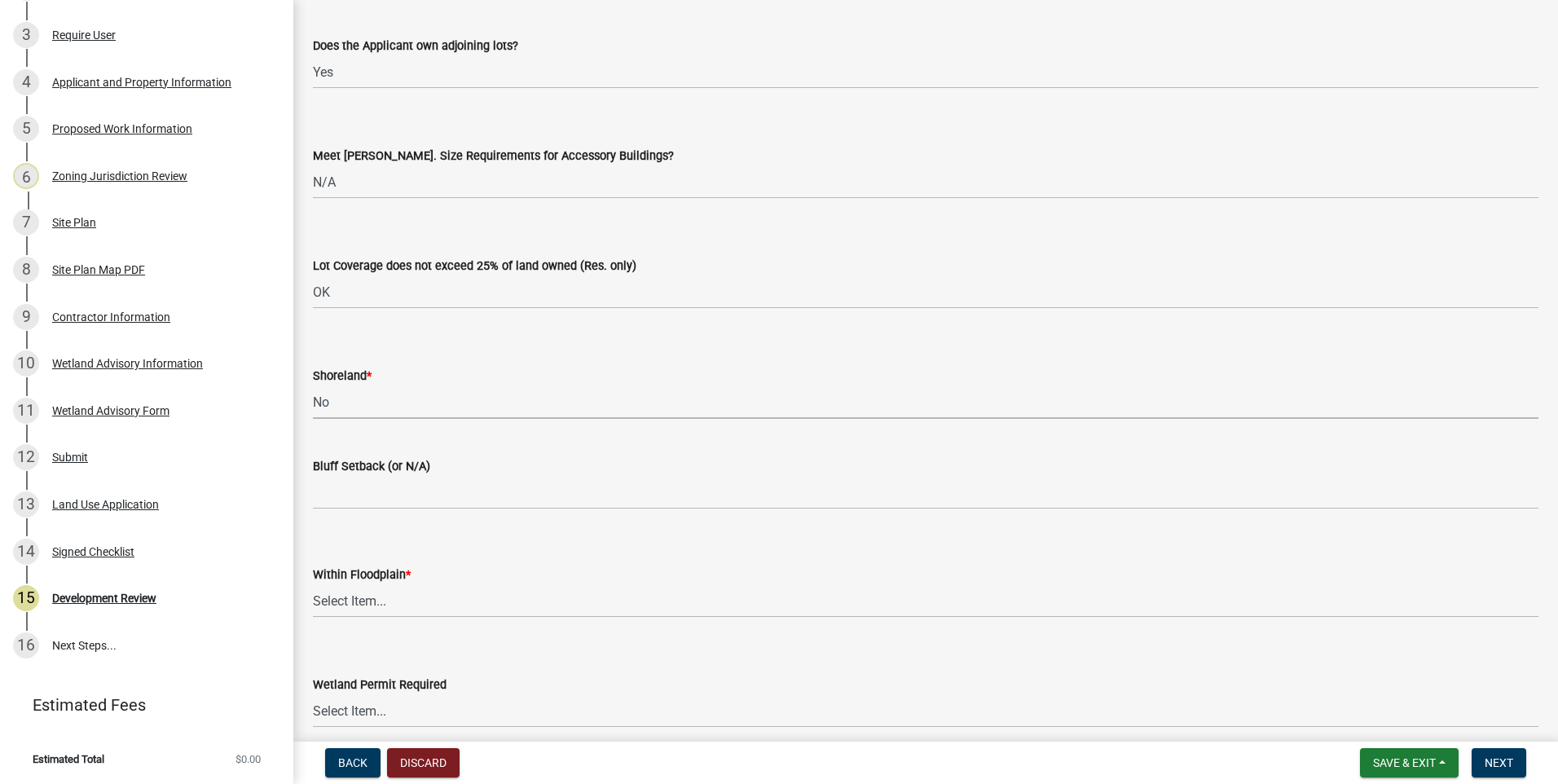
select select "445341f5-2b7a-4e9a-a8a7-43788b572440"
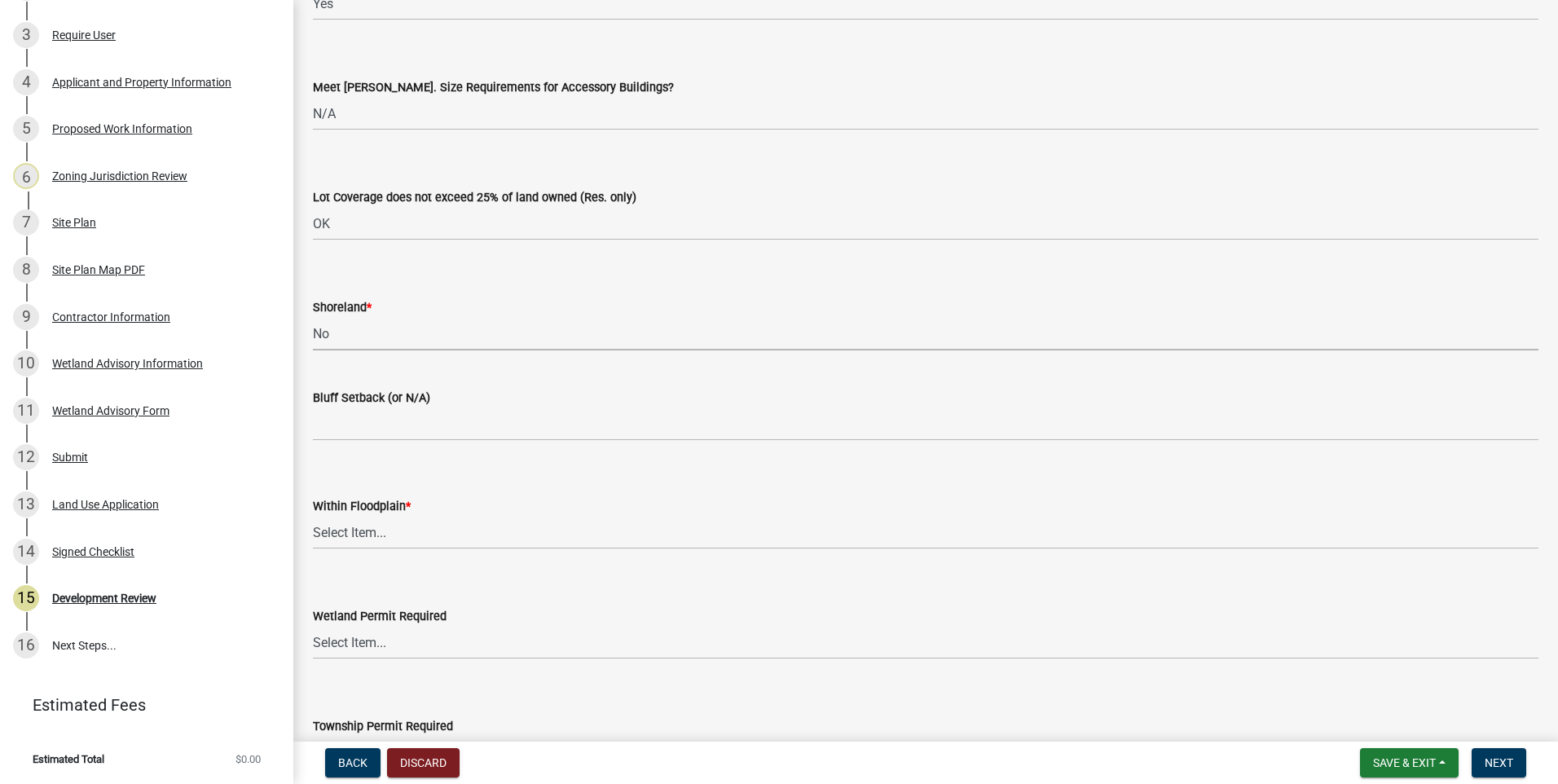
scroll to position [3830, 0]
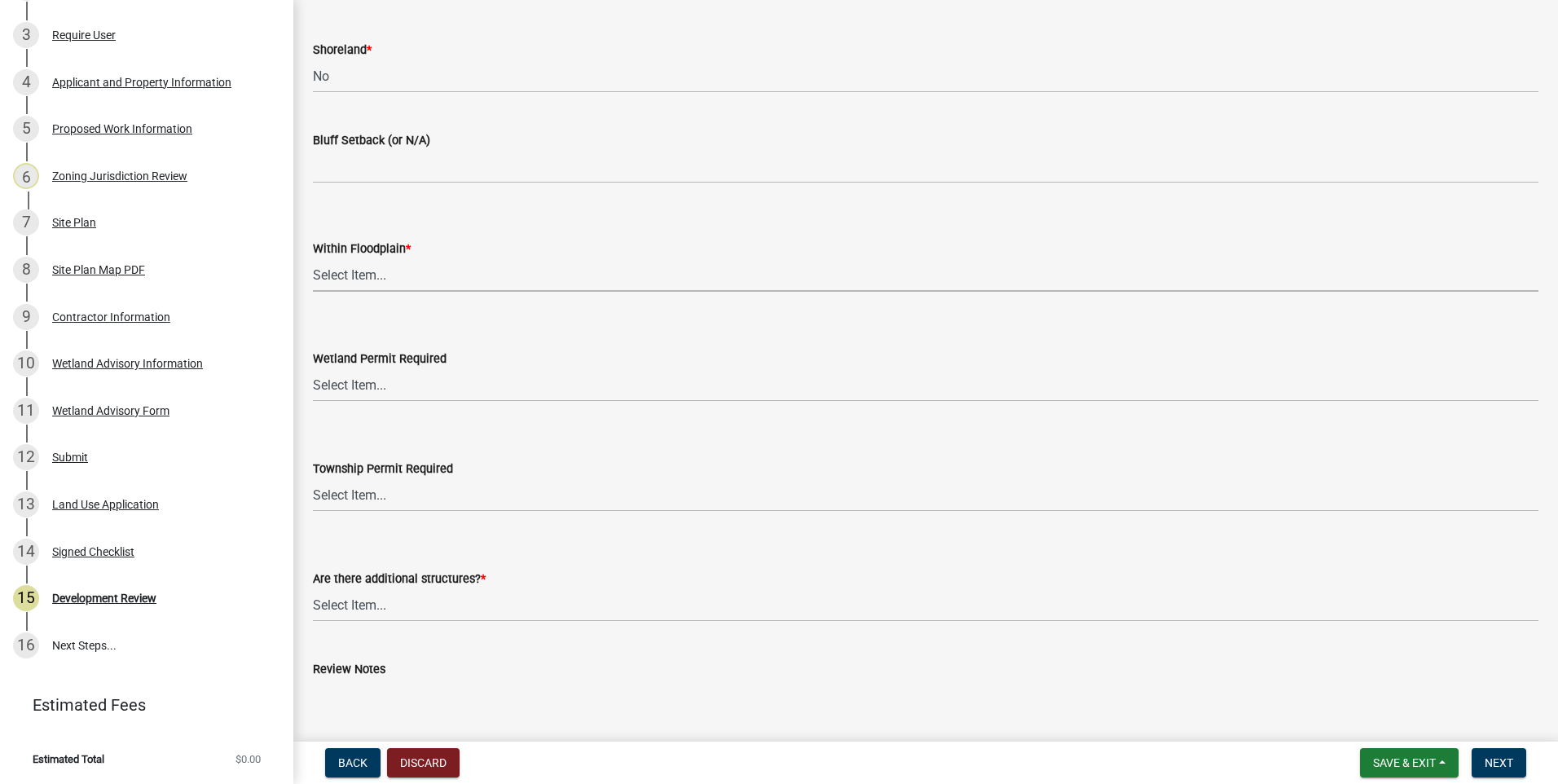
drag, startPoint x: 347, startPoint y: 278, endPoint x: 347, endPoint y: 289, distance: 11.0
click at [347, 278] on select "Select Item... Yes No OK N/A" at bounding box center [926, 275] width 1226 height 34
click at [313, 258] on select "Select Item... Yes No OK N/A" at bounding box center [926, 275] width 1226 height 34
select select "445341f5-2b7a-4e9a-a8a7-43788b572440"
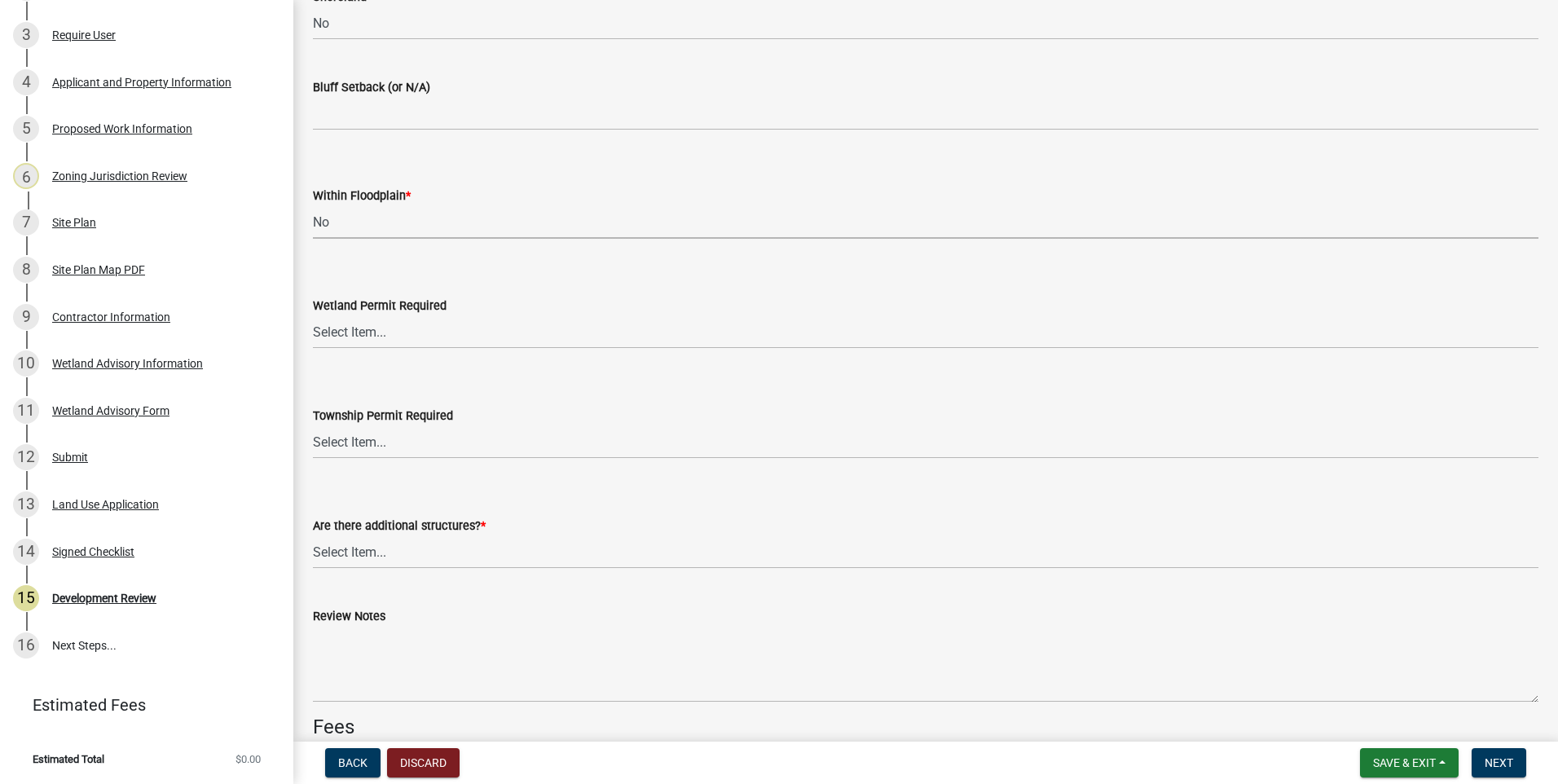
scroll to position [3912, 0]
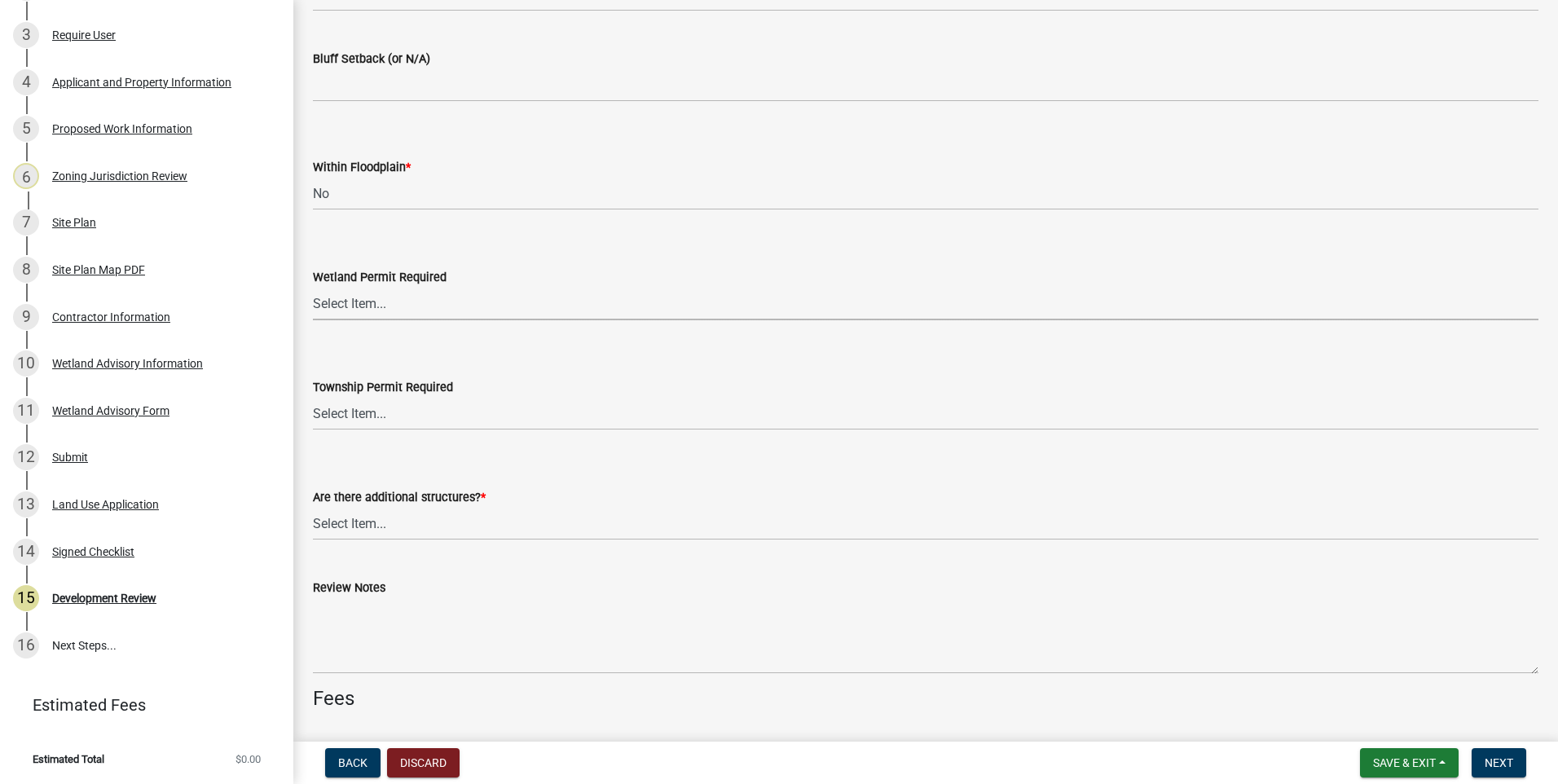
click at [353, 309] on select "Select Item... Yes No" at bounding box center [926, 303] width 1226 height 34
click at [313, 287] on select "Select Item... Yes No" at bounding box center [926, 303] width 1226 height 34
select select "58818da3-c200-45fa-b10d-5f5c42909306"
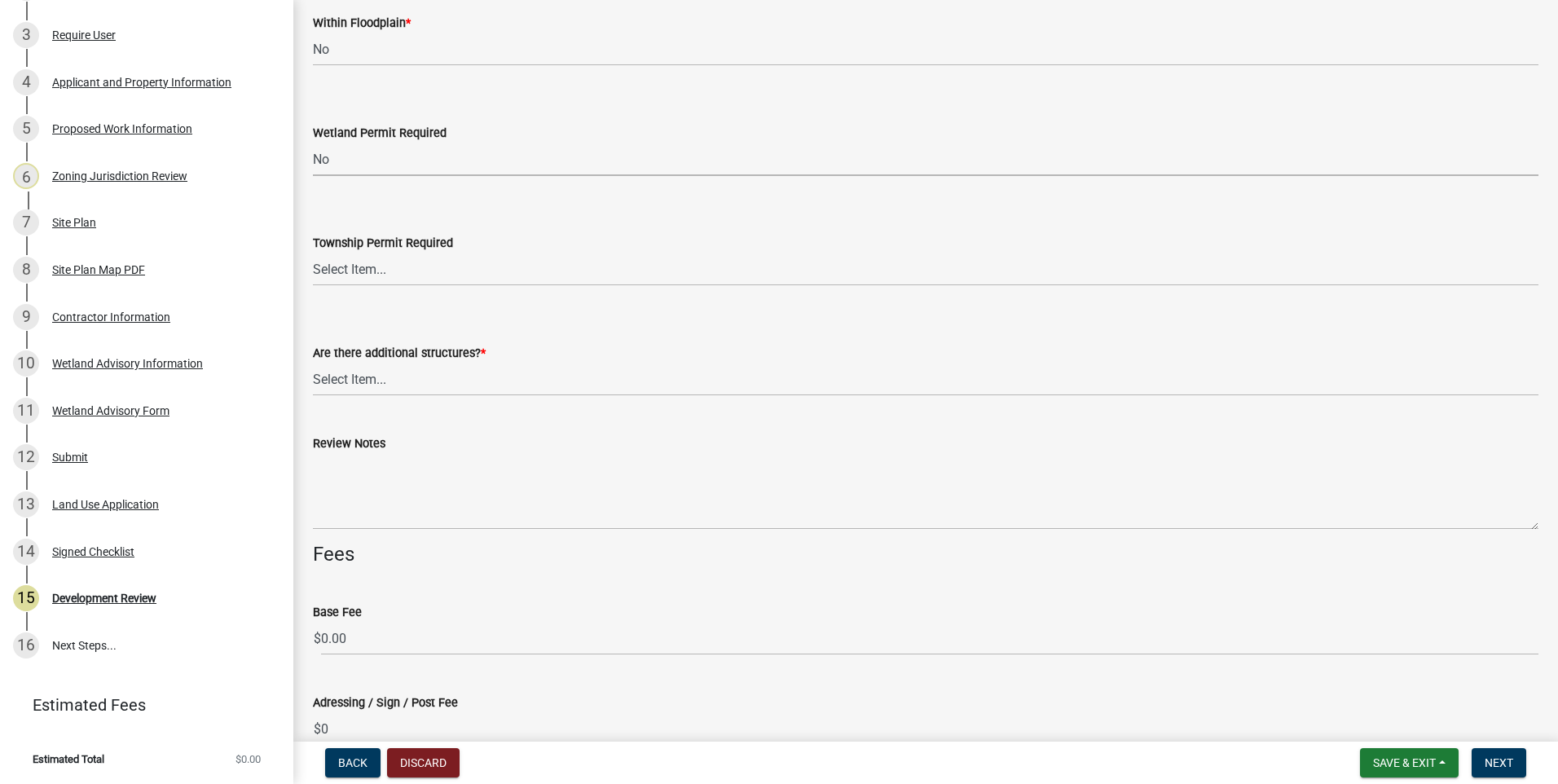
scroll to position [4074, 0]
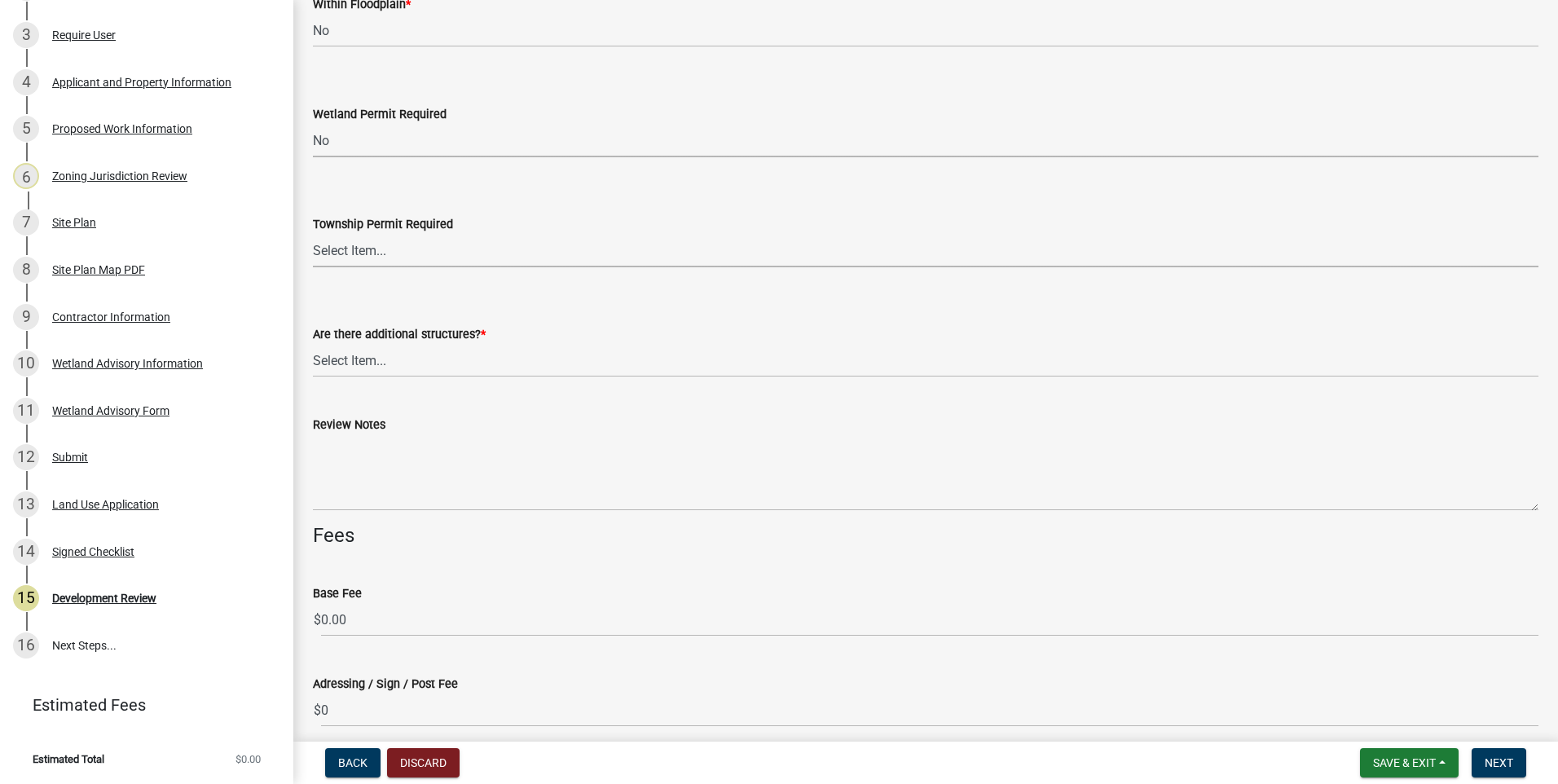
click at [367, 254] on select "Select Item... Yes No" at bounding box center [926, 250] width 1226 height 34
click at [313, 234] on select "Select Item... Yes No" at bounding box center [926, 250] width 1226 height 34
select select "b3d485fe-2f4a-4244-ab71-e3ff68bf5b58"
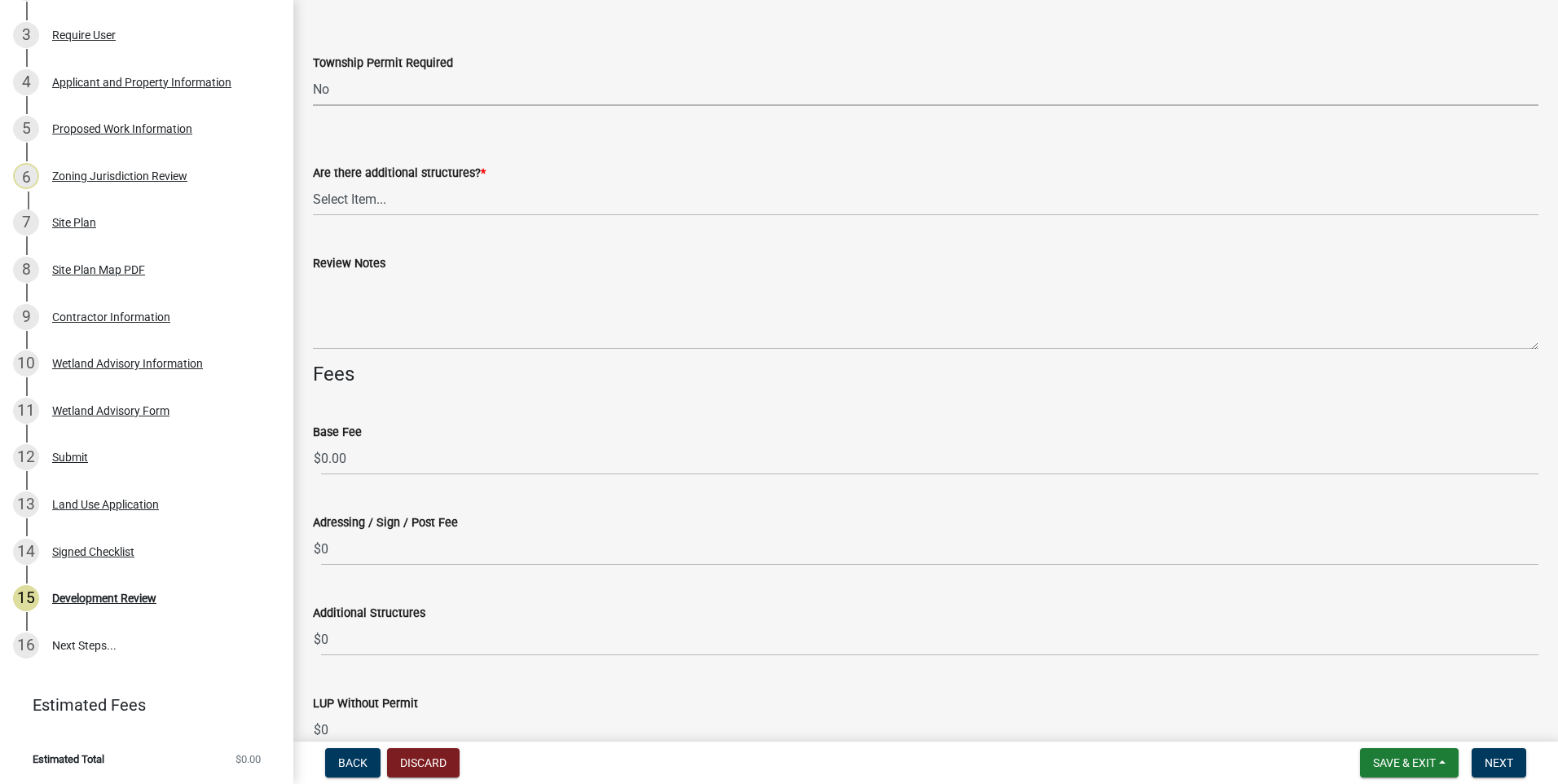
scroll to position [4319, 0]
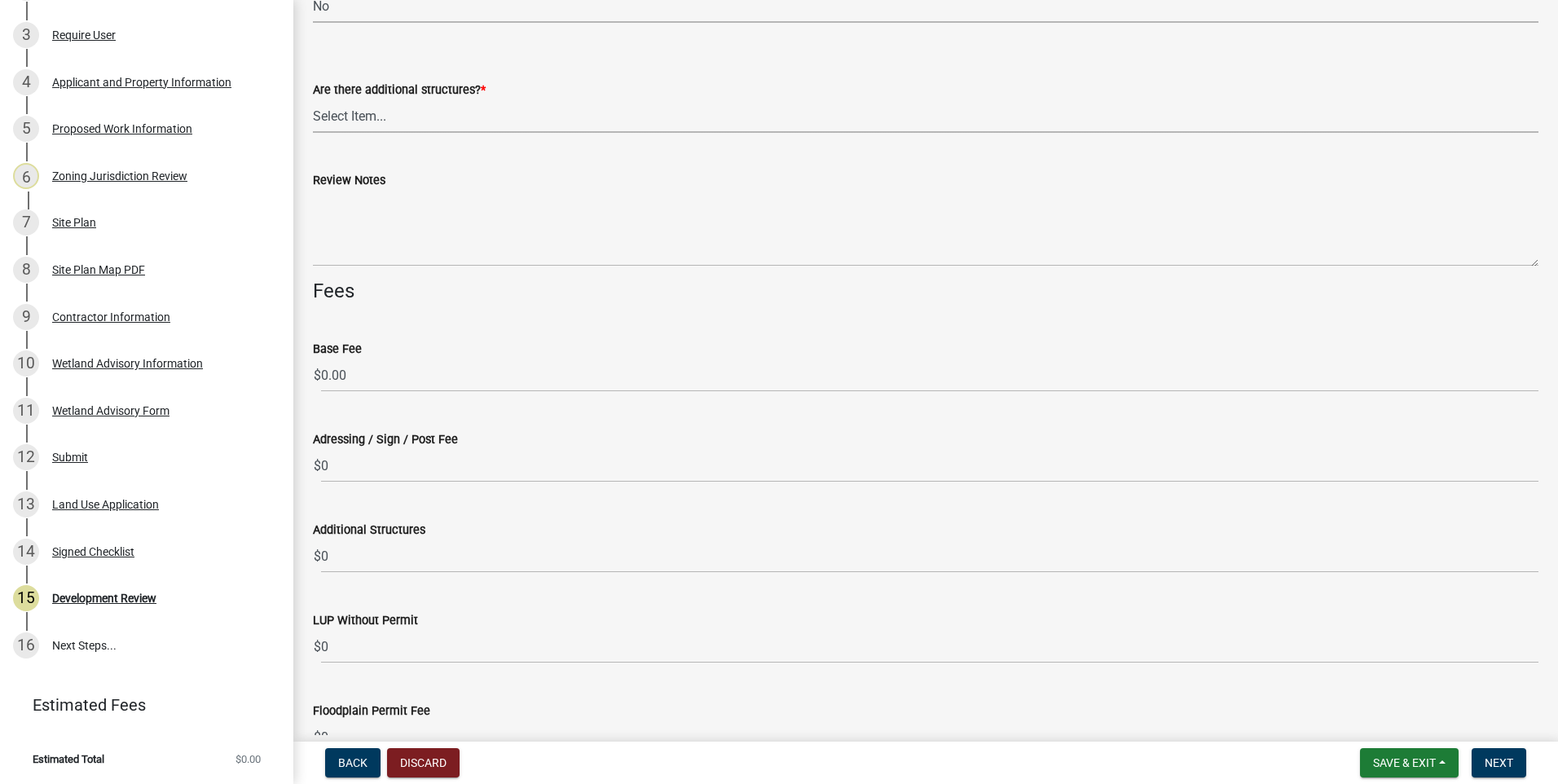
click at [360, 115] on select "Select Item... Yes No" at bounding box center [926, 116] width 1226 height 34
click at [313, 99] on select "Select Item... Yes No" at bounding box center [926, 116] width 1226 height 34
select select "3b637cc4-ed0a-4d27-997c-adf22bb05159"
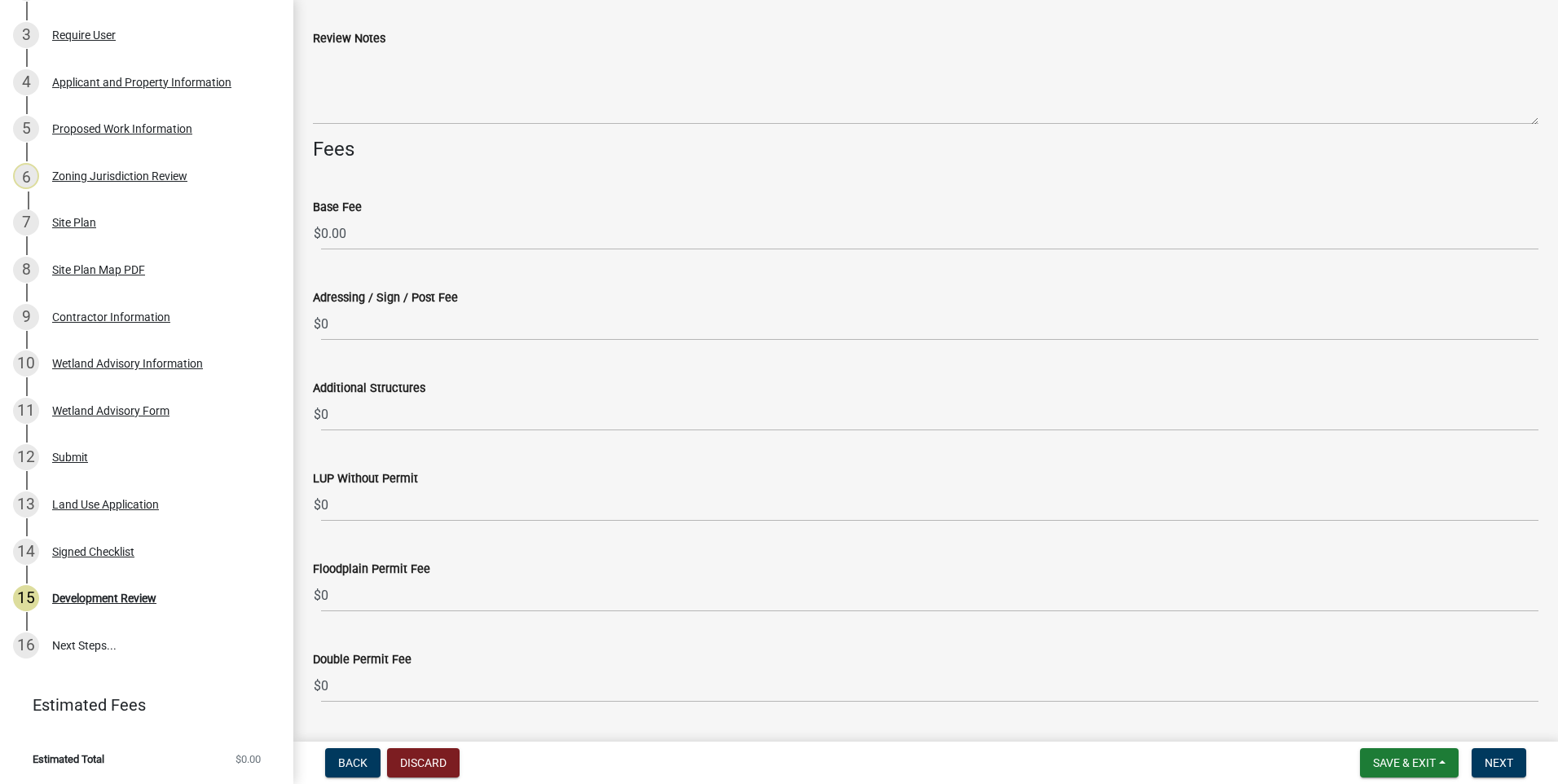
scroll to position [4482, 0]
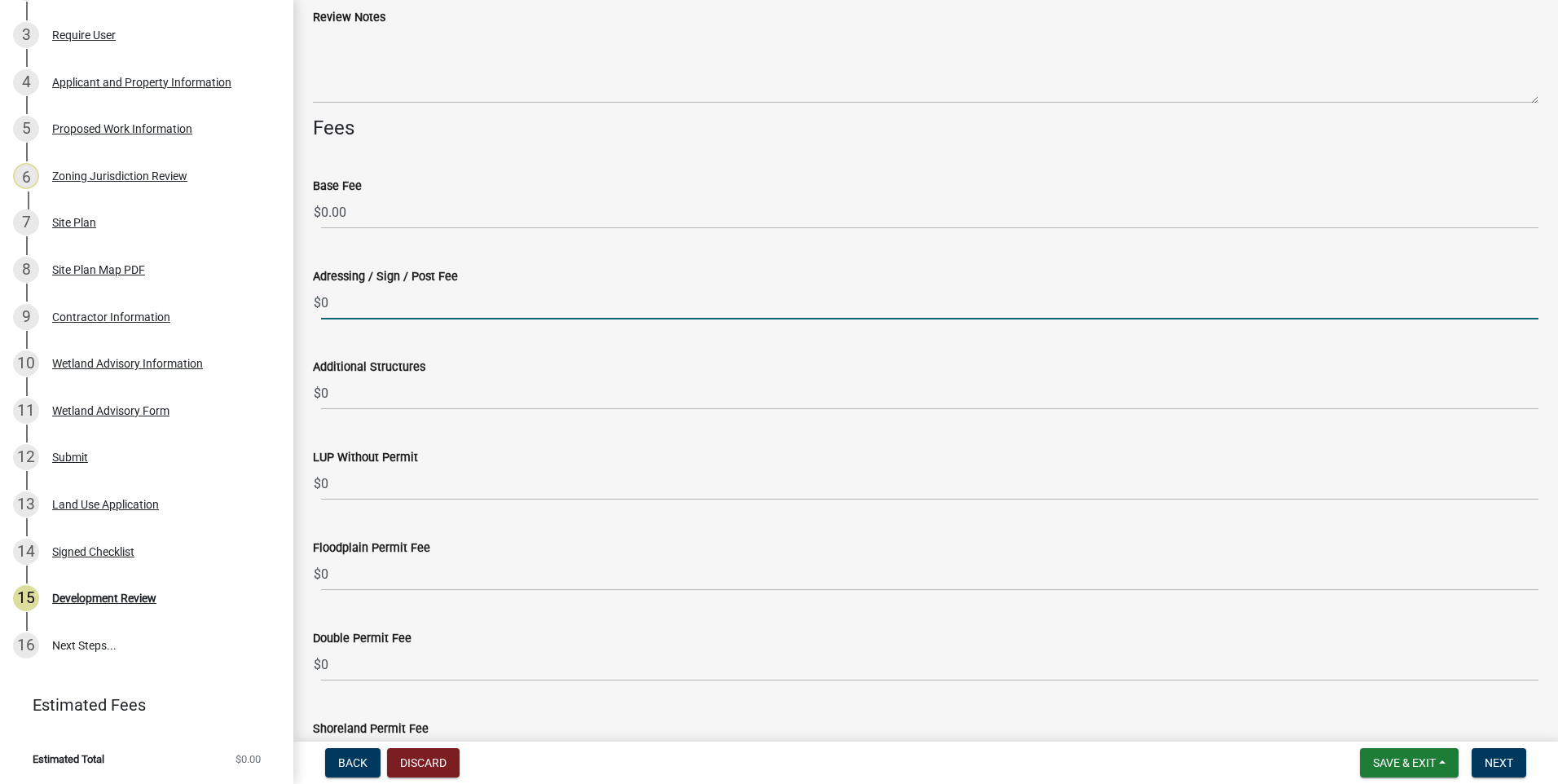
click at [324, 303] on input "0" at bounding box center [930, 303] width 1217 height 34
type input "50"
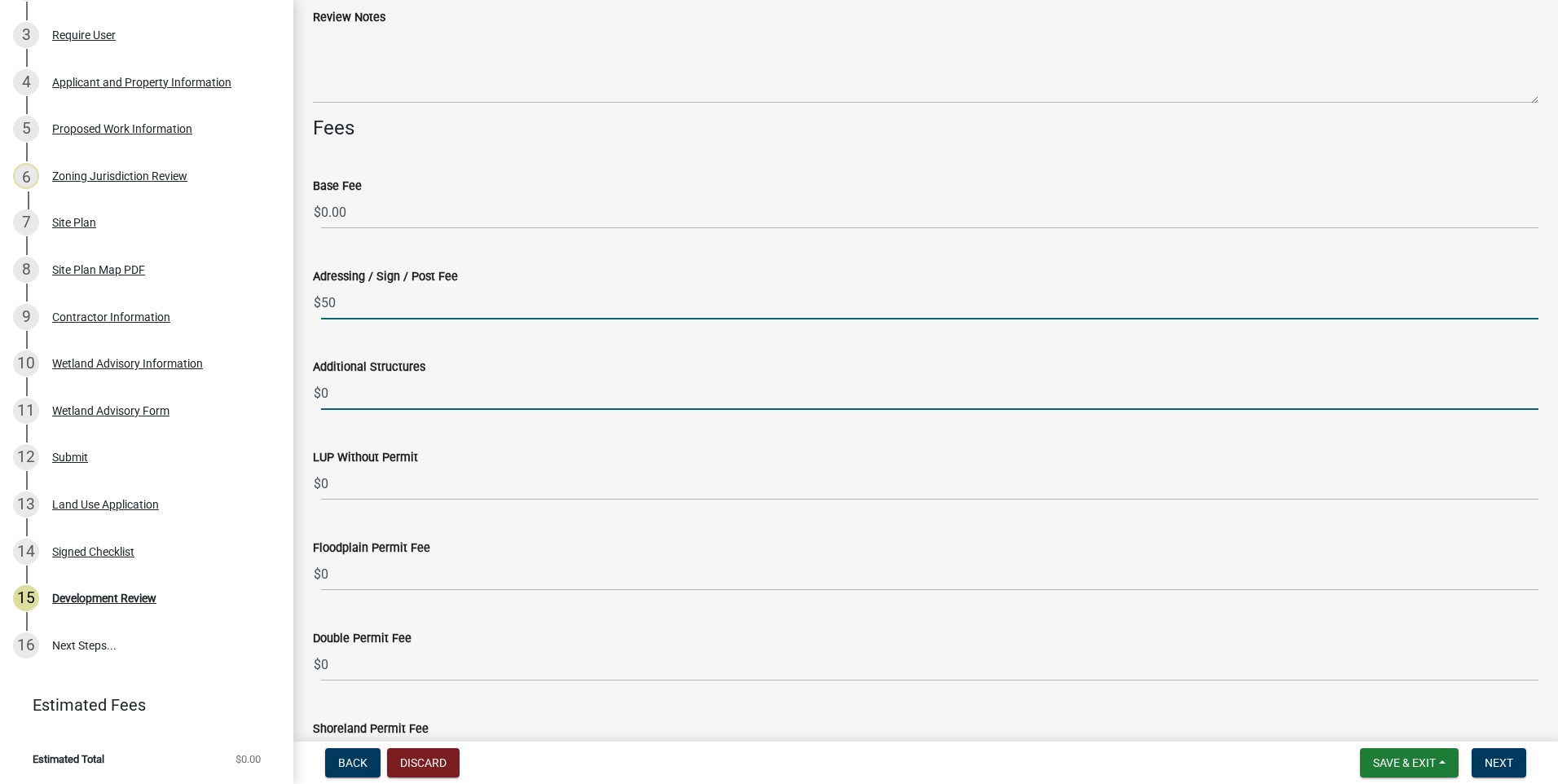
click at [384, 395] on input "0" at bounding box center [930, 394] width 1217 height 34
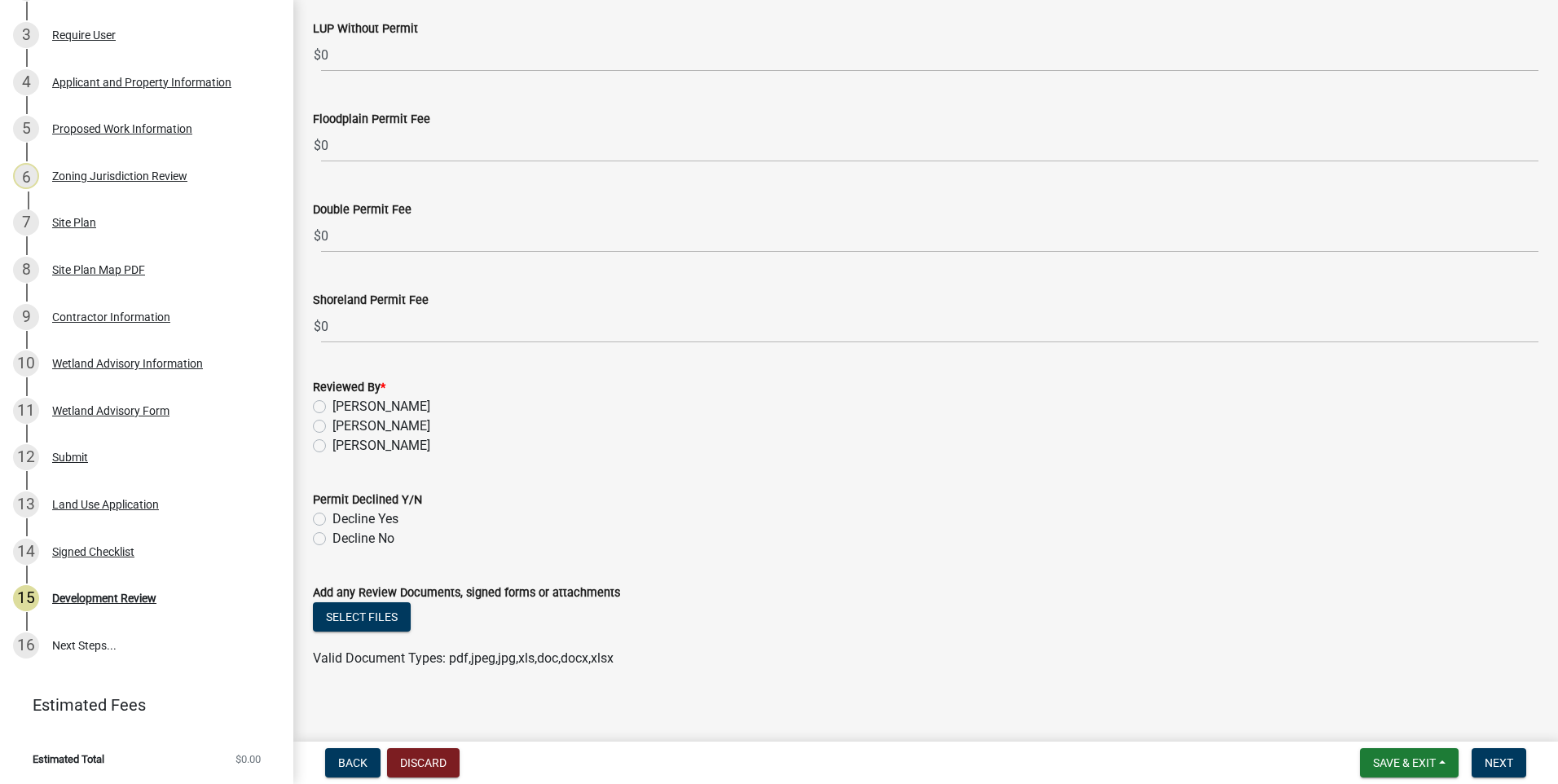
scroll to position [4922, 0]
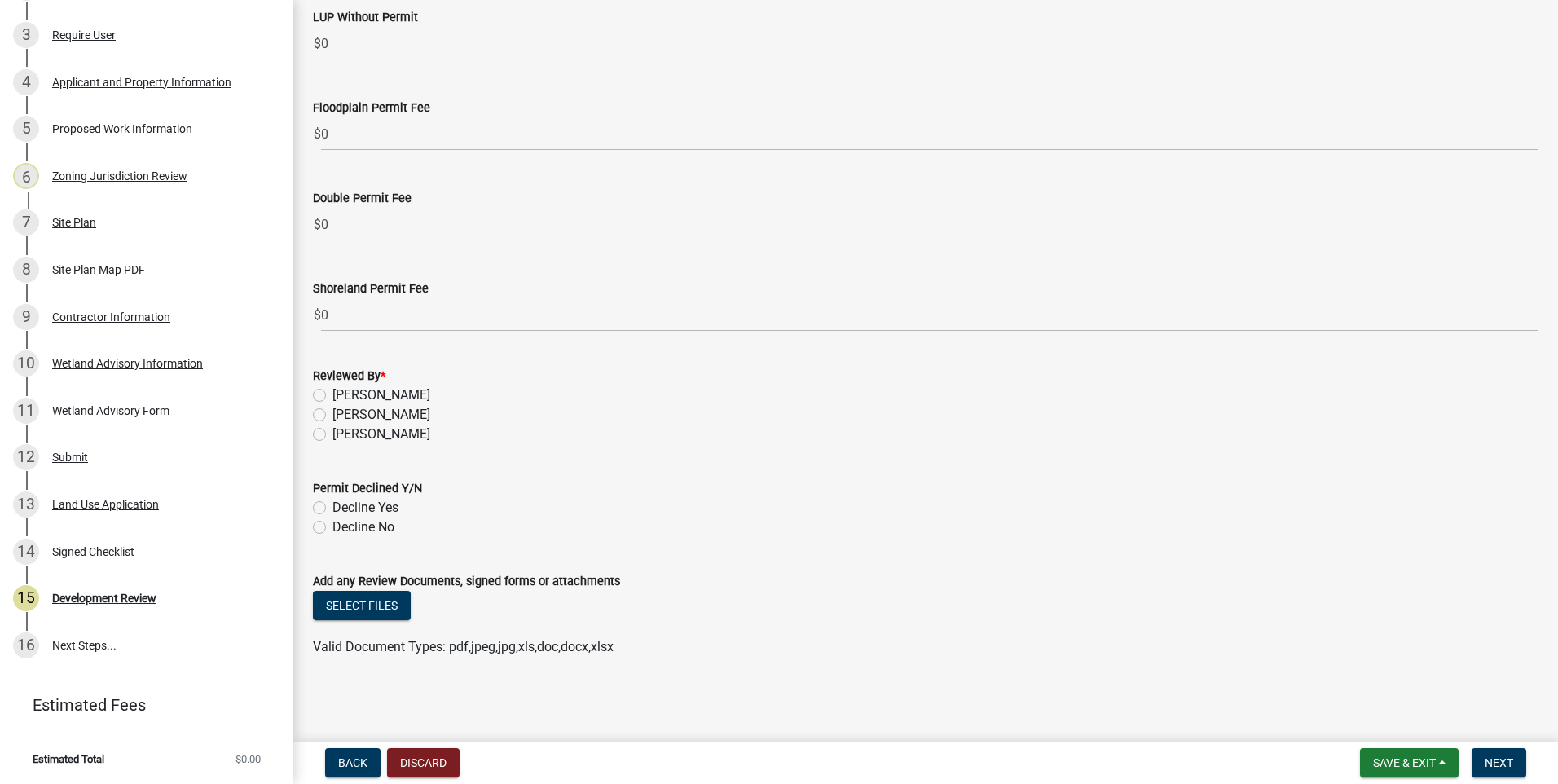
click at [332, 414] on label "Sean Moe" at bounding box center [381, 414] width 98 height 19
click at [332, 414] on input "Sean Moe" at bounding box center [337, 410] width 11 height 11
radio input "true"
click at [332, 529] on label "Decline No" at bounding box center [363, 527] width 62 height 19
click at [332, 528] on input "Decline No" at bounding box center [337, 523] width 11 height 11
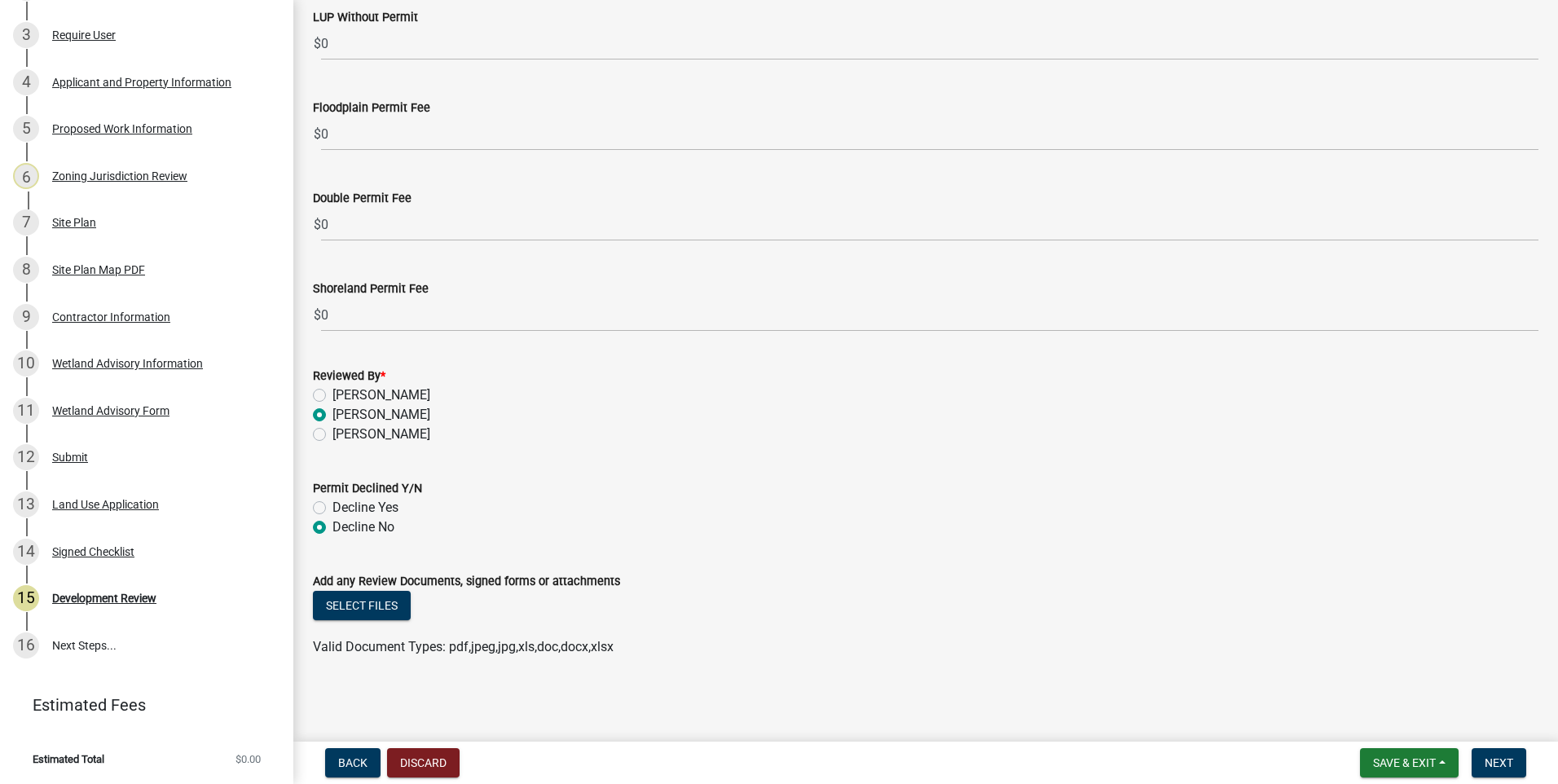
radio input "true"
click at [369, 604] on button "Select files" at bounding box center [362, 605] width 98 height 30
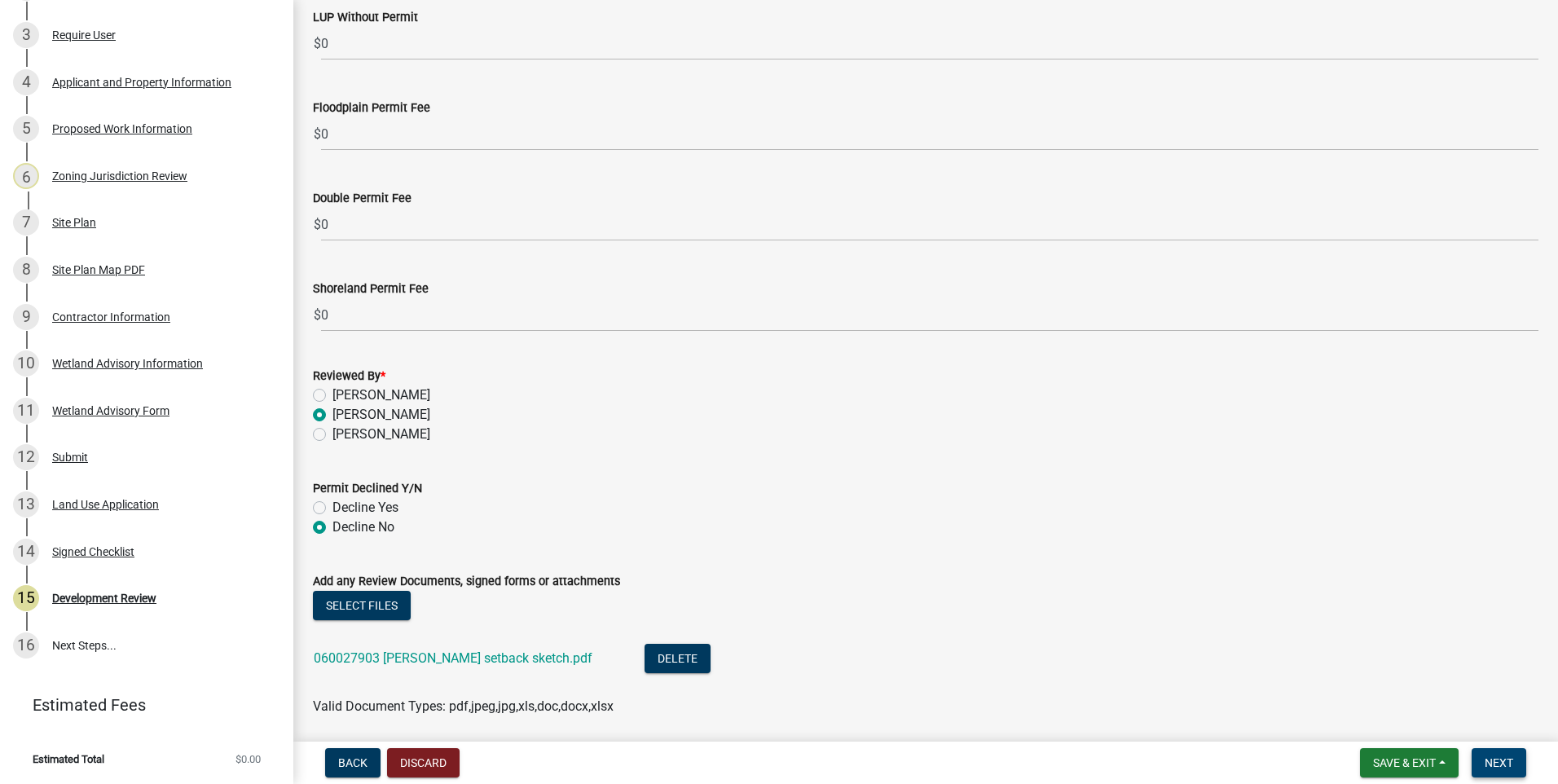
click at [1502, 762] on span "Next" at bounding box center [1499, 762] width 29 height 13
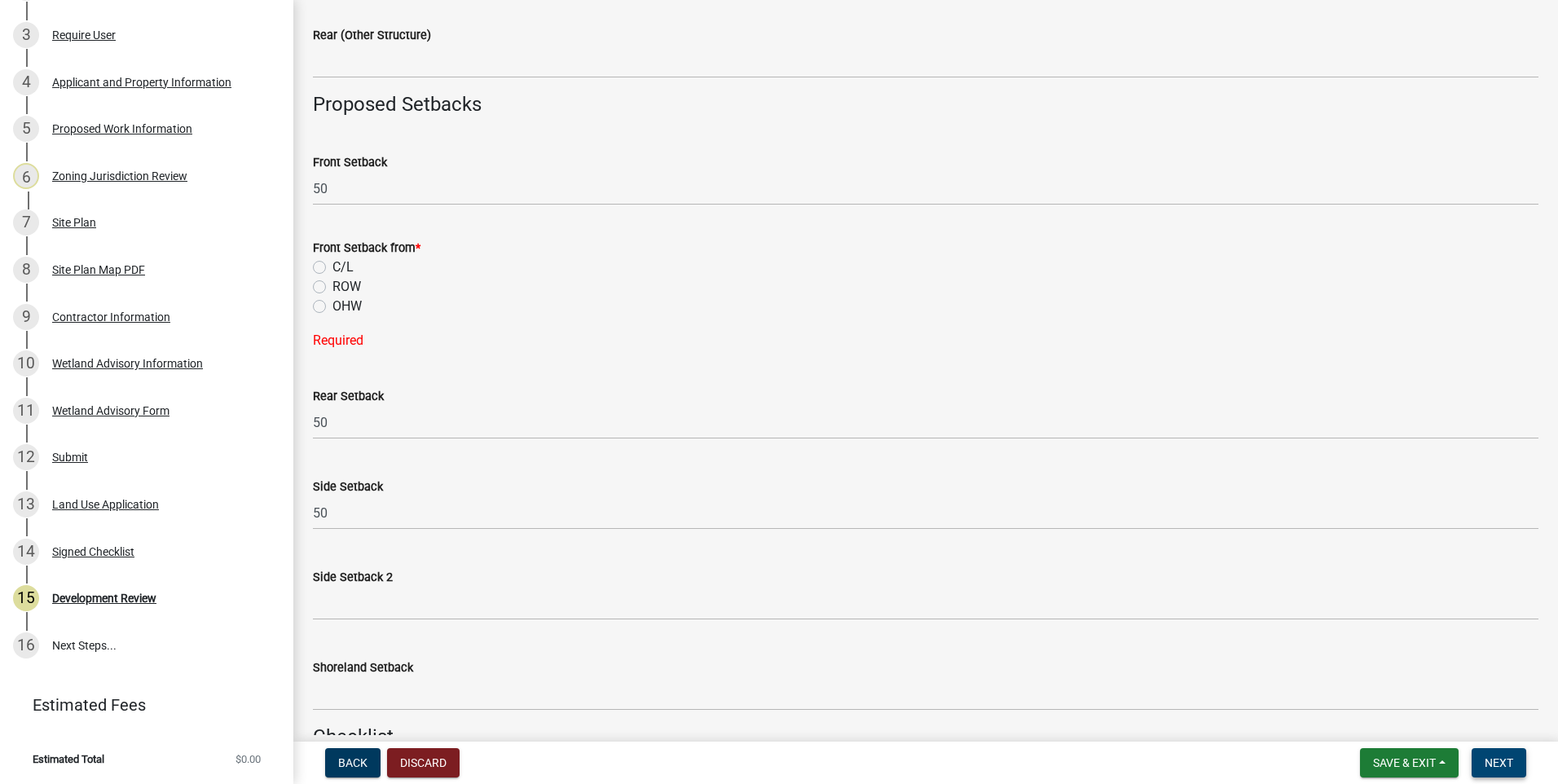
scroll to position [1347, 0]
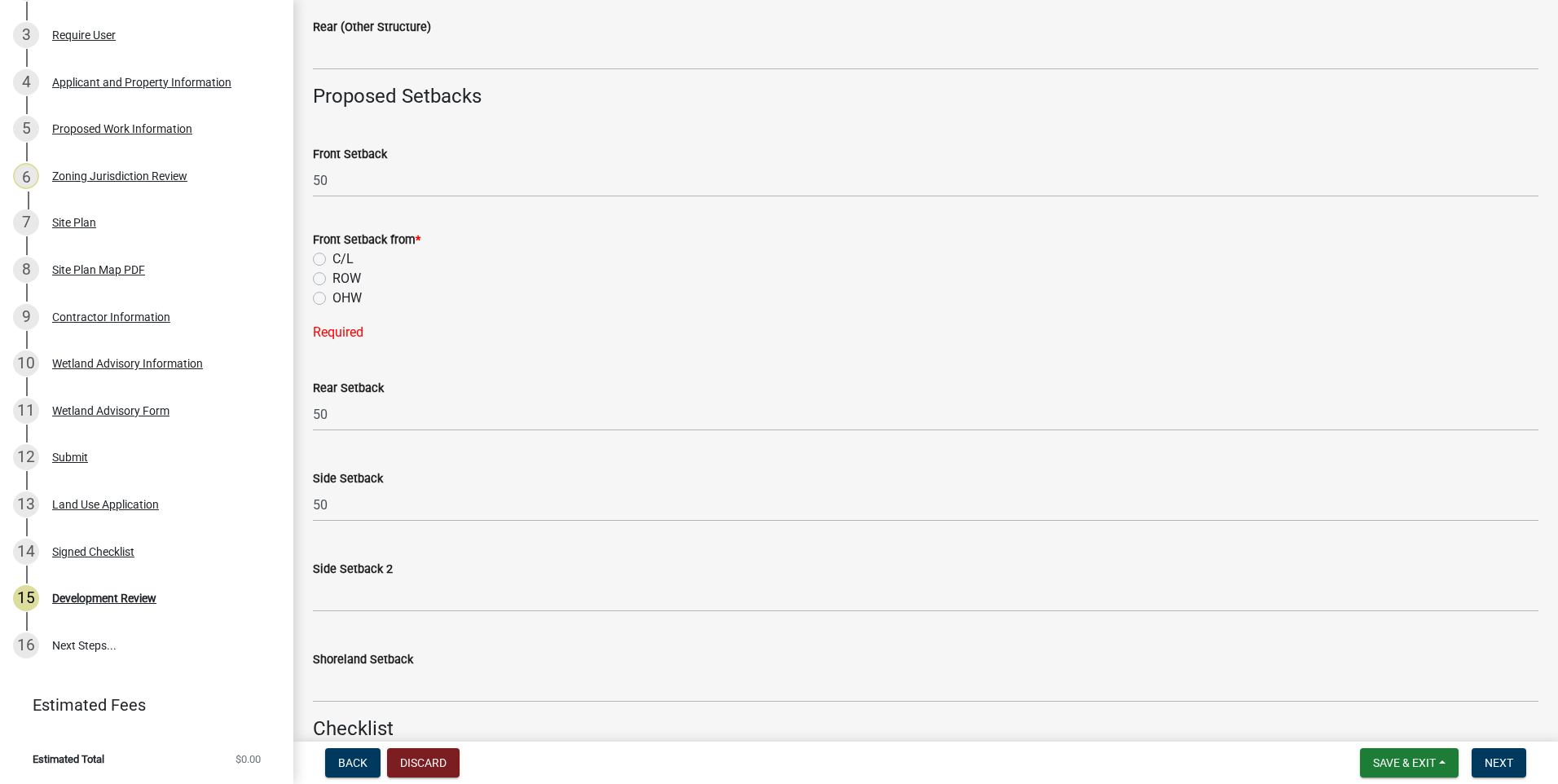
click at [332, 260] on label "C/L" at bounding box center [342, 259] width 21 height 19
click at [332, 260] on input "C/L" at bounding box center [337, 255] width 11 height 11
radio input "true"
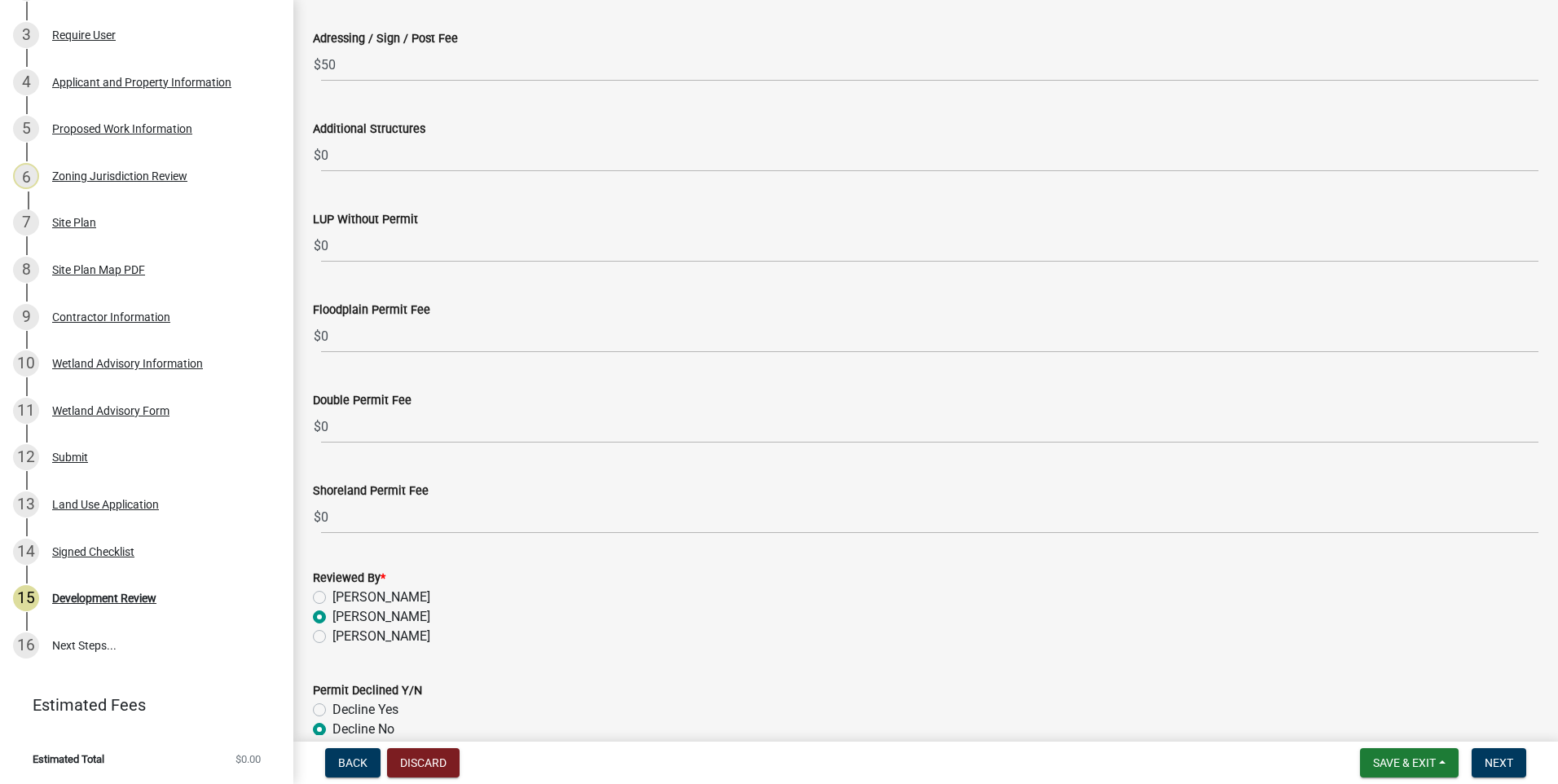
scroll to position [4981, 0]
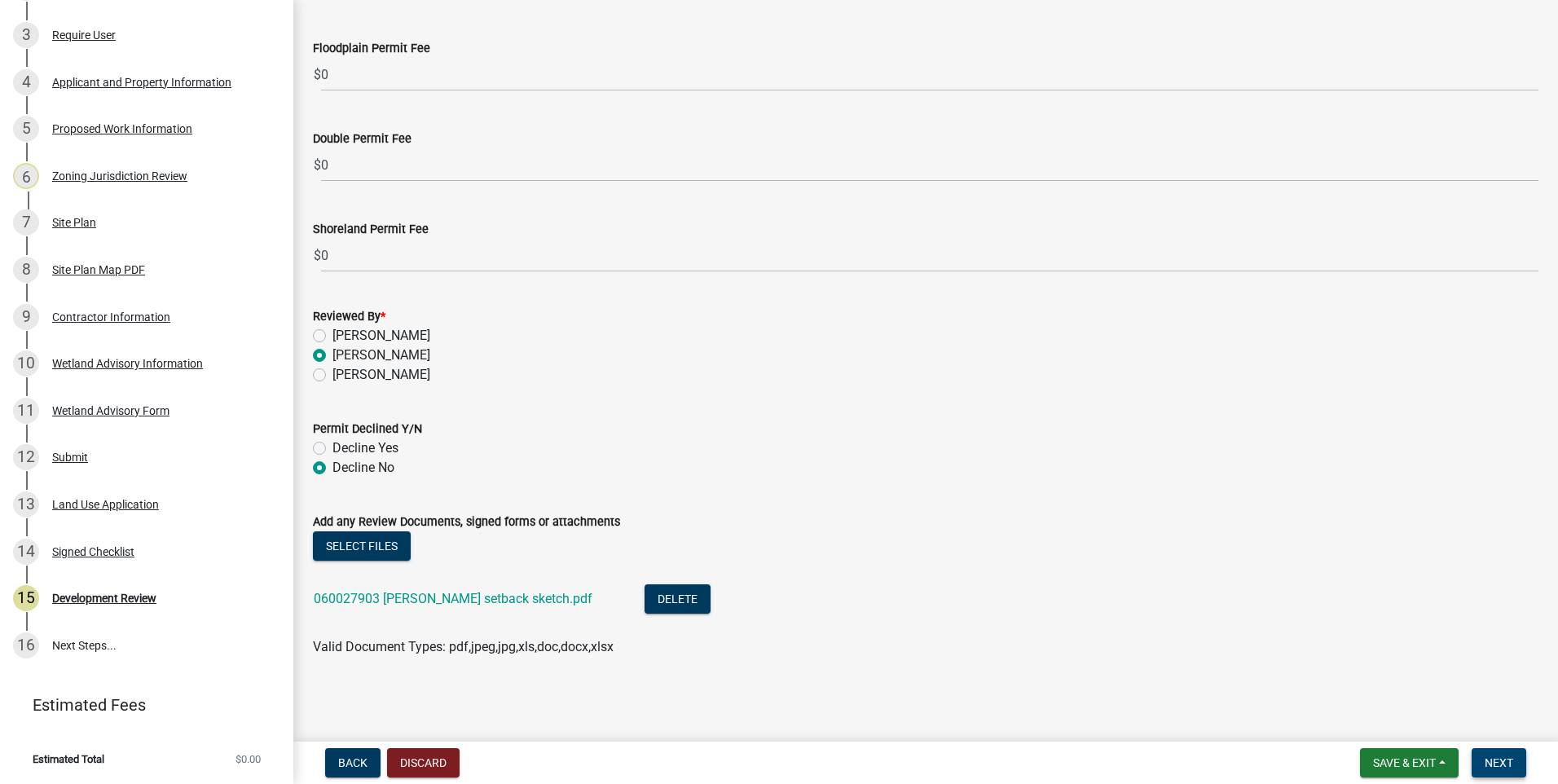
click at [1496, 765] on span "Next" at bounding box center [1499, 762] width 29 height 13
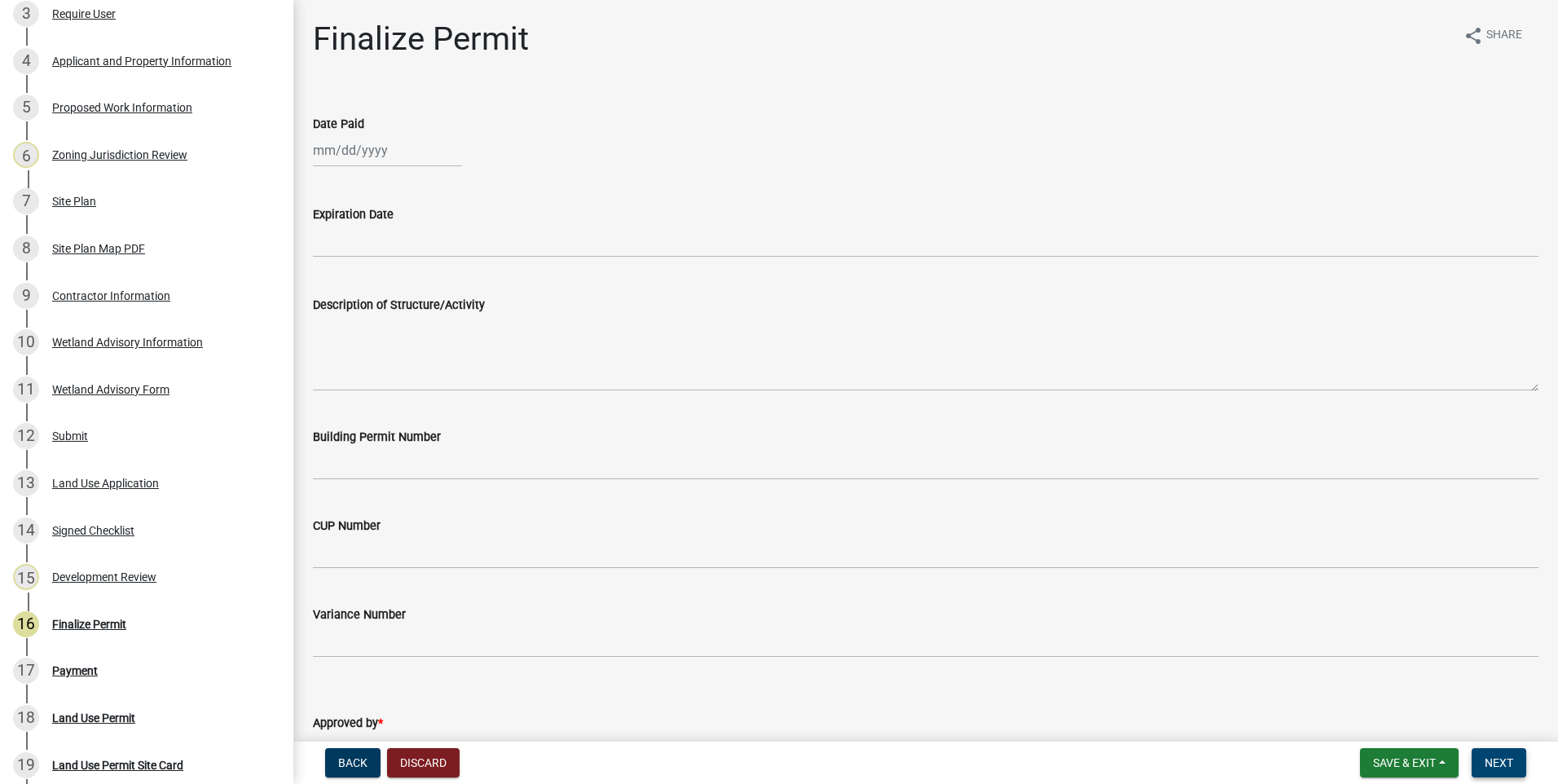
scroll to position [490, 0]
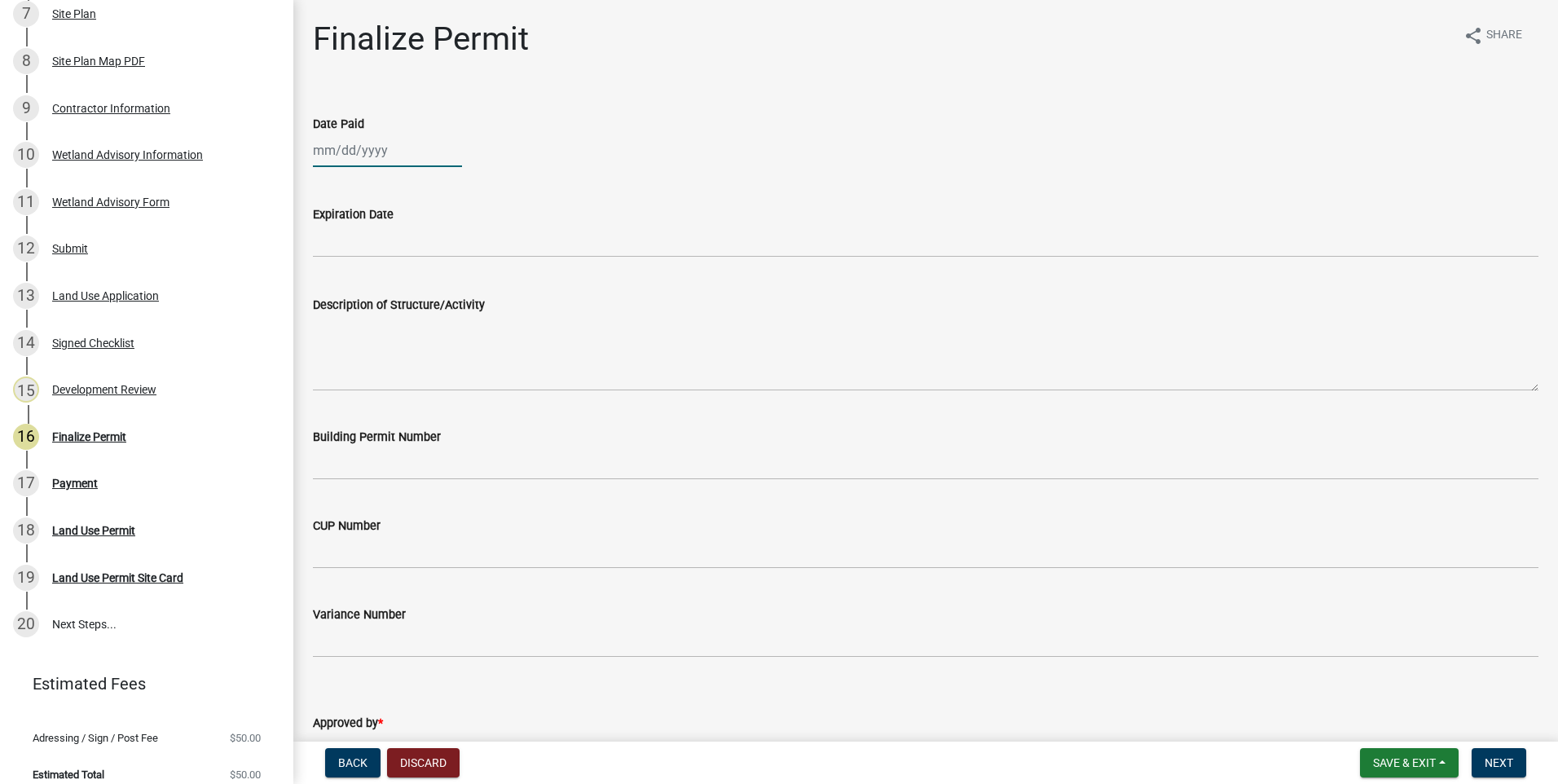
click at [359, 151] on div at bounding box center [387, 151] width 149 height 34
select select "9"
select select "2025"
click at [330, 264] on div "8" at bounding box center [329, 263] width 26 height 26
type input "09/08/2025"
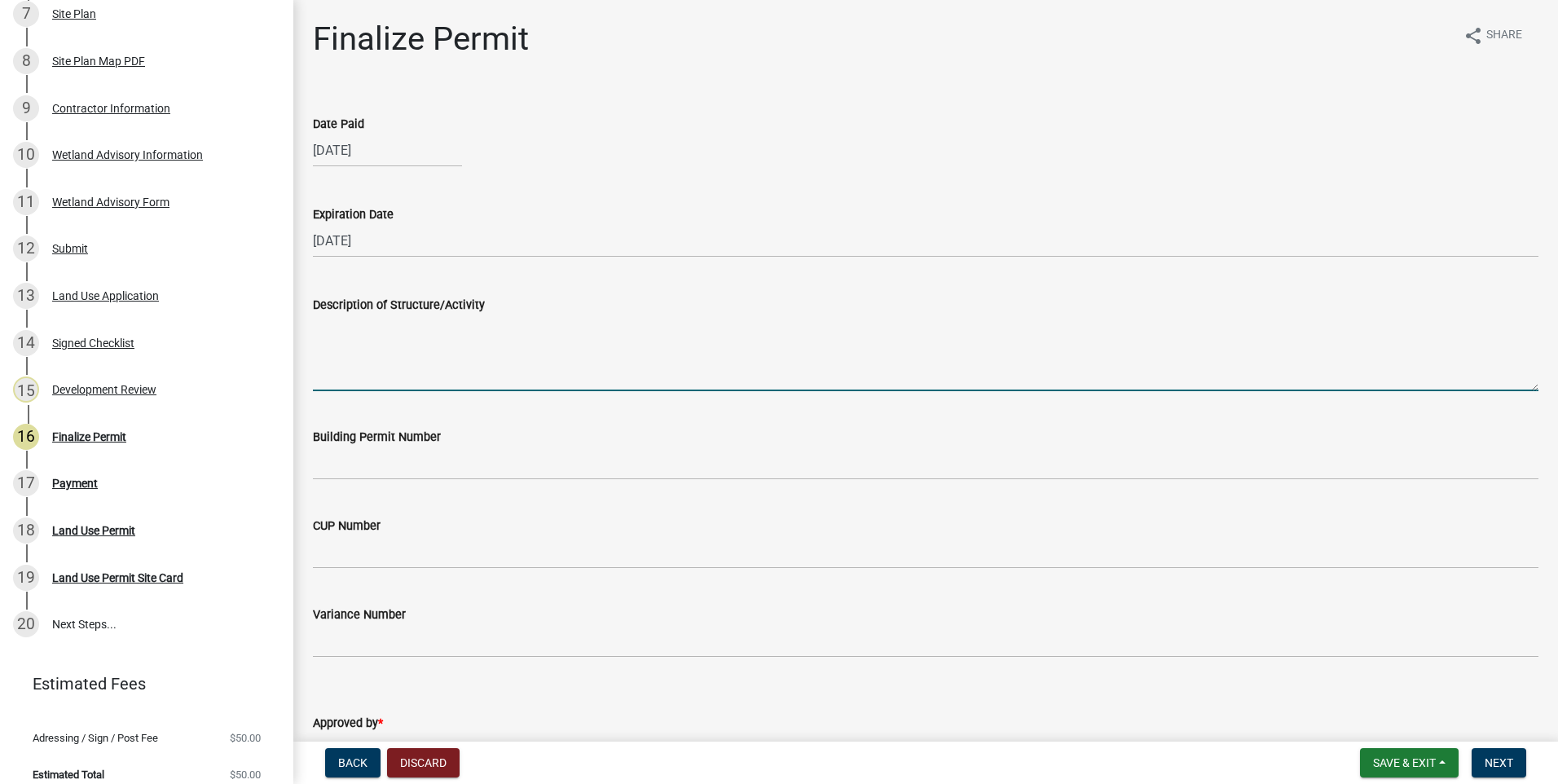
click at [489, 351] on textarea "Description of Structure/Activity" at bounding box center [926, 352] width 1226 height 77
paste textarea "Construction of an 80'x40' House/Garage. MUST MEET MINIMUM REQUIRED PROPERTY SE…"
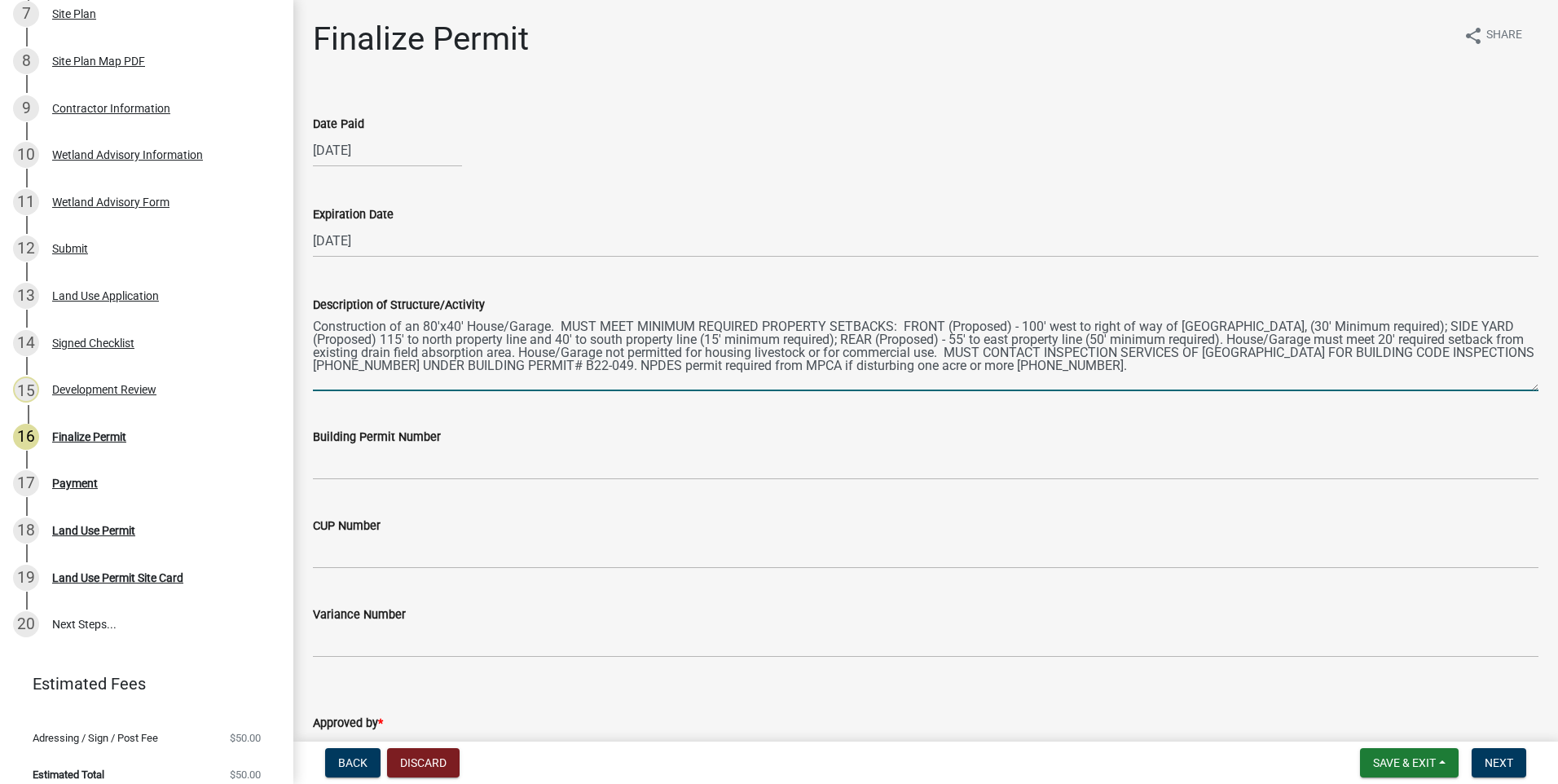
drag, startPoint x: 314, startPoint y: 325, endPoint x: 464, endPoint y: 327, distance: 150.0
click at [464, 327] on textarea "Construction of an 80'x40' House/Garage. MUST MEET MINIMUM REQUIRED PROPERTY SE…" at bounding box center [926, 352] width 1226 height 77
click at [589, 327] on textarea "Move a 54x51 existing stick built House/Garage. MUST MEET MINIMUM REQUIRED PROP…" at bounding box center [926, 352] width 1226 height 77
drag, startPoint x: 1137, startPoint y: 325, endPoint x: 1359, endPoint y: 320, distance: 222.1
click at [1359, 320] on textarea "Move a 54x51 existing stick-built House/Garage onto parcel. MUST MEET MINIMUM R…" at bounding box center [926, 352] width 1226 height 77
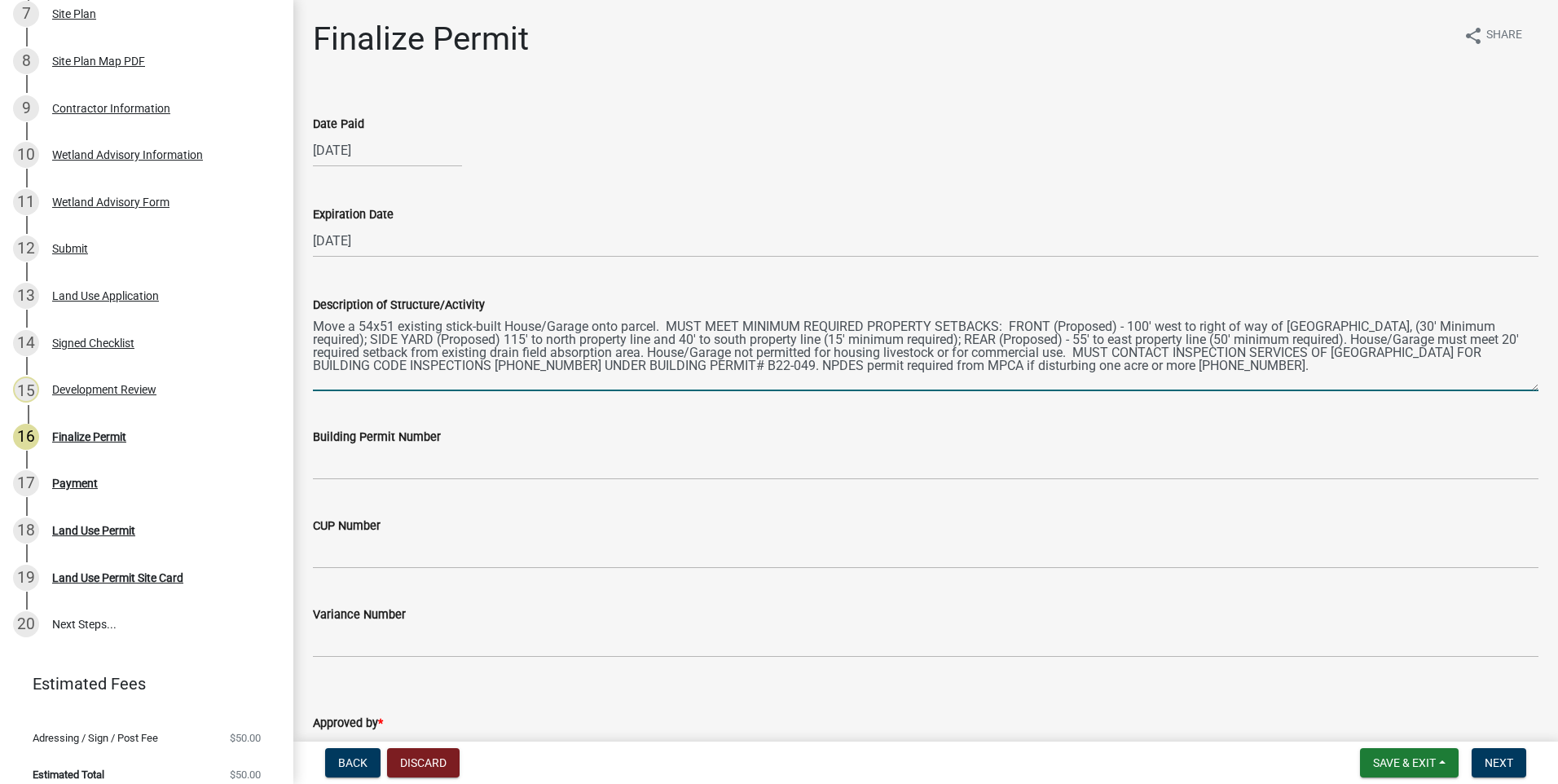
drag, startPoint x: 1130, startPoint y: 326, endPoint x: 1358, endPoint y: 326, distance: 228.0
click at [1358, 326] on textarea "Move a 54x51 existing stick-built House/Garage onto parcel. MUST MEET MINIMUM R…" at bounding box center [926, 352] width 1226 height 77
click at [1289, 326] on textarea "Move a 54x51 existing stick-built House/Garage onto parcel. MUST MEET MINIMUM R…" at bounding box center [926, 352] width 1226 height 77
click at [390, 338] on textarea "Move a 54x51 existing stick-built House/Garage onto parcel. MUST MEET MINIMUM R…" at bounding box center [926, 352] width 1226 height 77
click at [558, 340] on textarea "Move a 54x51 existing stick-built House/Garage onto parcel. MUST MEET MINIMUM R…" at bounding box center [926, 352] width 1226 height 77
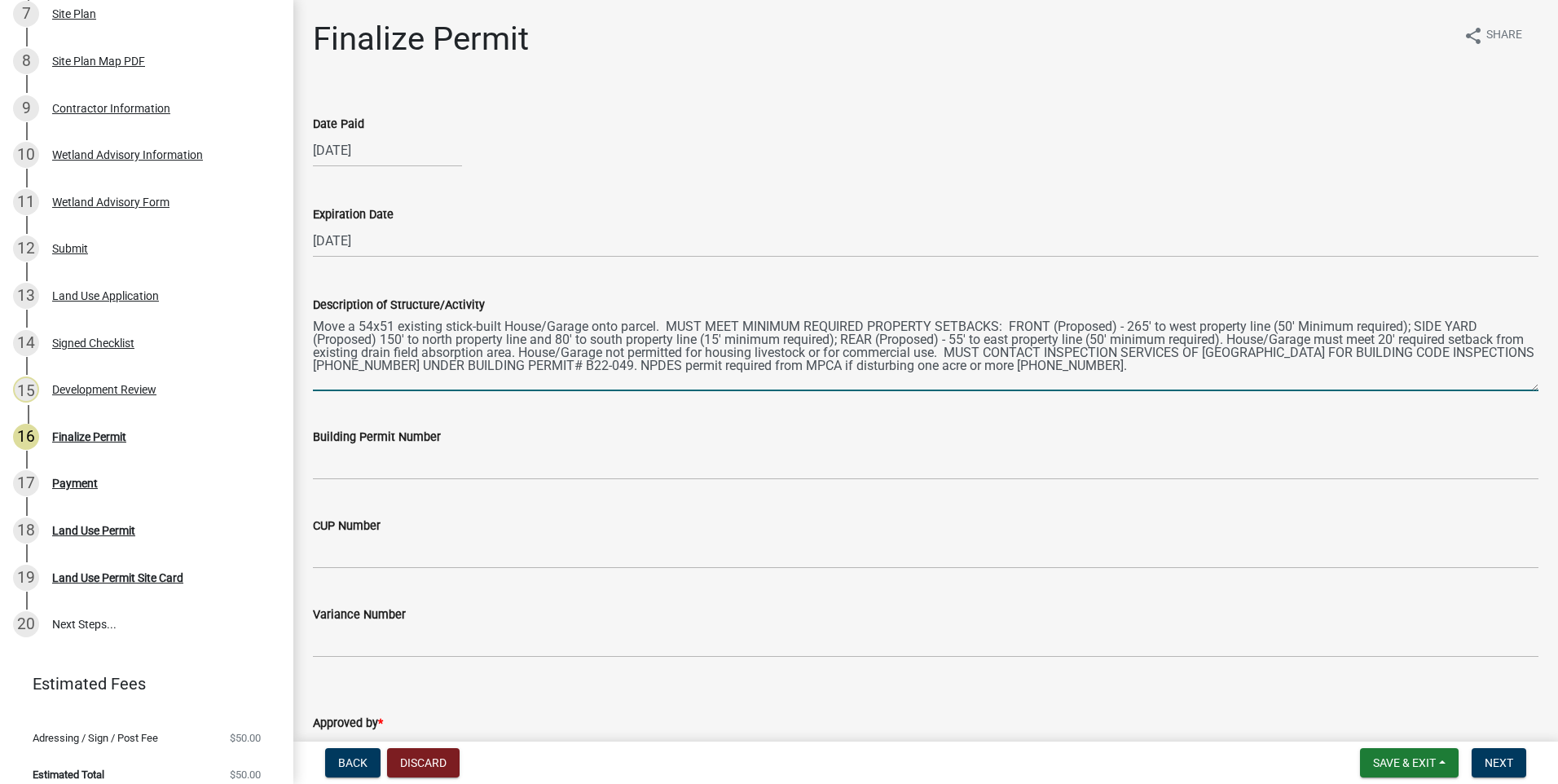
click at [720, 338] on textarea "Move a 54x51 existing stick-built House/Garage onto parcel. MUST MEET MINIMUM R…" at bounding box center [926, 352] width 1226 height 77
click at [957, 339] on textarea "Move a 54x51 existing stick-built House/Garage onto parcel. MUST MEET MINIMUM R…" at bounding box center [926, 352] width 1226 height 77
click at [1240, 340] on textarea "Move a 54x51 existing stick-built House/Garage onto parcel. MUST MEET MINIMUM R…" at bounding box center [926, 352] width 1226 height 77
drag, startPoint x: 1244, startPoint y: 337, endPoint x: 547, endPoint y: 351, distance: 697.1
click at [547, 351] on textarea "Move a 54x51 existing stick-built House/Garage onto parcel. MUST MEET MINIMUM R…" at bounding box center [926, 352] width 1226 height 77
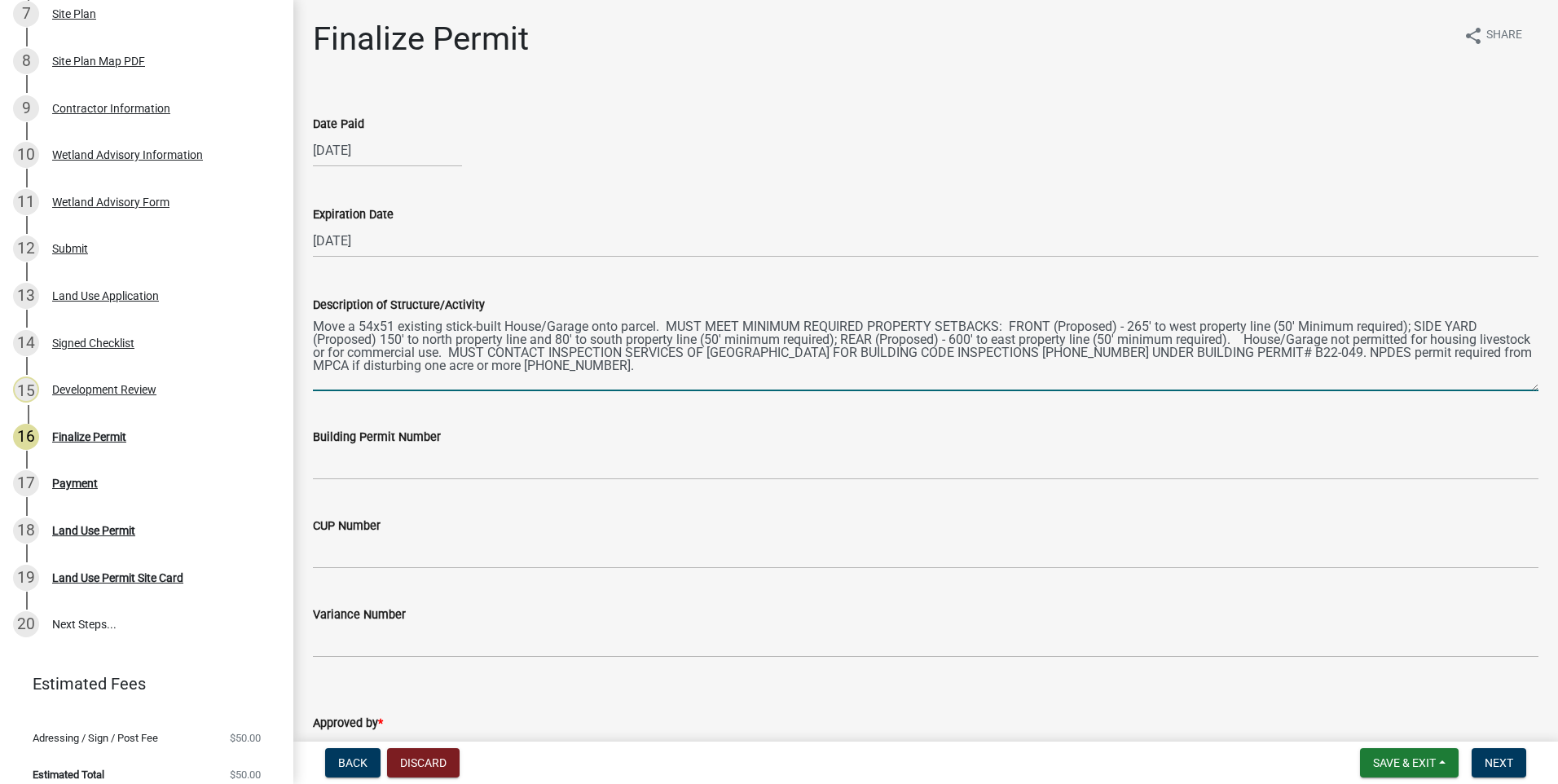
drag, startPoint x: 1305, startPoint y: 353, endPoint x: 1348, endPoint y: 352, distance: 43.0
click at [1348, 352] on textarea "Move a 54x51 existing stick-built House/Garage onto parcel. MUST MEET MINIMUM R…" at bounding box center [926, 352] width 1226 height 77
type textarea "Move a 54x51 existing stick-built House/Garage onto parcel. MUST MEET MINIMUM R…"
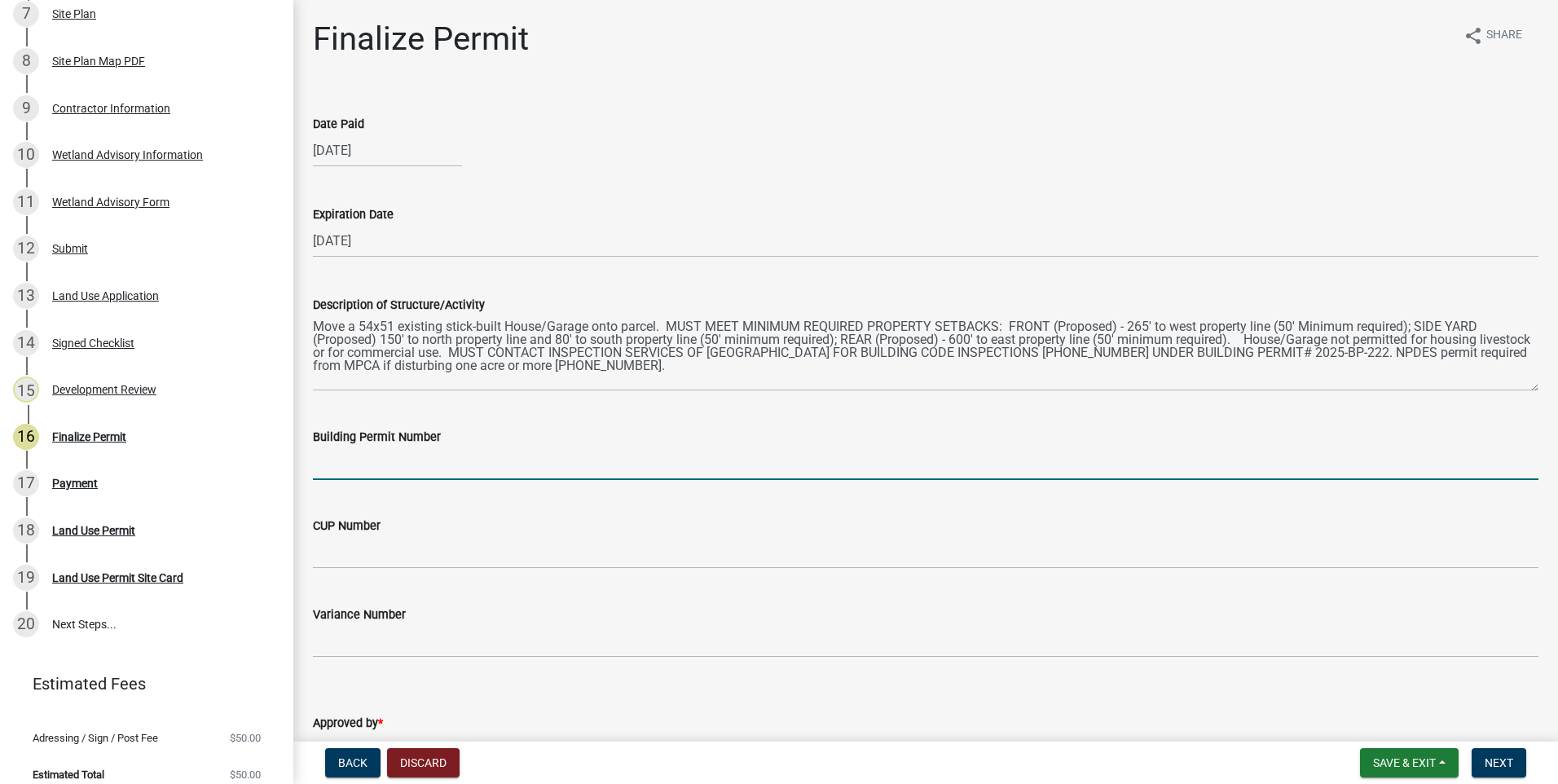
click at [428, 464] on input "Building Permit Number" at bounding box center [926, 464] width 1226 height 34
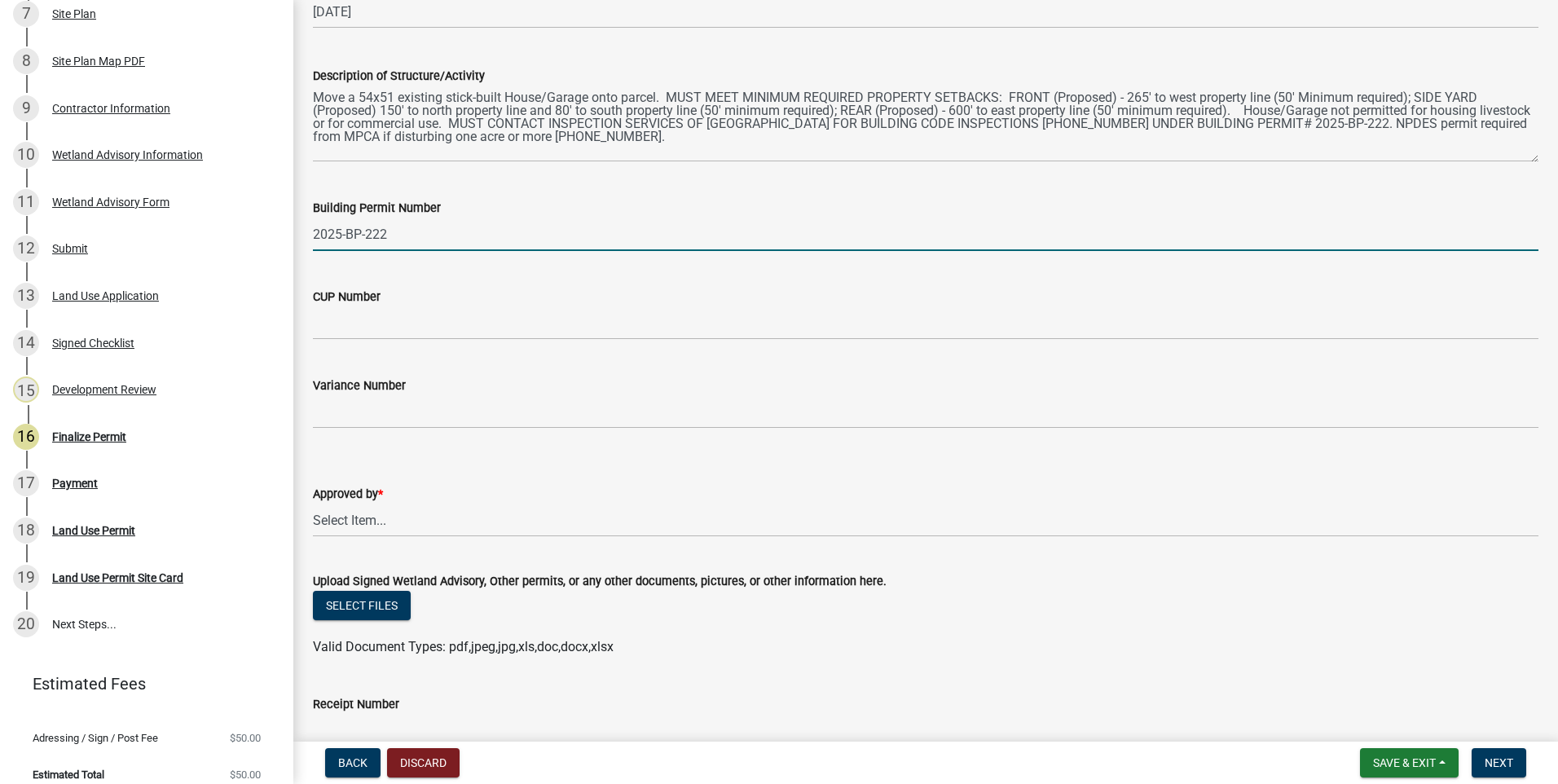
scroll to position [244, 0]
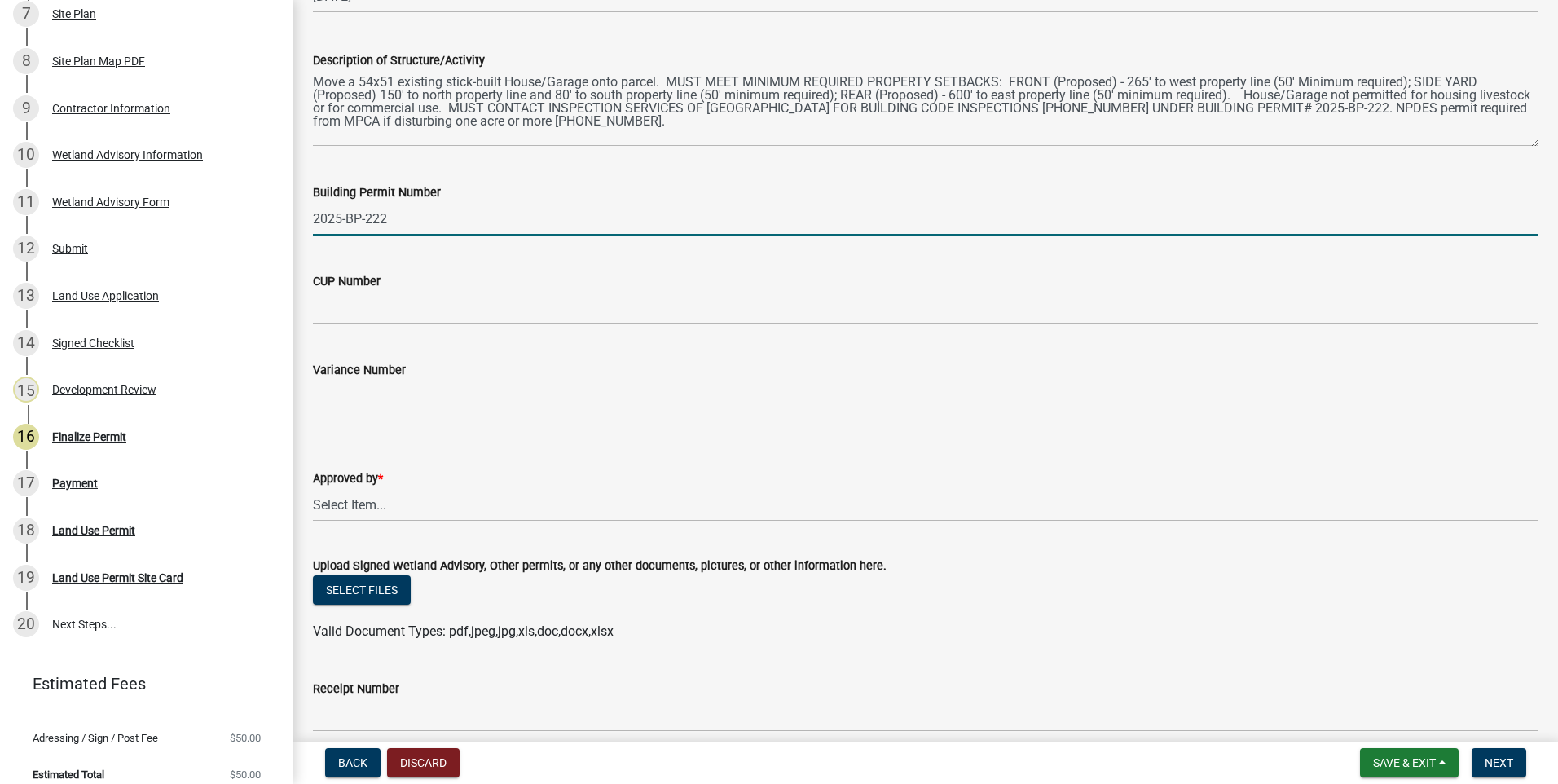
type input "2025-BP-222"
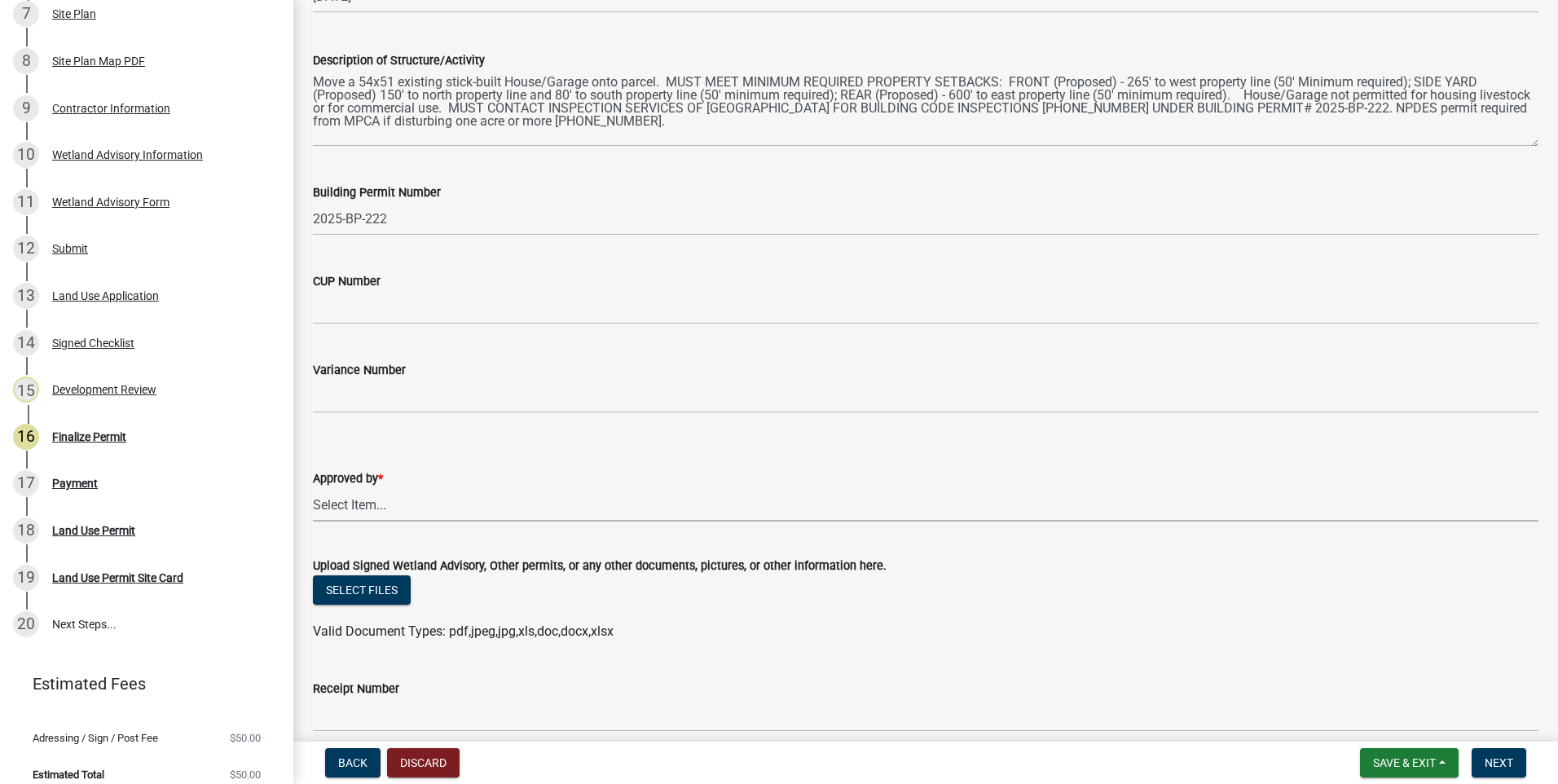
click at [364, 503] on select "Select Item... Roxanne Achman Sean Moe Ryan Kolb" at bounding box center [926, 505] width 1226 height 34
click at [313, 488] on select "Select Item... Roxanne Achman Sean Moe Ryan Kolb" at bounding box center [926, 505] width 1226 height 34
select select "8c556161-3af8-4be3-b743-63476ef47763"
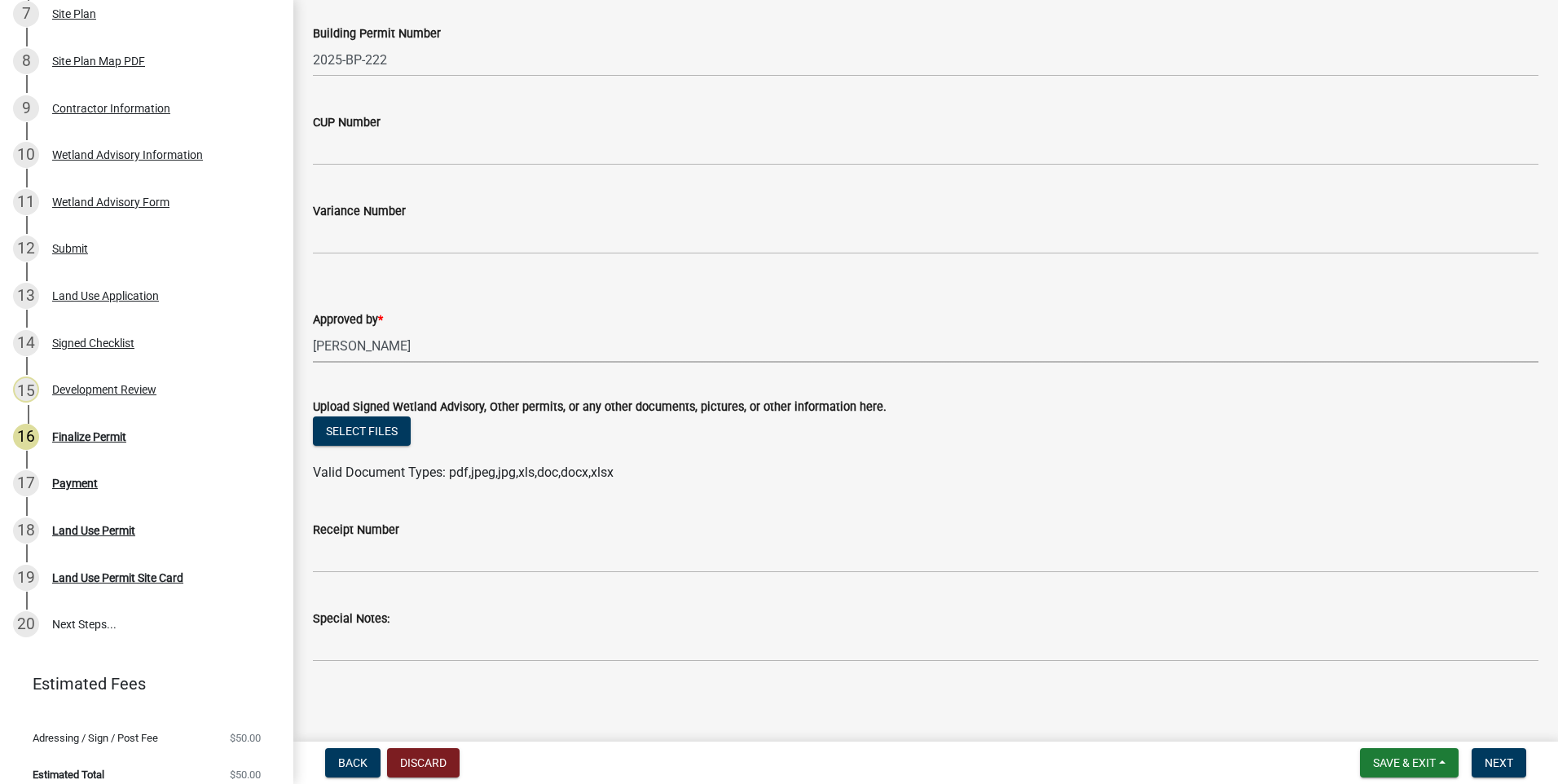
scroll to position [406, 0]
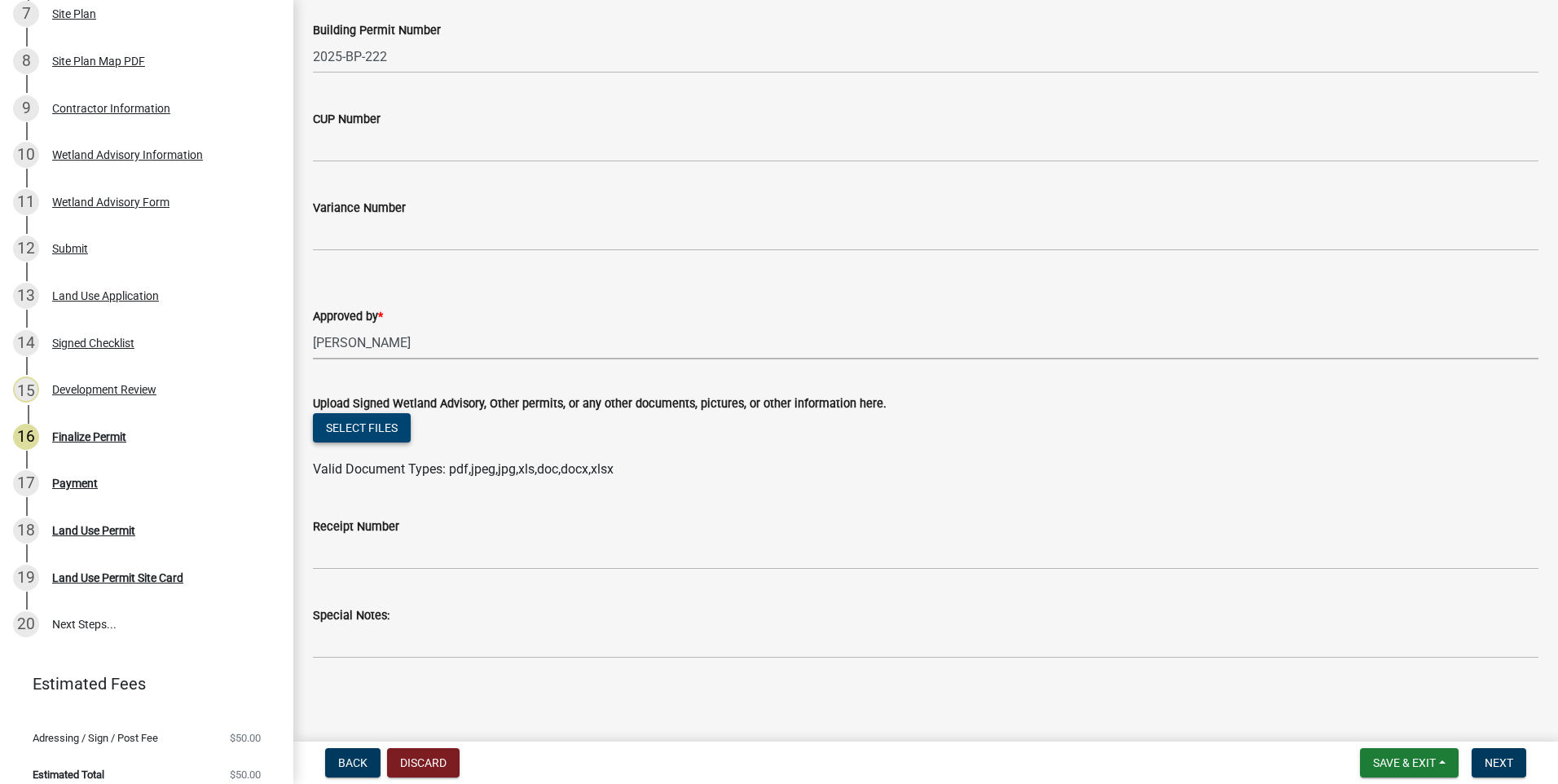
click at [368, 431] on button "Select files" at bounding box center [362, 427] width 98 height 30
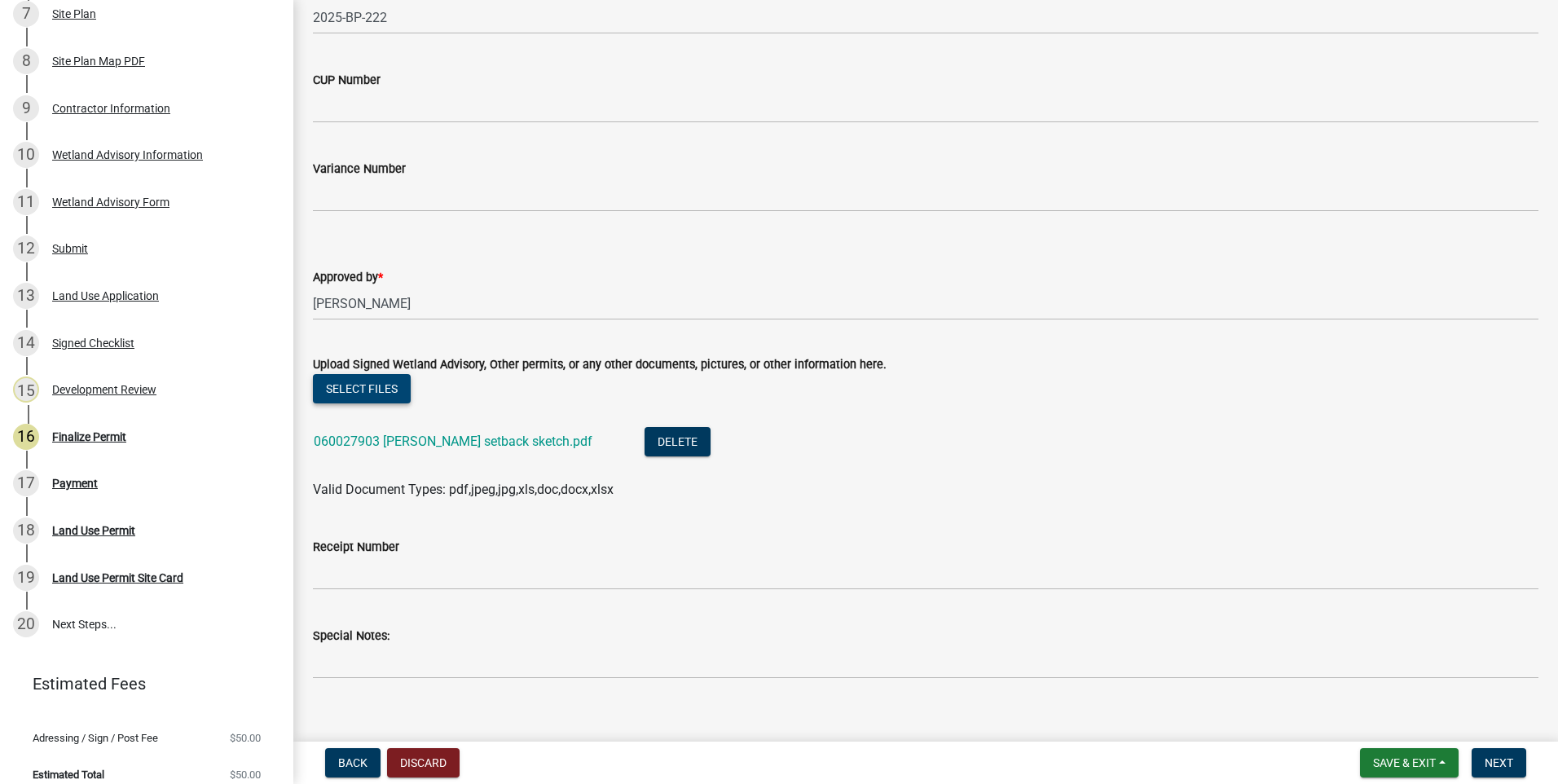
scroll to position [466, 0]
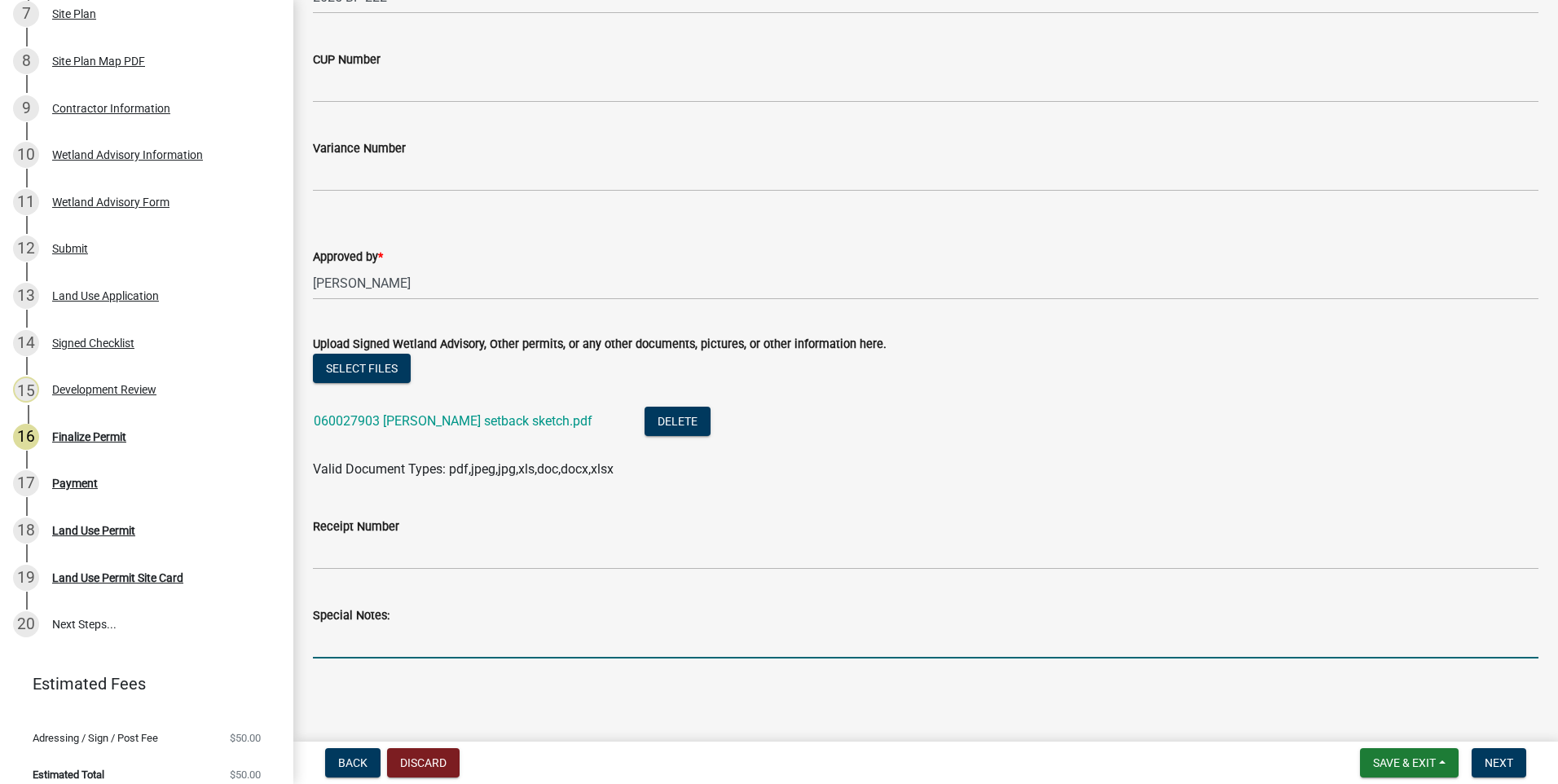
click at [428, 647] on input "Special Notes:" at bounding box center [926, 642] width 1226 height 34
type input "54x51 House/garage"
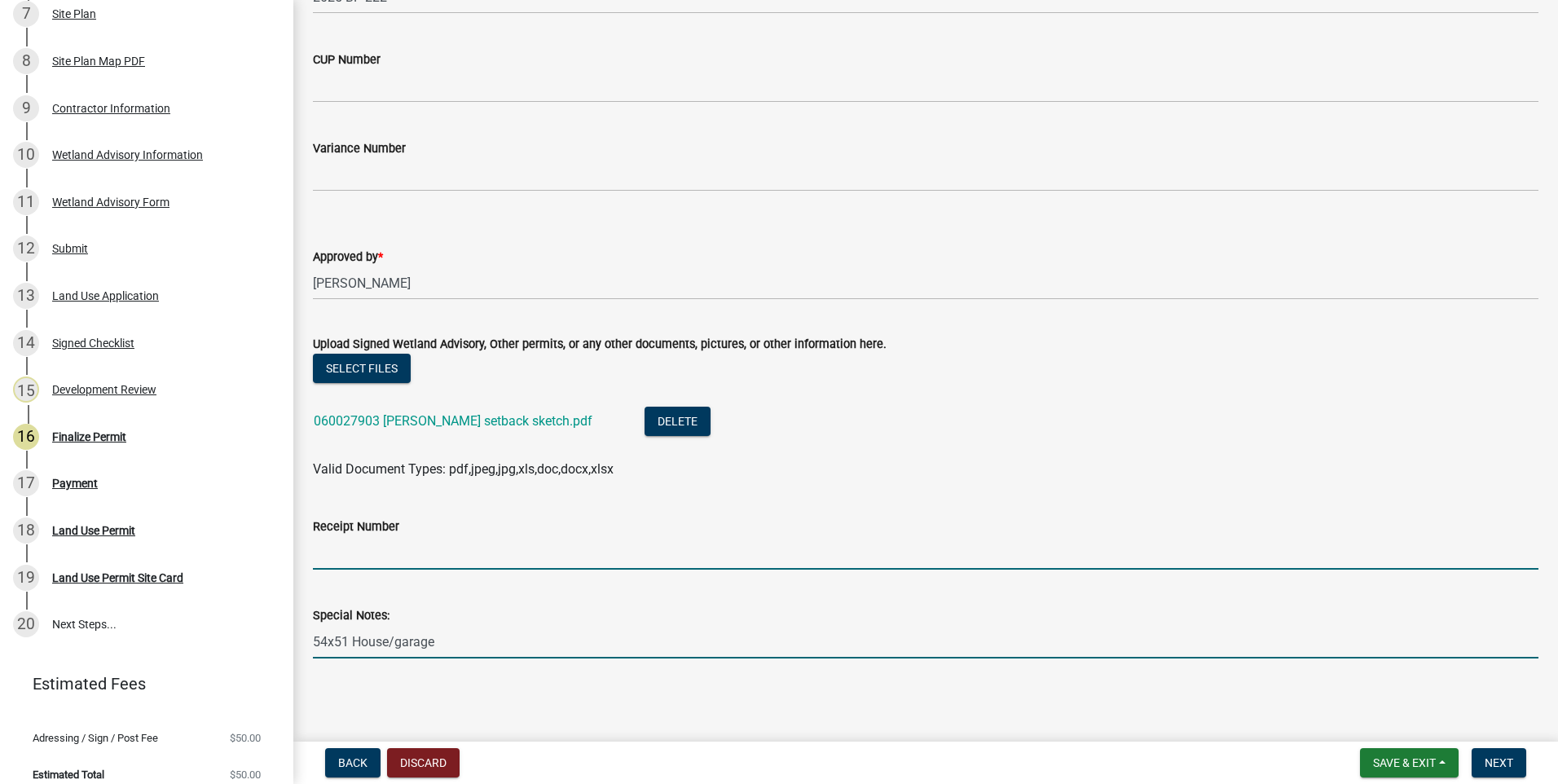
click at [424, 557] on input "Receipt Number" at bounding box center [926, 553] width 1226 height 34
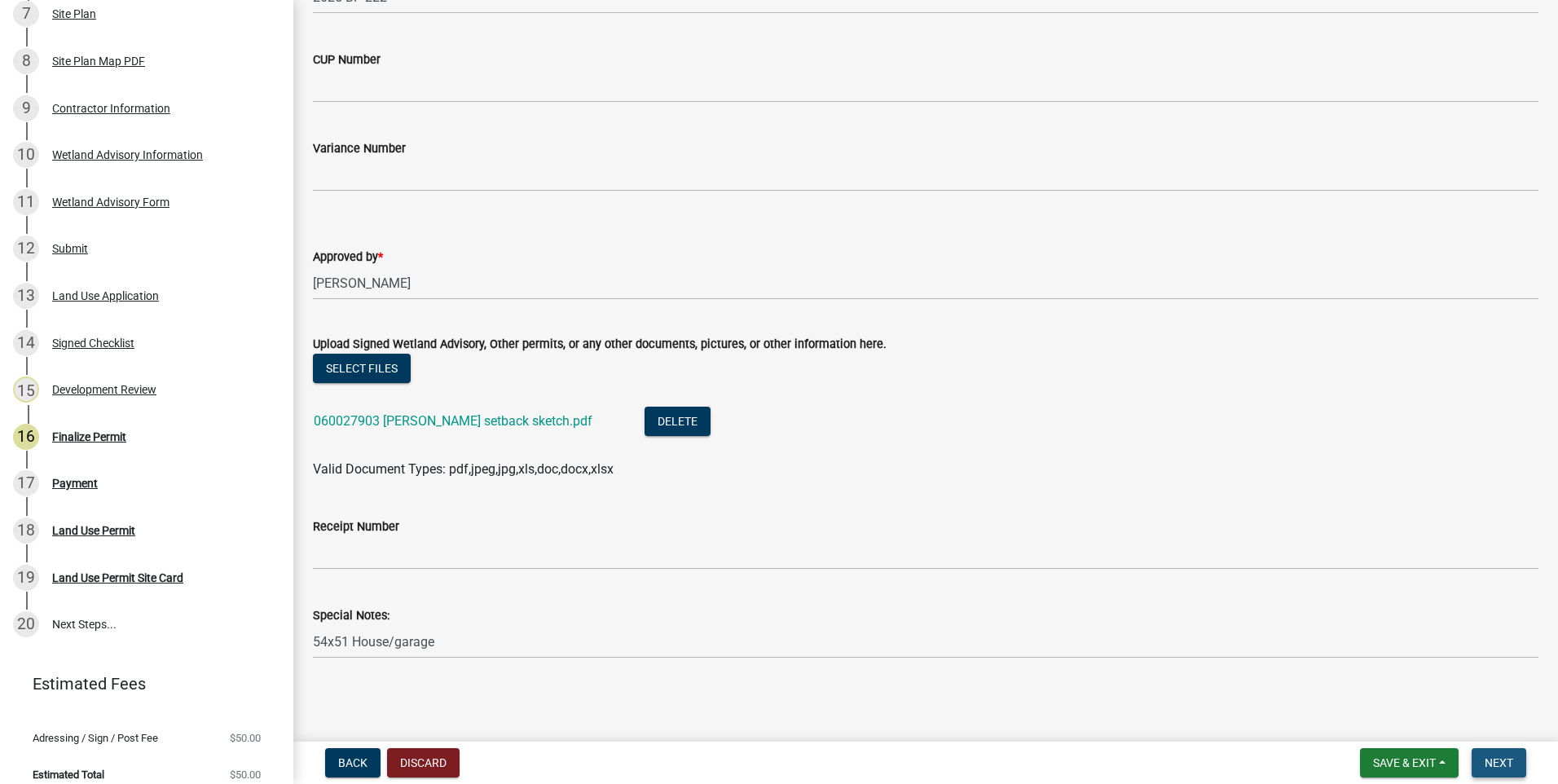
click at [1490, 761] on span "Next" at bounding box center [1499, 762] width 29 height 13
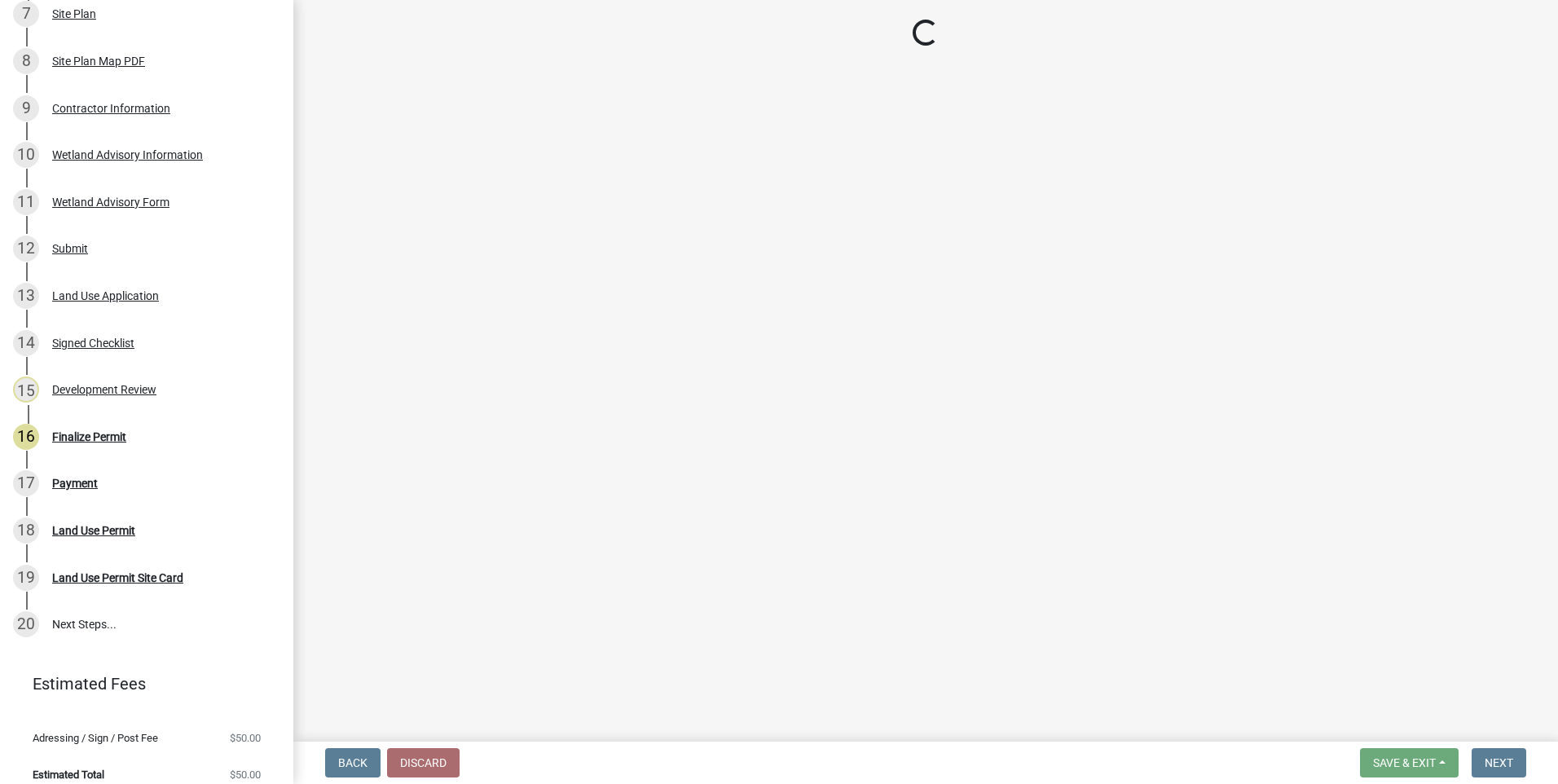
select select "3: 3"
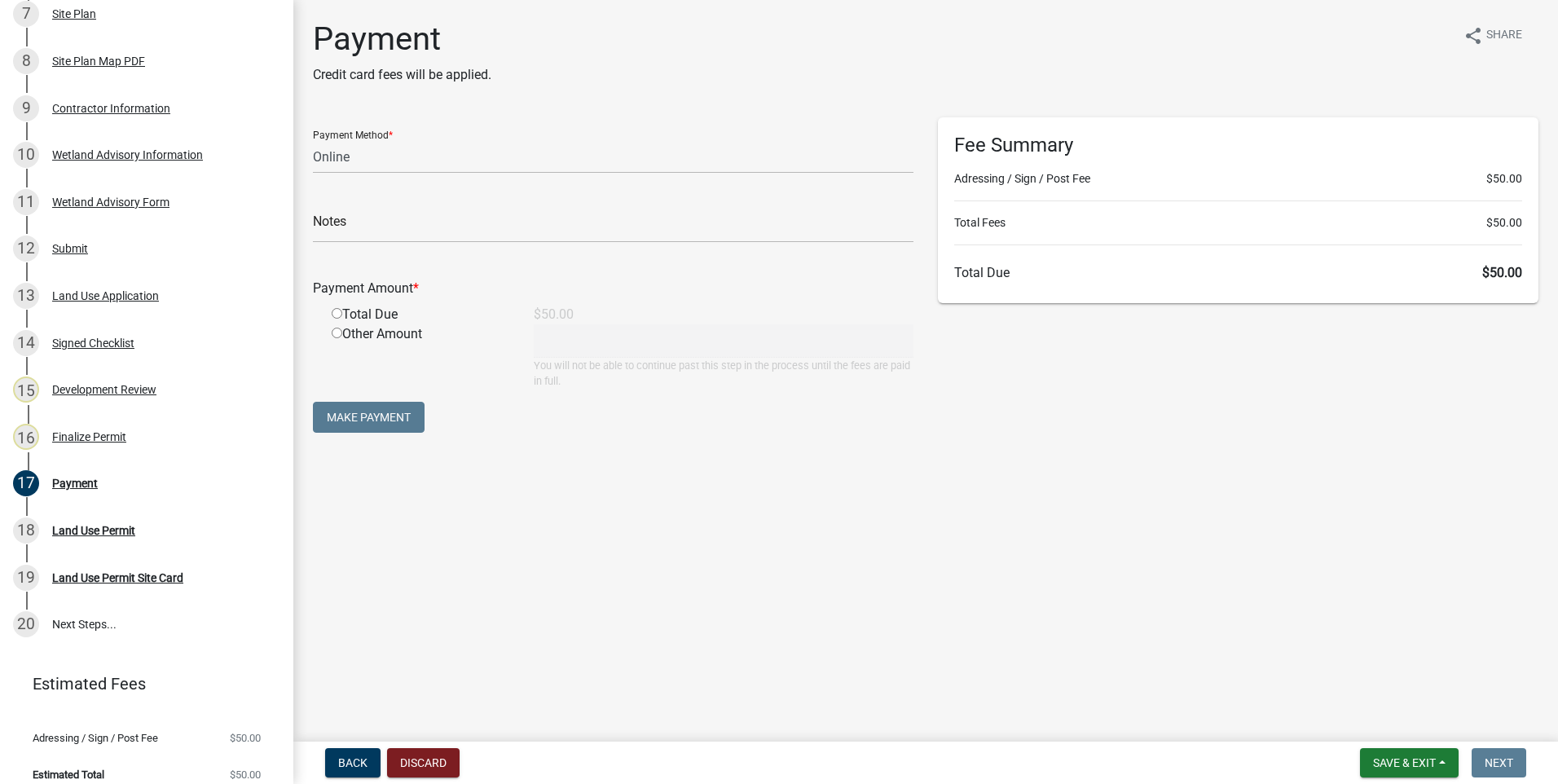
scroll to position [490, 0]
